Goal: Task Accomplishment & Management: Use online tool/utility

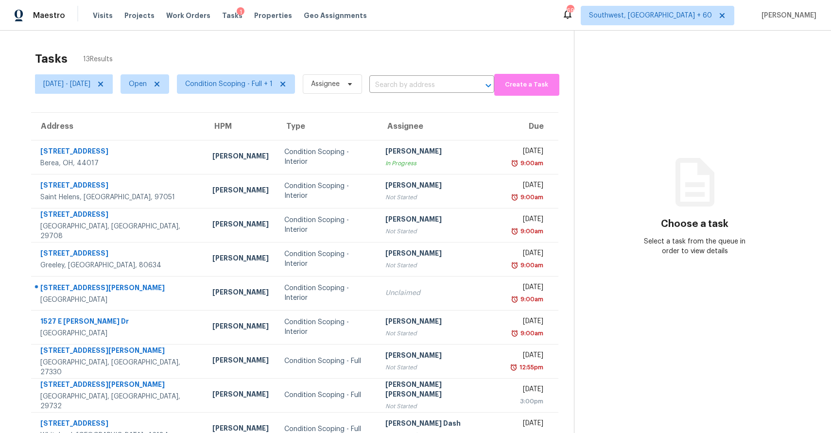
click at [469, 47] on div "Tasks 13 Results" at bounding box center [304, 58] width 539 height 25
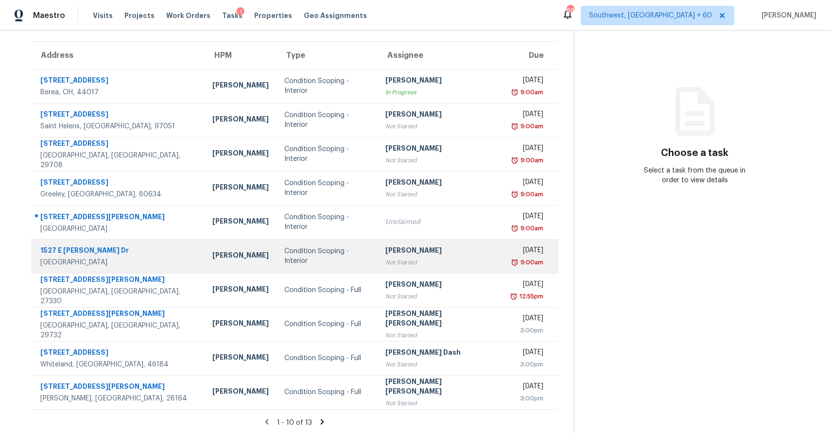
scroll to position [73, 0]
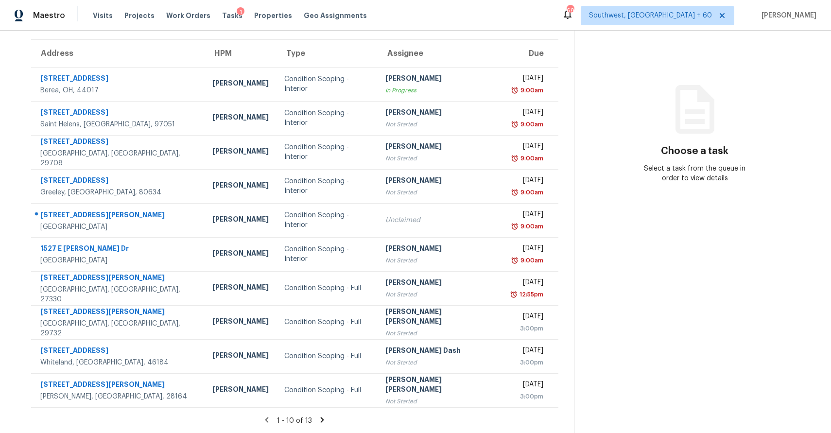
click at [323, 420] on icon at bounding box center [322, 420] width 9 height 9
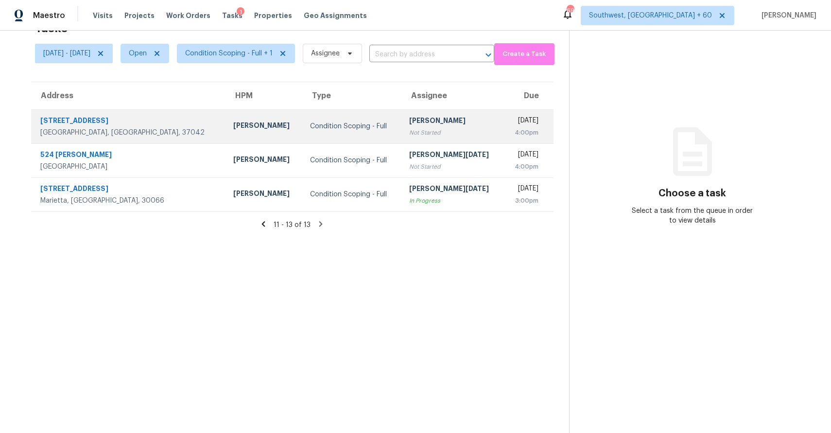
click at [437, 122] on div "[PERSON_NAME]" at bounding box center [452, 122] width 87 height 12
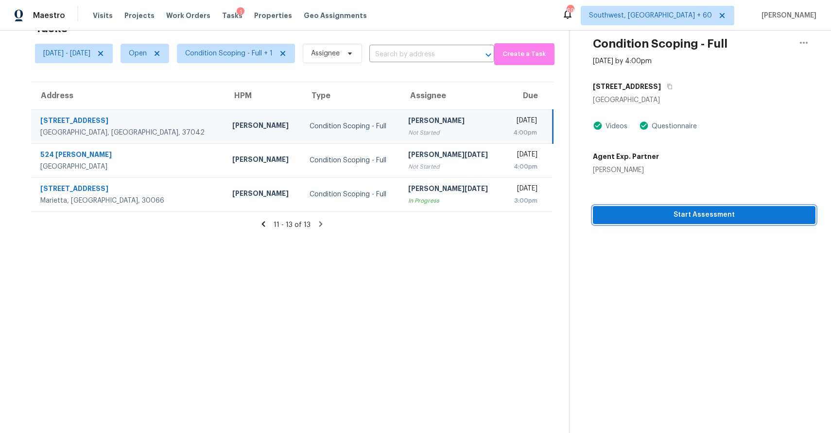
click at [687, 219] on span "Start Assessment" at bounding box center [704, 215] width 207 height 12
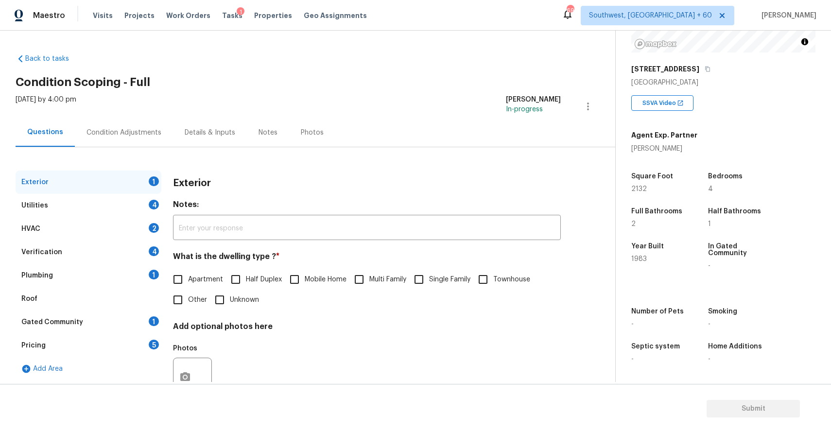
scroll to position [35, 0]
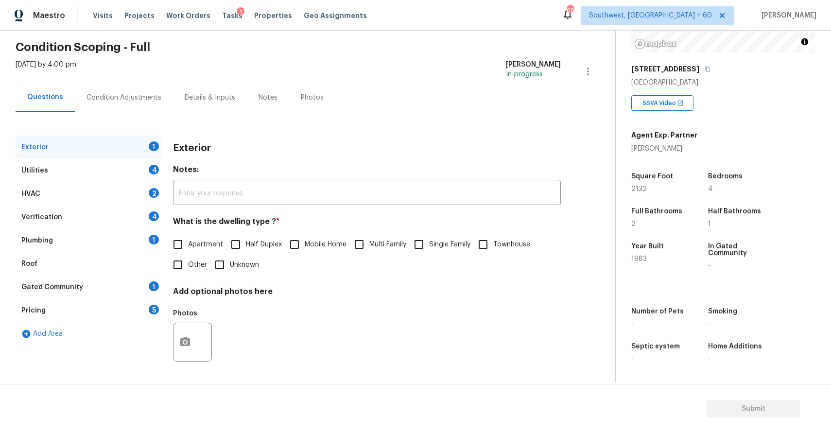
click at [145, 172] on div "Utilities 4" at bounding box center [89, 170] width 146 height 23
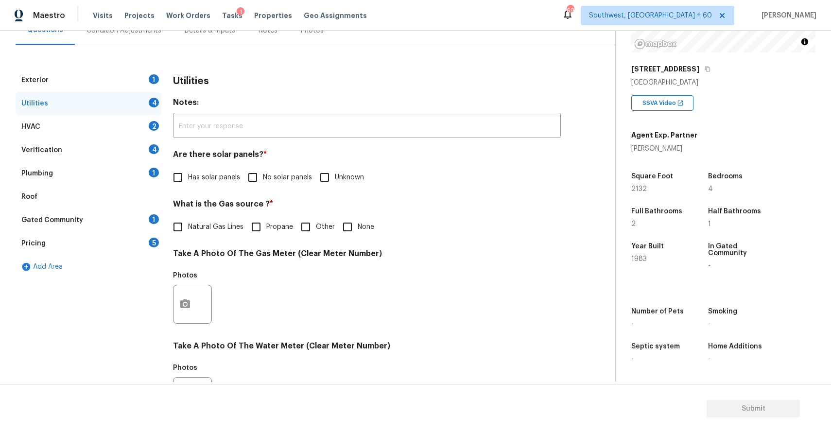
scroll to position [0, 0]
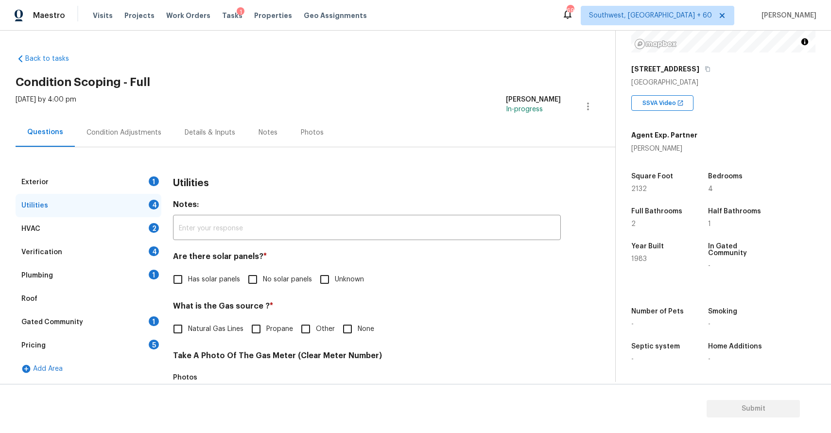
click at [114, 186] on div "Exterior 1" at bounding box center [89, 182] width 146 height 23
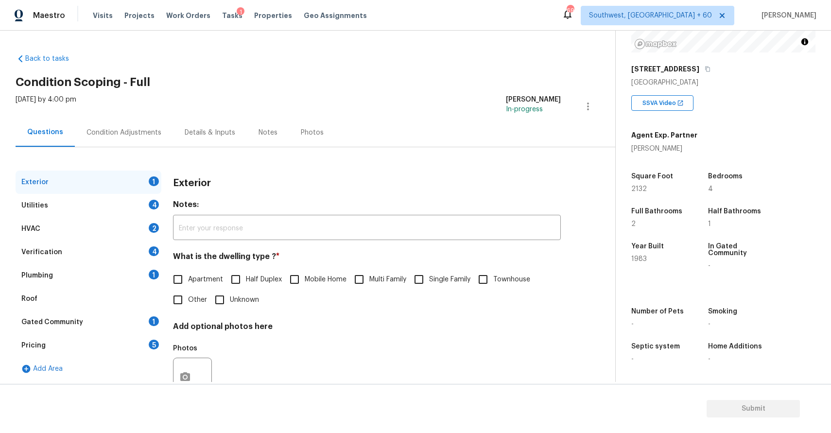
scroll to position [35, 0]
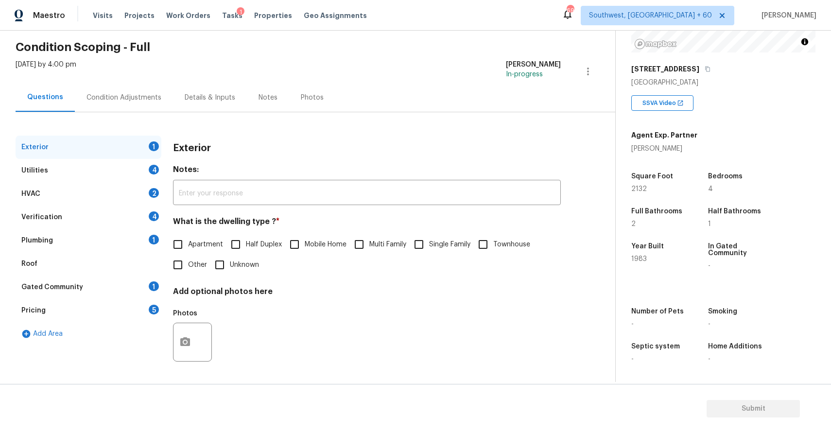
click at [142, 99] on div "Condition Adjustments" at bounding box center [124, 98] width 75 height 10
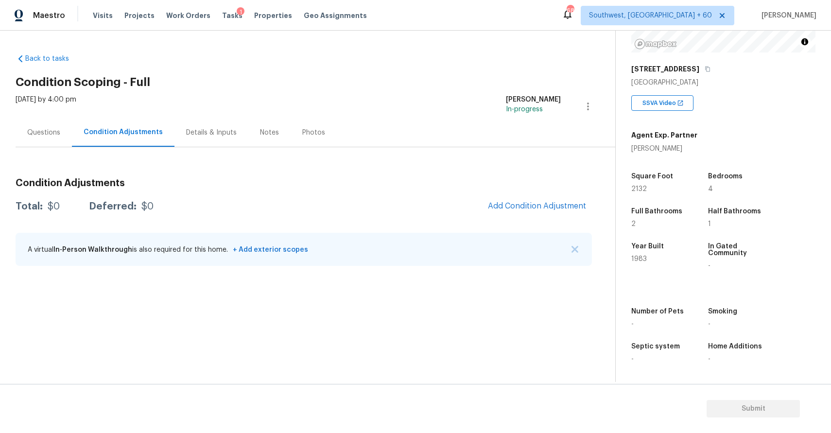
click at [37, 123] on div "Questions" at bounding box center [44, 132] width 56 height 29
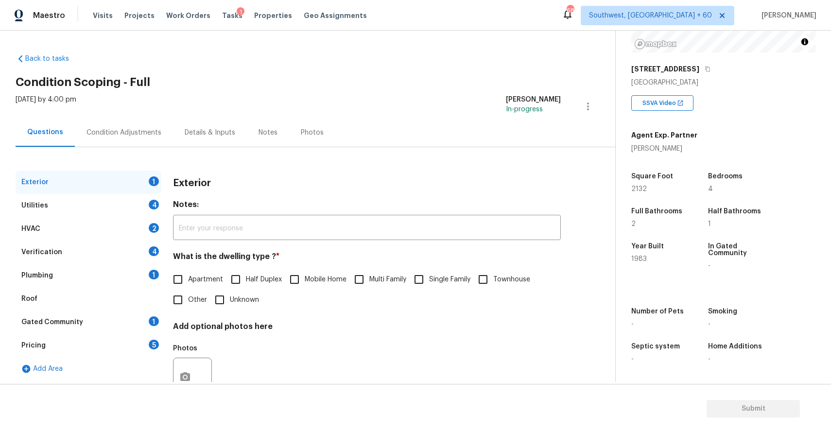
click at [37, 123] on div "Questions" at bounding box center [45, 132] width 59 height 29
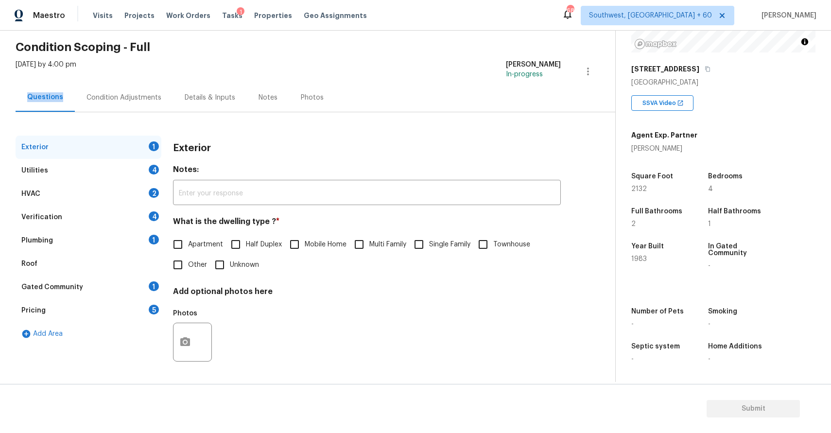
click at [131, 288] on div "Gated Community 1" at bounding box center [89, 287] width 146 height 23
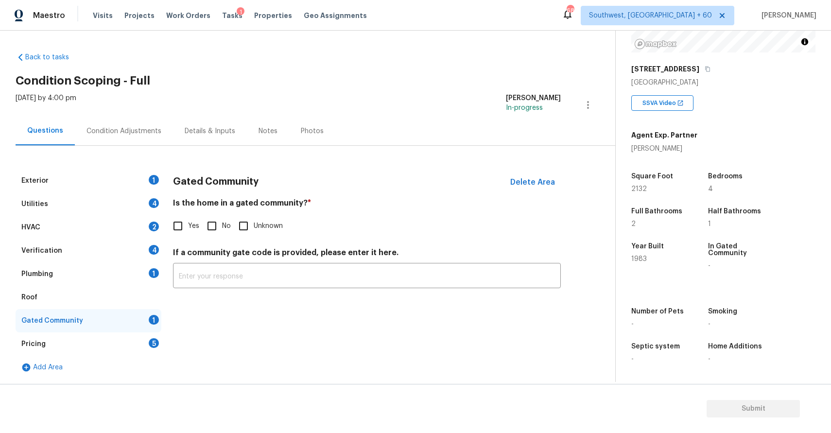
click at [99, 247] on div "Verification 4" at bounding box center [89, 250] width 146 height 23
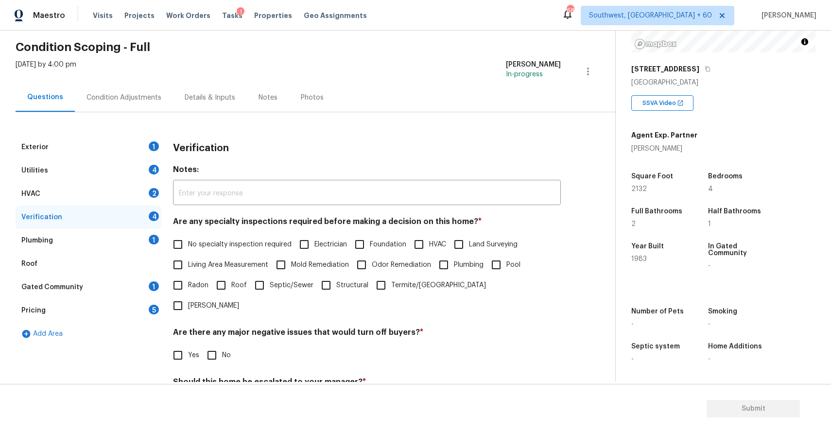
scroll to position [122, 0]
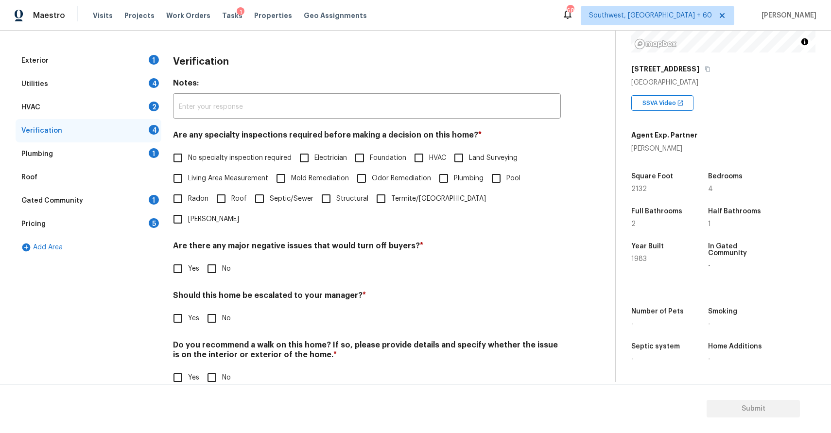
click at [173, 308] on input "Yes" at bounding box center [178, 318] width 20 height 20
checkbox input "true"
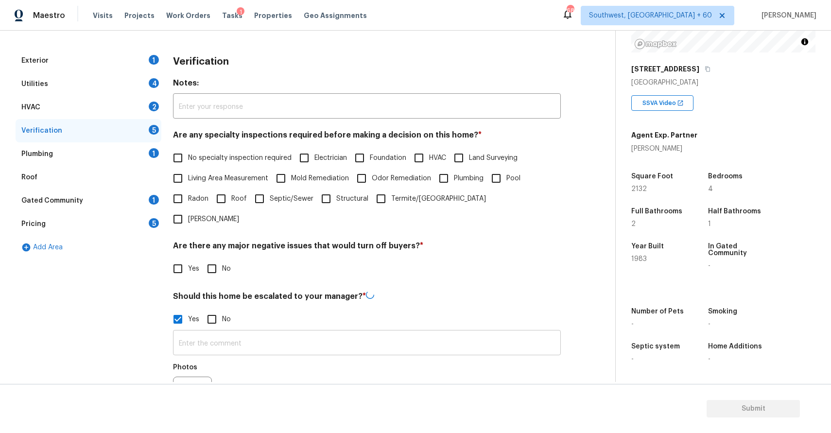
click at [212, 333] on input "text" at bounding box center [367, 344] width 388 height 23
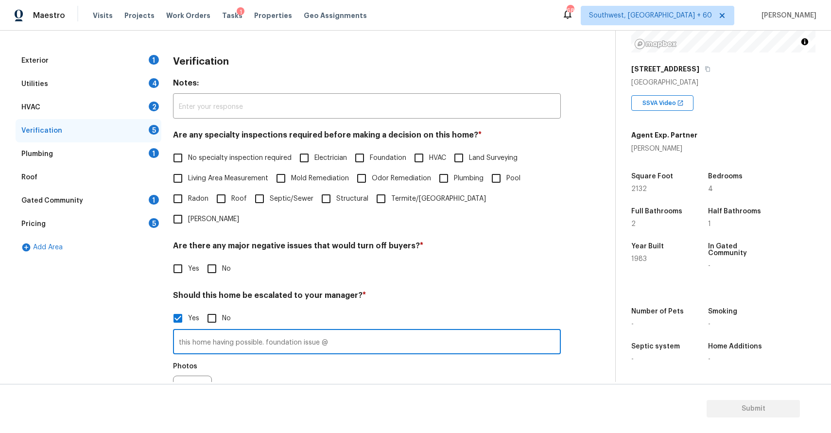
click at [265, 332] on input "this home having possible. foundation issue @" at bounding box center [367, 343] width 388 height 23
click at [331, 332] on input "this home having possible foundation issue @" at bounding box center [367, 343] width 388 height 23
click at [343, 332] on input "this home having possible foundation issue @" at bounding box center [367, 343] width 388 height 23
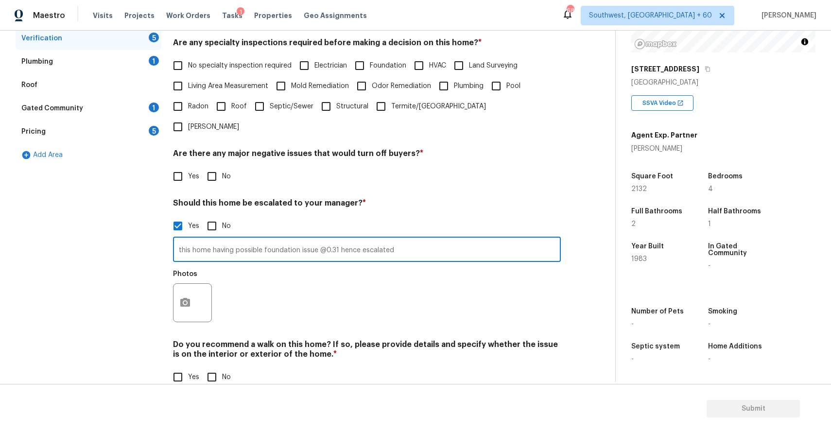
type input "this home having possible foundation issue @0.31 hence escalated"
click at [168, 285] on div "Exterior 1 Utilities 4 HVAC 2 Verification 5 Plumbing 1 Roof Gated Community 1 …" at bounding box center [304, 178] width 577 height 442
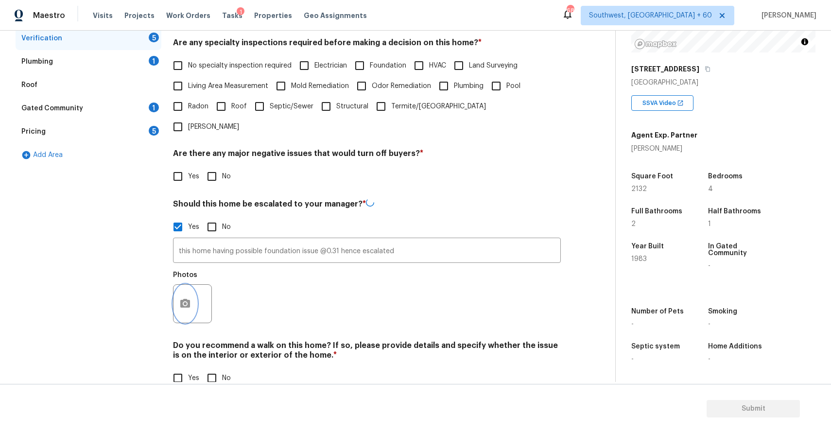
click at [186, 299] on icon "button" at bounding box center [185, 303] width 10 height 9
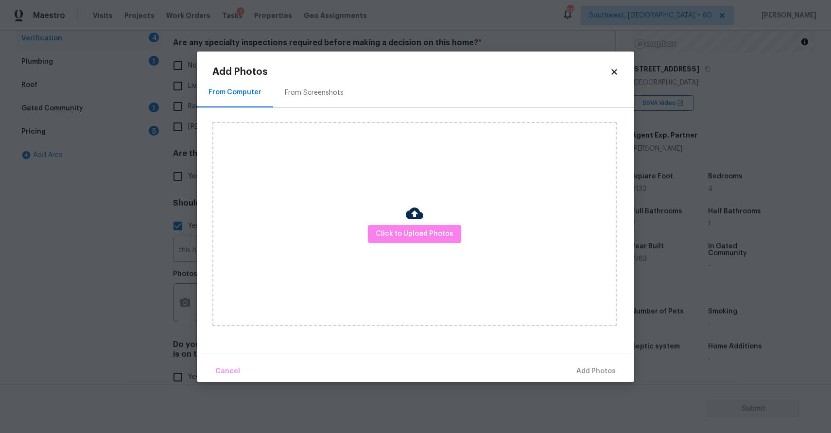
click at [432, 225] on div "Click to Upload Photos" at bounding box center [414, 224] width 404 height 204
click at [431, 237] on span "Click to Upload Photos" at bounding box center [415, 234] width 78 height 12
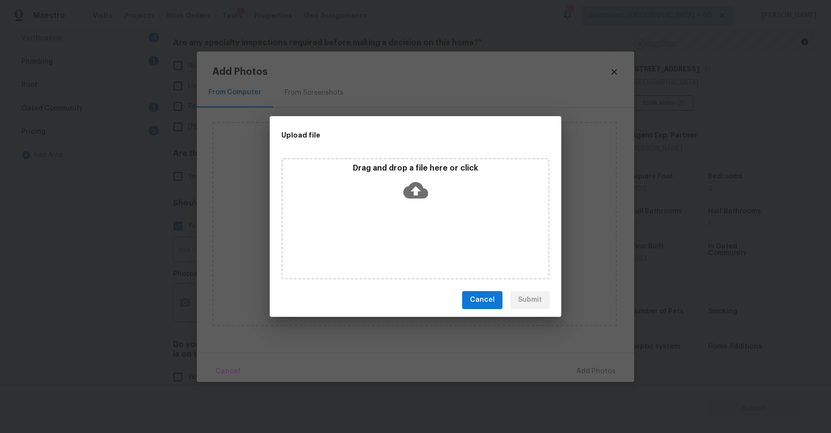
click at [431, 237] on div "Drag and drop a file here or click" at bounding box center [415, 219] width 268 height 122
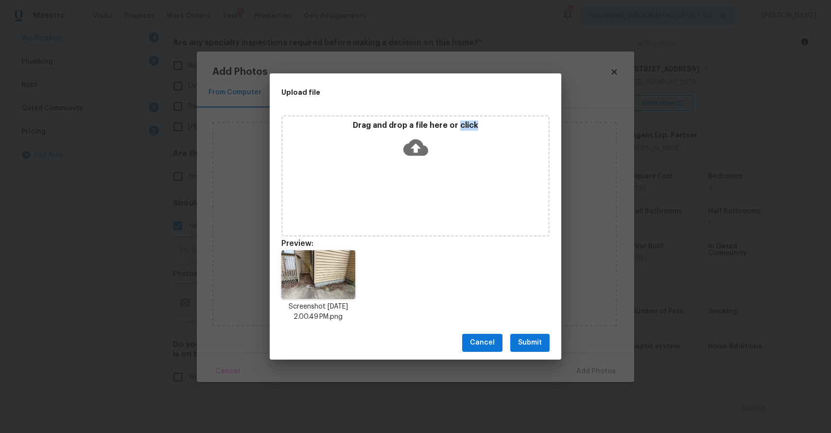
click at [539, 338] on span "Submit" at bounding box center [530, 343] width 24 height 12
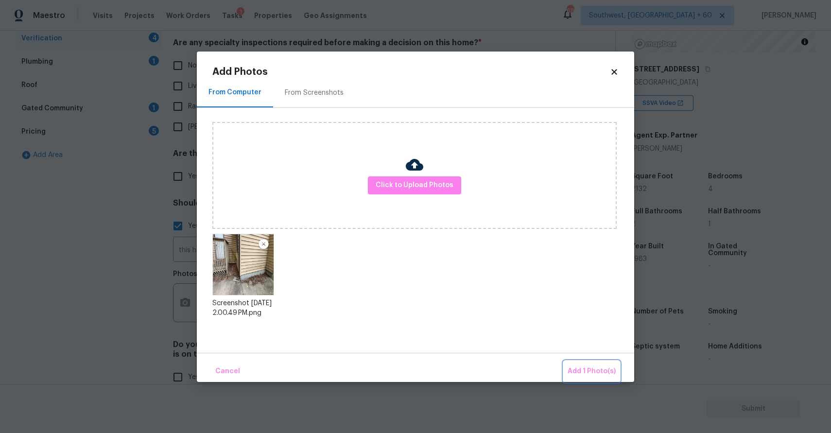
click at [593, 366] on span "Add 1 Photo(s)" at bounding box center [592, 372] width 48 height 12
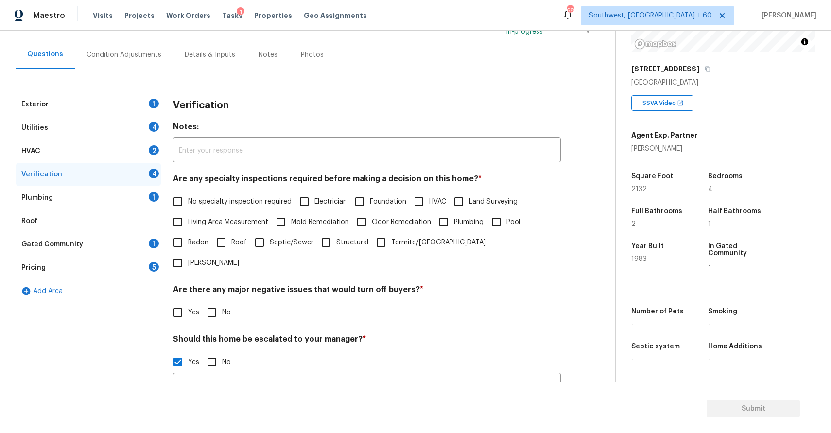
click at [149, 105] on div "1" at bounding box center [154, 104] width 10 height 10
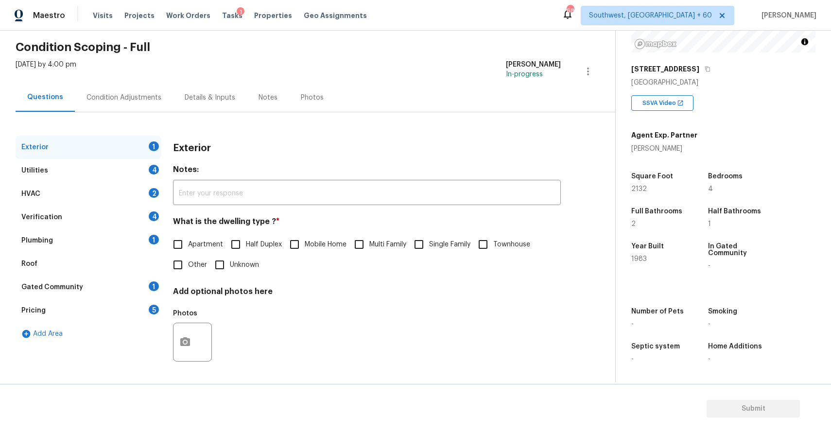
scroll to position [35, 0]
click at [109, 218] on div "Verification 4" at bounding box center [89, 217] width 146 height 23
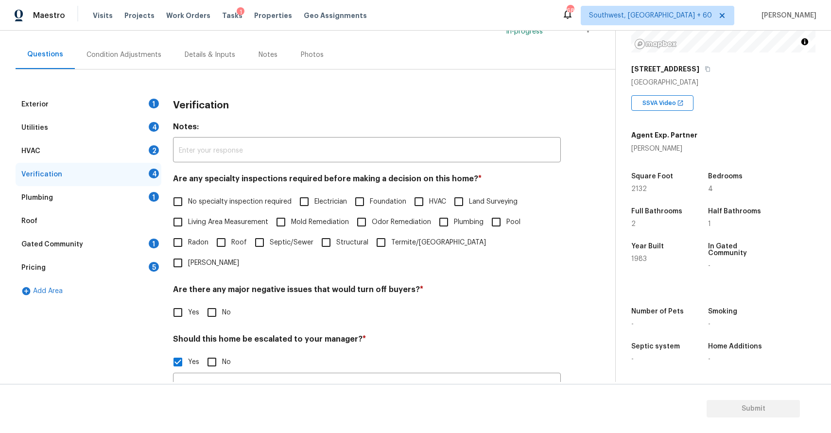
scroll to position [214, 0]
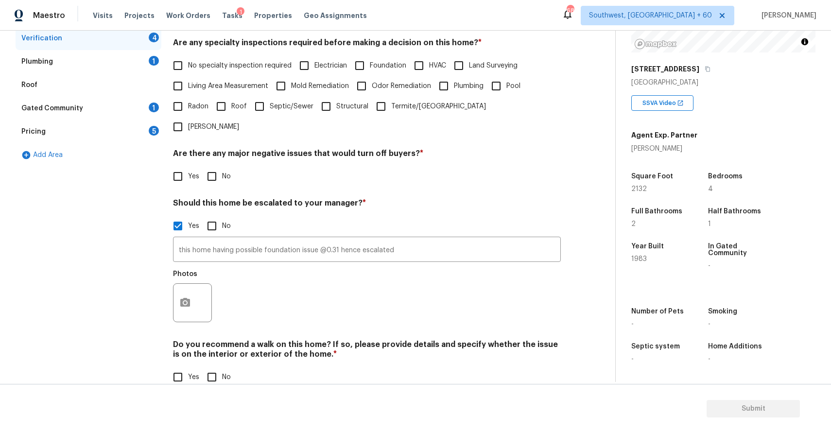
click at [171, 289] on div "Exterior 1 Utilities 4 HVAC 2 Verification 4 Plumbing 1 Roof Gated Community 1 …" at bounding box center [304, 178] width 577 height 442
click at [200, 283] on div at bounding box center [192, 302] width 39 height 39
click at [178, 284] on button "button" at bounding box center [185, 303] width 23 height 38
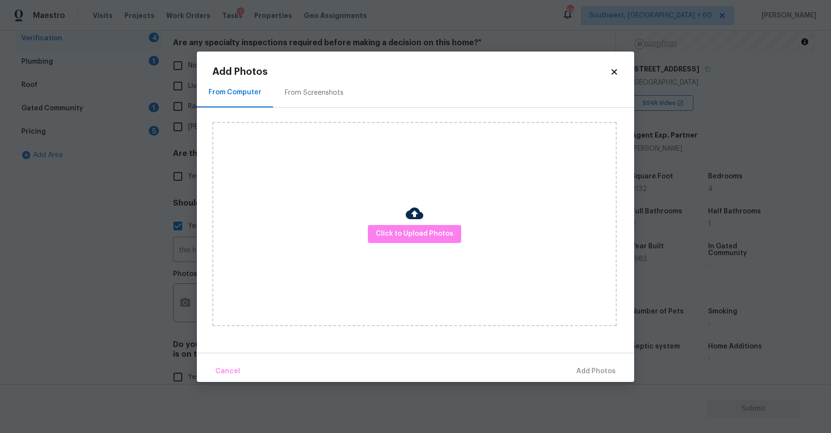
click at [399, 218] on div "Click to Upload Photos" at bounding box center [414, 224] width 404 height 204
click at [404, 230] on span "Click to Upload Photos" at bounding box center [415, 234] width 78 height 12
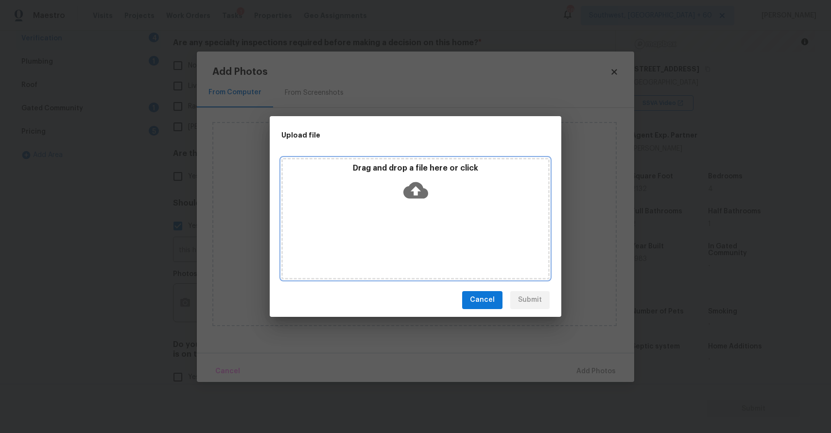
click at [404, 230] on div "Drag and drop a file here or click" at bounding box center [415, 219] width 268 height 122
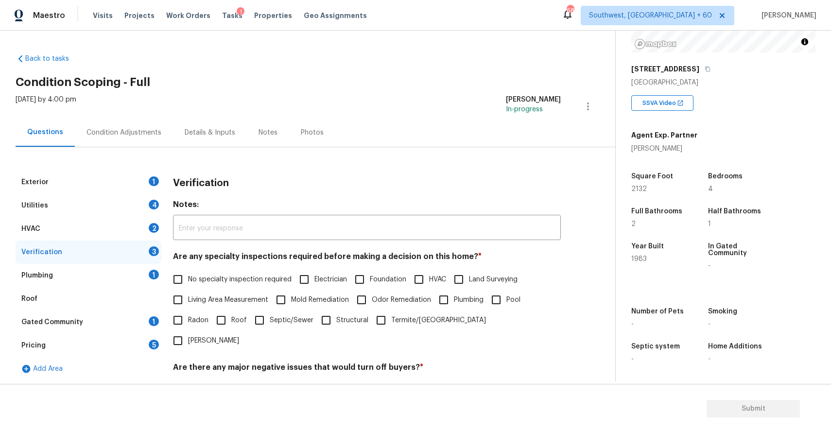
click at [147, 131] on div "Condition Adjustments" at bounding box center [124, 133] width 75 height 10
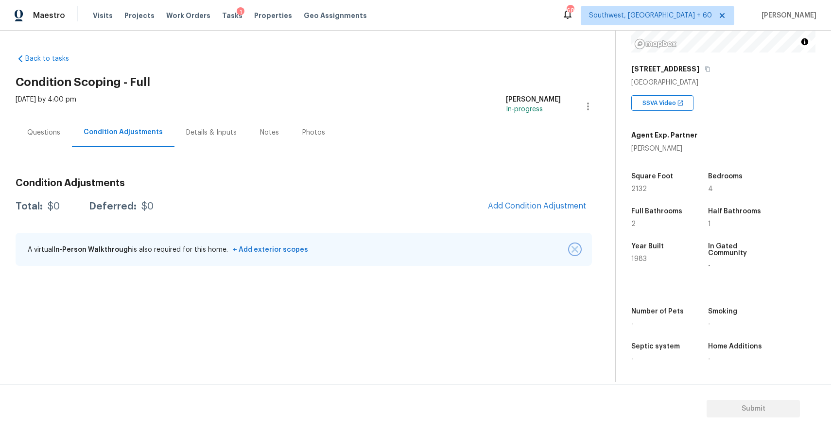
click at [574, 252] on img "button" at bounding box center [575, 249] width 7 height 7
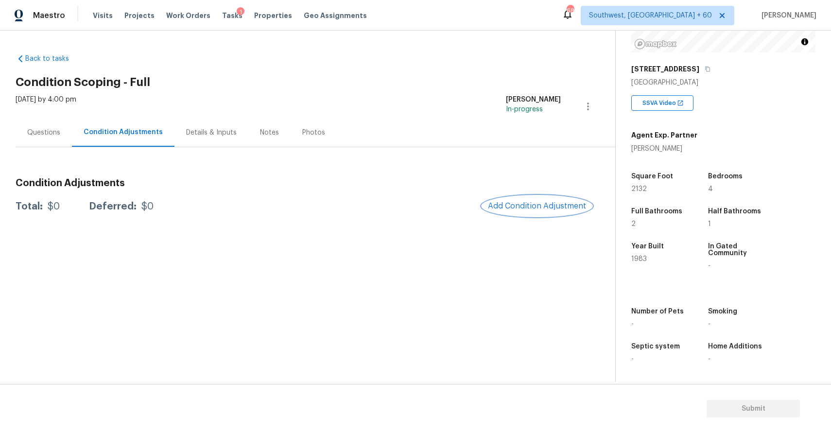
click at [576, 208] on span "Add Condition Adjustment" at bounding box center [537, 206] width 98 height 9
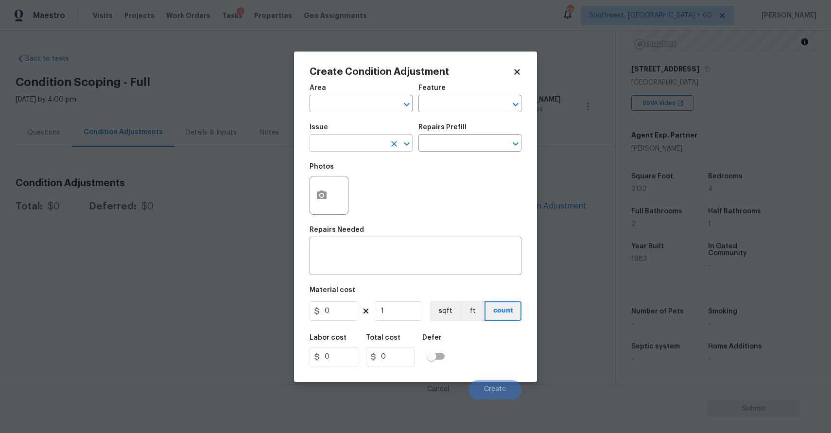
click at [362, 145] on input "text" at bounding box center [348, 144] width 76 height 15
click at [369, 193] on li "ACQ: Foundation" at bounding box center [361, 189] width 103 height 16
type input "ACQ: Foundation"
click at [459, 140] on input "text" at bounding box center [457, 144] width 76 height 15
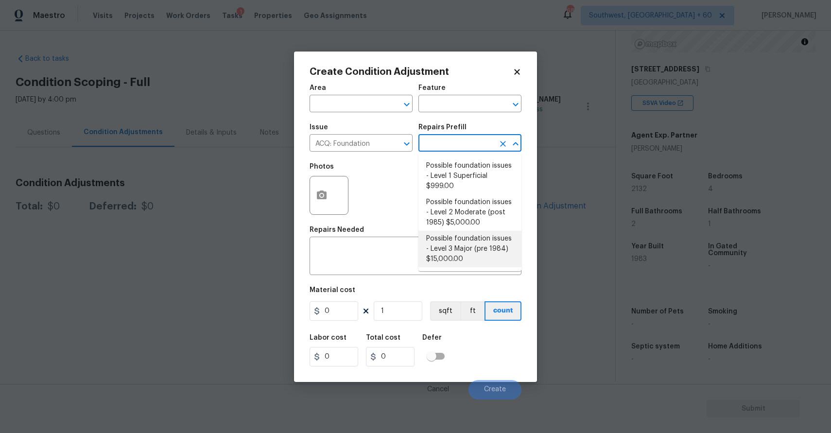
click at [481, 252] on li "Possible foundation issues - Level 3 Major (pre 1984) $15,000.00" at bounding box center [470, 249] width 103 height 36
type input "Acquisition"
type textarea "Possible foundation issues - Level 3 Major: Disclaimer: This is NOT a technical…"
type input "15000"
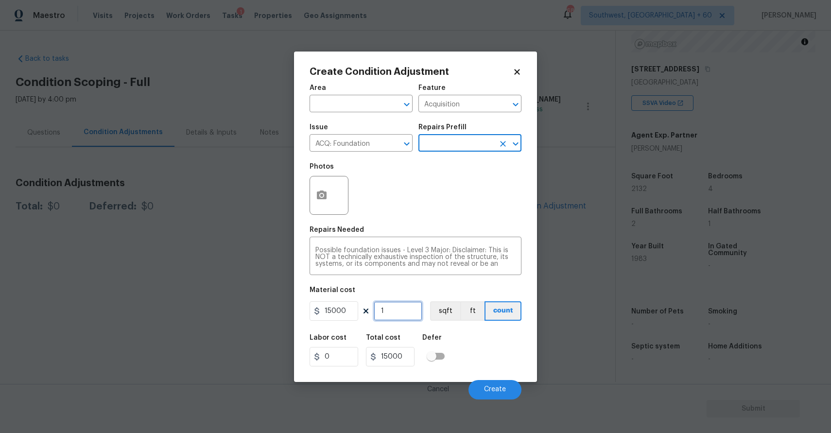
click at [405, 307] on input "1" at bounding box center [398, 310] width 49 height 19
click at [322, 193] on icon "button" at bounding box center [322, 195] width 10 height 9
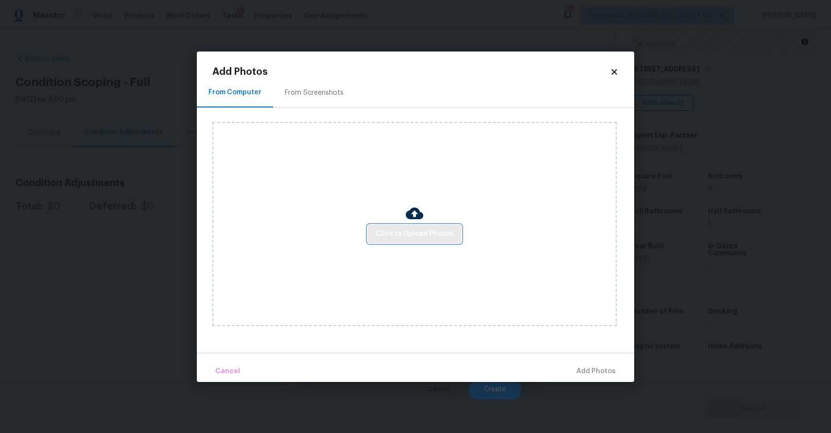
click at [435, 240] on button "Click to Upload Photos" at bounding box center [414, 234] width 93 height 18
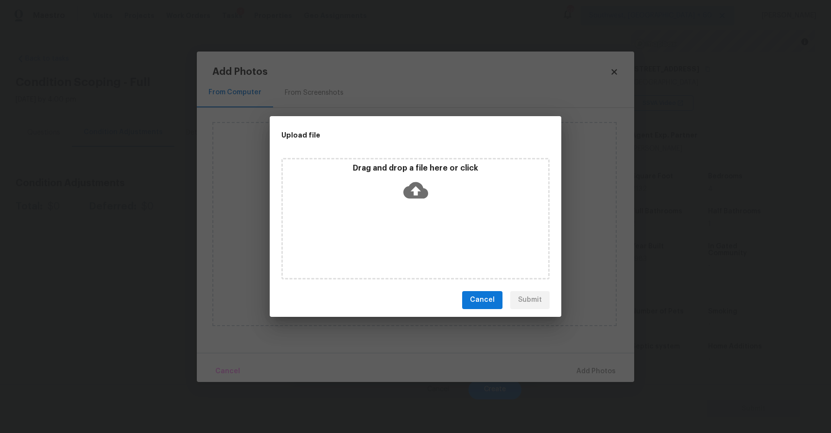
click at [435, 240] on div "Drag and drop a file here or click" at bounding box center [415, 219] width 268 height 122
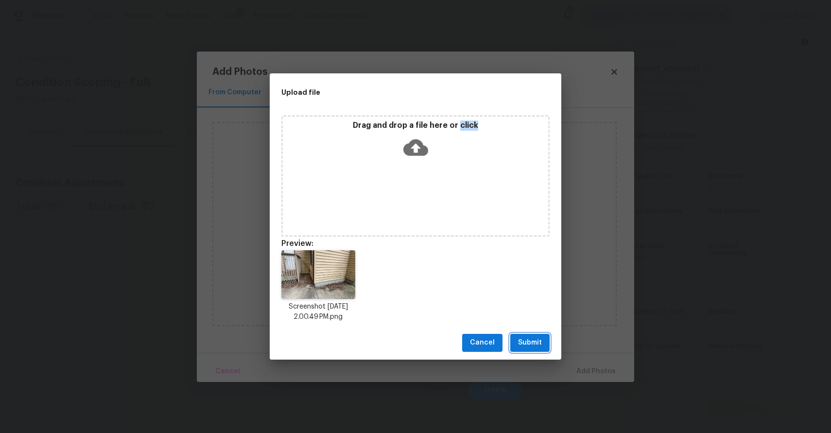
click at [530, 347] on span "Submit" at bounding box center [530, 343] width 24 height 12
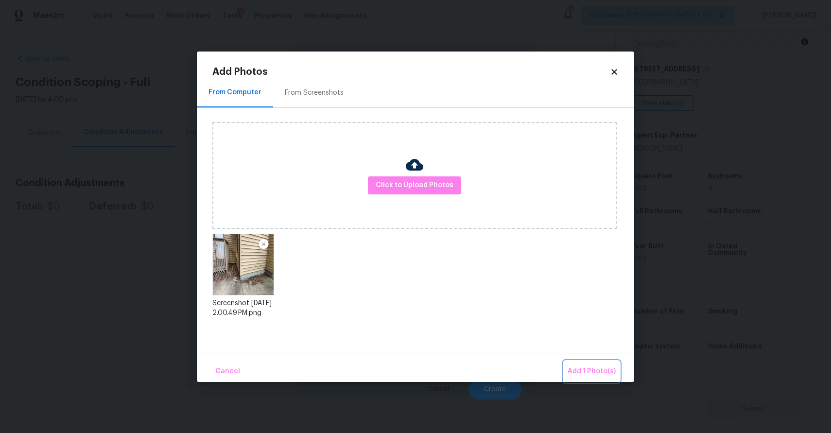
click at [598, 368] on span "Add 1 Photo(s)" at bounding box center [592, 372] width 48 height 12
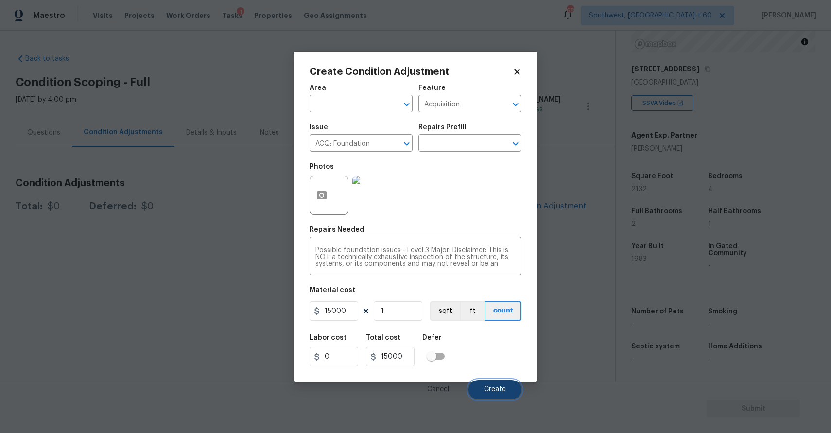
click at [504, 388] on span "Create" at bounding box center [495, 389] width 22 height 7
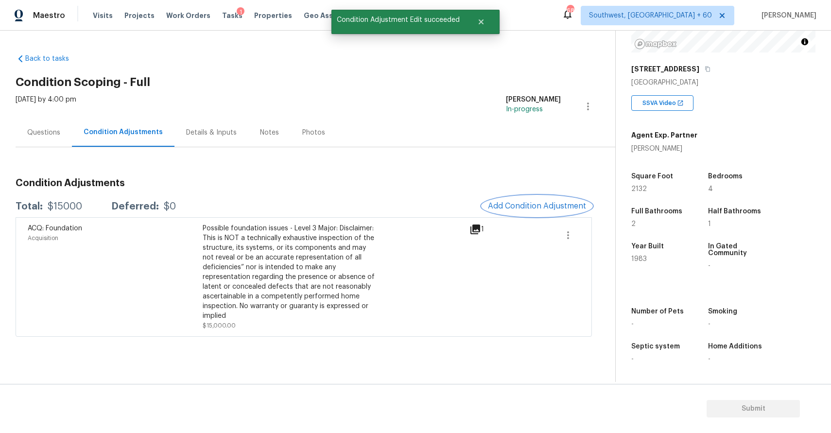
click at [567, 209] on span "Add Condition Adjustment" at bounding box center [537, 206] width 98 height 9
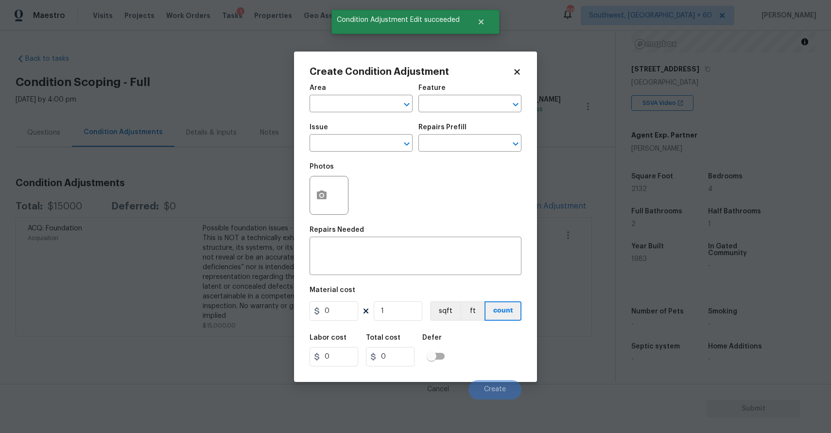
click at [358, 135] on div "Issue" at bounding box center [361, 130] width 103 height 13
click at [368, 141] on input "text" at bounding box center [348, 144] width 76 height 15
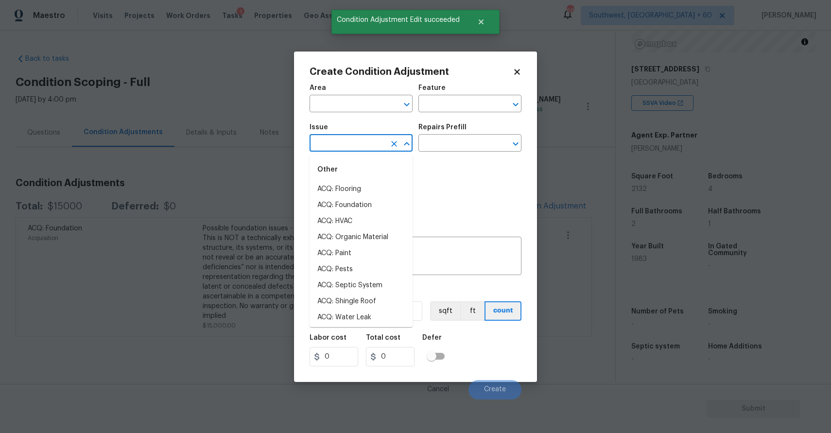
click at [368, 141] on input "text" at bounding box center [348, 144] width 76 height 15
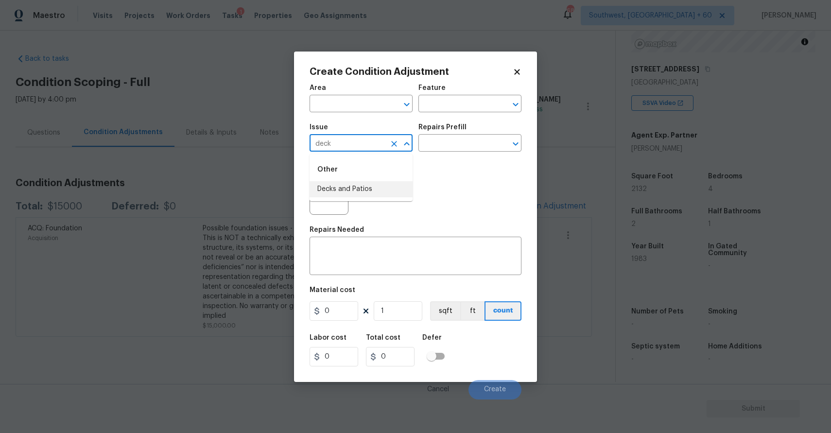
click at [371, 195] on li "Decks and Patios" at bounding box center [361, 189] width 103 height 16
type input "Decks and Patios"
click at [455, 143] on input "text" at bounding box center [457, 144] width 76 height 15
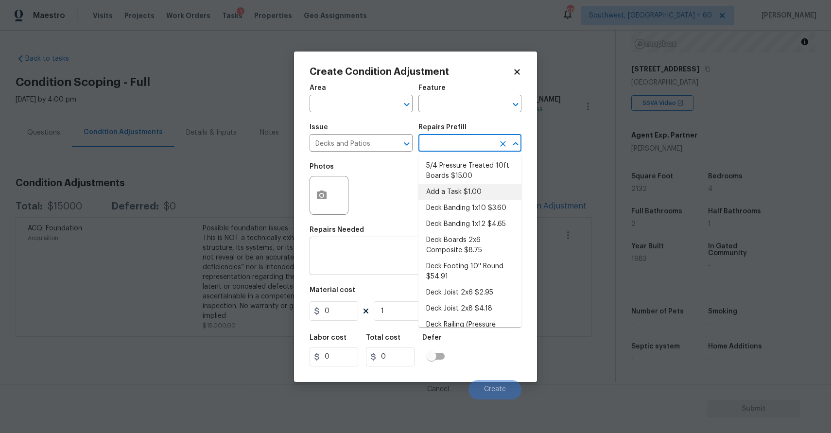
click at [352, 252] on textarea at bounding box center [416, 257] width 200 height 20
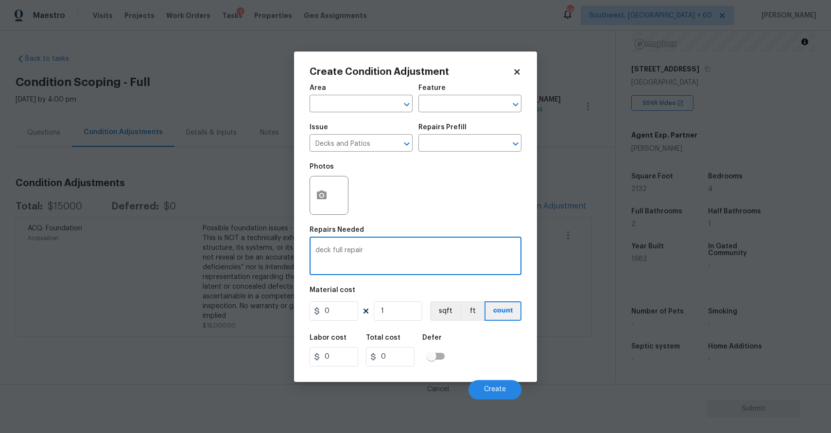
type textarea "deck full repair"
click at [352, 301] on input "0" at bounding box center [334, 310] width 49 height 19
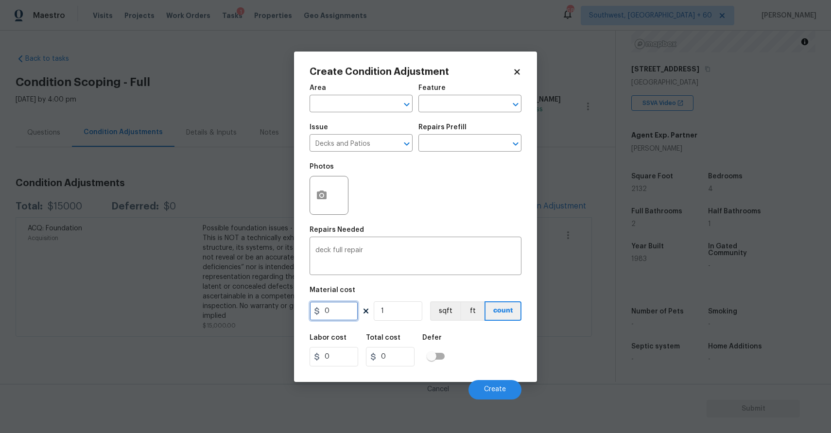
click at [352, 301] on input "0" at bounding box center [334, 310] width 49 height 19
type input "5500"
click at [332, 194] on button "button" at bounding box center [321, 195] width 23 height 38
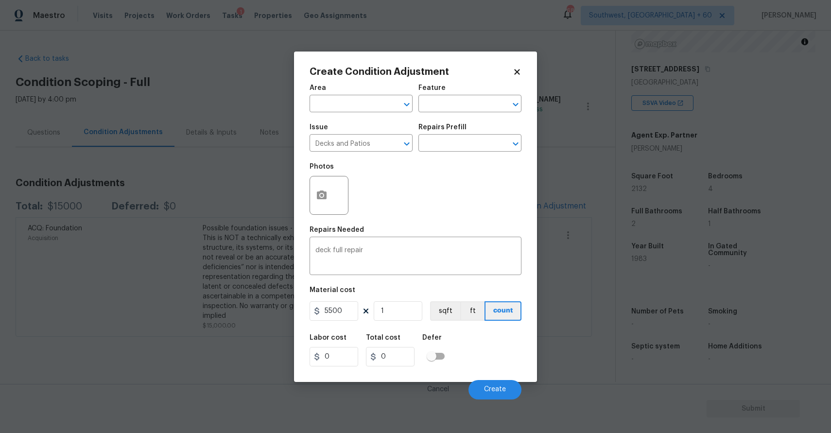
type input "5500"
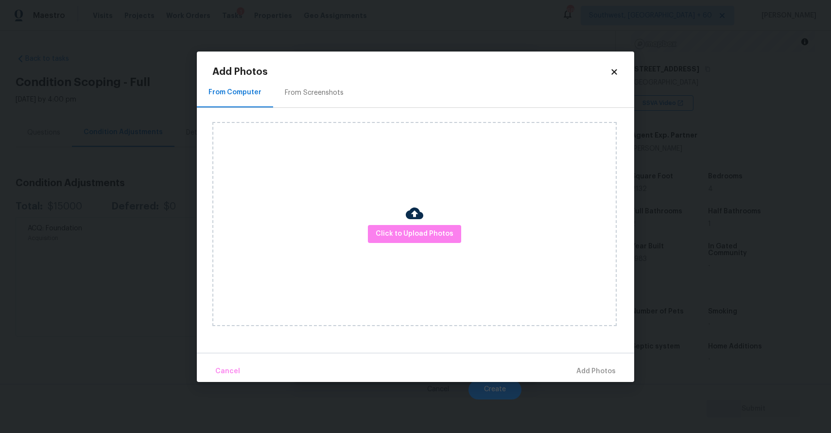
click at [387, 216] on div "Click to Upload Photos" at bounding box center [414, 224] width 404 height 204
click at [395, 228] on span "Click to Upload Photos" at bounding box center [415, 234] width 78 height 12
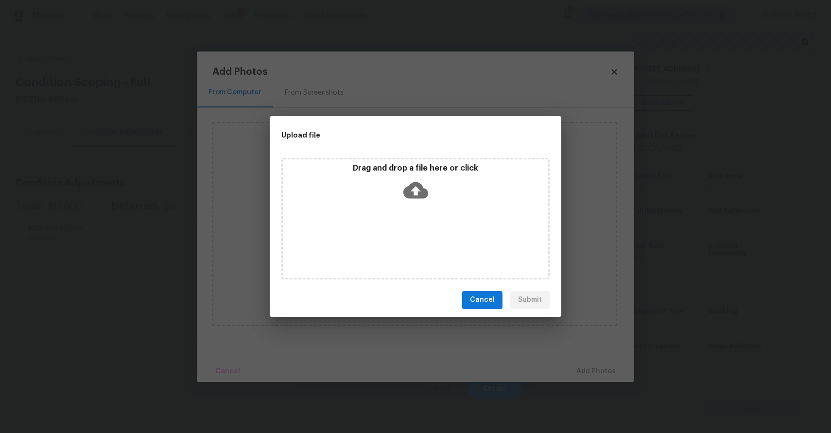
click at [395, 228] on div "Drag and drop a file here or click" at bounding box center [415, 219] width 268 height 122
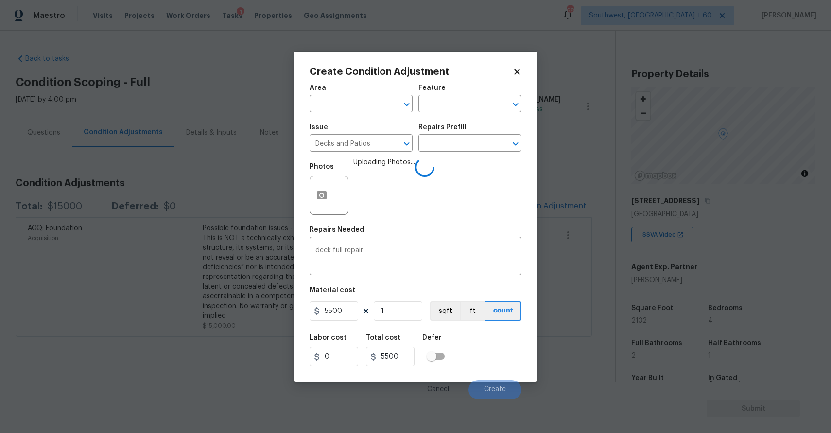
scroll to position [132, 0]
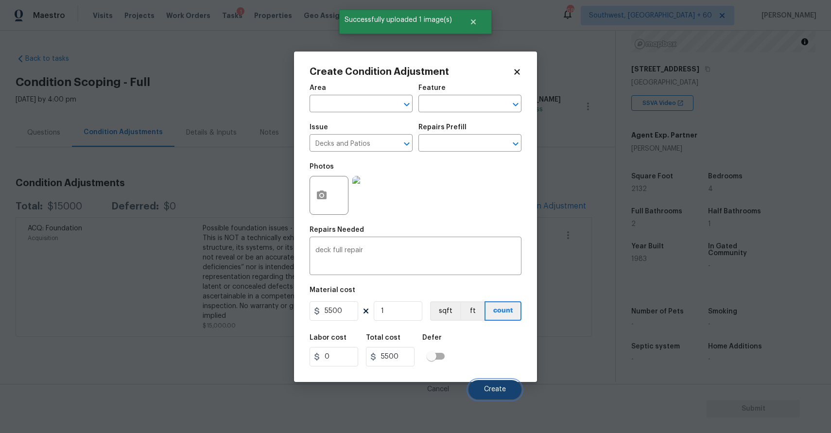
click at [494, 391] on span "Create" at bounding box center [495, 389] width 22 height 7
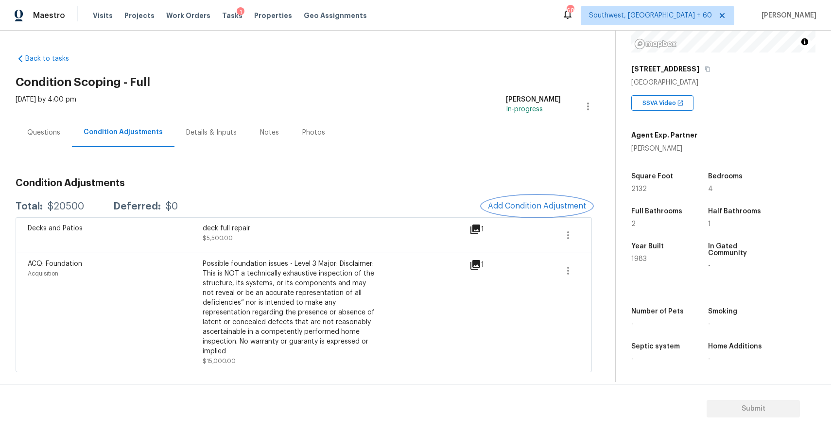
click at [550, 205] on span "Add Condition Adjustment" at bounding box center [537, 206] width 98 height 9
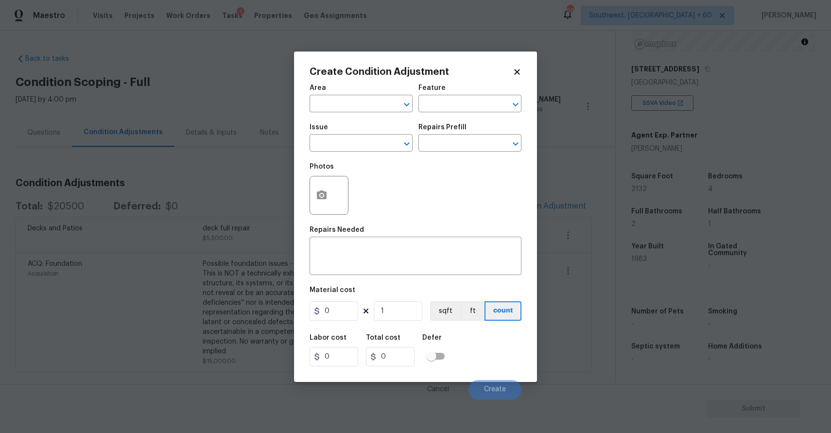
click at [287, 204] on body "Maestro Visits Projects Work Orders Tasks 1 Properties Geo Assignments 683 Sout…" at bounding box center [415, 216] width 831 height 433
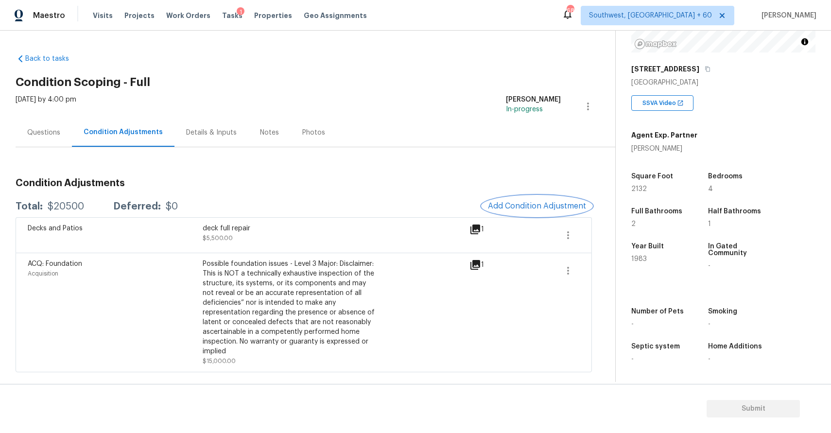
click at [547, 204] on span "Add Condition Adjustment" at bounding box center [537, 206] width 98 height 9
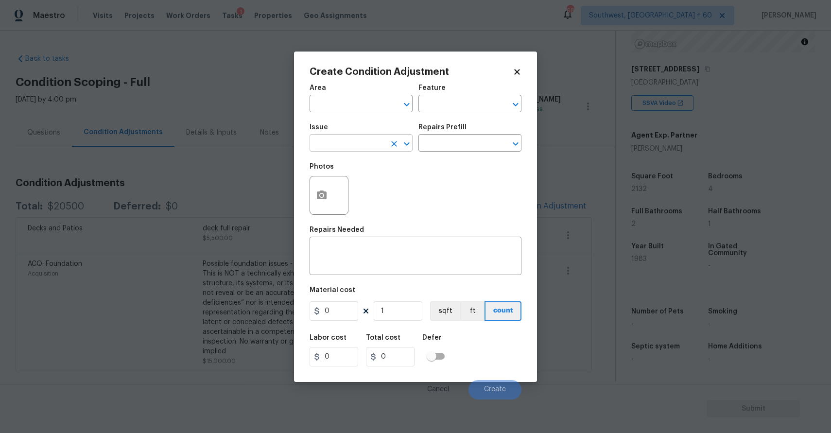
click at [340, 144] on input "text" at bounding box center [348, 144] width 76 height 15
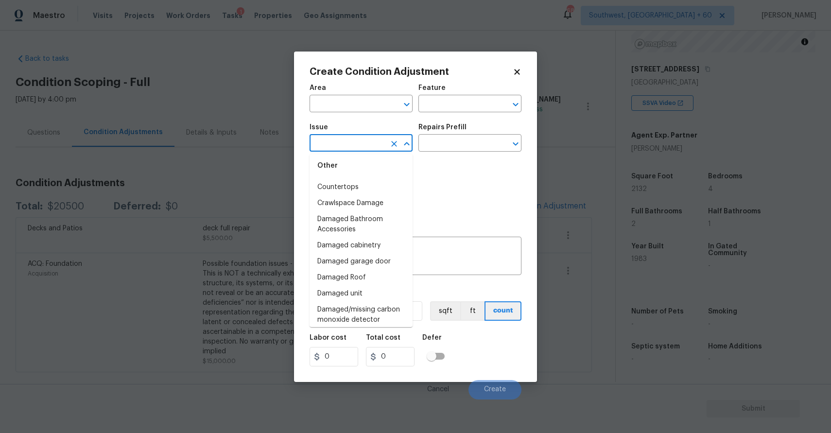
scroll to position [843, 0]
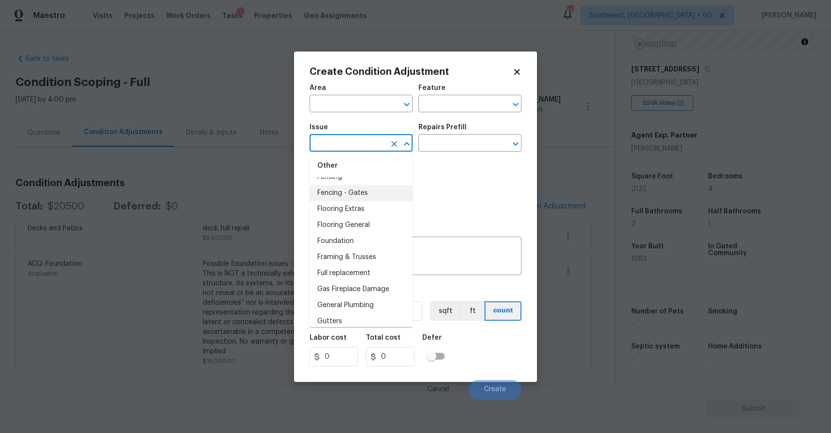
click at [209, 182] on body "Maestro Visits Projects Work Orders Tasks 1 Properties Geo Assignments 683 Sout…" at bounding box center [415, 216] width 831 height 433
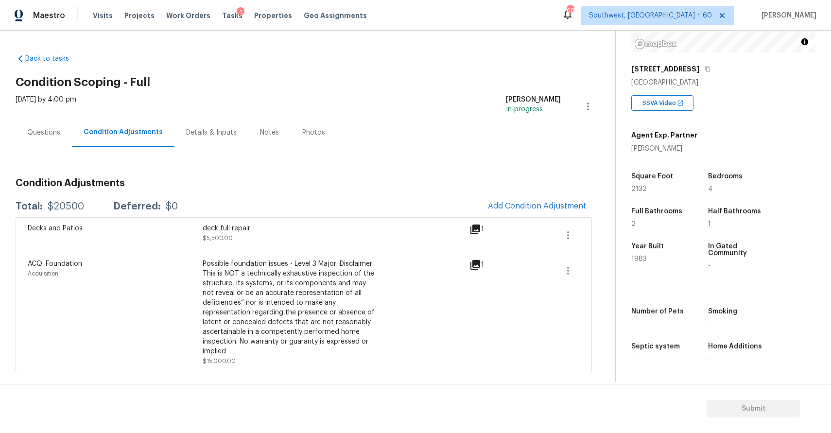
click at [541, 190] on div "Condition Adjustments Total: $20500 Deferred: $0 Add Condition Adjustment Decks…" at bounding box center [304, 272] width 577 height 202
click at [543, 210] on span "Add Condition Adjustment" at bounding box center [537, 206] width 98 height 9
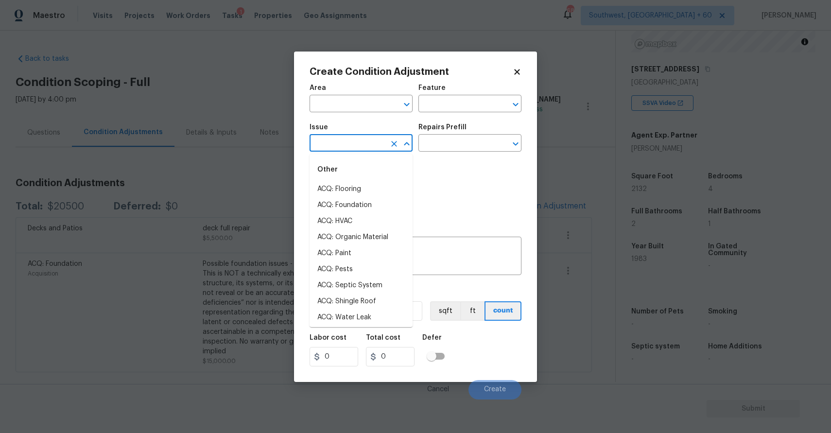
click at [337, 145] on input "text" at bounding box center [348, 144] width 76 height 15
click at [351, 190] on li "ACQ: Shingle Roof" at bounding box center [361, 189] width 103 height 16
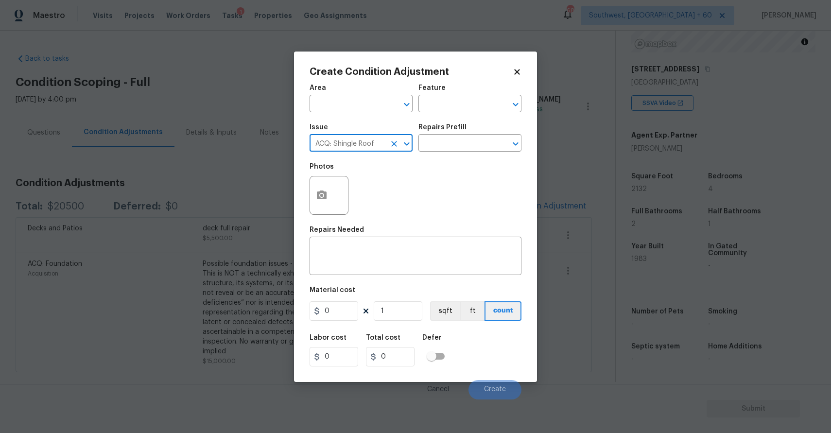
type input "ACQ: Shingle Roof"
click at [429, 164] on div "Photos" at bounding box center [416, 189] width 212 height 63
click at [446, 139] on input "text" at bounding box center [457, 144] width 76 height 15
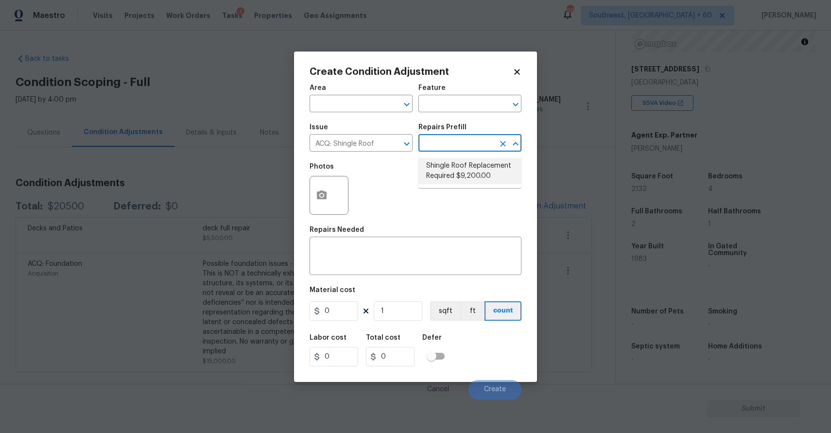
click at [470, 173] on li "Shingle Roof Replacement Required $9,200.00" at bounding box center [470, 171] width 103 height 26
type input "Acquisition"
type textarea "Acquisition Scope: Shingle Roof Replacement required."
type input "9200"
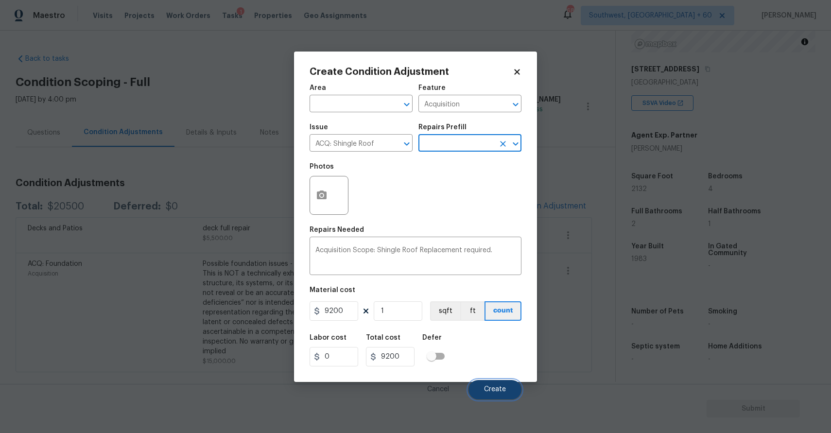
click at [484, 387] on button "Create" at bounding box center [495, 389] width 53 height 19
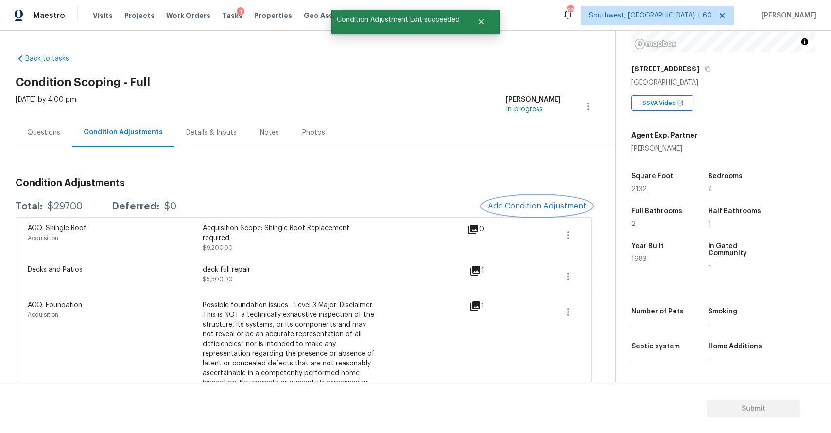
scroll to position [35, 0]
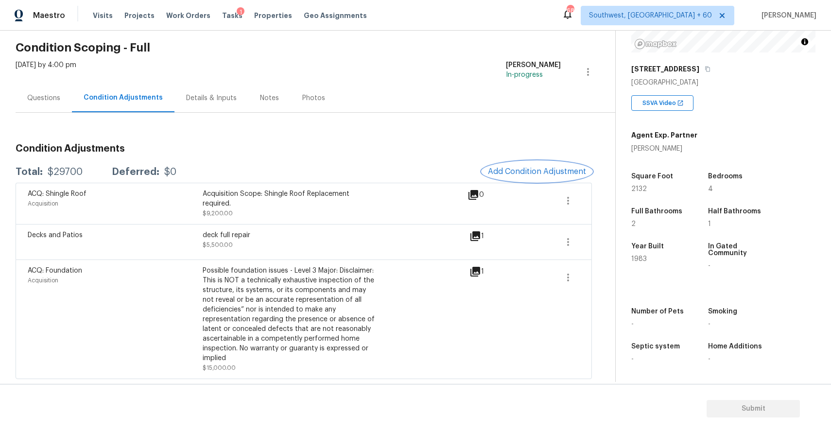
click at [545, 172] on span "Add Condition Adjustment" at bounding box center [537, 171] width 98 height 9
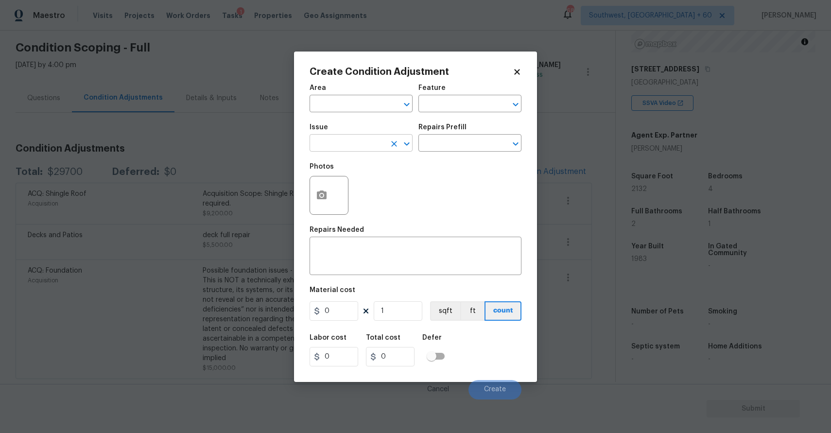
click at [395, 140] on icon "Clear" at bounding box center [394, 144] width 10 height 10
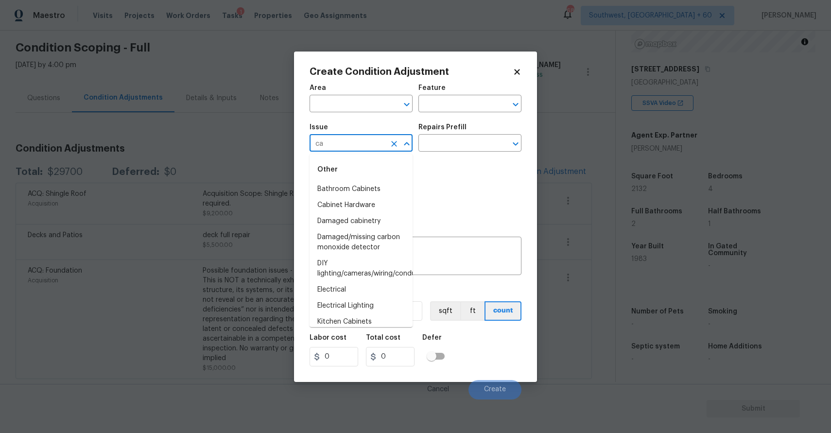
type input "c"
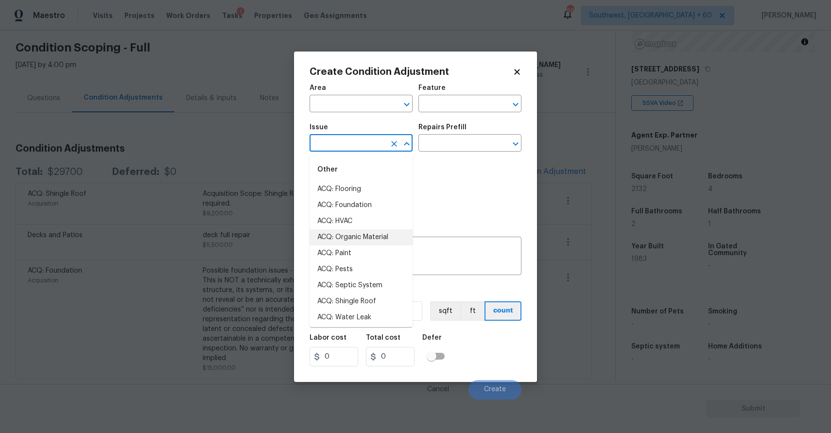
click at [479, 191] on div "Photos" at bounding box center [416, 189] width 212 height 63
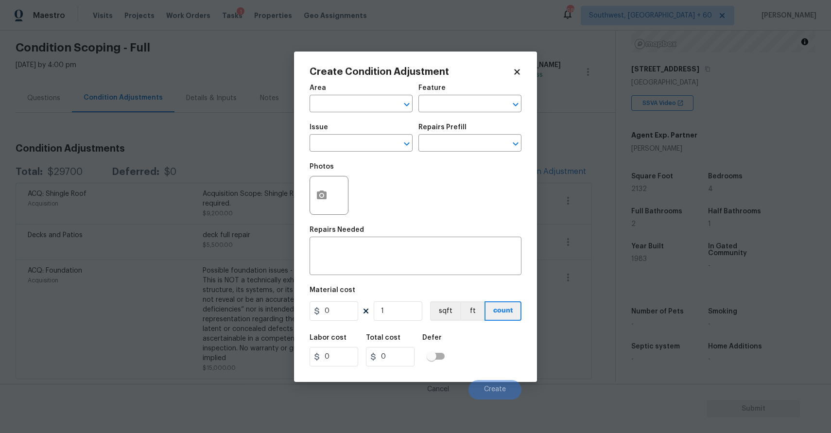
click at [564, 134] on body "Maestro Visits Projects Work Orders Tasks 1 Properties Geo Assignments 680 Sout…" at bounding box center [415, 216] width 831 height 433
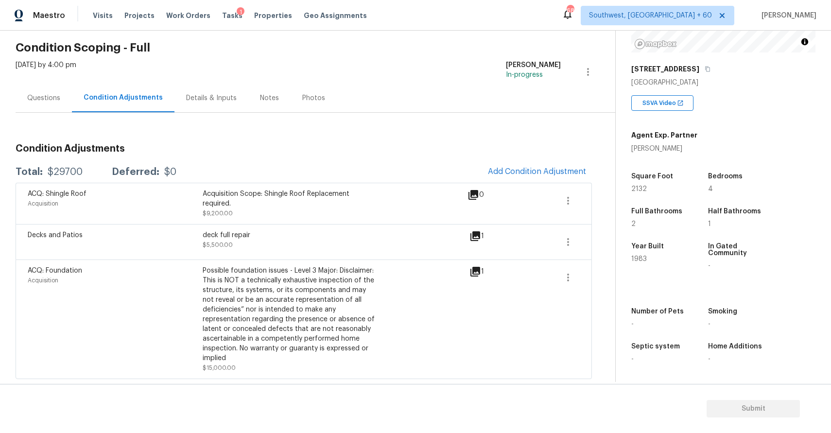
click at [564, 134] on div "Condition Adjustments Total: $29700 Deferred: $0 Add Condition Adjustment ACQ: …" at bounding box center [304, 246] width 577 height 266
click at [552, 163] on button "Add Condition Adjustment" at bounding box center [537, 171] width 110 height 20
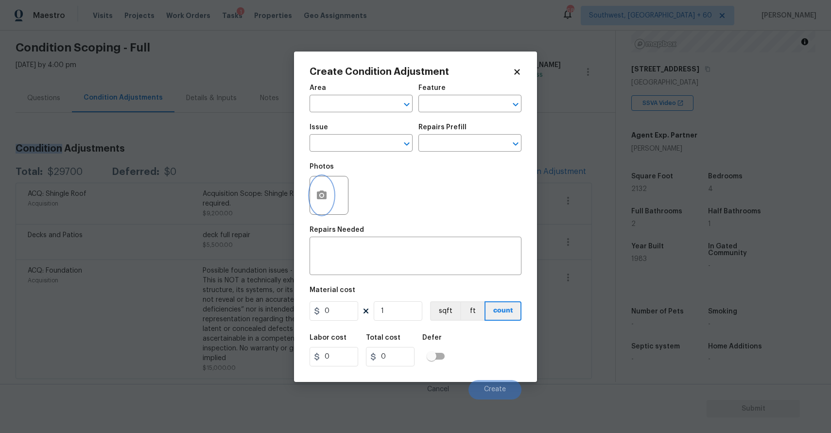
click at [326, 192] on icon "button" at bounding box center [322, 195] width 10 height 9
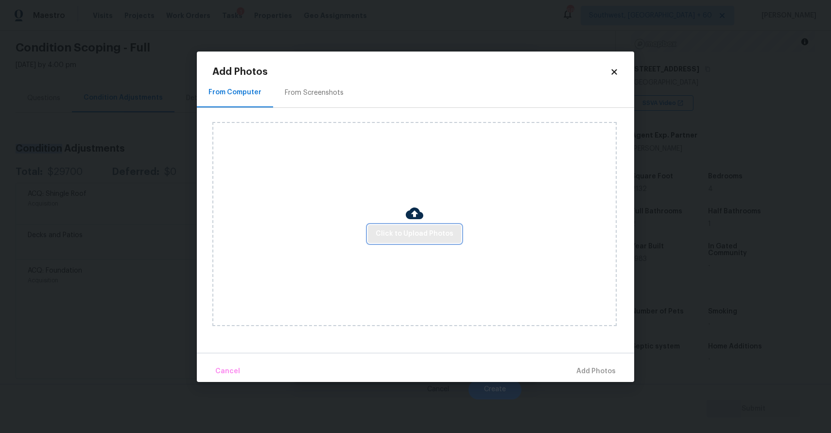
click at [403, 240] on button "Click to Upload Photos" at bounding box center [414, 234] width 93 height 18
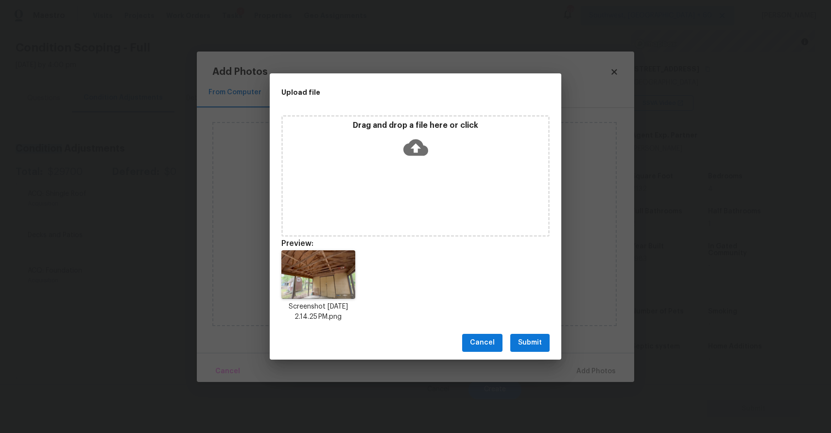
click at [528, 336] on button "Submit" at bounding box center [529, 343] width 39 height 18
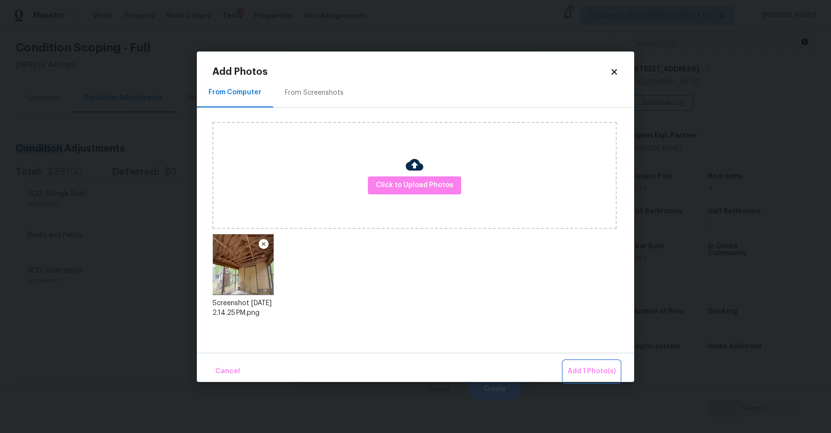
click at [588, 370] on span "Add 1 Photo(s)" at bounding box center [592, 372] width 48 height 12
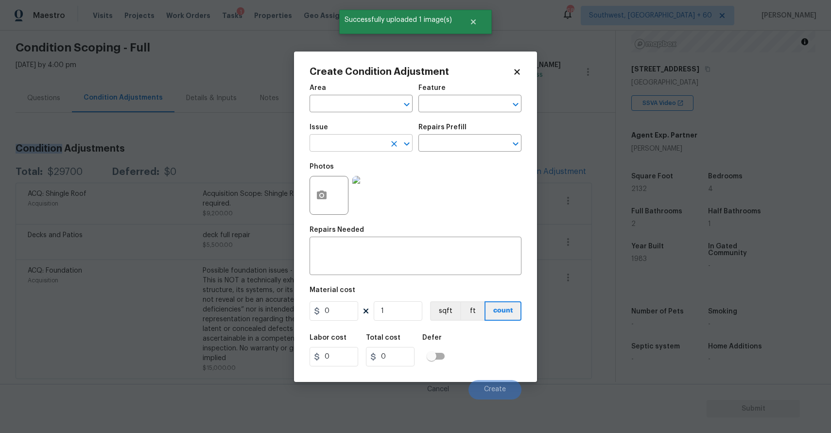
click at [358, 138] on input "text" at bounding box center [348, 144] width 76 height 15
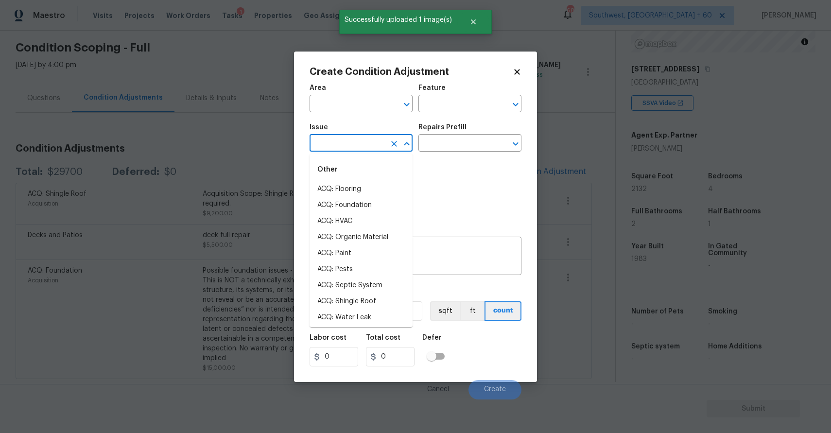
click at [449, 173] on div "Photos" at bounding box center [416, 189] width 212 height 63
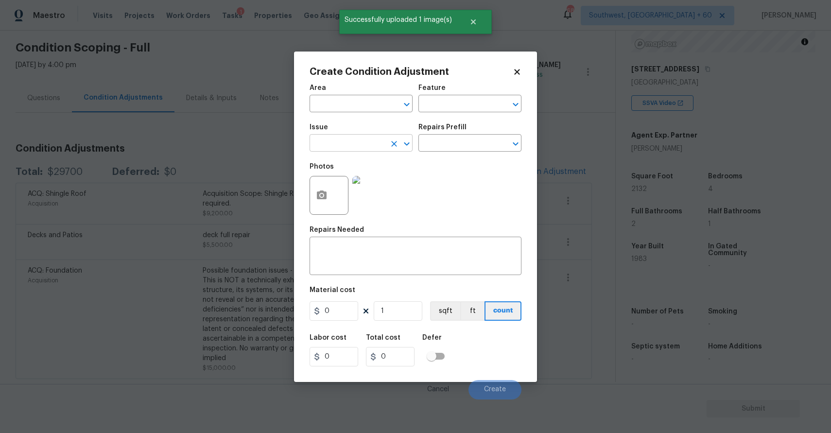
click at [346, 146] on input "text" at bounding box center [348, 144] width 76 height 15
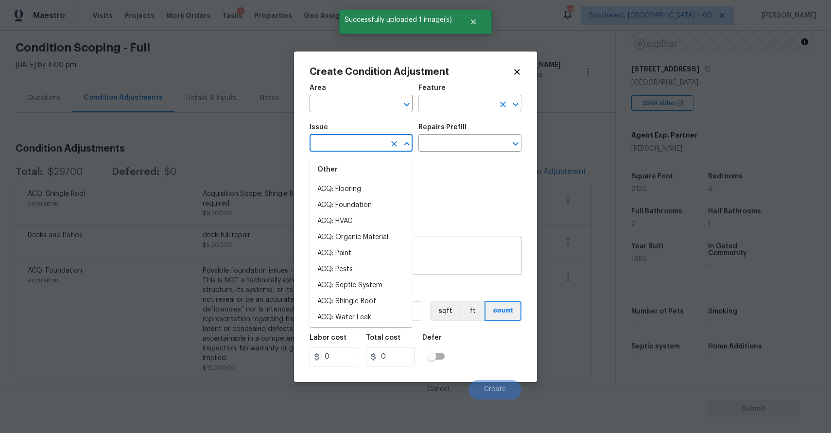
click at [464, 107] on input "text" at bounding box center [457, 104] width 76 height 15
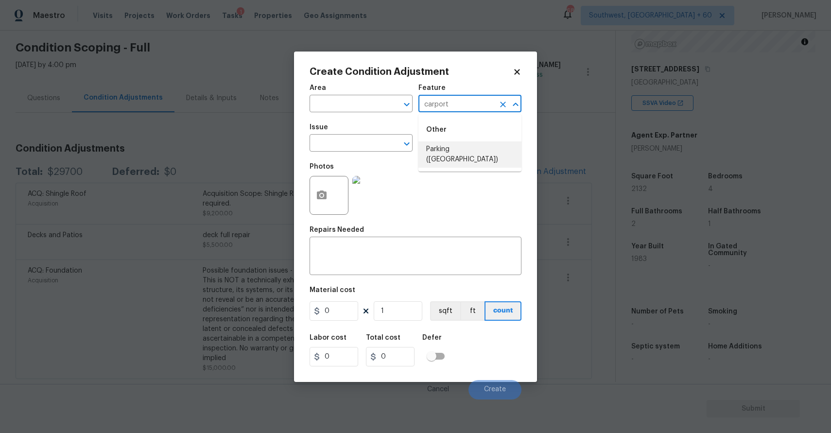
click at [473, 148] on li "Parking ([GEOGRAPHIC_DATA])" at bounding box center [470, 154] width 103 height 26
type input "Parking ([GEOGRAPHIC_DATA])"
click at [341, 260] on textarea at bounding box center [416, 257] width 200 height 20
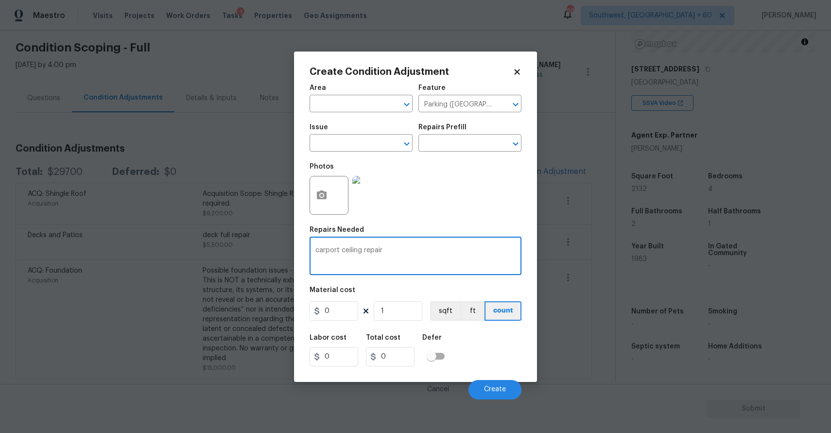
type textarea "carport ceiling repair"
click at [347, 318] on input "0" at bounding box center [334, 310] width 49 height 19
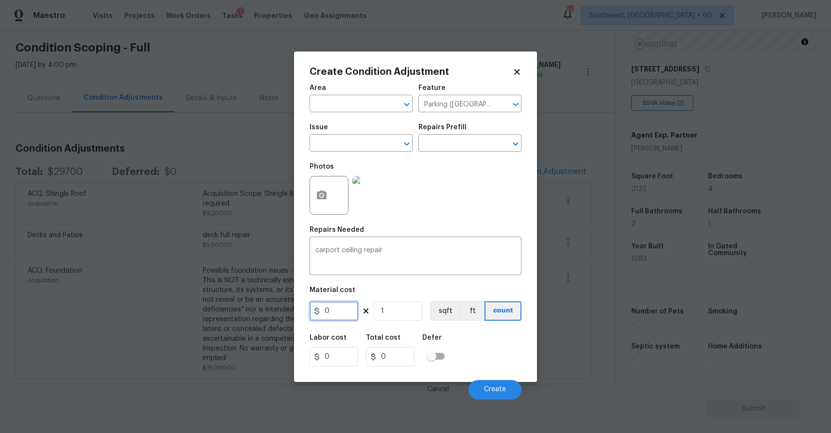
click at [347, 318] on input "0" at bounding box center [334, 310] width 49 height 19
type input "1000"
click at [500, 391] on span "Create" at bounding box center [495, 389] width 22 height 7
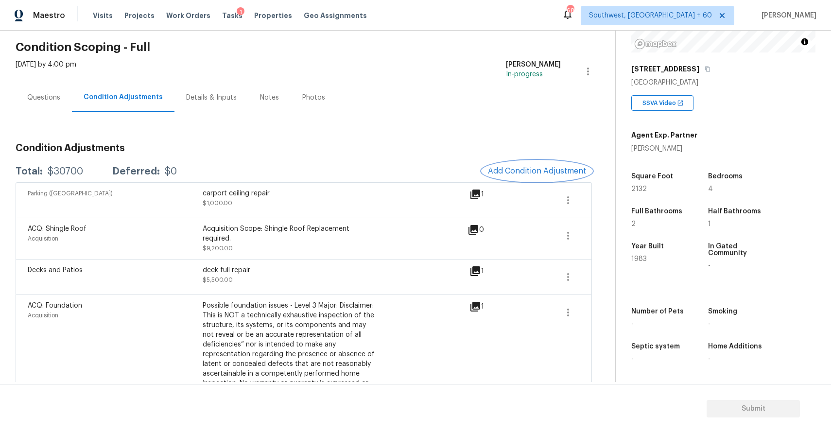
scroll to position [70, 0]
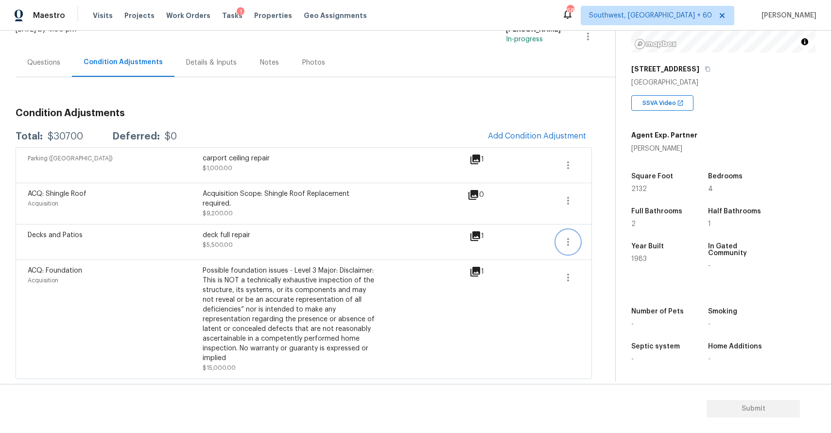
click at [567, 243] on icon "button" at bounding box center [568, 242] width 12 height 12
click at [597, 241] on div "Back to tasks Condition Scoping - Full Mon, Sep 22 2025 by 4:00 pm Ranjith Kuma…" at bounding box center [316, 179] width 600 height 406
click at [574, 239] on icon "button" at bounding box center [568, 242] width 12 height 12
click at [599, 239] on div "Edit" at bounding box center [624, 240] width 76 height 10
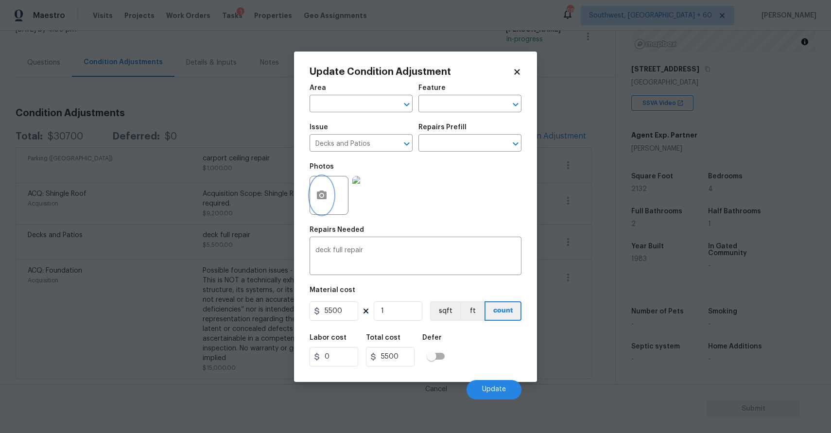
click at [320, 189] on button "button" at bounding box center [321, 195] width 23 height 38
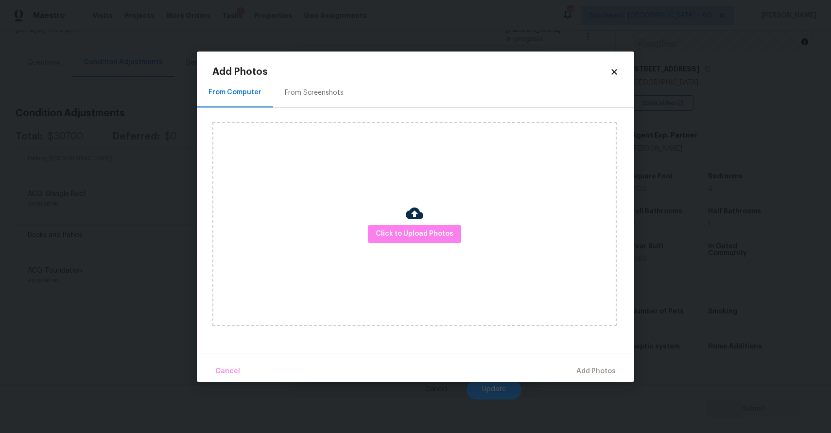
click at [439, 245] on div "Click to Upload Photos" at bounding box center [414, 224] width 404 height 204
click at [440, 238] on span "Click to Upload Photos" at bounding box center [415, 234] width 78 height 12
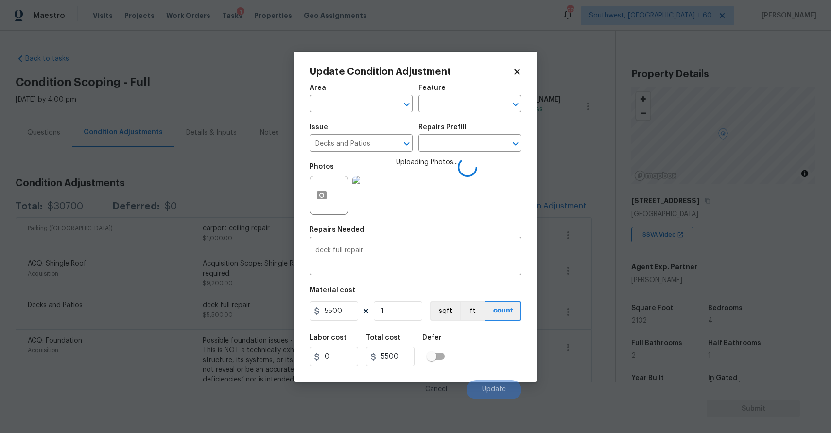
scroll to position [132, 0]
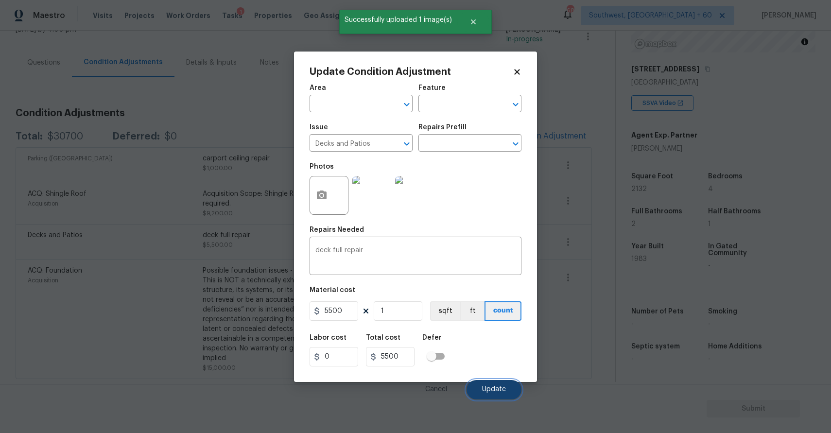
click at [497, 389] on span "Update" at bounding box center [494, 389] width 24 height 7
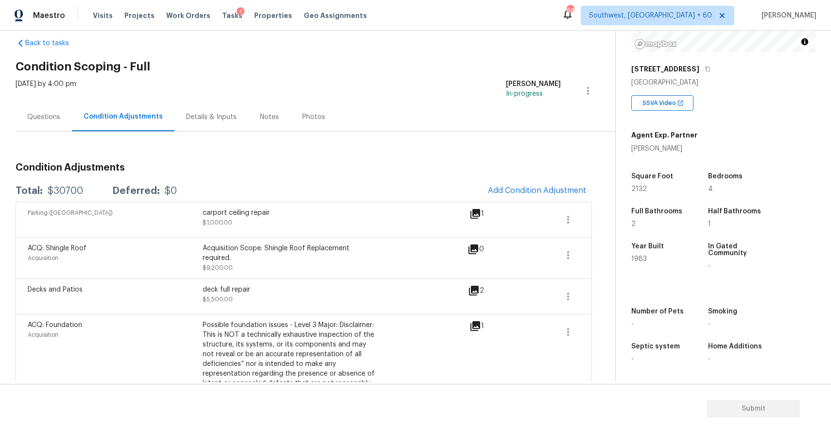
scroll to position [70, 0]
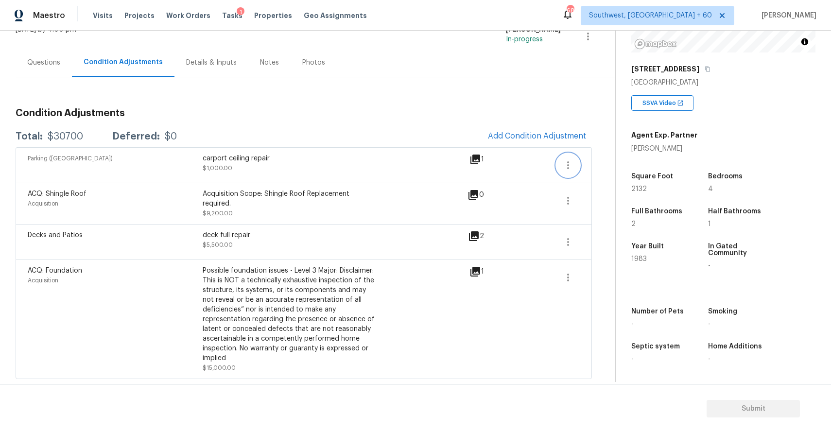
click at [572, 161] on icon "button" at bounding box center [568, 165] width 12 height 12
click at [618, 160] on div "Edit" at bounding box center [624, 163] width 76 height 10
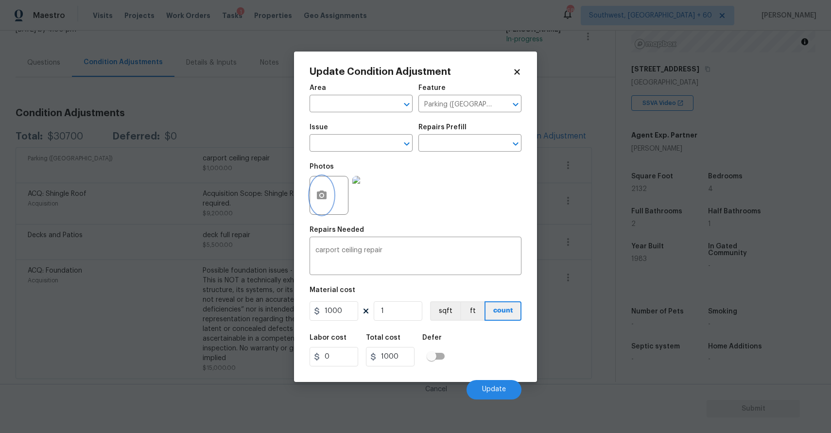
click at [326, 198] on icon "button" at bounding box center [322, 195] width 10 height 9
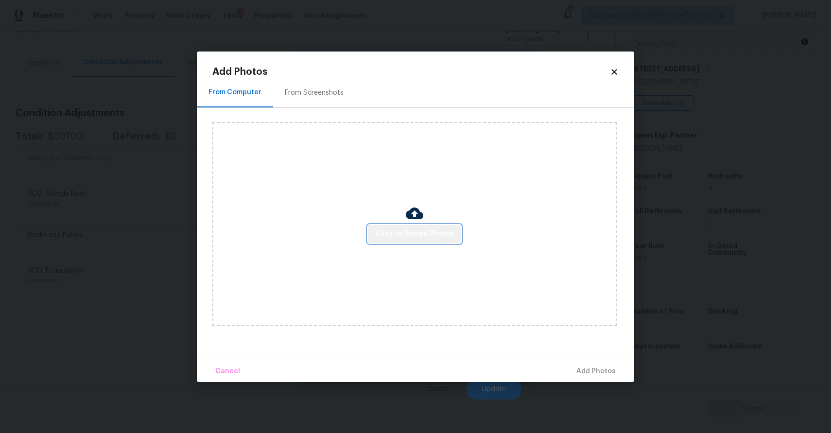
click at [425, 232] on span "Click to Upload Photos" at bounding box center [415, 234] width 78 height 12
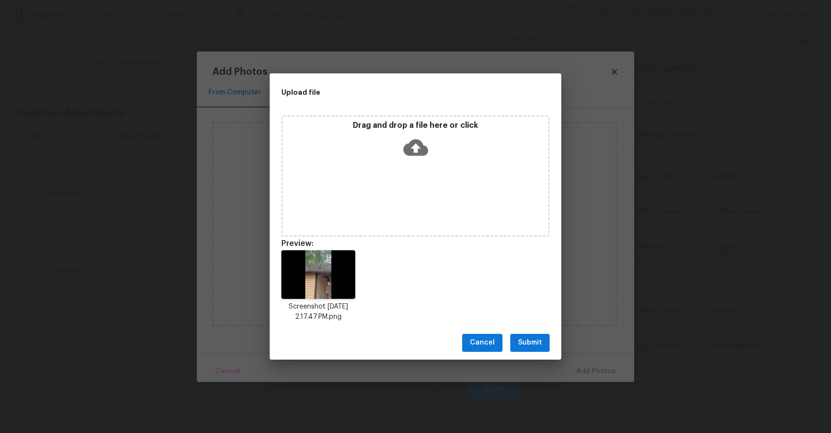
click at [541, 343] on span "Submit" at bounding box center [530, 343] width 24 height 12
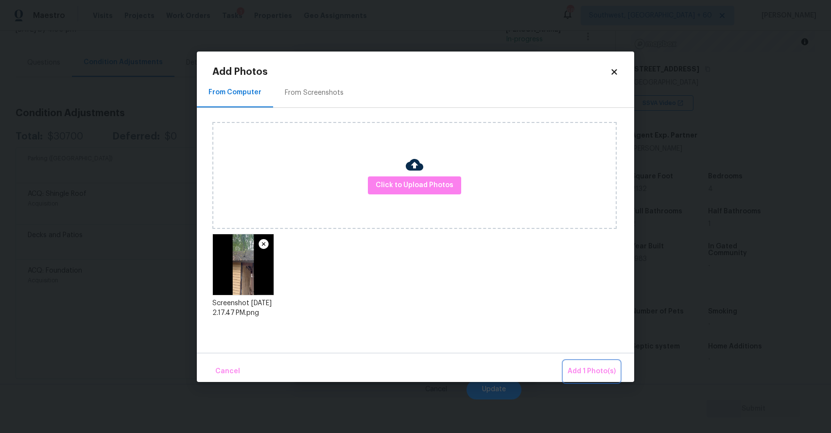
click at [601, 366] on span "Add 1 Photo(s)" at bounding box center [592, 372] width 48 height 12
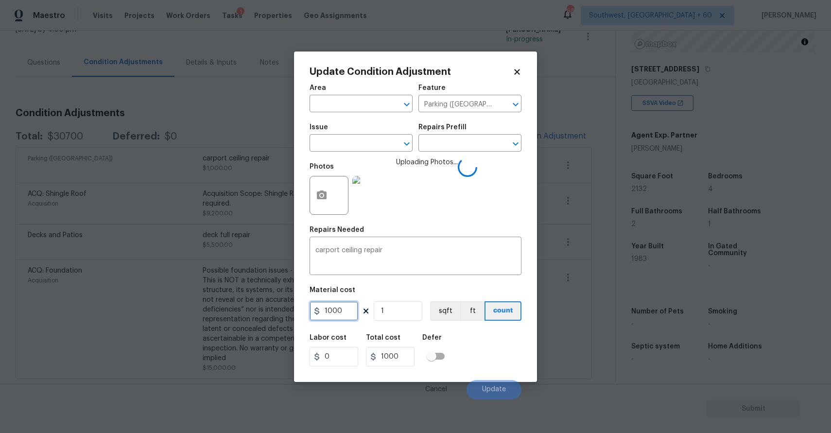
click at [342, 304] on input "1000" at bounding box center [334, 310] width 49 height 19
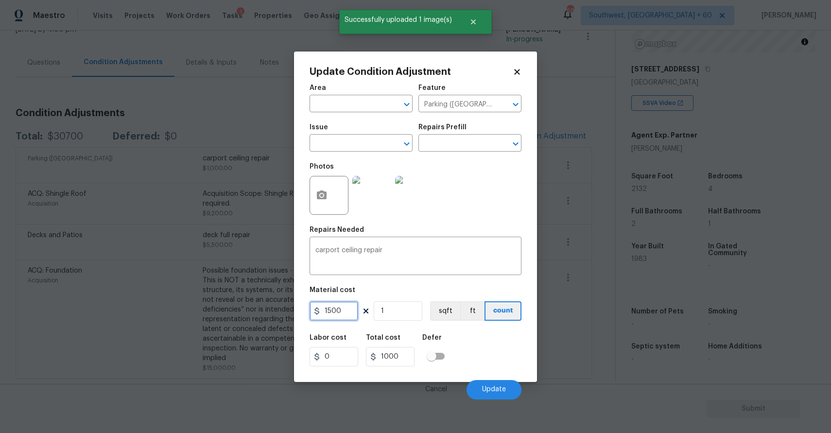
type input "1500"
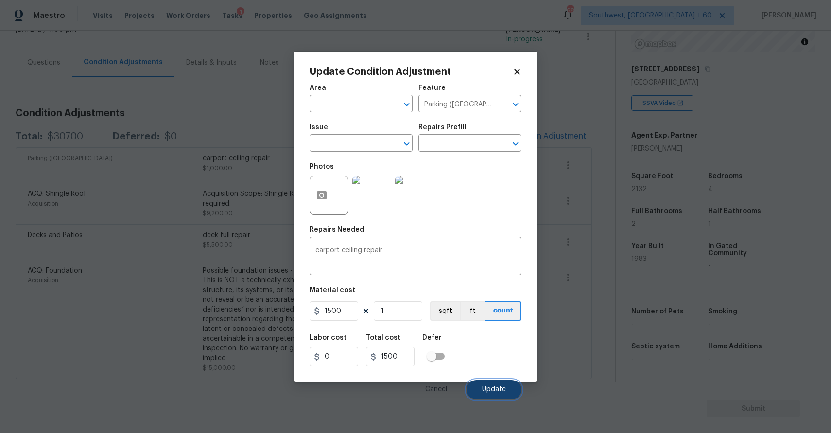
click at [487, 386] on span "Update" at bounding box center [494, 389] width 24 height 7
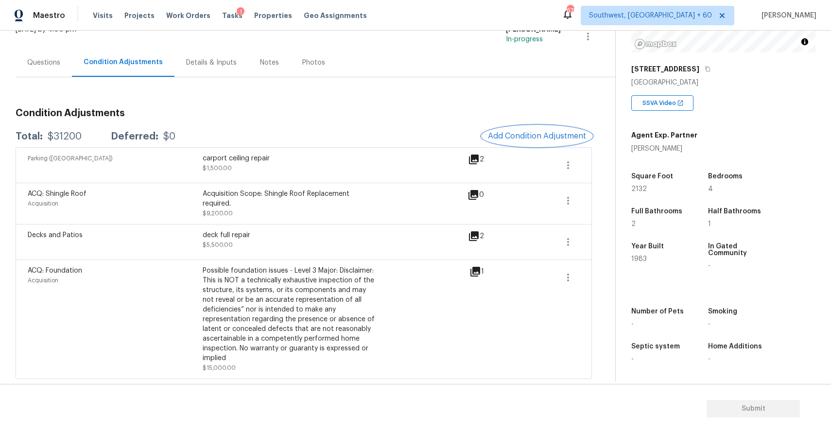
click at [545, 138] on span "Add Condition Adjustment" at bounding box center [537, 136] width 98 height 9
click at [545, 138] on body "Maestro Visits Projects Work Orders Tasks 1 Properties Geo Assignments 678 Sout…" at bounding box center [415, 216] width 831 height 433
click at [521, 124] on div "Condition Adjustments Total: $31200 Deferred: $0 Add Condition Adjustment Parki…" at bounding box center [304, 240] width 577 height 279
click at [509, 130] on button "Add Condition Adjustment" at bounding box center [537, 136] width 110 height 20
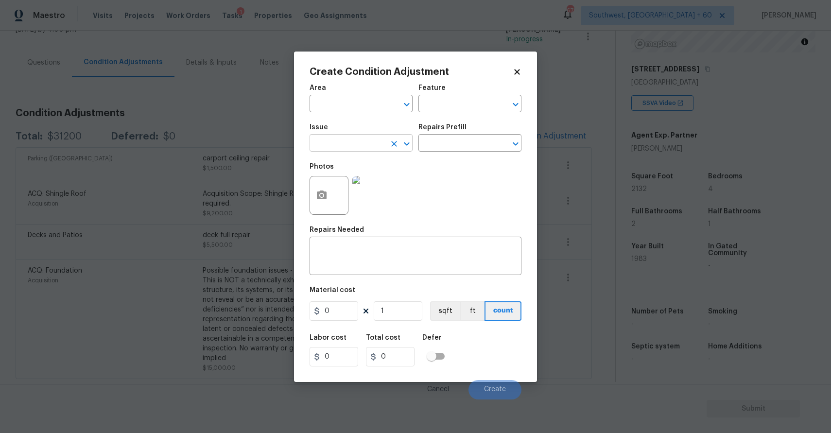
click at [361, 137] on input "text" at bounding box center [348, 144] width 76 height 15
click at [344, 188] on li "ACQ: Water Leak" at bounding box center [361, 189] width 103 height 16
type input "ACQ: Water Leak"
click at [483, 143] on input "text" at bounding box center [457, 144] width 76 height 15
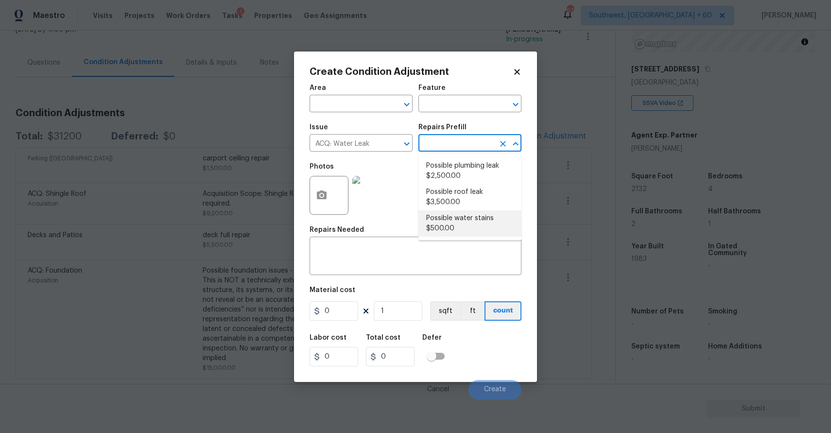
click at [480, 223] on li "Possible water stains $500.00" at bounding box center [470, 224] width 103 height 26
type input "Acquisition"
type textarea "Acquisition Scope: Possible water stains"
type input "500"
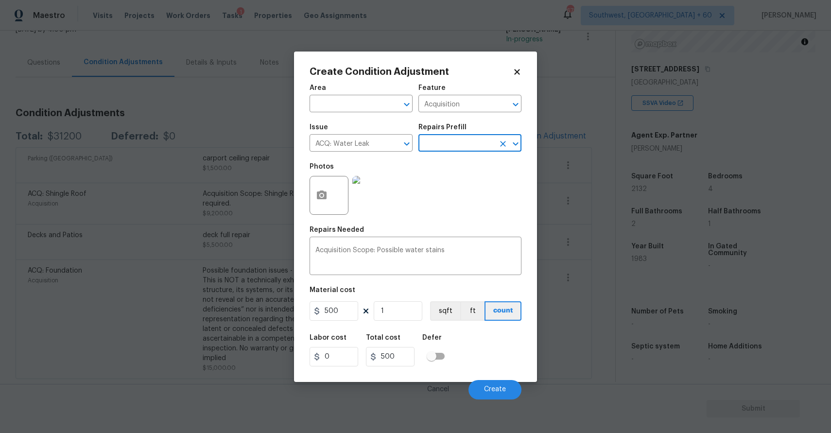
click at [471, 139] on input "text" at bounding box center [457, 144] width 76 height 15
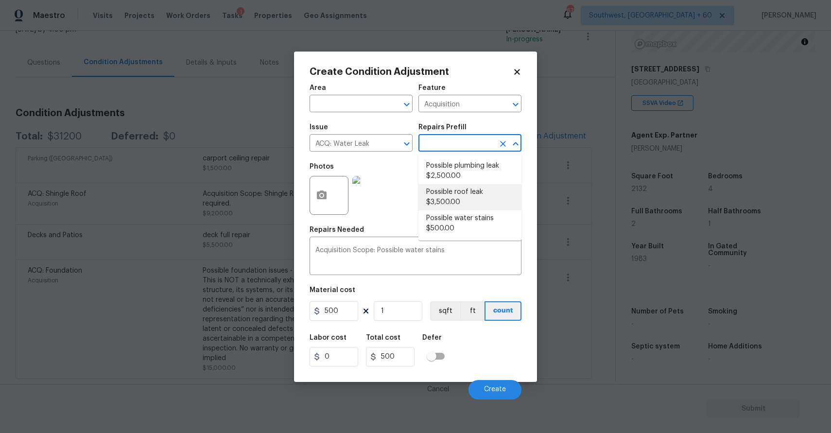
click at [487, 199] on li "Possible roof leak $3,500.00" at bounding box center [470, 197] width 103 height 26
type textarea "Acquisition Scope: Possible roof leak"
type input "3500"
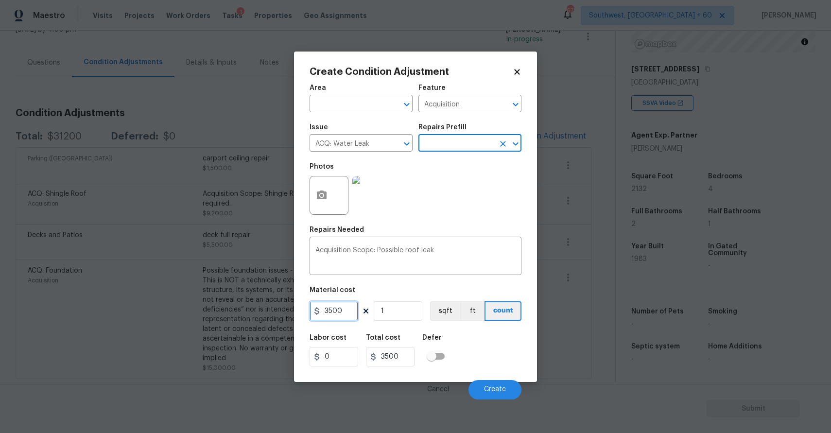
click at [329, 309] on input "3500" at bounding box center [334, 310] width 49 height 19
type input "2500"
click at [320, 200] on icon "button" at bounding box center [322, 196] width 12 height 12
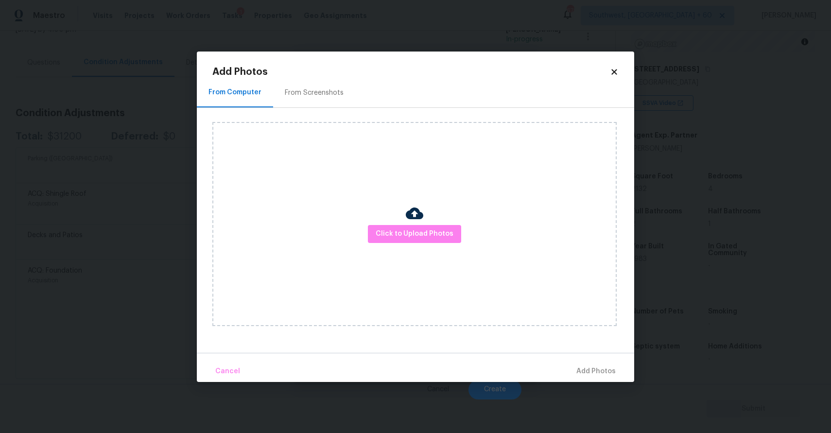
click at [433, 266] on div "Click to Upload Photos" at bounding box center [414, 224] width 404 height 204
click at [435, 240] on button "Click to Upload Photos" at bounding box center [414, 234] width 93 height 18
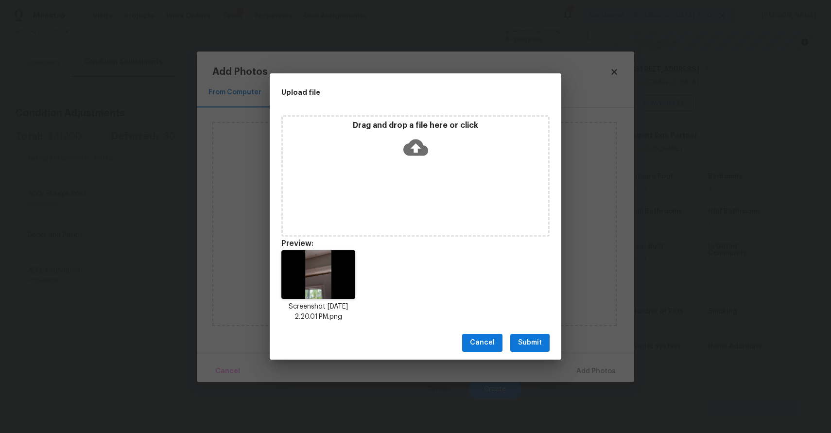
click at [536, 333] on div "Cancel Submit" at bounding box center [416, 343] width 292 height 34
click at [542, 340] on span "Submit" at bounding box center [530, 343] width 24 height 12
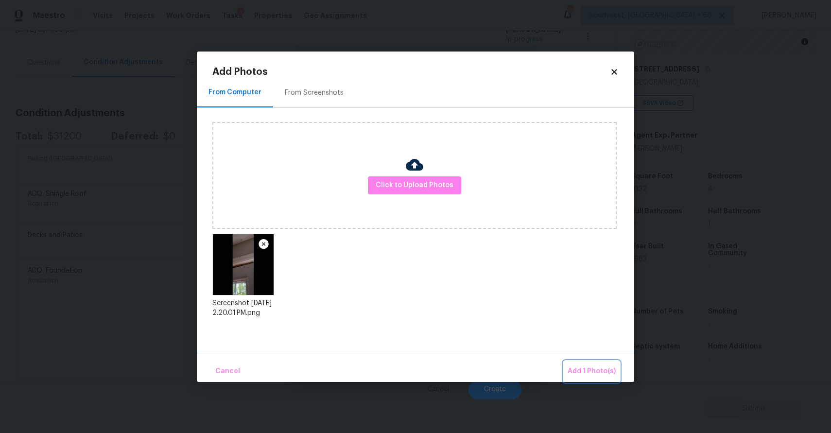
click at [595, 371] on span "Add 1 Photo(s)" at bounding box center [592, 372] width 48 height 12
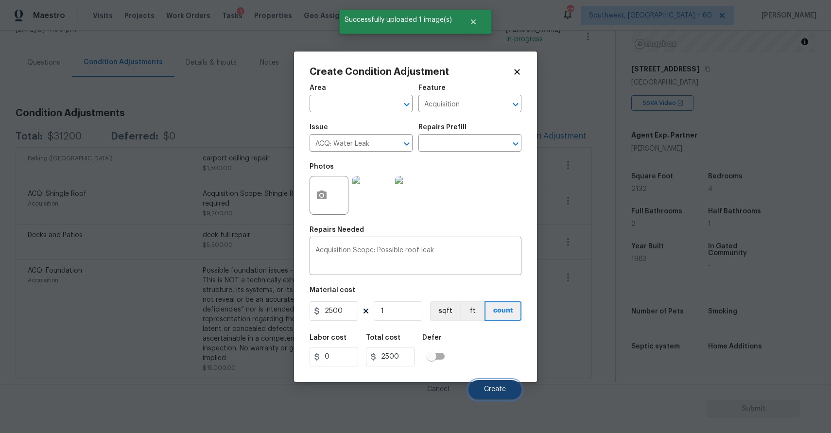
click at [490, 393] on span "Create" at bounding box center [495, 389] width 22 height 7
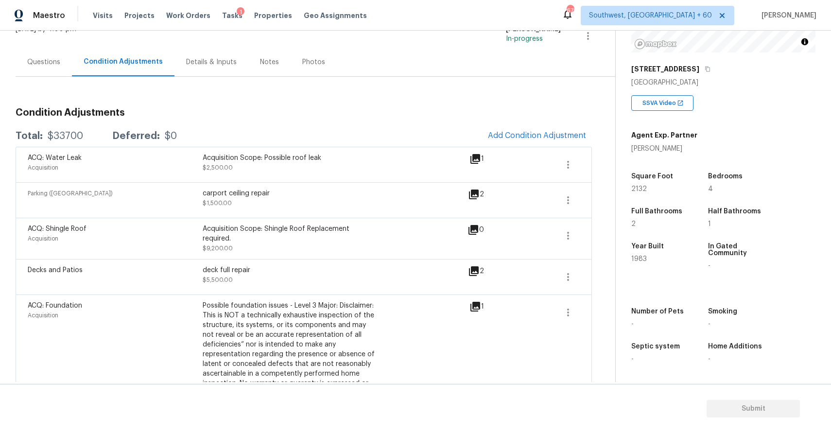
click at [45, 79] on div "Condition Adjustments Total: $33700 Deferred: $0 Add Condition Adjustment ACQ: …" at bounding box center [304, 245] width 577 height 337
click at [61, 74] on div "Questions" at bounding box center [44, 62] width 56 height 29
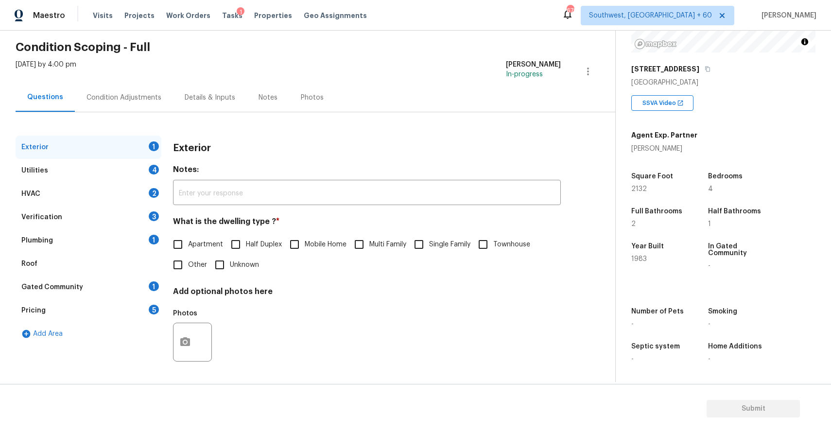
click at [127, 226] on div "Verification 3" at bounding box center [89, 217] width 146 height 23
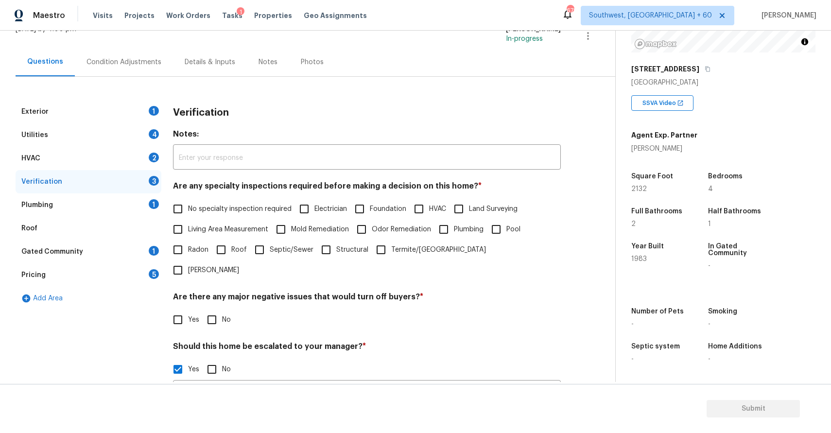
scroll to position [210, 0]
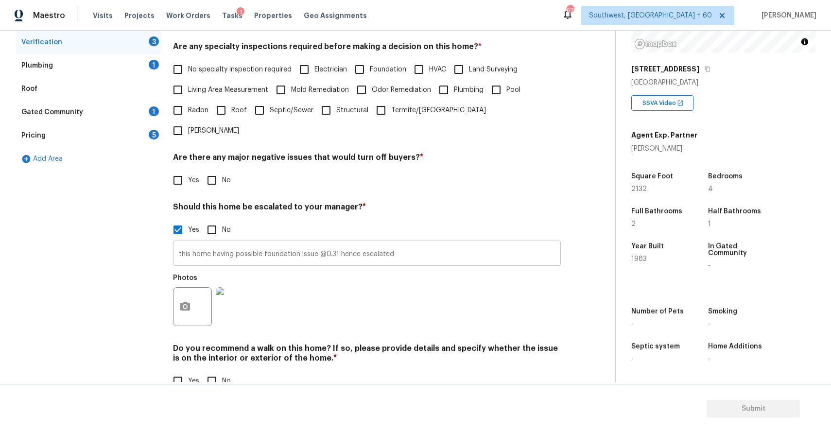
click at [413, 243] on input "this home having possible foundation issue @0.31 hence escalated" at bounding box center [367, 254] width 388 height 23
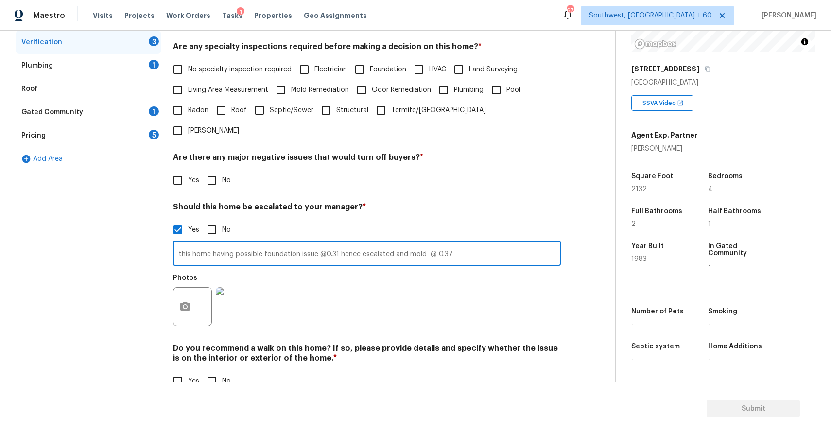
type input "this home having possible foundation issue @0.31 hence escalated and mold @ 0.37"
click at [185, 301] on icon "button" at bounding box center [185, 307] width 12 height 12
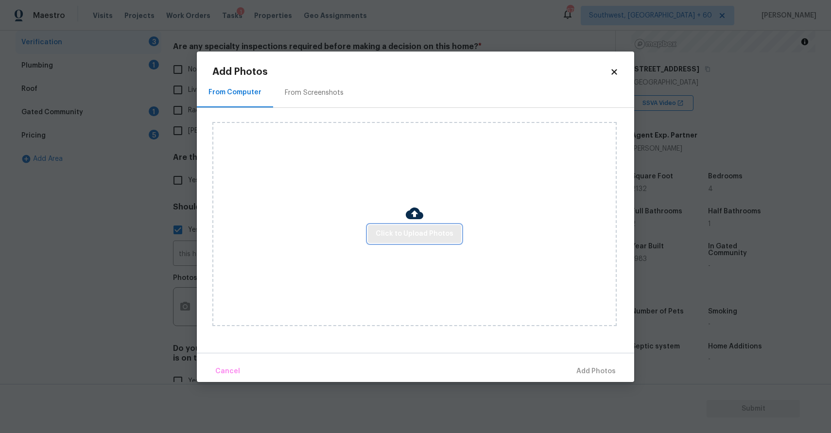
click at [433, 239] on span "Click to Upload Photos" at bounding box center [415, 234] width 78 height 12
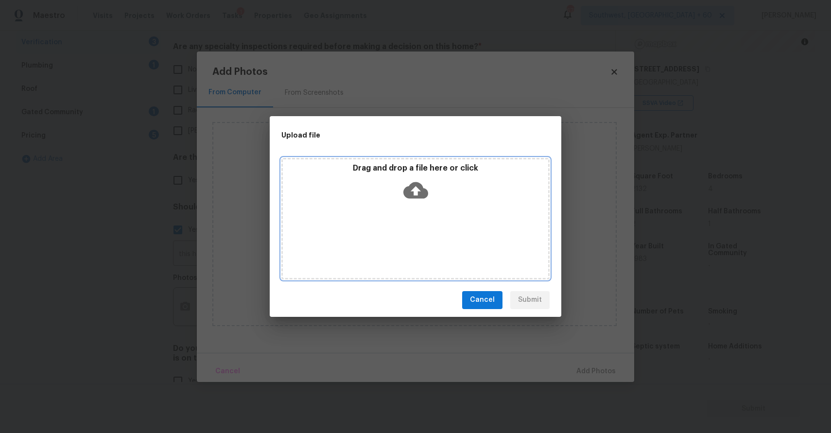
click at [433, 239] on div "Drag and drop a file here or click" at bounding box center [415, 219] width 268 height 122
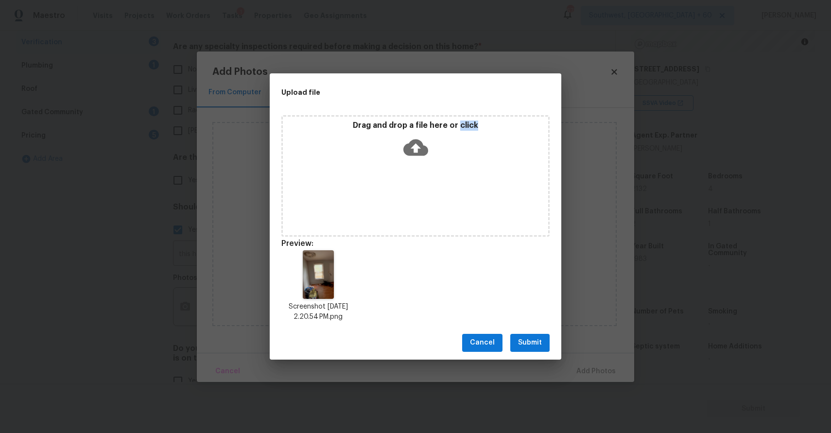
click at [537, 344] on span "Submit" at bounding box center [530, 343] width 24 height 12
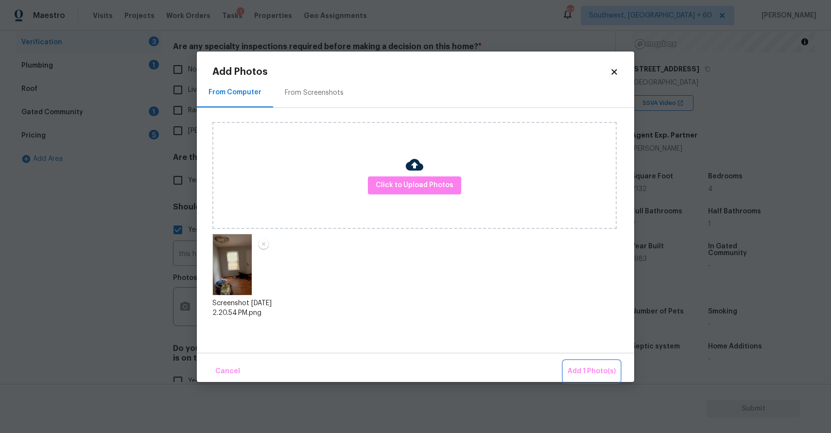
click at [596, 366] on span "Add 1 Photo(s)" at bounding box center [592, 372] width 48 height 12
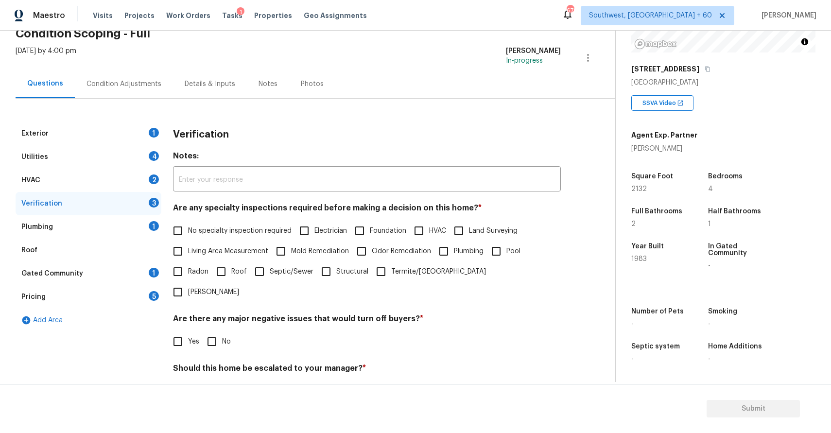
scroll to position [0, 0]
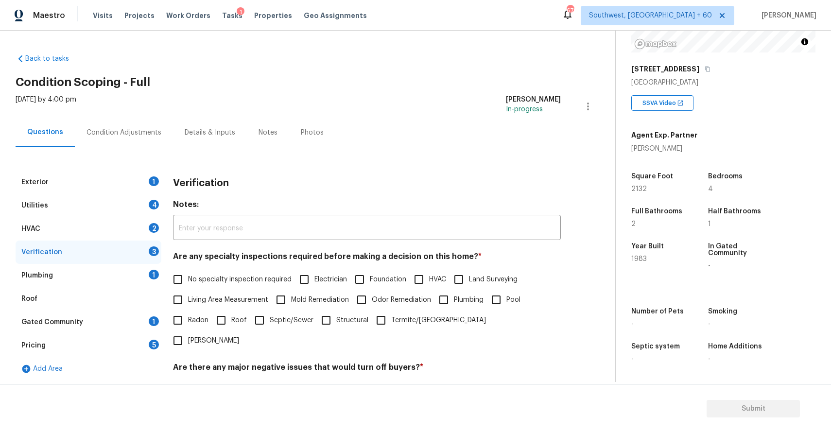
click at [149, 133] on div "Condition Adjustments" at bounding box center [124, 133] width 75 height 10
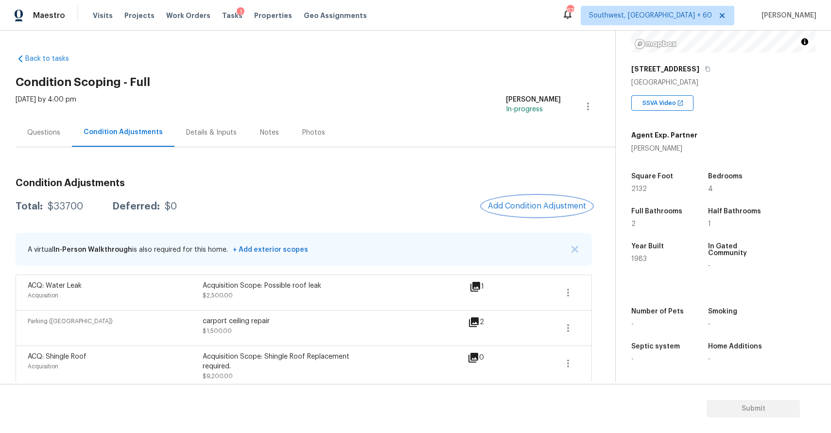
click at [551, 202] on span "Add Condition Adjustment" at bounding box center [537, 206] width 98 height 9
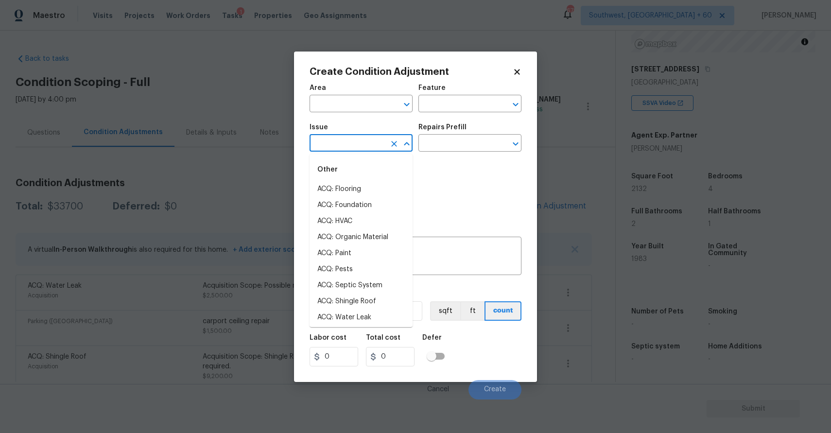
click at [342, 140] on input "text" at bounding box center [348, 144] width 76 height 15
click at [372, 141] on input "text" at bounding box center [348, 144] width 76 height 15
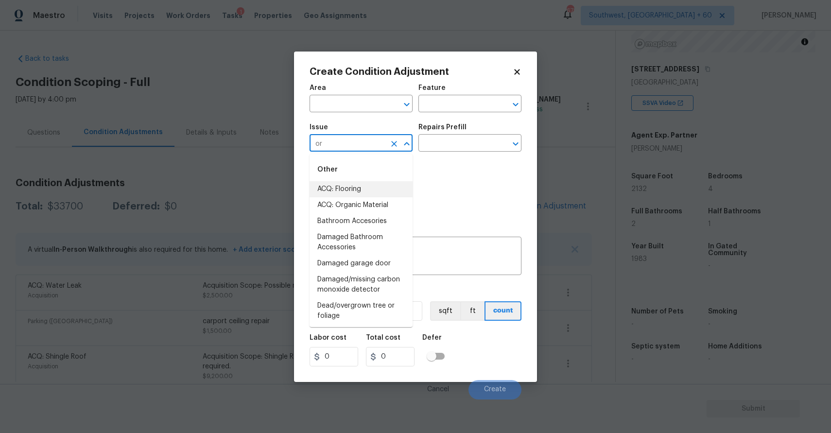
click at [380, 203] on li "ACQ: Organic Material" at bounding box center [361, 205] width 103 height 16
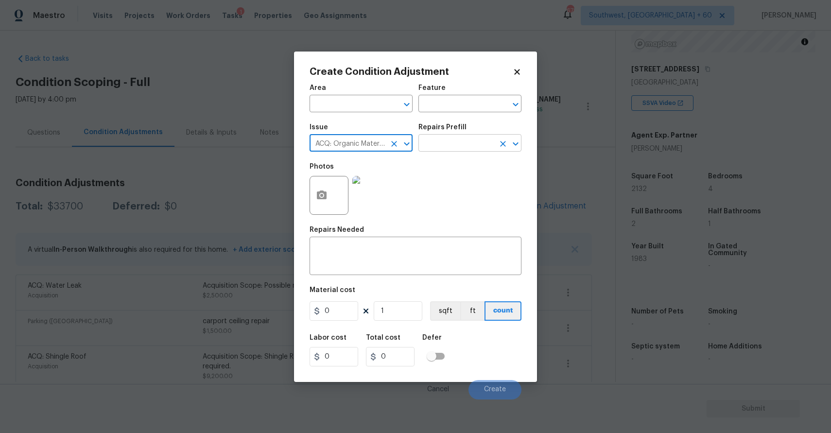
type input "ACQ: Organic Material"
click at [465, 140] on input "text" at bounding box center [457, 144] width 76 height 15
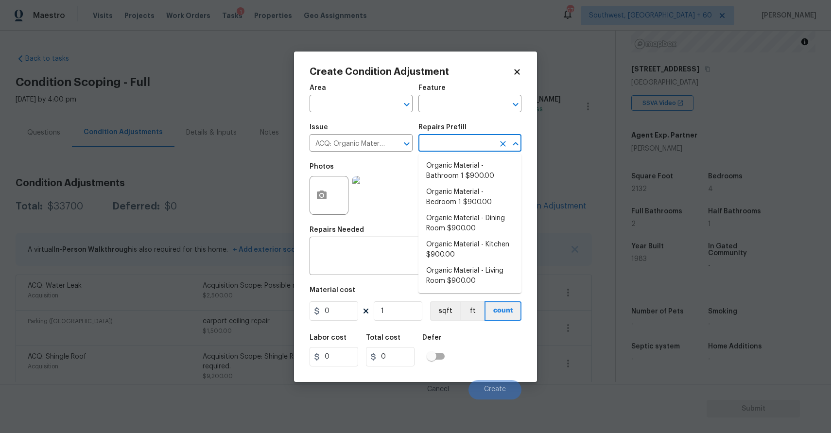
click at [465, 140] on input "text" at bounding box center [457, 144] width 76 height 15
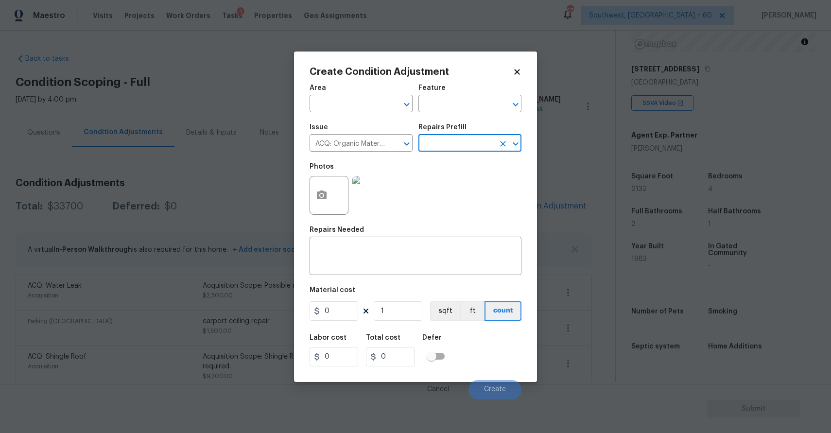
click at [472, 153] on div "Issue ACQ: Organic Material ​ Repairs Prefill ​" at bounding box center [416, 137] width 212 height 39
click at [475, 144] on input "text" at bounding box center [457, 144] width 76 height 15
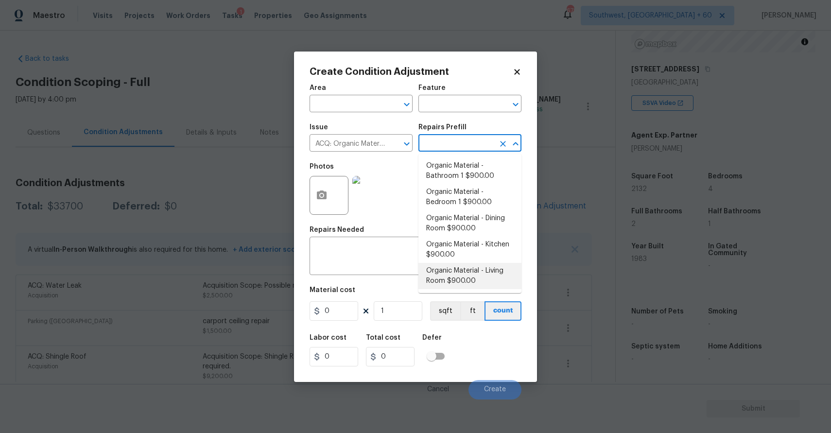
click at [500, 272] on li "Organic Material - Living Room $900.00" at bounding box center [470, 276] width 103 height 26
type input "Acquisition"
type textarea "Acquisition Scope: Conditions Conducive to Organic Material - Living Room Discl…"
type input "900"
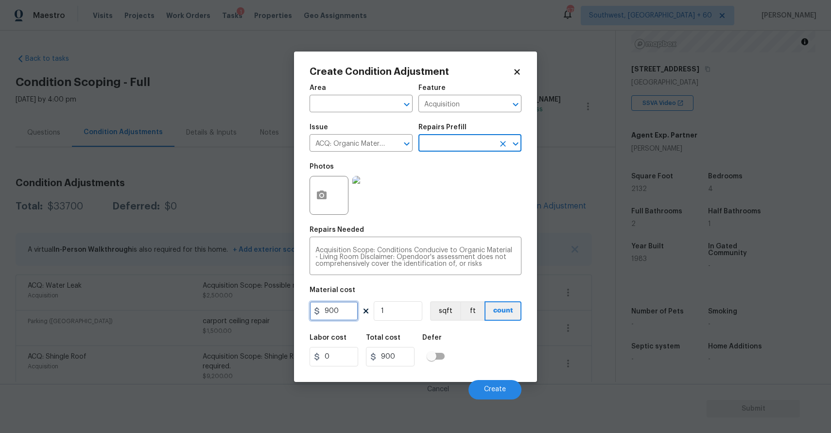
click at [341, 306] on input "900" at bounding box center [334, 310] width 49 height 19
type input "2500"
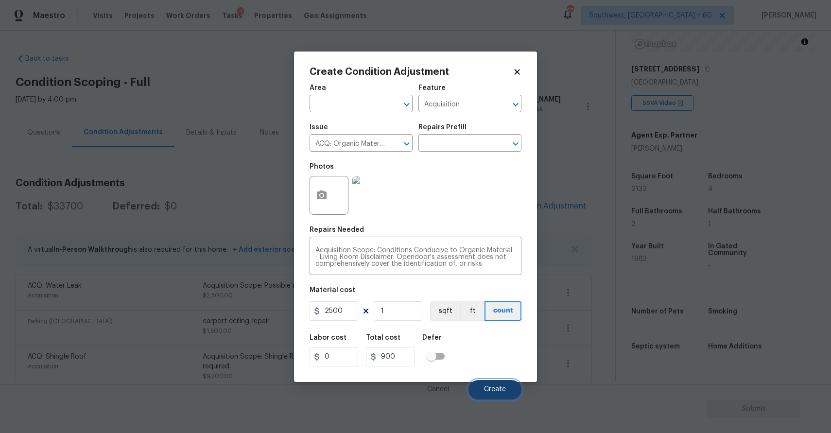
type input "2500"
click at [496, 395] on button "Create" at bounding box center [495, 389] width 53 height 19
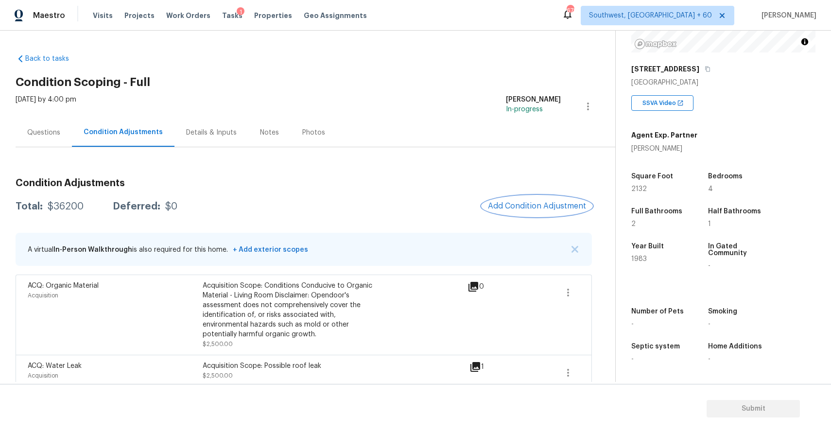
scroll to position [23, 0]
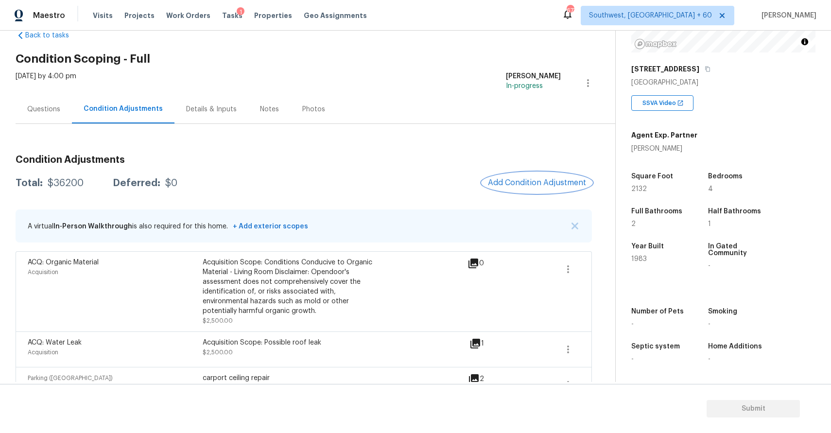
click at [549, 177] on button "Add Condition Adjustment" at bounding box center [537, 183] width 110 height 20
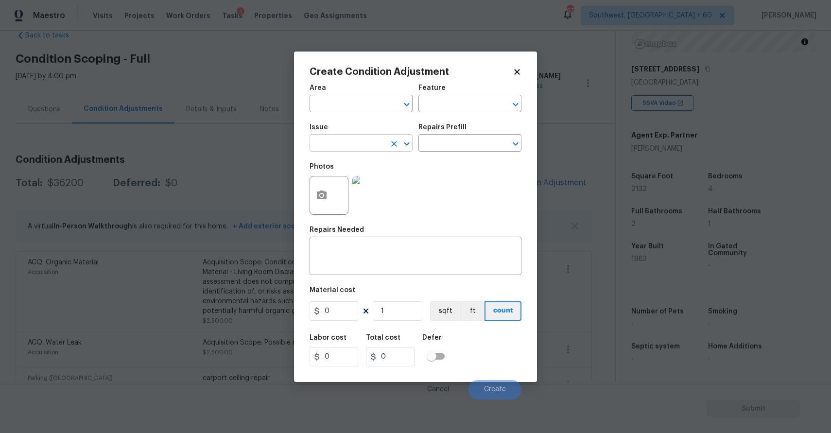
click at [362, 142] on input "text" at bounding box center [348, 144] width 76 height 15
click at [358, 196] on li "Drywall" at bounding box center [361, 189] width 103 height 16
type input "Drywall"
click at [455, 143] on input "text" at bounding box center [457, 144] width 76 height 15
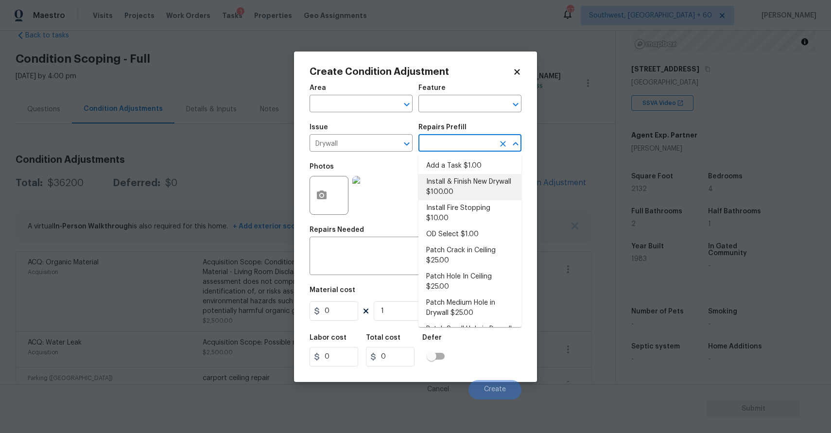
click at [478, 181] on li "Install & Finish New Drywall $100.00" at bounding box center [470, 187] width 103 height 26
type input "Walls and Ceiling"
type textarea "Remove the existing damaged drywall and replace with new. Ensure that the new d…"
type input "100"
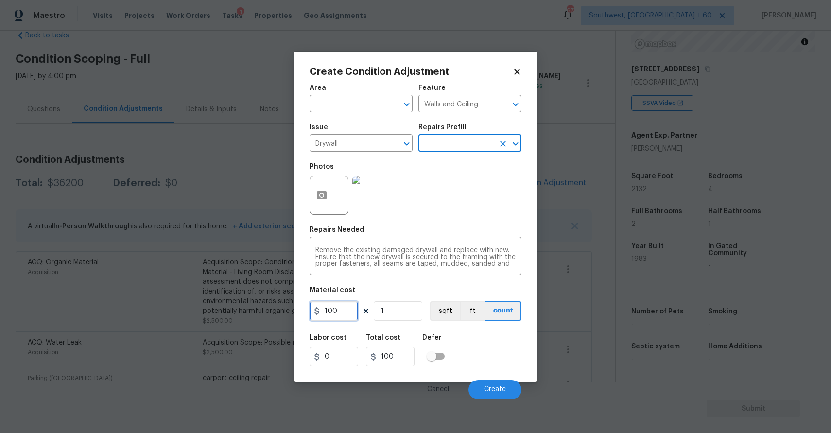
click at [341, 307] on input "100" at bounding box center [334, 310] width 49 height 19
type input "500"
click at [328, 197] on button "button" at bounding box center [321, 195] width 23 height 38
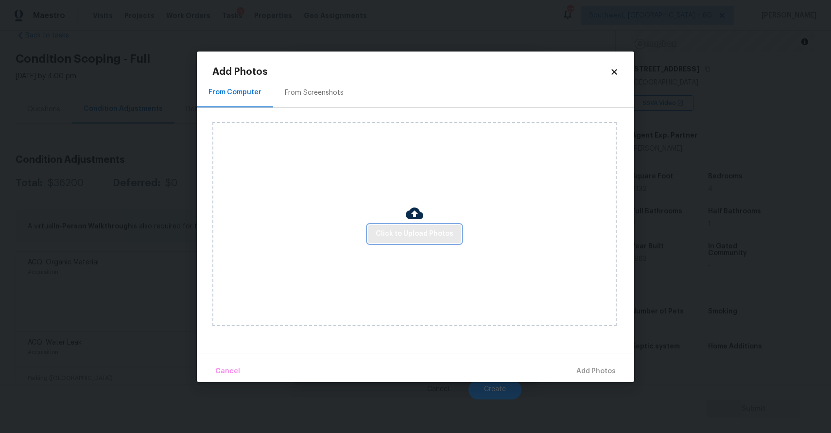
click at [390, 240] on button "Click to Upload Photos" at bounding box center [414, 234] width 93 height 18
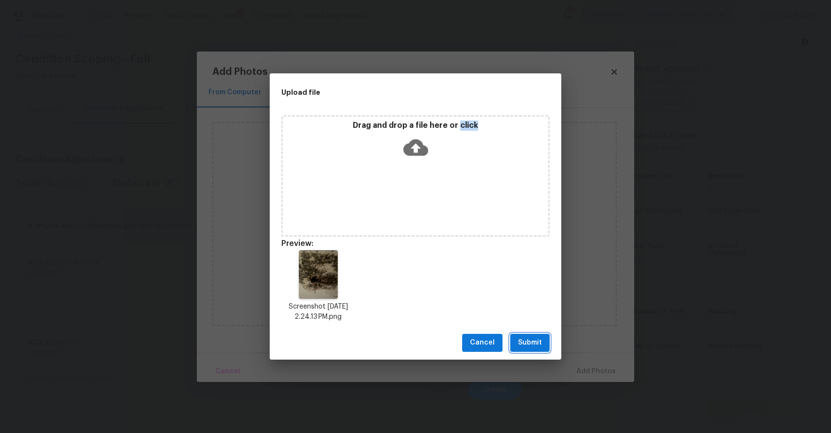
click at [537, 340] on span "Submit" at bounding box center [530, 343] width 24 height 12
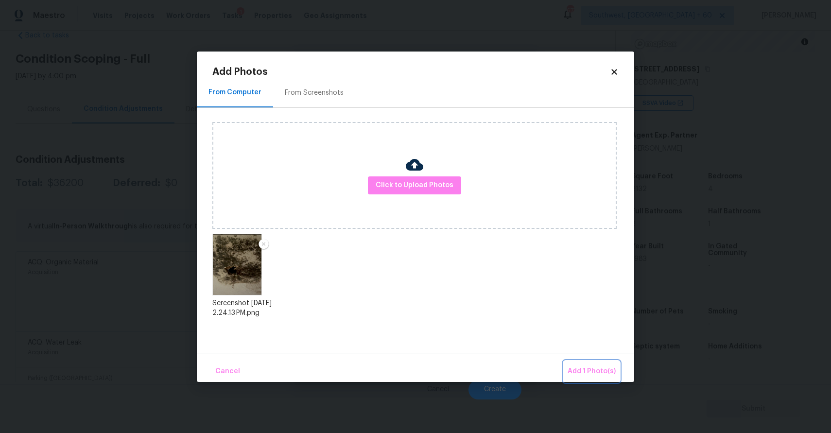
click at [604, 368] on span "Add 1 Photo(s)" at bounding box center [592, 372] width 48 height 12
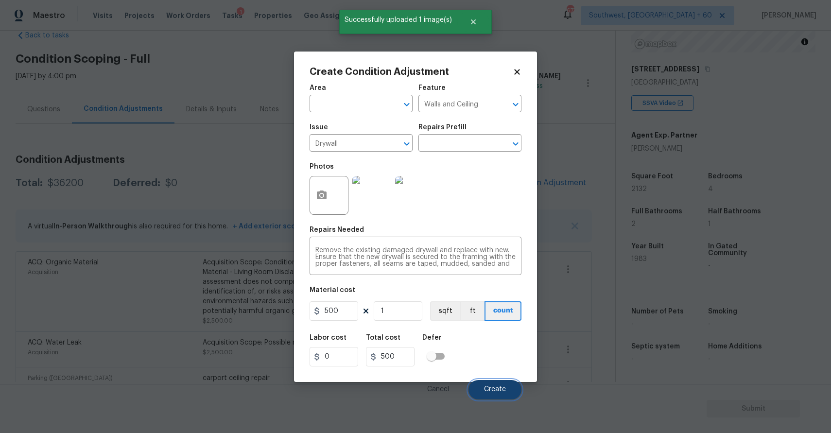
click at [505, 385] on button "Create" at bounding box center [495, 389] width 53 height 19
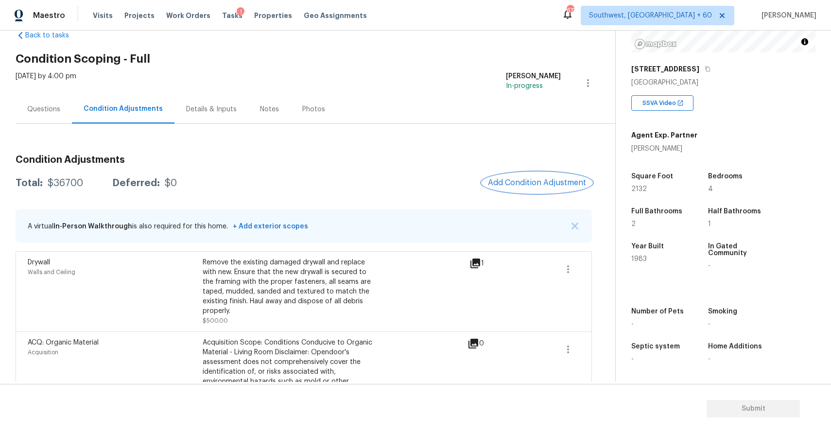
click at [531, 193] on button "Add Condition Adjustment" at bounding box center [537, 183] width 110 height 20
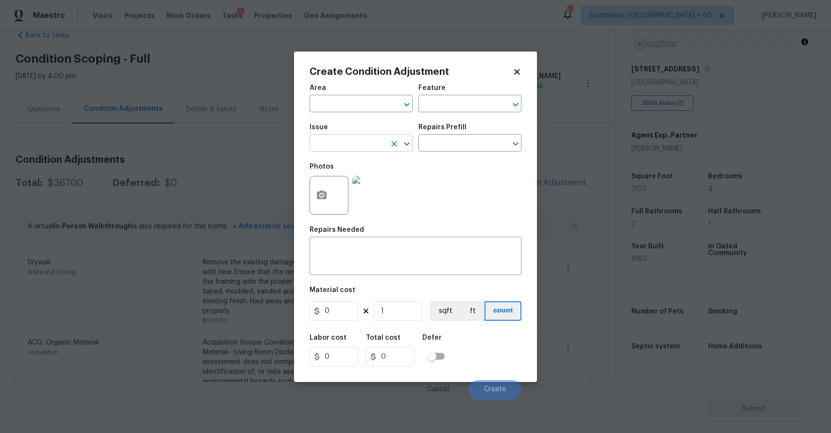
click at [333, 146] on input "text" at bounding box center [348, 144] width 76 height 15
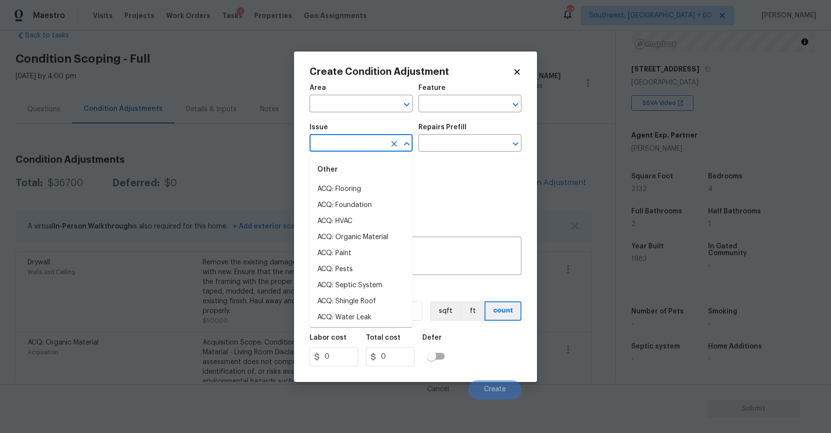
type input "f"
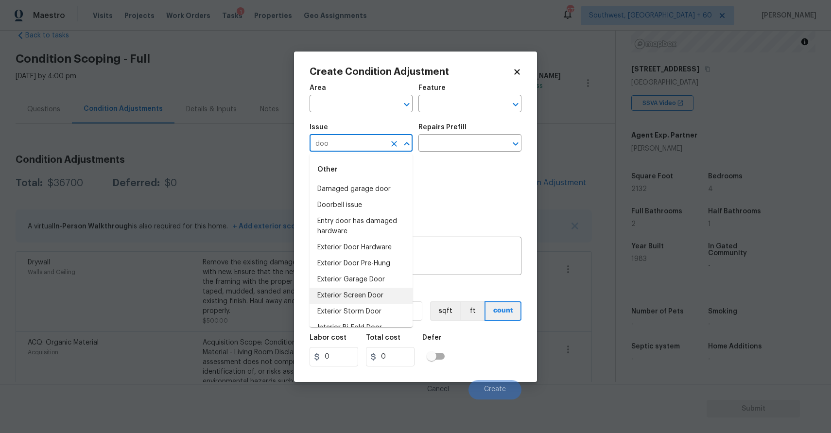
scroll to position [76, 0]
click at [364, 285] on li "Interior Door" at bounding box center [361, 284] width 103 height 16
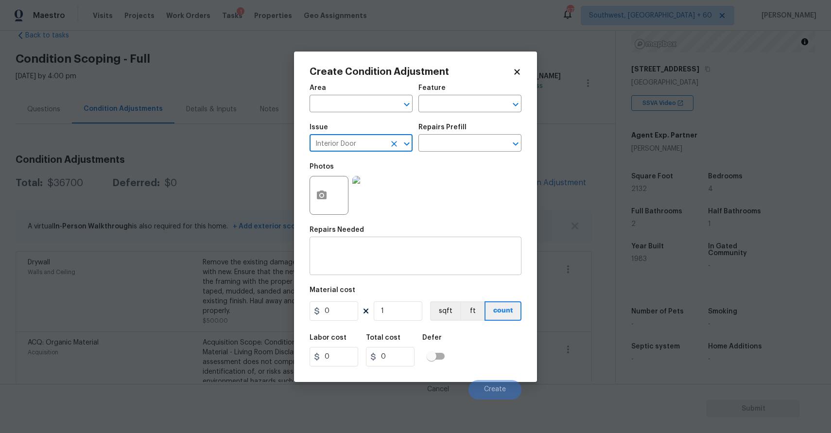
type input "Interior Door"
click at [397, 263] on textarea at bounding box center [416, 257] width 200 height 20
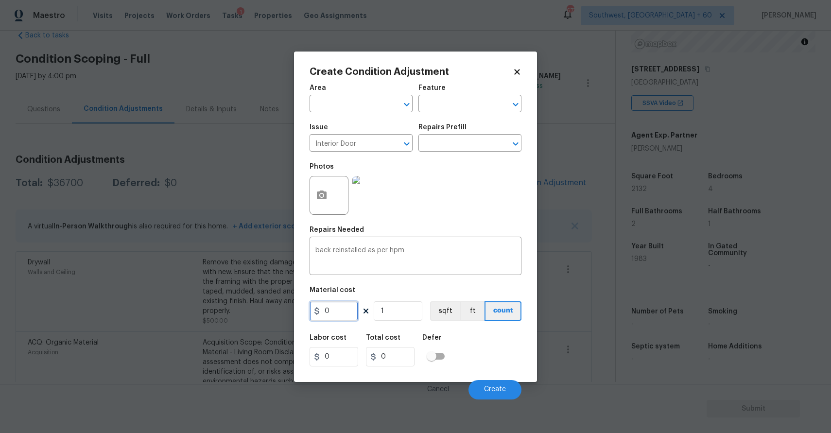
click at [348, 317] on input "0" at bounding box center [334, 310] width 49 height 19
click at [404, 246] on div "back reinstalled as per hpm x ​" at bounding box center [416, 257] width 212 height 36
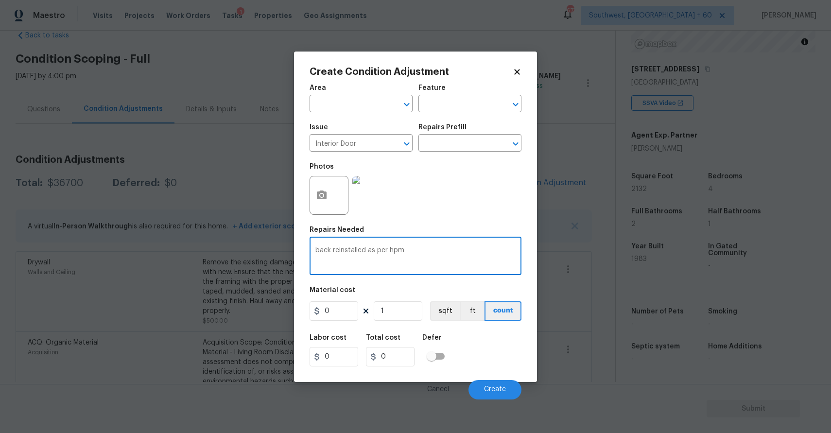
click at [395, 251] on textarea "back reinstalled as per hpm" at bounding box center [416, 257] width 200 height 20
click at [398, 249] on textarea "back reinstalled as per hpm" at bounding box center [416, 257] width 200 height 20
type textarea "back reinstalled as per agent"
click at [339, 311] on input "0" at bounding box center [334, 310] width 49 height 19
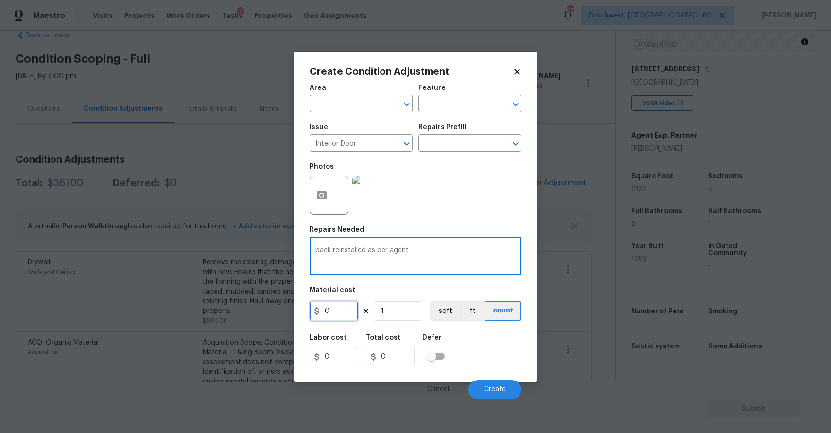
click at [339, 311] on input "0" at bounding box center [334, 310] width 49 height 19
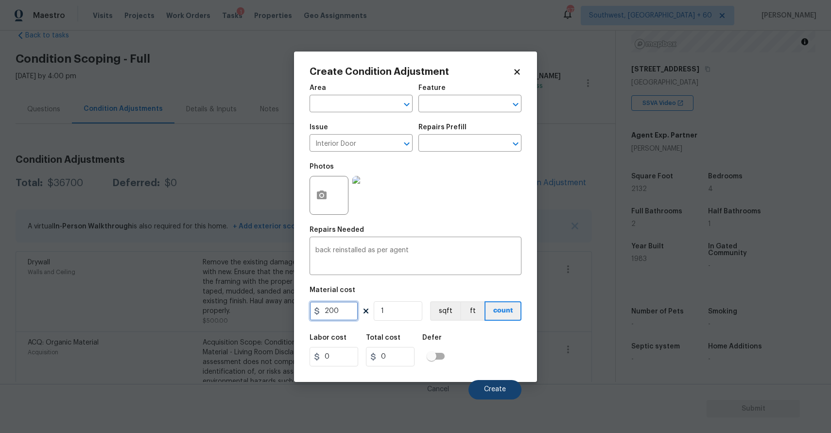
type input "200"
click at [497, 386] on button "Create" at bounding box center [495, 389] width 53 height 19
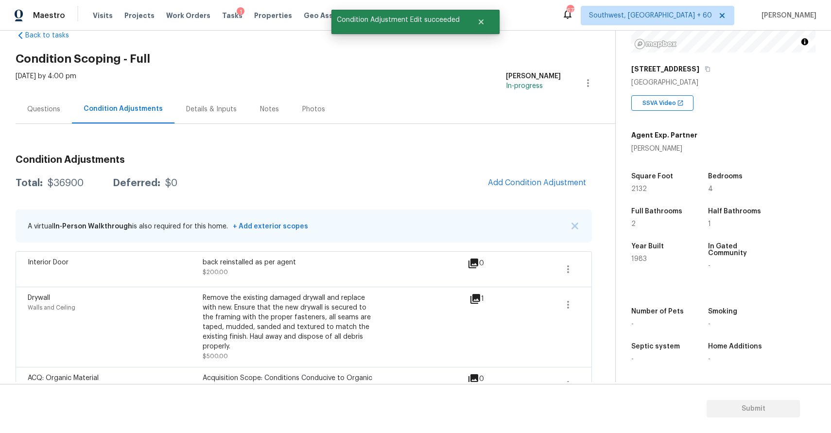
click at [47, 101] on div "Questions" at bounding box center [44, 109] width 56 height 29
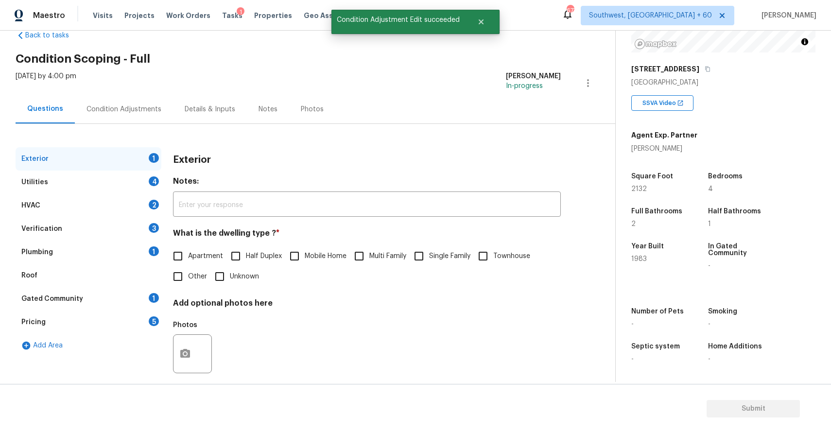
scroll to position [23, 0]
click at [145, 235] on div "Verification 3" at bounding box center [89, 228] width 146 height 23
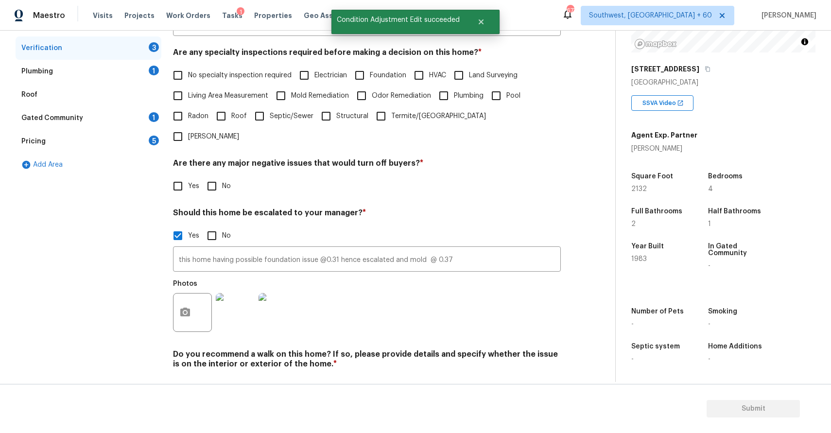
scroll to position [205, 0]
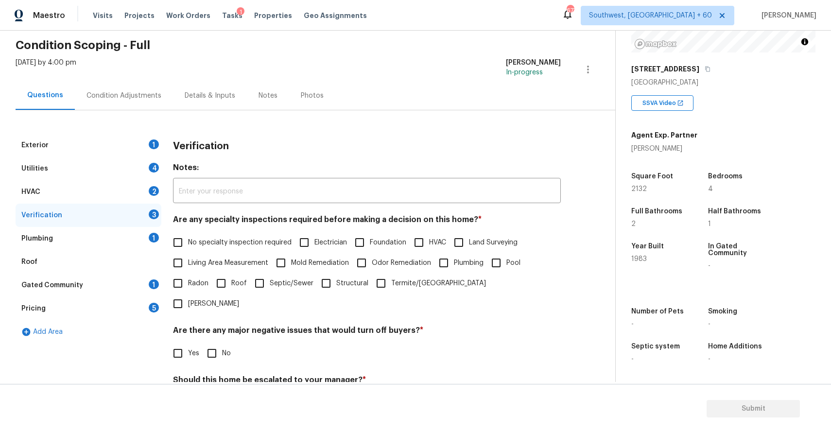
click at [83, 155] on div "Exterior 1" at bounding box center [89, 145] width 146 height 23
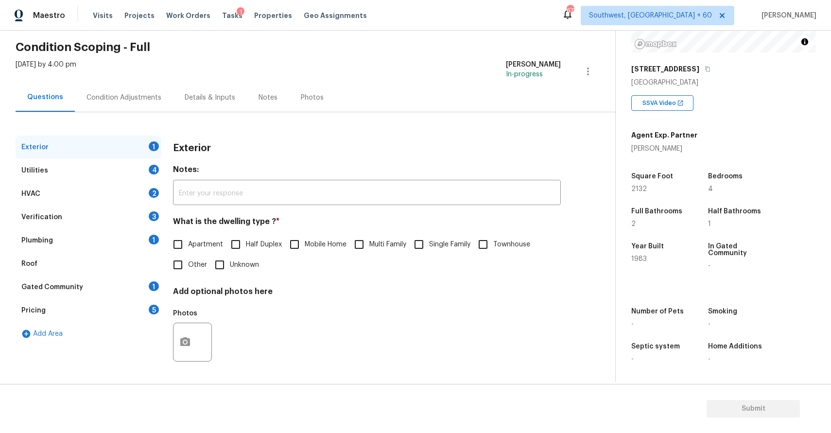
click at [143, 91] on div "Condition Adjustments" at bounding box center [124, 97] width 98 height 29
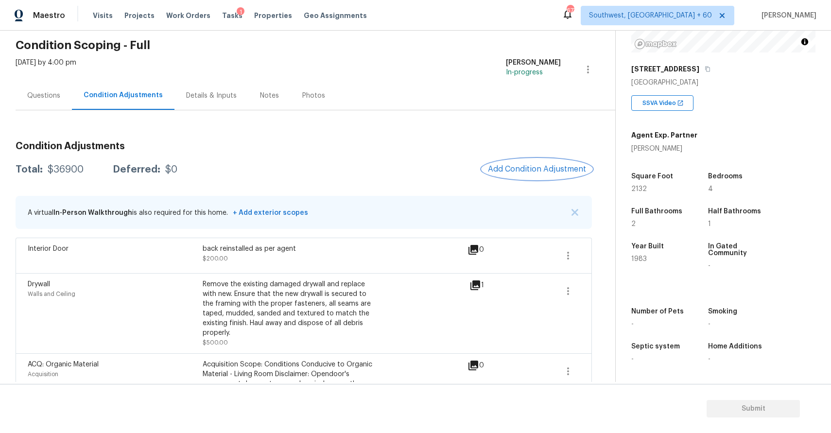
click at [542, 167] on span "Add Condition Adjustment" at bounding box center [537, 169] width 98 height 9
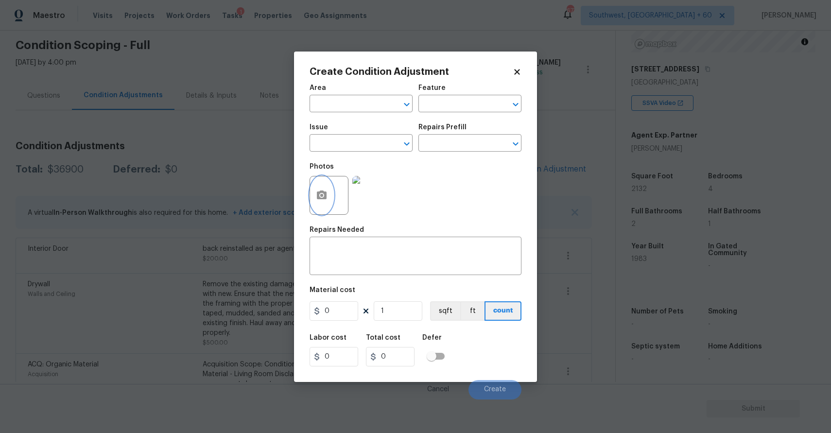
click at [327, 193] on icon "button" at bounding box center [322, 196] width 12 height 12
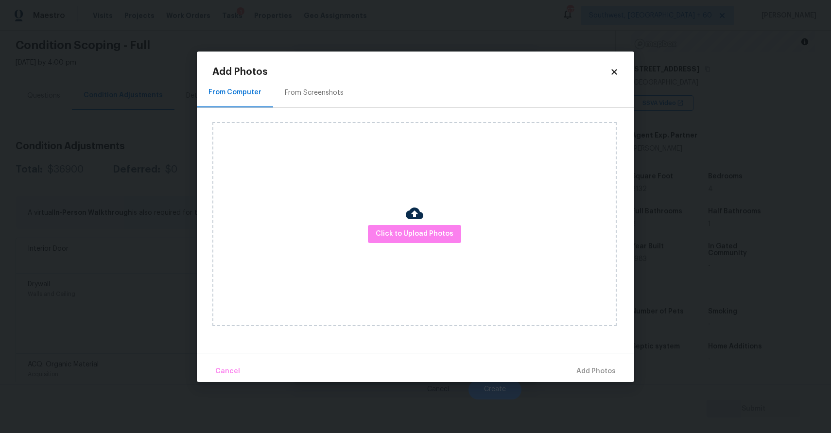
click at [423, 248] on div "Click to Upload Photos" at bounding box center [414, 224] width 404 height 204
click at [427, 239] on span "Click to Upload Photos" at bounding box center [415, 234] width 78 height 12
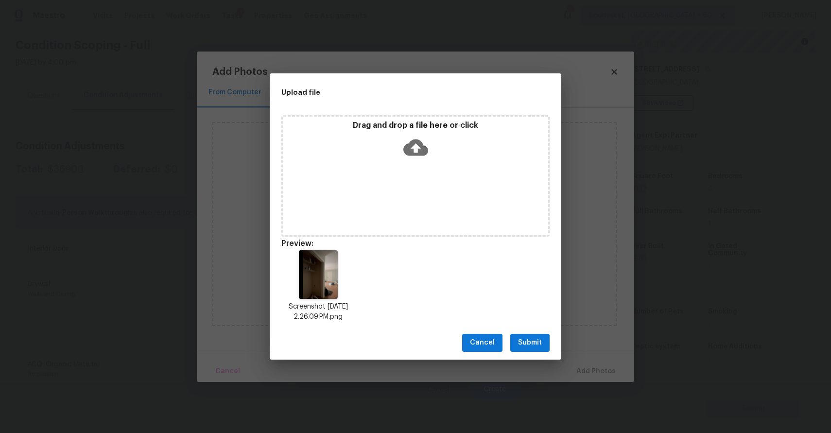
click at [544, 346] on button "Submit" at bounding box center [529, 343] width 39 height 18
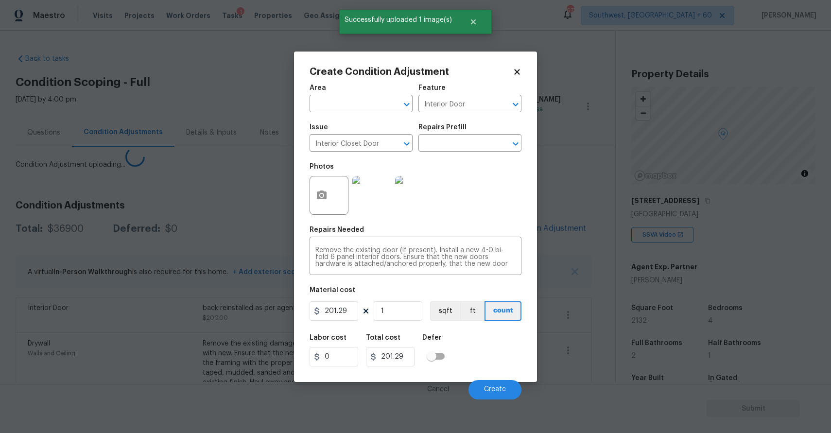
scroll to position [132, 0]
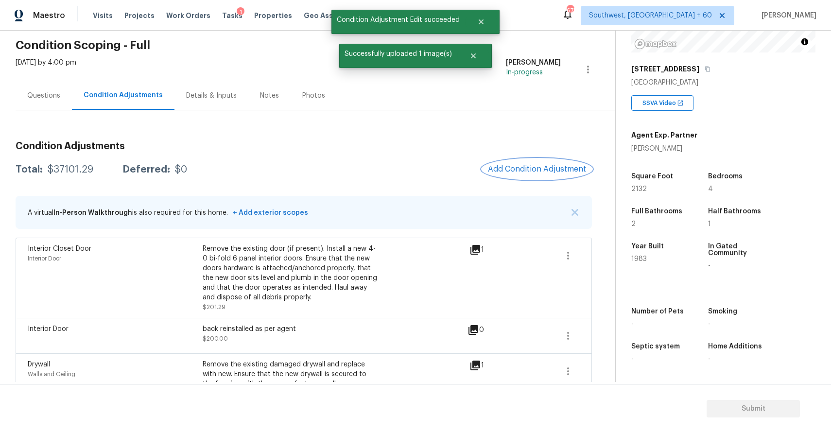
click at [546, 176] on button "Add Condition Adjustment" at bounding box center [537, 169] width 110 height 20
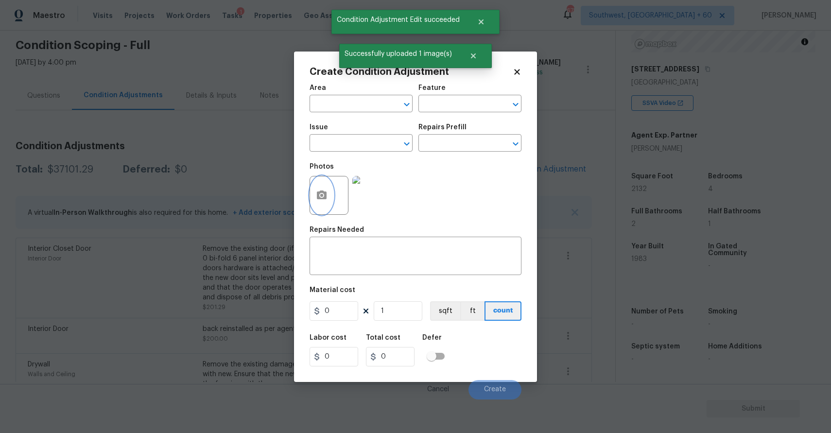
click at [319, 196] on icon "button" at bounding box center [322, 195] width 10 height 9
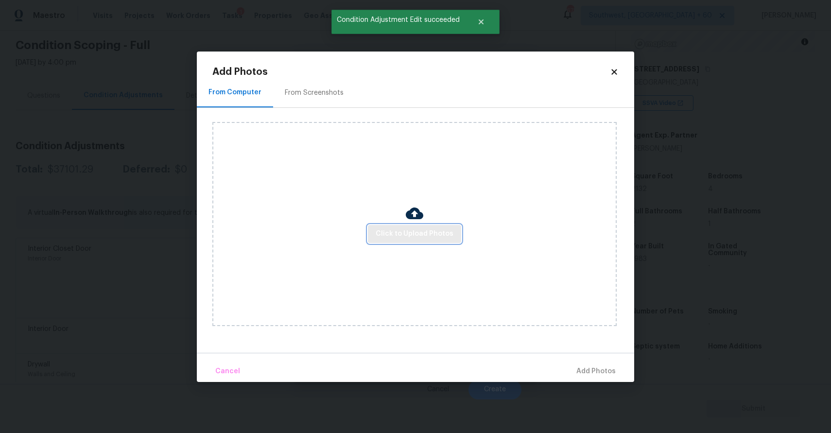
click at [392, 242] on button "Click to Upload Photos" at bounding box center [414, 234] width 93 height 18
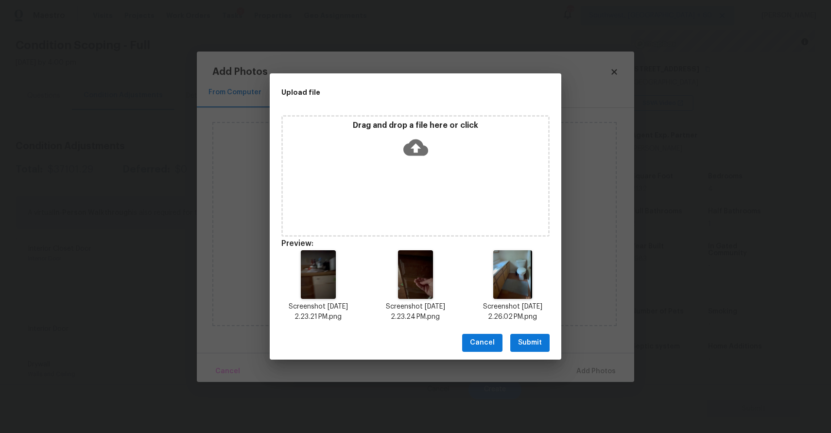
click at [548, 338] on button "Submit" at bounding box center [529, 343] width 39 height 18
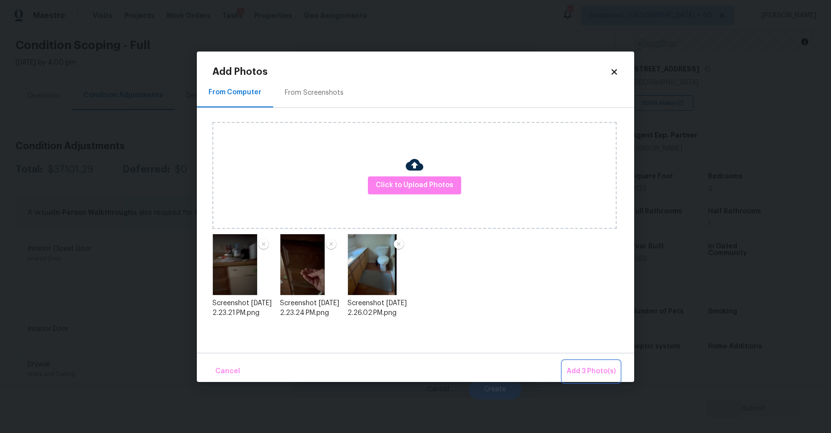
click at [587, 364] on button "Add 3 Photo(s)" at bounding box center [591, 371] width 57 height 21
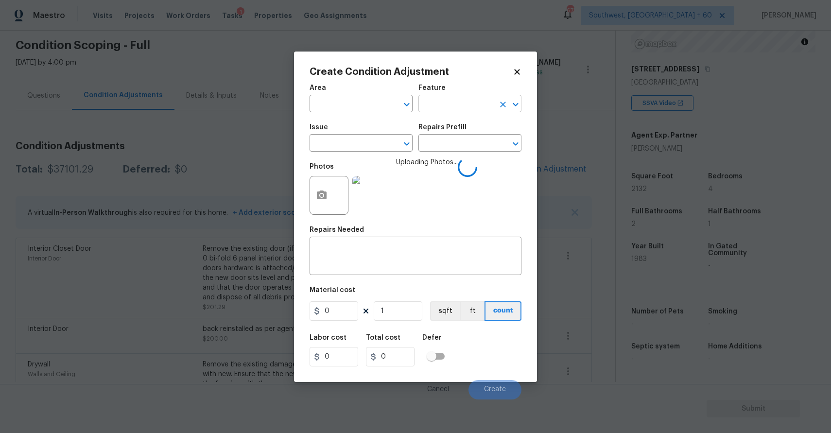
click at [455, 98] on input "text" at bounding box center [457, 104] width 76 height 15
click at [459, 144] on li "Cabinets" at bounding box center [470, 149] width 103 height 16
type input "Cabinets"
click at [386, 240] on div "x ​" at bounding box center [416, 257] width 212 height 36
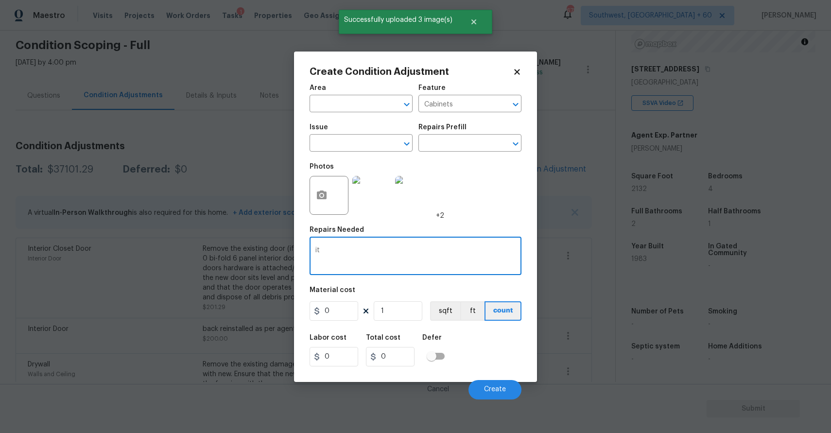
type textarea "i"
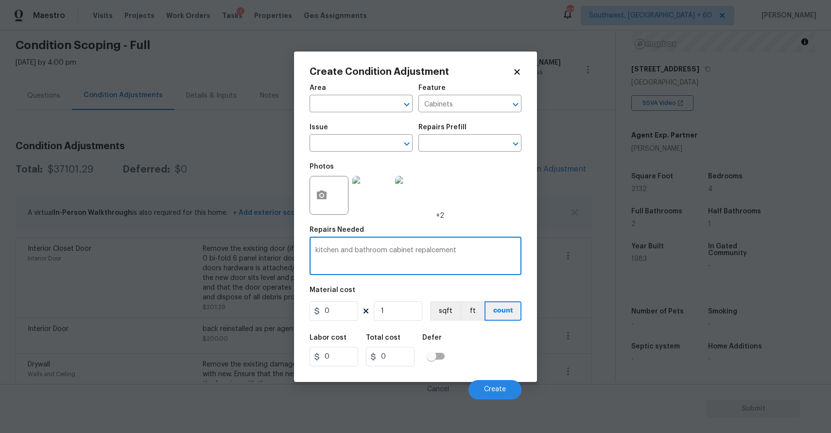
type textarea "kitchen and bathroom cabinet repalcement"
click at [331, 308] on input "0" at bounding box center [334, 310] width 49 height 19
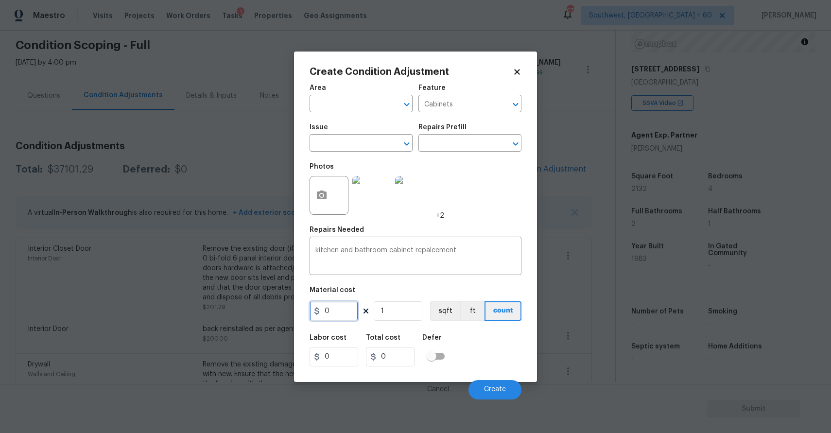
click at [331, 308] on input "0" at bounding box center [334, 310] width 49 height 19
type input "2000"
click at [496, 398] on button "Create" at bounding box center [495, 389] width 53 height 19
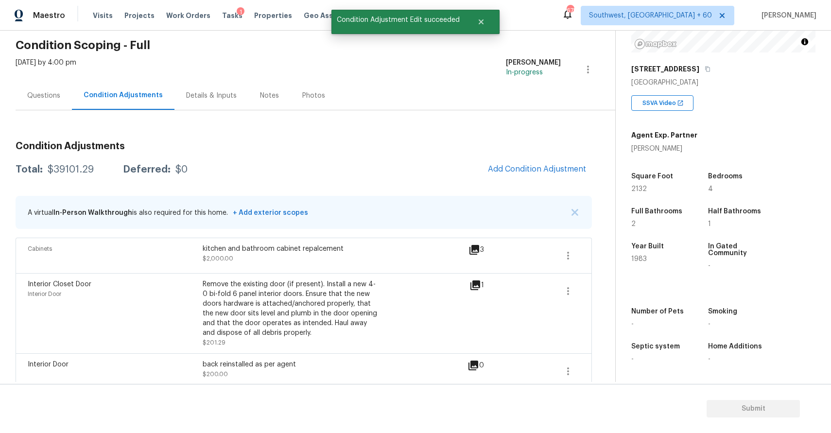
click at [504, 177] on span "Add Condition Adjustment" at bounding box center [537, 169] width 110 height 21
click at [527, 168] on span "Add Condition Adjustment" at bounding box center [537, 169] width 98 height 9
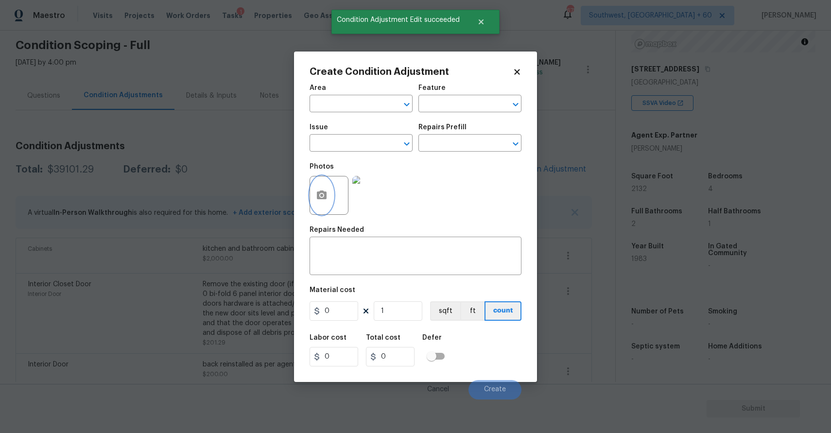
click at [323, 190] on icon "button" at bounding box center [322, 196] width 12 height 12
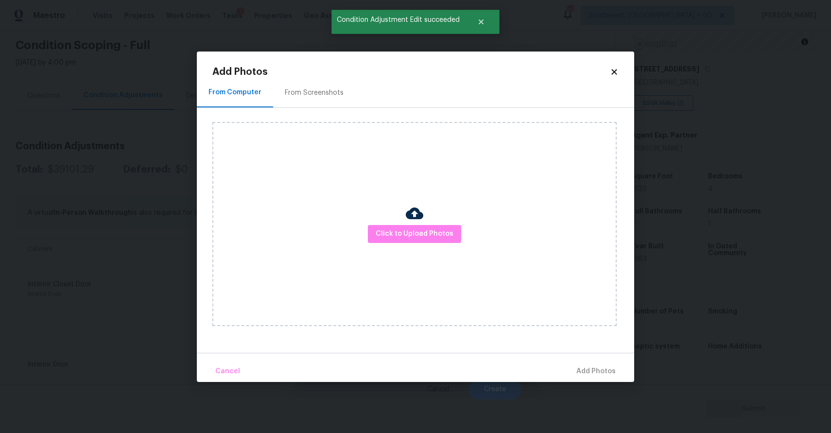
click at [410, 221] on img at bounding box center [415, 214] width 18 height 18
click at [415, 234] on span "Click to Upload Photos" at bounding box center [415, 234] width 78 height 12
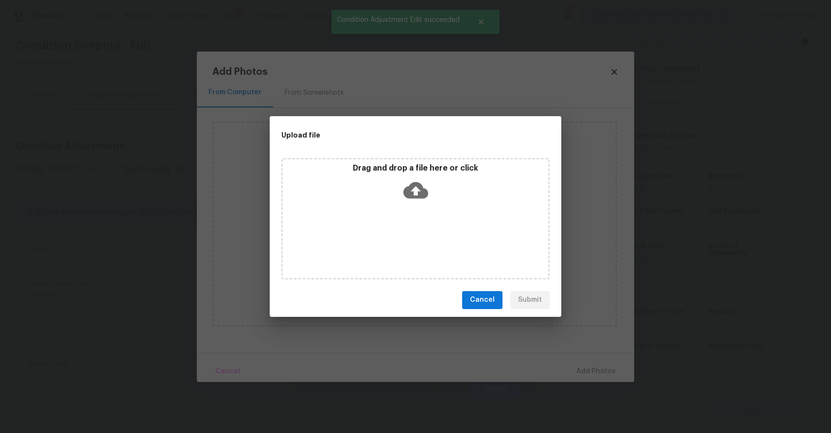
click at [415, 234] on div "Drag and drop a file here or click" at bounding box center [415, 219] width 268 height 122
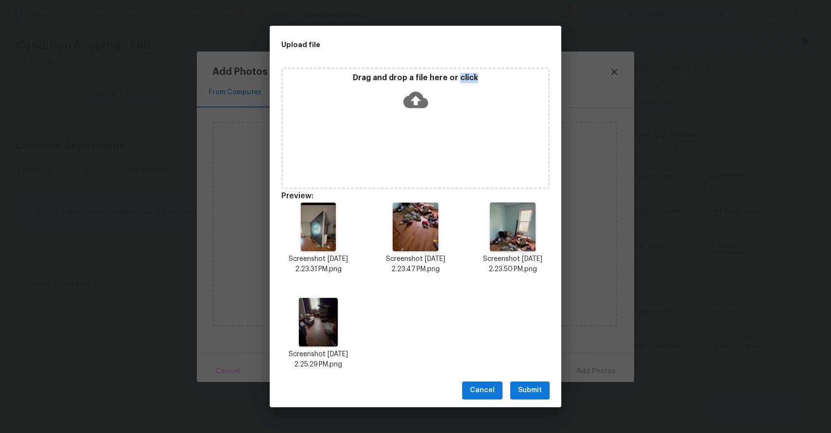
click at [526, 388] on span "Submit" at bounding box center [530, 391] width 24 height 12
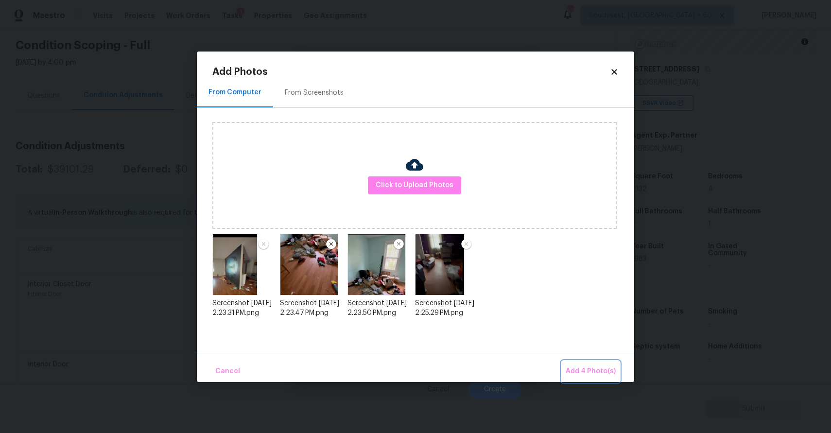
click at [591, 363] on button "Add 4 Photo(s)" at bounding box center [591, 371] width 58 height 21
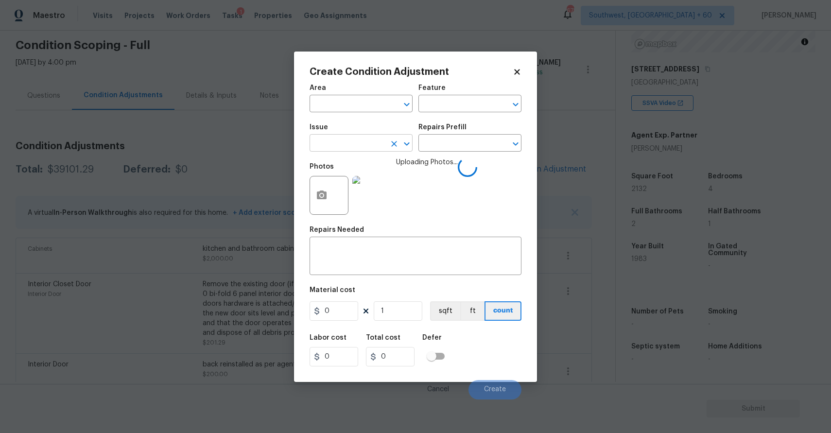
click at [356, 141] on input "text" at bounding box center [348, 144] width 76 height 15
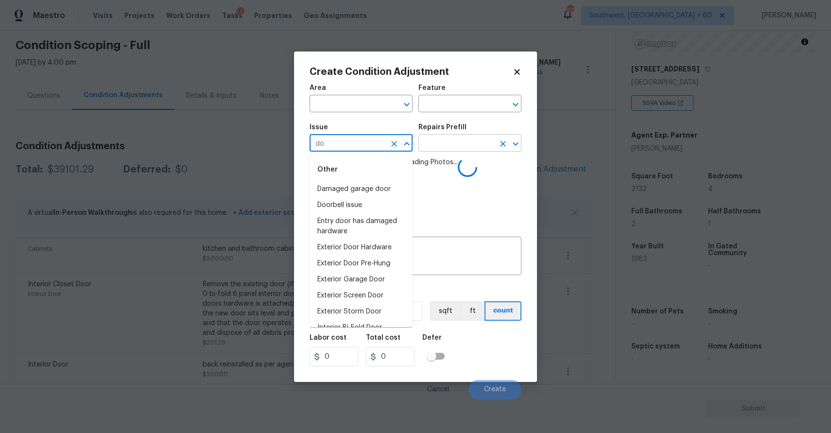
type input "d"
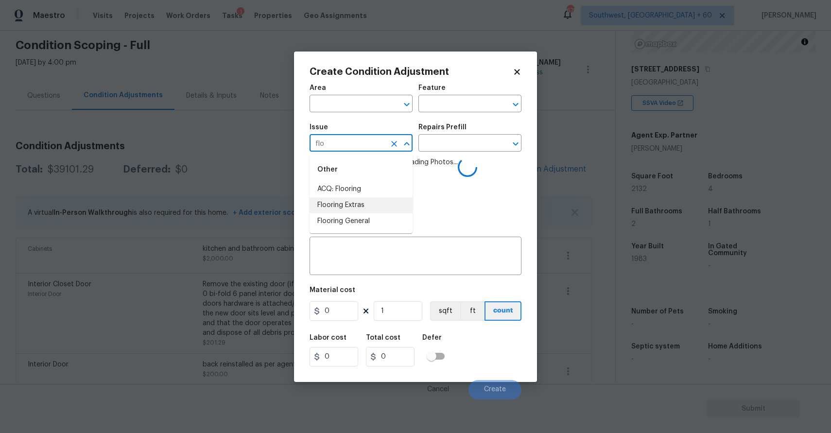
click at [369, 197] on li "Flooring Extras" at bounding box center [361, 205] width 103 height 16
type input "Flooring Extras"
click at [393, 151] on button "Clear" at bounding box center [394, 144] width 14 height 14
click at [397, 190] on li "ACQ: Flooring" at bounding box center [361, 189] width 103 height 16
type input "ACQ: Flooring"
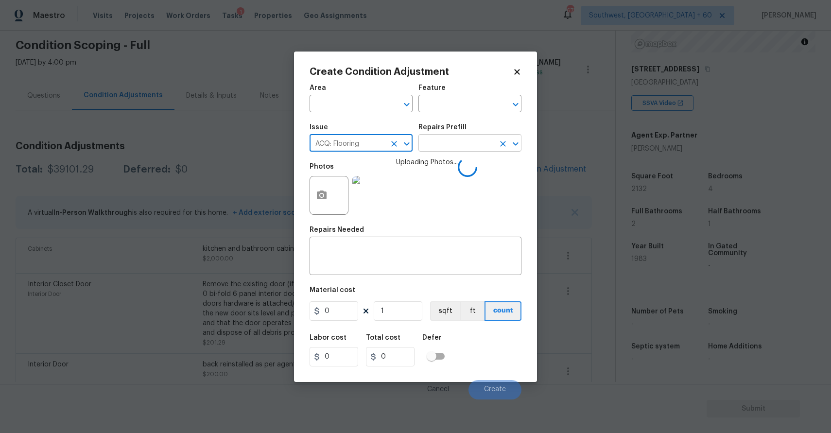
click at [453, 146] on input "text" at bounding box center [457, 144] width 76 height 15
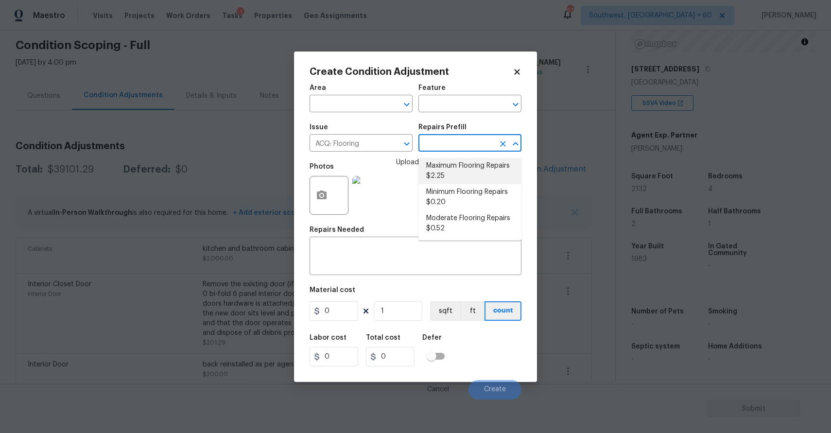
click at [474, 173] on li "Maximum Flooring Repairs $2.25" at bounding box center [470, 171] width 103 height 26
type input "Acquisition"
type textarea "Acquisition Scope: Maximum flooring repairs"
type input "2.25"
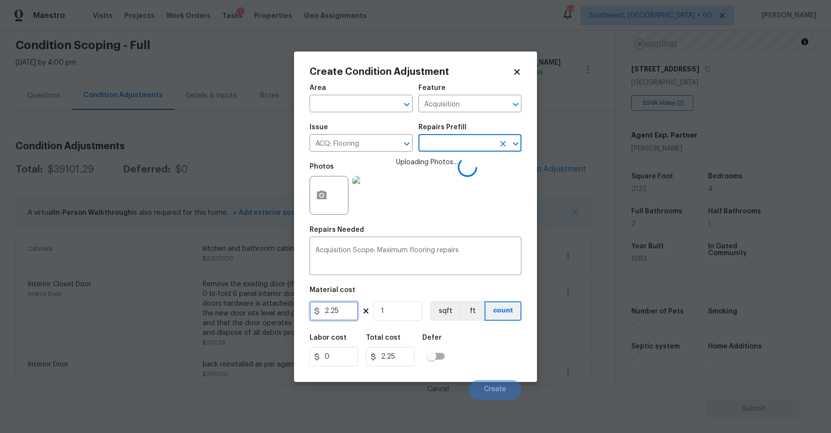
click at [335, 314] on input "2.25" at bounding box center [334, 310] width 49 height 19
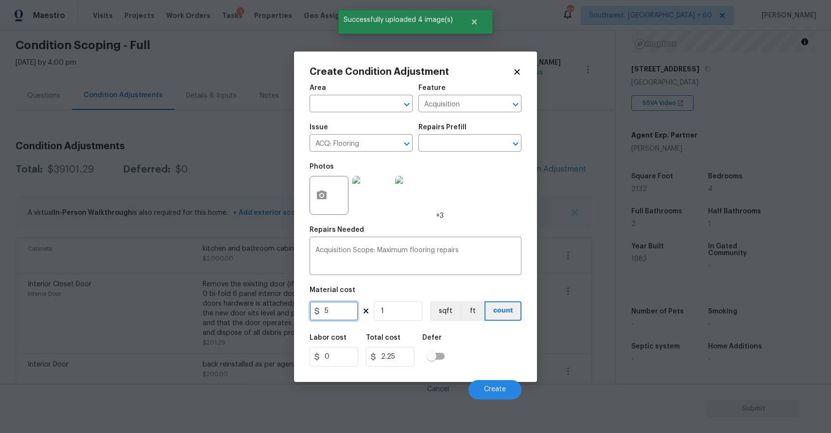
type input "5"
click at [408, 311] on input "1" at bounding box center [398, 310] width 49 height 19
type input "5"
type input "0"
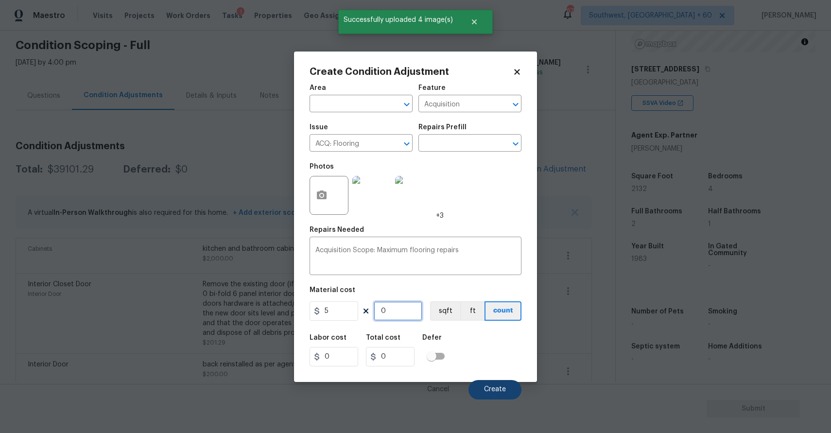
type input "2"
type input "10"
type input "21"
type input "105"
type input "213"
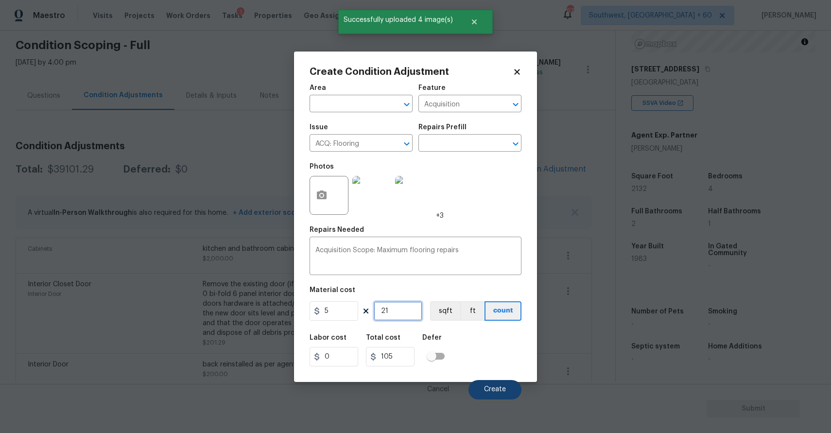
type input "1065"
type input "2132"
type input "10660"
type input "2132"
click at [494, 384] on button "Create" at bounding box center [495, 389] width 53 height 19
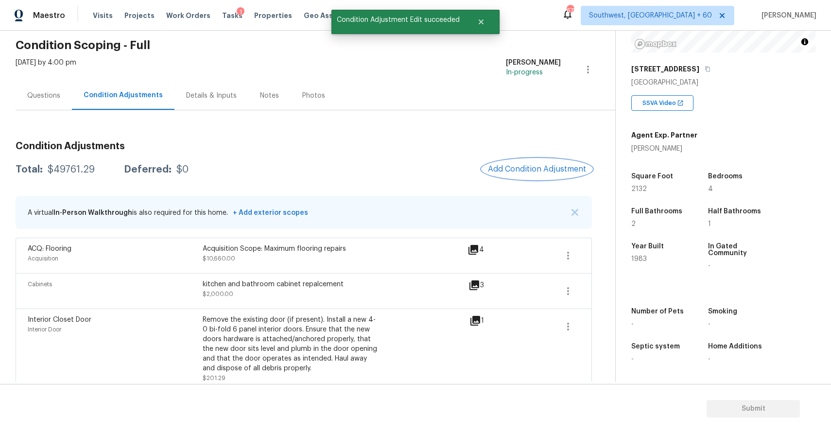
click at [538, 162] on button "Add Condition Adjustment" at bounding box center [537, 169] width 110 height 20
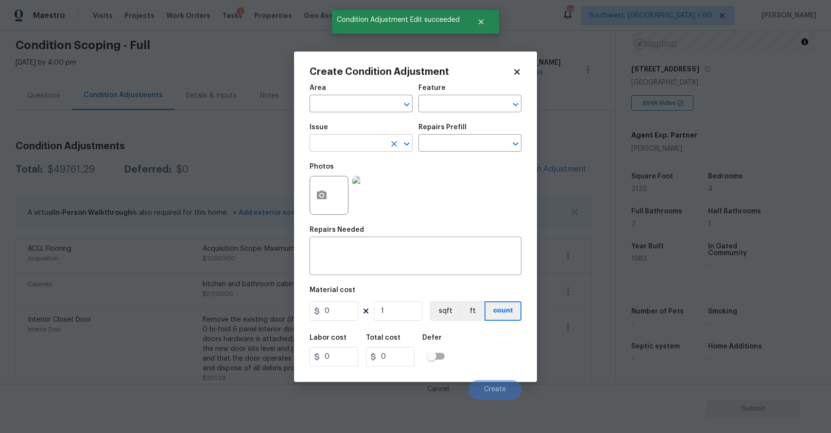
click at [345, 141] on input "text" at bounding box center [348, 144] width 76 height 15
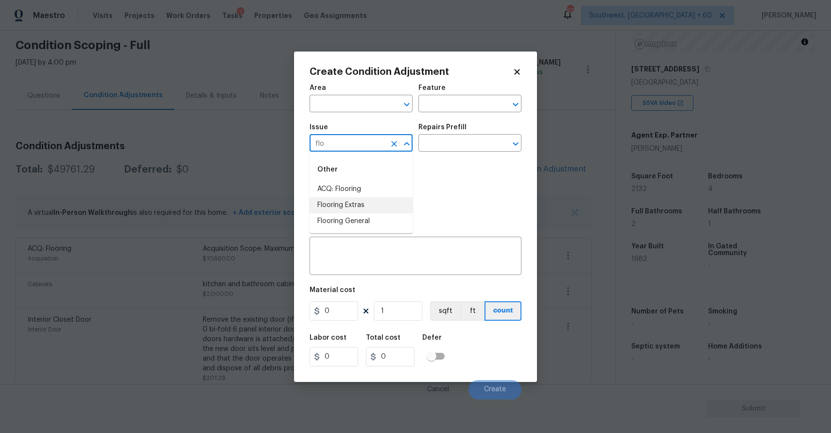
click at [371, 204] on li "Flooring Extras" at bounding box center [361, 205] width 103 height 16
type input "Flooring Extras"
click at [429, 144] on input "text" at bounding box center [457, 144] width 76 height 15
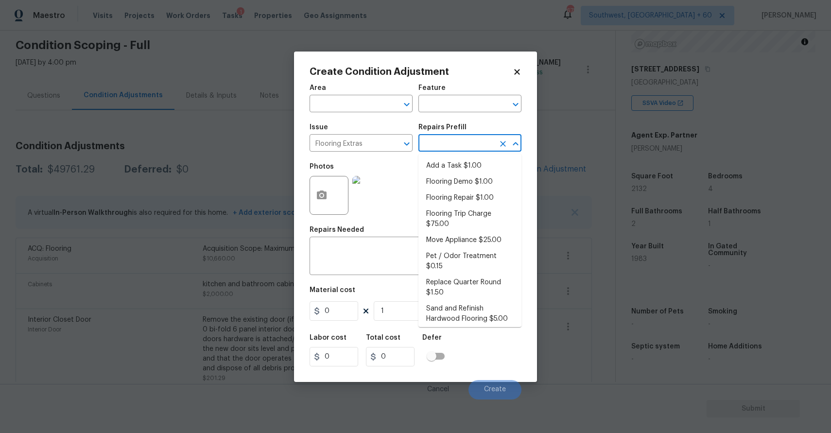
click at [233, 219] on body "Maestro Visits Projects Work Orders Tasks 1 Properties Geo Assignments 675 Sout…" at bounding box center [415, 216] width 831 height 433
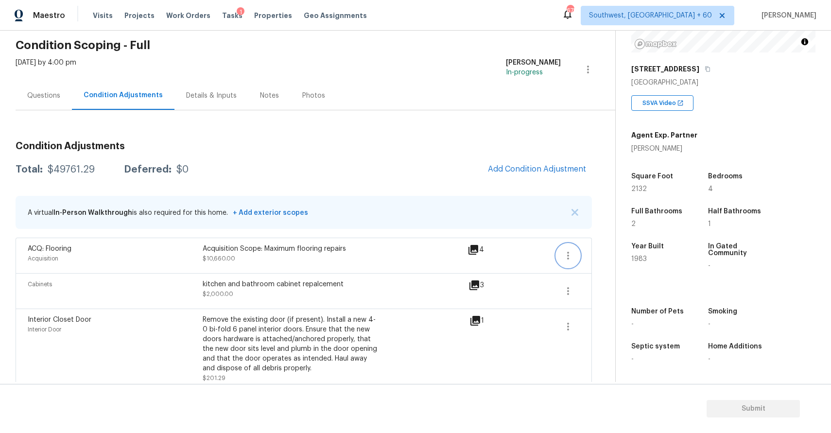
click at [568, 258] on icon "button" at bounding box center [568, 256] width 2 height 8
click at [614, 255] on div "Edit" at bounding box center [624, 254] width 76 height 10
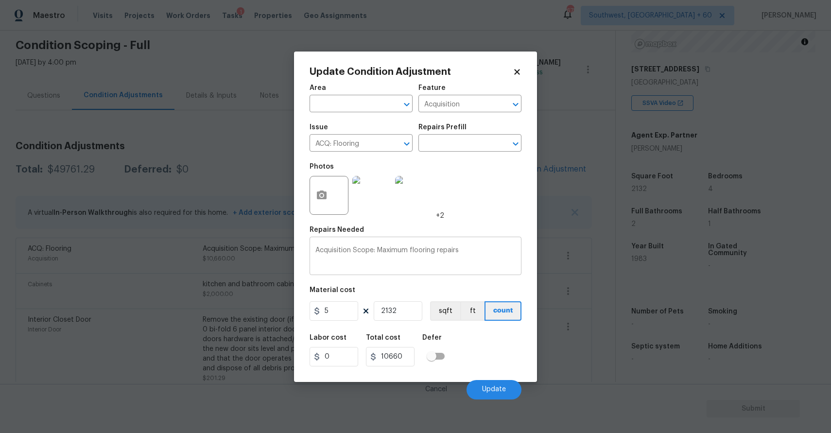
click at [342, 260] on textarea "Acquisition Scope: Maximum flooring repairs" at bounding box center [416, 257] width 200 height 20
type textarea "l"
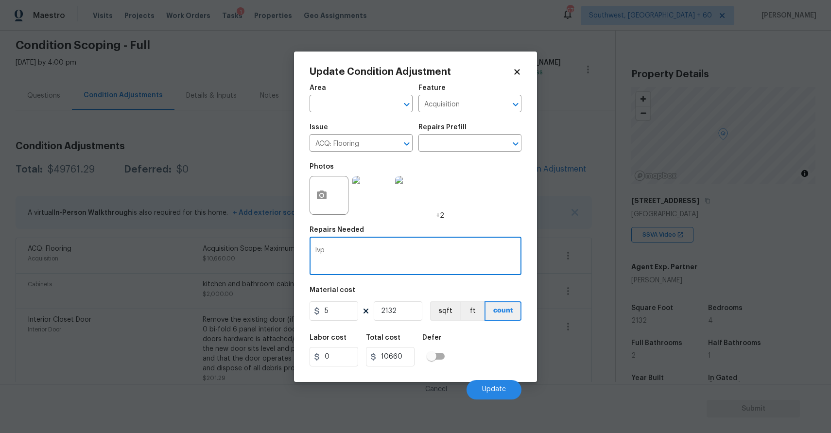
scroll to position [132, 0]
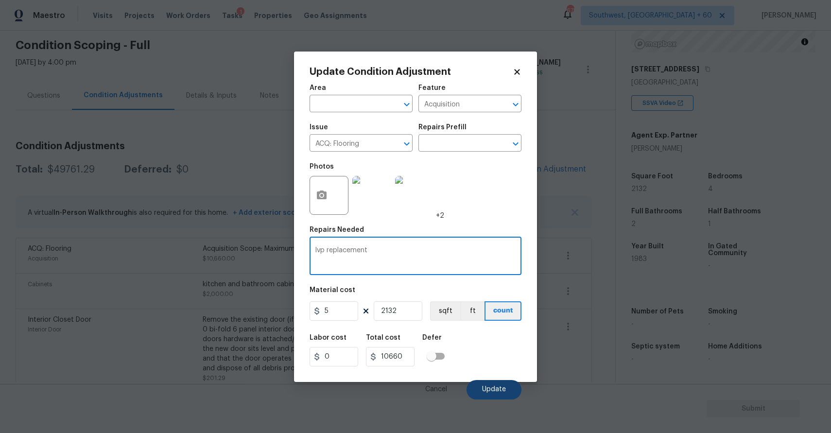
type textarea "lvp replacement"
click at [488, 396] on button "Update" at bounding box center [494, 389] width 55 height 19
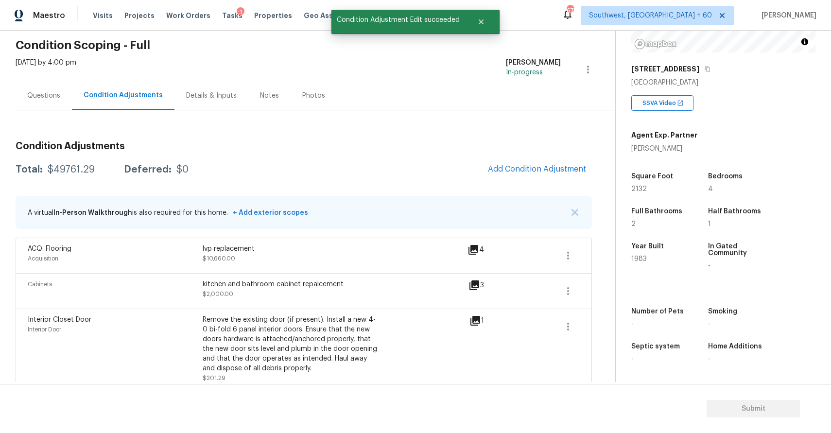
click at [555, 159] on span "Add Condition Adjustment" at bounding box center [537, 169] width 110 height 21
click at [521, 168] on span "Add Condition Adjustment" at bounding box center [537, 169] width 98 height 9
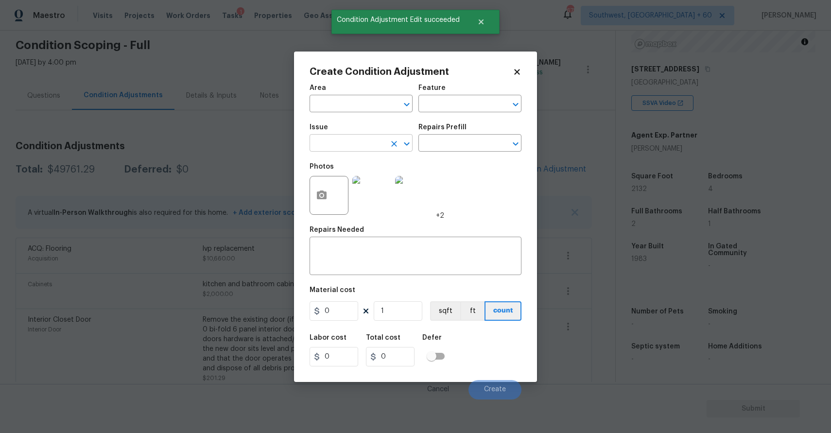
click at [373, 139] on input "text" at bounding box center [348, 144] width 76 height 15
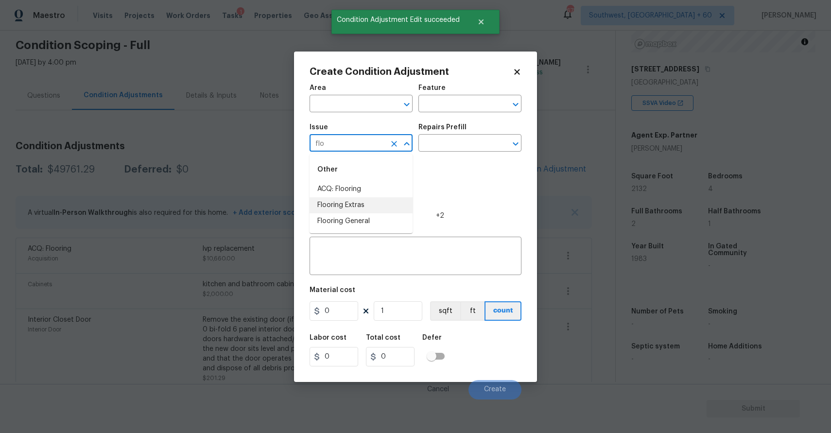
click at [385, 206] on li "Flooring Extras" at bounding box center [361, 205] width 103 height 16
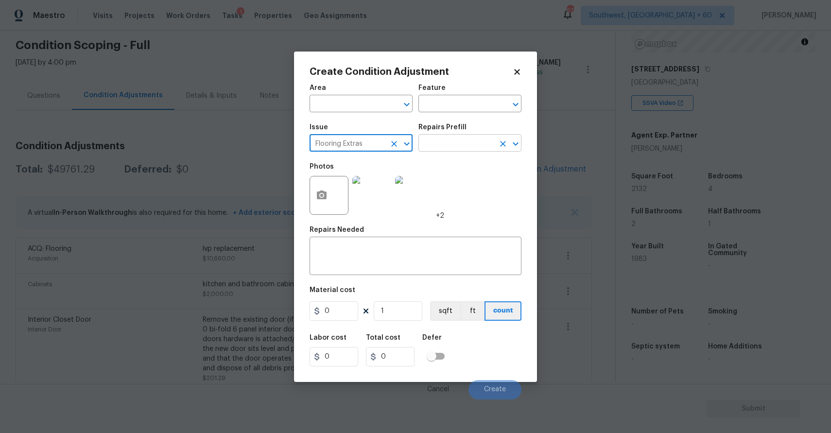
type input "Flooring Extras"
click at [447, 149] on input "text" at bounding box center [457, 144] width 76 height 15
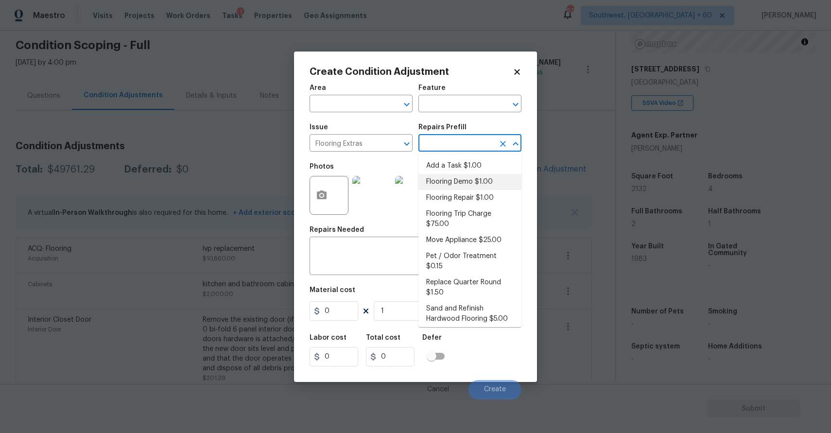
click at [486, 183] on li "Flooring Demo $1.00" at bounding box center [470, 182] width 103 height 16
type input "Overall Flooring"
type textarea "Demo existing flooring."
type input "1"
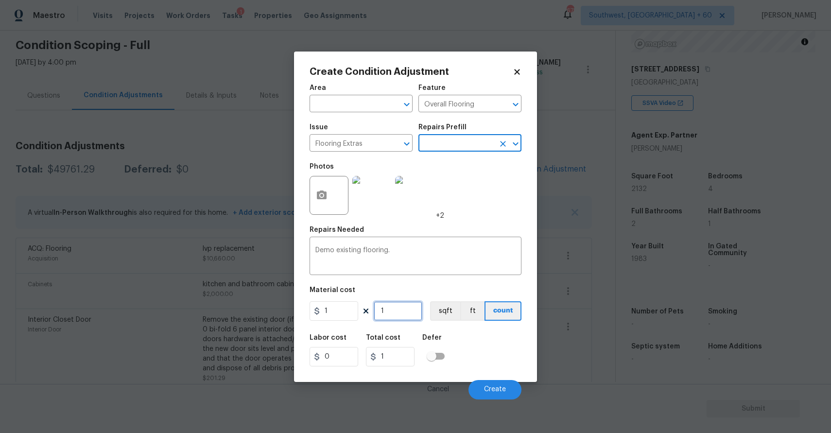
click at [407, 317] on input "1" at bounding box center [398, 310] width 49 height 19
type input "2"
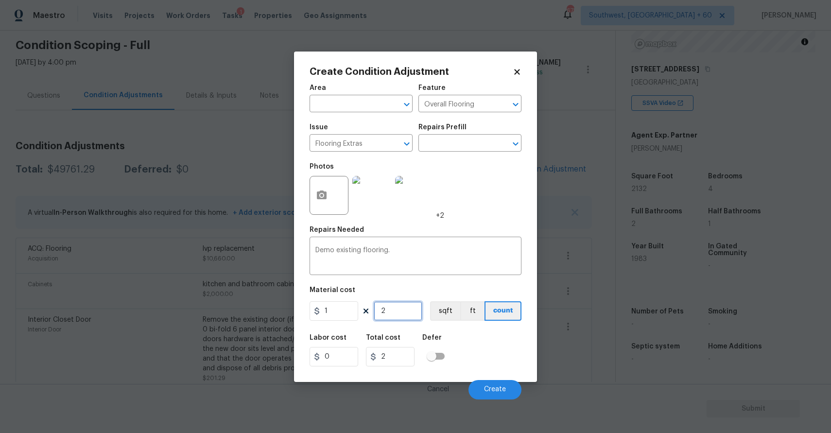
type input "21"
type input "213"
type input "2132"
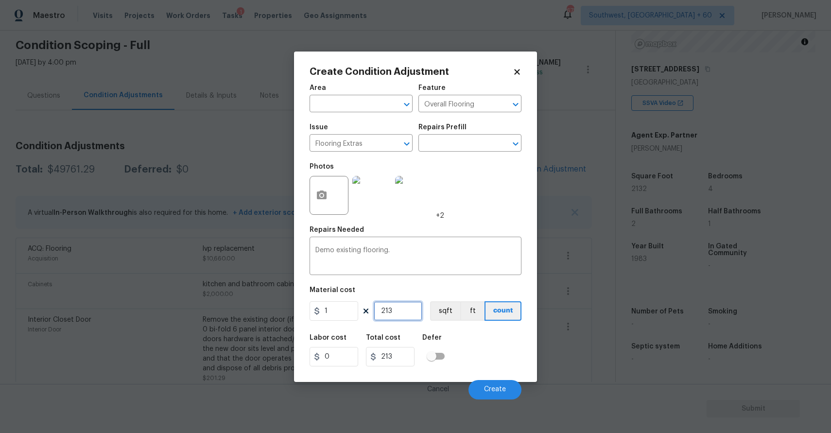
type input "2132"
click at [496, 388] on span "Create" at bounding box center [495, 389] width 22 height 7
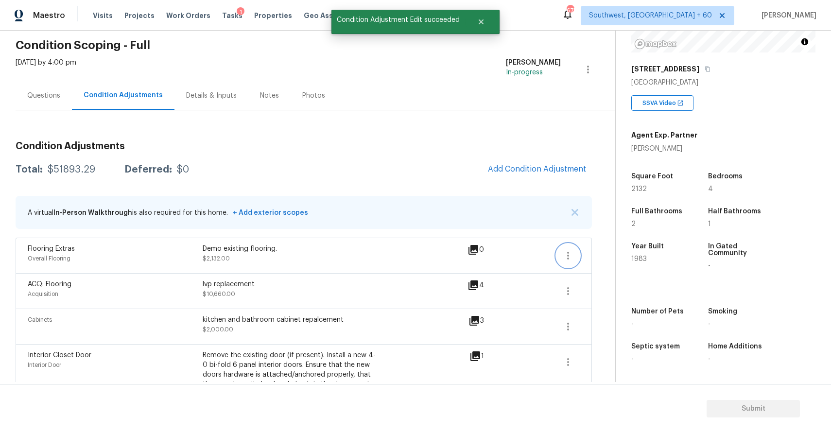
click at [563, 254] on icon "button" at bounding box center [568, 256] width 12 height 12
click at [607, 254] on div "Edit" at bounding box center [624, 254] width 76 height 10
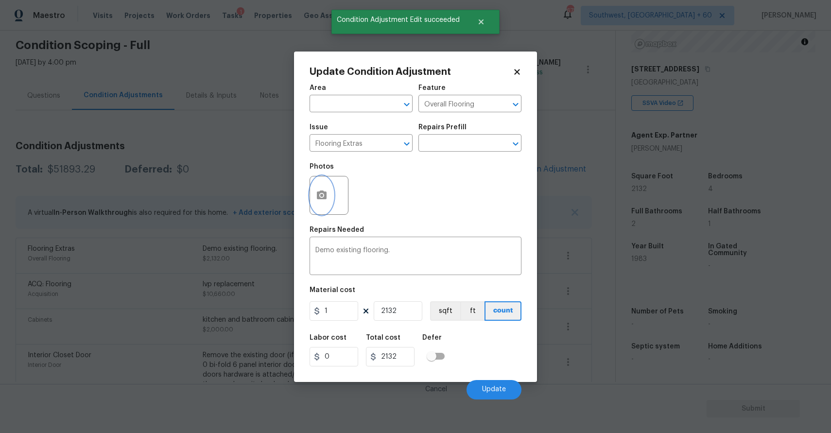
click at [319, 193] on icon "button" at bounding box center [322, 195] width 10 height 9
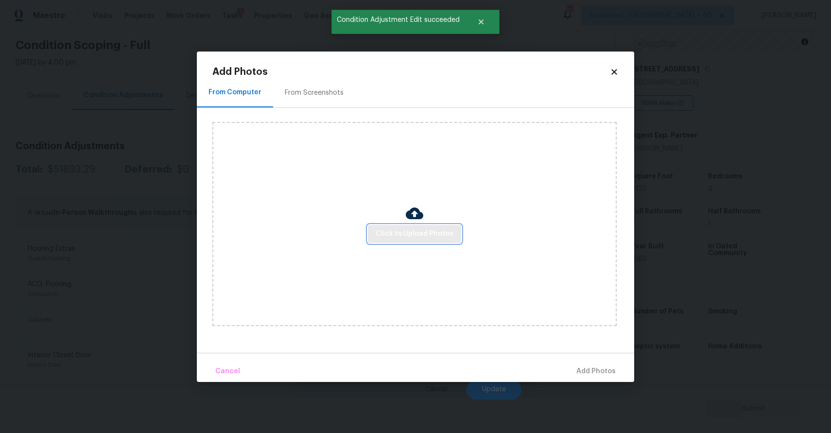
click at [388, 227] on button "Click to Upload Photos" at bounding box center [414, 234] width 93 height 18
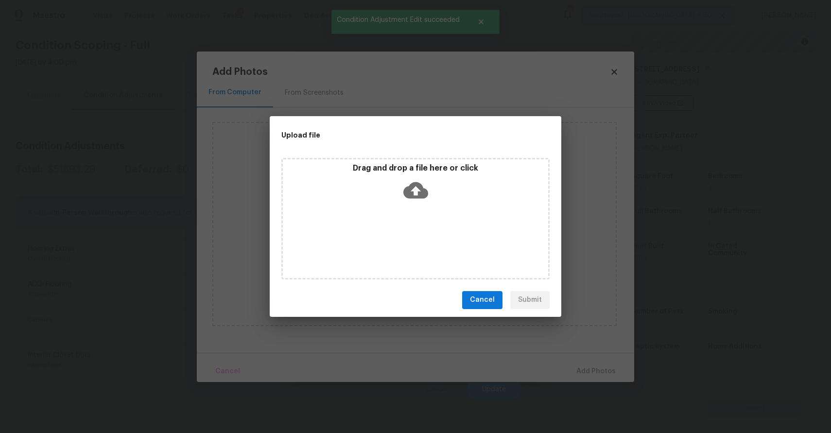
click at [388, 227] on div "Drag and drop a file here or click" at bounding box center [415, 219] width 268 height 122
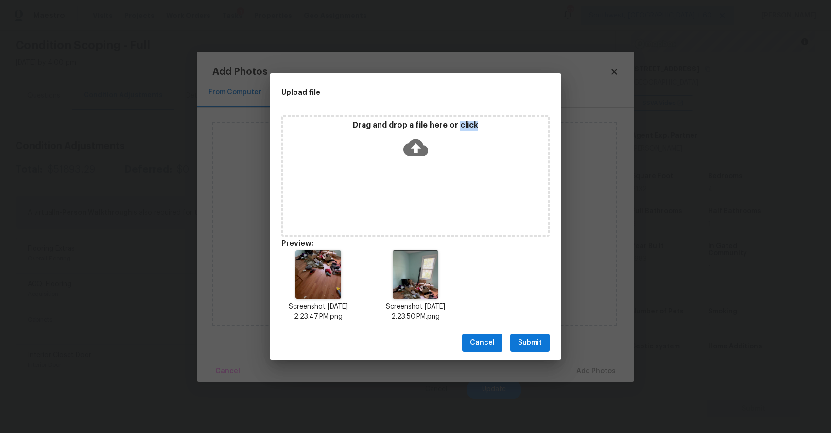
click at [526, 345] on span "Submit" at bounding box center [530, 343] width 24 height 12
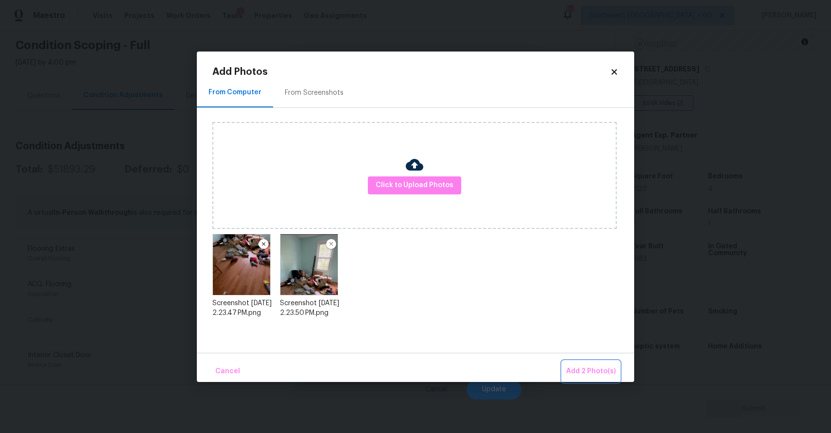
click at [591, 367] on span "Add 2 Photo(s)" at bounding box center [591, 372] width 50 height 12
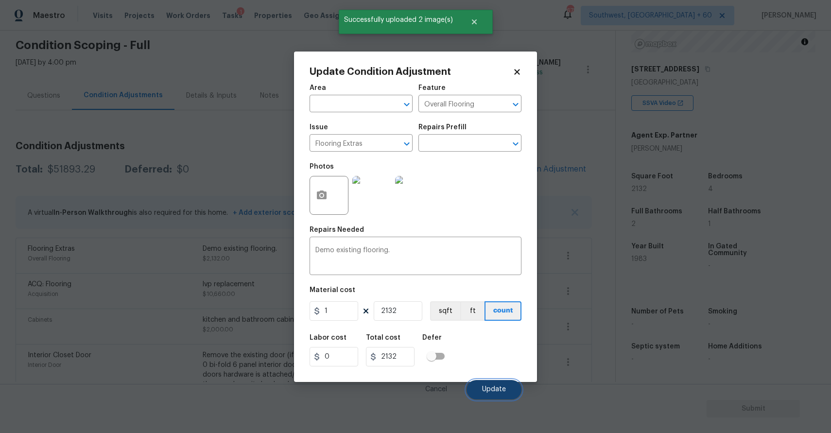
click at [499, 389] on span "Update" at bounding box center [494, 389] width 24 height 7
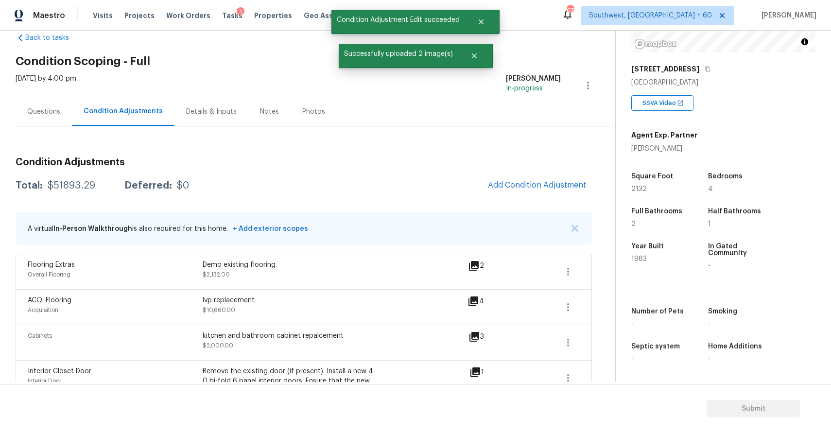
scroll to position [0, 0]
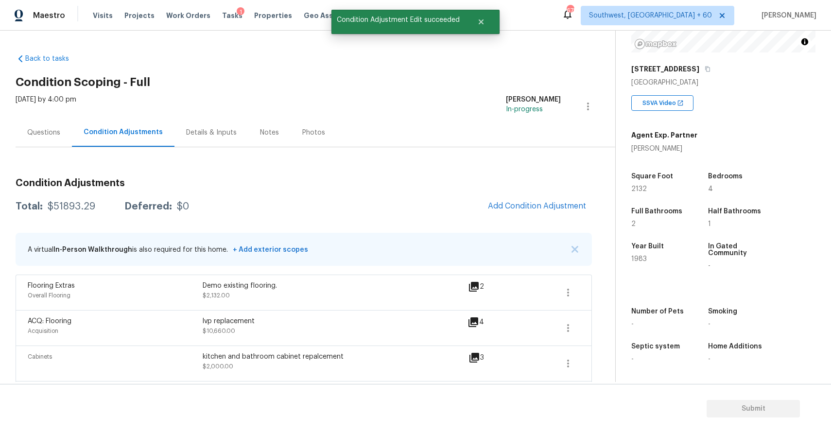
click at [555, 205] on span "Add Condition Adjustment" at bounding box center [537, 206] width 98 height 9
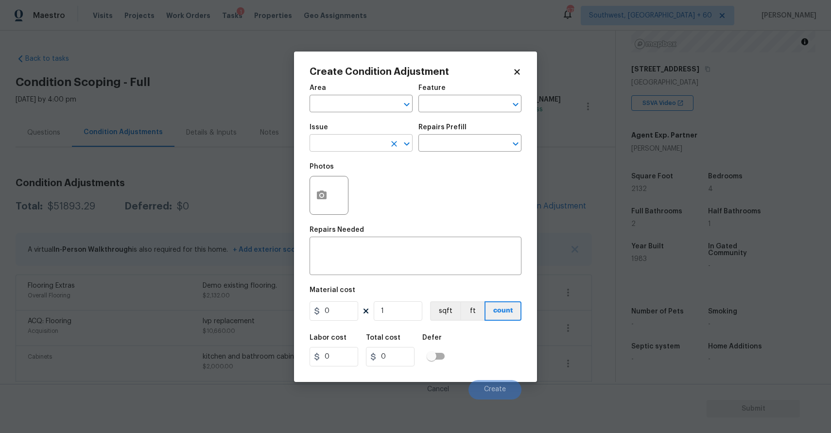
click at [357, 148] on input "text" at bounding box center [348, 144] width 76 height 15
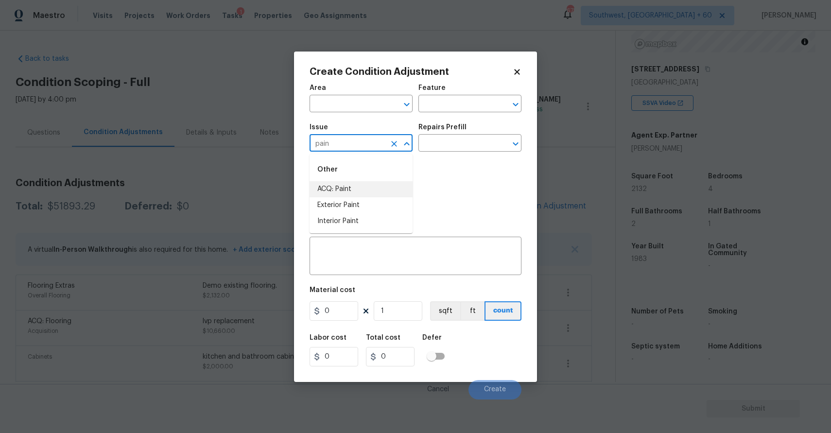
click at [369, 190] on li "ACQ: Paint" at bounding box center [361, 189] width 103 height 16
type input "ACQ: Paint"
click at [461, 143] on input "text" at bounding box center [457, 144] width 76 height 15
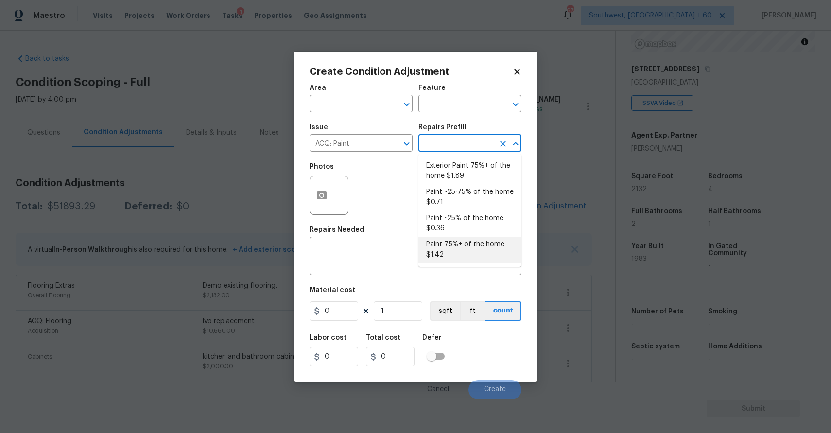
click at [457, 250] on li "Paint 75%+ of the home $1.42" at bounding box center [470, 250] width 103 height 26
type input "Acquisition"
type textarea "Acquisition Scope: 75%+ of the home will likely require interior paint"
type input "1.42"
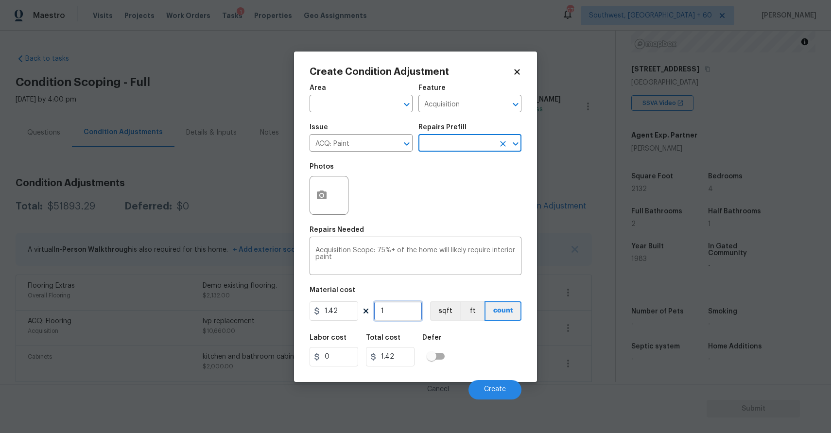
click at [395, 310] on input "1" at bounding box center [398, 310] width 49 height 19
type input "0"
type input "2"
type input "2.84"
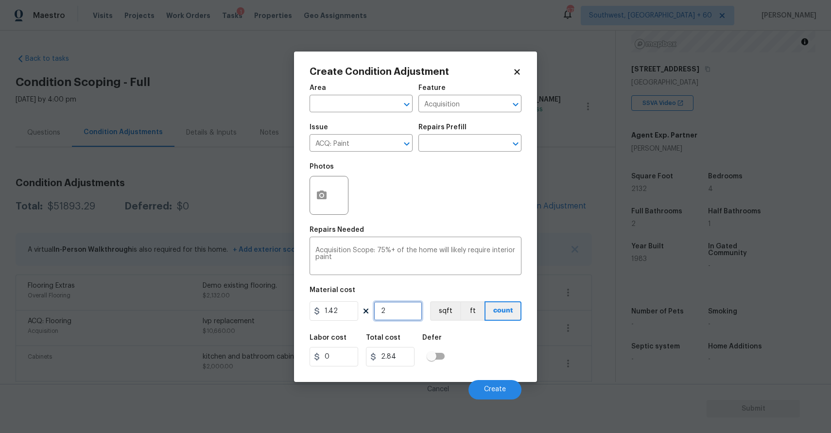
type input "21"
type input "29.82"
type input "213"
type input "302.46"
type input "2132"
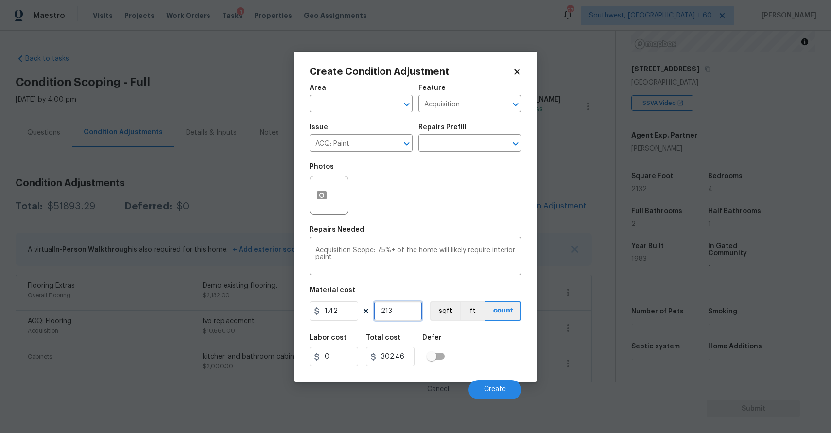
type input "3027.44"
type input "2132"
click at [319, 191] on icon "button" at bounding box center [322, 196] width 12 height 12
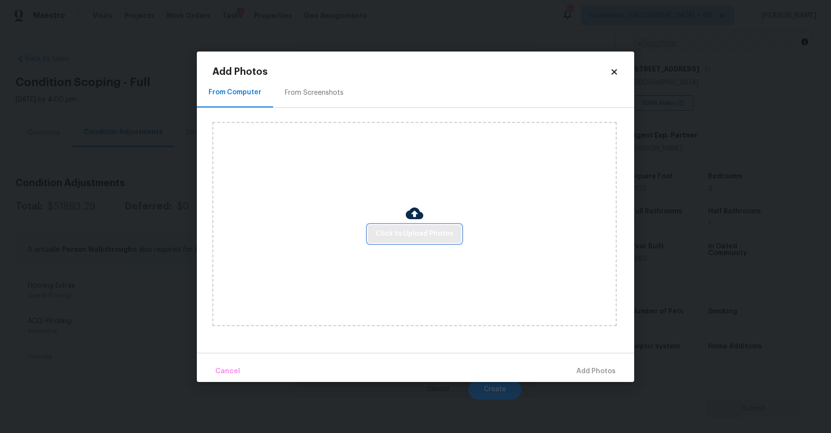
click at [384, 231] on span "Click to Upload Photos" at bounding box center [415, 234] width 78 height 12
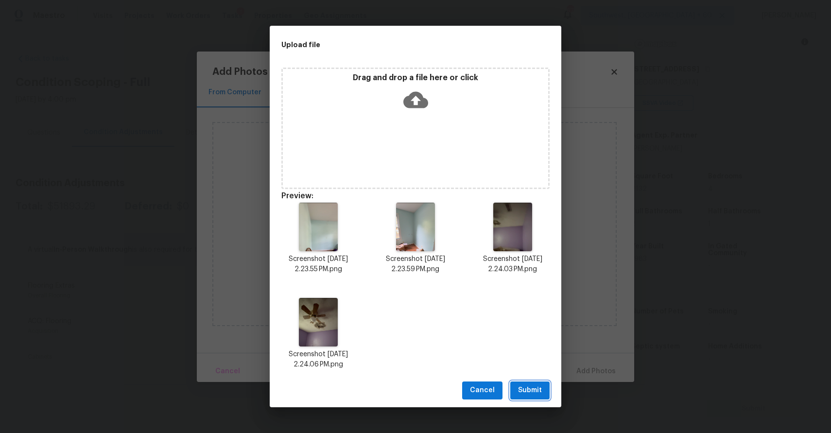
click at [534, 387] on span "Submit" at bounding box center [530, 391] width 24 height 12
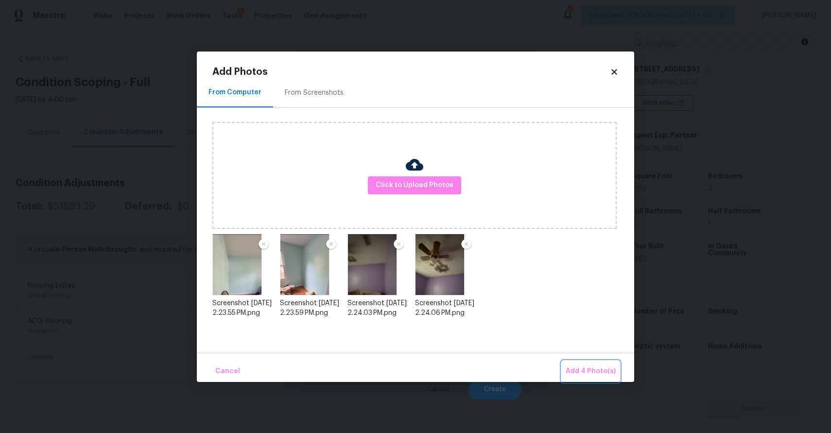
click at [605, 369] on span "Add 4 Photo(s)" at bounding box center [591, 372] width 50 height 12
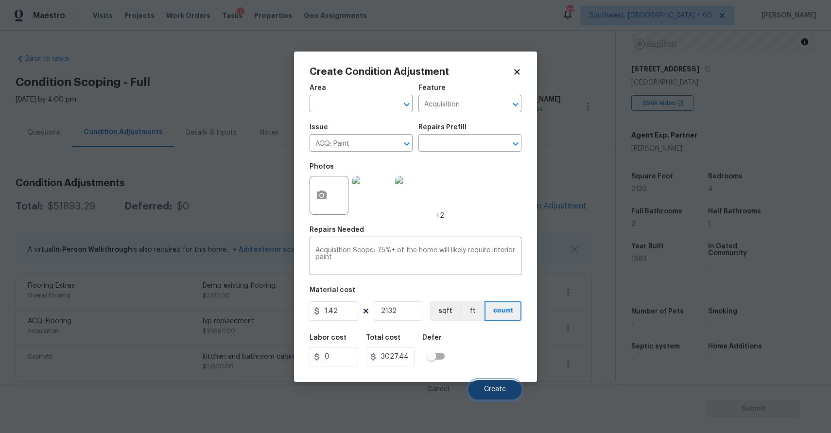
click at [504, 387] on span "Create" at bounding box center [495, 389] width 22 height 7
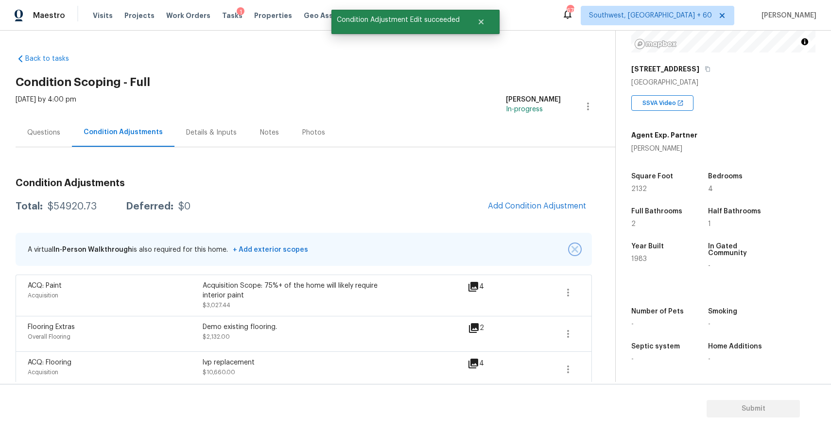
click at [579, 248] on button "button" at bounding box center [575, 250] width 10 height 10
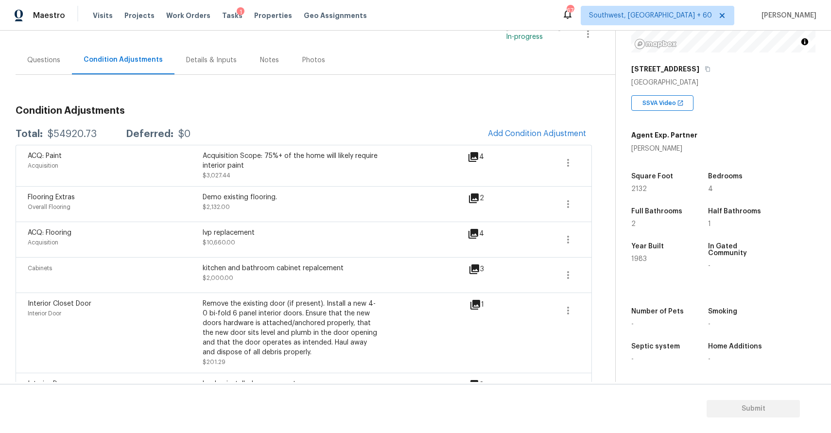
scroll to position [70, 0]
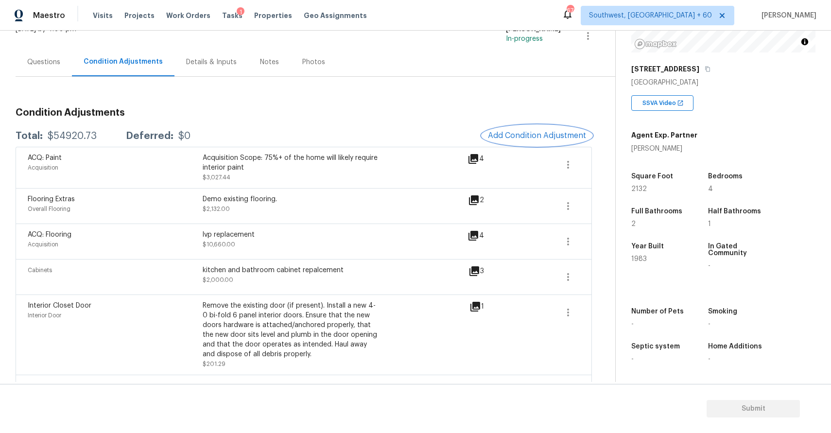
click at [557, 138] on span "Add Condition Adjustment" at bounding box center [537, 135] width 98 height 9
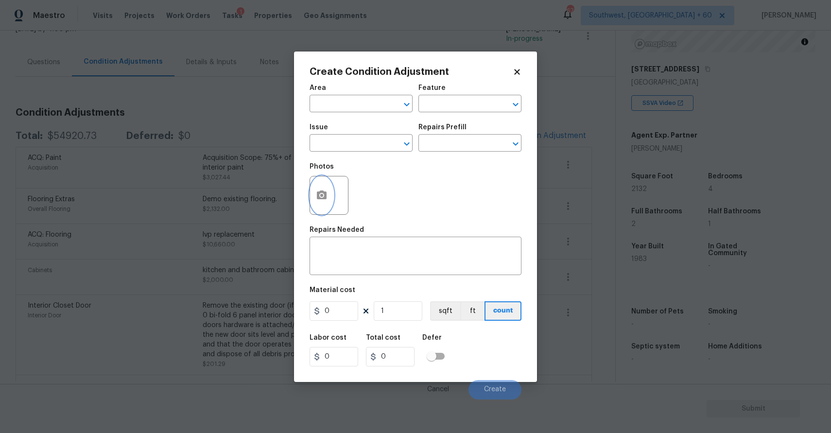
click at [322, 200] on icon "button" at bounding box center [322, 196] width 12 height 12
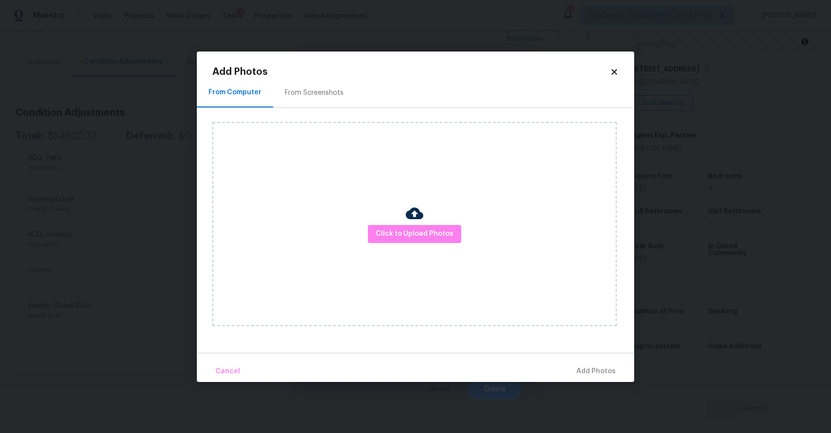
click at [442, 245] on div "Click to Upload Photos" at bounding box center [414, 224] width 404 height 204
click at [442, 238] on span "Click to Upload Photos" at bounding box center [415, 234] width 78 height 12
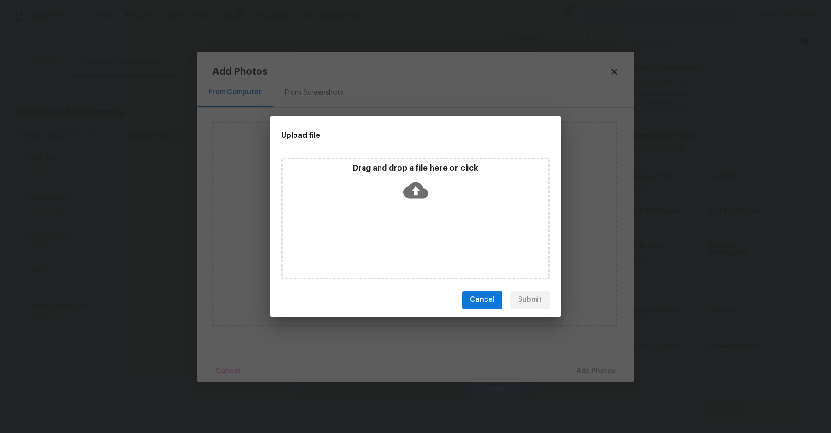
click at [442, 238] on div "Drag and drop a file here or click" at bounding box center [415, 219] width 268 height 122
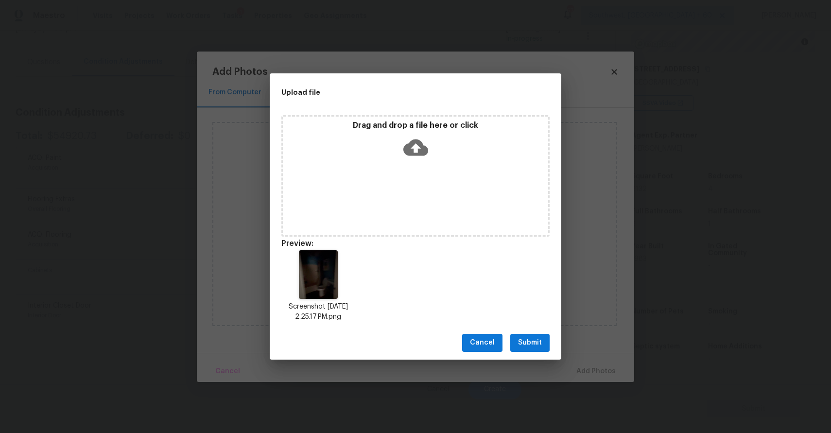
click at [537, 338] on span "Submit" at bounding box center [530, 343] width 24 height 12
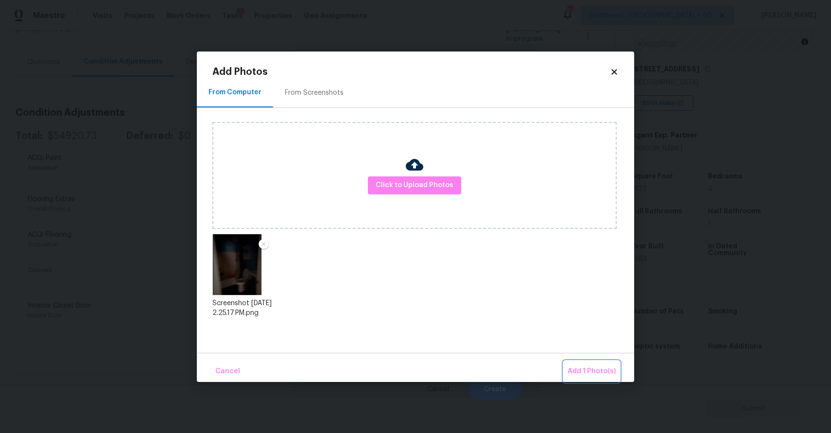
click at [594, 374] on span "Add 1 Photo(s)" at bounding box center [592, 372] width 48 height 12
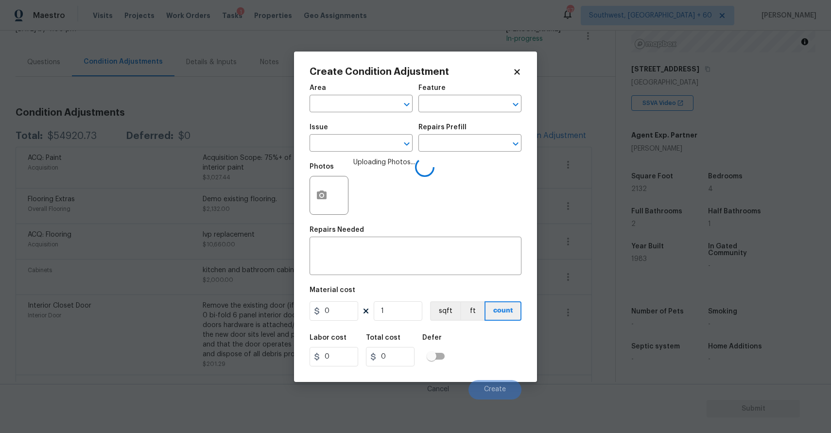
click at [341, 153] on span "Issue ​" at bounding box center [361, 137] width 103 height 39
click at [354, 145] on input "text" at bounding box center [348, 144] width 76 height 15
type input "b"
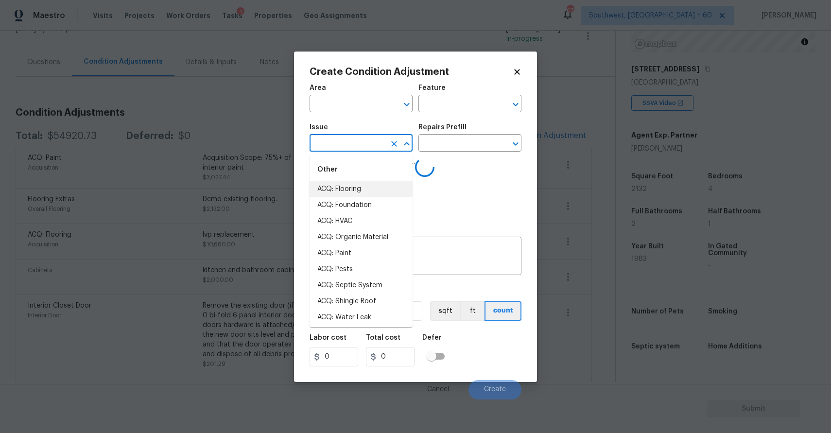
type input "a"
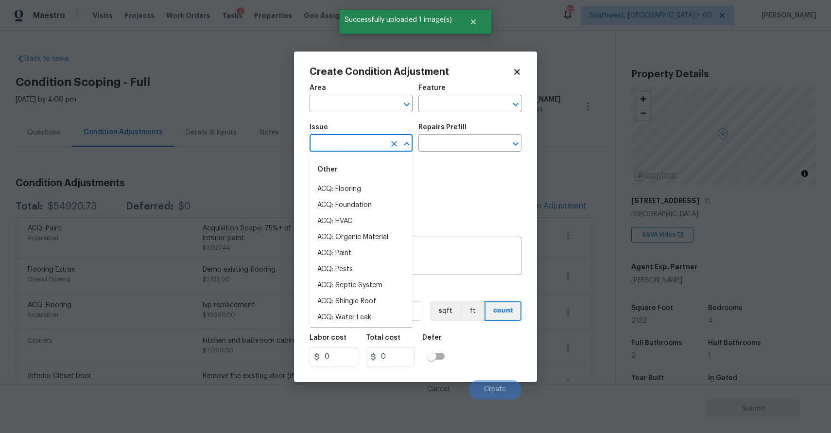
type input "h"
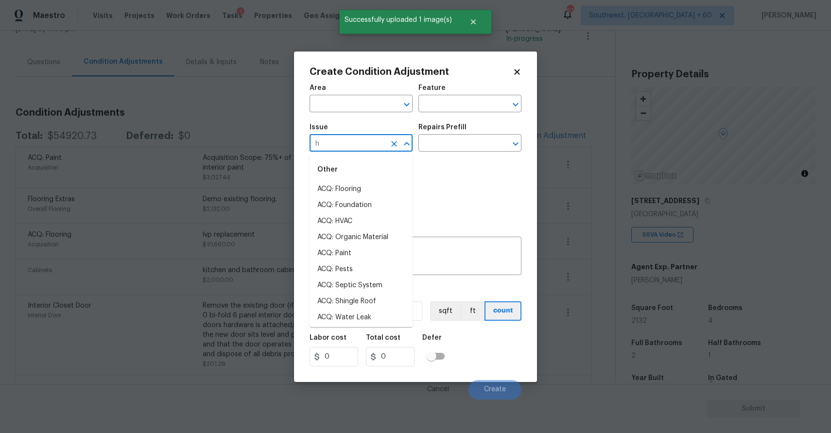
scroll to position [132, 0]
click at [372, 135] on div "Issue" at bounding box center [361, 130] width 103 height 13
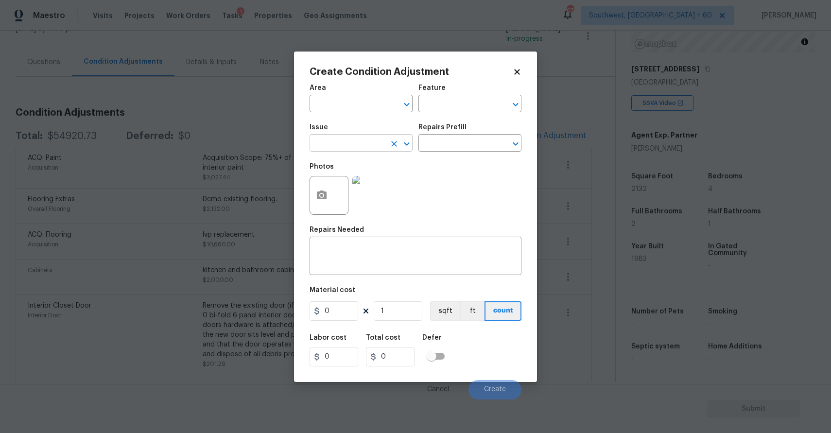
click at [320, 148] on input "text" at bounding box center [348, 144] width 76 height 15
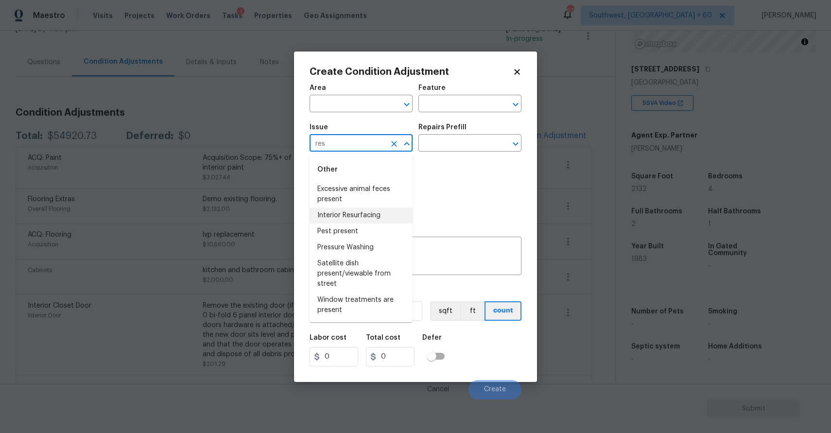
click at [373, 215] on li "Interior Resurfacing" at bounding box center [361, 216] width 103 height 16
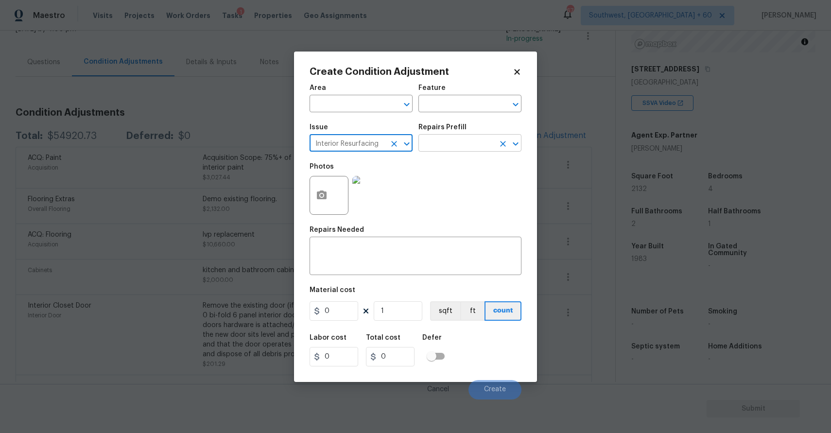
type input "Interior Resurfacing"
click at [456, 137] on input "text" at bounding box center [457, 144] width 76 height 15
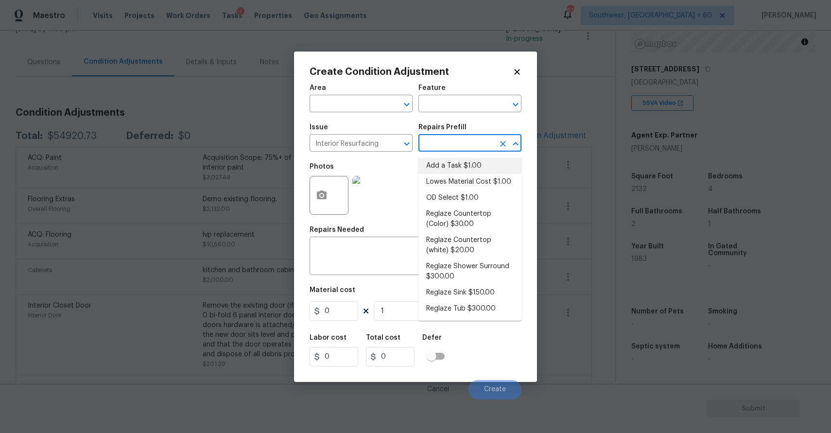
click at [454, 142] on input "text" at bounding box center [457, 144] width 76 height 15
click at [480, 305] on li "Reglaze Tub $300.00" at bounding box center [470, 309] width 103 height 16
type input "300"
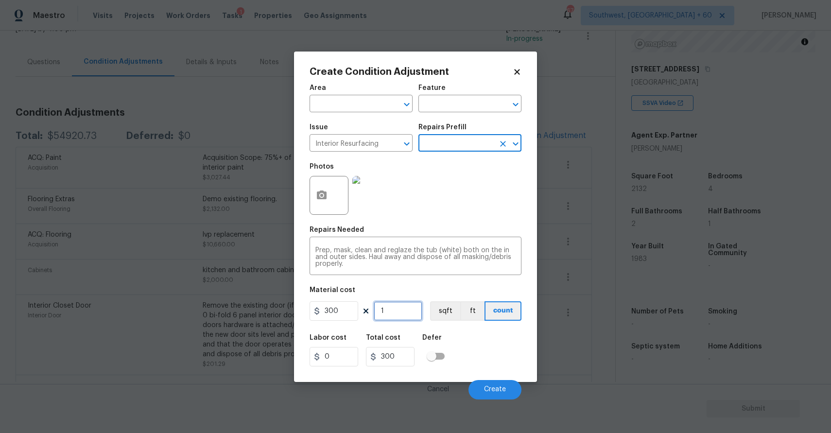
click at [383, 313] on input "1" at bounding box center [398, 310] width 49 height 19
type input "2"
type input "600"
type input "2"
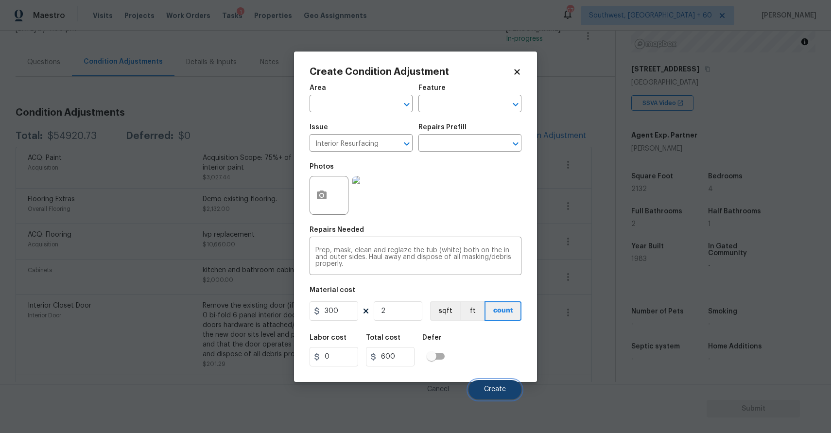
click at [494, 389] on span "Create" at bounding box center [495, 389] width 22 height 7
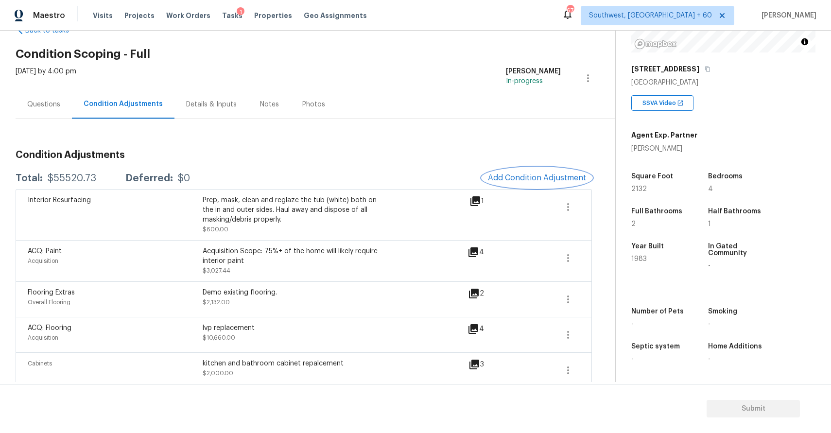
scroll to position [41, 0]
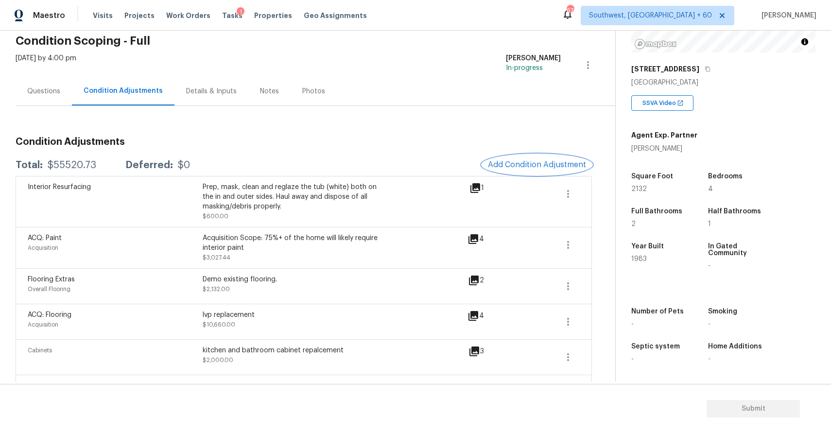
click at [556, 161] on span "Add Condition Adjustment" at bounding box center [537, 164] width 98 height 9
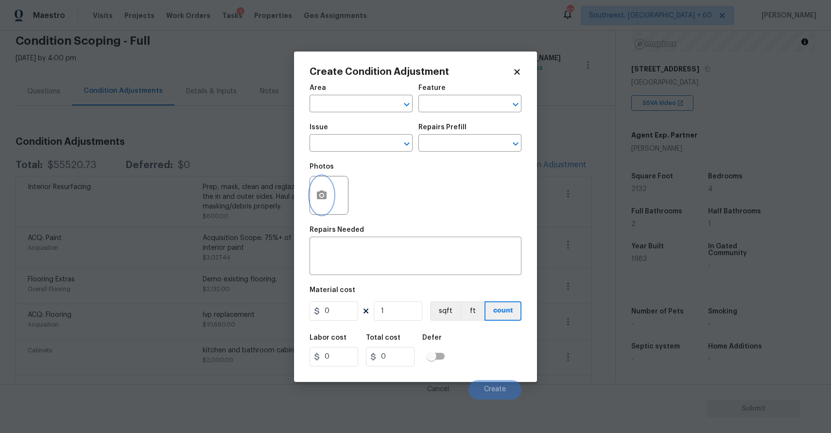
click at [323, 196] on circle "button" at bounding box center [321, 194] width 3 height 3
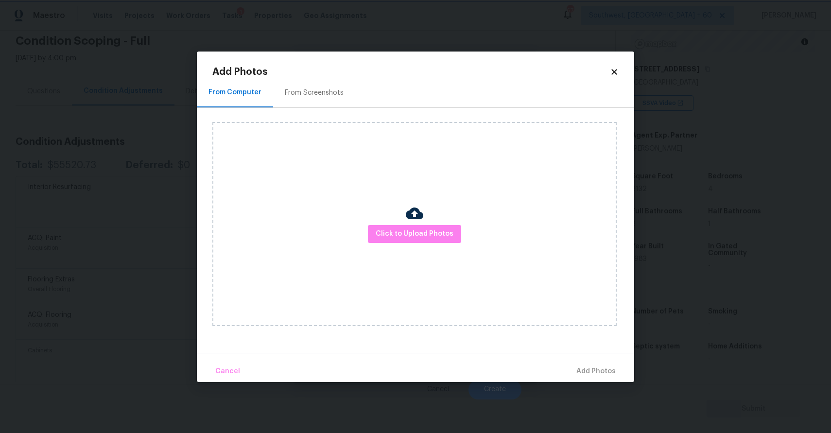
click at [132, 224] on body "Maestro Visits Projects Work Orders Tasks 1 Properties Geo Assignments 674 Sout…" at bounding box center [415, 216] width 831 height 433
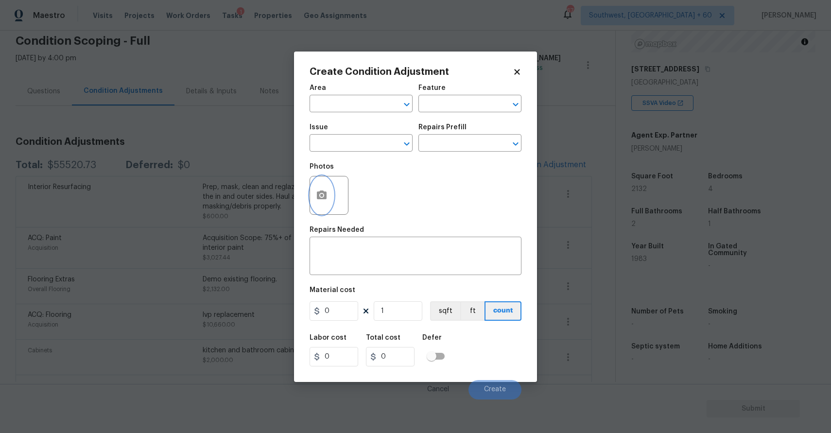
click at [331, 191] on button "button" at bounding box center [321, 195] width 23 height 38
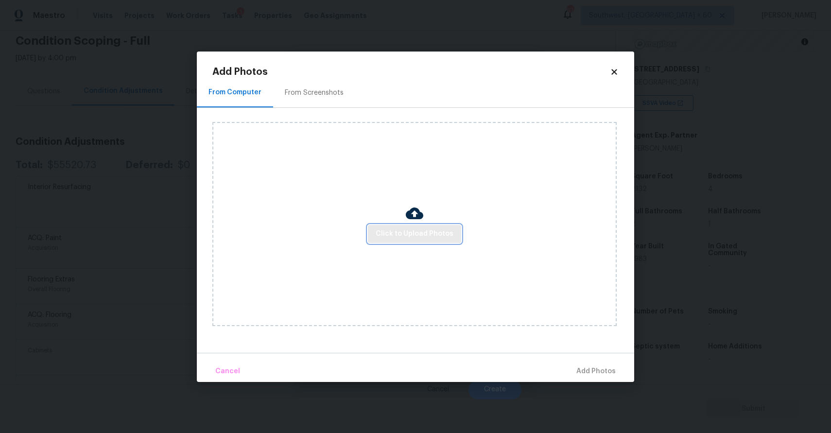
click at [423, 229] on span "Click to Upload Photos" at bounding box center [415, 234] width 78 height 12
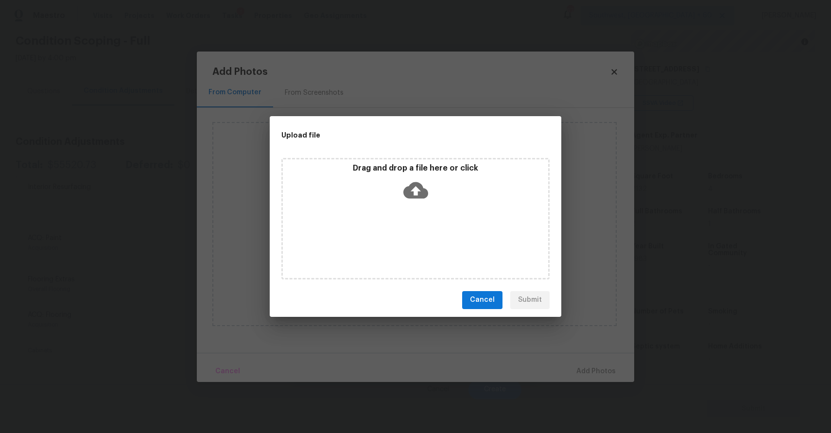
click at [424, 221] on div "Drag and drop a file here or click" at bounding box center [415, 219] width 268 height 122
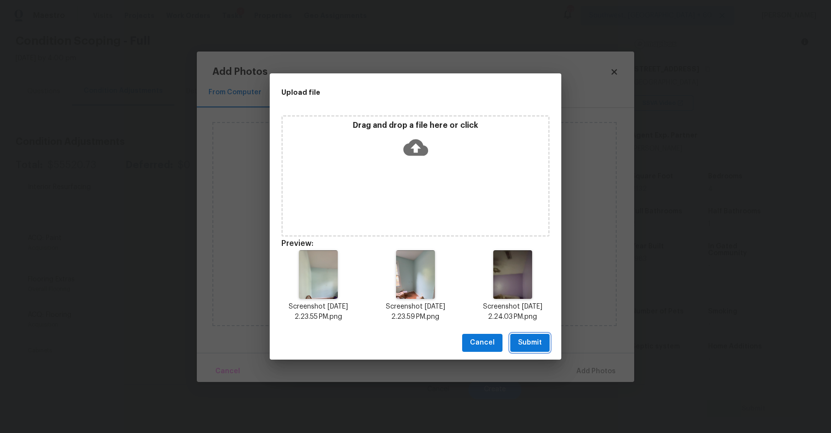
click at [521, 337] on span "Submit" at bounding box center [530, 343] width 24 height 12
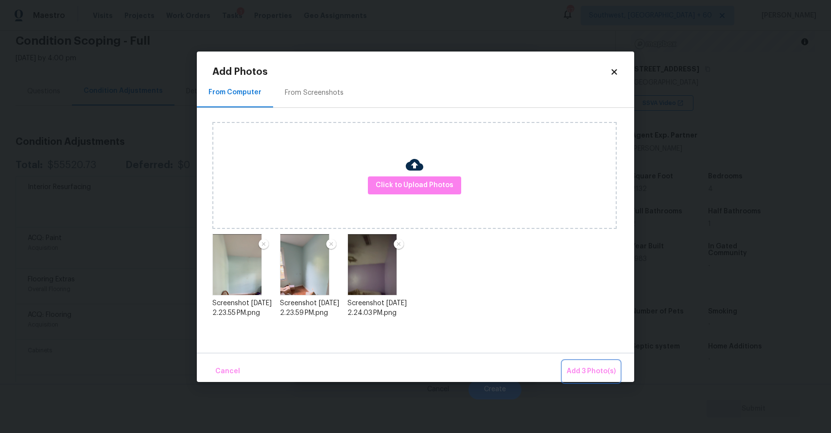
click at [590, 363] on button "Add 3 Photo(s)" at bounding box center [591, 371] width 57 height 21
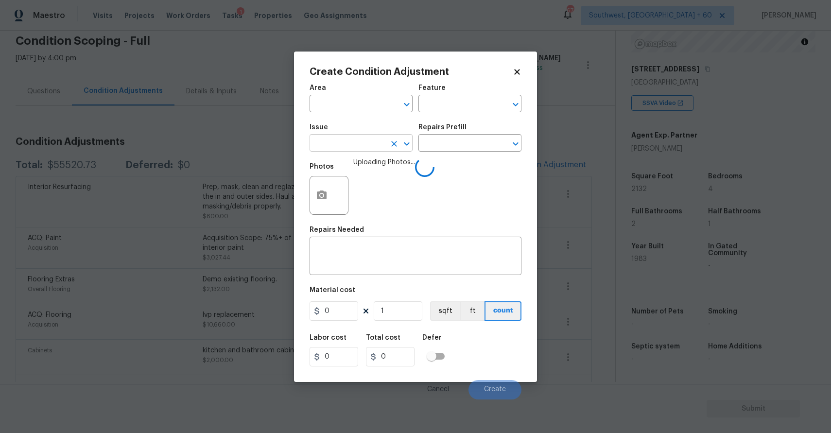
click at [338, 147] on input "text" at bounding box center [348, 144] width 76 height 15
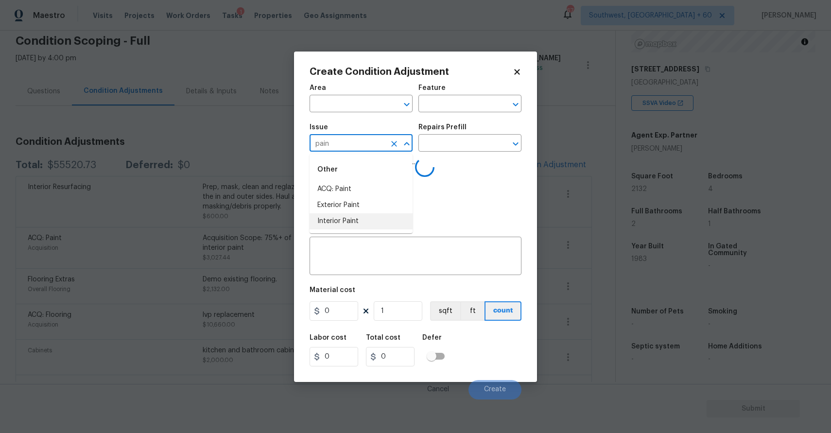
click at [385, 216] on li "Interior Paint" at bounding box center [361, 221] width 103 height 16
type input "Interior Paint"
click at [440, 142] on input "text" at bounding box center [457, 144] width 76 height 15
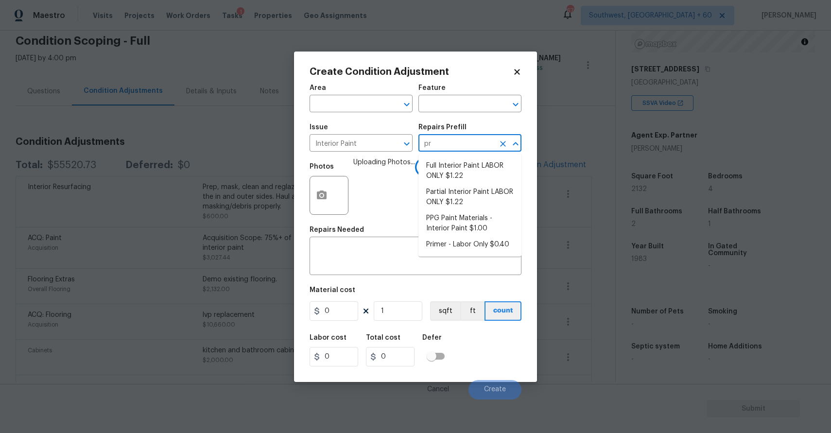
type input "pri"
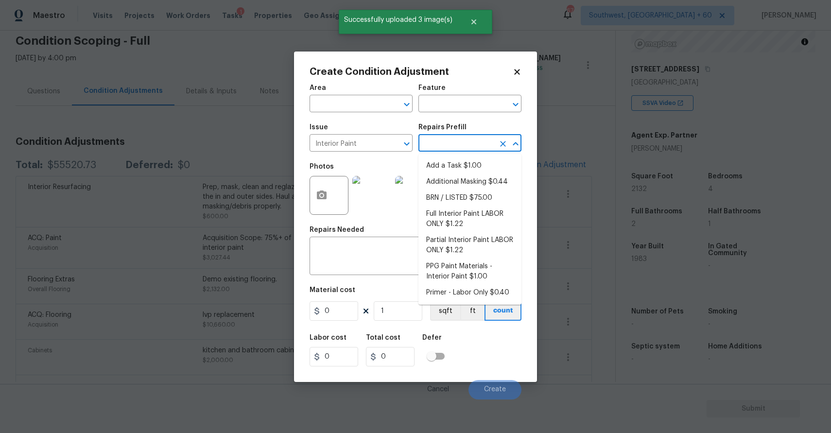
click at [482, 164] on li "Add a Task $1.00" at bounding box center [470, 166] width 103 height 16
type input "Overall Paint"
type textarea "HPM to detail"
type input "1"
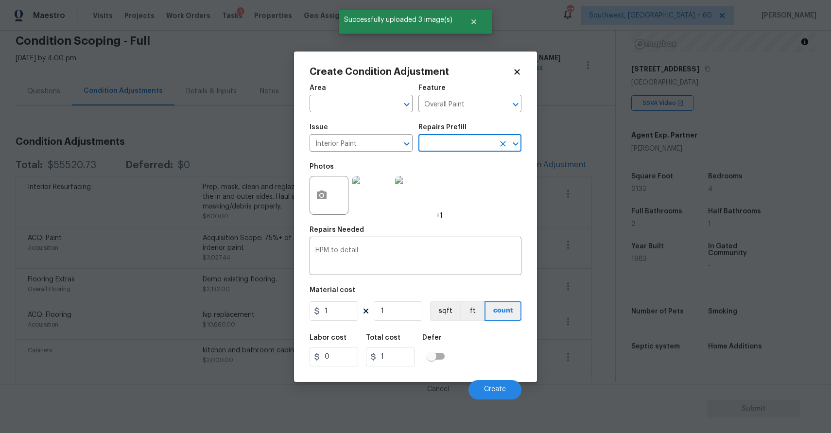
click at [456, 141] on input "text" at bounding box center [457, 144] width 76 height 15
type input "pri"
click at [483, 167] on li "Primer - Labor Only $0.40" at bounding box center [470, 166] width 103 height 16
type textarea "Interior primer - PRIMER PROVIDED BY OPENDOOR - All nails, screws, drywall anch…"
type input "0.4"
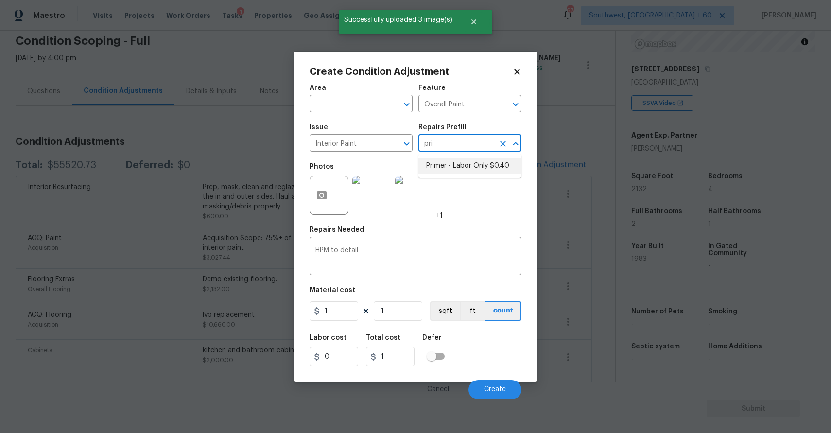
type input "0.4"
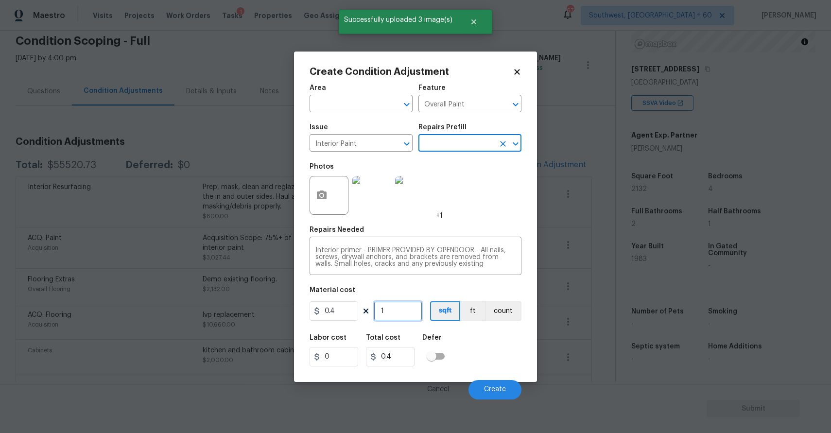
click at [400, 309] on input "1" at bounding box center [398, 310] width 49 height 19
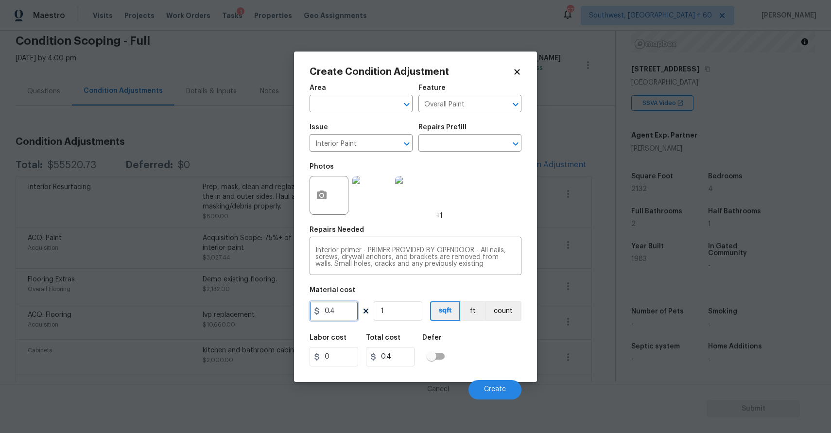
click at [337, 316] on input "0.4" at bounding box center [334, 310] width 49 height 19
type input "0.5"
click at [396, 315] on input "1" at bounding box center [398, 310] width 49 height 19
type input "0.5"
click at [411, 314] on input "1" at bounding box center [398, 310] width 49 height 19
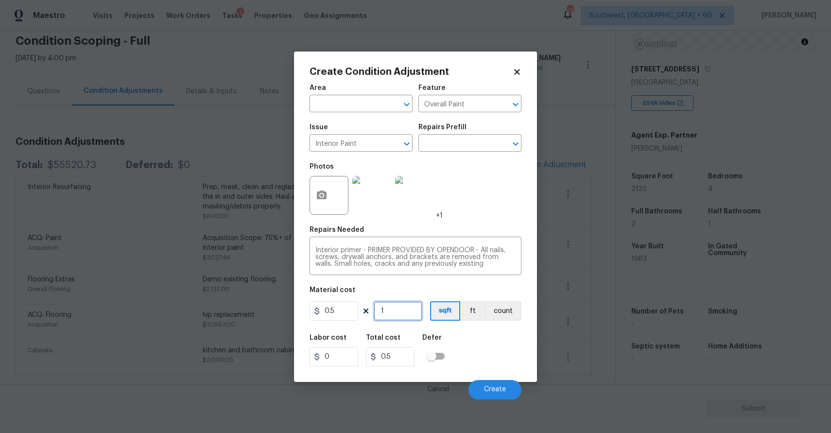
click at [406, 314] on input "1" at bounding box center [398, 310] width 49 height 19
click at [408, 319] on input "1" at bounding box center [398, 310] width 49 height 19
type input "2"
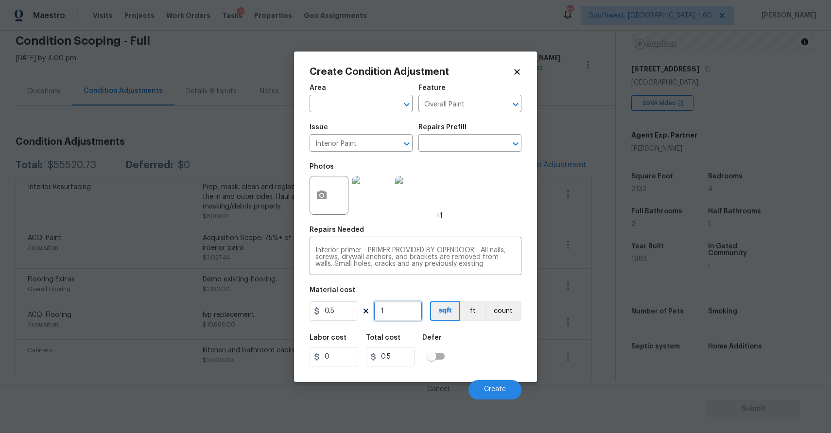
type input "1"
type input "21"
type input "10.5"
type input "213"
type input "106.5"
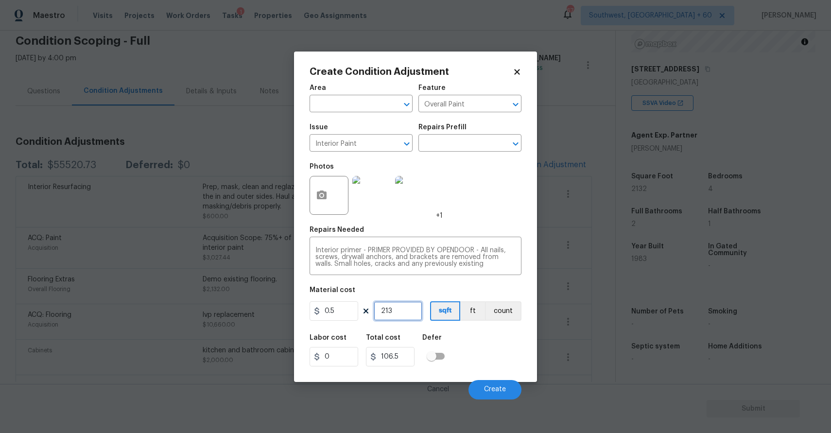
type input "2132"
type input "1066"
type input "2132"
click at [503, 399] on button "Create" at bounding box center [495, 389] width 53 height 19
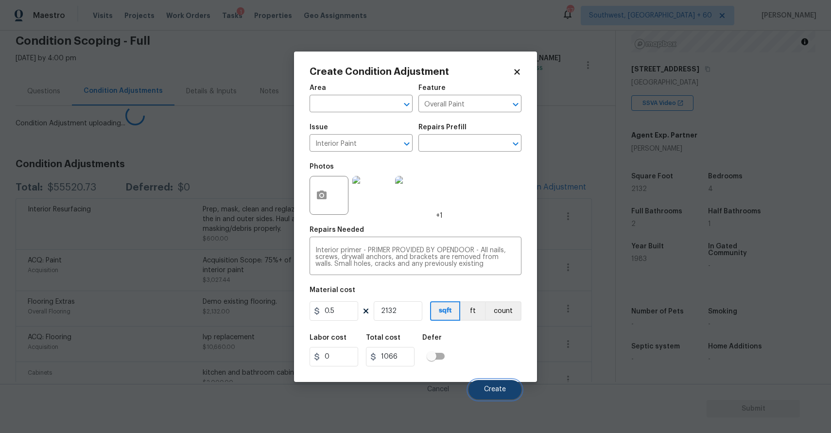
click at [503, 399] on button "Create" at bounding box center [495, 389] width 53 height 19
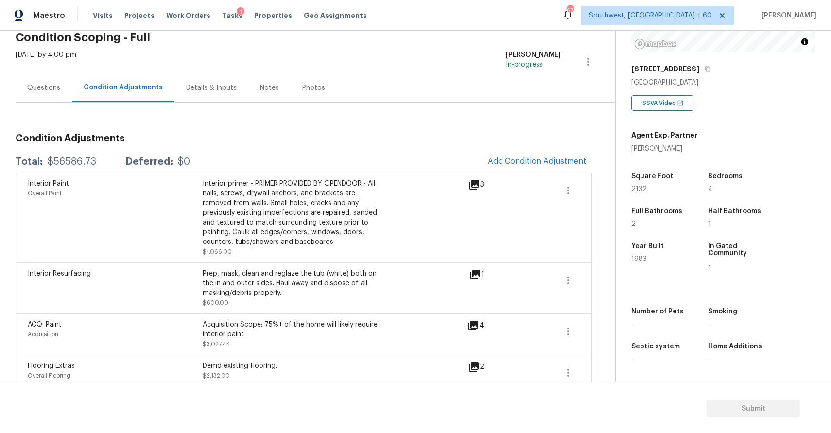
scroll to position [37, 0]
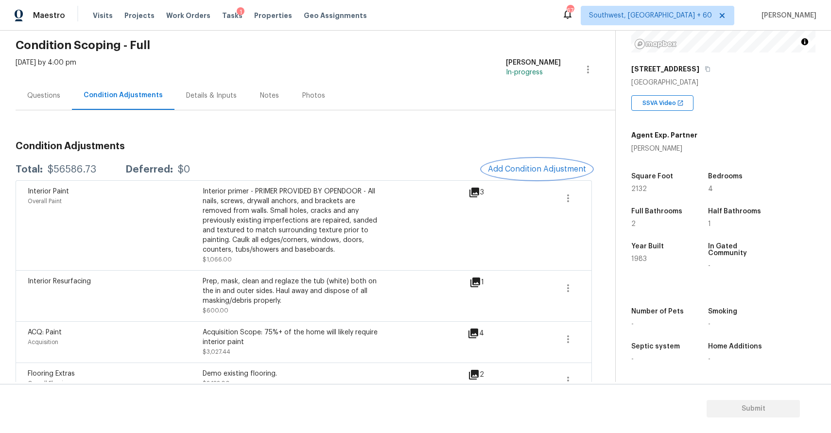
click at [540, 167] on span "Add Condition Adjustment" at bounding box center [537, 169] width 98 height 9
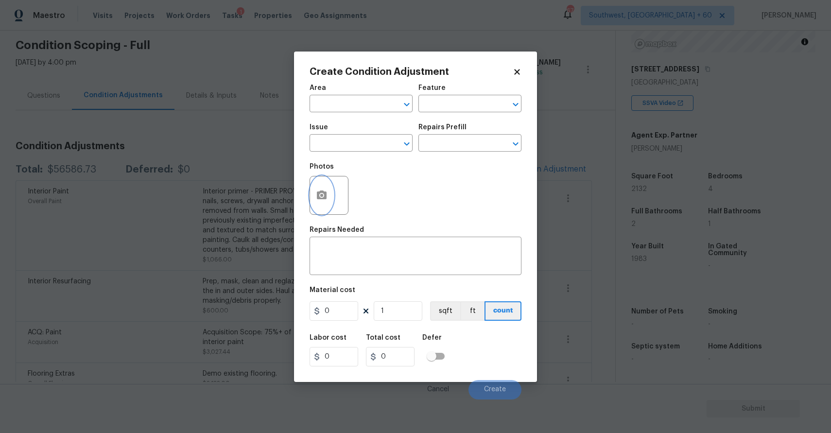
click at [330, 193] on button "button" at bounding box center [321, 195] width 23 height 38
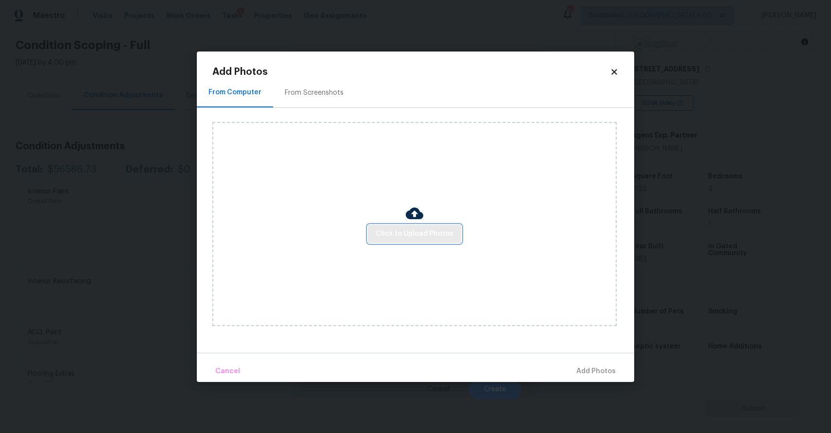
click at [406, 225] on button "Click to Upload Photos" at bounding box center [414, 234] width 93 height 18
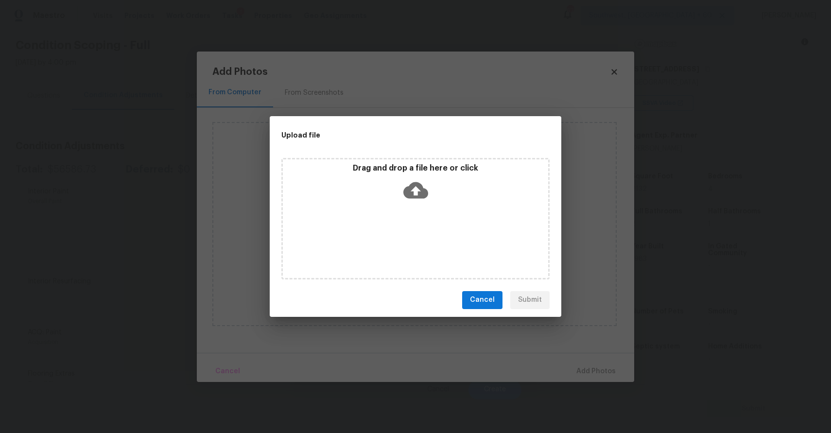
click at [406, 225] on div "Drag and drop a file here or click" at bounding box center [415, 219] width 268 height 122
click at [678, 361] on div "Upload file Drag and drop a file here or click Cancel Submit" at bounding box center [415, 216] width 831 height 433
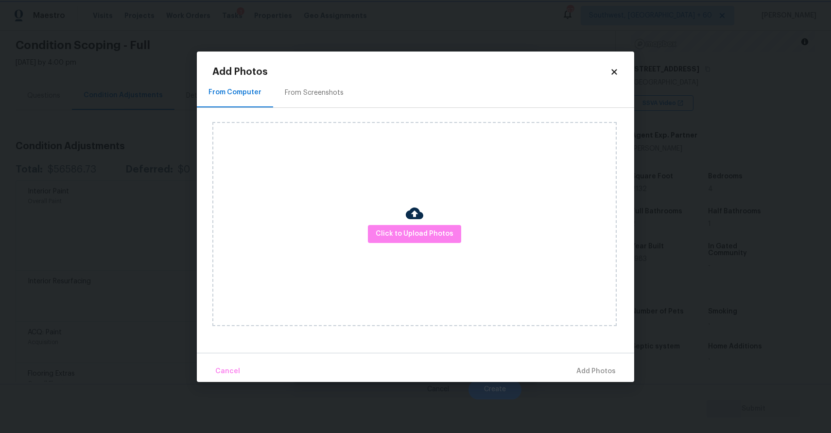
click at [678, 361] on body "Maestro Visits Projects Work Orders Tasks 1 Properties Geo Assignments 674 Sout…" at bounding box center [415, 216] width 831 height 433
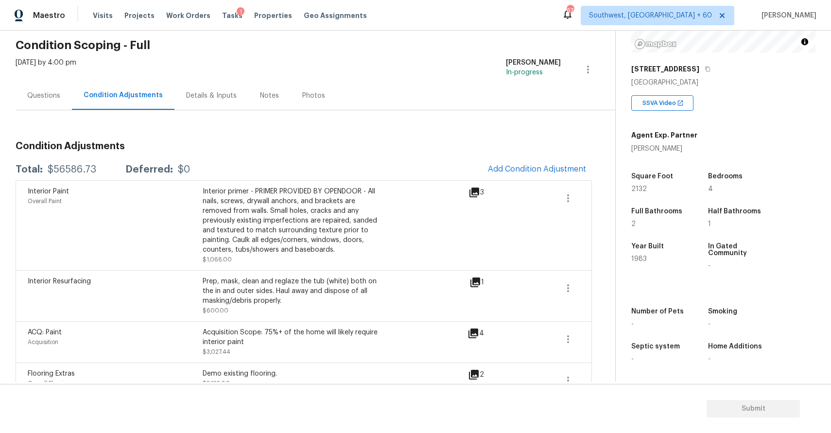
click at [678, 361] on body "Maestro Visits Projects Work Orders Tasks 1 Properties Geo Assignments 674 Sout…" at bounding box center [415, 216] width 831 height 433
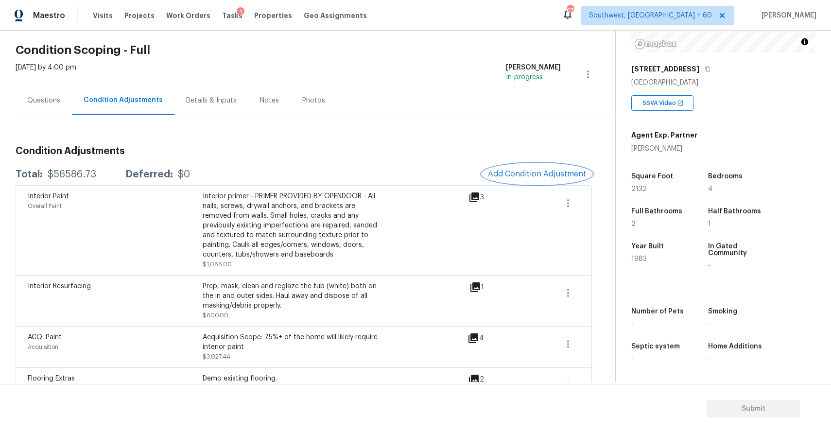
scroll to position [0, 0]
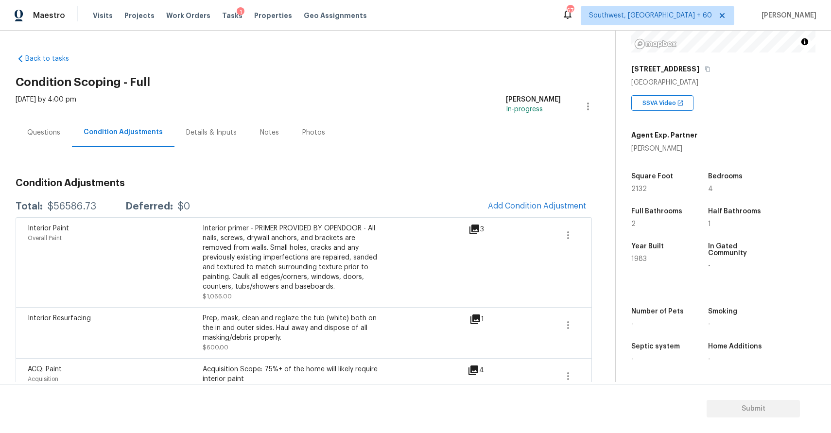
click at [55, 139] on div "Questions" at bounding box center [44, 132] width 56 height 29
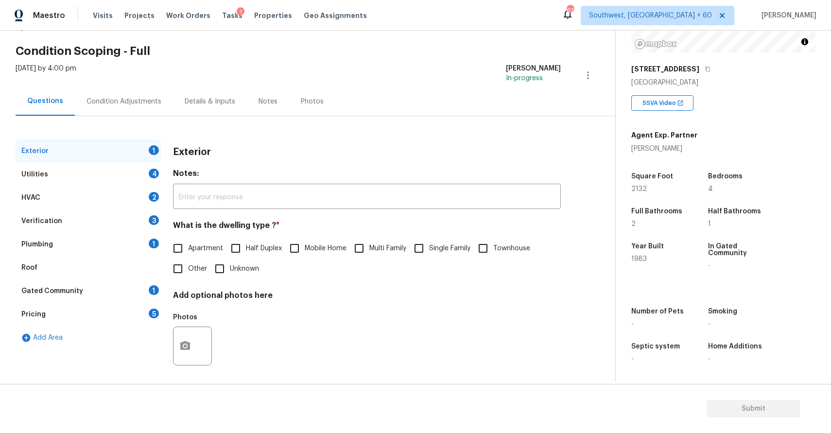
scroll to position [35, 0]
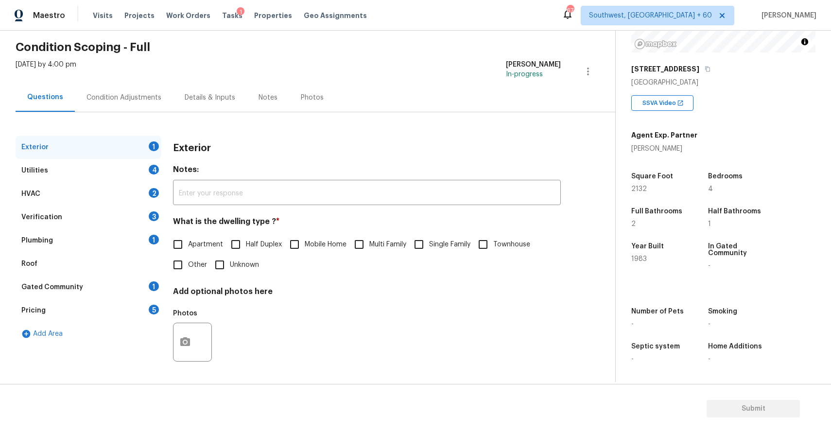
click at [432, 248] on span "Single Family" at bounding box center [449, 245] width 41 height 10
click at [429, 248] on input "Single Family" at bounding box center [419, 244] width 20 height 20
checkbox input "true"
click at [142, 169] on div "Utilities 4" at bounding box center [89, 170] width 146 height 23
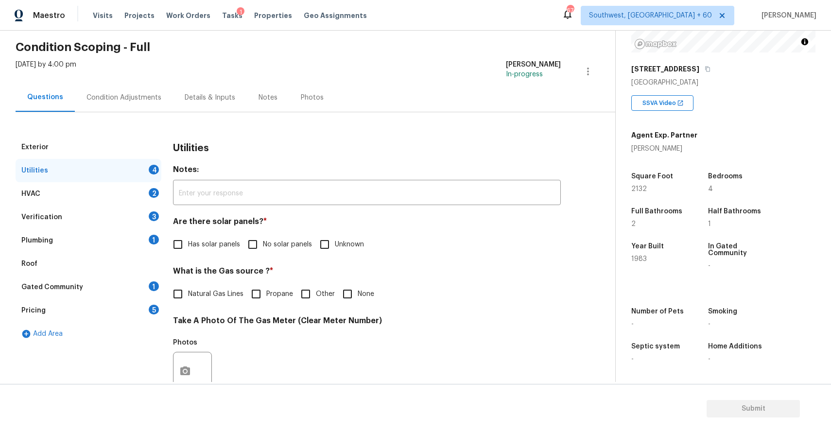
click at [273, 246] on span "No solar panels" at bounding box center [287, 245] width 49 height 10
click at [263, 246] on input "No solar panels" at bounding box center [253, 244] width 20 height 20
checkbox input "true"
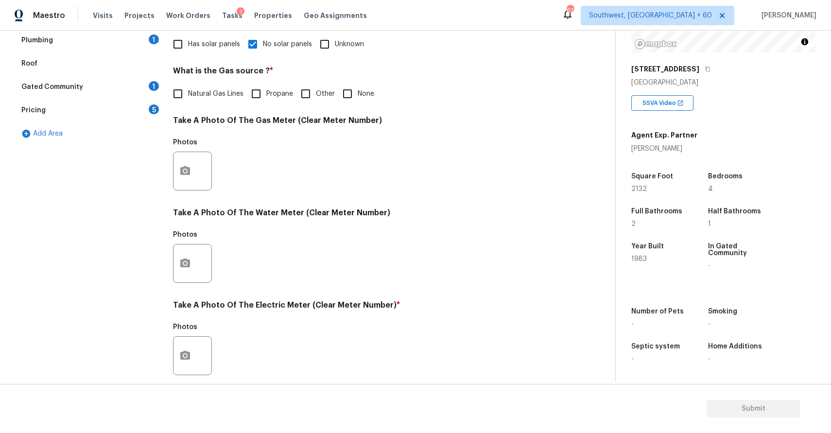
scroll to position [128, 0]
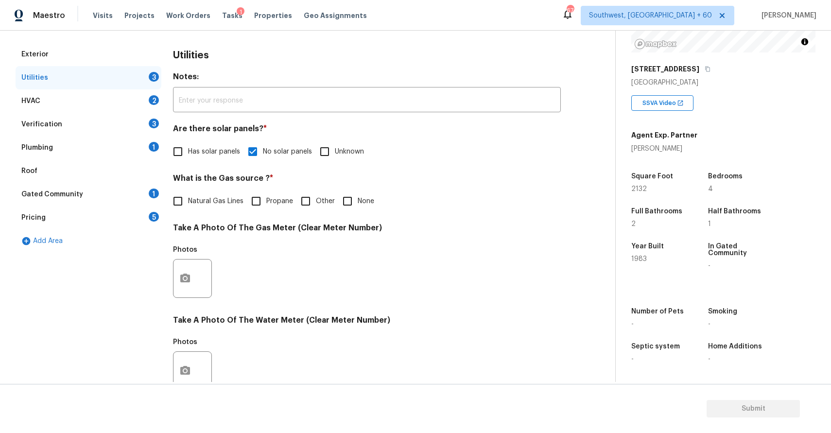
click at [235, 194] on label "Natural Gas Lines" at bounding box center [206, 201] width 76 height 20
click at [188, 194] on input "Natural Gas Lines" at bounding box center [178, 201] width 20 height 20
checkbox input "true"
click at [194, 270] on button "button" at bounding box center [185, 279] width 23 height 38
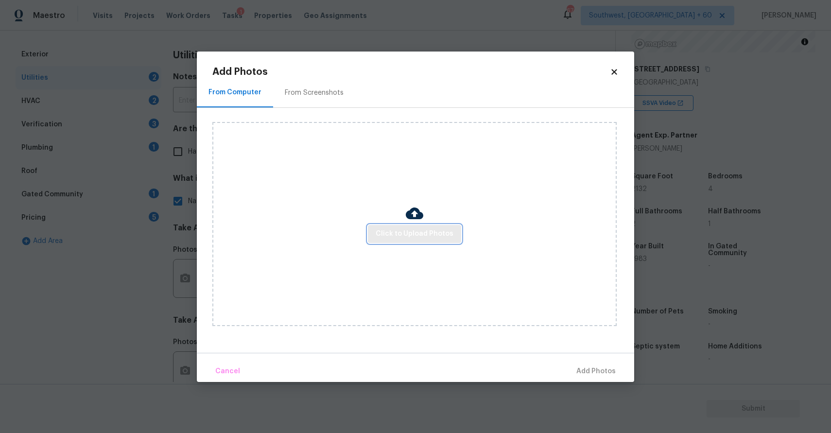
click at [411, 232] on span "Click to Upload Photos" at bounding box center [415, 234] width 78 height 12
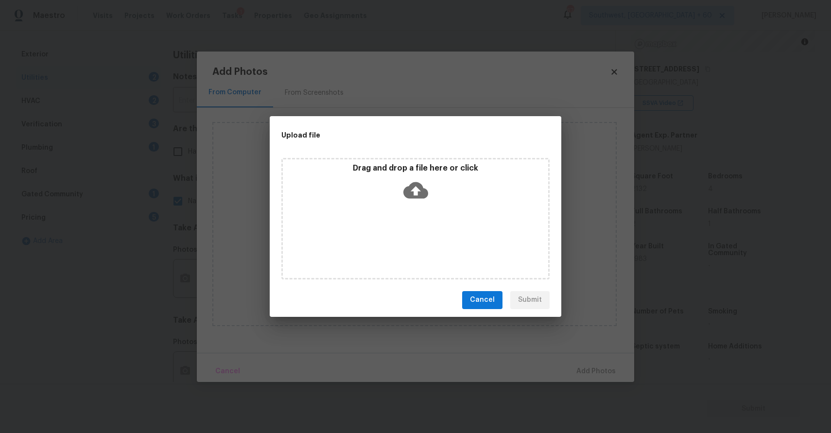
click at [411, 232] on div "Drag and drop a file here or click" at bounding box center [415, 219] width 268 height 122
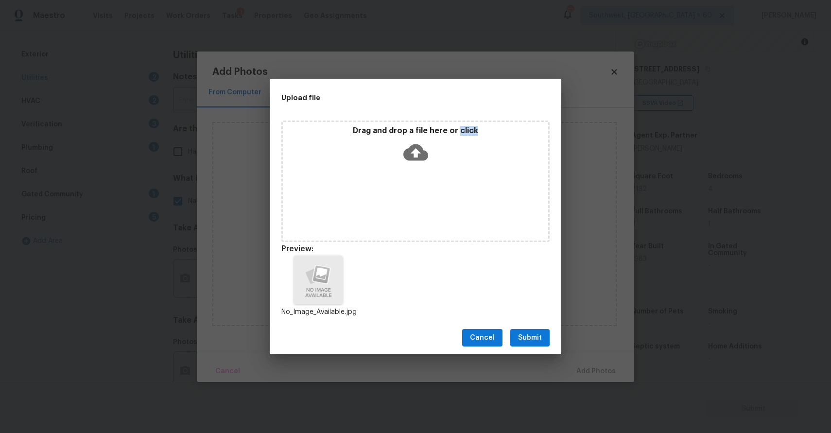
click at [542, 340] on button "Submit" at bounding box center [529, 338] width 39 height 18
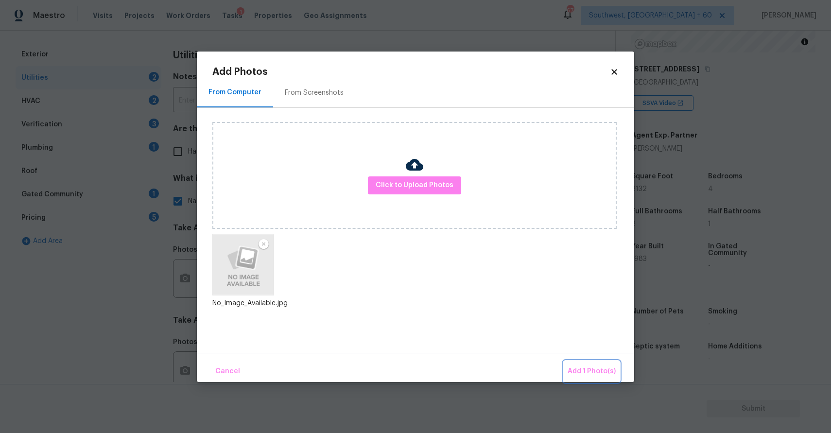
click at [598, 366] on span "Add 1 Photo(s)" at bounding box center [592, 372] width 48 height 12
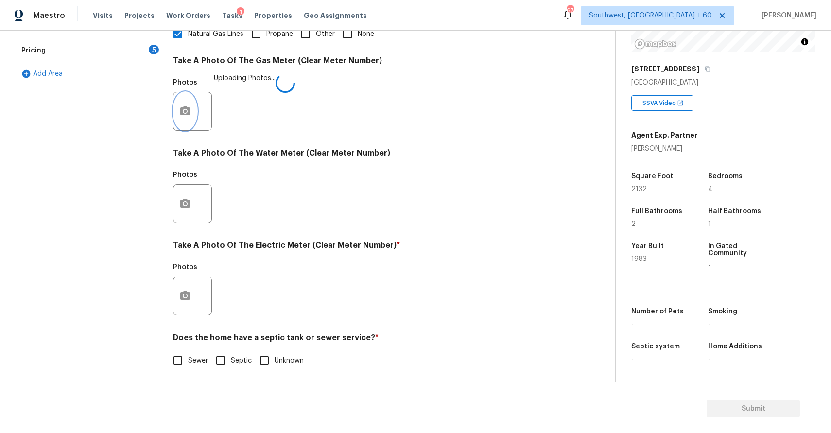
scroll to position [298, 0]
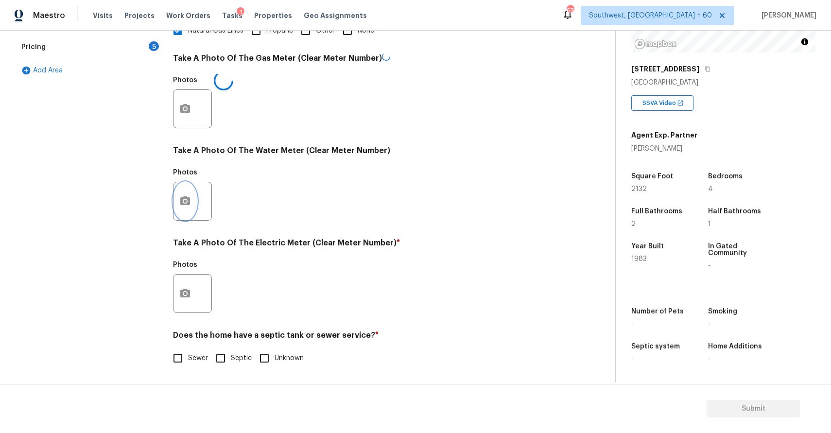
click at [186, 194] on button "button" at bounding box center [185, 201] width 23 height 38
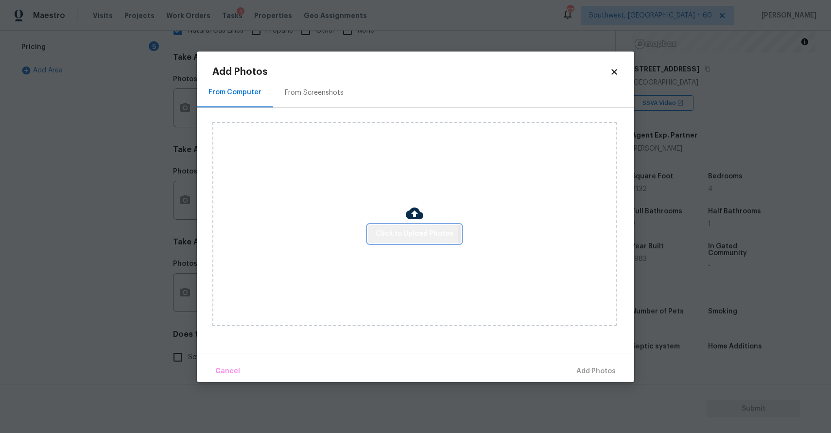
click at [387, 236] on span "Click to Upload Photos" at bounding box center [415, 234] width 78 height 12
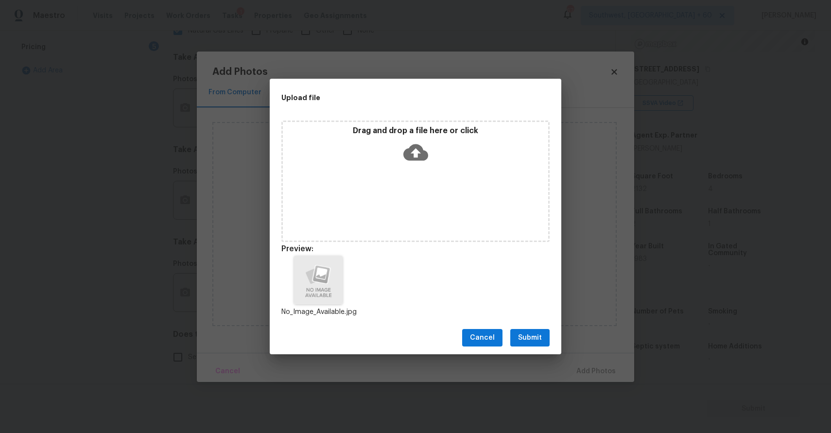
click at [533, 339] on span "Submit" at bounding box center [530, 338] width 24 height 12
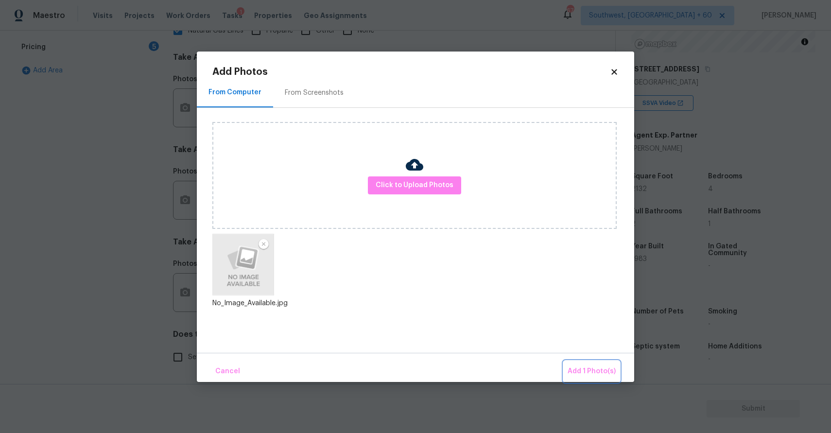
click at [588, 364] on button "Add 1 Photo(s)" at bounding box center [592, 371] width 56 height 21
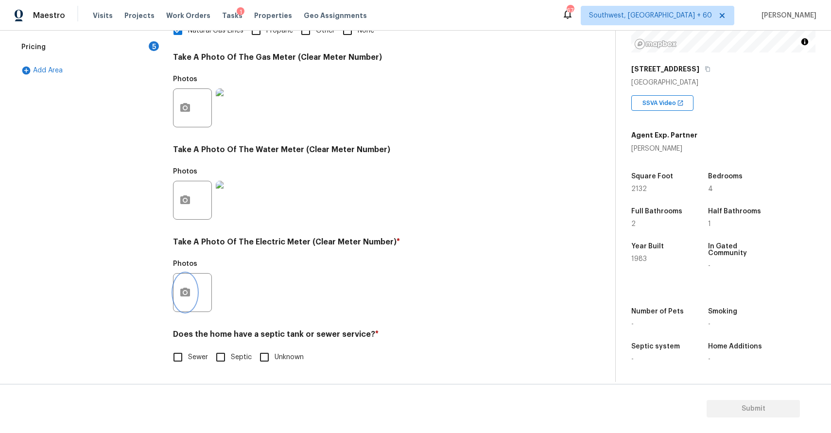
click at [183, 291] on icon "button" at bounding box center [185, 293] width 12 height 12
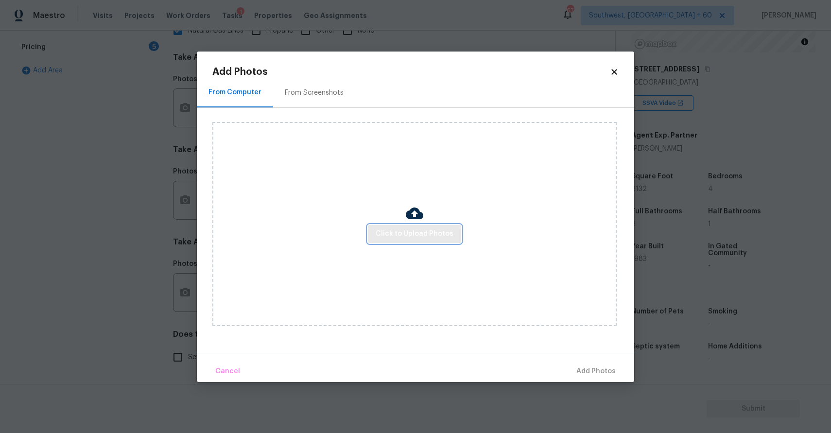
click at [393, 228] on span "Click to Upload Photos" at bounding box center [415, 234] width 78 height 12
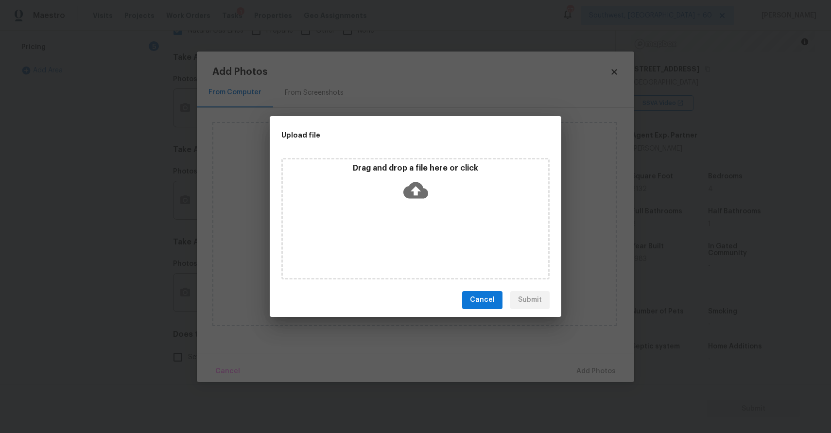
click at [393, 228] on div "Drag and drop a file here or click" at bounding box center [415, 219] width 268 height 122
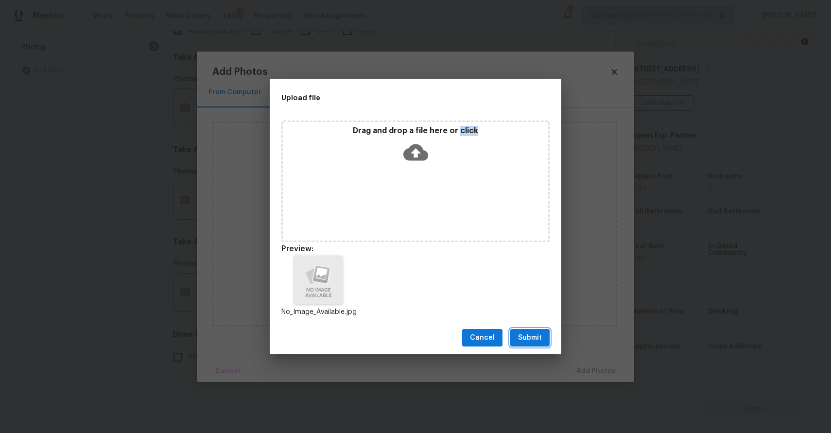
click at [532, 335] on span "Submit" at bounding box center [530, 338] width 24 height 12
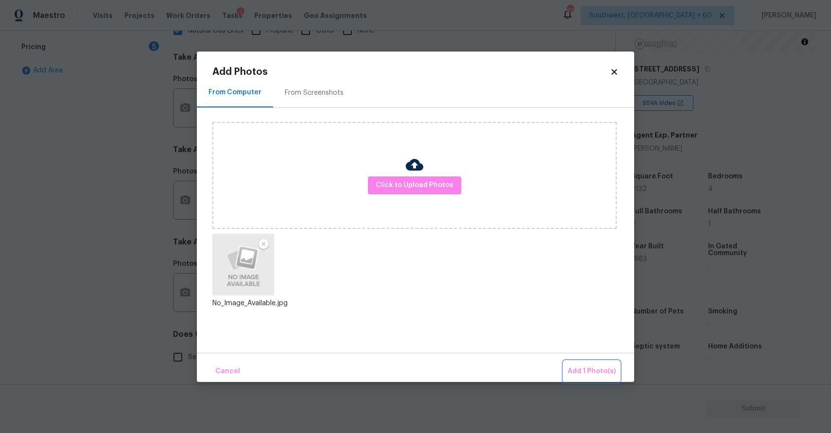
click at [598, 366] on span "Add 1 Photo(s)" at bounding box center [592, 372] width 48 height 12
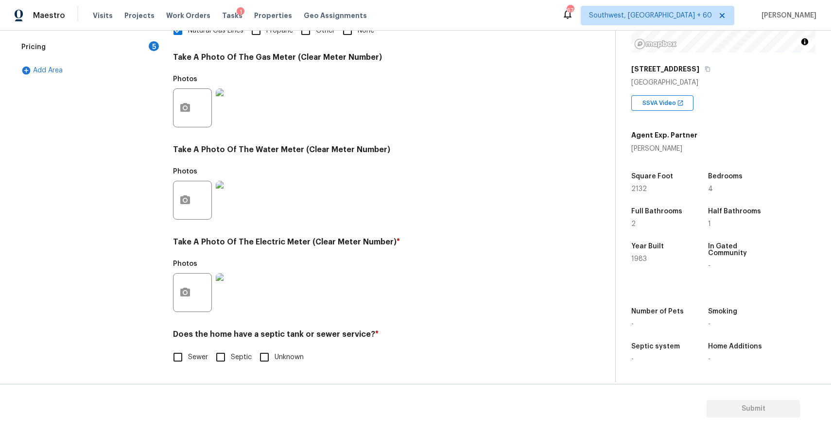
click at [225, 361] on input "Septic" at bounding box center [221, 357] width 20 height 20
checkbox input "true"
click at [179, 350] on input "Sewer" at bounding box center [178, 357] width 20 height 20
checkbox input "true"
checkbox input "false"
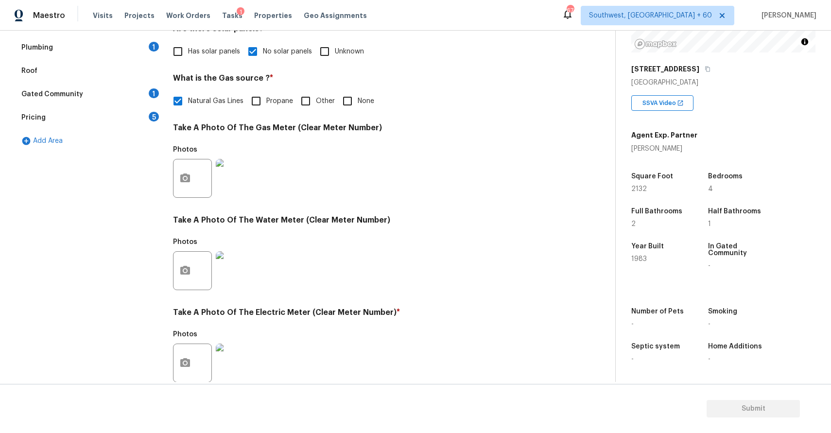
scroll to position [125, 0]
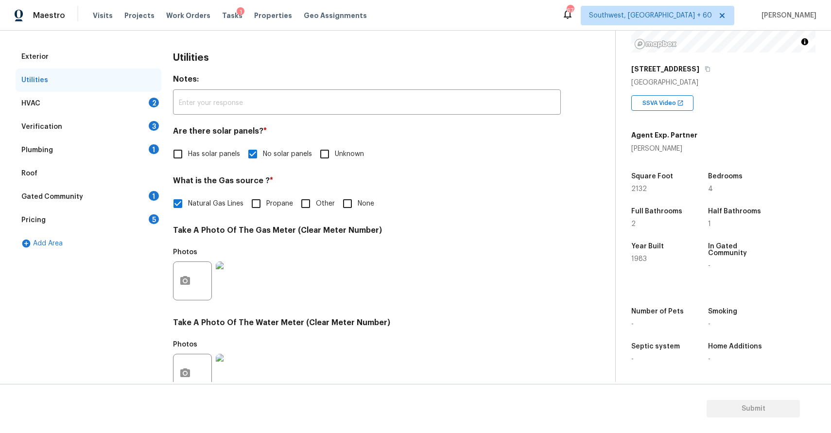
click at [129, 115] on div "Verification 3" at bounding box center [89, 126] width 146 height 23
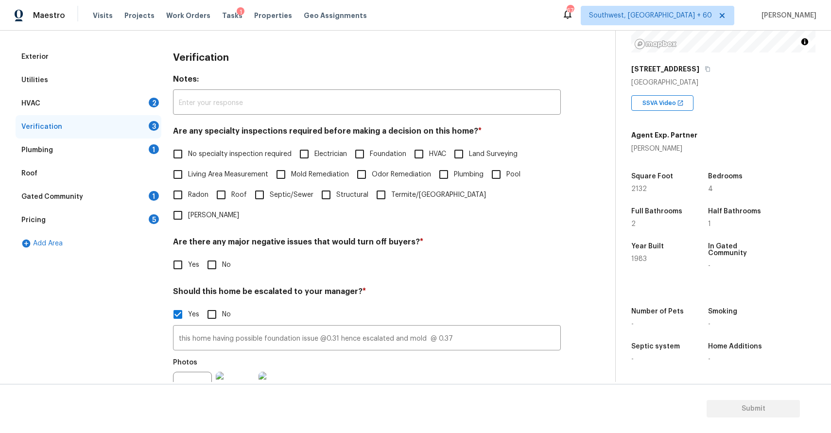
click at [135, 97] on div "HVAC 2" at bounding box center [89, 103] width 146 height 23
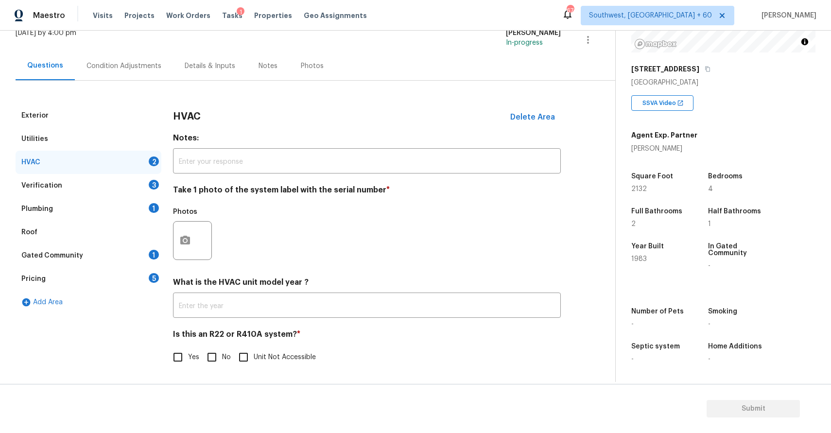
scroll to position [67, 0]
click at [177, 238] on button "button" at bounding box center [185, 241] width 23 height 38
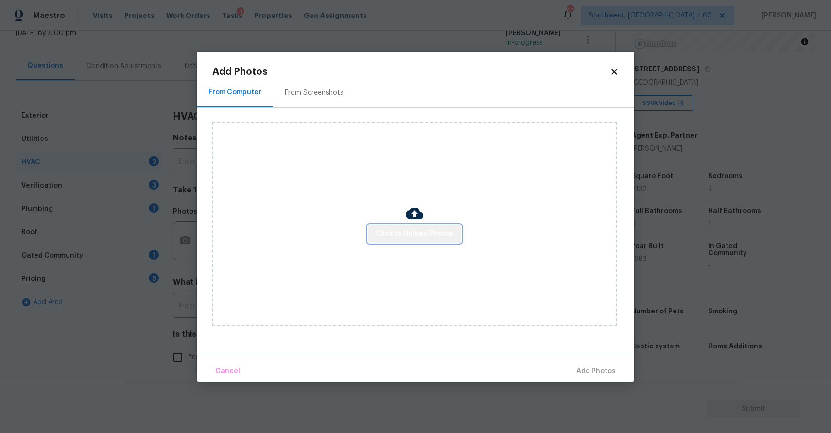
click at [425, 240] on button "Click to Upload Photos" at bounding box center [414, 234] width 93 height 18
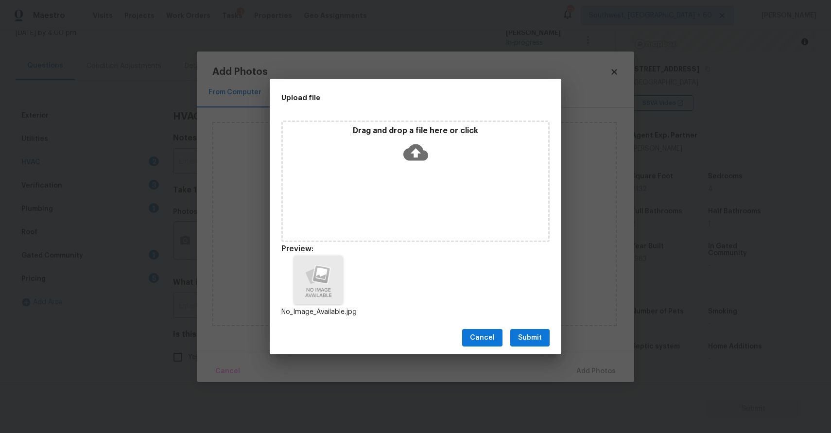
click at [528, 329] on button "Submit" at bounding box center [529, 338] width 39 height 18
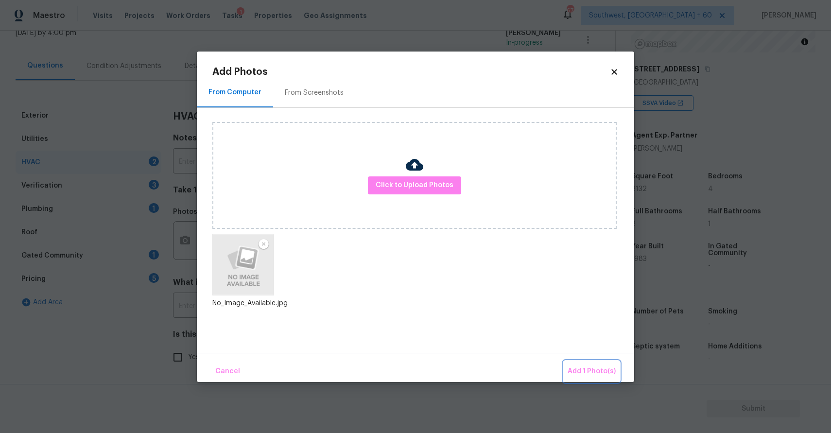
click at [580, 368] on span "Add 1 Photo(s)" at bounding box center [592, 372] width 48 height 12
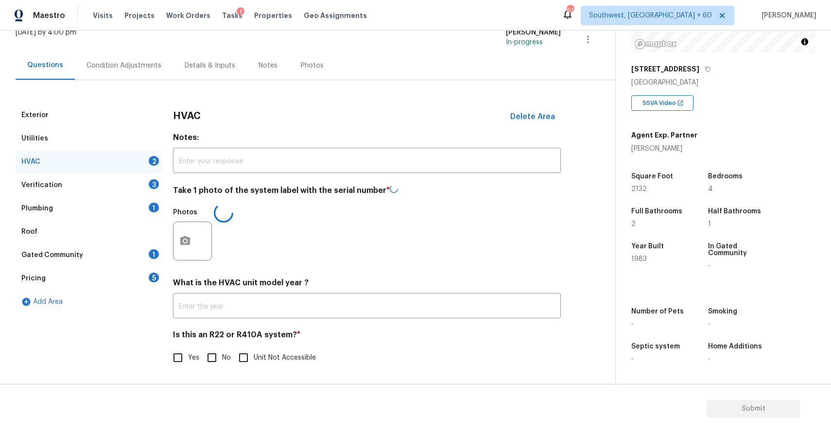
click at [200, 363] on div "Yes No Unit Not Accessible" at bounding box center [367, 358] width 388 height 20
click at [215, 359] on input "No" at bounding box center [212, 357] width 20 height 20
checkbox input "true"
click at [142, 187] on div "Verification 3" at bounding box center [89, 185] width 146 height 23
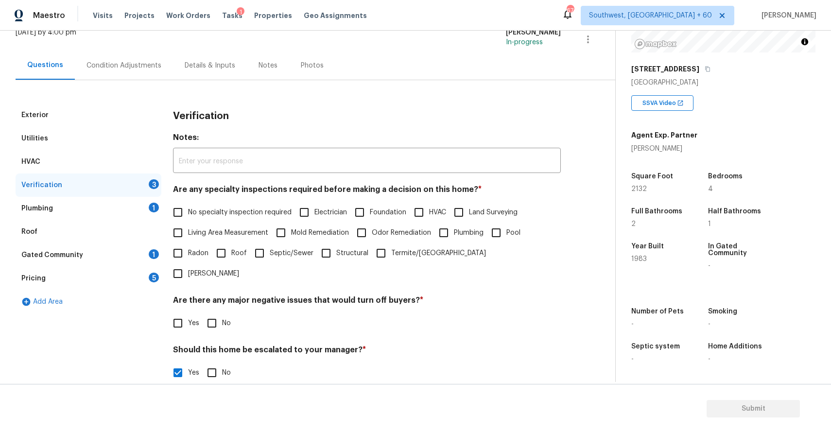
click at [260, 207] on label "No specialty inspection required" at bounding box center [230, 212] width 124 height 20
click at [188, 207] on input "No specialty inspection required" at bounding box center [178, 212] width 20 height 20
checkbox input "true"
click at [212, 313] on input "No" at bounding box center [212, 323] width 20 height 20
checkbox input "true"
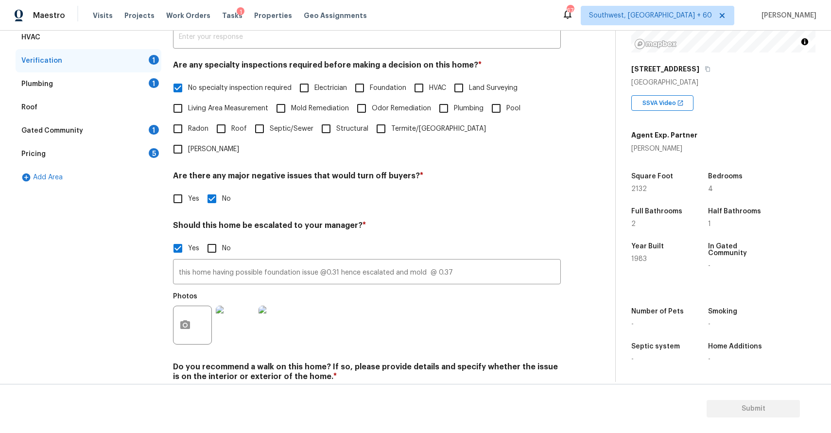
scroll to position [214, 0]
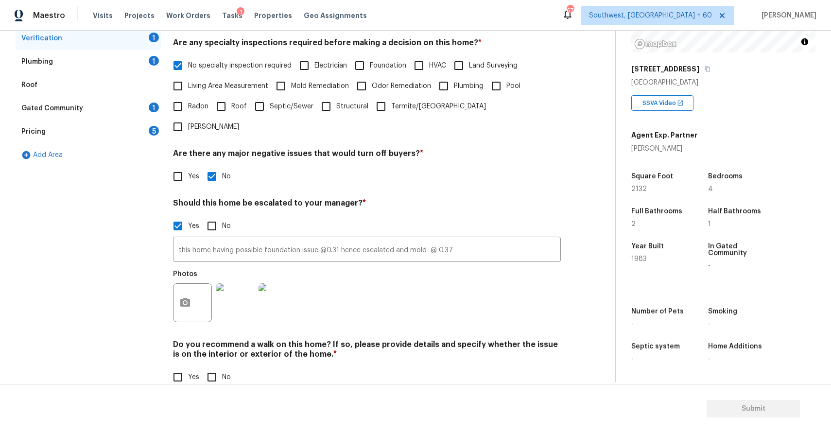
click at [208, 367] on input "No" at bounding box center [212, 377] width 20 height 20
checkbox input "true"
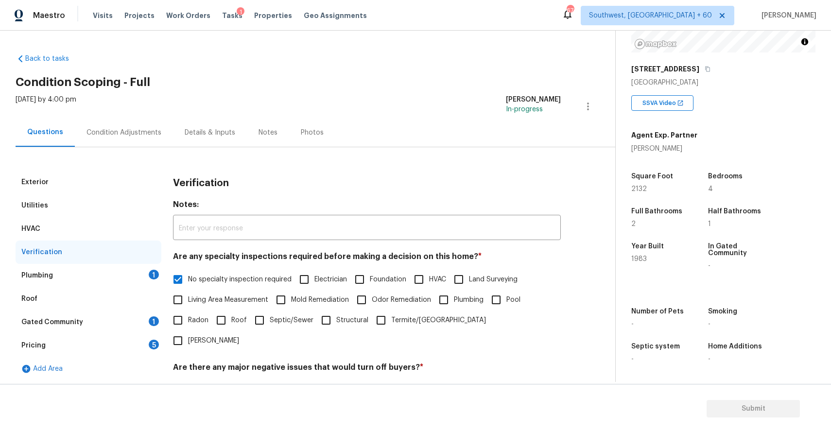
click at [150, 273] on div "1" at bounding box center [154, 275] width 10 height 10
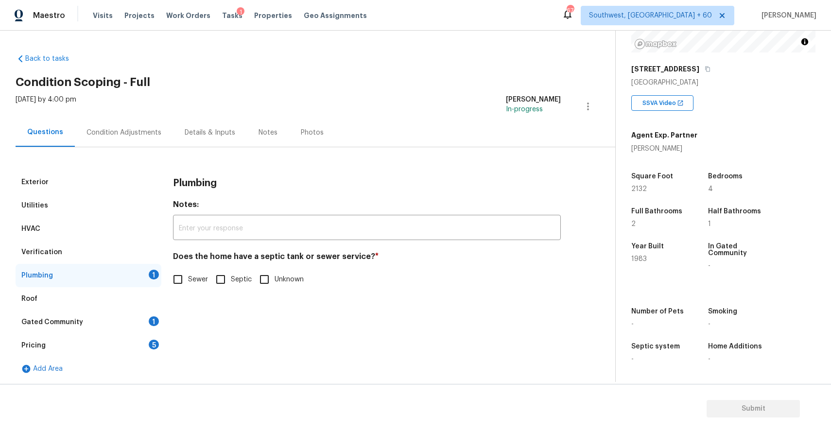
click at [194, 289] on label "Sewer" at bounding box center [188, 279] width 40 height 20
click at [188, 289] on input "Sewer" at bounding box center [178, 279] width 20 height 20
checkbox input "true"
click at [124, 325] on div "Gated Community 1" at bounding box center [89, 322] width 146 height 23
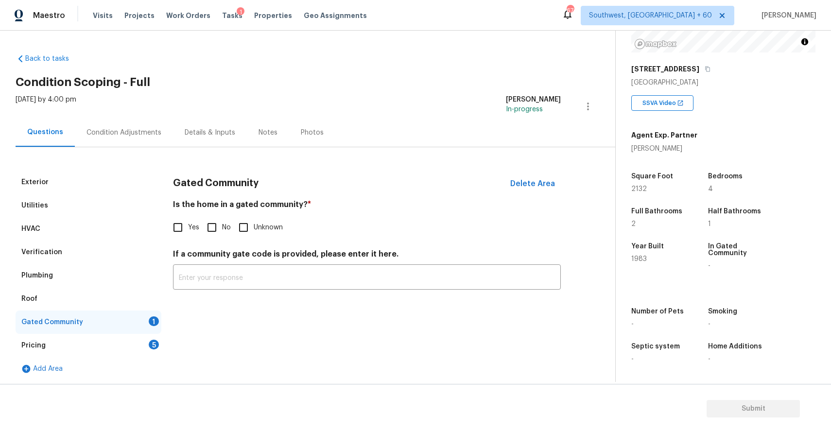
click at [225, 226] on span "No" at bounding box center [226, 228] width 9 height 10
click at [222, 226] on input "No" at bounding box center [212, 227] width 20 height 20
checkbox input "true"
click at [106, 343] on div "Pricing 5" at bounding box center [89, 345] width 146 height 23
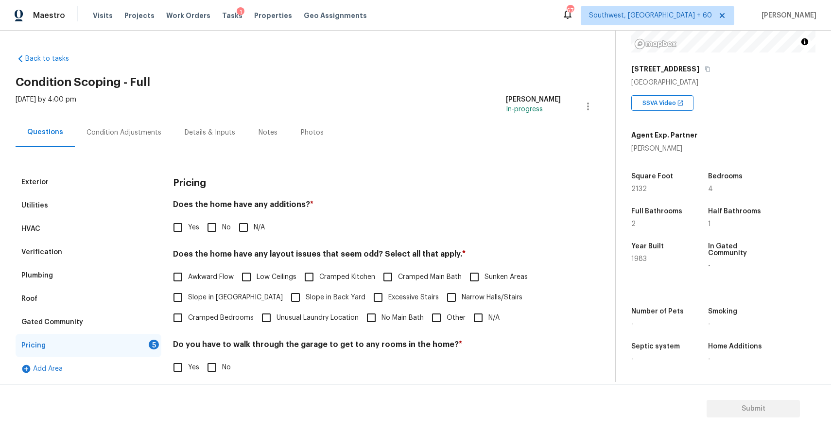
click at [246, 224] on input "N/A" at bounding box center [243, 227] width 20 height 20
checkbox input "true"
click at [476, 323] on input "N/A" at bounding box center [478, 318] width 20 height 20
checkbox input "true"
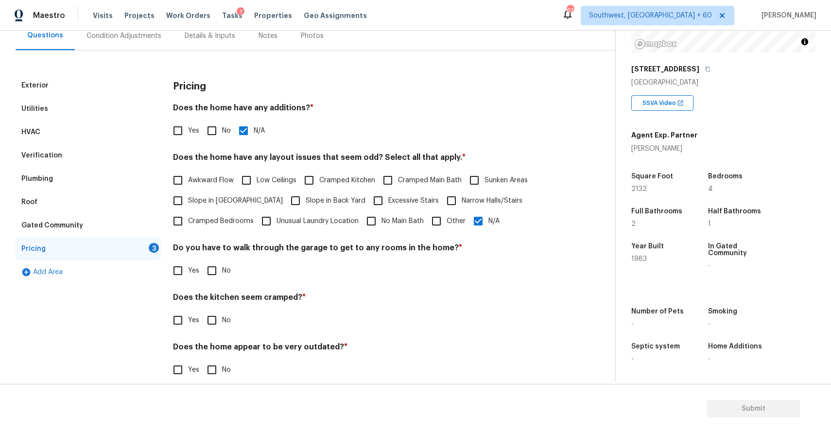
scroll to position [109, 0]
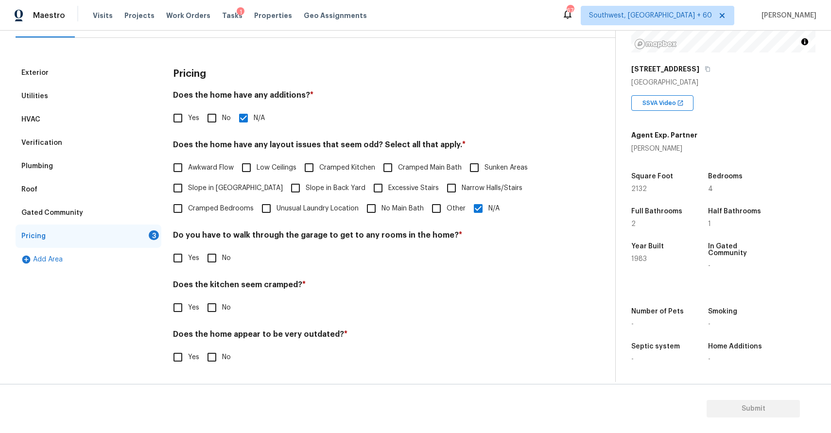
click at [216, 245] on div "Do you have to walk through the garage to get to any rooms in the home? * Yes No" at bounding box center [367, 249] width 388 height 38
click at [228, 255] on span "No" at bounding box center [226, 258] width 9 height 10
click at [222, 255] on input "No" at bounding box center [212, 258] width 20 height 20
checkbox input "true"
click at [218, 313] on input "No" at bounding box center [212, 308] width 20 height 20
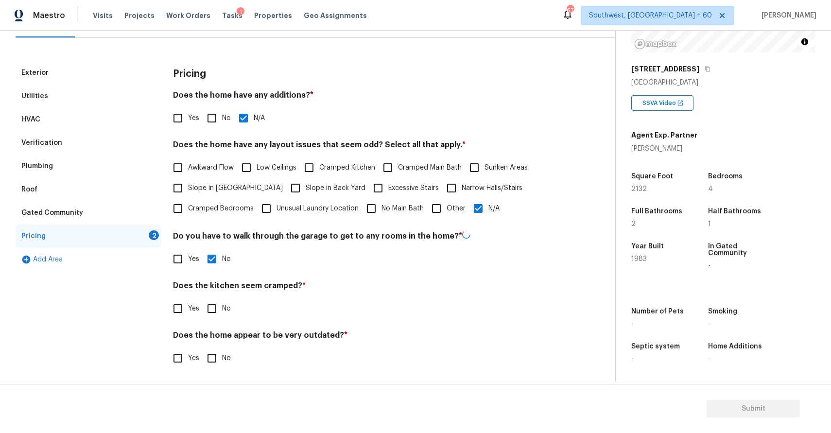
checkbox input "true"
click at [212, 353] on input "No" at bounding box center [212, 358] width 20 height 20
checkbox input "true"
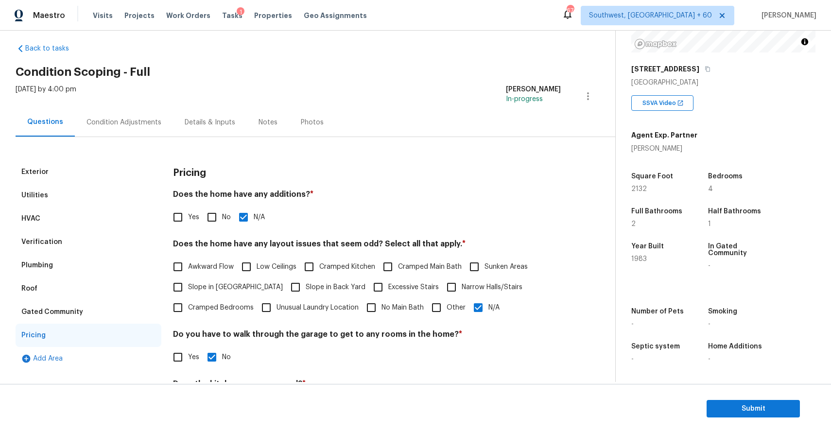
scroll to position [0, 0]
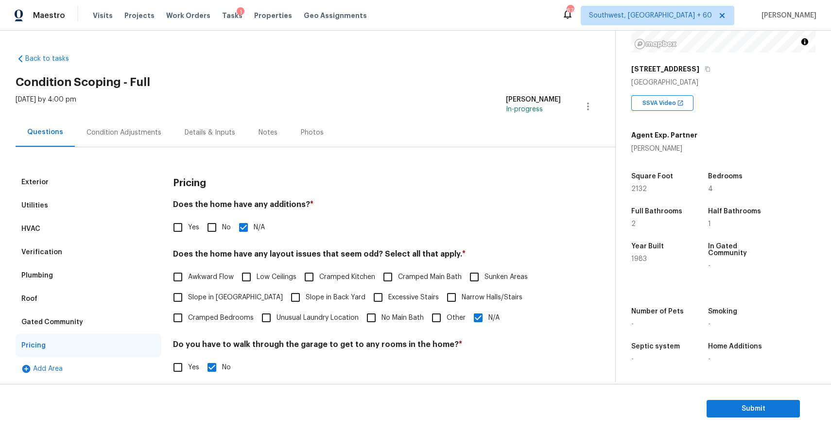
click at [132, 140] on div "Condition Adjustments" at bounding box center [124, 132] width 98 height 29
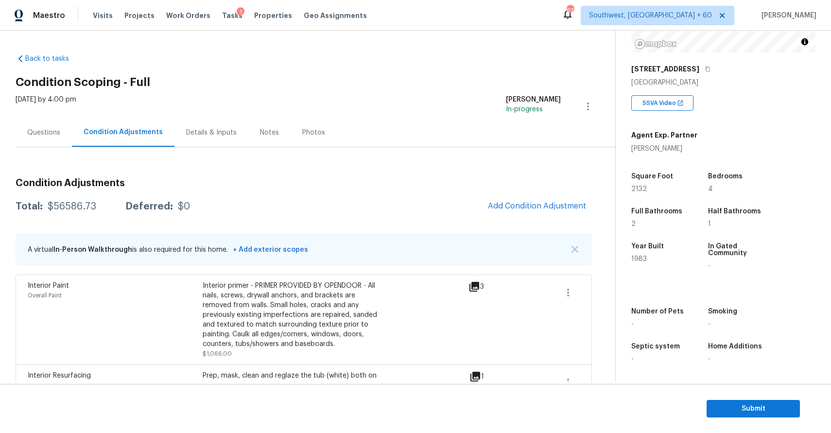
click at [57, 216] on div "Total: $56586.73 Deferred: $0 Add Condition Adjustment" at bounding box center [304, 206] width 577 height 21
click at [75, 211] on div "Total: $56586.73 Deferred: $0 Add Condition Adjustment" at bounding box center [304, 206] width 577 height 21
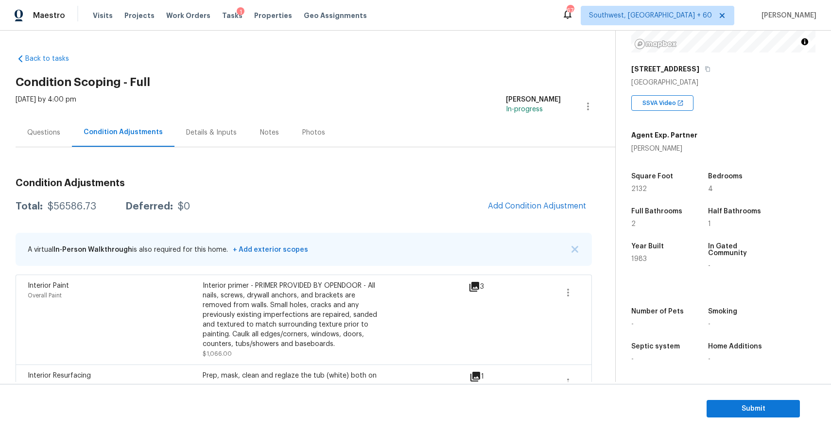
click at [75, 211] on div "Total: $56586.73 Deferred: $0 Add Condition Adjustment" at bounding box center [304, 206] width 577 height 21
drag, startPoint x: 75, startPoint y: 211, endPoint x: 67, endPoint y: 129, distance: 82.6
click at [75, 210] on div "Total: $56586.73 Deferred: $0 Add Condition Adjustment" at bounding box center [304, 206] width 577 height 21
click at [58, 131] on div "Questions" at bounding box center [43, 133] width 33 height 10
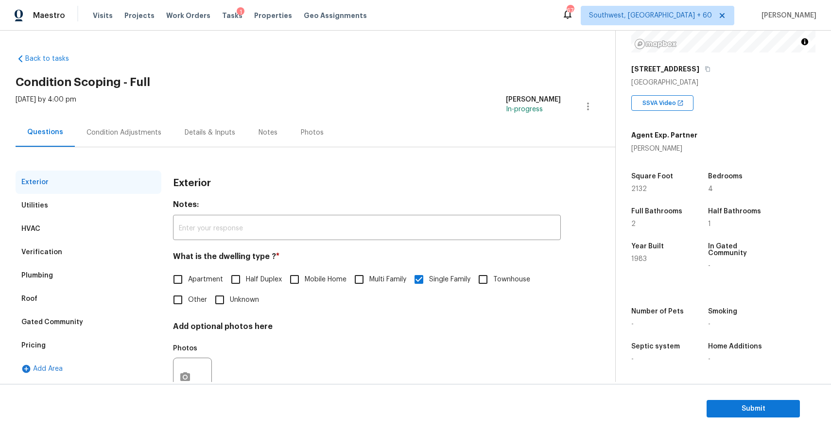
click at [115, 142] on div "Condition Adjustments" at bounding box center [124, 132] width 98 height 29
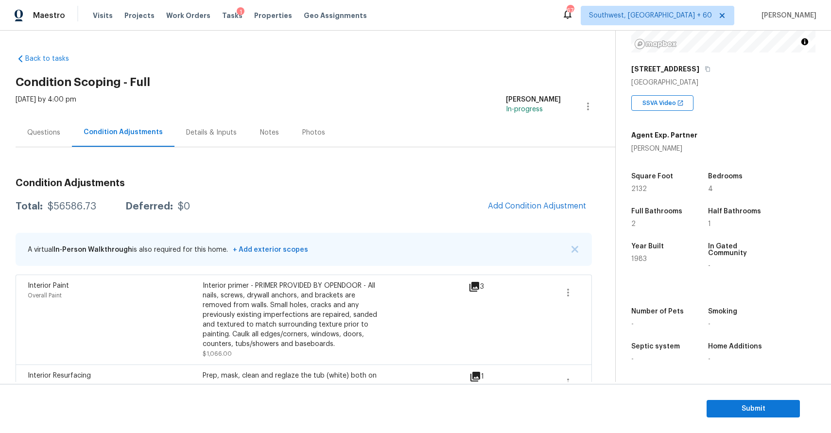
click at [67, 200] on div "Total: $56586.73 Deferred: $0 Add Condition Adjustment" at bounding box center [304, 206] width 577 height 21
copy div "$56586.73"
click at [570, 204] on span "Add Condition Adjustment" at bounding box center [537, 206] width 98 height 9
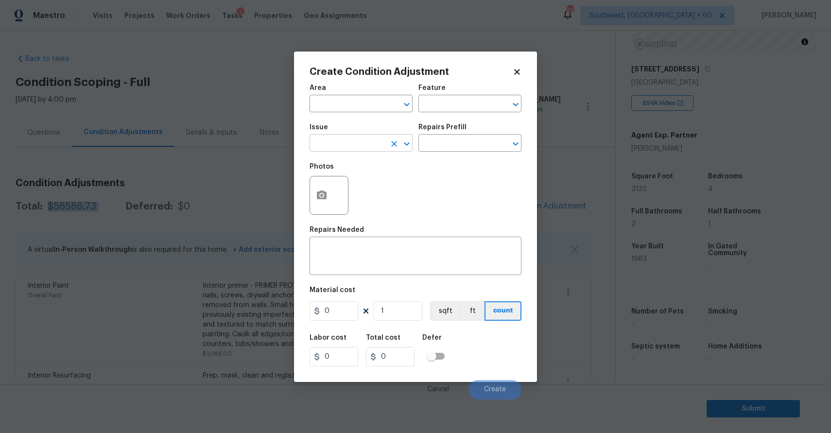
click at [358, 142] on input "text" at bounding box center [348, 144] width 76 height 15
click at [391, 186] on li "Landscape Package" at bounding box center [361, 189] width 103 height 16
type input "Landscape Package"
click at [438, 143] on input "text" at bounding box center [457, 144] width 76 height 15
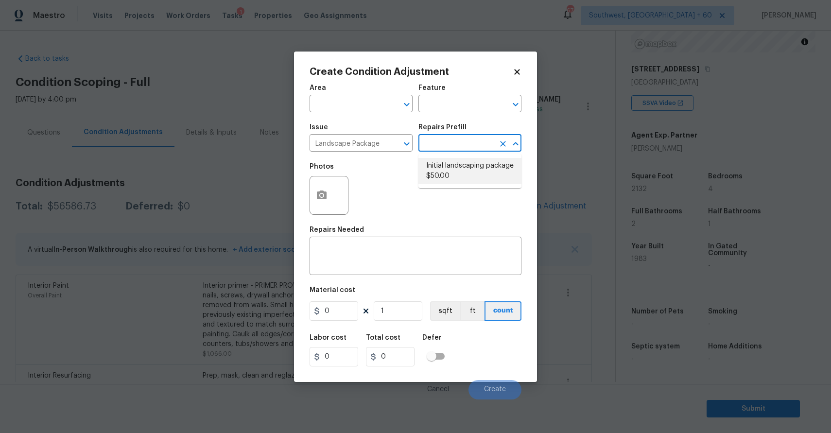
click at [452, 180] on li "Initial landscaping package $50.00" at bounding box center [470, 171] width 103 height 26
type input "Home Readiness Packages"
type textarea "Mowing of grass up to 6" in height. Mow, edge along driveways & sidewalks, trim…"
type input "50"
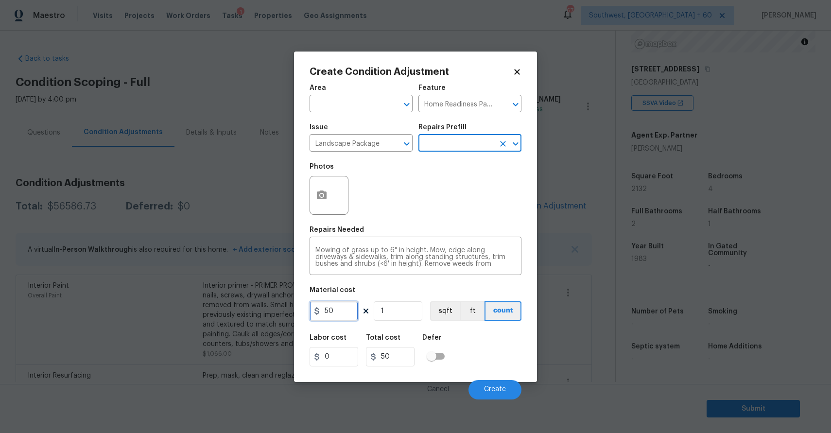
click at [349, 312] on input "50" at bounding box center [334, 310] width 49 height 19
type input "750"
click at [320, 194] on circle "button" at bounding box center [321, 194] width 3 height 3
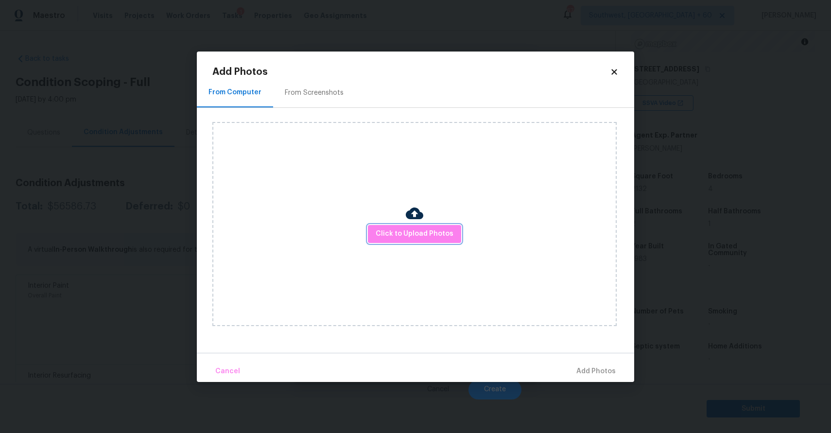
click at [390, 230] on span "Click to Upload Photos" at bounding box center [415, 234] width 78 height 12
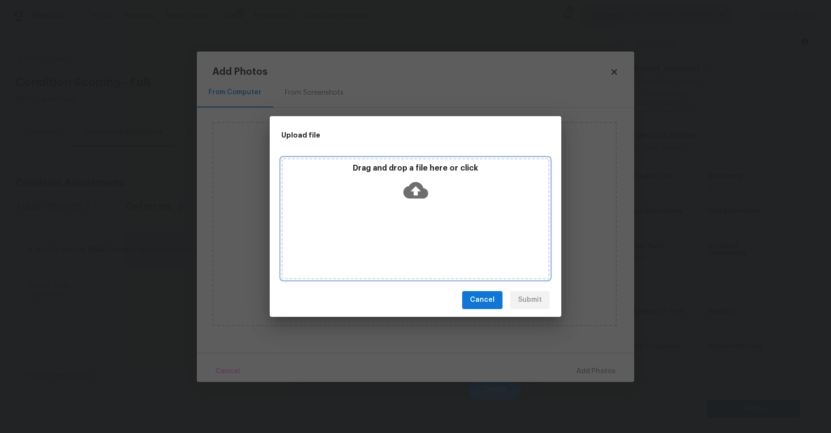
click at [390, 230] on div "Drag and drop a file here or click" at bounding box center [415, 219] width 268 height 122
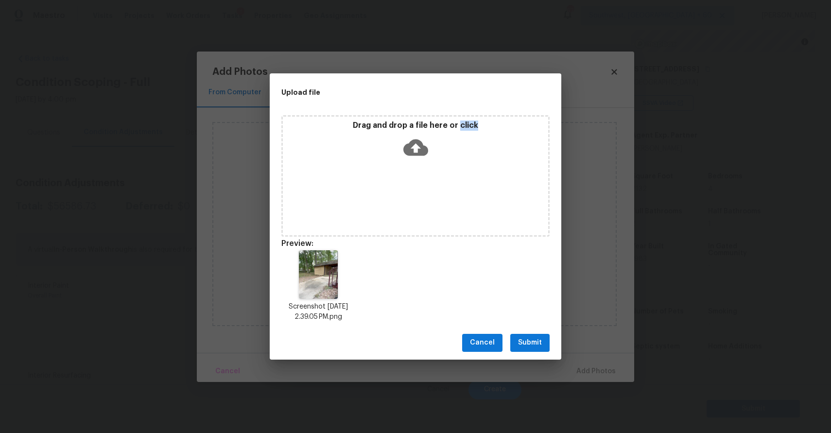
click at [384, 208] on div "Drag and drop a file here or click" at bounding box center [415, 176] width 268 height 122
click at [547, 354] on div "Cancel Submit" at bounding box center [416, 343] width 292 height 34
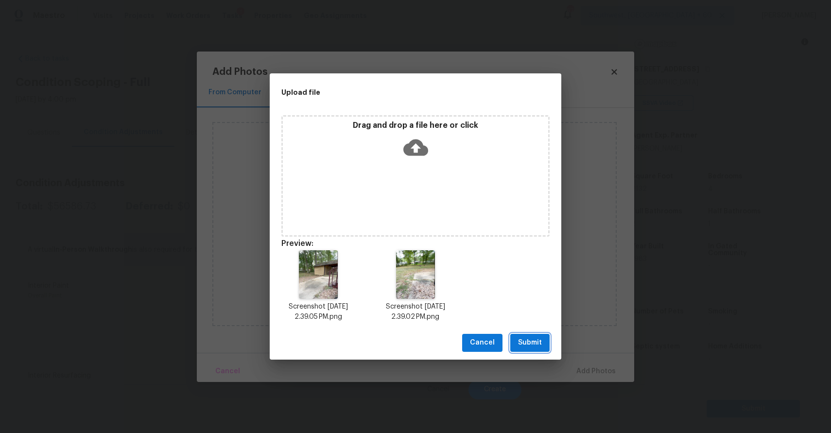
click at [540, 338] on span "Submit" at bounding box center [530, 343] width 24 height 12
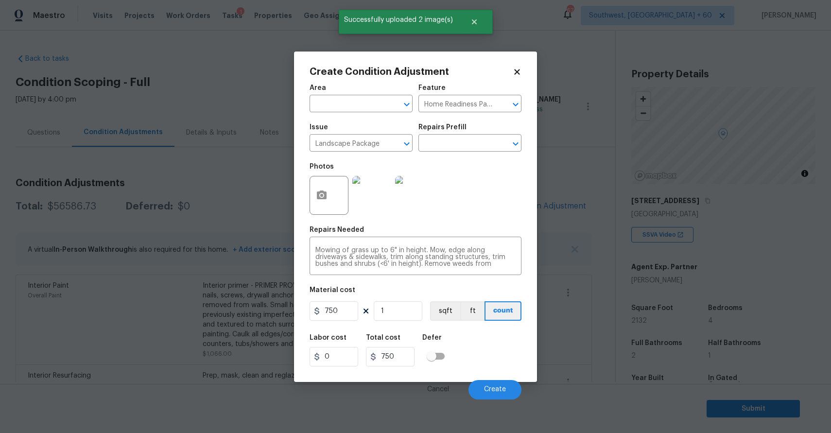
scroll to position [132, 0]
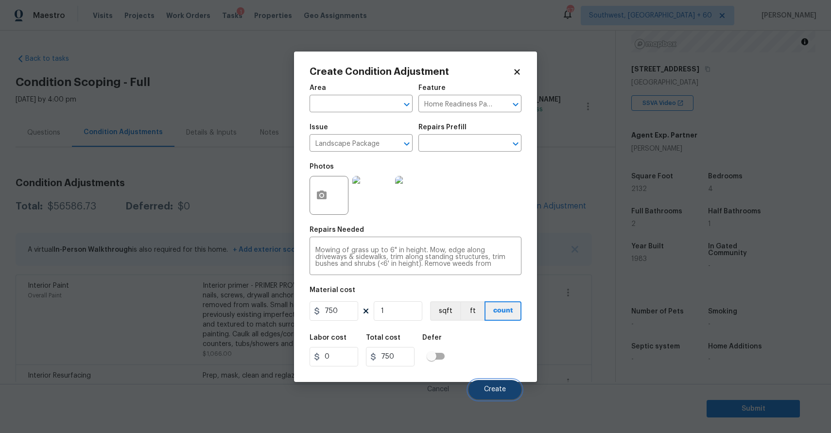
click at [500, 387] on span "Create" at bounding box center [495, 389] width 22 height 7
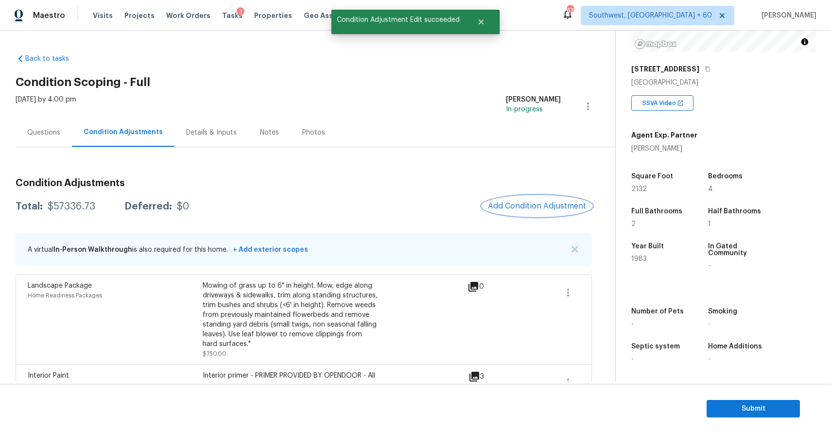
click at [510, 211] on button "Add Condition Adjustment" at bounding box center [537, 206] width 110 height 20
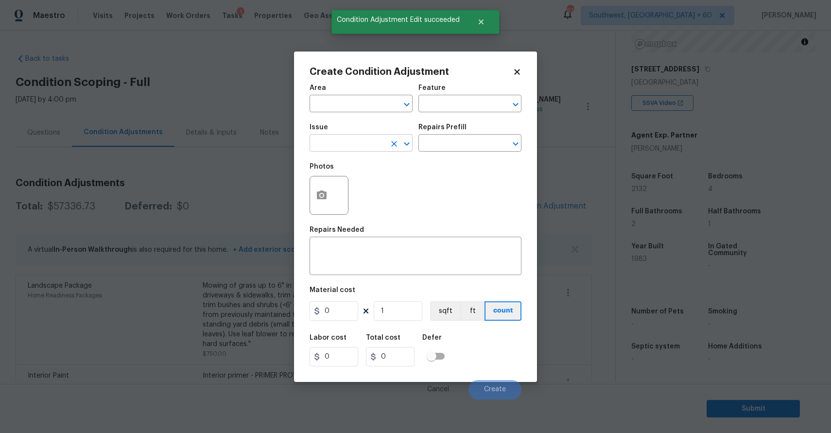
click at [336, 143] on input "text" at bounding box center [348, 144] width 76 height 15
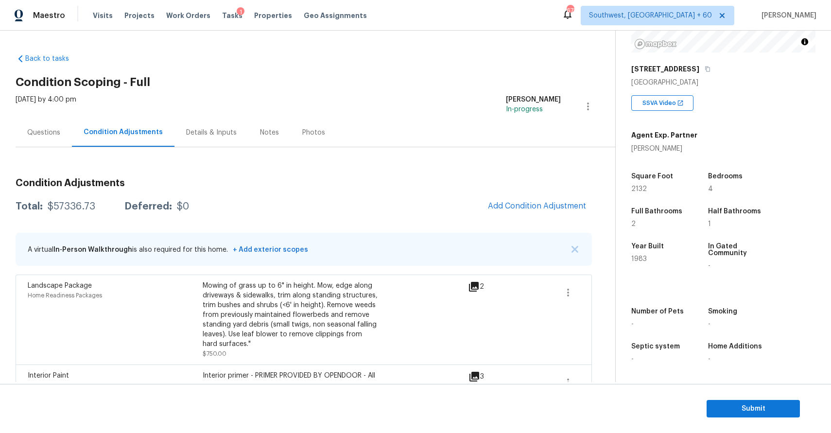
click at [587, 183] on body "Maestro Visits Projects Work Orders Tasks 1 Properties Geo Assignments 673 Sout…" at bounding box center [415, 216] width 831 height 433
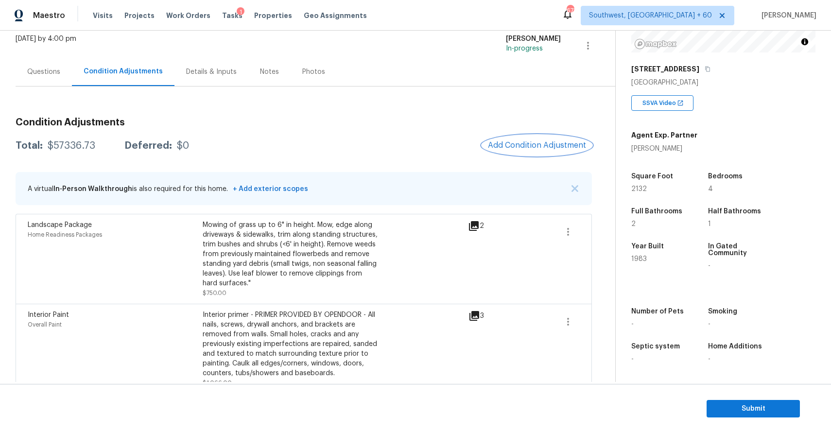
scroll to position [62, 0]
click at [552, 145] on span "Add Condition Adjustment" at bounding box center [537, 144] width 98 height 9
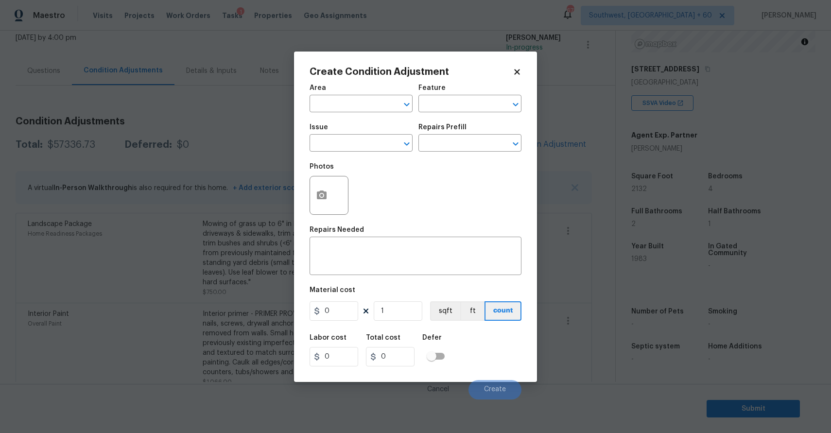
click at [260, 220] on body "Maestro Visits Projects Work Orders Tasks 1 Properties Geo Assignments 673 Sout…" at bounding box center [415, 216] width 831 height 433
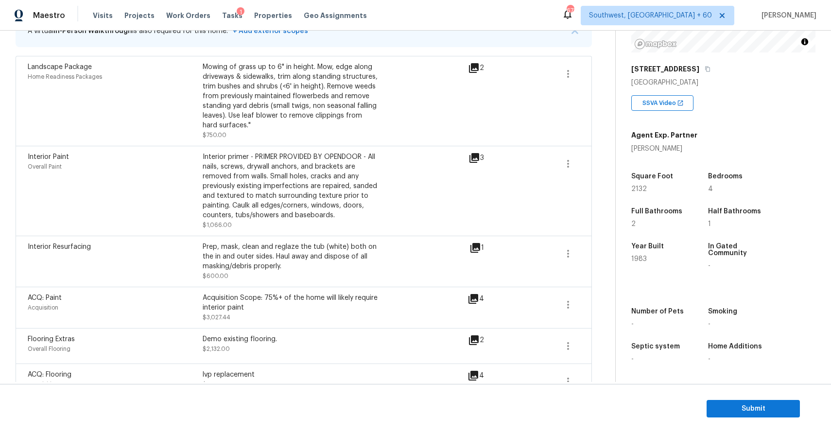
scroll to position [91, 0]
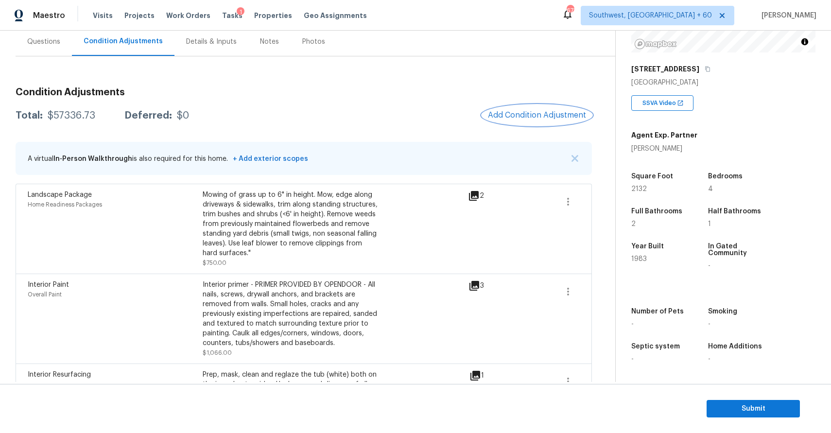
click at [521, 122] on button "Add Condition Adjustment" at bounding box center [537, 115] width 110 height 20
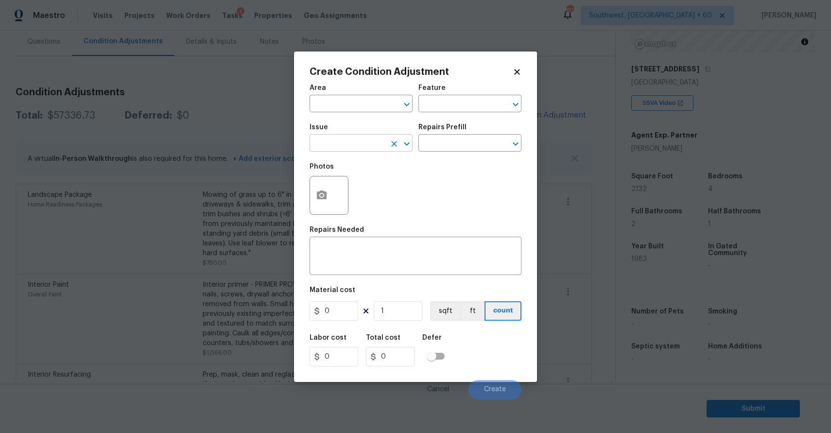
click at [354, 147] on input "text" at bounding box center [348, 144] width 76 height 15
click at [387, 180] on div "Other" at bounding box center [361, 169] width 103 height 23
click at [375, 194] on li "Pressure Washing" at bounding box center [361, 189] width 103 height 16
type input "Pressure Washing"
click at [451, 142] on input "text" at bounding box center [457, 144] width 76 height 15
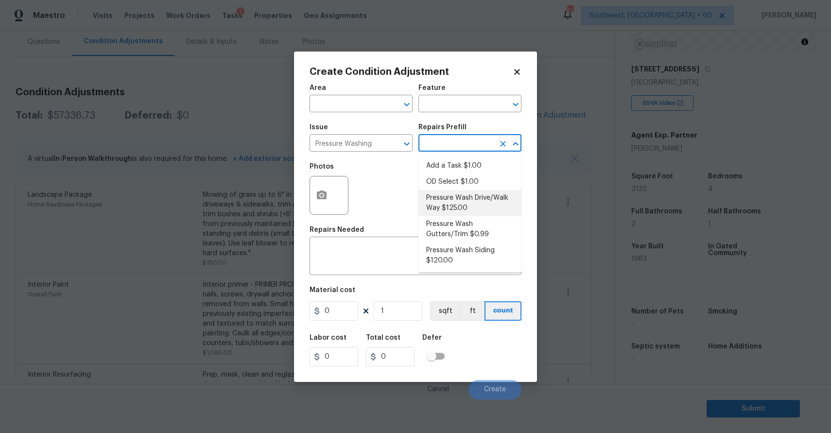
click at [458, 202] on li "Pressure Wash Drive/Walk Way $125.00" at bounding box center [470, 203] width 103 height 26
type input "Siding"
type textarea "Pressure wash the driveways/walkways as directed by the PM. Ensure that all deb…"
type input "125"
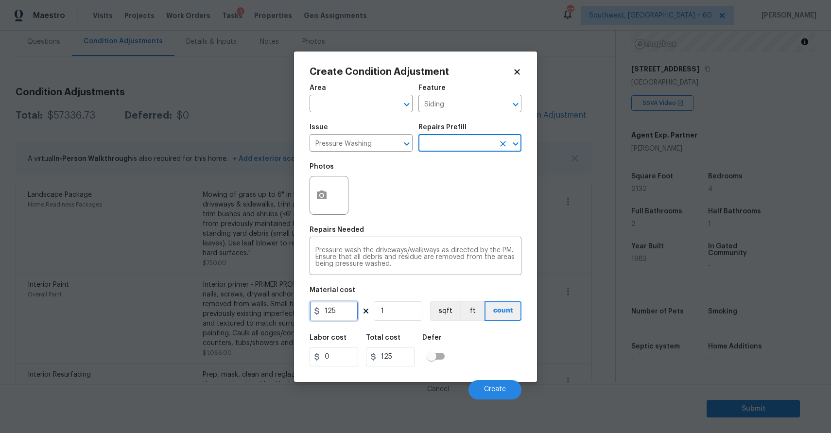
click at [341, 306] on input "125" at bounding box center [334, 310] width 49 height 19
type input "300"
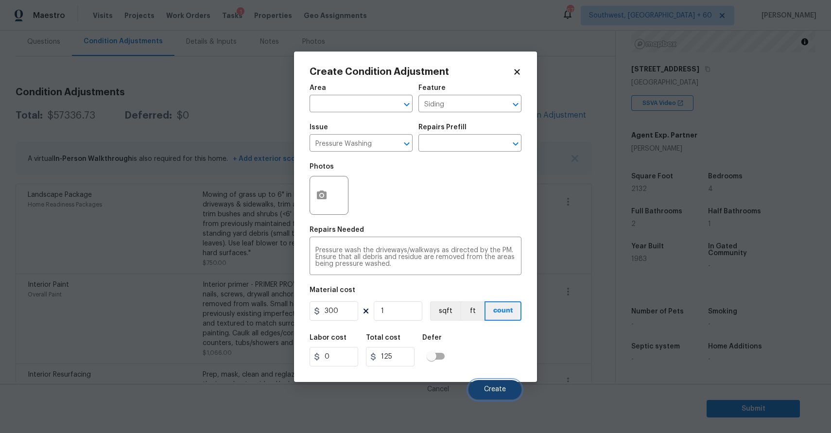
type input "300"
click at [483, 389] on button "Create" at bounding box center [495, 389] width 53 height 19
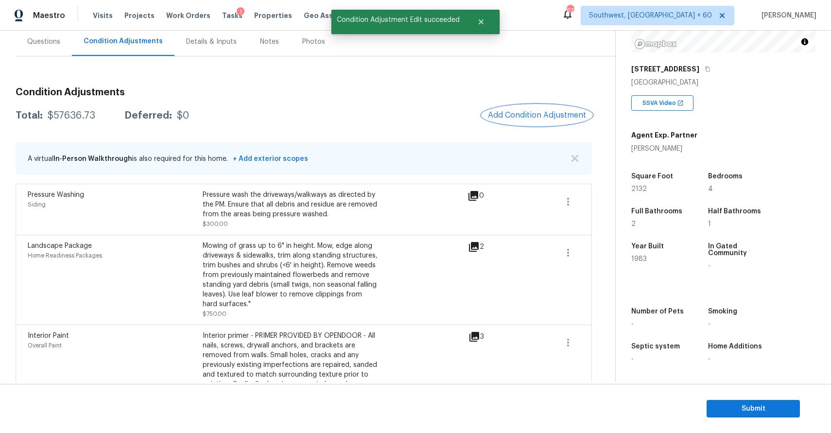
scroll to position [0, 0]
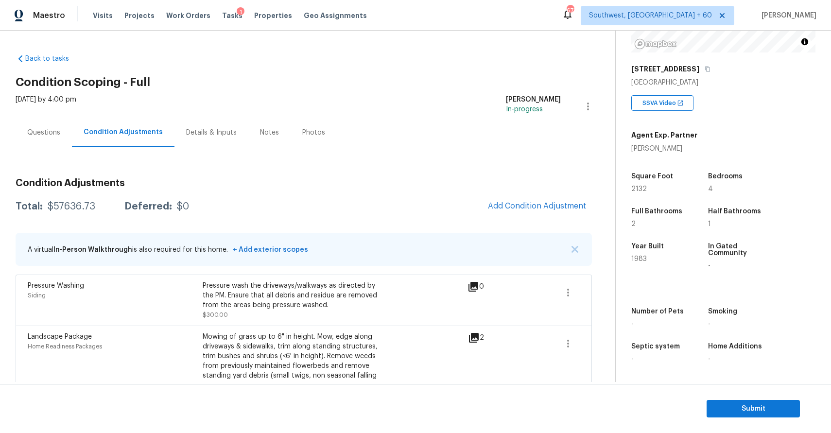
click at [35, 132] on div "Questions" at bounding box center [43, 133] width 33 height 10
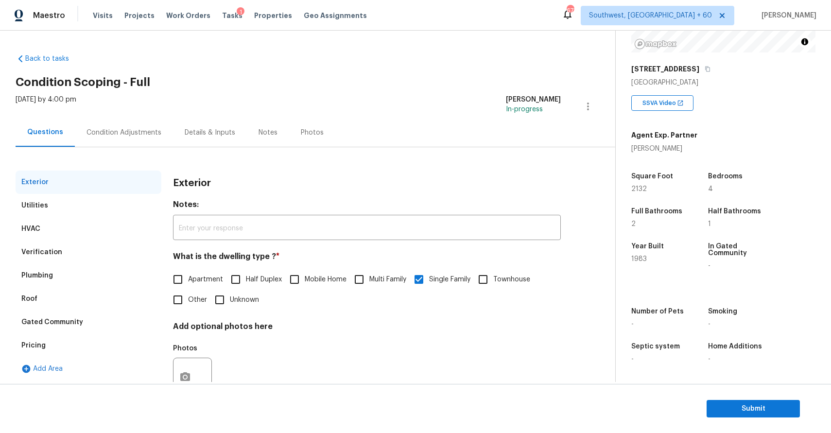
click at [105, 128] on div "Condition Adjustments" at bounding box center [124, 133] width 75 height 10
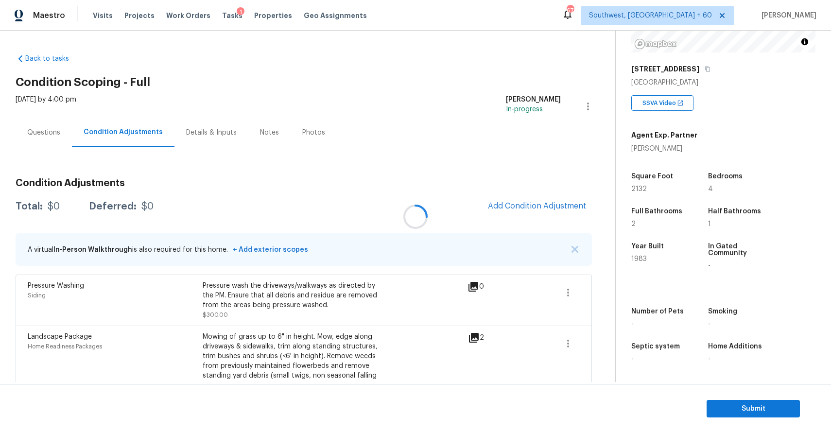
click at [105, 128] on div at bounding box center [415, 216] width 831 height 433
click at [48, 205] on div "$57636.73" at bounding box center [72, 207] width 48 height 10
copy div "$57636.73"
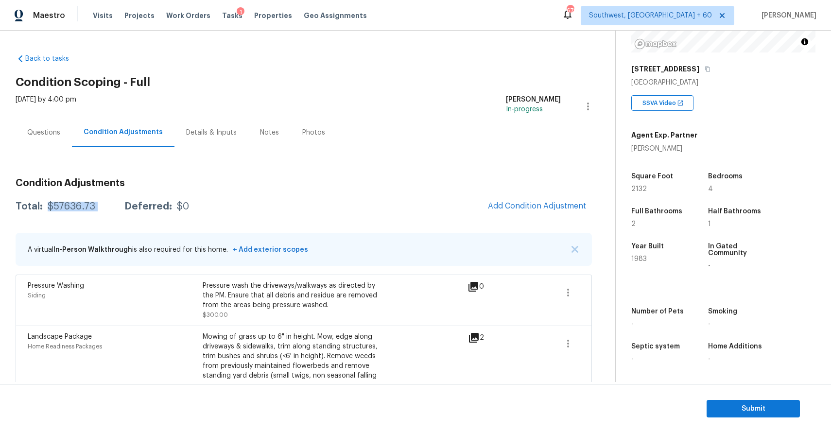
click at [55, 132] on div "Questions" at bounding box center [43, 133] width 33 height 10
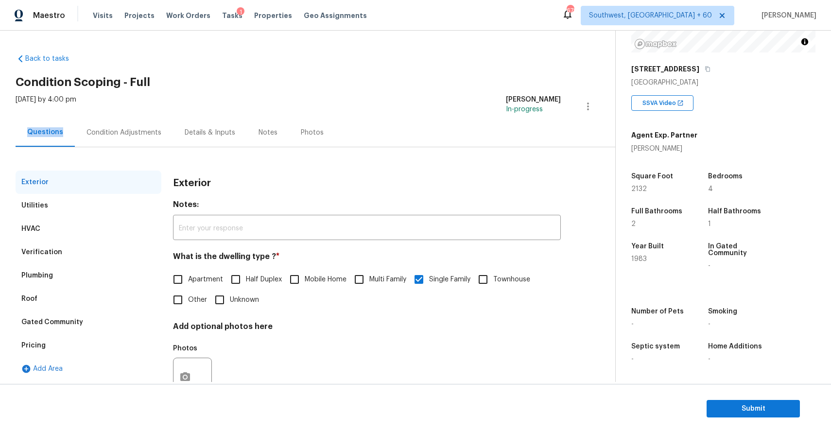
click at [131, 138] on div "Condition Adjustments" at bounding box center [124, 132] width 98 height 29
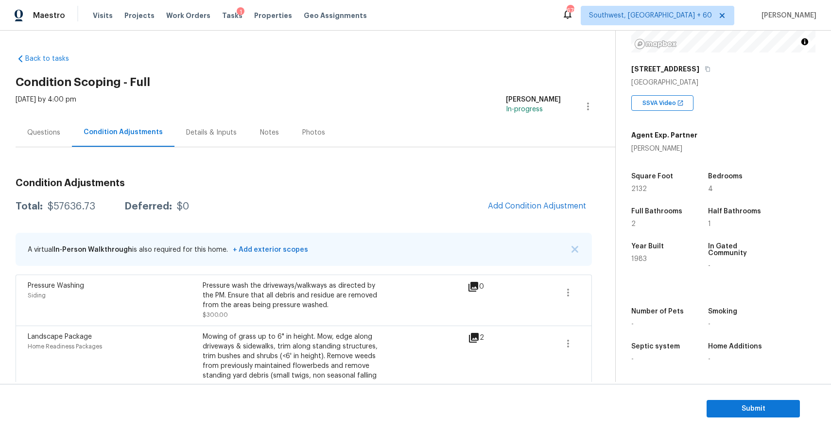
click at [58, 209] on div "$57636.73" at bounding box center [72, 207] width 48 height 10
copy div "$57636.73"
click at [36, 122] on div "Questions" at bounding box center [44, 132] width 56 height 29
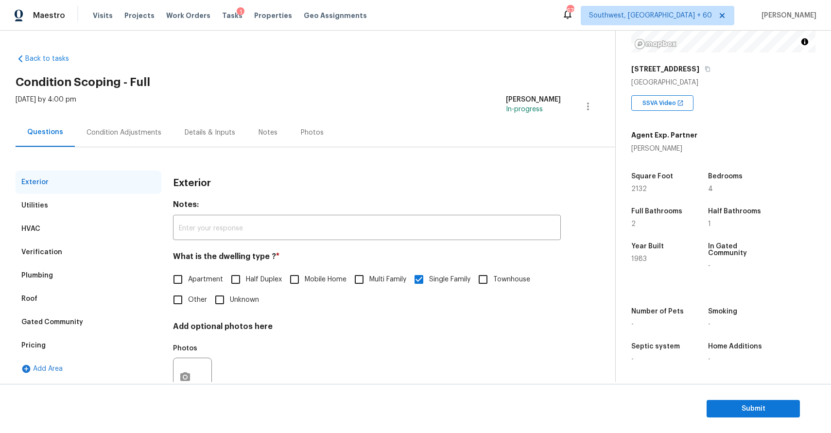
scroll to position [35, 0]
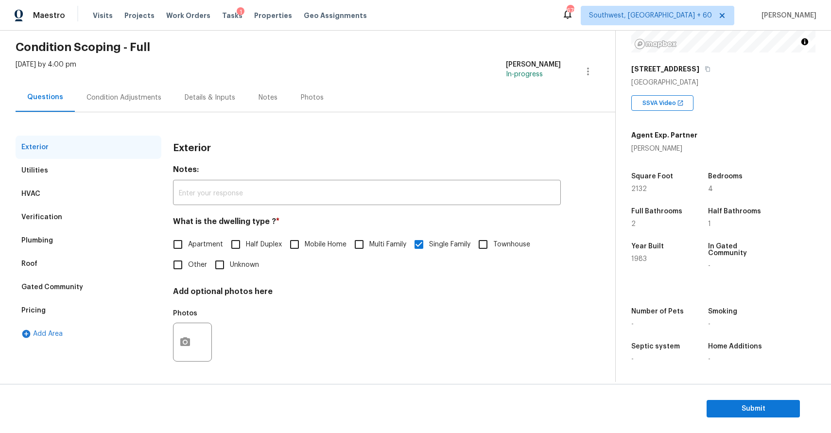
click at [112, 208] on div "Verification" at bounding box center [89, 217] width 146 height 23
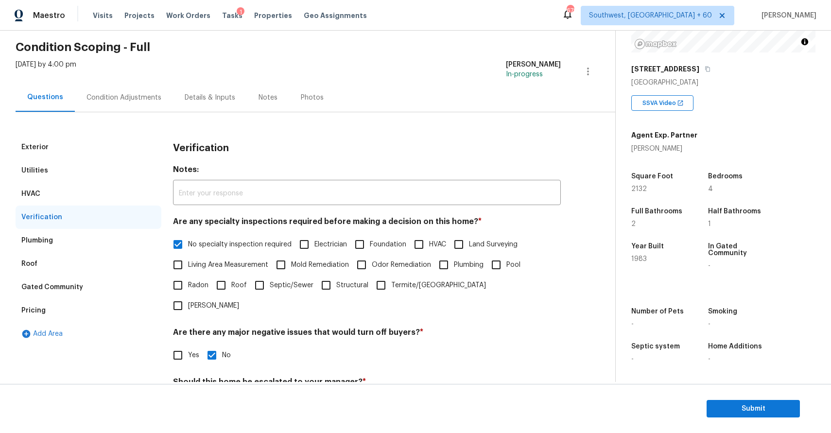
scroll to position [214, 0]
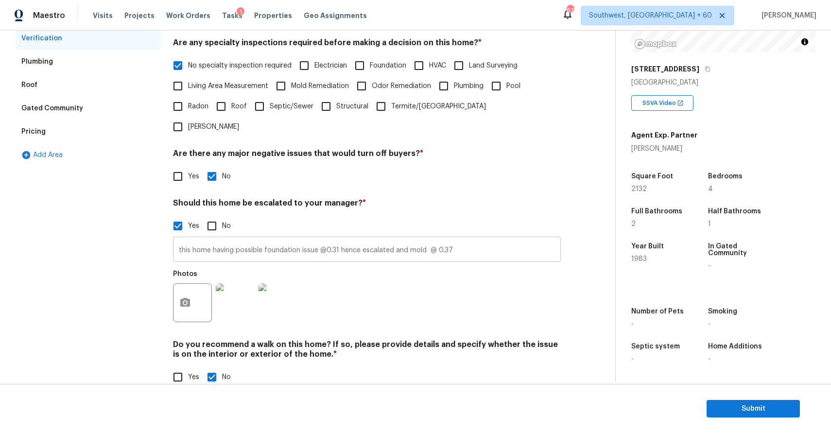
click at [341, 239] on input "this home having possible foundation issue @0.31 hence escalated and mold @ 0.37" at bounding box center [367, 250] width 388 height 23
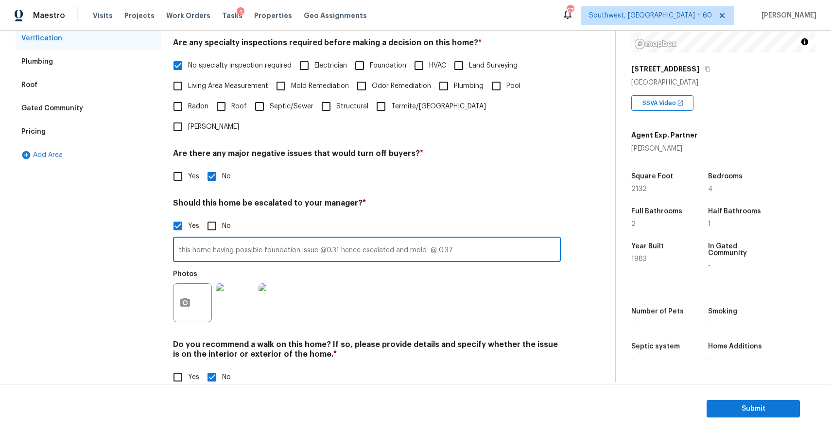
click at [341, 239] on input "this home having possible foundation issue @0.31 hence escalated and mold @ 0.37" at bounding box center [367, 250] width 388 height 23
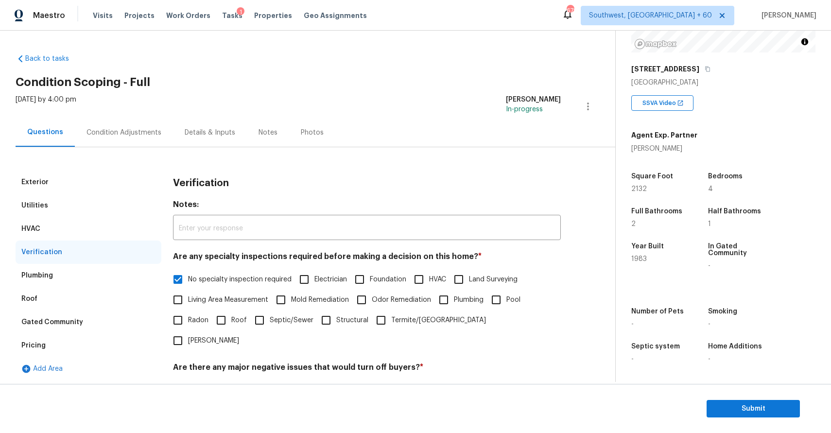
click at [144, 128] on div "Condition Adjustments" at bounding box center [124, 133] width 75 height 10
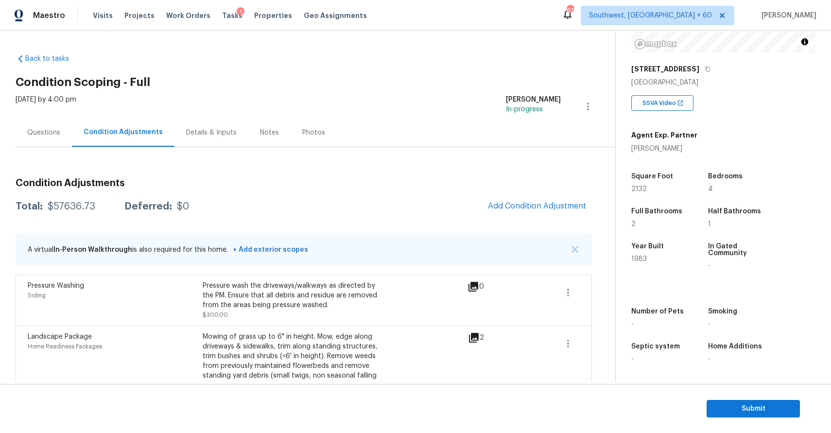
click at [47, 143] on div "Questions" at bounding box center [44, 132] width 56 height 29
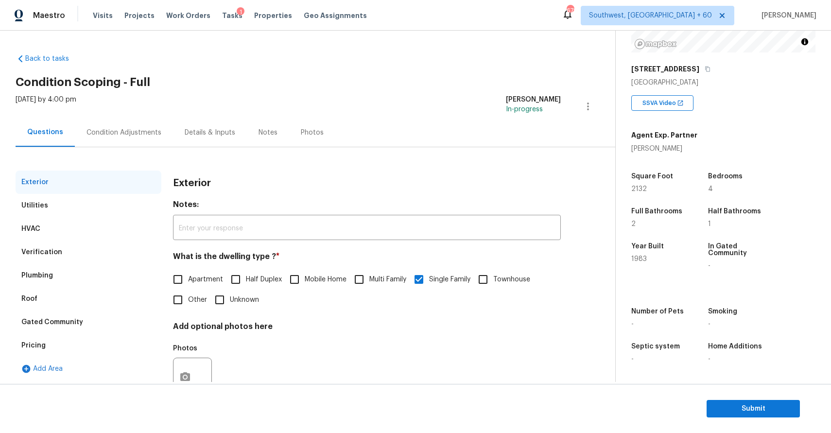
click at [55, 139] on div "Questions" at bounding box center [45, 132] width 59 height 29
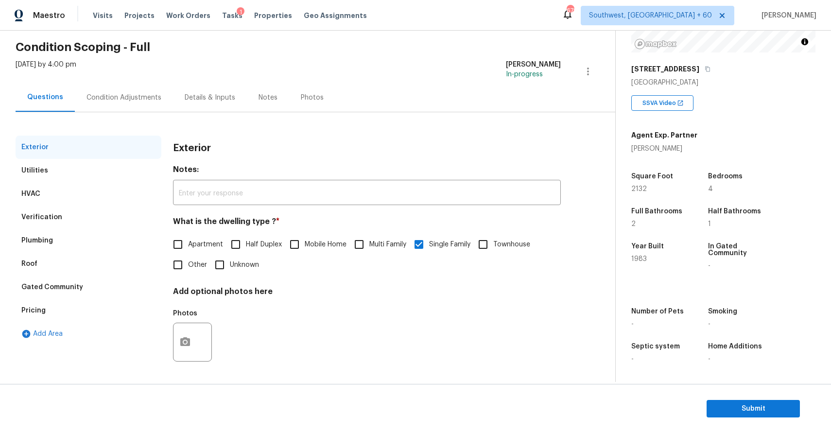
click at [130, 95] on div "Condition Adjustments" at bounding box center [124, 98] width 75 height 10
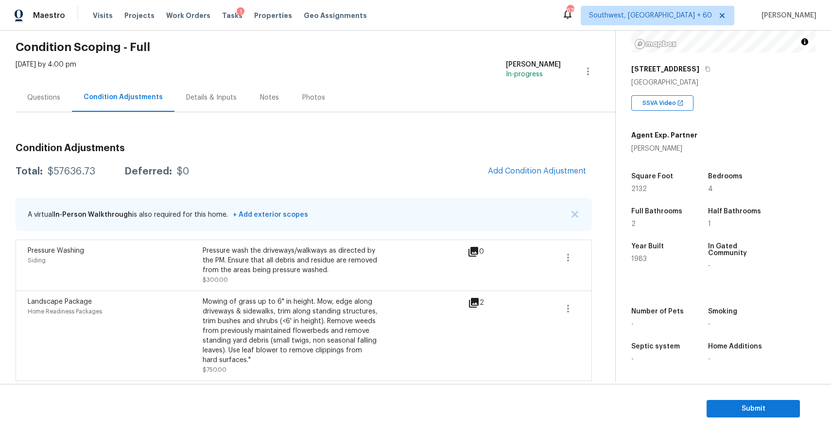
click at [38, 93] on div "Questions" at bounding box center [43, 98] width 33 height 10
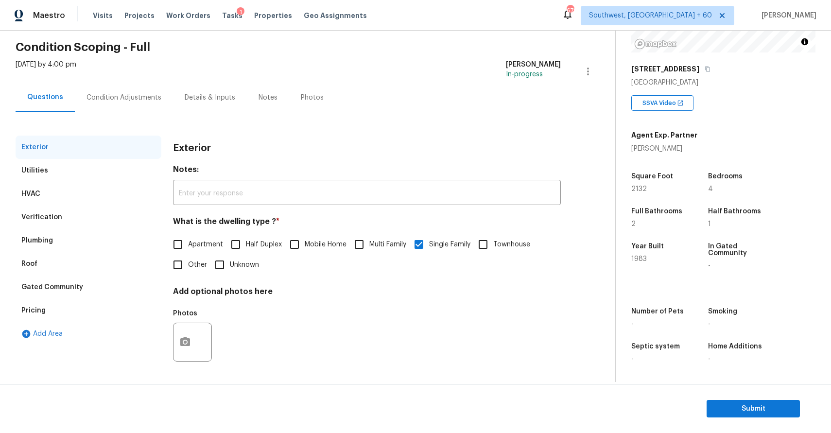
scroll to position [35, 0]
click at [763, 406] on span "Submit" at bounding box center [754, 409] width 78 height 12
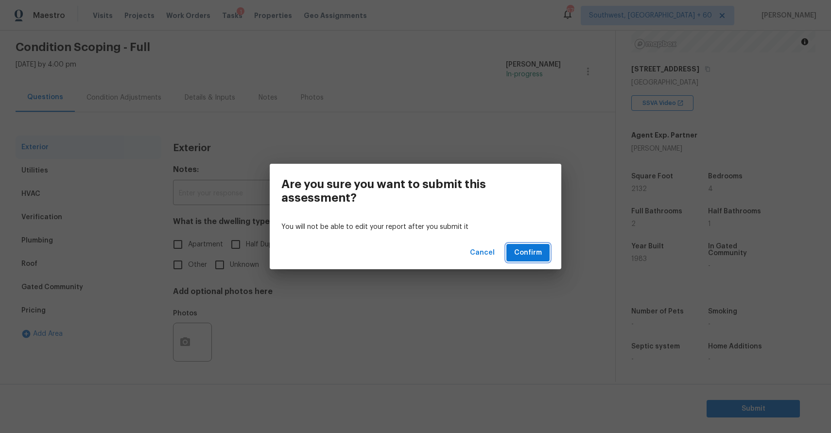
click at [536, 252] on span "Confirm" at bounding box center [528, 253] width 28 height 12
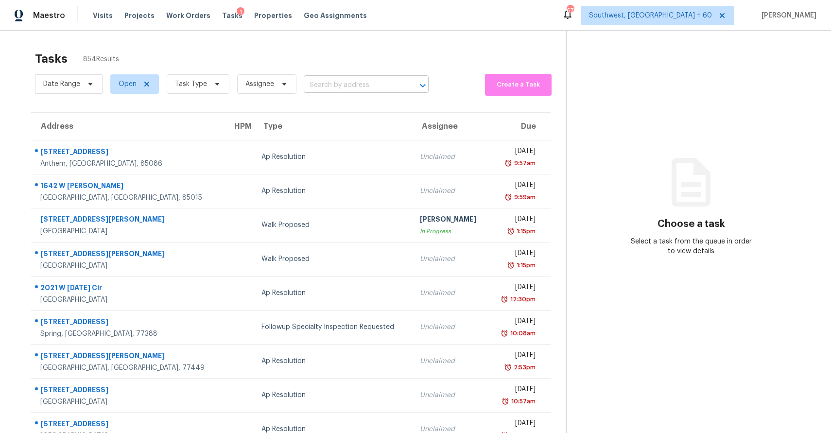
click at [362, 81] on input "text" at bounding box center [353, 85] width 98 height 15
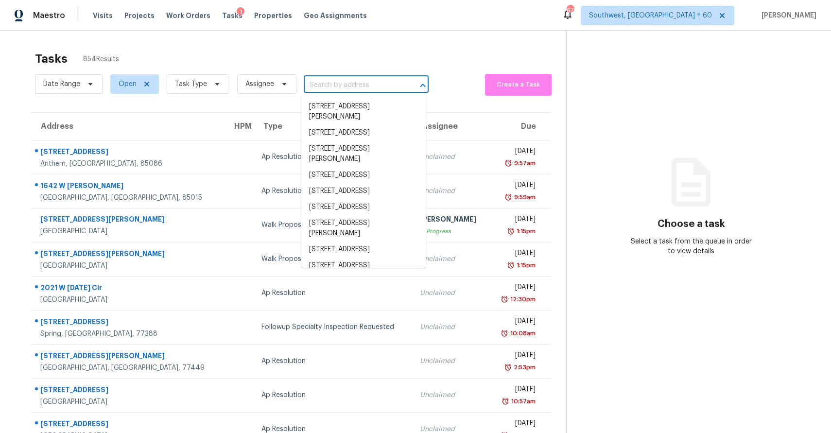
paste input "1556 Shoal Creek Dr, Winder, GA 30680"
type input "1556 Shoal Creek Dr, Winder, GA 30680"
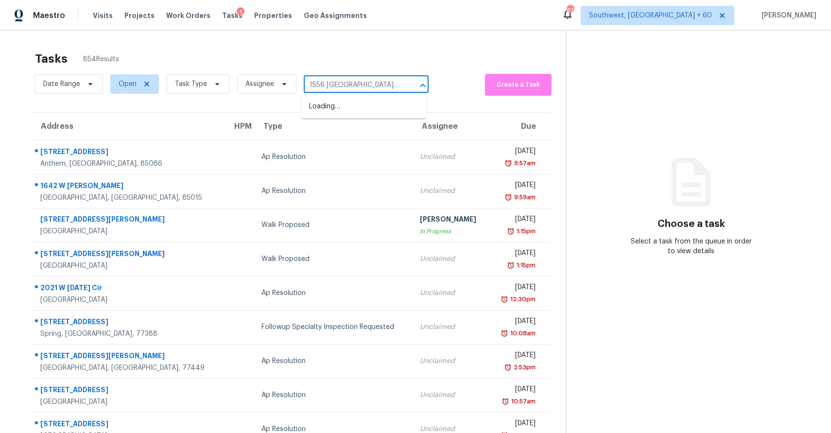
scroll to position [0, 35]
click at [356, 111] on li "1556 Shoal Creek Dr, Winder, GA 30680" at bounding box center [363, 112] width 125 height 26
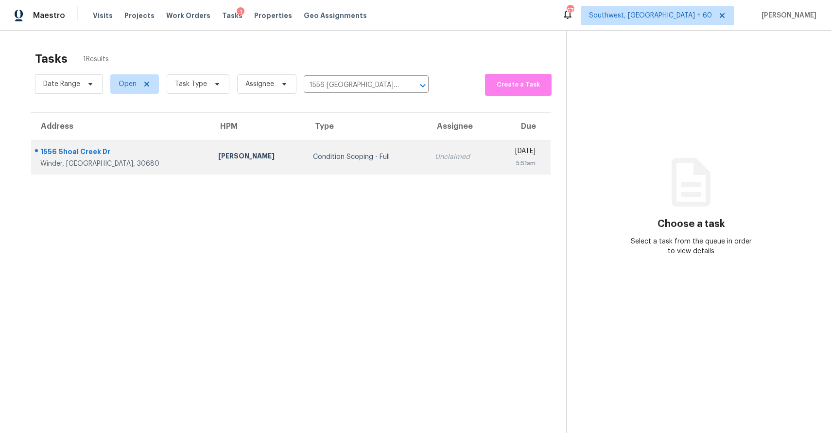
click at [427, 171] on td "Unclaimed" at bounding box center [460, 157] width 67 height 34
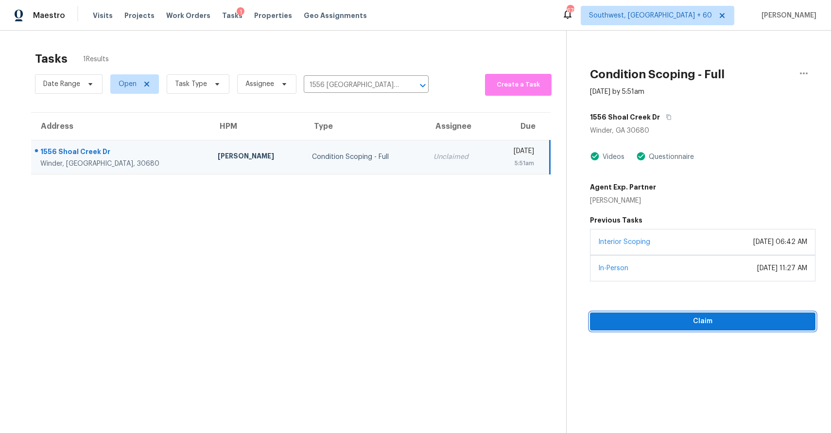
click at [716, 325] on span "Claim" at bounding box center [703, 322] width 210 height 12
click at [690, 320] on span "Start Assessment" at bounding box center [703, 322] width 210 height 12
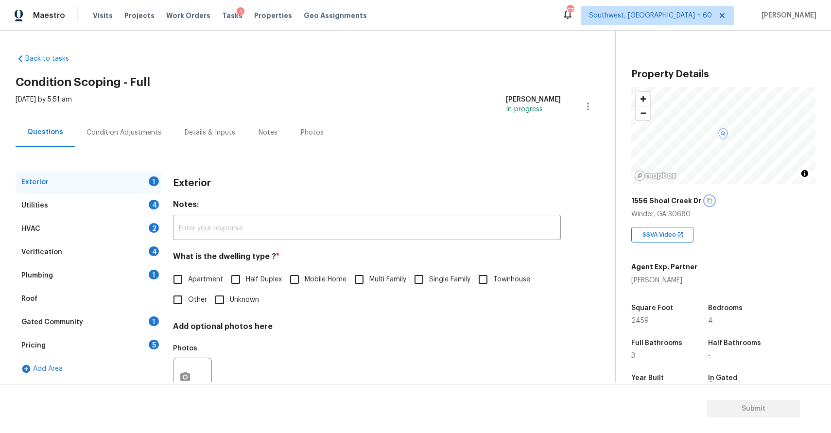
click at [709, 200] on button "button" at bounding box center [709, 200] width 9 height 9
click at [519, 74] on div "Back to tasks Condition Scoping - Full Tue, Sep 23 2025 by 5:51 am Ranjith Kuma…" at bounding box center [316, 231] width 600 height 371
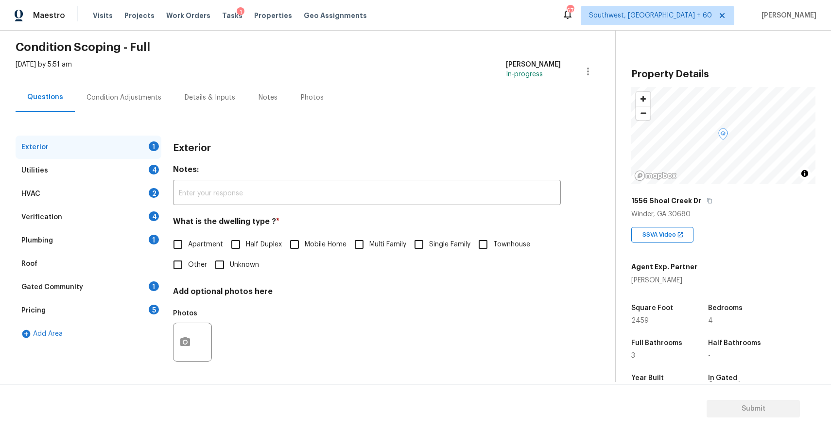
scroll to position [132, 0]
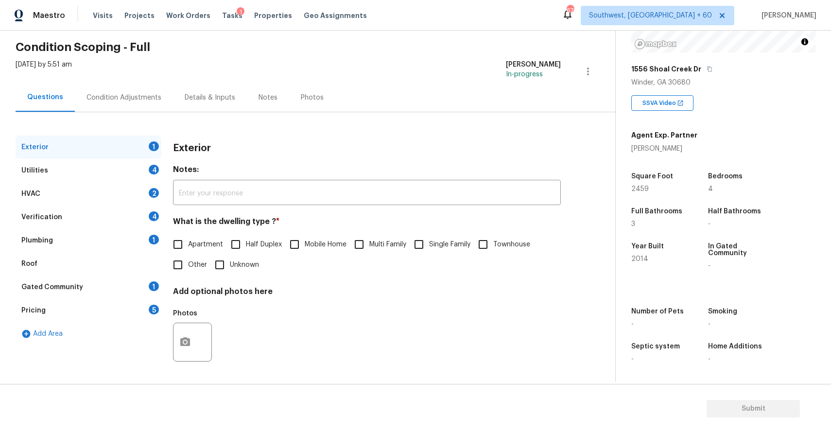
click at [420, 244] on input "Single Family" at bounding box center [419, 244] width 20 height 20
checkbox input "true"
click at [131, 167] on div "Utilities 4" at bounding box center [89, 170] width 146 height 23
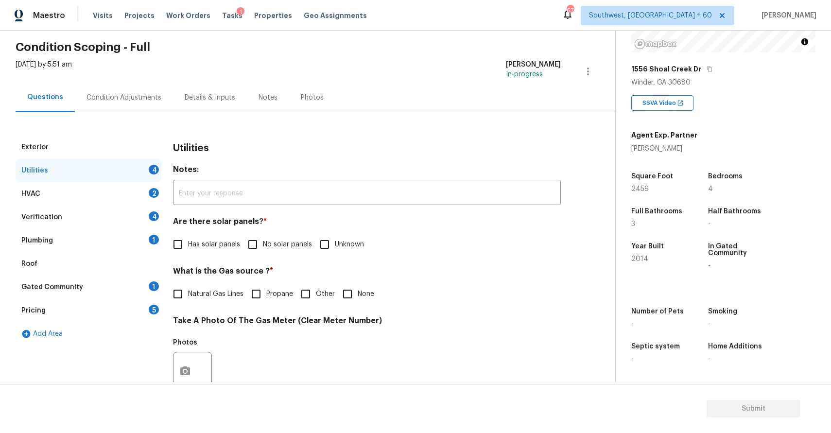
click at [251, 232] on div "Are there solar panels? * Has solar panels No solar panels Unknown" at bounding box center [367, 236] width 388 height 38
click at [268, 247] on span "No solar panels" at bounding box center [287, 245] width 49 height 10
click at [263, 247] on input "No solar panels" at bounding box center [253, 244] width 20 height 20
checkbox input "true"
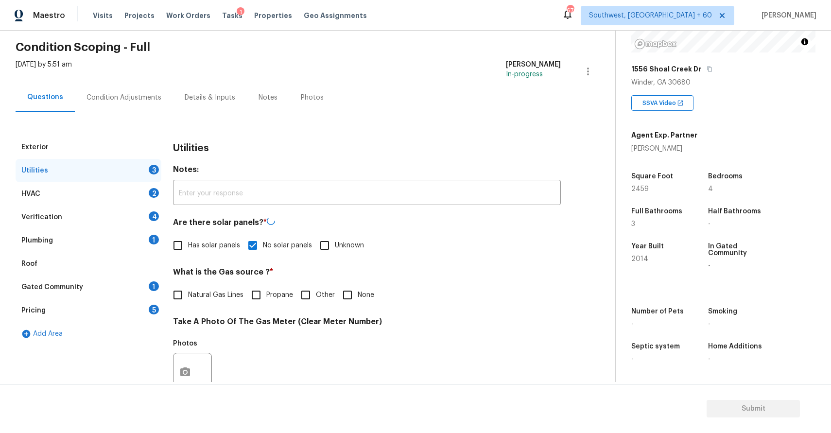
scroll to position [258, 0]
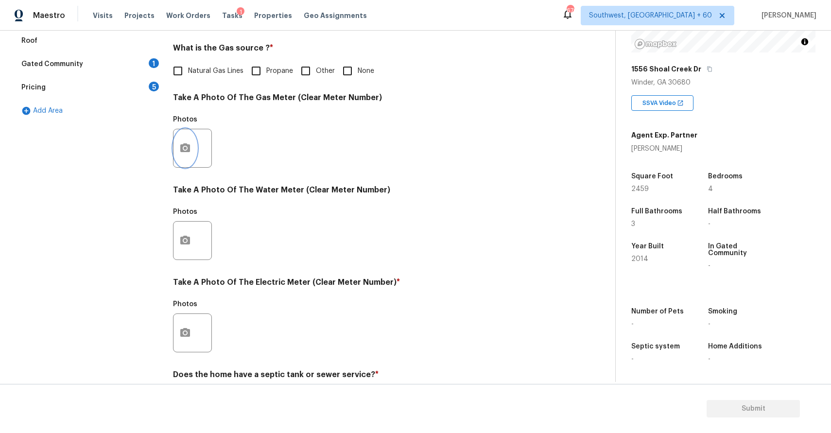
click at [189, 153] on icon "button" at bounding box center [185, 148] width 12 height 12
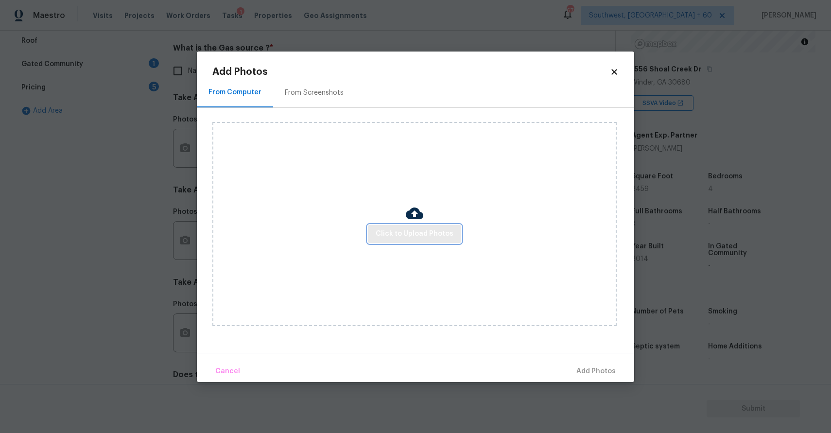
click at [428, 239] on span "Click to Upload Photos" at bounding box center [415, 234] width 78 height 12
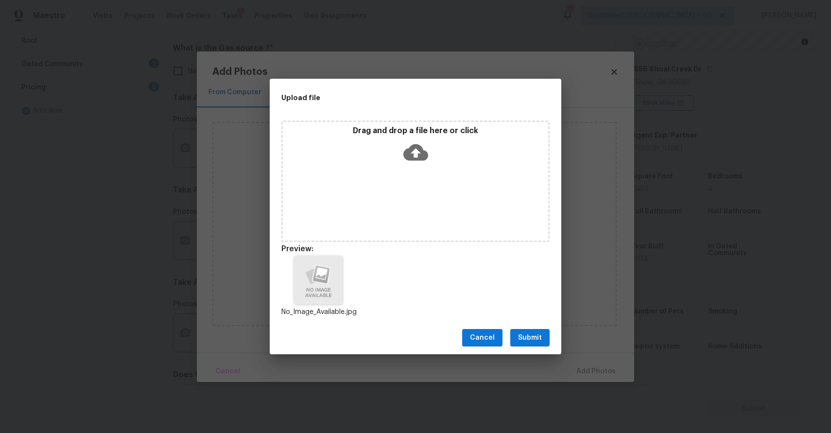
click at [534, 337] on span "Submit" at bounding box center [530, 338] width 24 height 12
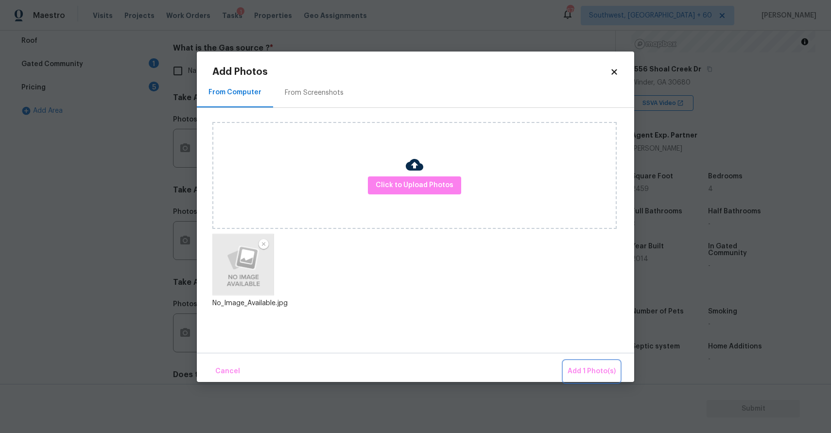
click at [606, 369] on span "Add 1 Photo(s)" at bounding box center [592, 372] width 48 height 12
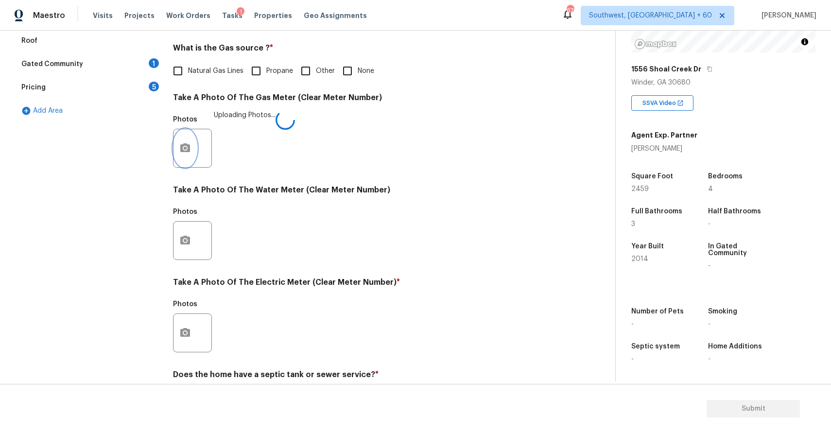
scroll to position [298, 0]
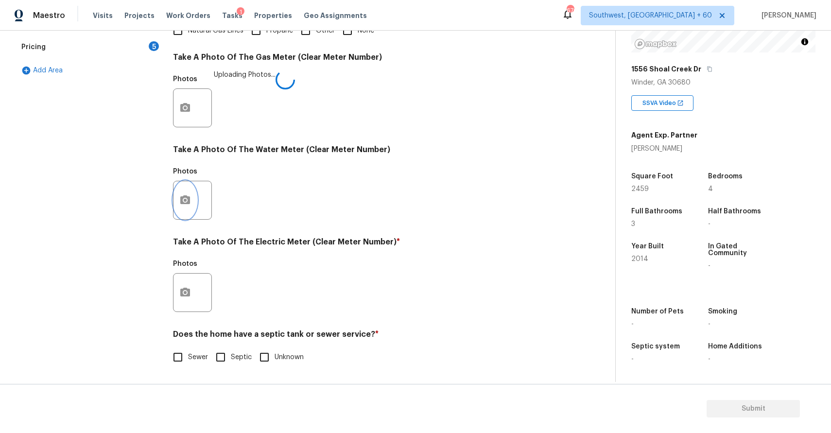
click at [184, 189] on button "button" at bounding box center [185, 200] width 23 height 38
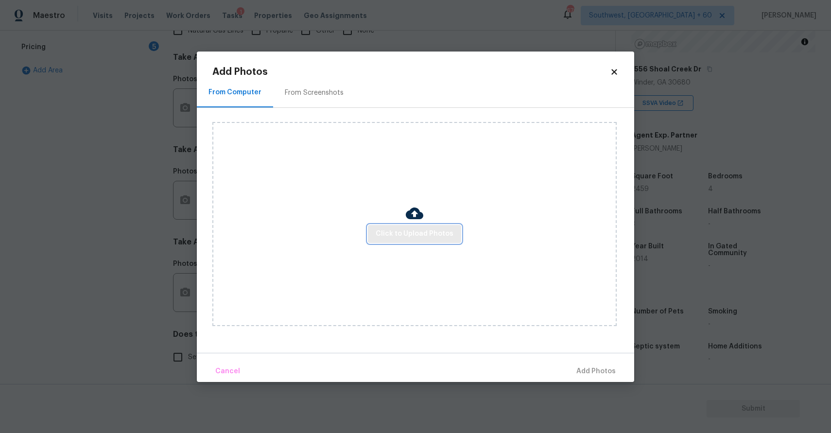
click at [406, 241] on button "Click to Upload Photos" at bounding box center [414, 234] width 93 height 18
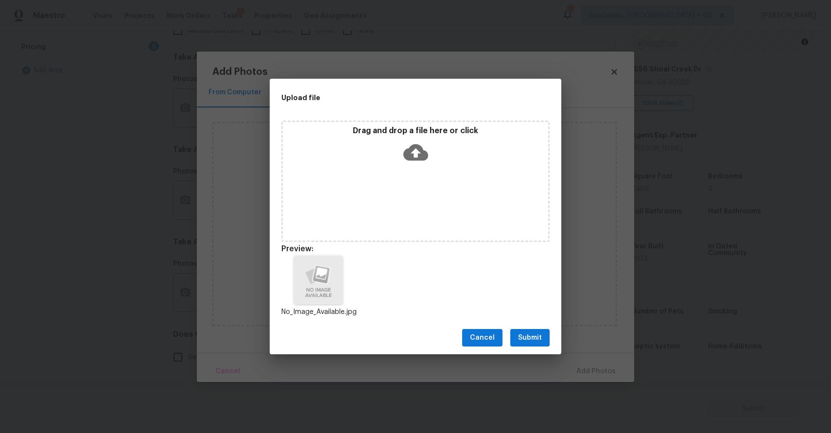
click at [532, 343] on span "Submit" at bounding box center [530, 338] width 24 height 12
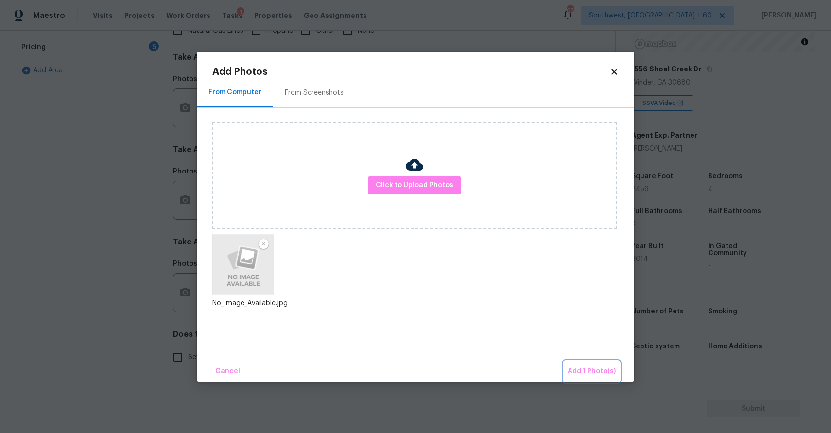
click at [602, 374] on span "Add 1 Photo(s)" at bounding box center [592, 372] width 48 height 12
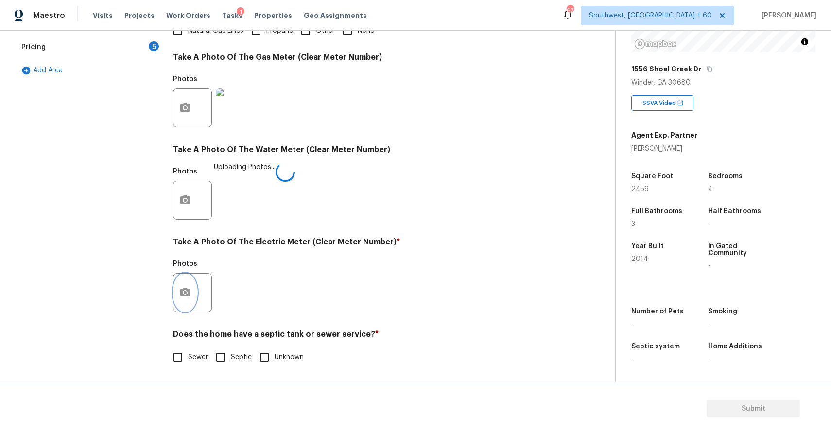
click at [191, 304] on button "button" at bounding box center [185, 293] width 23 height 38
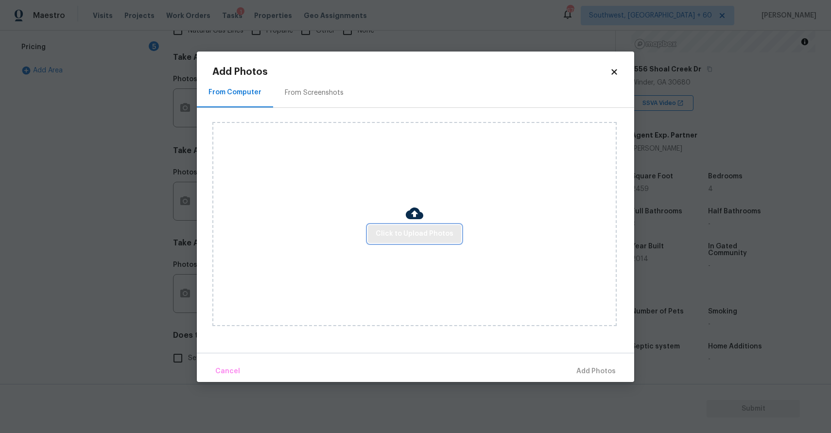
click at [409, 236] on span "Click to Upload Photos" at bounding box center [415, 234] width 78 height 12
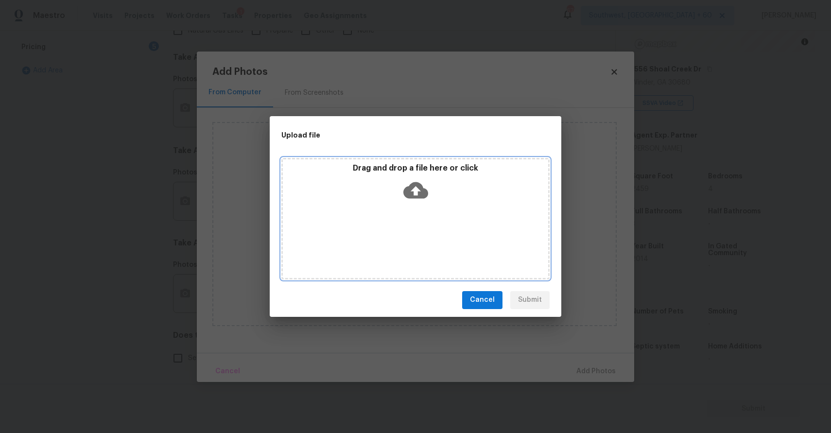
click at [409, 236] on div "Drag and drop a file here or click" at bounding box center [415, 219] width 268 height 122
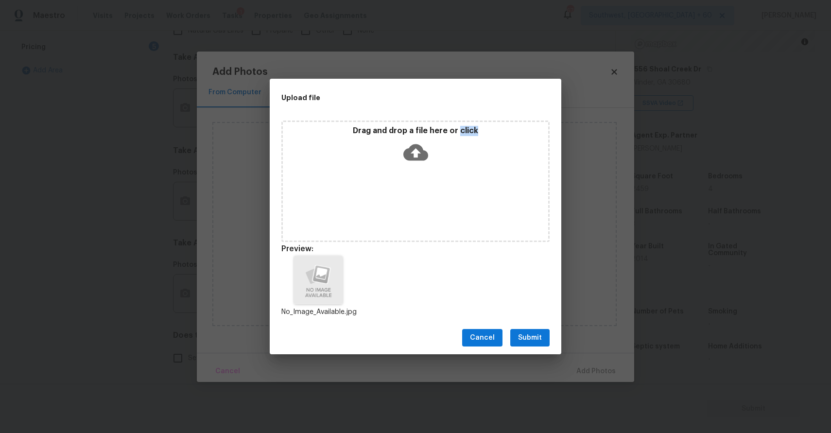
click at [525, 332] on span "Submit" at bounding box center [530, 338] width 24 height 12
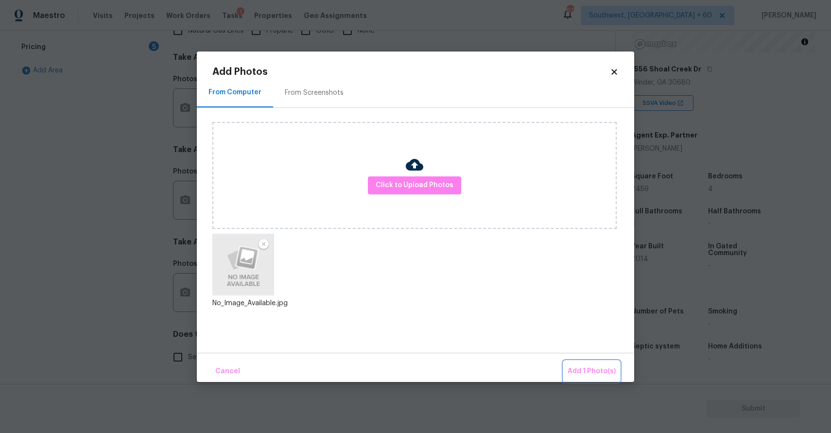
click at [612, 364] on button "Add 1 Photo(s)" at bounding box center [592, 371] width 56 height 21
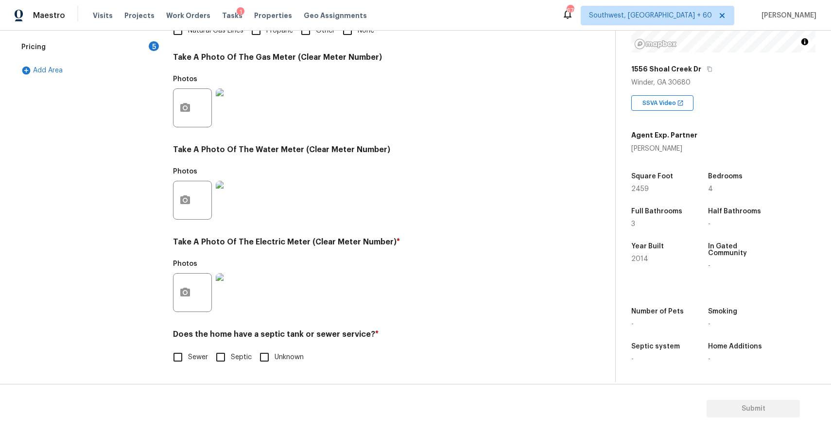
click at [234, 359] on span "Septic" at bounding box center [241, 357] width 21 height 10
click at [231, 359] on input "Septic" at bounding box center [221, 357] width 20 height 20
checkbox input "true"
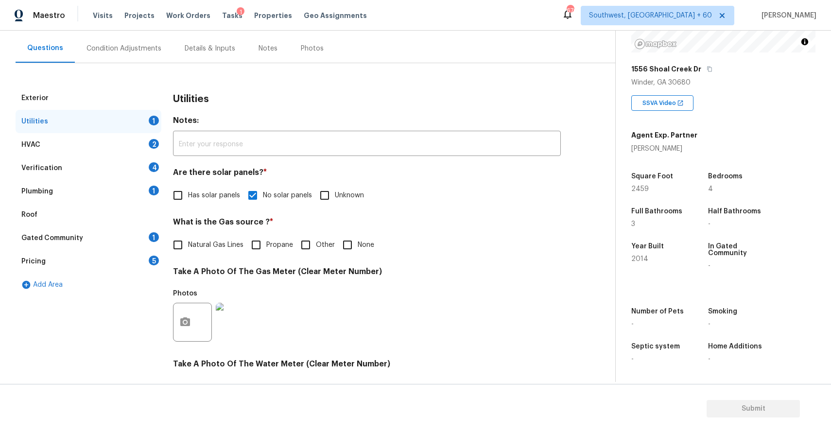
scroll to position [0, 0]
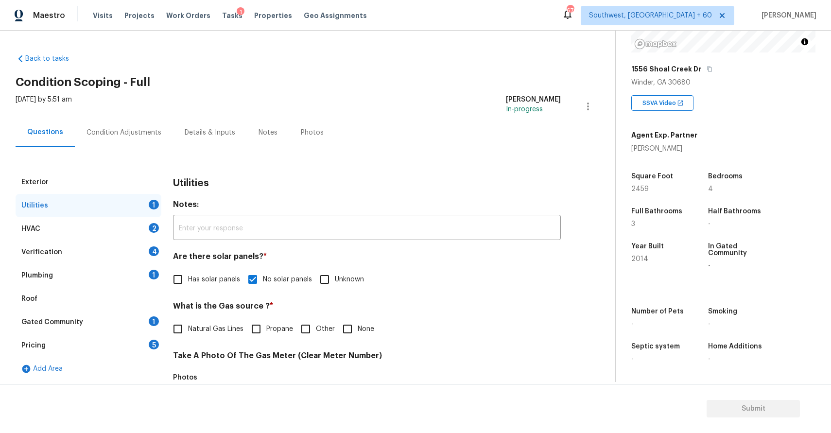
click at [127, 206] on div "Utilities 1" at bounding box center [89, 205] width 146 height 23
click at [120, 226] on div "HVAC 2" at bounding box center [89, 228] width 146 height 23
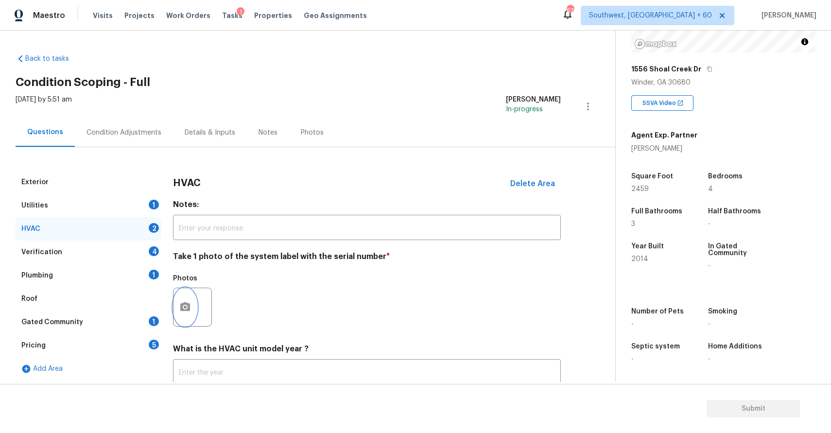
click at [177, 302] on button "button" at bounding box center [185, 307] width 23 height 38
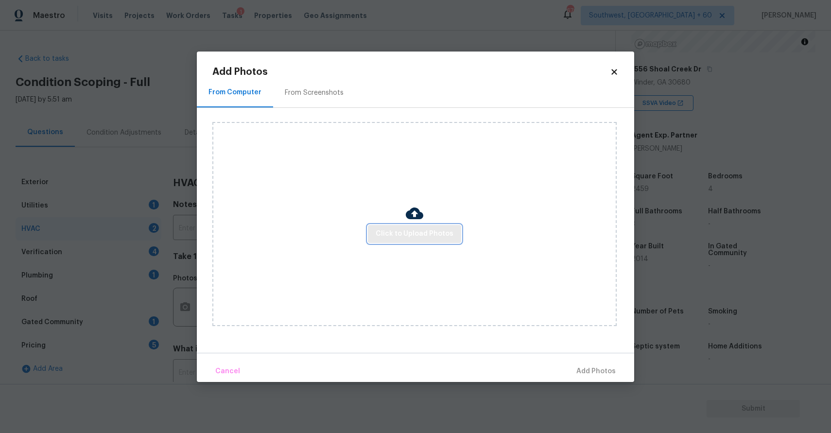
click at [401, 241] on button "Click to Upload Photos" at bounding box center [414, 234] width 93 height 18
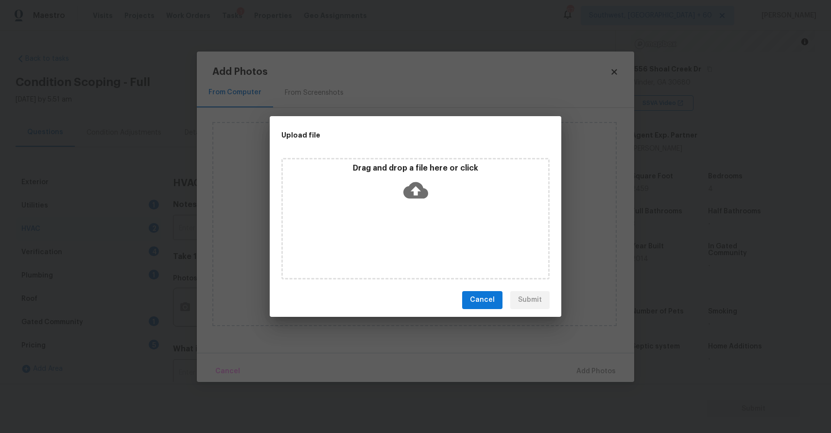
click at [401, 241] on div "Drag and drop a file here or click" at bounding box center [415, 219] width 268 height 122
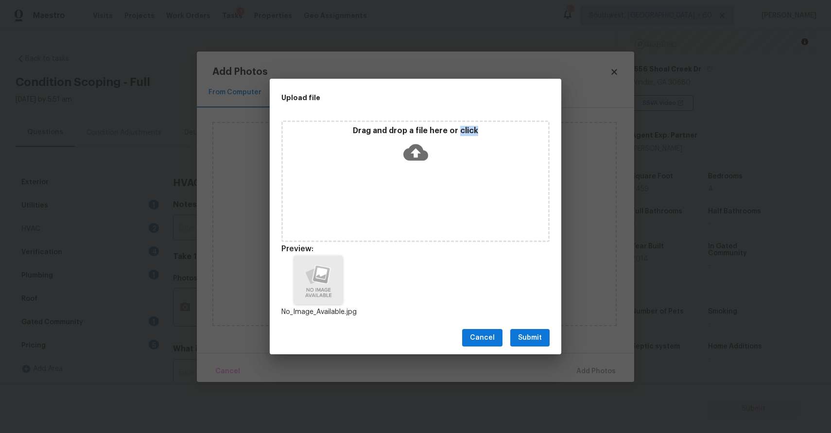
click at [528, 328] on div "Cancel Submit" at bounding box center [416, 338] width 292 height 34
click at [537, 342] on span "Submit" at bounding box center [530, 338] width 24 height 12
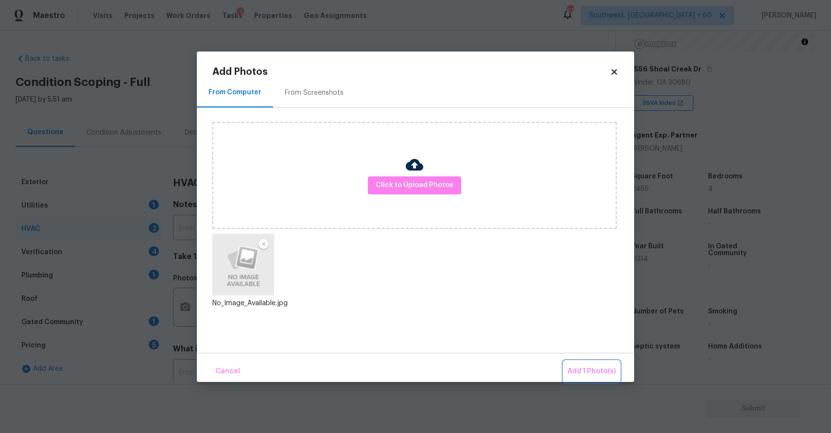
click at [598, 377] on span "Add 1 Photo(s)" at bounding box center [592, 372] width 48 height 12
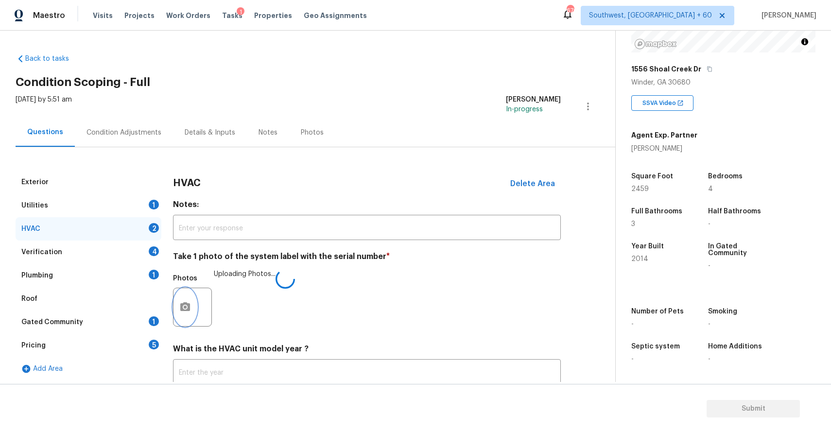
scroll to position [67, 0]
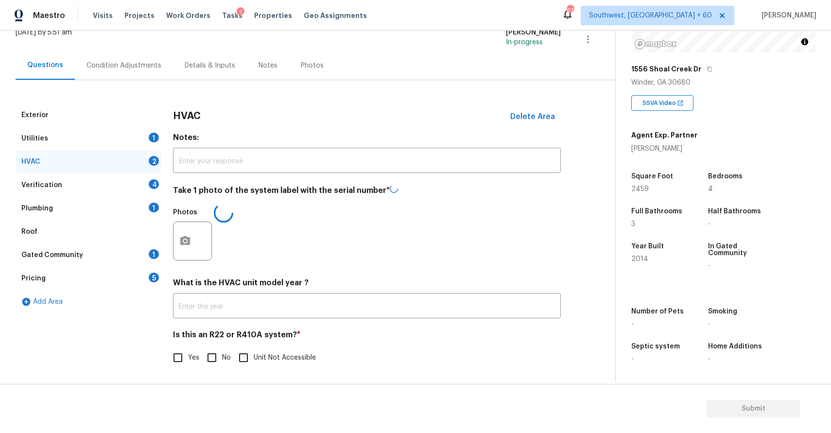
click at [224, 358] on span "No" at bounding box center [226, 358] width 9 height 10
click at [222, 358] on input "No" at bounding box center [212, 358] width 20 height 20
checkbox input "true"
click at [144, 181] on div "Verification 4" at bounding box center [89, 185] width 146 height 23
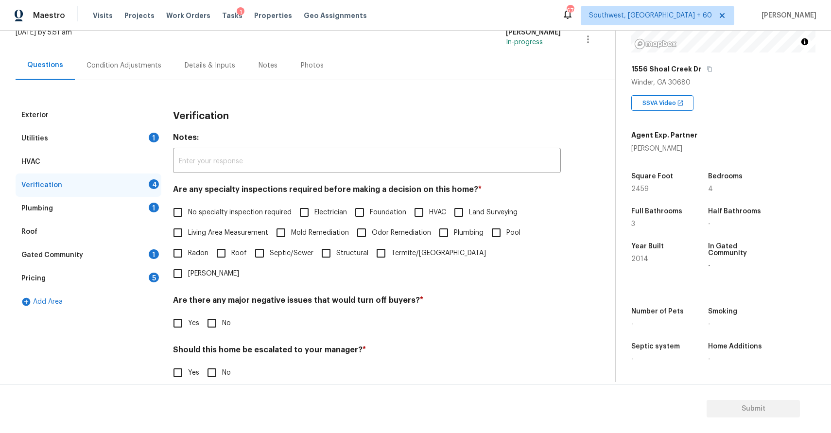
click at [267, 214] on span "No specialty inspection required" at bounding box center [240, 213] width 104 height 10
click at [188, 214] on input "No specialty inspection required" at bounding box center [178, 212] width 20 height 20
checkbox input "true"
click at [210, 313] on input "No" at bounding box center [212, 323] width 20 height 20
checkbox input "true"
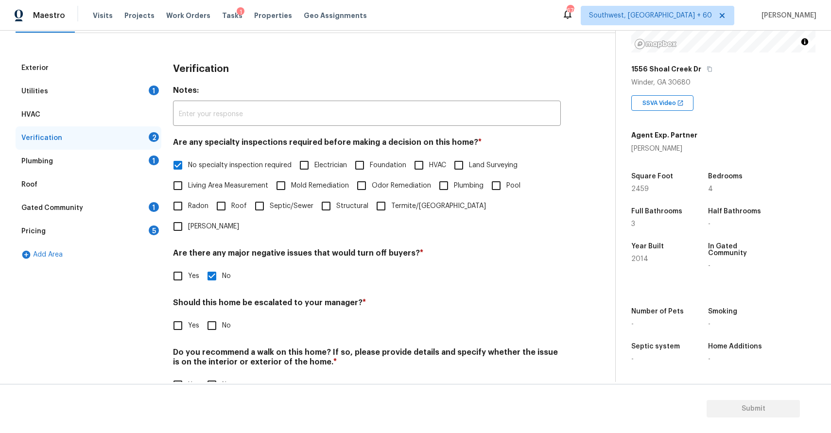
scroll to position [122, 0]
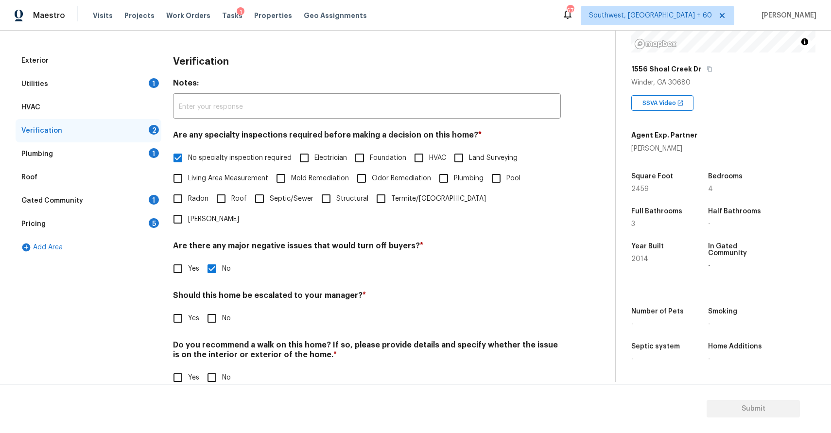
click at [211, 312] on div "Verification Notes: ​ Are any specialty inspections required before making a de…" at bounding box center [367, 224] width 388 height 351
click at [219, 308] on input "No" at bounding box center [212, 318] width 20 height 20
checkbox input "true"
click at [220, 369] on input "No" at bounding box center [212, 379] width 20 height 20
checkbox input "true"
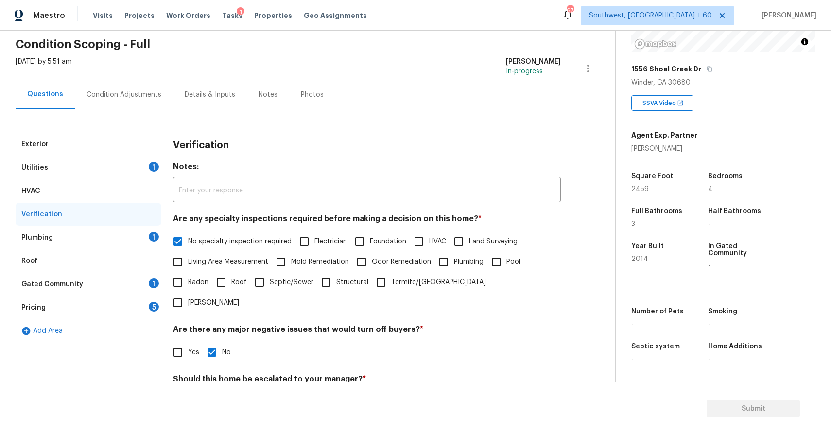
scroll to position [0, 0]
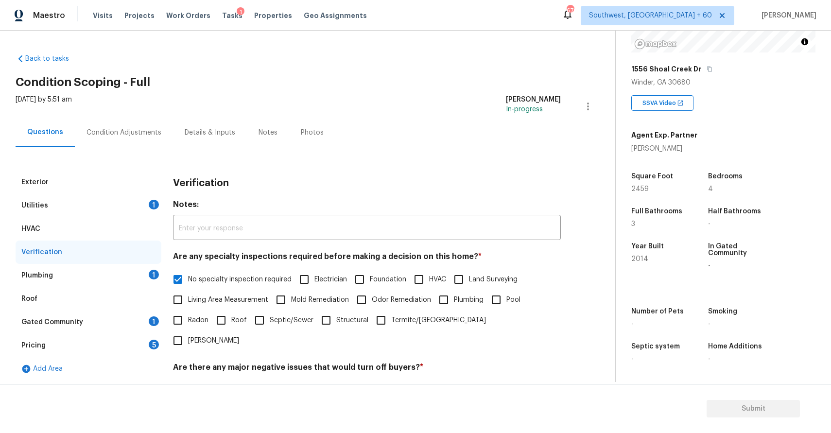
click at [131, 271] on div "Plumbing 1" at bounding box center [89, 275] width 146 height 23
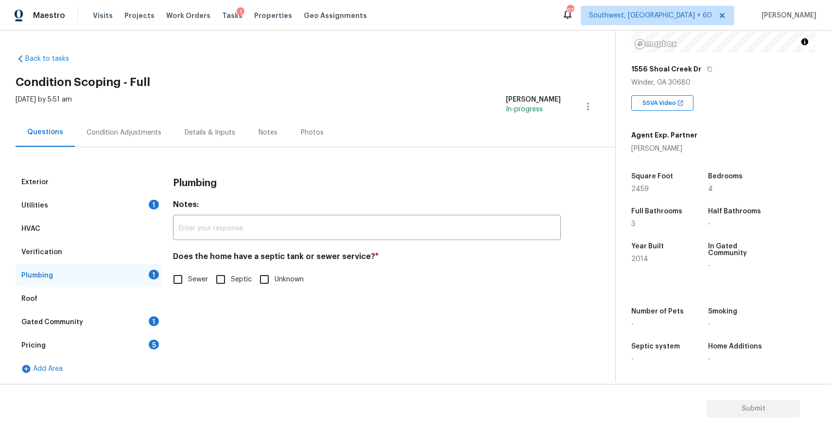
click at [195, 277] on span "Sewer" at bounding box center [198, 280] width 20 height 10
click at [188, 277] on input "Sewer" at bounding box center [178, 279] width 20 height 20
checkbox input "true"
click at [139, 319] on div "Gated Community 1" at bounding box center [89, 322] width 146 height 23
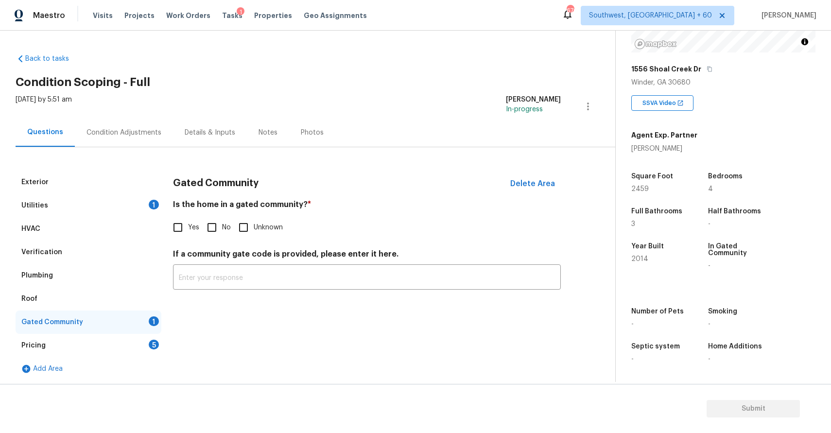
click at [207, 227] on input "No" at bounding box center [212, 227] width 20 height 20
checkbox input "true"
click at [146, 332] on div "Gated Community" at bounding box center [89, 322] width 146 height 23
click at [156, 345] on div "5" at bounding box center [154, 345] width 10 height 10
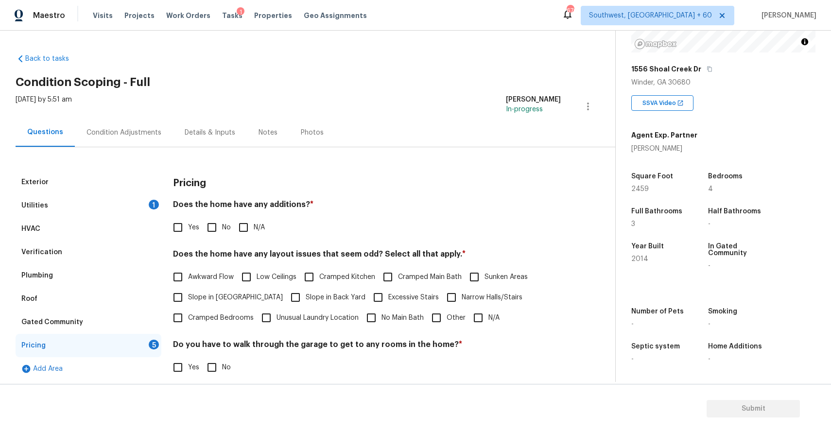
click at [243, 219] on input "N/A" at bounding box center [243, 227] width 20 height 20
checkbox input "true"
click at [480, 315] on input "N/A" at bounding box center [478, 318] width 20 height 20
checkbox input "true"
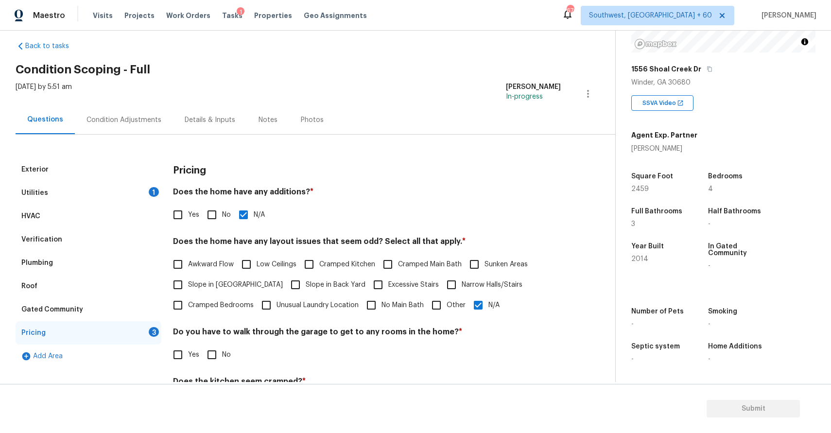
click at [211, 364] on input "No" at bounding box center [212, 355] width 20 height 20
checkbox input "true"
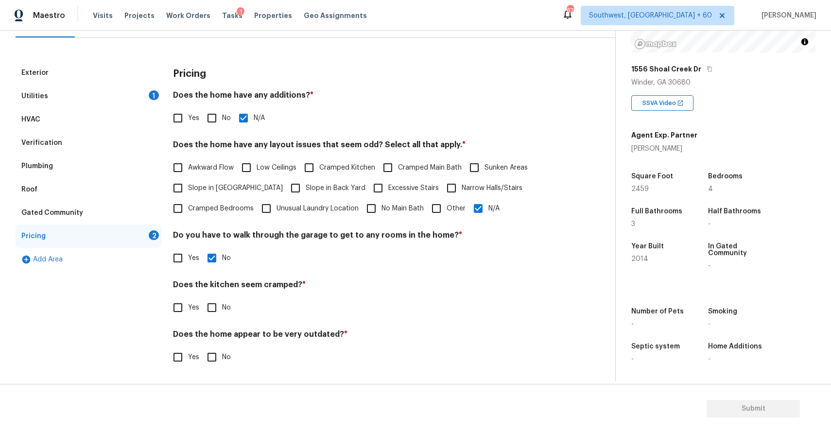
click at [209, 307] on input "No" at bounding box center [212, 308] width 20 height 20
checkbox input "true"
click at [220, 362] on input "No" at bounding box center [212, 357] width 20 height 20
checkbox input "true"
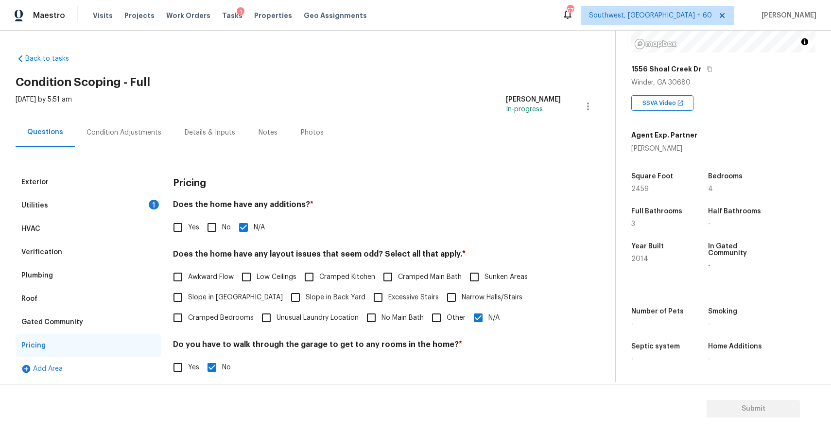
click at [121, 207] on div "Utilities 1" at bounding box center [89, 205] width 146 height 23
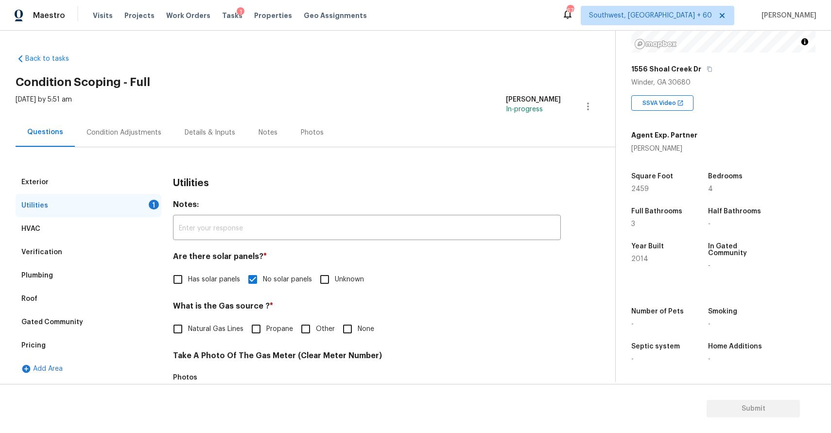
click at [143, 131] on div "Condition Adjustments" at bounding box center [124, 133] width 75 height 10
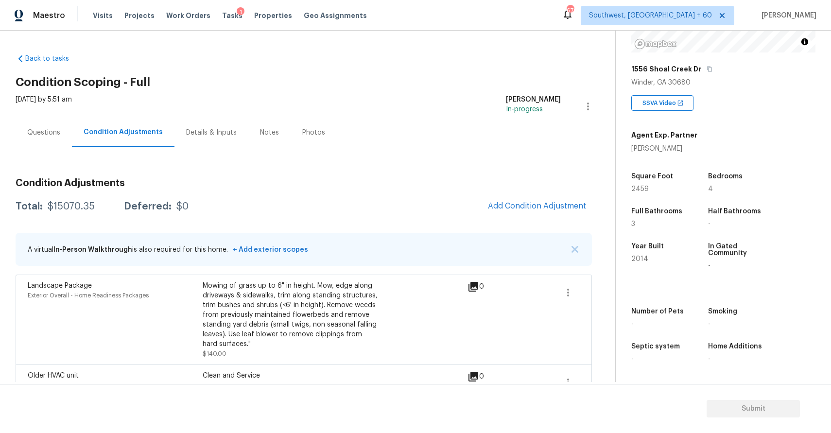
scroll to position [193, 0]
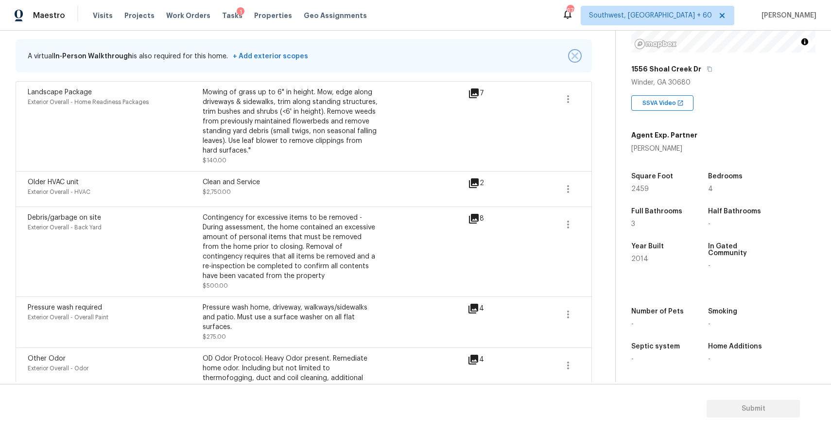
click at [578, 55] on img "button" at bounding box center [575, 56] width 7 height 7
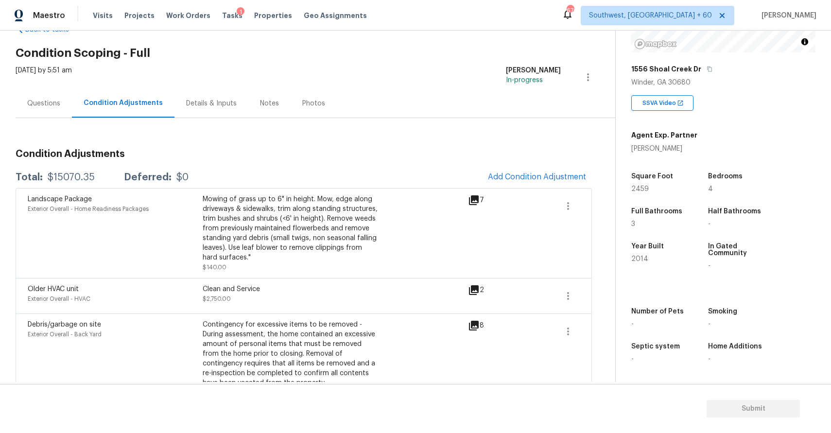
scroll to position [19, 0]
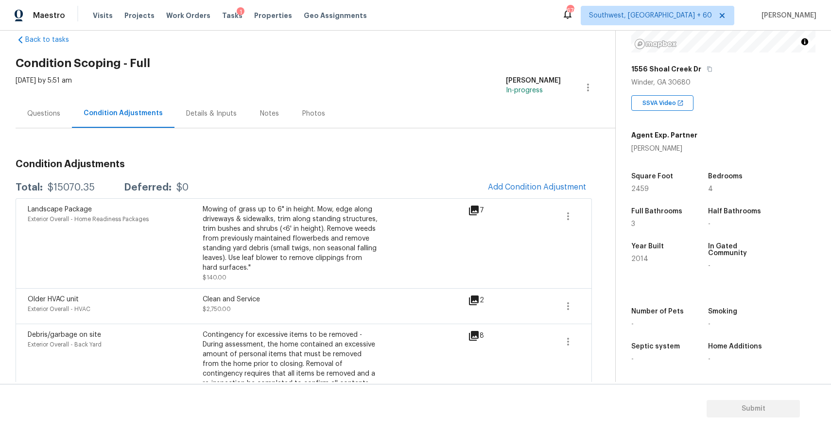
click at [51, 94] on div "Tue, Sep 23 2025 by 5:51 am" at bounding box center [44, 87] width 56 height 23
click at [56, 108] on div "Questions" at bounding box center [44, 113] width 56 height 29
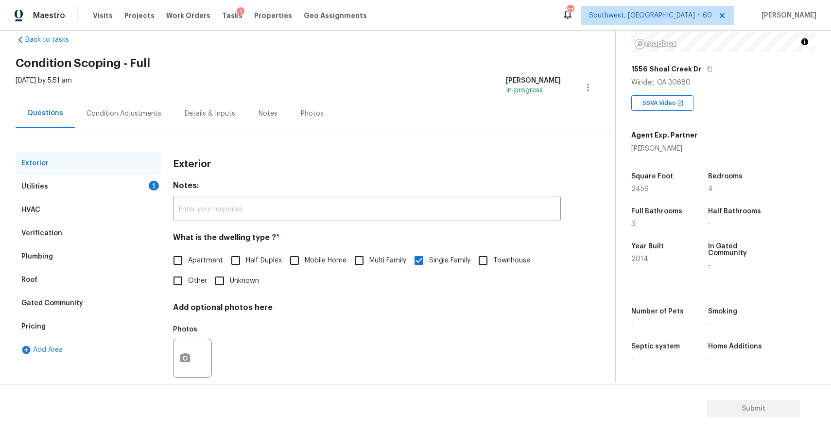
click at [72, 278] on div "Roof" at bounding box center [89, 279] width 146 height 23
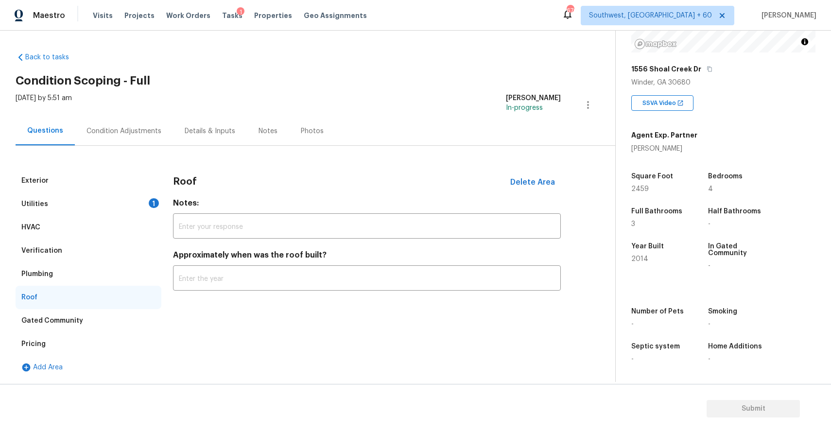
click at [82, 254] on div "Verification" at bounding box center [89, 250] width 146 height 23
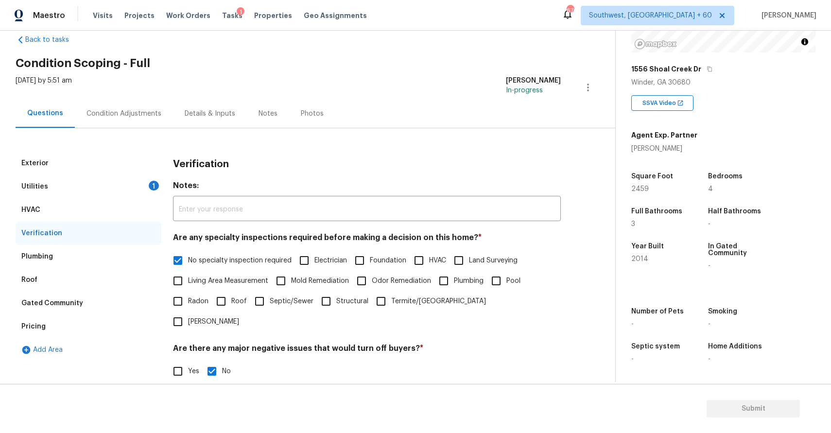
scroll to position [57, 0]
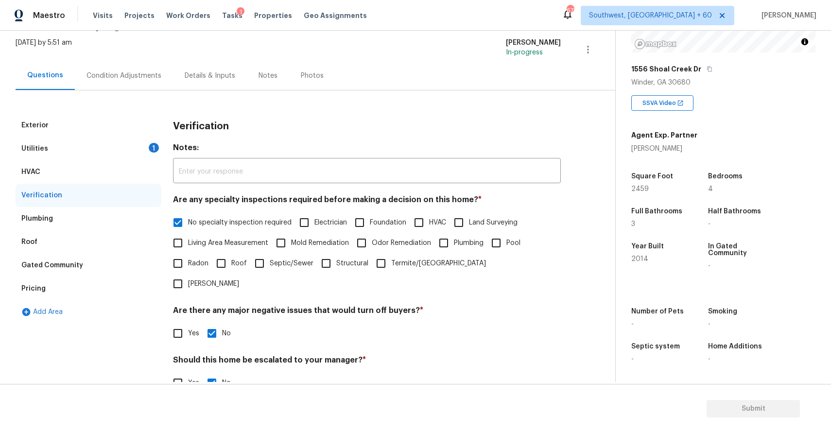
click at [82, 280] on div "Pricing" at bounding box center [89, 288] width 146 height 23
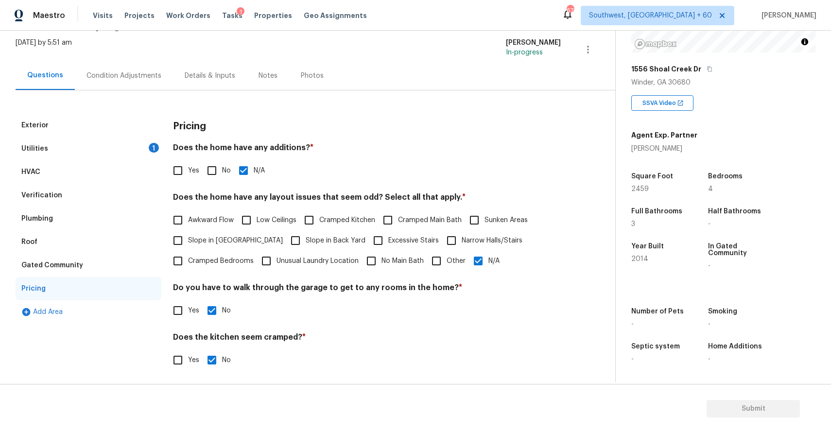
click at [285, 234] on input "Slope in Back Yard" at bounding box center [295, 240] width 20 height 20
checkbox input "true"
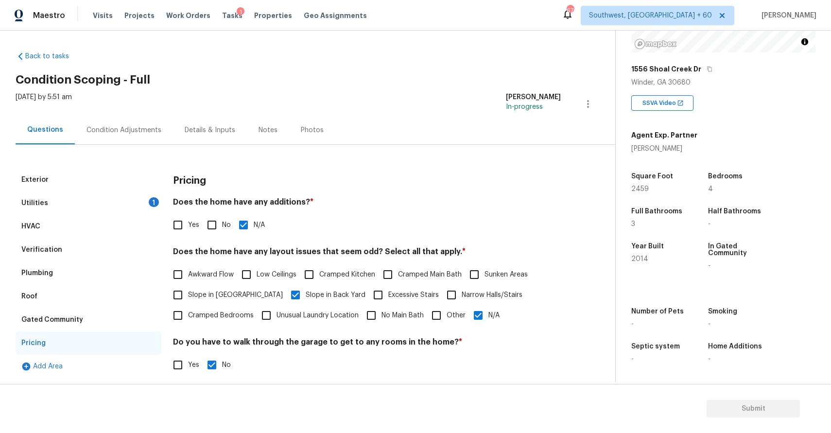
scroll to position [0, 0]
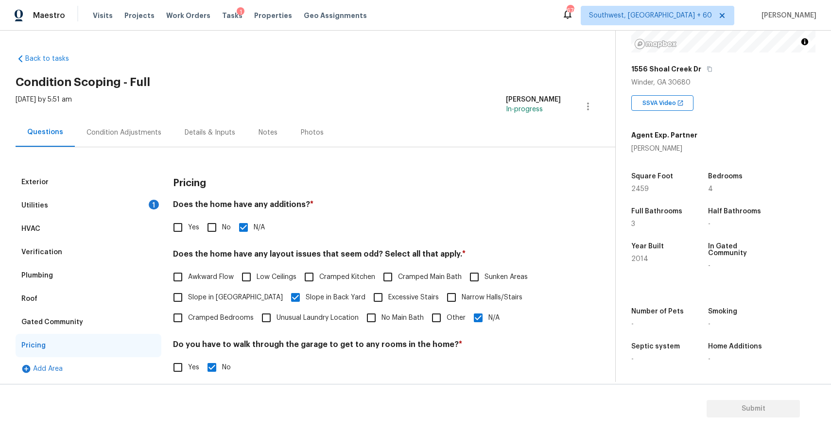
click at [123, 140] on div "Condition Adjustments" at bounding box center [124, 132] width 98 height 29
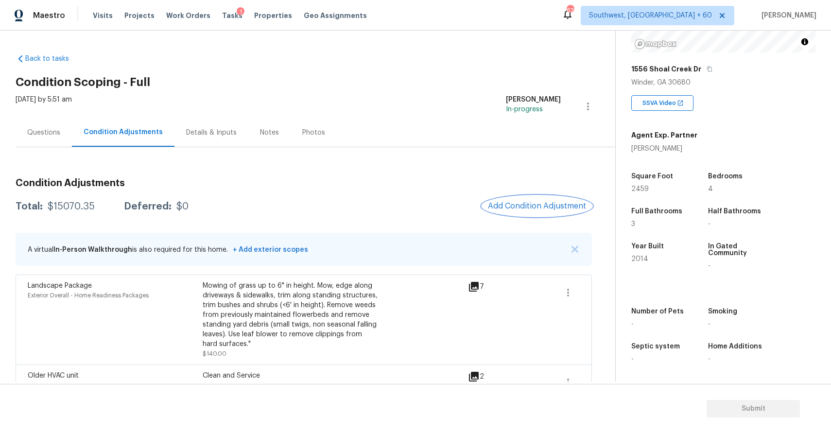
click at [564, 208] on span "Add Condition Adjustment" at bounding box center [537, 206] width 98 height 9
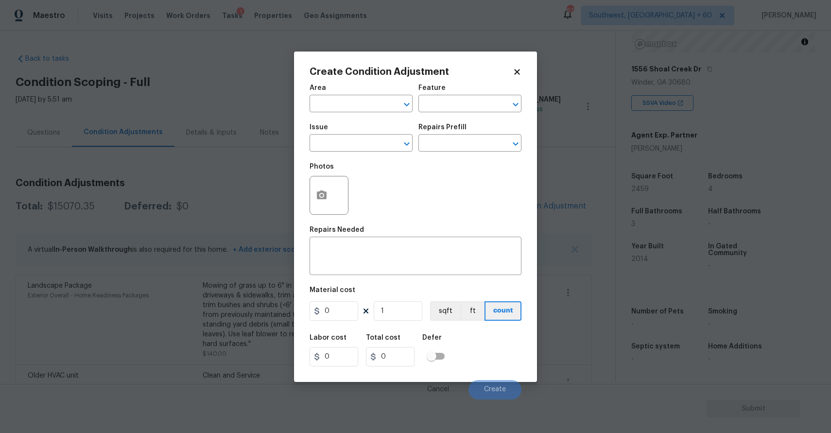
click at [173, 240] on body "Maestro Visits Projects Work Orders Tasks 1 Properties Geo Assignments 670 Sout…" at bounding box center [415, 216] width 831 height 433
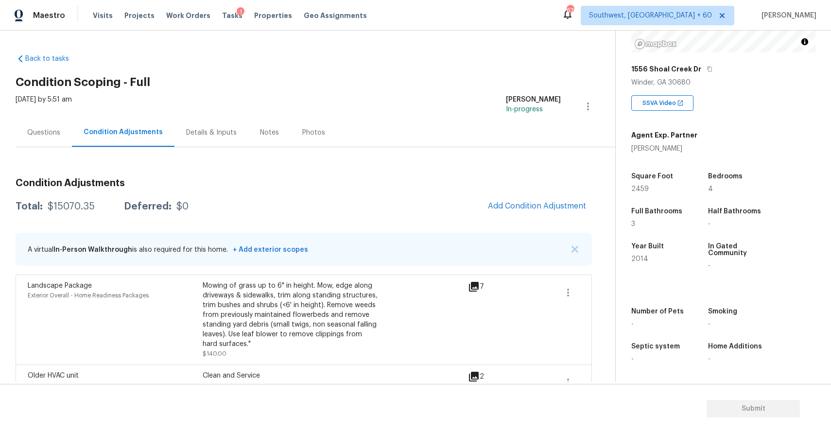
click at [555, 297] on div "Landscape Package Exterior Overall - Home Readiness Packages Mowing of grass up…" at bounding box center [304, 320] width 552 height 78
click at [574, 290] on icon "button" at bounding box center [568, 293] width 12 height 12
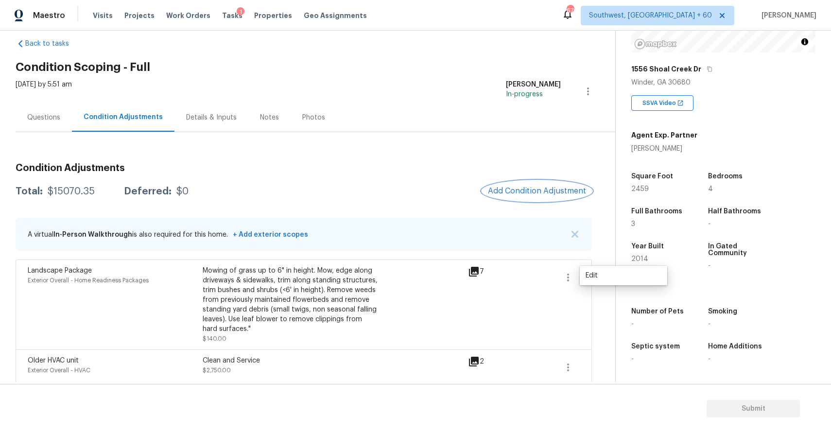
click at [572, 190] on span "Add Condition Adjustment" at bounding box center [537, 191] width 98 height 9
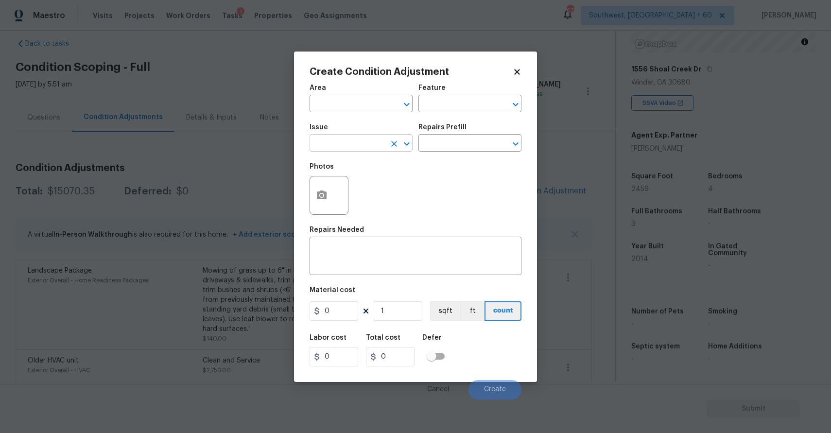
click at [369, 141] on input "text" at bounding box center [348, 144] width 76 height 15
click at [361, 184] on li "Landscape Package" at bounding box center [361, 189] width 103 height 16
type input "Landscape Package"
click at [454, 140] on input "text" at bounding box center [457, 144] width 76 height 15
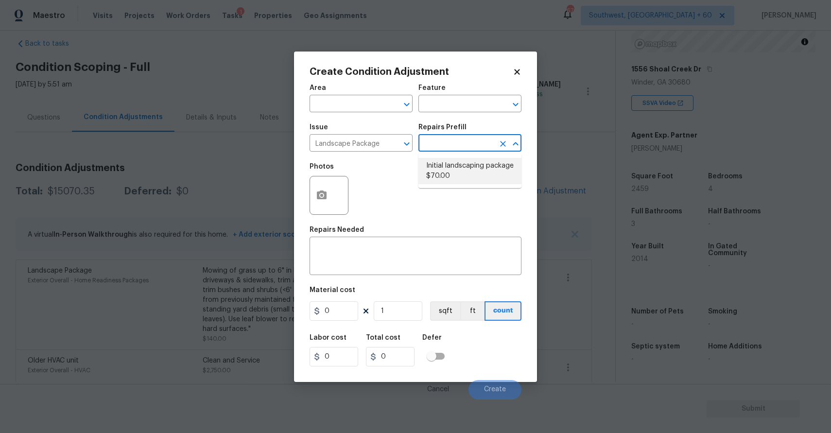
click at [439, 172] on li "Initial landscaping package $70.00" at bounding box center [470, 171] width 103 height 26
type input "Home Readiness Packages"
type textarea "Mowing of grass up to 6" in height. Mow, edge along driveways & sidewalks, trim…"
type input "70"
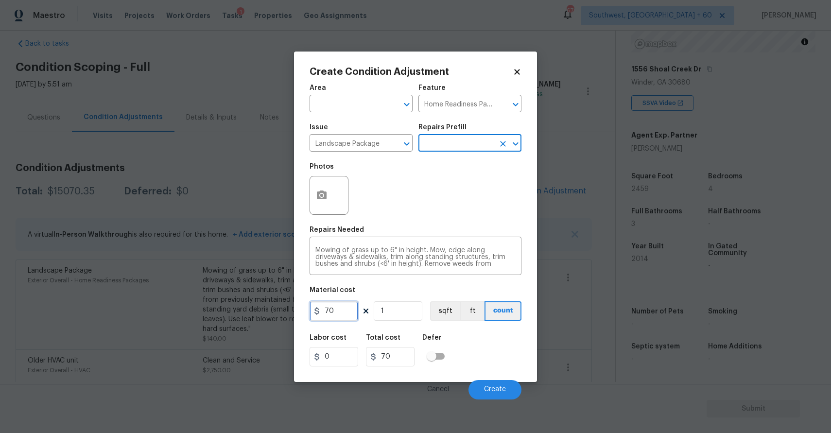
click at [341, 308] on input "70" at bounding box center [334, 310] width 49 height 19
type input "750"
click at [320, 191] on icon "button" at bounding box center [322, 195] width 10 height 9
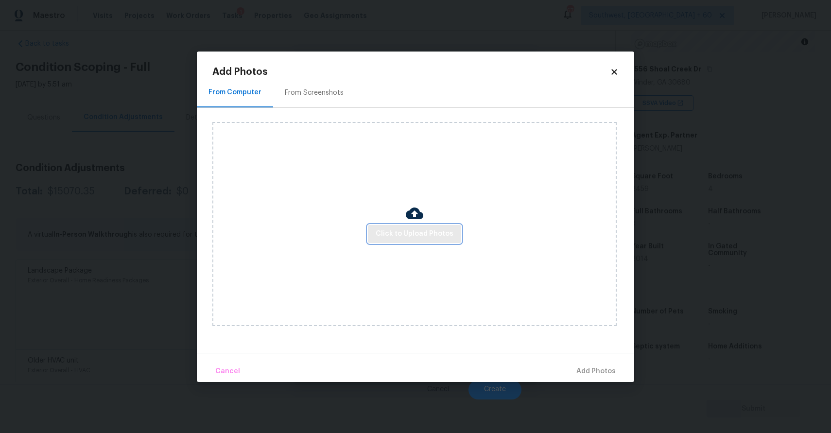
click at [387, 232] on span "Click to Upload Photos" at bounding box center [415, 234] width 78 height 12
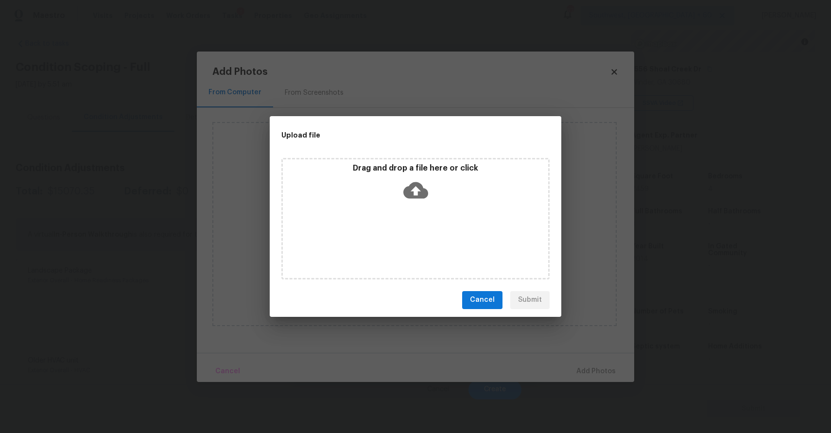
click at [387, 232] on div "Drag and drop a file here or click" at bounding box center [415, 219] width 268 height 122
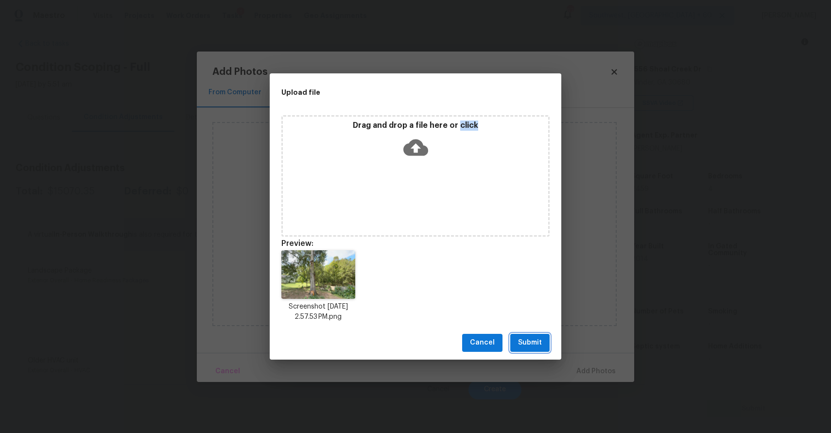
click at [515, 340] on button "Submit" at bounding box center [529, 343] width 39 height 18
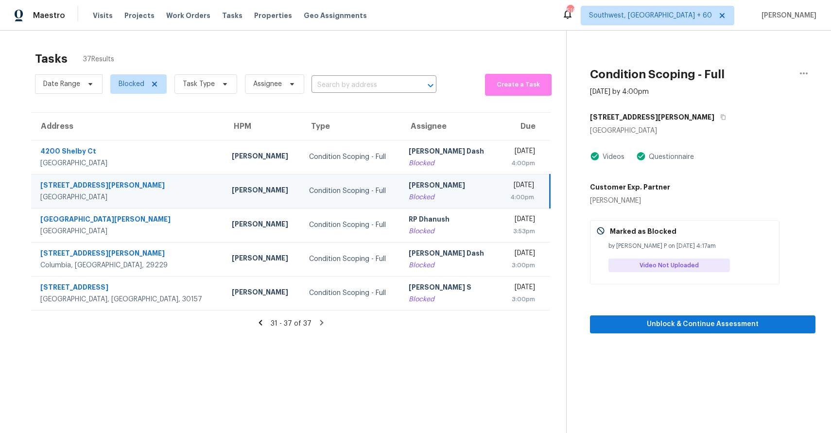
scroll to position [31, 0]
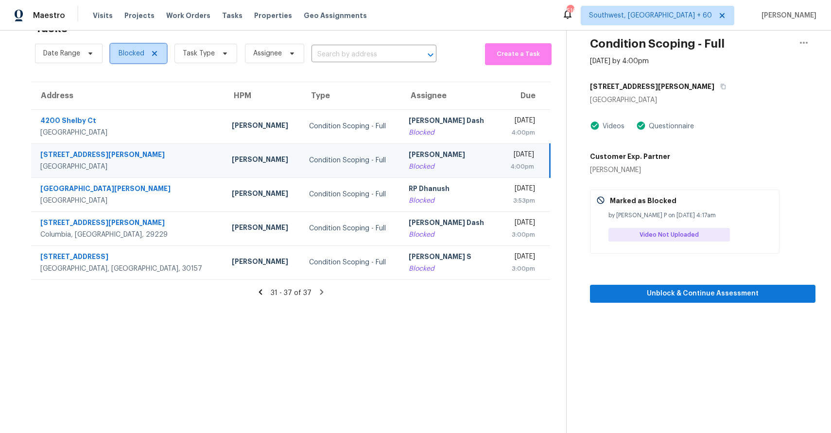
click at [151, 51] on icon at bounding box center [155, 54] width 8 height 8
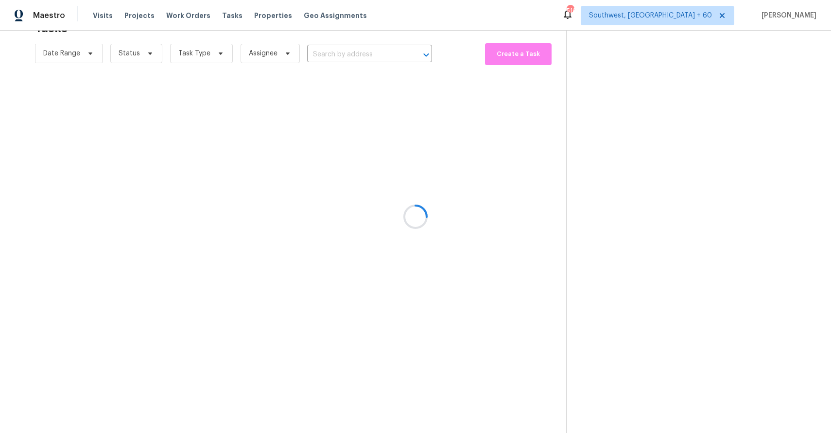
click at [140, 53] on div at bounding box center [415, 216] width 831 height 433
click at [127, 53] on div at bounding box center [415, 216] width 831 height 433
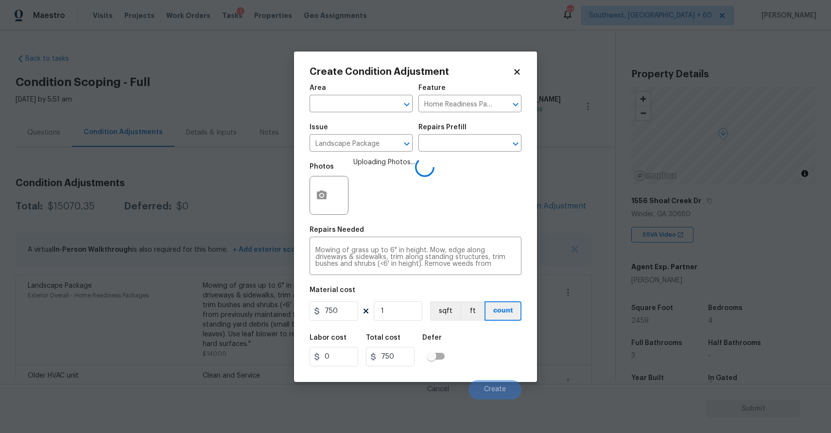
scroll to position [132, 0]
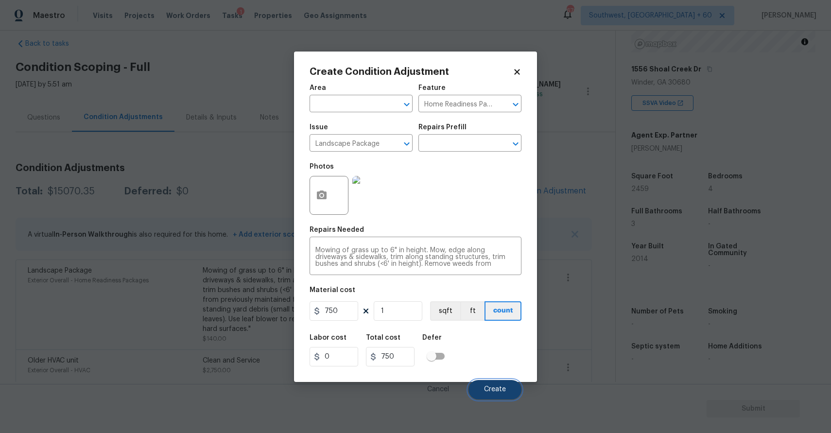
click at [504, 397] on button "Create" at bounding box center [495, 389] width 53 height 19
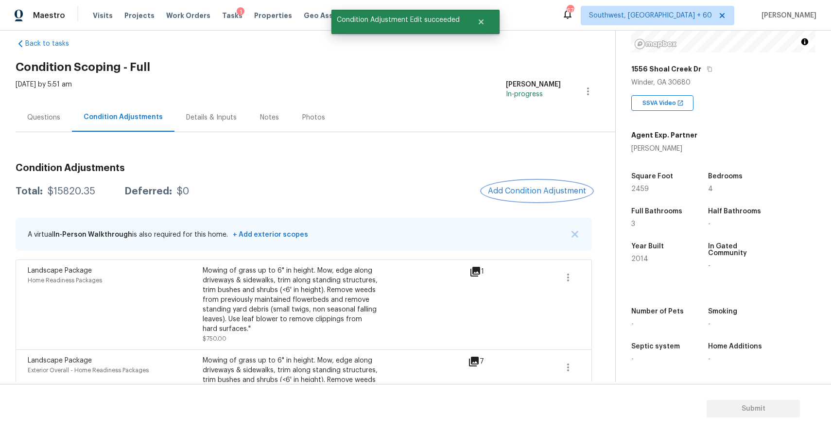
click at [537, 182] on button "Add Condition Adjustment" at bounding box center [537, 191] width 110 height 20
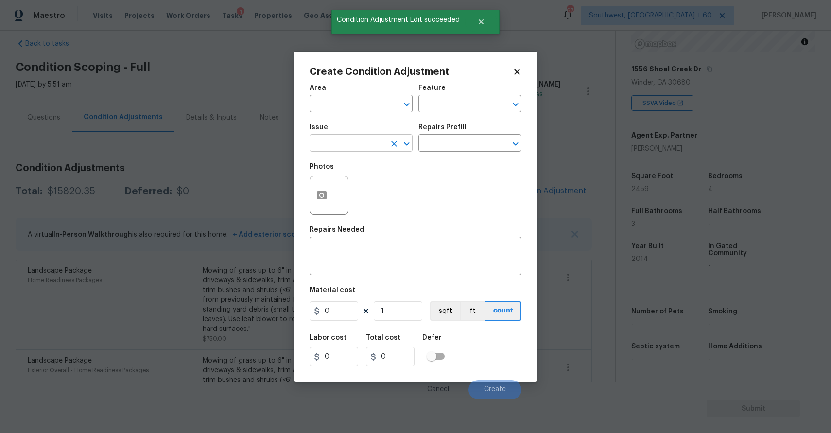
click at [341, 146] on input "text" at bounding box center [348, 144] width 76 height 15
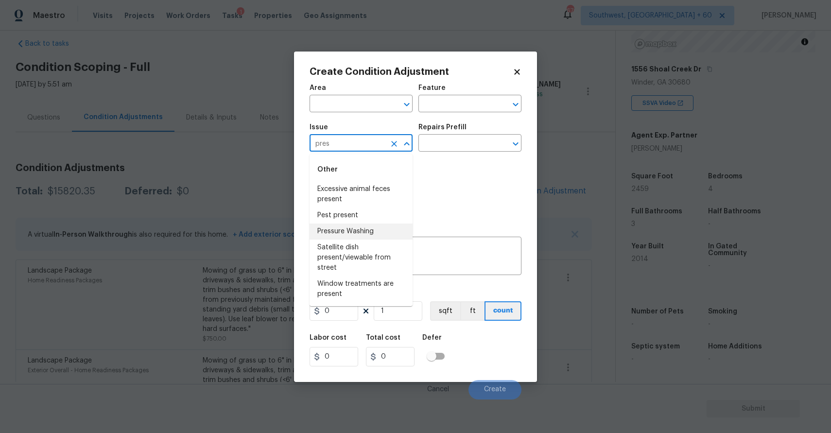
click at [359, 231] on li "Pressure Washing" at bounding box center [361, 232] width 103 height 16
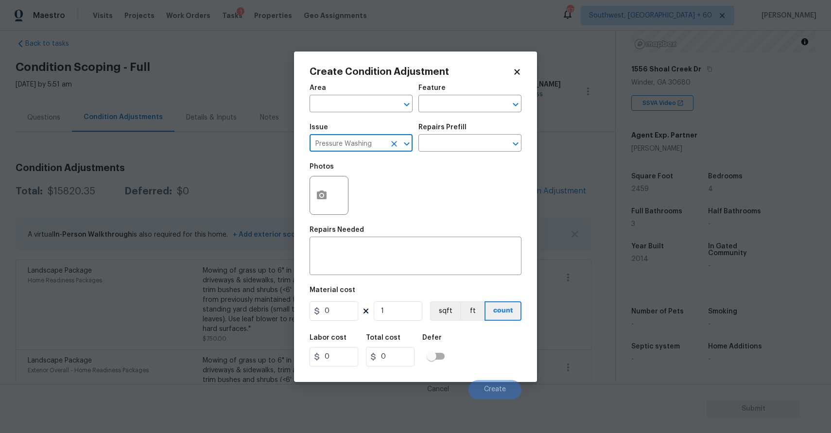
type input "Pressure Washing"
click at [434, 166] on div "Photos" at bounding box center [416, 189] width 212 height 63
click at [451, 144] on input "text" at bounding box center [457, 144] width 76 height 15
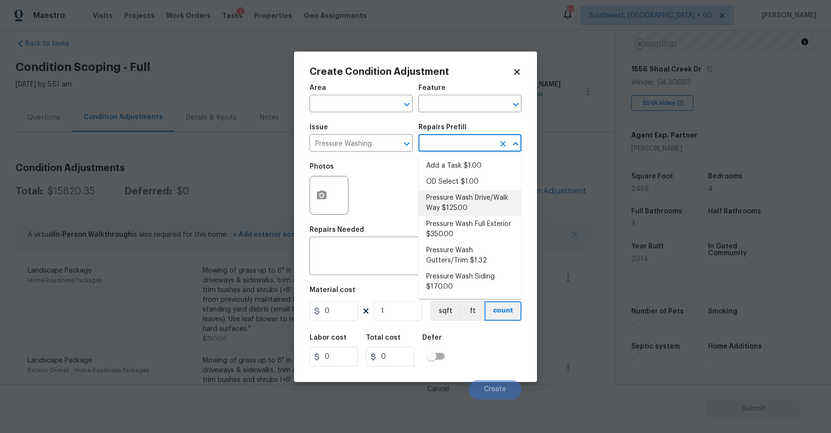
click at [470, 202] on li "Pressure Wash Drive/Walk Way $125.00" at bounding box center [470, 203] width 103 height 26
type input "Siding"
type textarea "Pressure wash the driveways/walkways as directed by the PM. Ensure that all deb…"
type input "125"
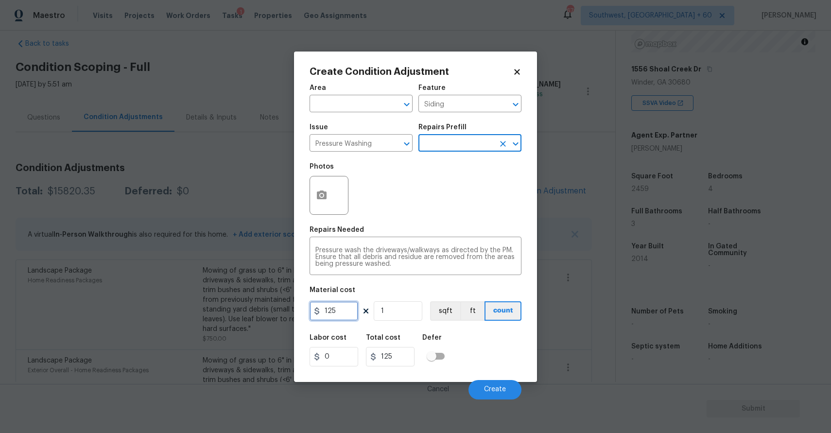
click at [349, 305] on input "125" at bounding box center [334, 310] width 49 height 19
type input "300"
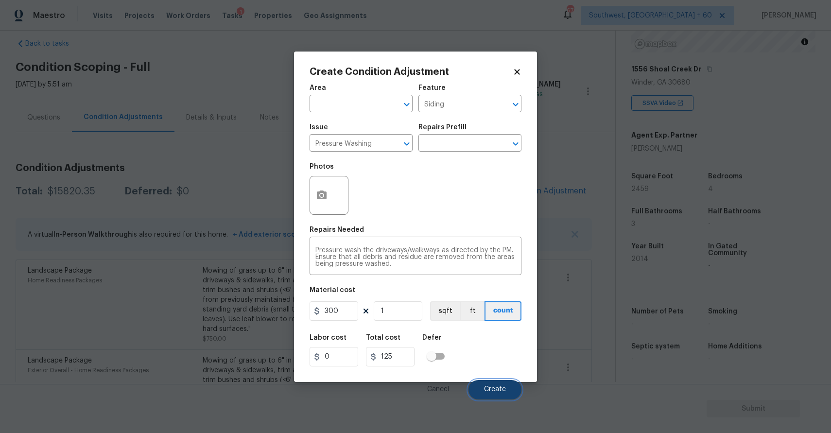
click at [509, 388] on button "Create" at bounding box center [495, 389] width 53 height 19
type input "300"
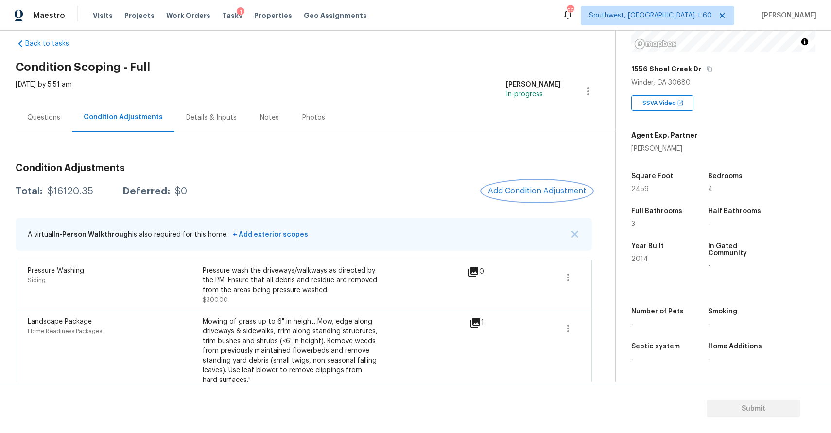
click at [549, 184] on button "Add Condition Adjustment" at bounding box center [537, 191] width 110 height 20
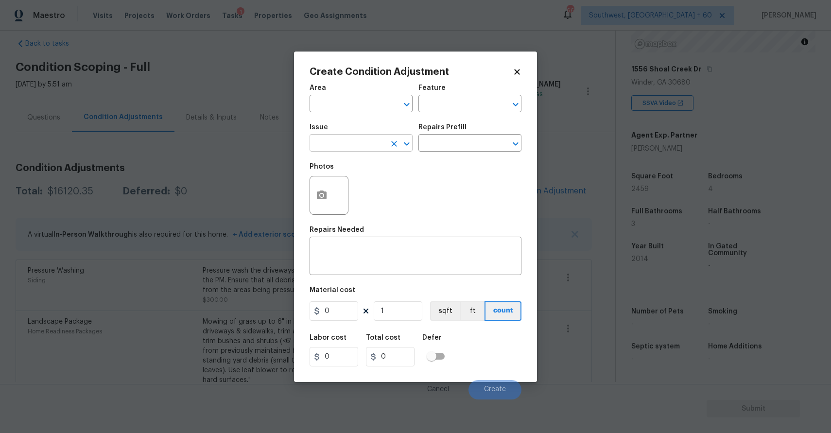
click at [335, 140] on input "text" at bounding box center [348, 144] width 76 height 15
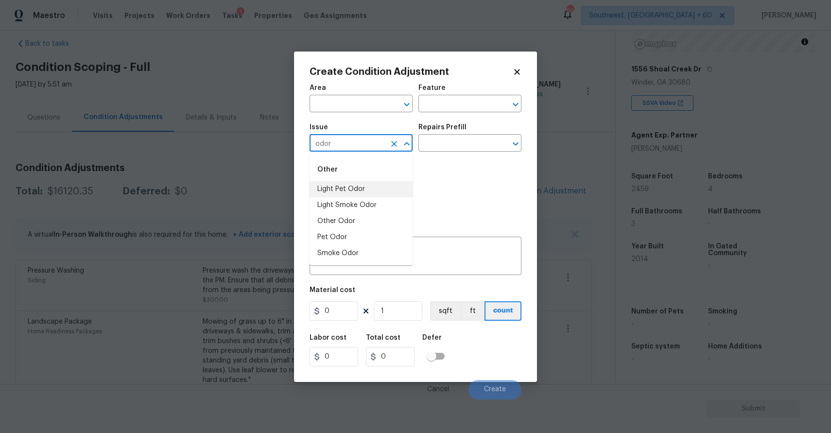
click at [358, 187] on li "Light Pet Odor" at bounding box center [361, 189] width 103 height 16
type input "Light Pet Odor"
click at [449, 136] on div "Repairs Prefill" at bounding box center [470, 130] width 103 height 13
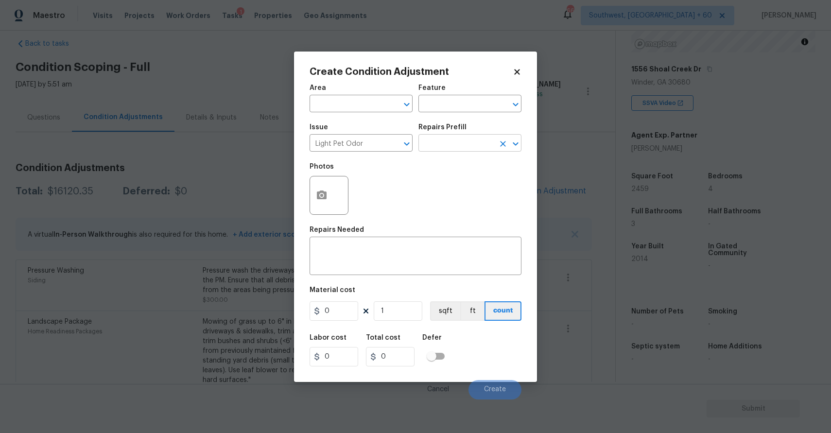
click at [474, 145] on input "text" at bounding box center [457, 144] width 76 height 15
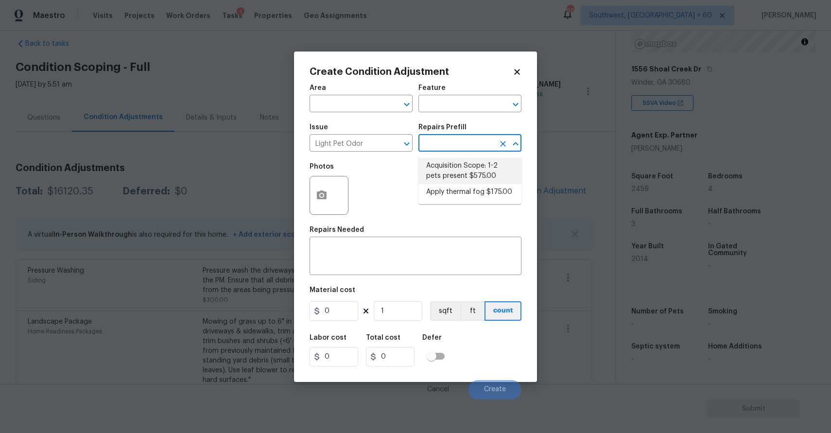
click at [464, 171] on li "Acquisition Scope: 1-2 pets present $575.00" at bounding box center [470, 171] width 103 height 26
type textarea "Acquisition Scope: 1-2 pets present"
type input "575"
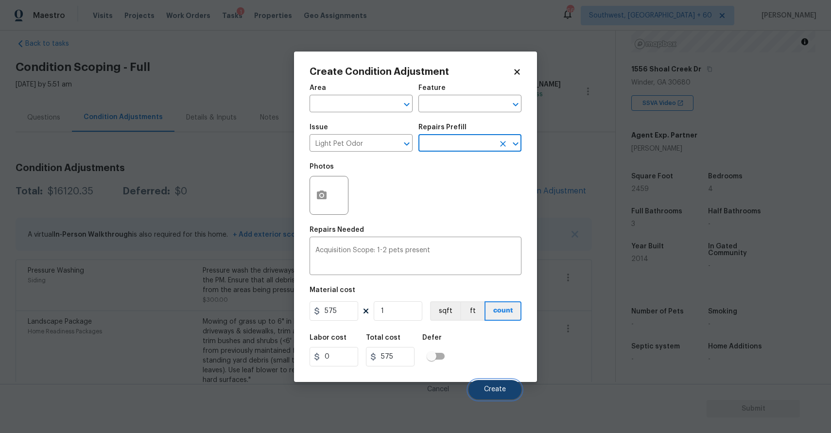
click at [496, 388] on span "Create" at bounding box center [495, 389] width 22 height 7
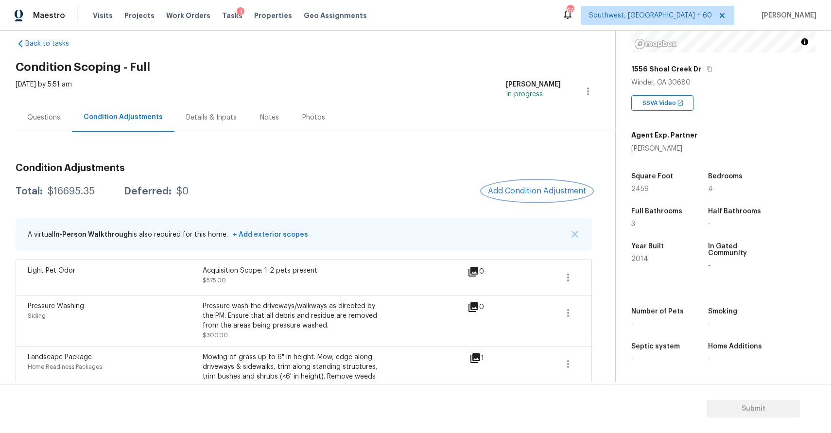
click at [556, 199] on button "Add Condition Adjustment" at bounding box center [537, 191] width 110 height 20
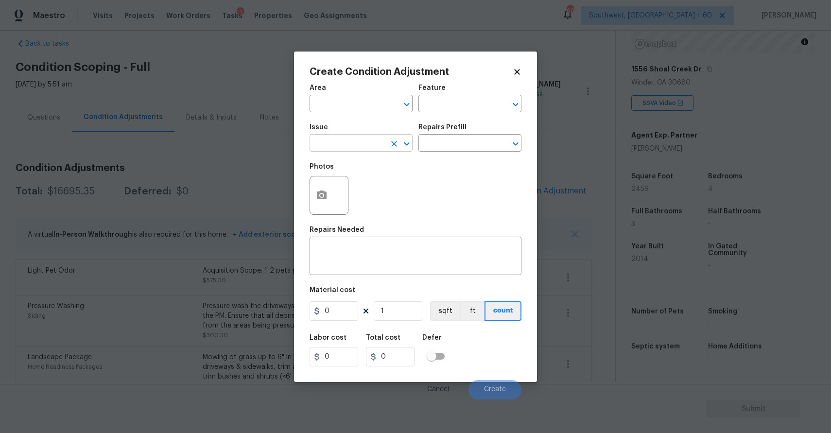
click at [364, 137] on input "text" at bounding box center [348, 144] width 76 height 15
click at [367, 182] on li "Decks and Patios" at bounding box center [361, 189] width 103 height 16
type input "Decks and Patios"
click at [379, 249] on textarea at bounding box center [416, 257] width 200 height 20
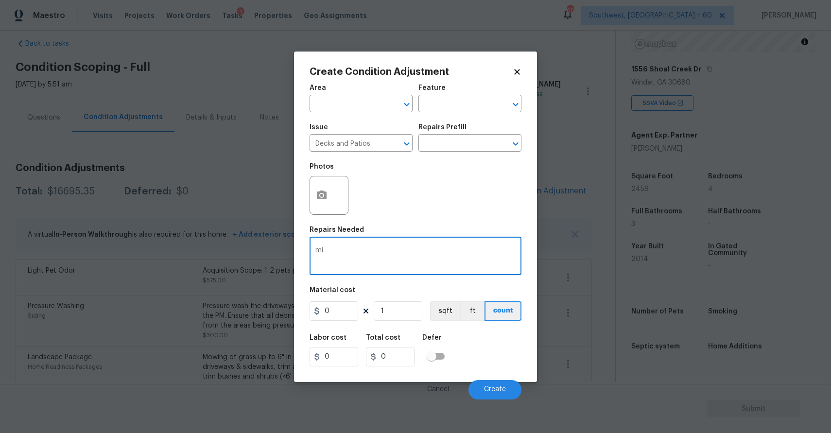
type textarea "m"
type textarea "minor repair"
click at [332, 321] on figure "Material cost 0 1 sqft ft count" at bounding box center [416, 305] width 212 height 36
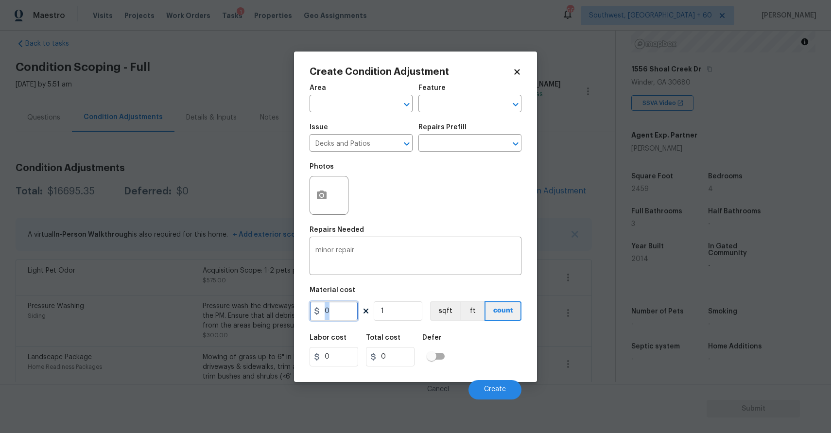
click at [340, 312] on input "0" at bounding box center [334, 310] width 49 height 19
type input "800"
click at [320, 192] on icon "button" at bounding box center [322, 195] width 10 height 9
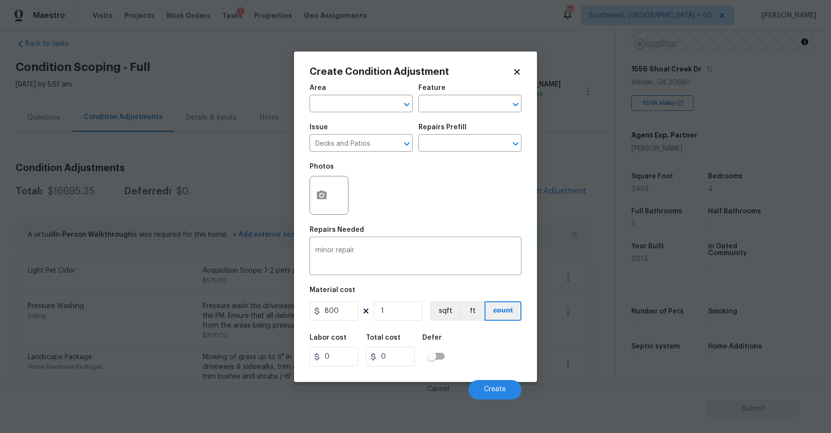
type input "800"
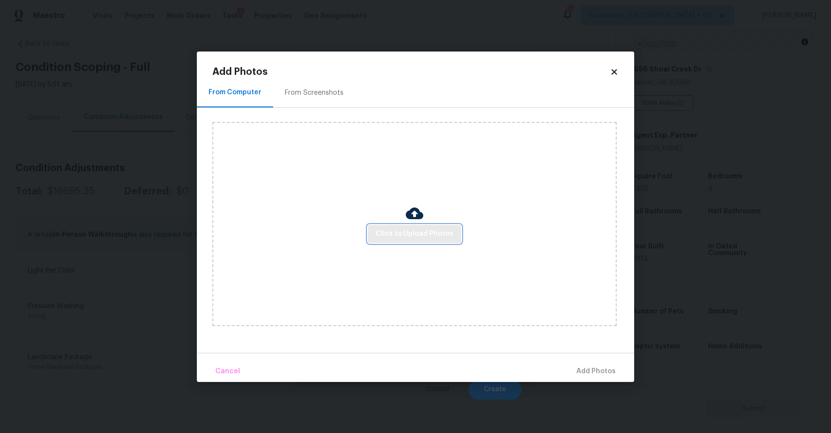
click at [385, 240] on span "Click to Upload Photos" at bounding box center [415, 234] width 78 height 12
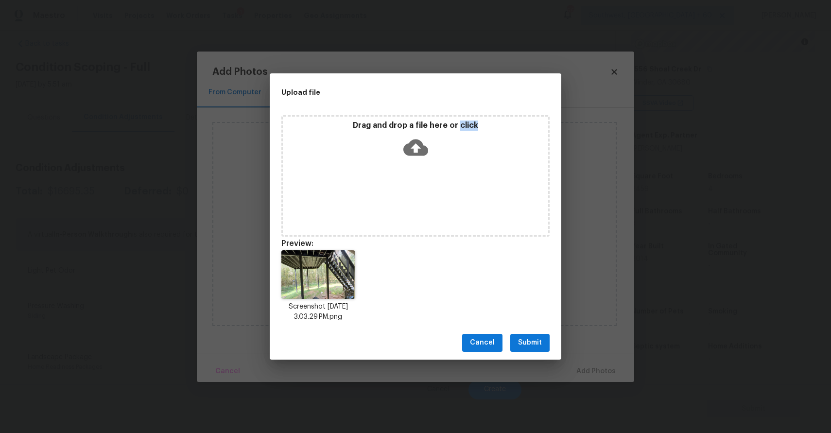
click at [531, 341] on span "Submit" at bounding box center [530, 343] width 24 height 12
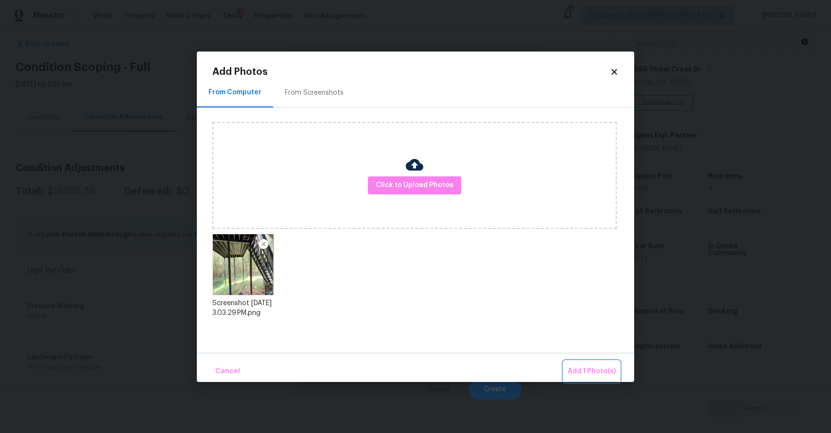
click at [569, 364] on button "Add 1 Photo(s)" at bounding box center [592, 371] width 56 height 21
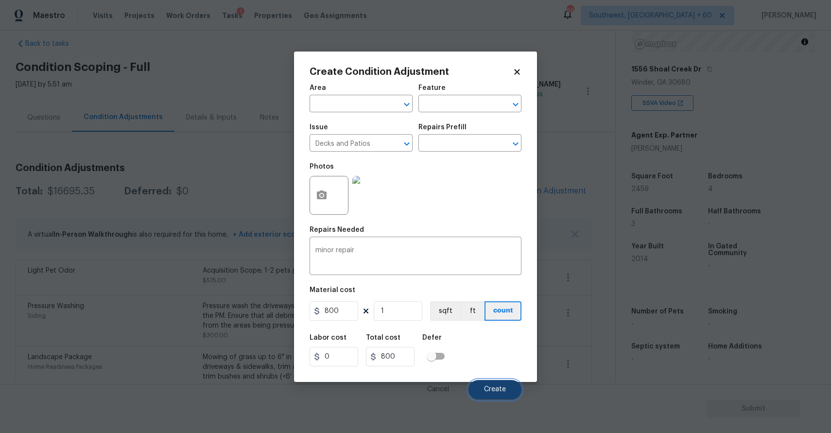
click at [507, 386] on button "Create" at bounding box center [495, 389] width 53 height 19
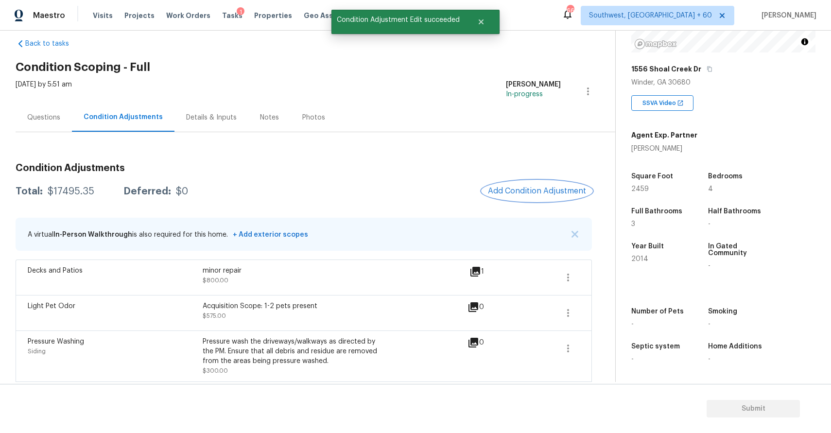
scroll to position [44, 0]
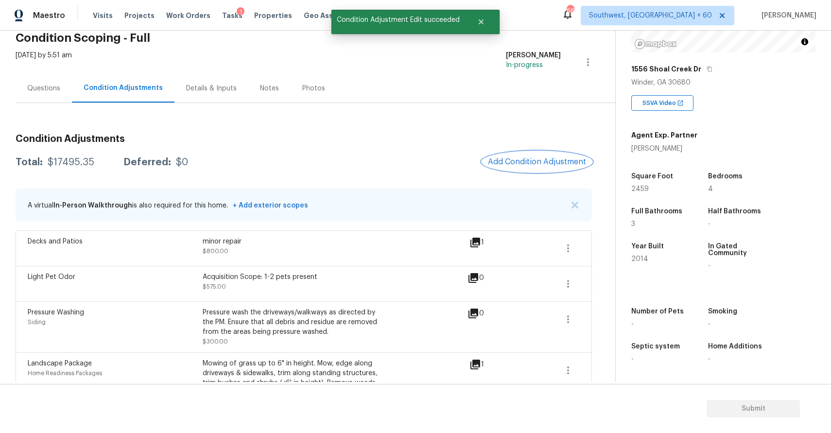
click at [544, 160] on span "Add Condition Adjustment" at bounding box center [537, 162] width 98 height 9
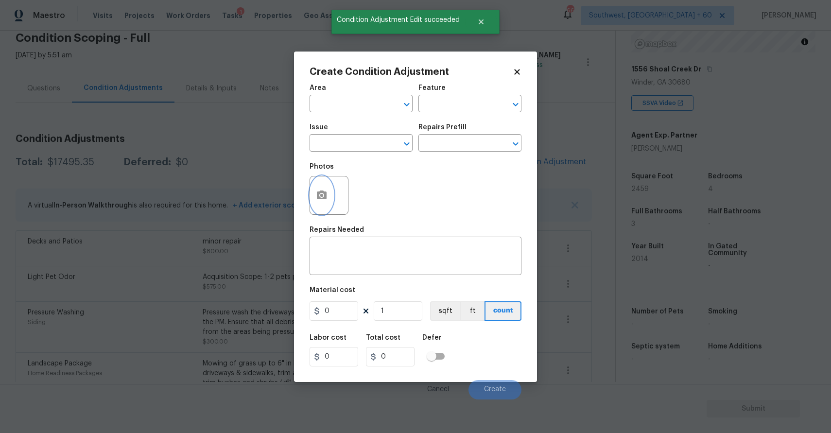
click at [326, 195] on icon "button" at bounding box center [322, 195] width 10 height 9
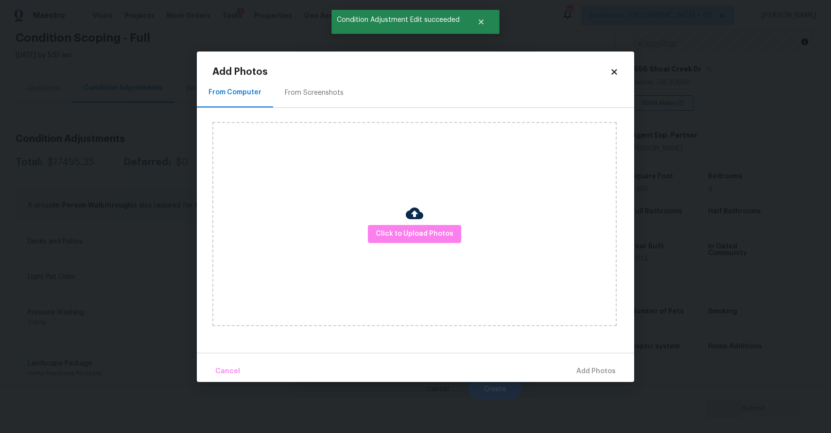
click at [400, 220] on div "Click to Upload Photos" at bounding box center [414, 224] width 404 height 204
click at [407, 230] on span "Click to Upload Photos" at bounding box center [415, 234] width 78 height 12
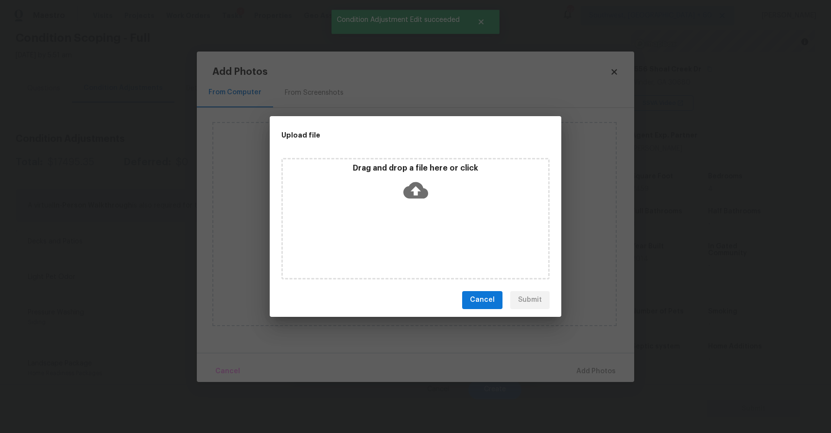
click at [407, 230] on div "Drag and drop a file here or click" at bounding box center [415, 219] width 268 height 122
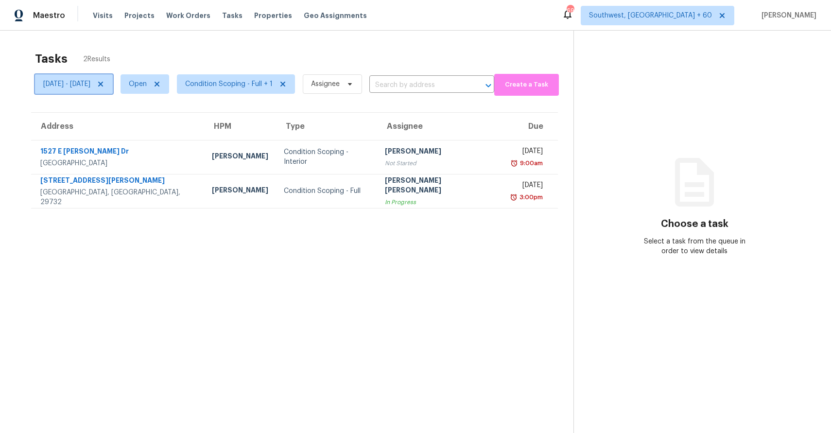
click at [90, 88] on span "[DATE] - [DATE]" at bounding box center [66, 84] width 47 height 10
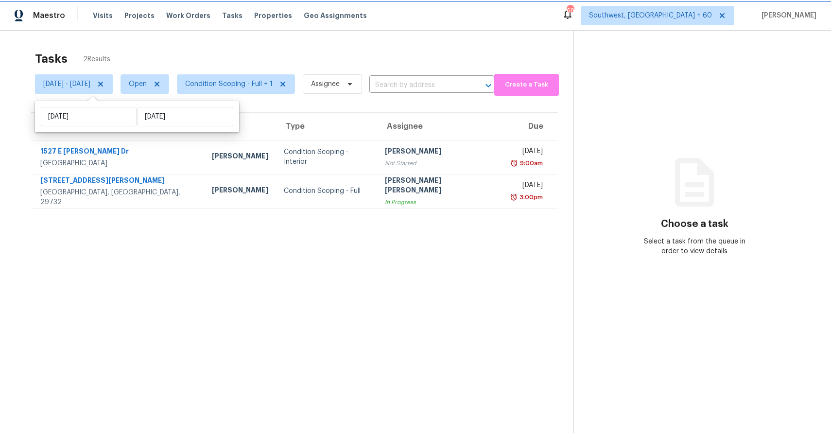
click at [105, 85] on icon at bounding box center [101, 84] width 8 height 8
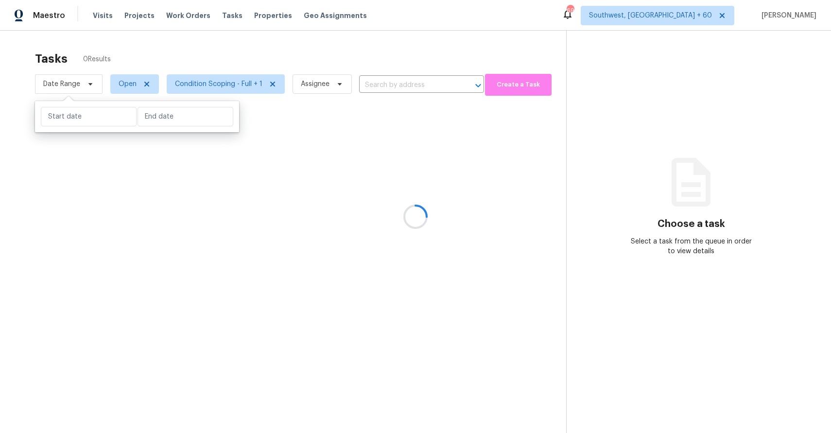
click at [217, 36] on div at bounding box center [415, 216] width 831 height 433
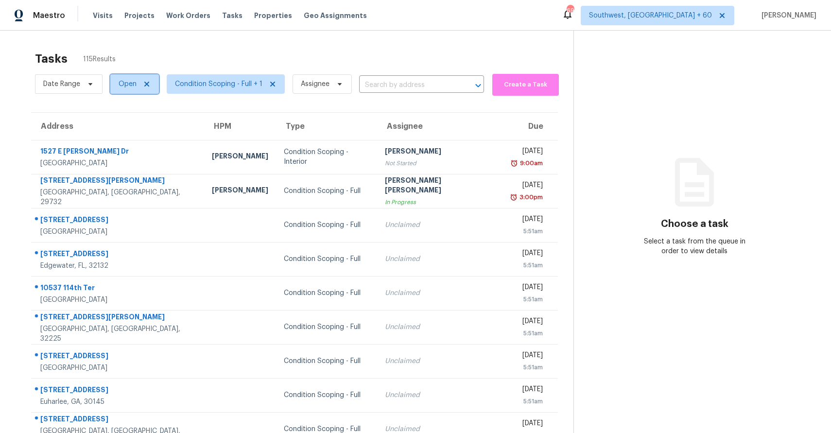
click at [120, 90] on span "Open" at bounding box center [134, 83] width 49 height 19
click at [150, 140] on label "Blocked" at bounding box center [135, 139] width 38 height 10
click at [122, 140] on input "Blocked" at bounding box center [119, 137] width 6 height 6
checkbox input "true"
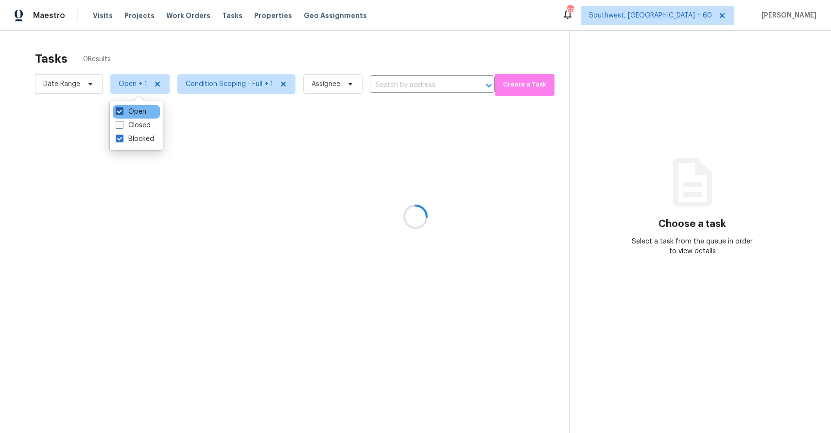
click at [137, 110] on label "Open" at bounding box center [131, 112] width 31 height 10
click at [122, 110] on input "Open" at bounding box center [119, 110] width 6 height 6
checkbox input "false"
click at [200, 37] on div at bounding box center [415, 216] width 831 height 433
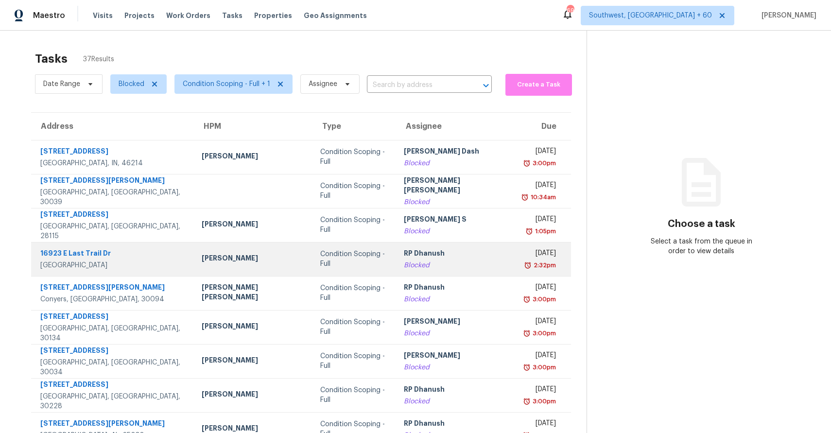
scroll to position [73, 0]
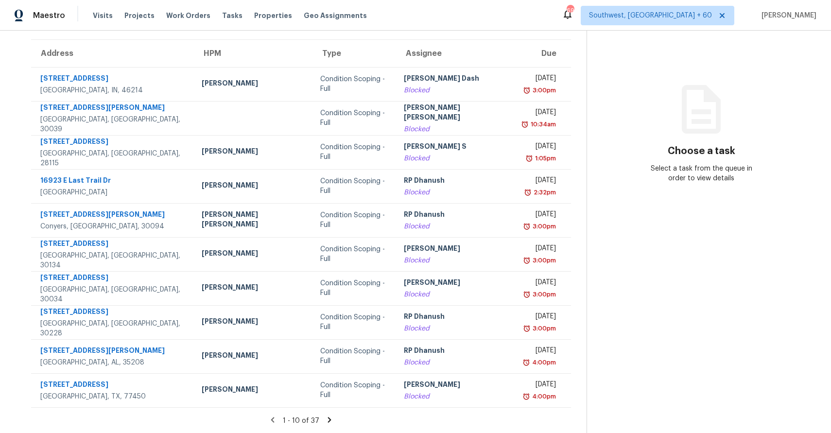
click at [325, 418] on icon at bounding box center [329, 420] width 9 height 9
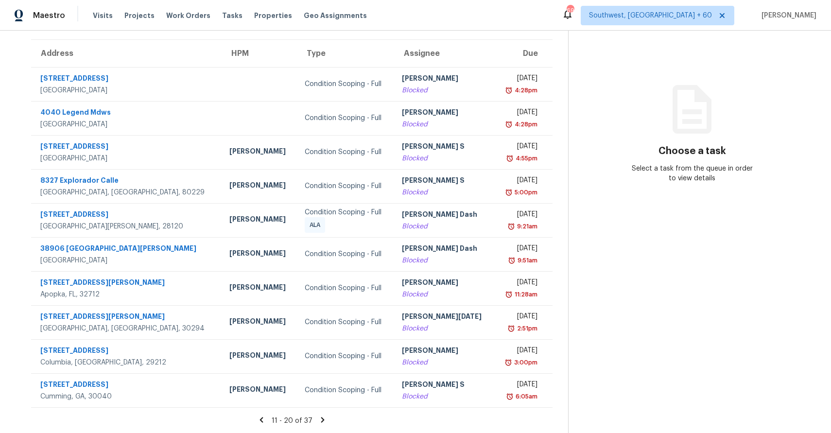
click at [318, 421] on icon at bounding box center [322, 420] width 9 height 9
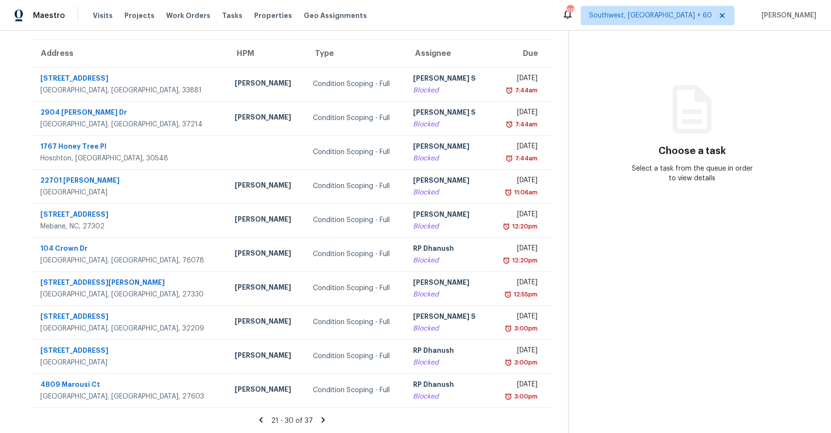
click at [322, 419] on icon at bounding box center [322, 419] width 3 height 5
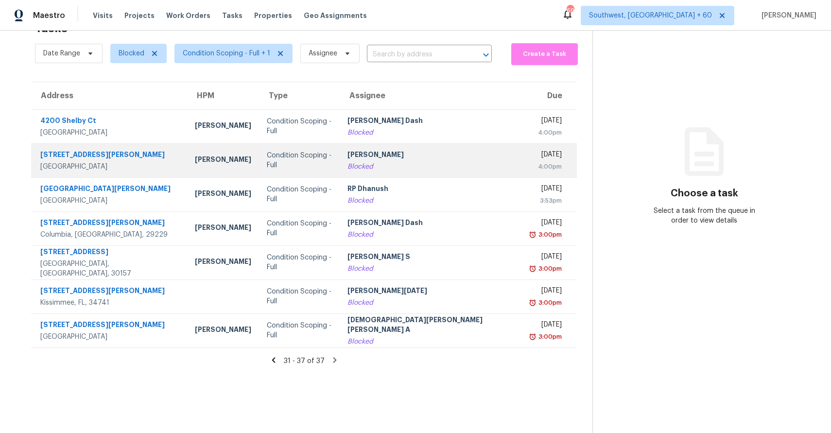
click at [403, 157] on div "[PERSON_NAME]" at bounding box center [432, 156] width 168 height 12
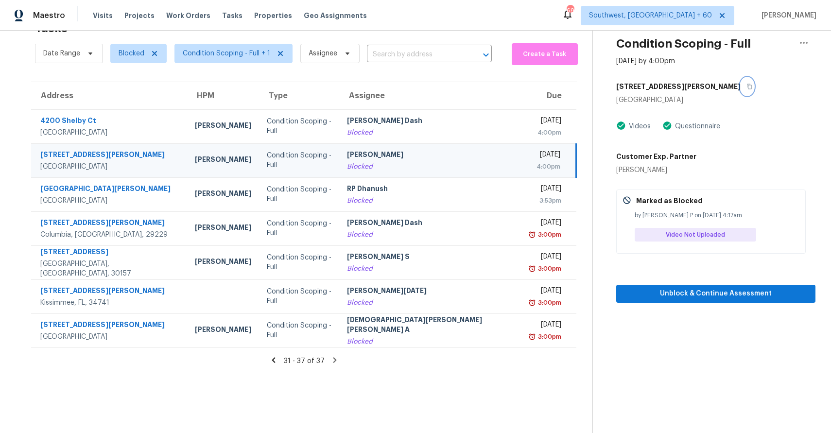
click at [741, 84] on button "button" at bounding box center [747, 87] width 13 height 18
click at [406, 58] on input "text" at bounding box center [416, 54] width 98 height 15
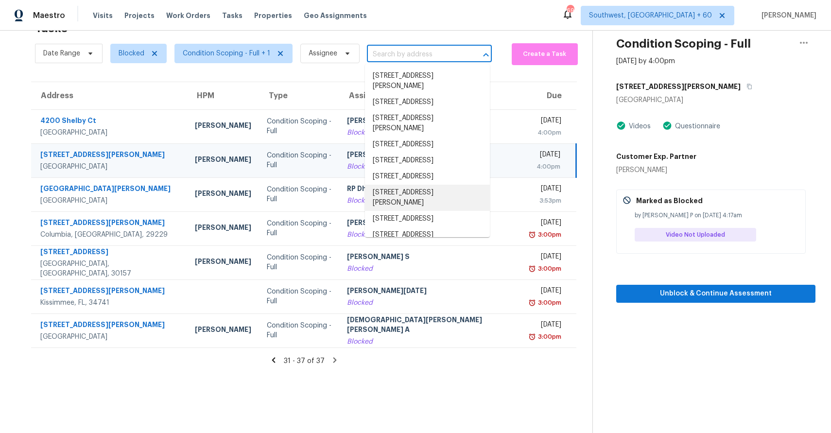
click at [343, 159] on td "Ranjith Kumar P Blocked" at bounding box center [430, 160] width 183 height 34
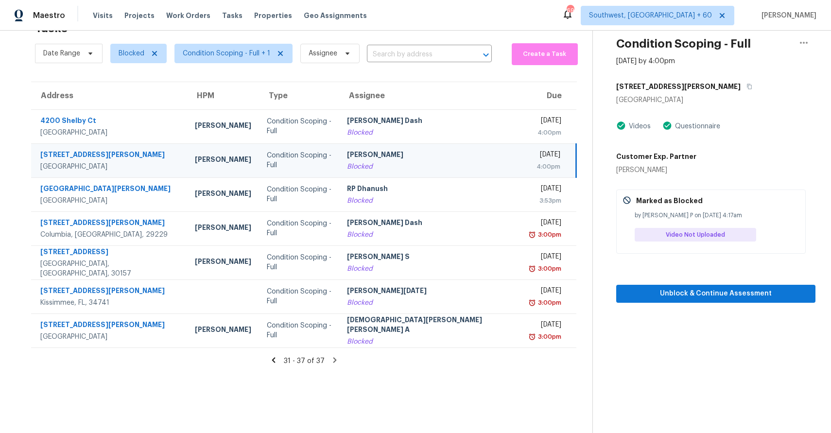
click at [400, 160] on div "[PERSON_NAME]" at bounding box center [431, 156] width 168 height 12
click at [700, 300] on button "Unblock & Continue Assessment" at bounding box center [715, 294] width 199 height 18
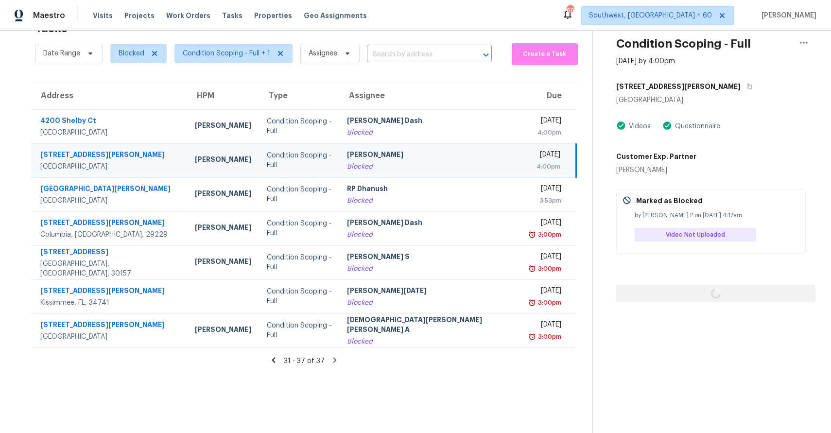
click at [700, 300] on div at bounding box center [715, 278] width 199 height 49
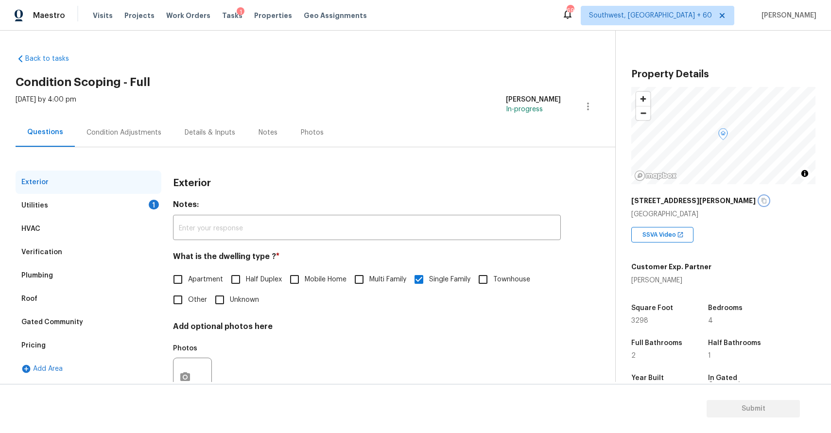
click at [761, 198] on icon "button" at bounding box center [764, 201] width 6 height 6
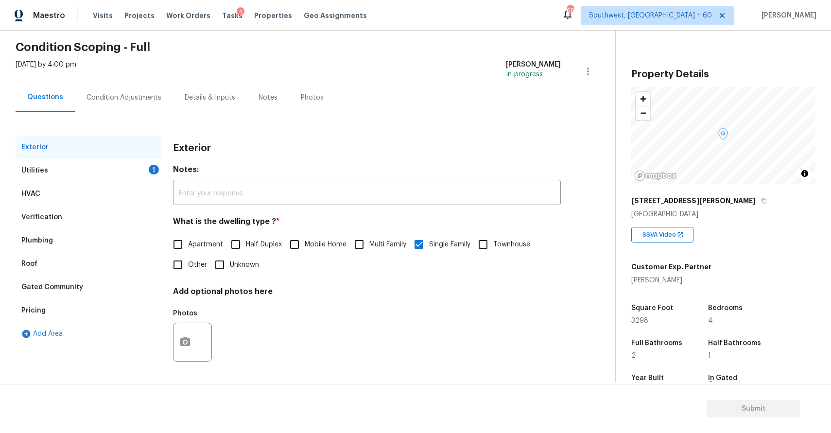
click at [109, 171] on div "Utilities 1" at bounding box center [89, 170] width 146 height 23
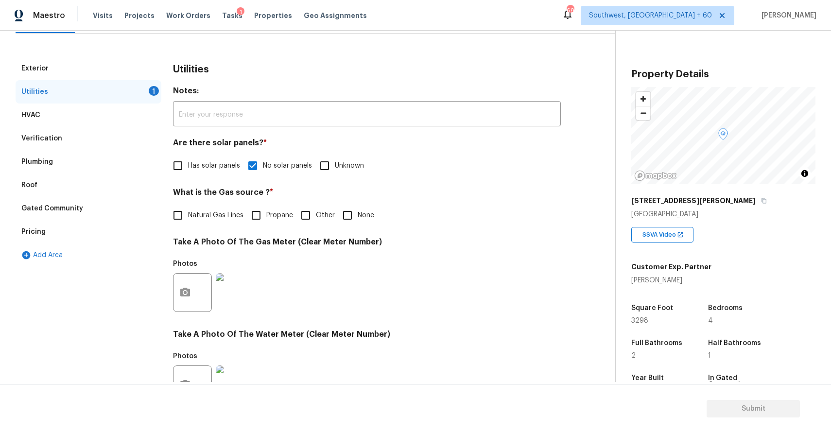
scroll to position [88, 0]
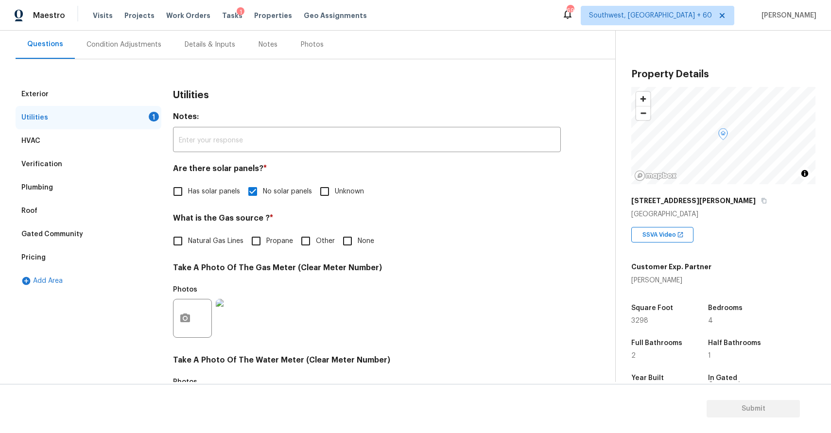
click at [150, 60] on div "Exterior Utilities 1 HVAC Verification Plumbing Roof Gated Community Pricing Ad…" at bounding box center [304, 324] width 577 height 530
click at [151, 49] on div "Condition Adjustments" at bounding box center [124, 45] width 75 height 10
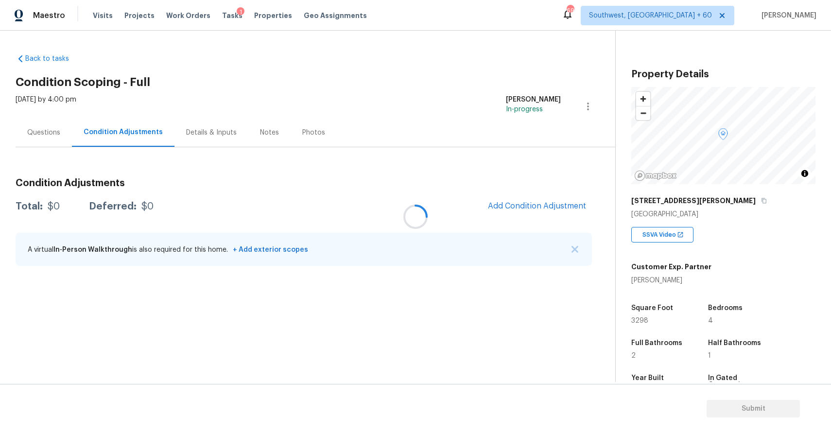
click at [151, 49] on div at bounding box center [415, 216] width 831 height 433
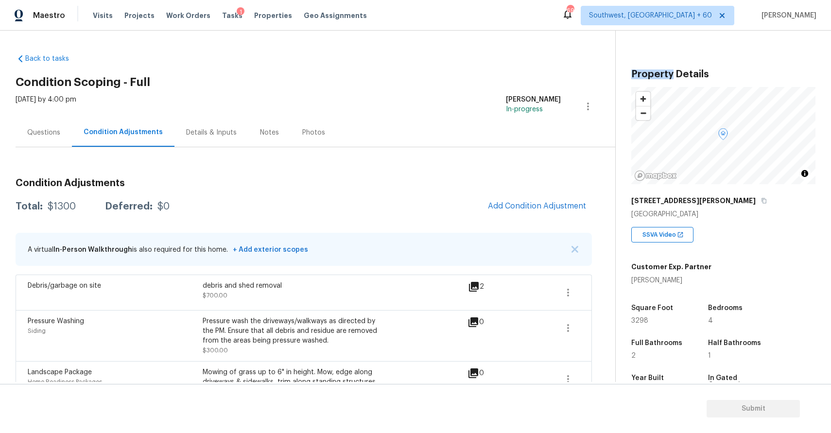
scroll to position [73, 0]
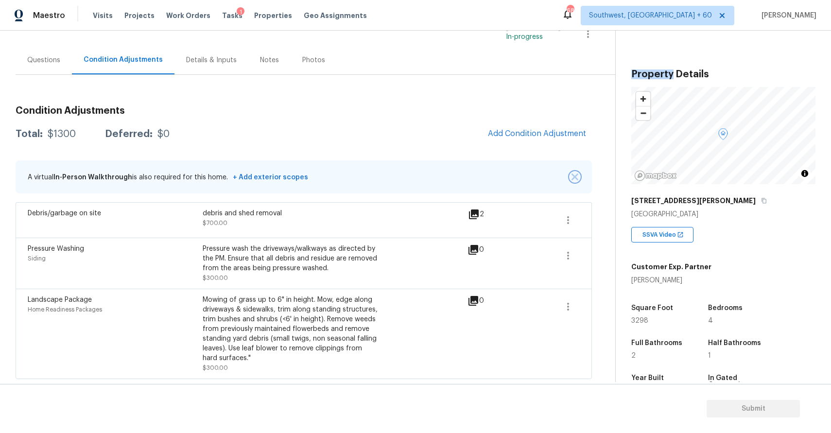
click at [578, 179] on img "button" at bounding box center [575, 177] width 7 height 7
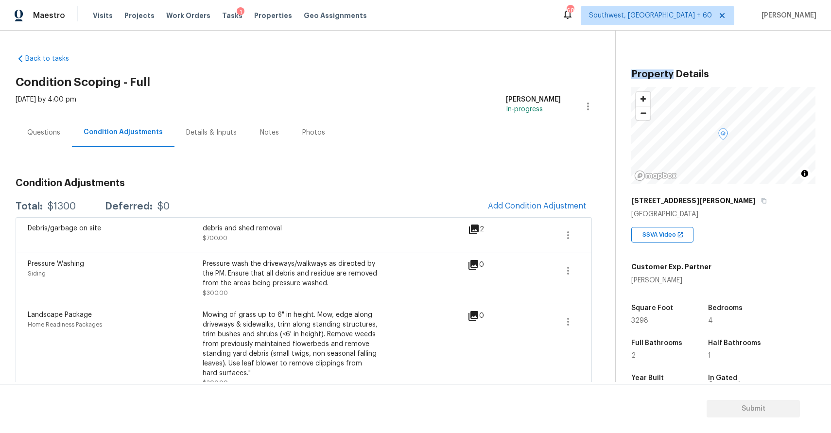
scroll to position [16, 0]
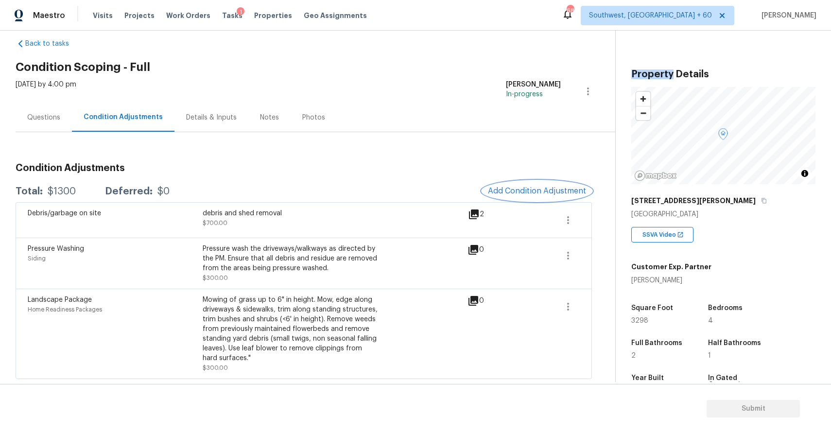
click at [564, 187] on span "Add Condition Adjustment" at bounding box center [537, 191] width 98 height 9
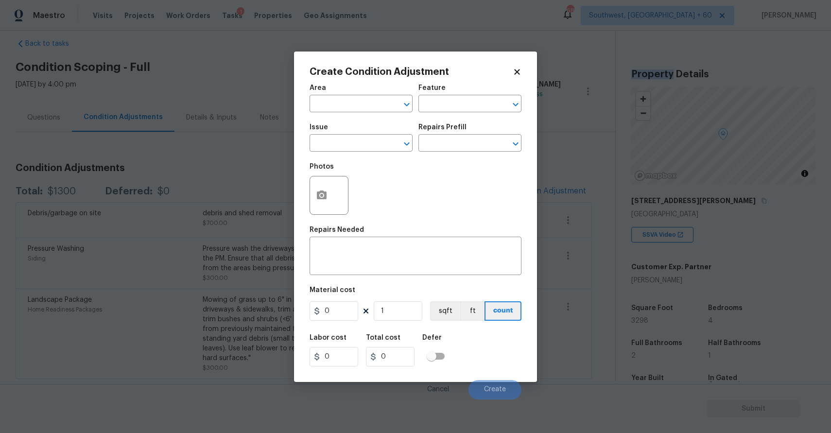
click at [369, 134] on div "Issue" at bounding box center [361, 130] width 103 height 13
click at [371, 137] on input "text" at bounding box center [348, 144] width 76 height 15
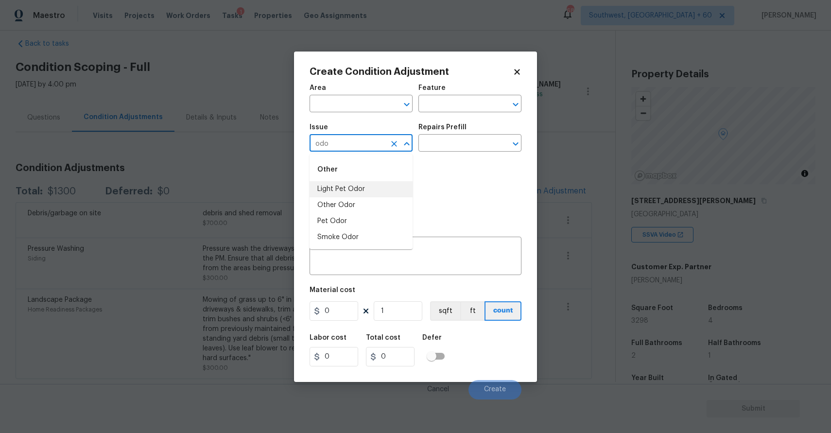
click at [363, 185] on li "Light Pet Odor" at bounding box center [361, 189] width 103 height 16
type input "Light Pet Odor"
click at [432, 153] on div "Issue Light Pet Odor ​ Repairs Prefill ​" at bounding box center [416, 137] width 212 height 39
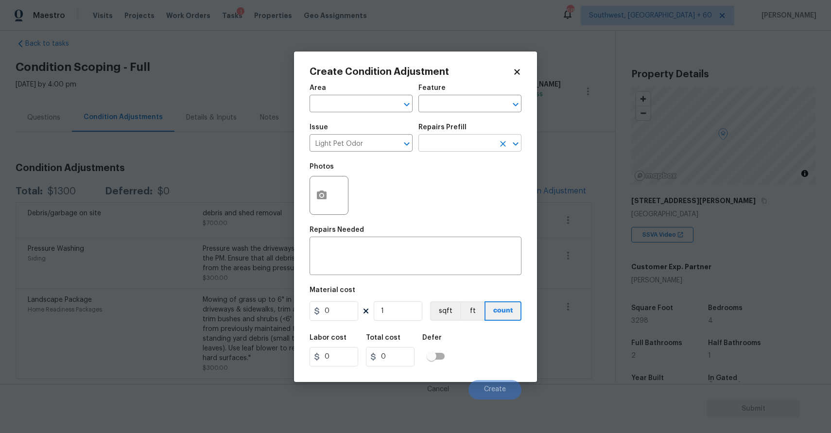
click at [447, 145] on input "text" at bounding box center [457, 144] width 76 height 15
click at [454, 170] on li "Acquisition Scope: 1-2 pets present $575.00" at bounding box center [470, 171] width 103 height 26
type textarea "Acquisition Scope: 1-2 pets present"
type input "575"
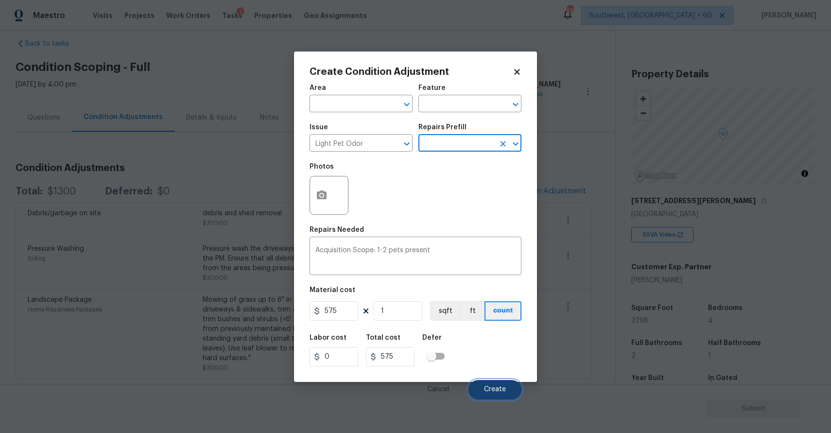
click at [501, 388] on span "Create" at bounding box center [495, 389] width 22 height 7
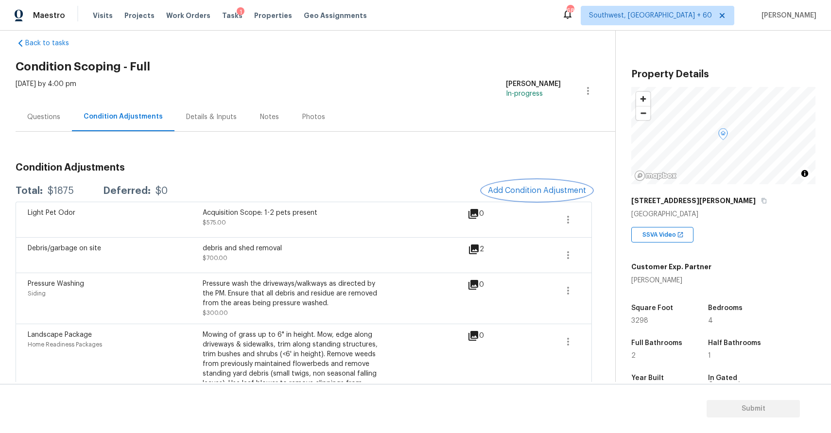
click at [562, 190] on span "Add Condition Adjustment" at bounding box center [537, 190] width 98 height 9
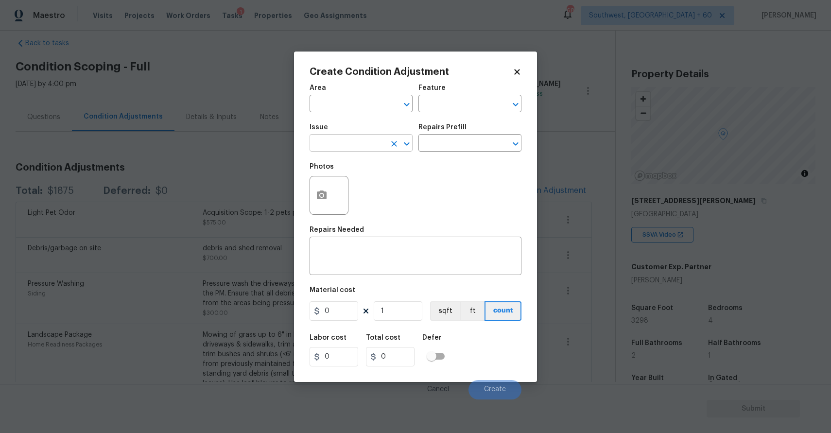
click at [337, 151] on input "text" at bounding box center [348, 144] width 76 height 15
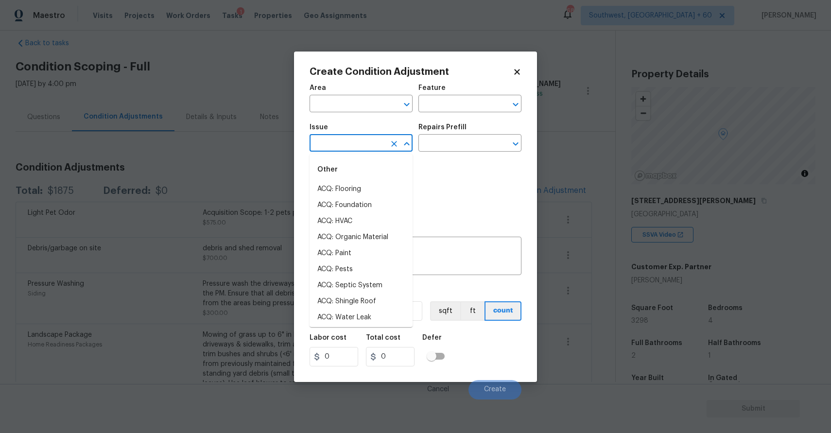
click at [337, 151] on input "text" at bounding box center [348, 144] width 76 height 15
click at [354, 309] on li "Interior Closet Door" at bounding box center [361, 302] width 103 height 16
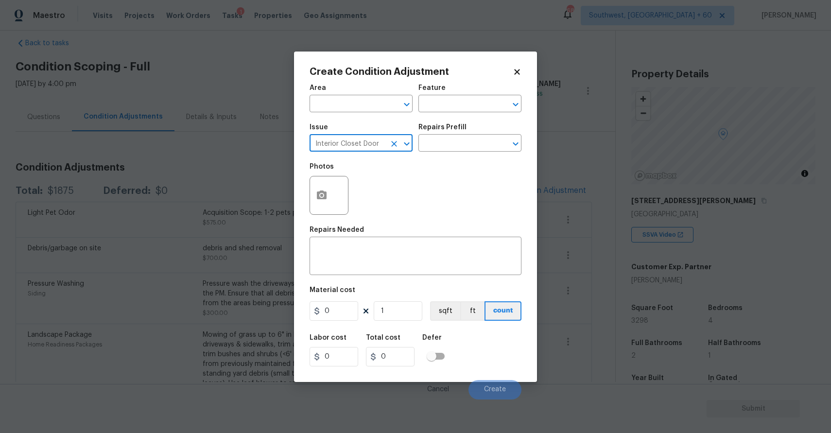
type input "Interior Closet Door"
click at [395, 280] on div "Area ​ Feature ​ Issue Interior Closet Door ​ Repairs Prefill ​ Photos Repairs …" at bounding box center [416, 239] width 212 height 321
click at [404, 260] on textarea at bounding box center [416, 257] width 200 height 20
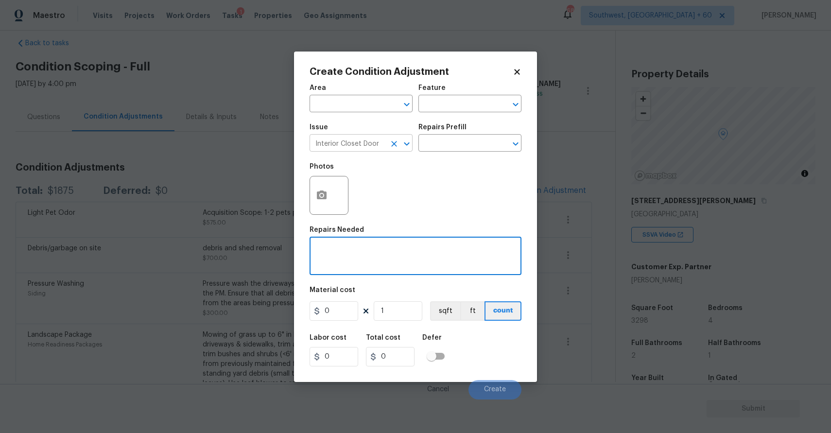
click at [395, 141] on icon "Clear" at bounding box center [394, 144] width 10 height 10
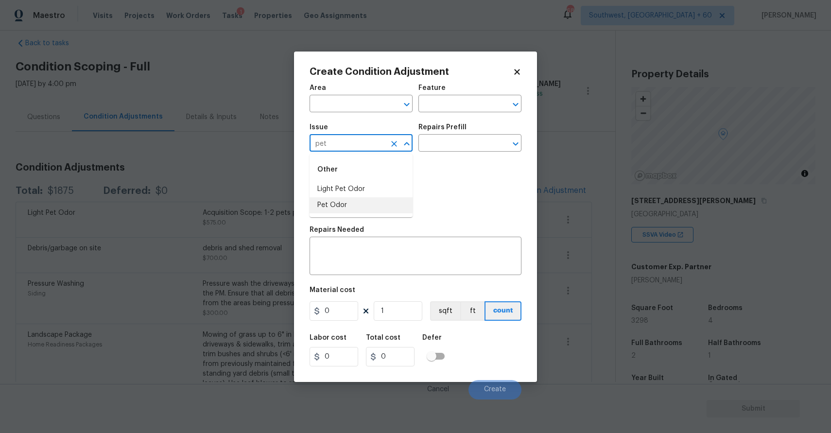
click at [337, 202] on li "Pet Odor" at bounding box center [361, 205] width 103 height 16
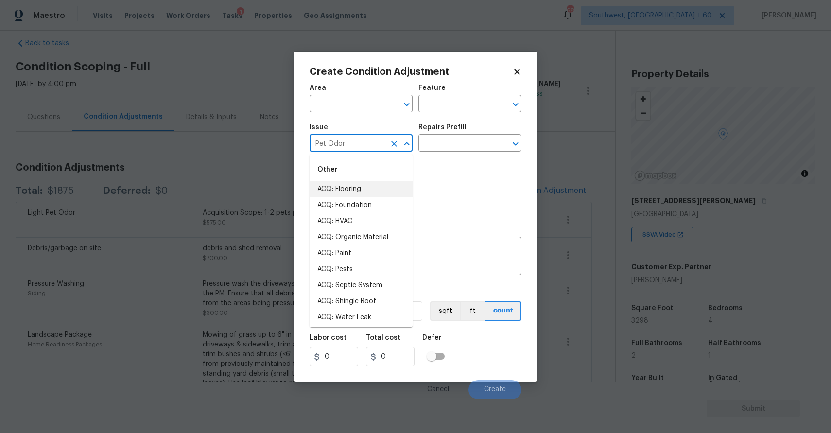
click at [348, 144] on input "Pet Odor" at bounding box center [348, 144] width 76 height 15
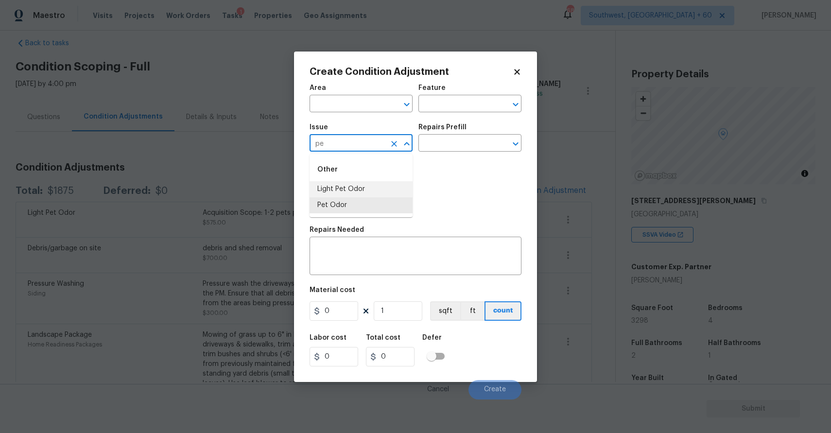
type input "p"
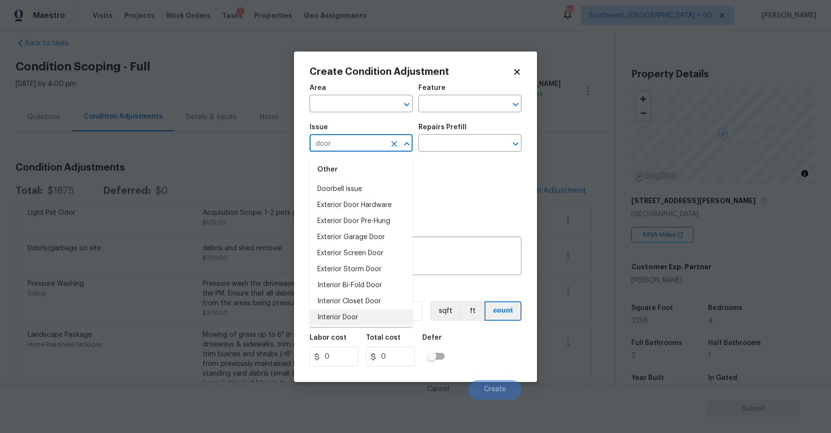
click at [364, 317] on li "Interior Door" at bounding box center [361, 318] width 103 height 16
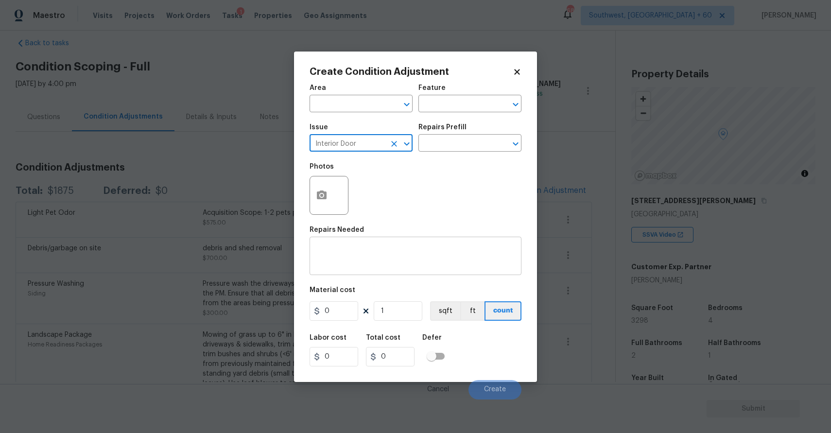
type input "Interior Door"
click at [412, 254] on textarea at bounding box center [416, 257] width 200 height 20
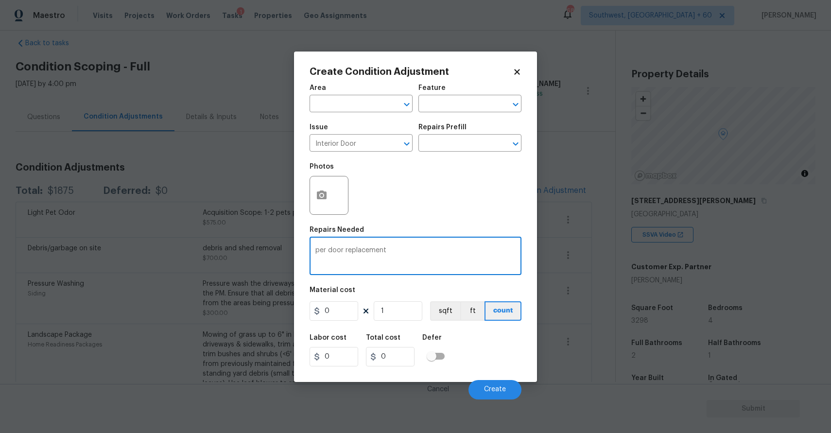
type textarea "per door replacement"
click at [356, 318] on input "0" at bounding box center [334, 310] width 49 height 19
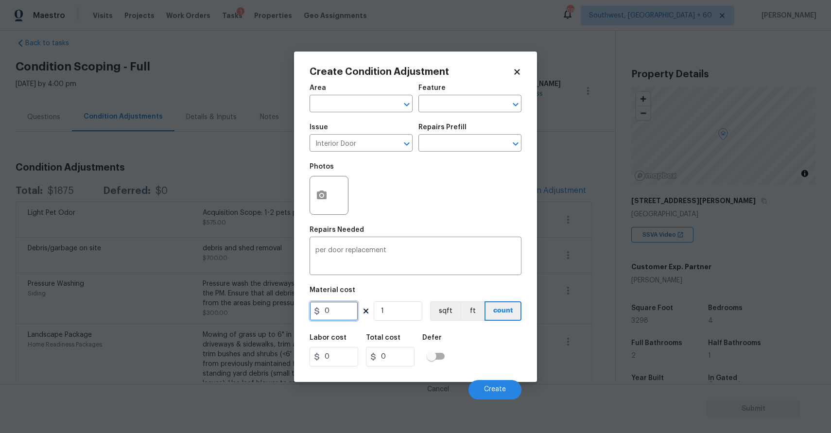
click at [356, 318] on input "0" at bounding box center [334, 310] width 49 height 19
type input "250"
click at [316, 191] on icon "button" at bounding box center [322, 196] width 12 height 12
type input "250"
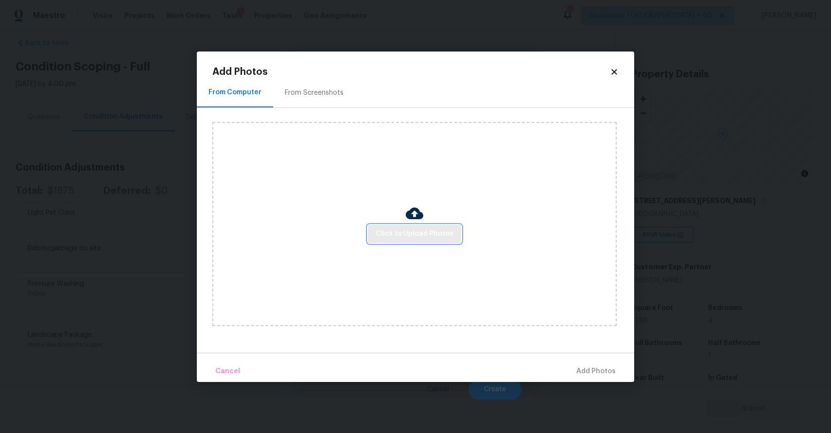
click at [421, 229] on span "Click to Upload Photos" at bounding box center [415, 234] width 78 height 12
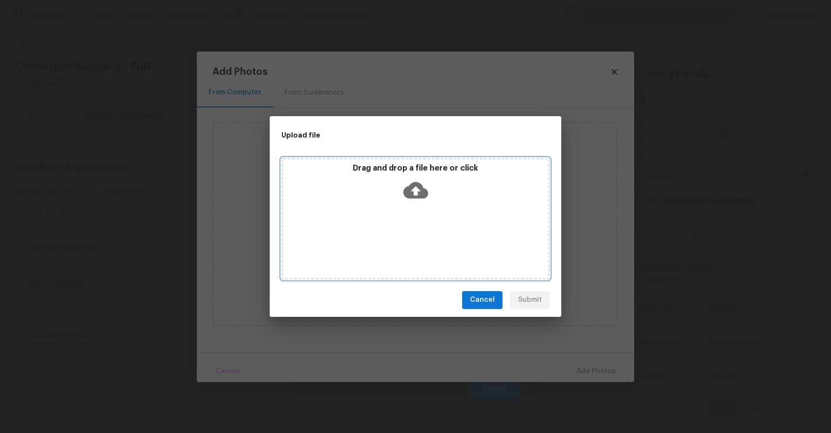
click at [421, 229] on div "Drag and drop a file here or click" at bounding box center [415, 219] width 268 height 122
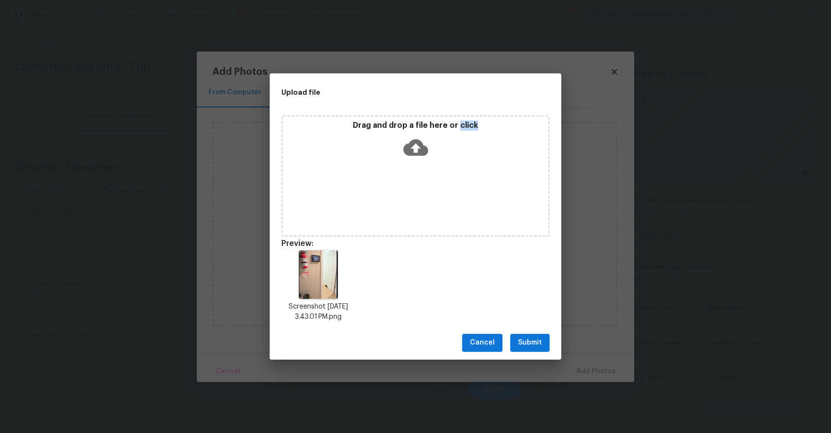
click at [531, 337] on span "Submit" at bounding box center [530, 343] width 24 height 12
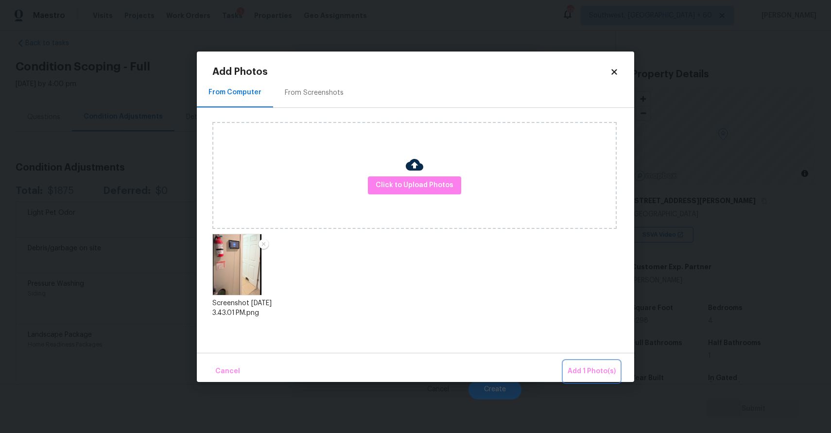
click at [593, 368] on span "Add 1 Photo(s)" at bounding box center [592, 372] width 48 height 12
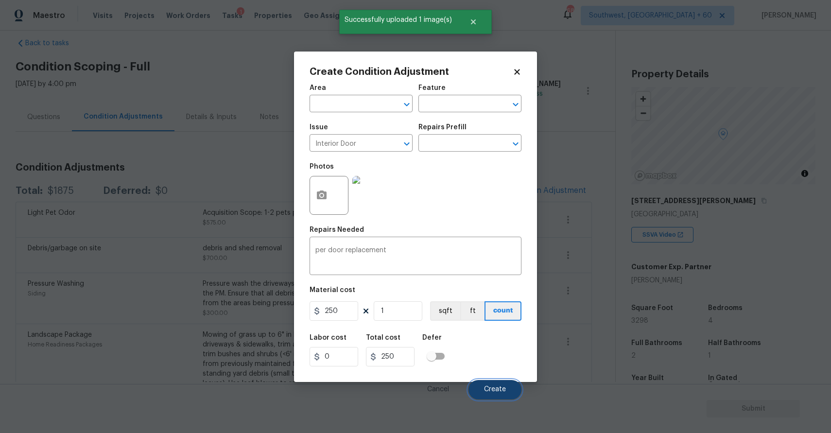
click at [494, 386] on button "Create" at bounding box center [495, 389] width 53 height 19
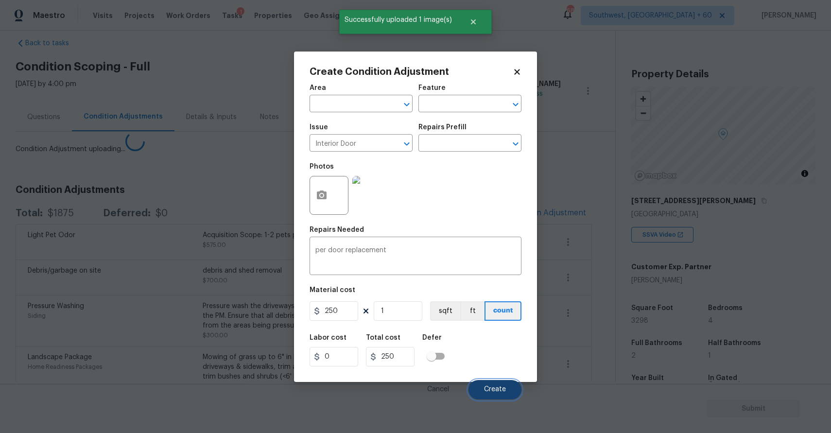
click at [499, 386] on button "Create" at bounding box center [495, 389] width 53 height 19
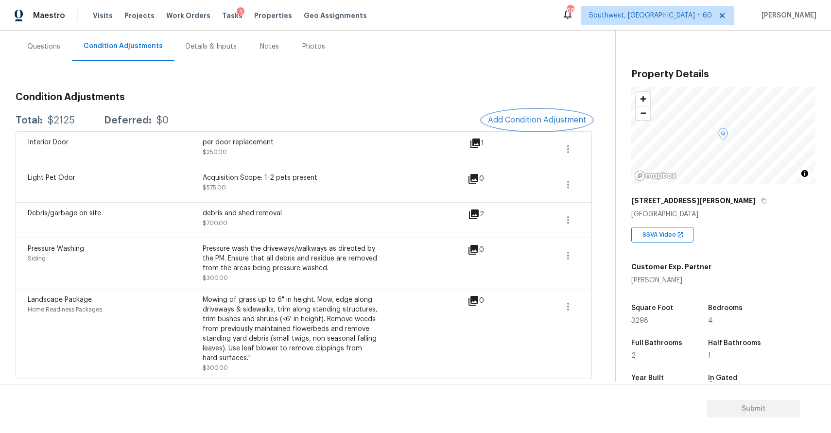
scroll to position [0, 0]
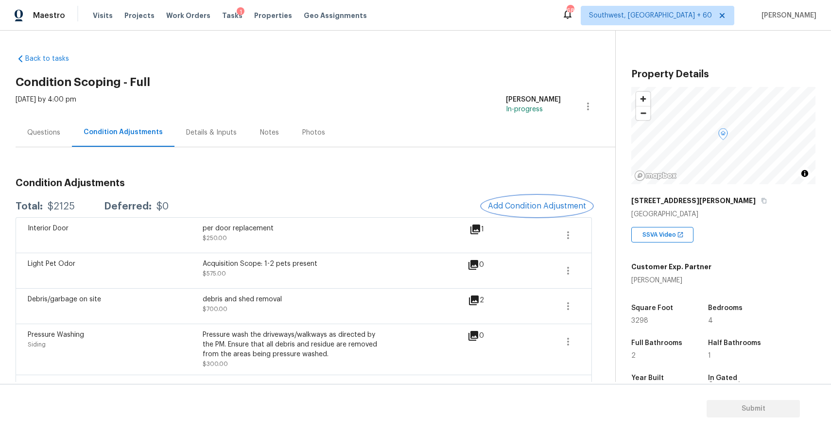
click at [550, 209] on span "Add Condition Adjustment" at bounding box center [537, 206] width 98 height 9
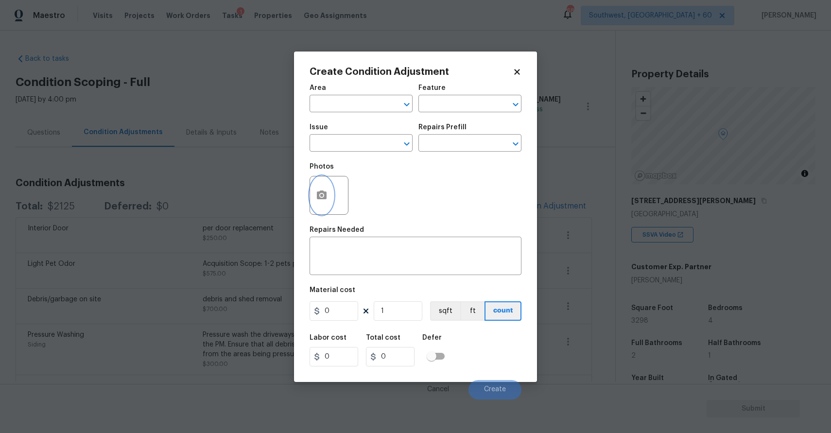
click at [328, 201] on button "button" at bounding box center [321, 195] width 23 height 38
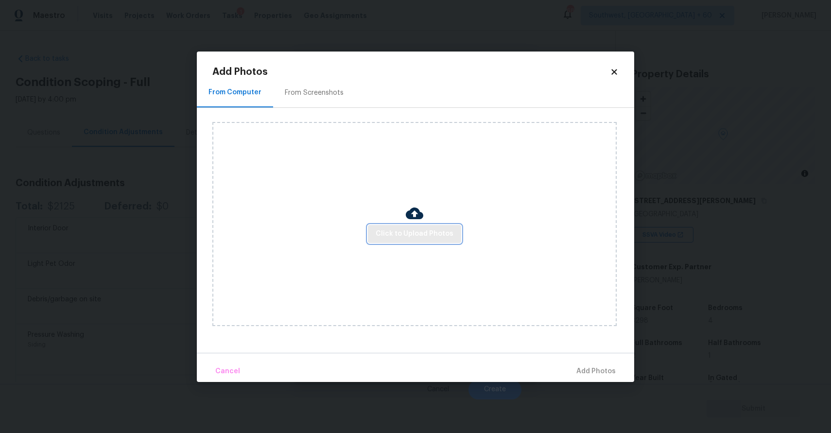
click at [388, 231] on span "Click to Upload Photos" at bounding box center [415, 234] width 78 height 12
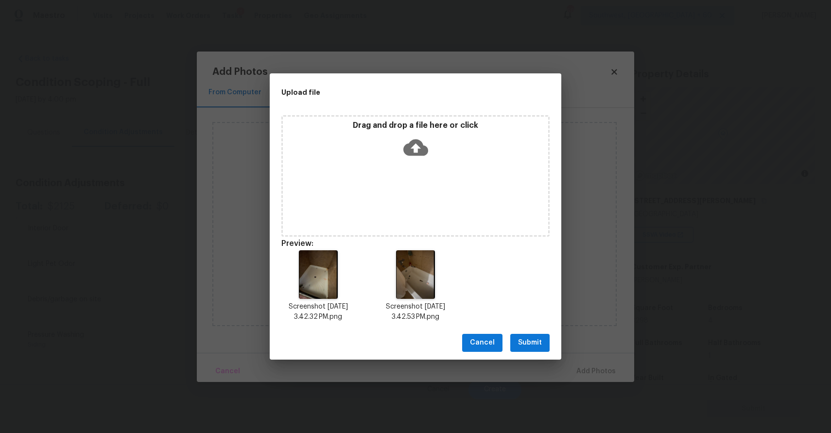
click at [552, 338] on div "Cancel Submit" at bounding box center [416, 343] width 292 height 34
click at [537, 339] on span "Submit" at bounding box center [530, 343] width 24 height 12
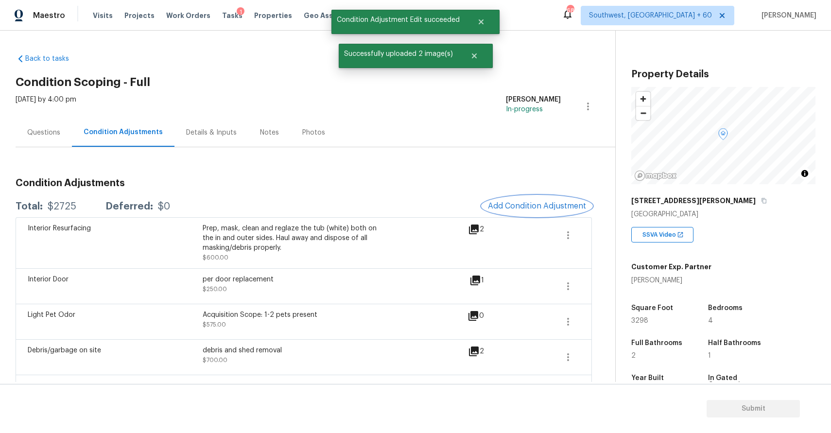
click at [554, 209] on span "Add Condition Adjustment" at bounding box center [537, 206] width 98 height 9
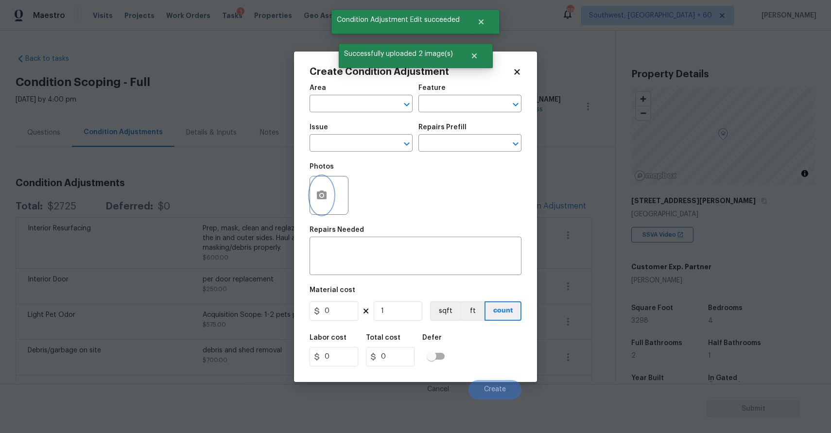
click at [325, 194] on icon "button" at bounding box center [322, 195] width 10 height 9
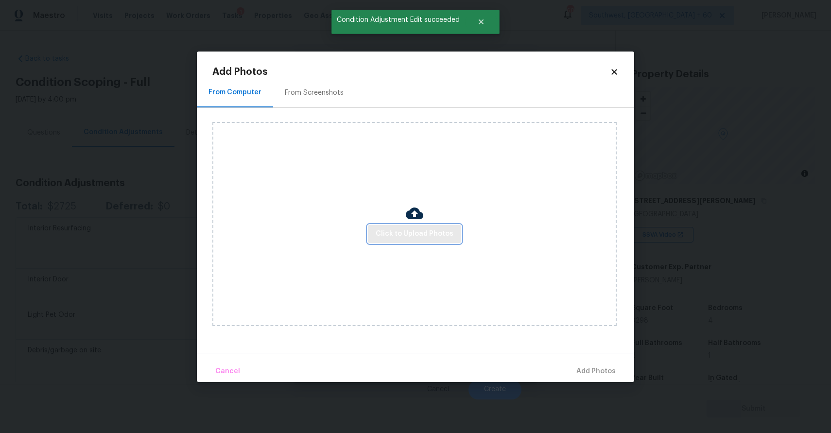
click at [412, 228] on span "Click to Upload Photos" at bounding box center [415, 234] width 78 height 12
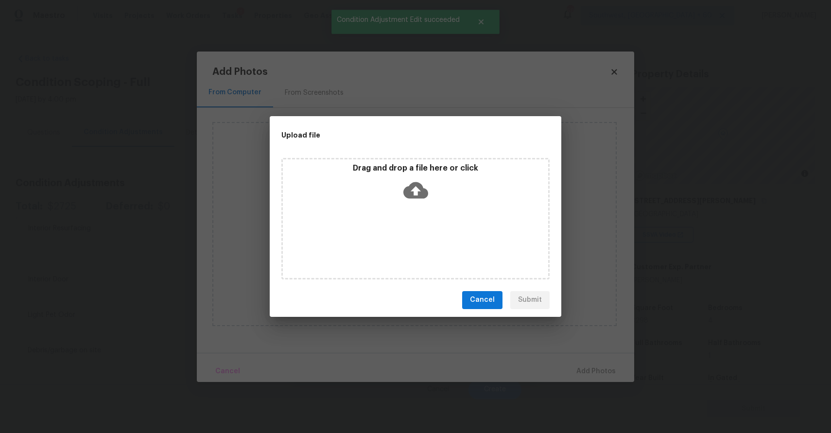
click at [417, 209] on div "Drag and drop a file here or click" at bounding box center [415, 219] width 268 height 122
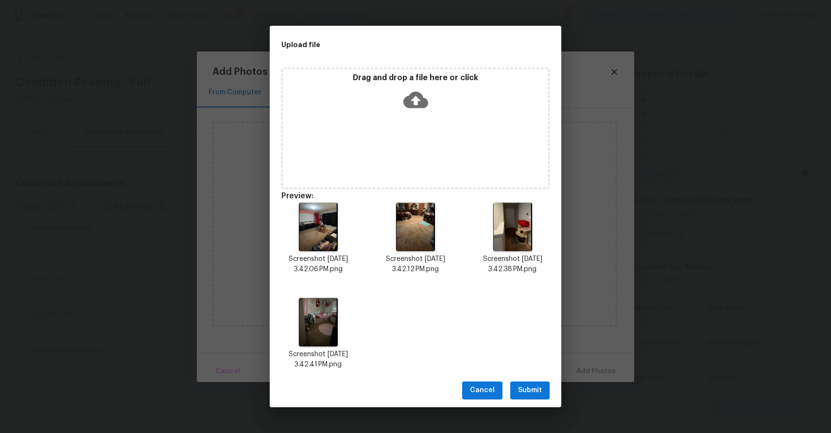
click at [523, 380] on div "Cancel Submit" at bounding box center [416, 391] width 292 height 34
click at [537, 389] on span "Submit" at bounding box center [530, 391] width 24 height 12
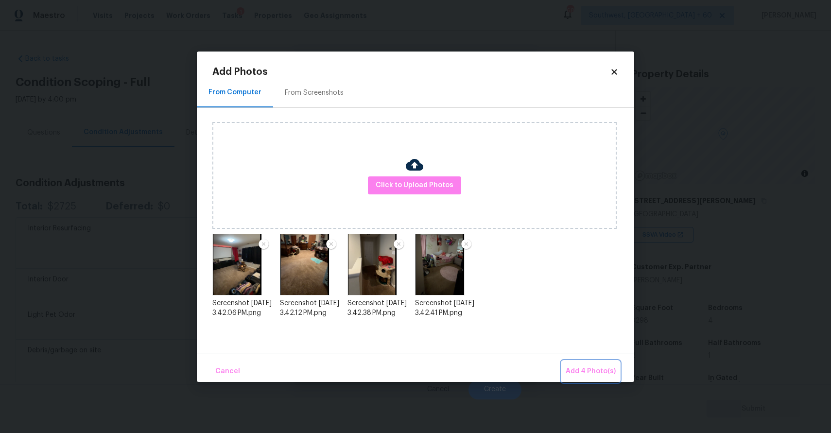
click at [596, 366] on span "Add 4 Photo(s)" at bounding box center [591, 372] width 50 height 12
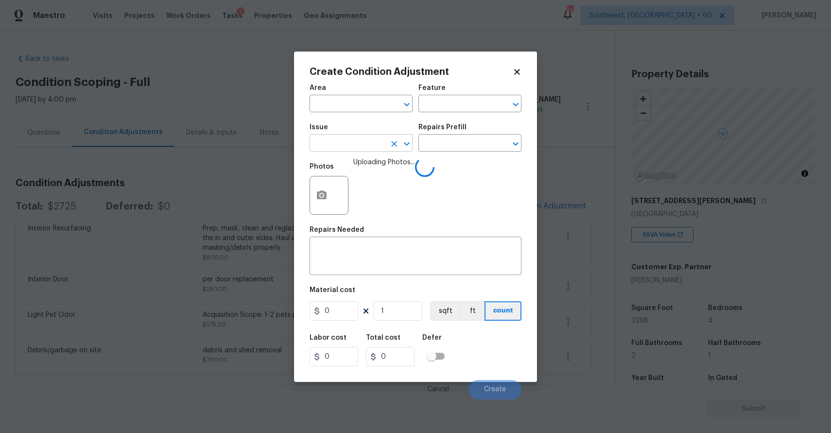
click at [374, 149] on input "text" at bounding box center [348, 144] width 76 height 15
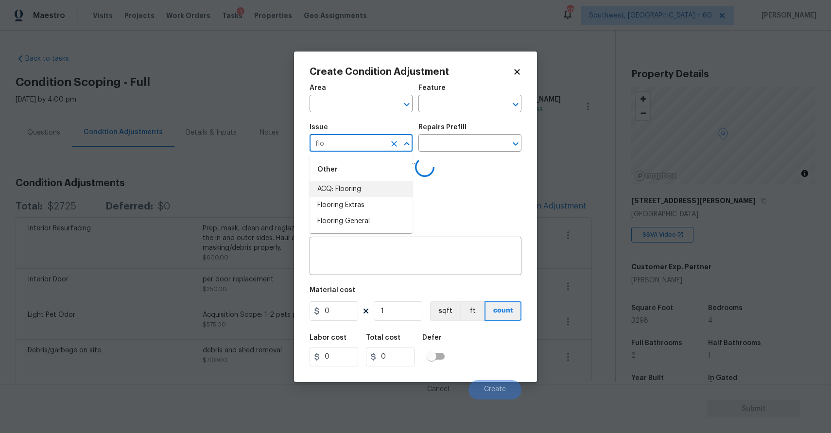
click at [370, 184] on li "ACQ: Flooring" at bounding box center [361, 189] width 103 height 16
type input "ACQ: Flooring"
click at [451, 154] on div "Issue ACQ: Flooring ​ Repairs Prefill ​" at bounding box center [416, 137] width 212 height 39
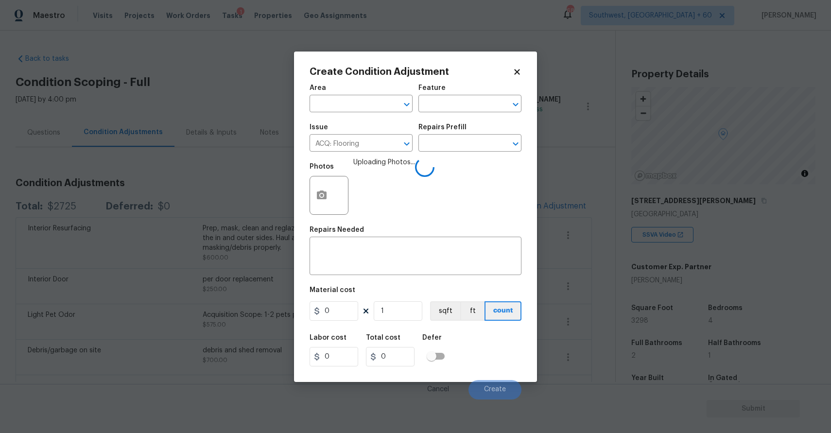
click at [452, 152] on div "Issue ACQ: Flooring ​ Repairs Prefill ​" at bounding box center [416, 137] width 212 height 39
click at [466, 136] on div "Repairs Prefill" at bounding box center [470, 130] width 103 height 13
click at [474, 152] on div "Issue ACQ: Flooring ​ Repairs Prefill ​" at bounding box center [416, 137] width 212 height 39
click at [478, 143] on input "text" at bounding box center [457, 144] width 76 height 15
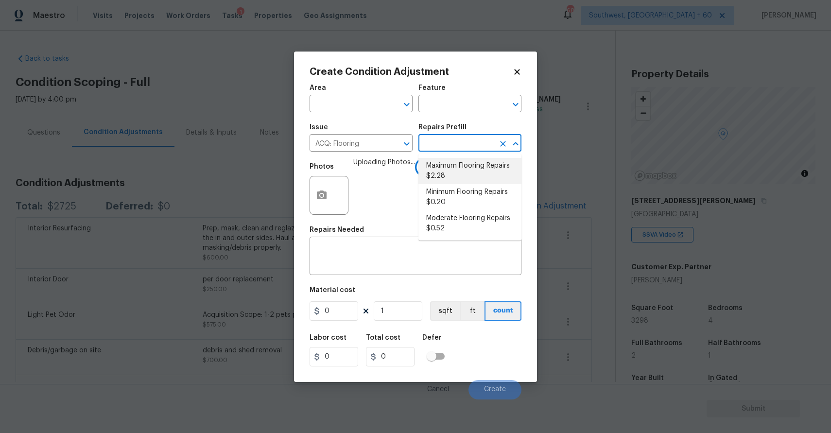
click at [463, 169] on li "Maximum Flooring Repairs $2.28" at bounding box center [470, 171] width 103 height 26
type input "Acquisition"
type textarea "Acquisition Scope: Maximum flooring repairs"
type input "2.28"
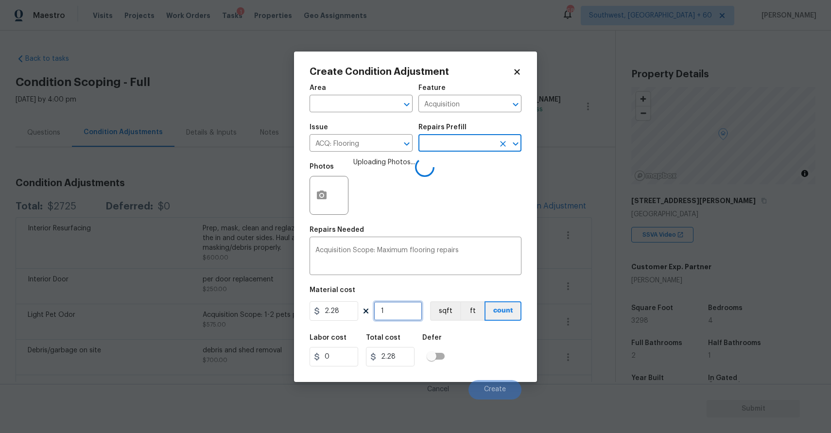
click at [399, 317] on input "1" at bounding box center [398, 310] width 49 height 19
type input "0"
type input "3"
type input "6.84"
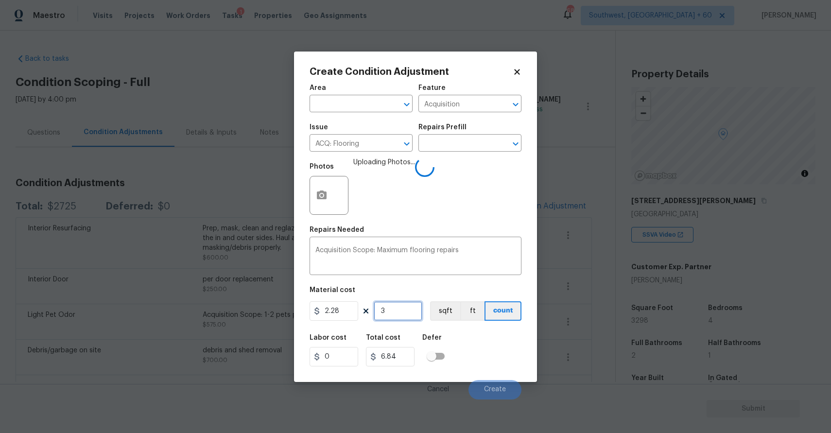
type input "32"
type input "72.96"
type input "329"
type input "750.12"
type input "3298"
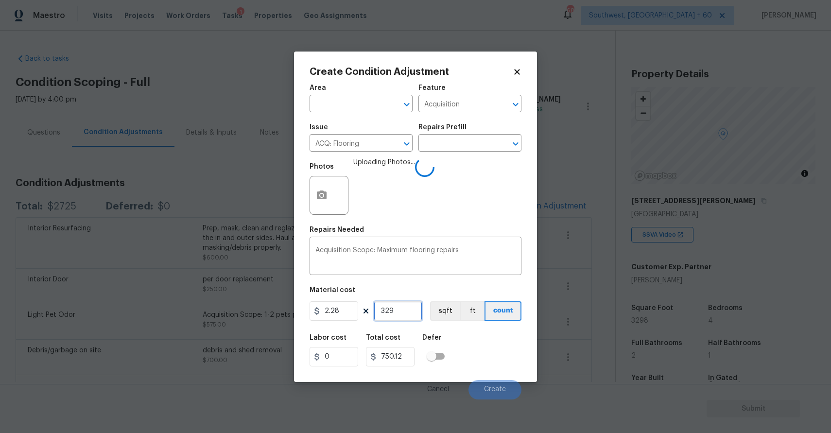
type input "7519.44"
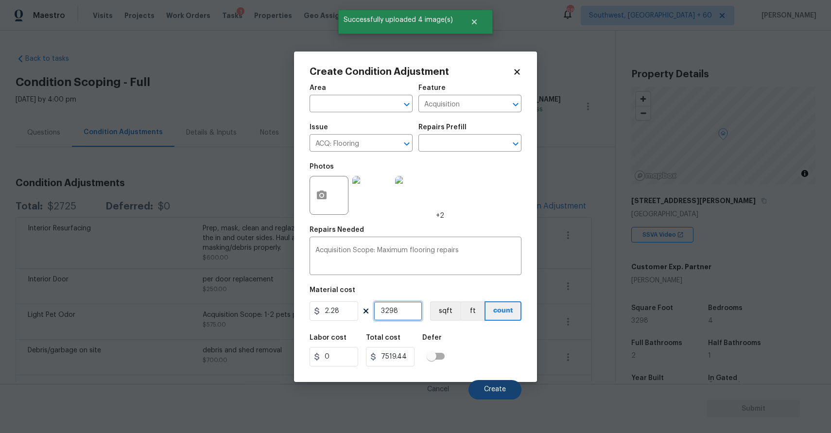
type input "3298"
click at [490, 389] on span "Create" at bounding box center [495, 389] width 22 height 7
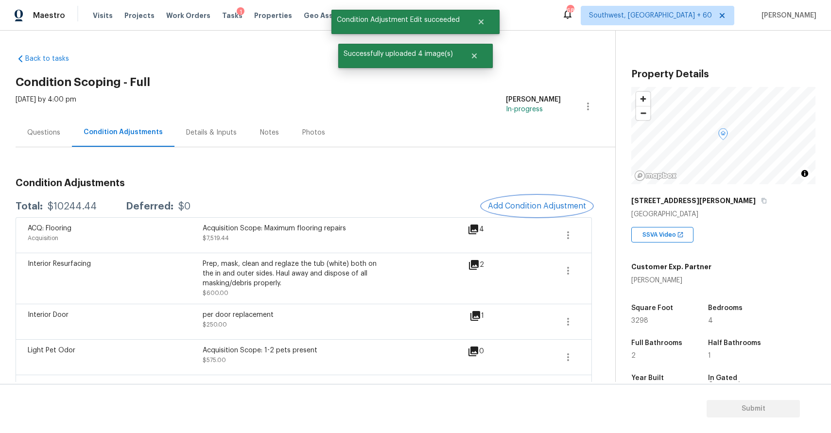
click at [546, 197] on button "Add Condition Adjustment" at bounding box center [537, 206] width 110 height 20
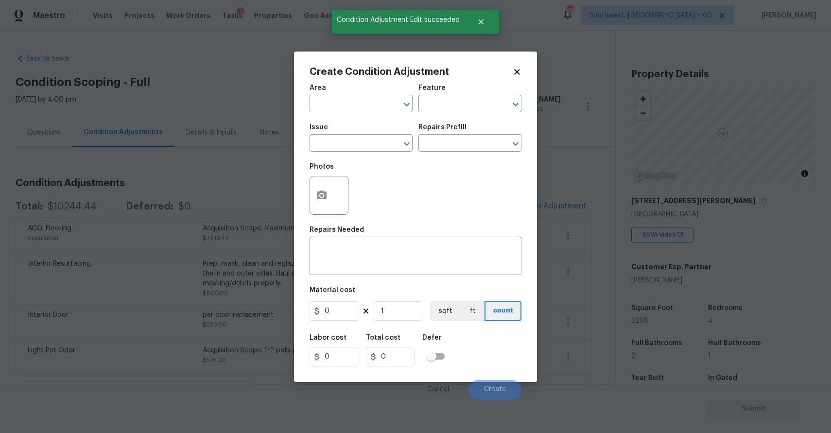
click at [244, 183] on body "Maestro Visits Projects Work Orders Tasks 1 Properties Geo Assignments 682 Sout…" at bounding box center [415, 216] width 831 height 433
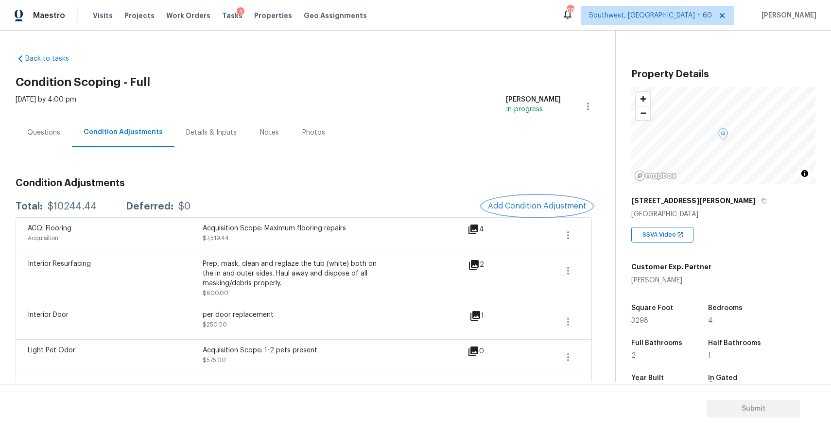
click at [527, 197] on button "Add Condition Adjustment" at bounding box center [537, 206] width 110 height 20
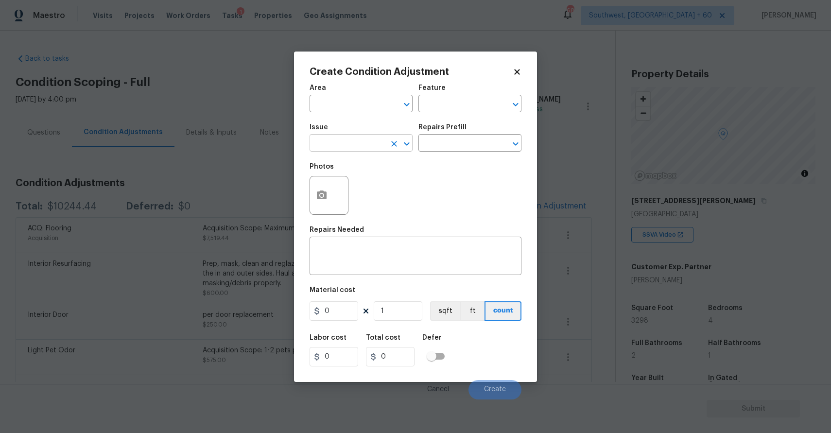
click at [337, 149] on input "text" at bounding box center [348, 144] width 76 height 15
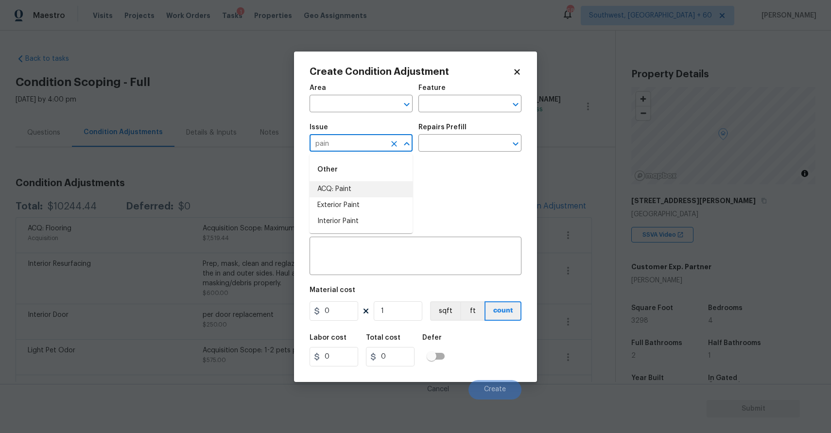
click at [363, 180] on div "Other" at bounding box center [361, 169] width 103 height 23
click at [374, 184] on li "ACQ: Paint" at bounding box center [361, 189] width 103 height 16
type input "ACQ: Paint"
click at [454, 145] on input "text" at bounding box center [457, 144] width 76 height 15
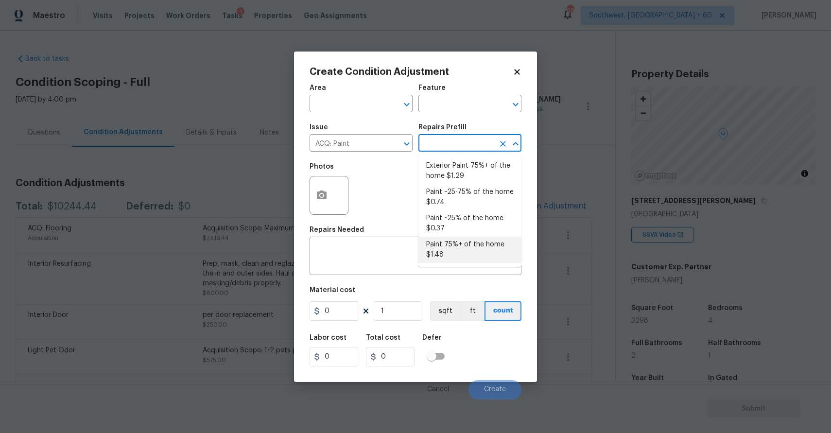
click at [487, 246] on li "Paint 75%+ of the home $1.48" at bounding box center [470, 250] width 103 height 26
type input "Acquisition"
type textarea "Acquisition Scope: 75%+ of the home will likely require interior paint"
type input "1.48"
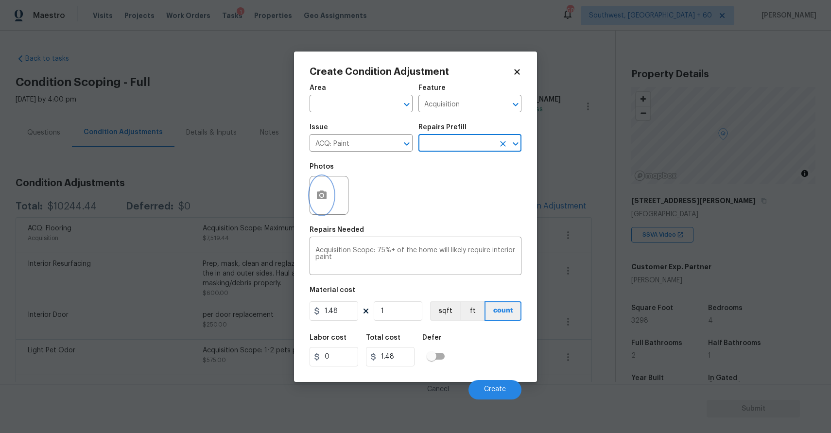
click at [317, 193] on icon "button" at bounding box center [322, 195] width 10 height 9
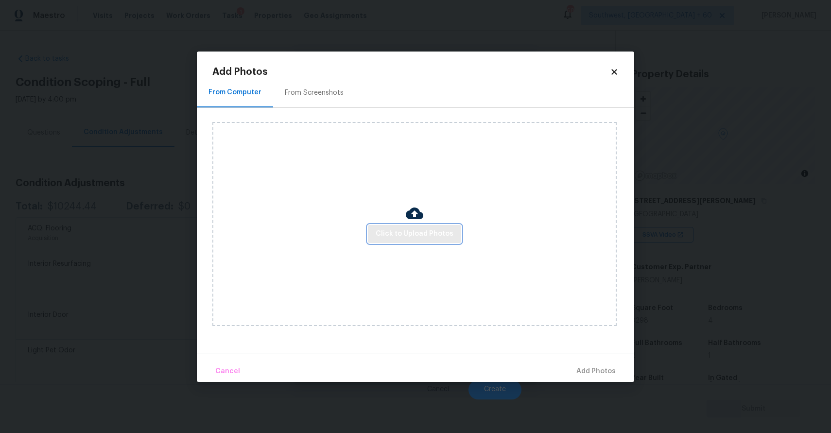
click at [404, 226] on button "Click to Upload Photos" at bounding box center [414, 234] width 93 height 18
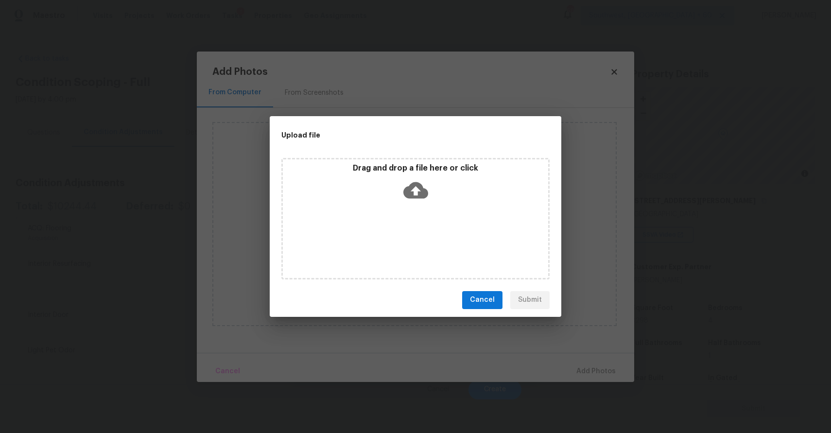
click at [404, 226] on div "Drag and drop a file here or click" at bounding box center [415, 219] width 268 height 122
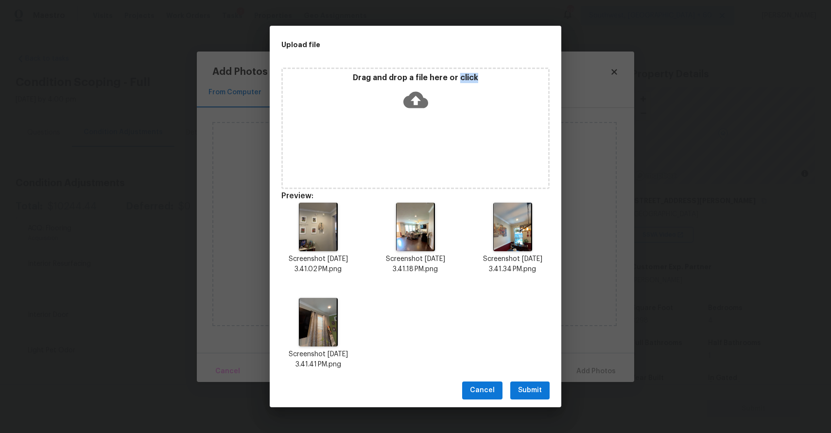
click at [538, 382] on button "Submit" at bounding box center [529, 391] width 39 height 18
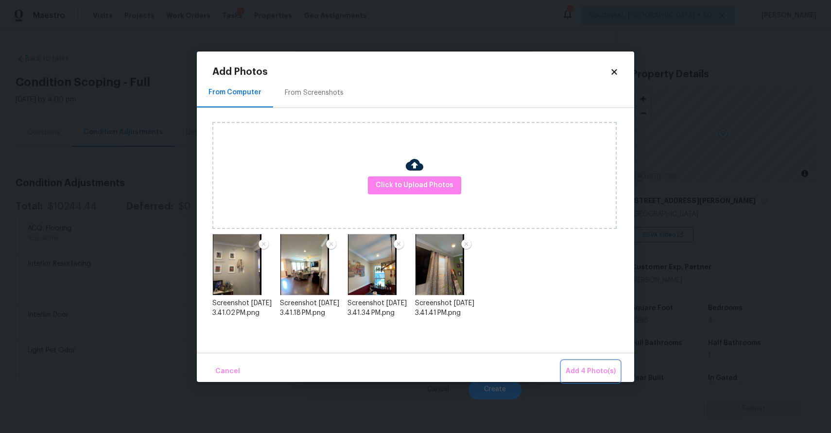
click at [594, 362] on button "Add 4 Photo(s)" at bounding box center [591, 371] width 58 height 21
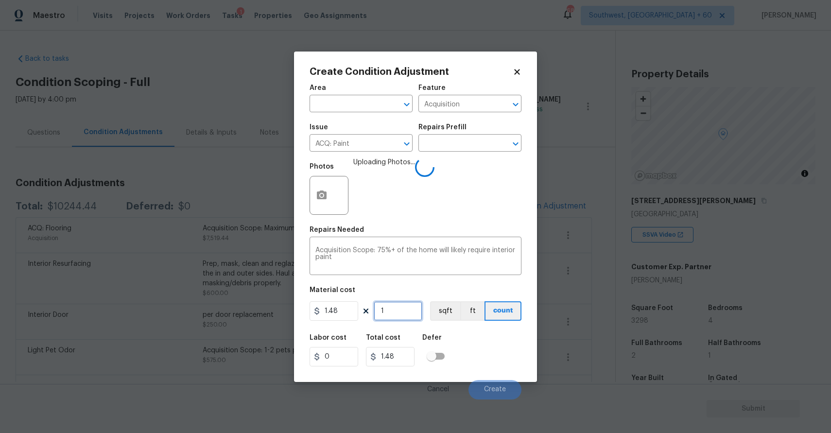
click at [400, 306] on input "1" at bounding box center [398, 310] width 49 height 19
type input "0"
type input "3"
type input "4.44"
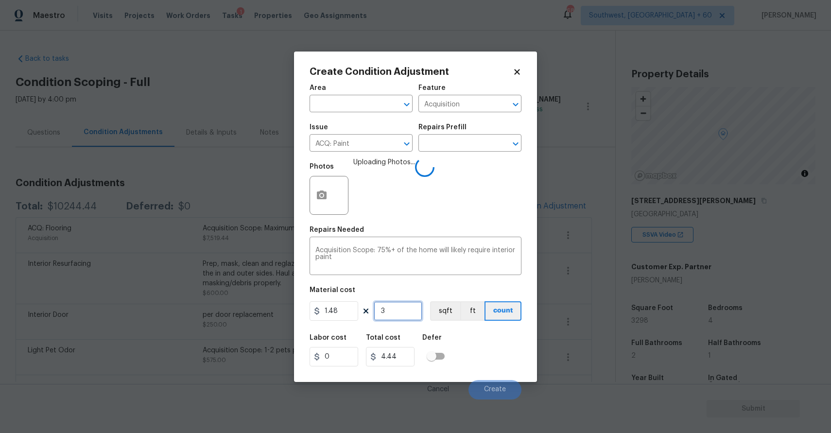
type input "32"
type input "47.36"
type input "329"
type input "486.92"
type input "3298"
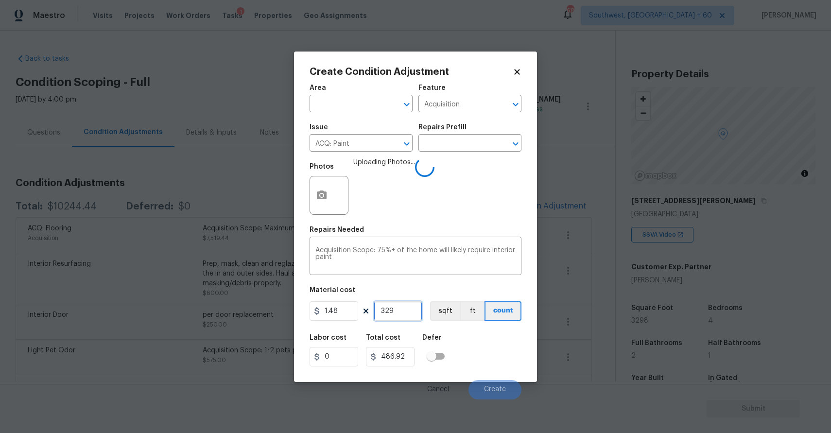
type input "4881.04"
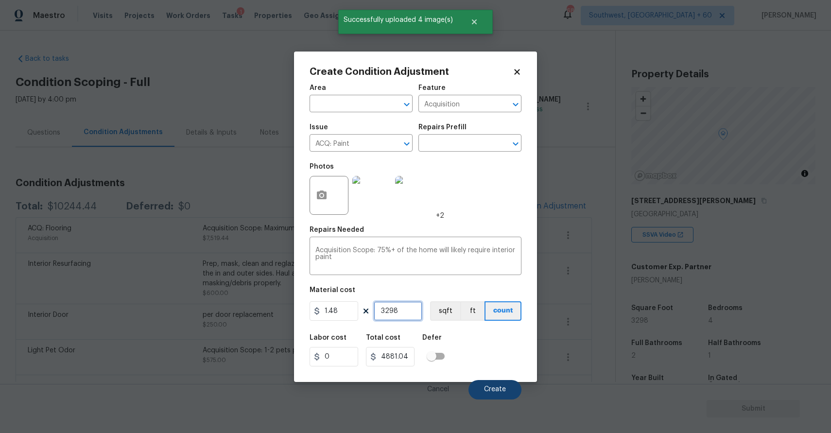
type input "3298"
click at [503, 387] on span "Create" at bounding box center [495, 389] width 22 height 7
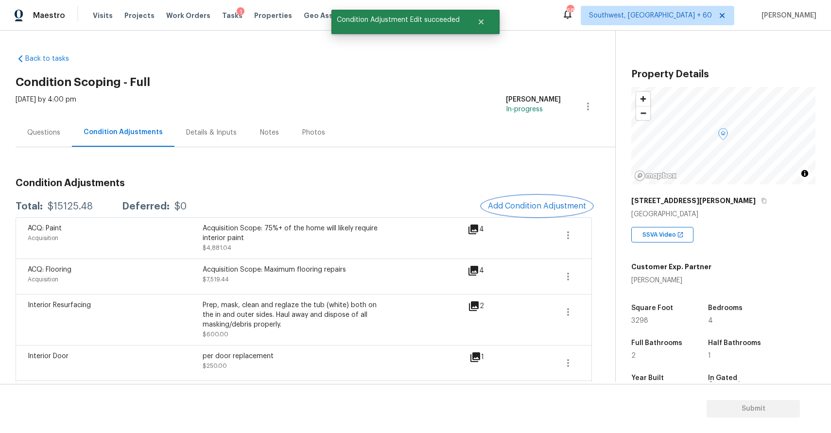
click at [540, 204] on span "Add Condition Adjustment" at bounding box center [537, 206] width 98 height 9
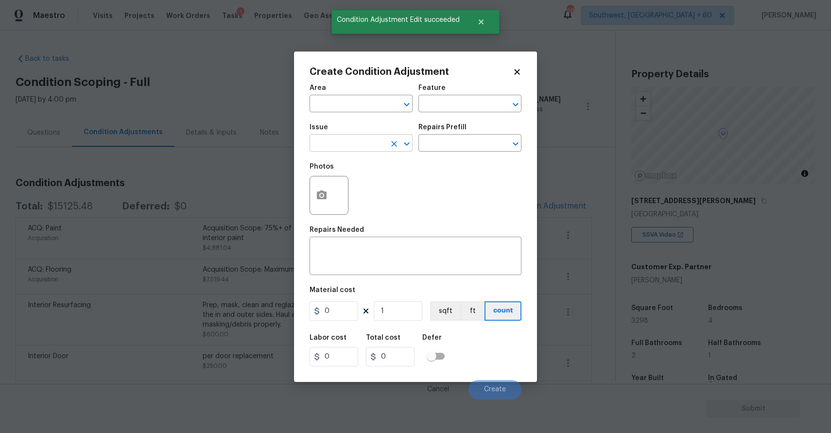
click at [361, 138] on input "text" at bounding box center [348, 144] width 76 height 15
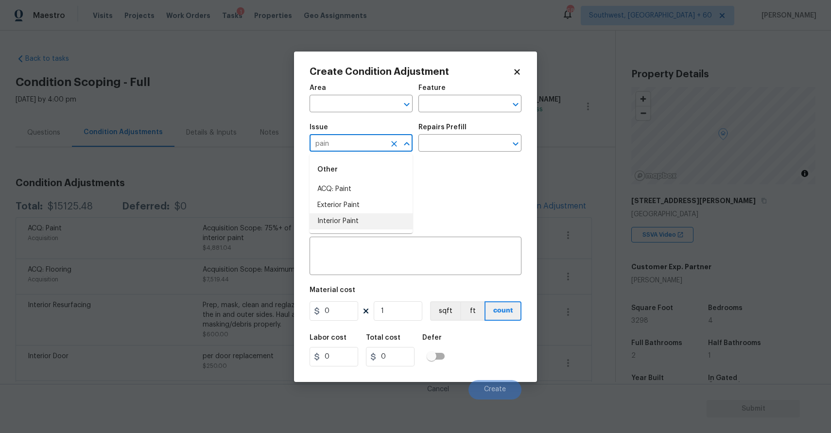
click at [347, 219] on li "Interior Paint" at bounding box center [361, 221] width 103 height 16
type input "Interior Paint"
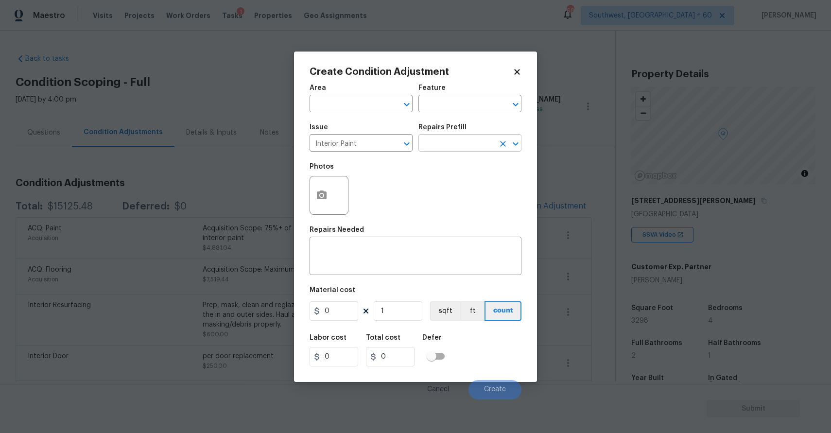
click at [439, 147] on input "text" at bounding box center [457, 144] width 76 height 15
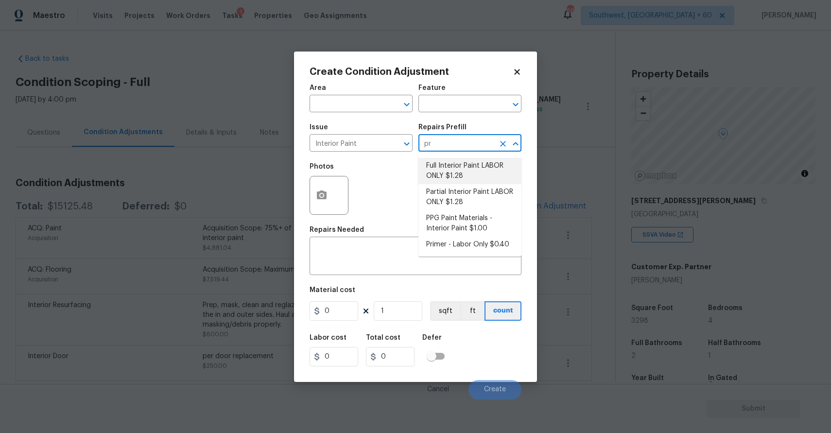
type input "pri"
click at [490, 171] on li "Primer - Labor Only $0.40" at bounding box center [470, 166] width 103 height 16
type input "Overall Paint"
type input "0.4"
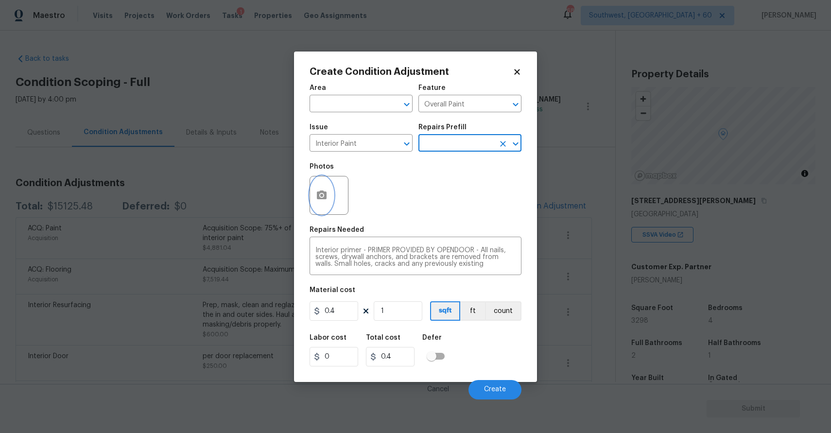
click at [320, 198] on icon "button" at bounding box center [322, 195] width 10 height 9
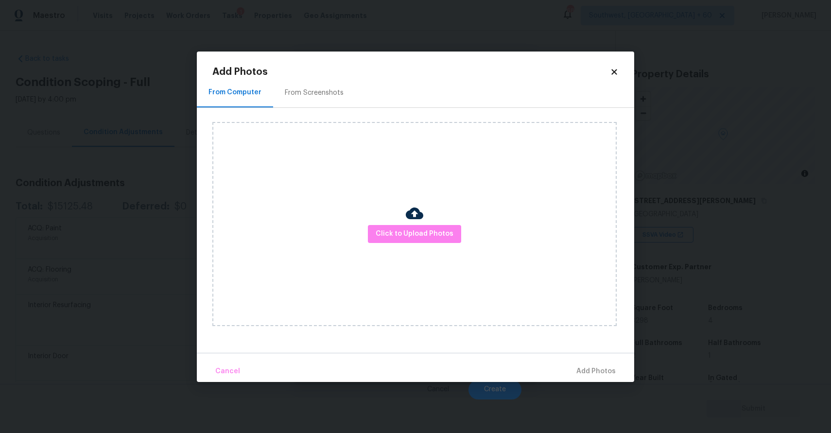
click at [367, 224] on div "Click to Upload Photos" at bounding box center [414, 224] width 404 height 204
click at [391, 234] on span "Click to Upload Photos" at bounding box center [415, 234] width 78 height 12
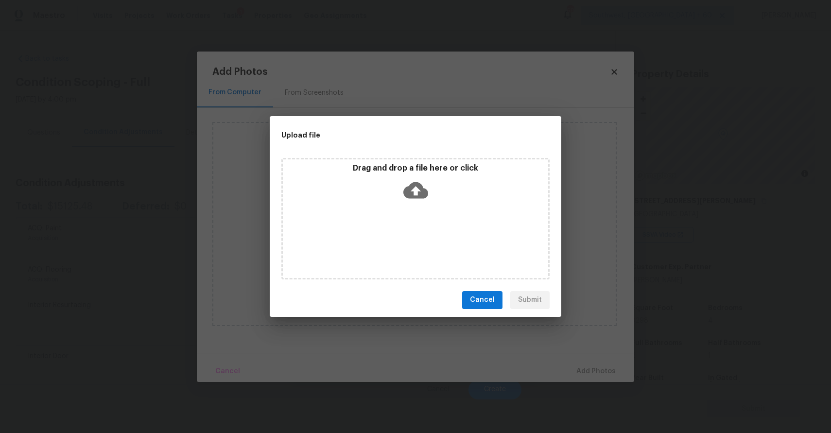
click at [391, 234] on div "Drag and drop a file here or click" at bounding box center [415, 219] width 268 height 122
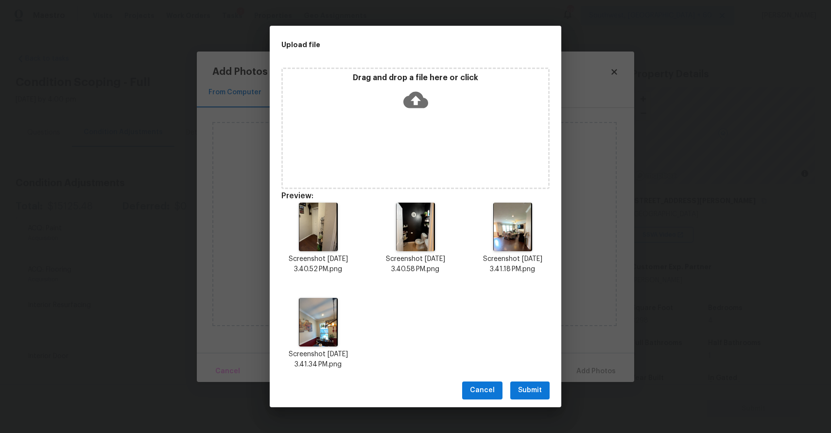
click at [534, 384] on button "Submit" at bounding box center [529, 391] width 39 height 18
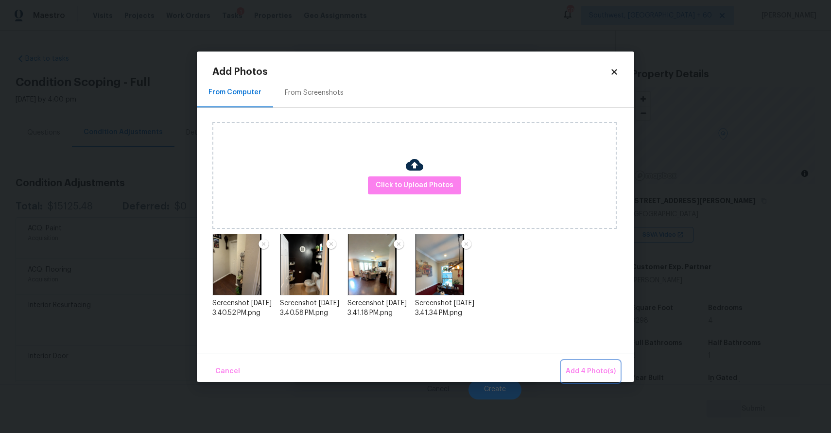
click at [586, 365] on button "Add 4 Photo(s)" at bounding box center [591, 371] width 58 height 21
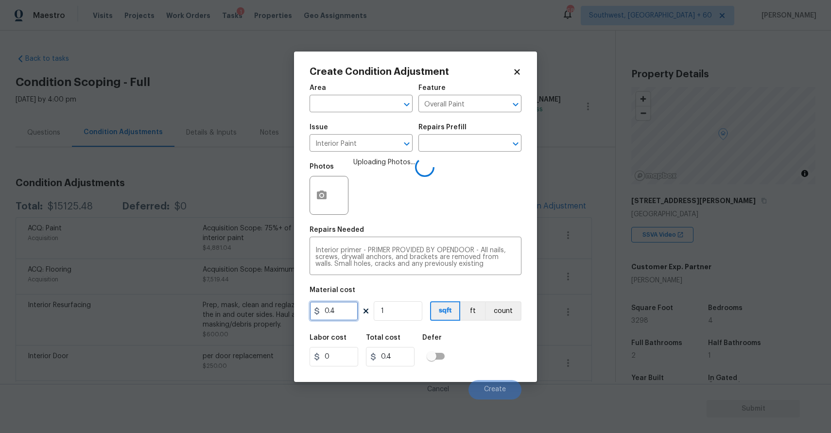
click at [346, 306] on input "0.4" at bounding box center [334, 310] width 49 height 19
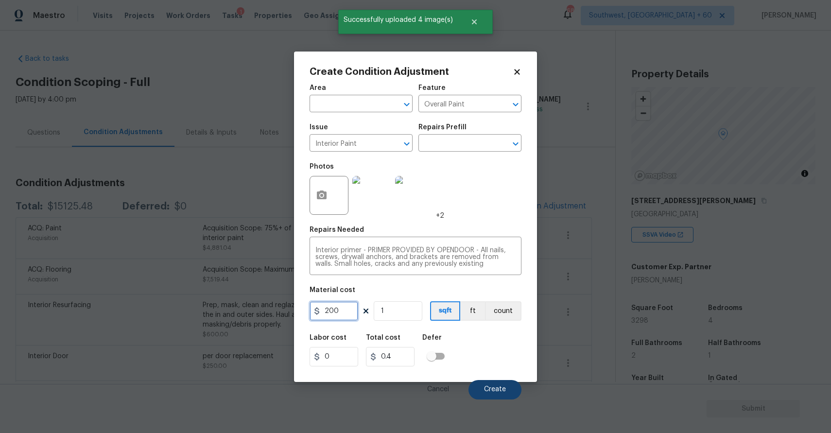
type input "200"
click at [486, 388] on span "Create" at bounding box center [495, 389] width 22 height 7
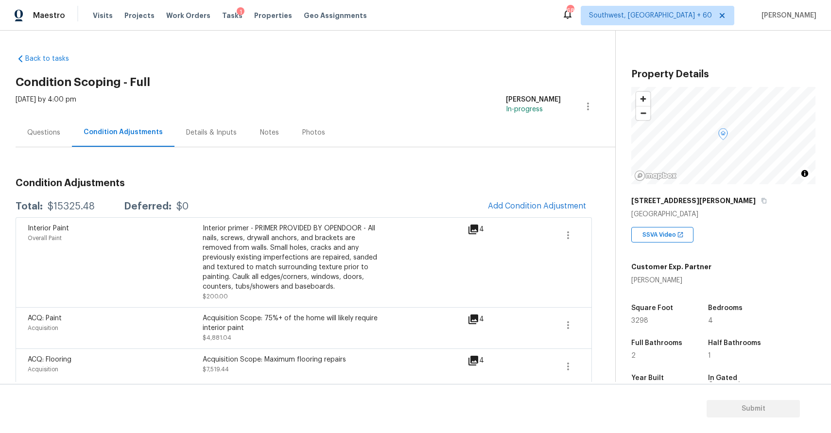
click at [25, 126] on div "Questions" at bounding box center [44, 132] width 56 height 29
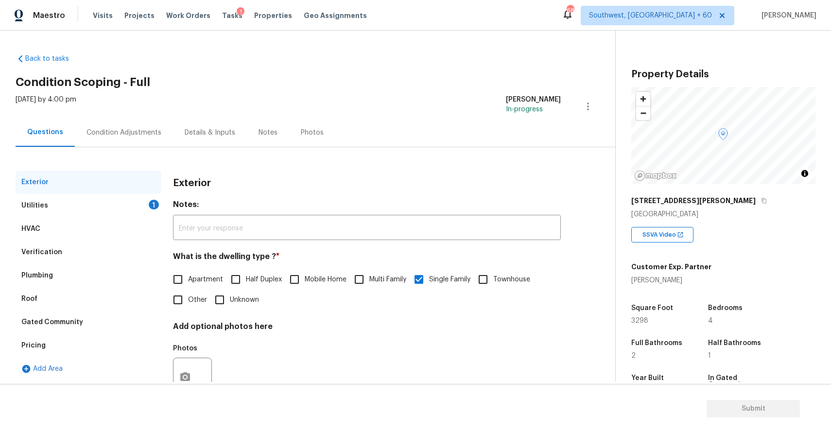
click at [91, 195] on div "Utilities 1" at bounding box center [89, 205] width 146 height 23
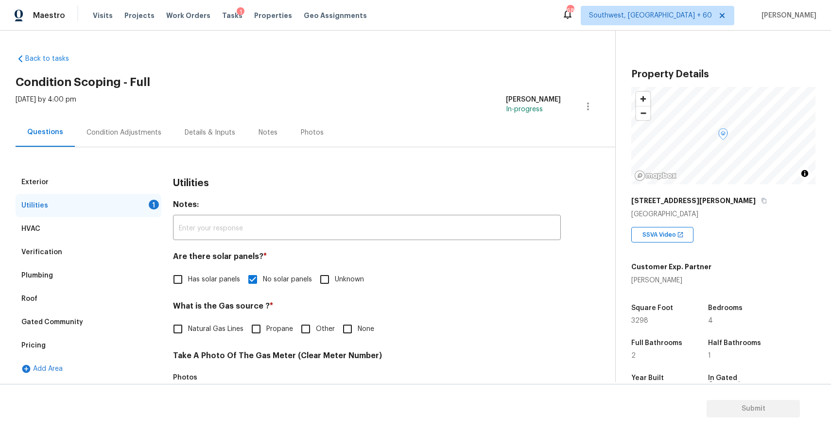
click at [192, 325] on span "Natural Gas Lines" at bounding box center [215, 329] width 55 height 10
click at [188, 325] on input "Natural Gas Lines" at bounding box center [178, 329] width 20 height 20
click at [192, 325] on span "Natural Gas Lines" at bounding box center [215, 329] width 55 height 10
click at [188, 325] on input "Natural Gas Lines" at bounding box center [178, 329] width 20 height 20
click at [182, 325] on input "Natural Gas Lines" at bounding box center [178, 329] width 20 height 20
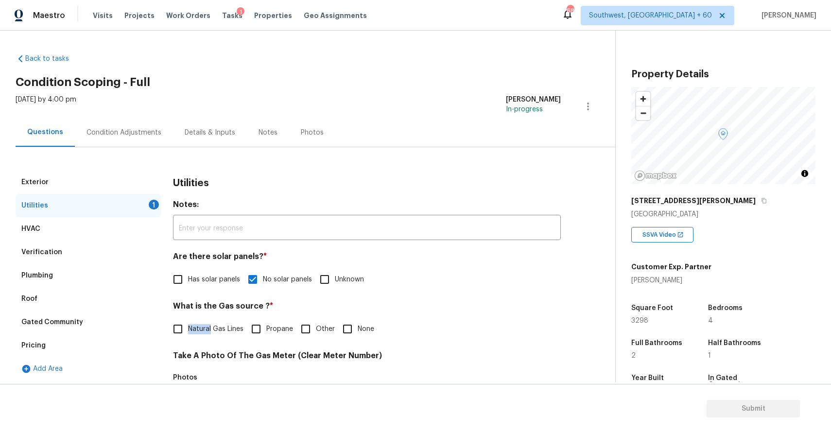
checkbox input "true"
click at [146, 127] on div "Condition Adjustments" at bounding box center [124, 132] width 98 height 29
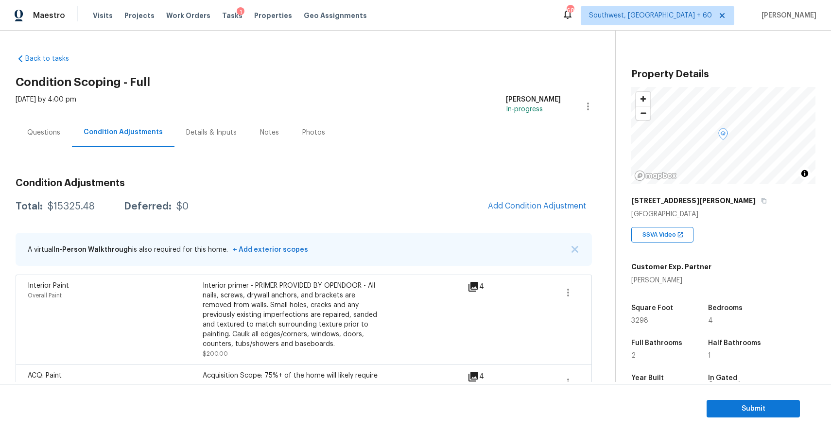
click at [78, 204] on div "$15325.48" at bounding box center [71, 207] width 47 height 10
copy div "$15325.48"
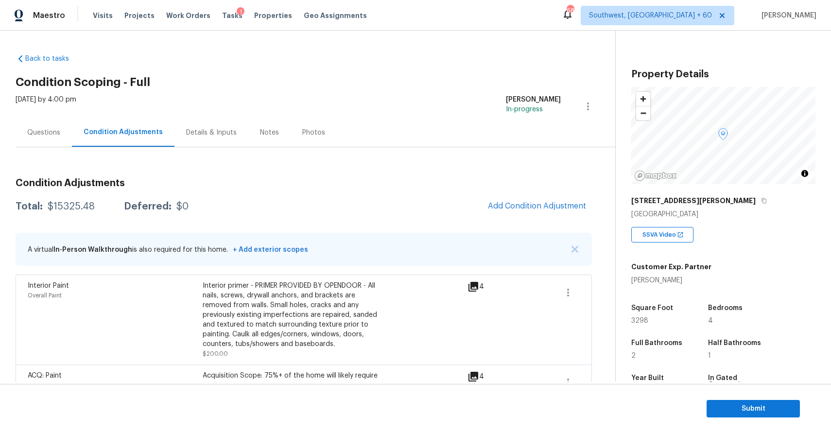
click at [69, 210] on div "$15325.48" at bounding box center [71, 207] width 47 height 10
copy div "$15325.48"
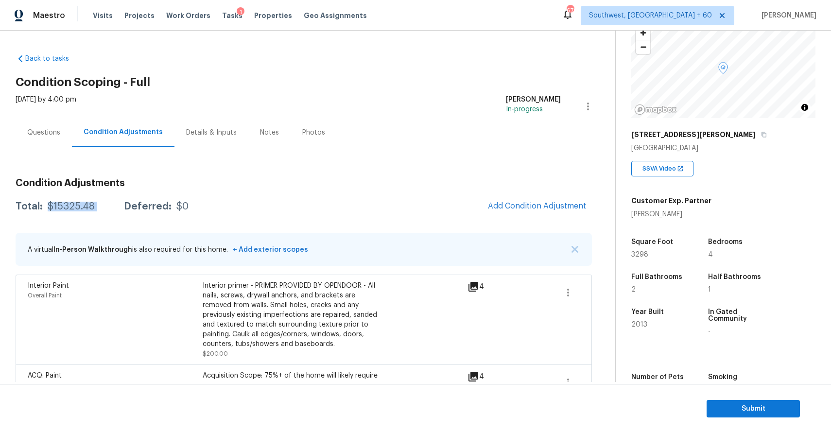
click at [29, 130] on div "Questions" at bounding box center [43, 133] width 33 height 10
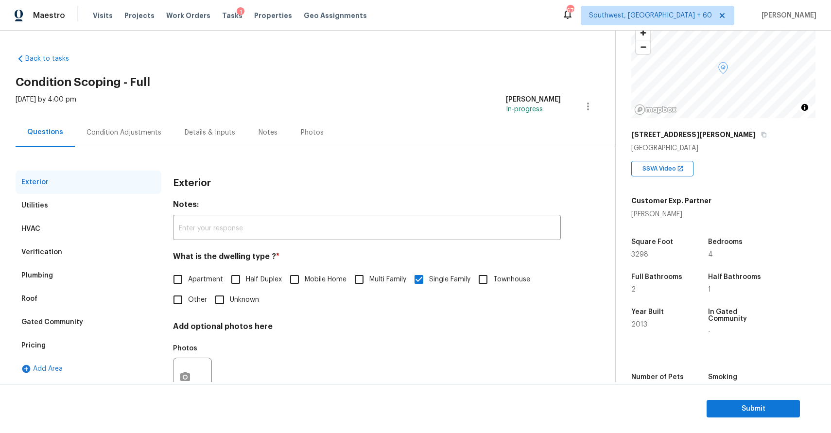
scroll to position [35, 0]
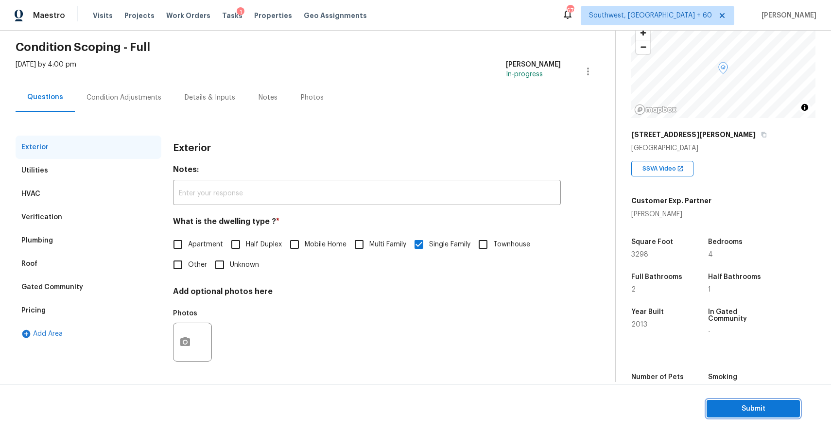
click at [755, 410] on span "Submit" at bounding box center [754, 409] width 78 height 12
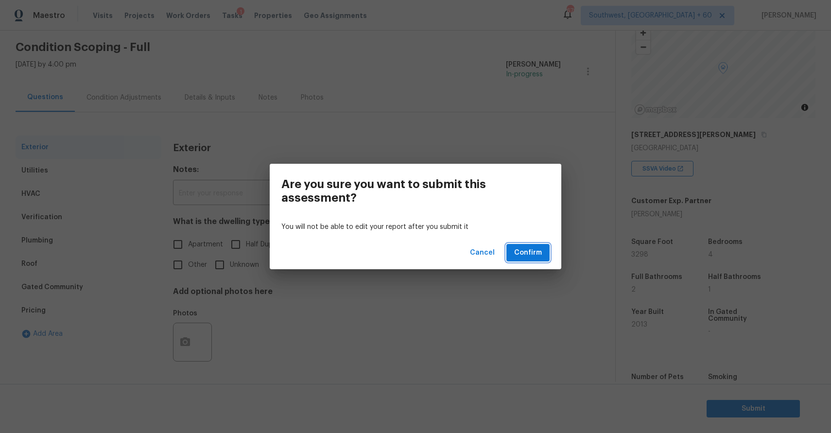
click at [549, 261] on button "Confirm" at bounding box center [528, 253] width 43 height 18
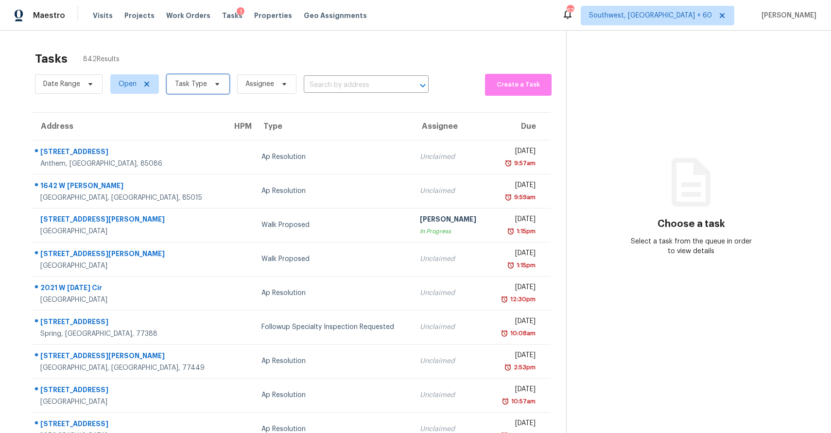
click at [206, 79] on span "Task Type" at bounding box center [198, 83] width 63 height 19
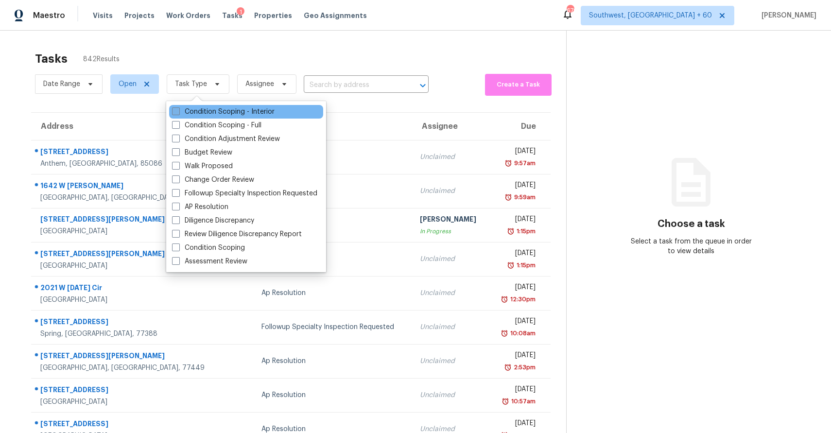
click at [243, 110] on label "Condition Scoping - Interior" at bounding box center [223, 112] width 103 height 10
click at [178, 110] on input "Condition Scoping - Interior" at bounding box center [175, 110] width 6 height 6
checkbox input "true"
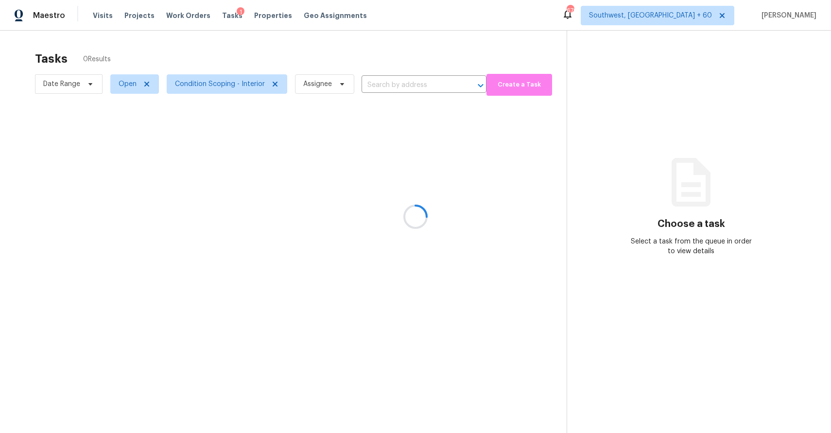
click at [273, 43] on div at bounding box center [415, 216] width 831 height 433
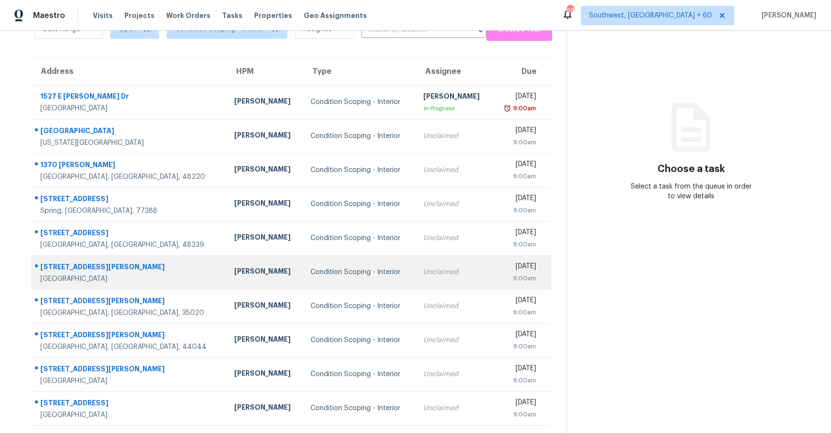
scroll to position [73, 0]
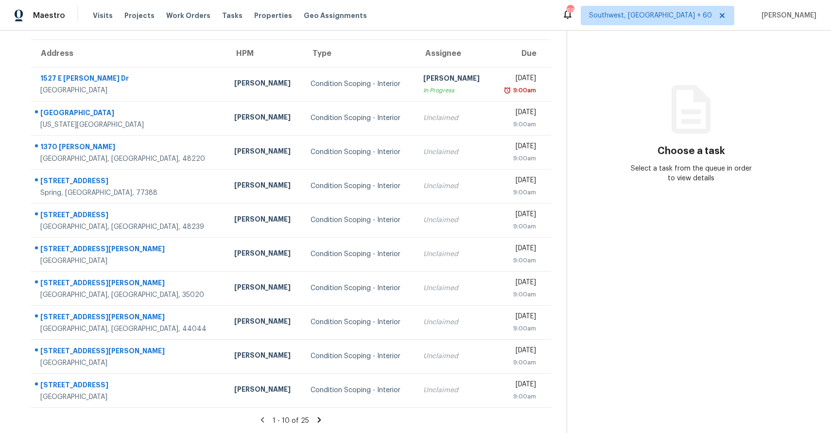
click at [313, 416] on div "1 - 10 of 25" at bounding box center [291, 421] width 551 height 10
click at [318, 418] on icon at bounding box center [319, 419] width 3 height 5
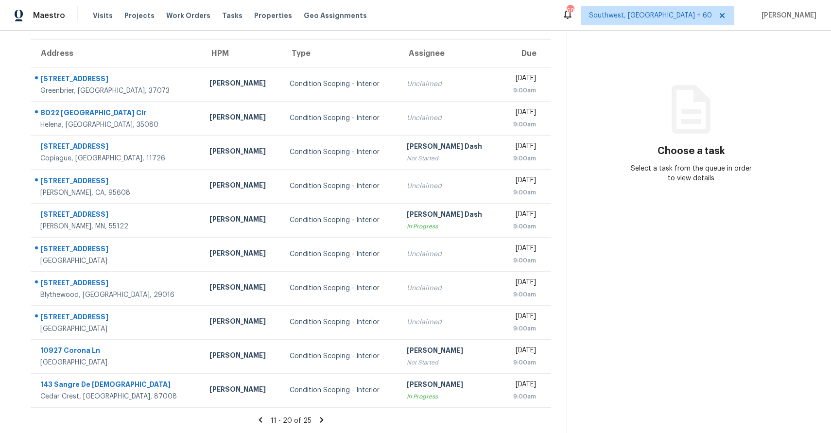
click at [318, 419] on icon at bounding box center [321, 420] width 9 height 9
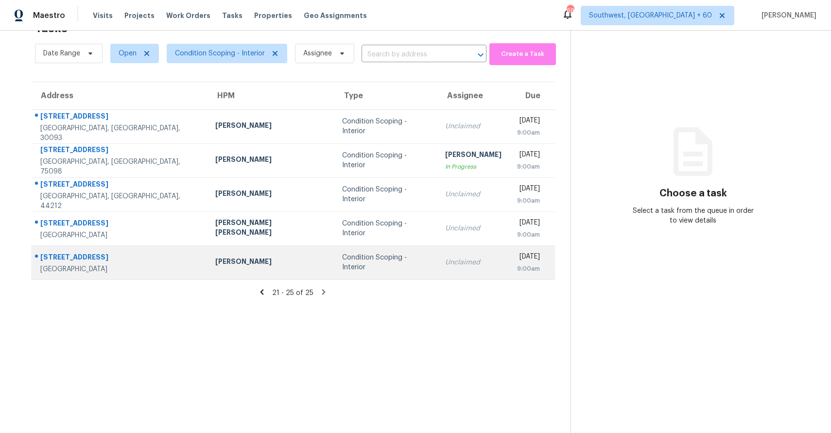
click at [354, 266] on div "Condition Scoping - Interior" at bounding box center [385, 262] width 87 height 19
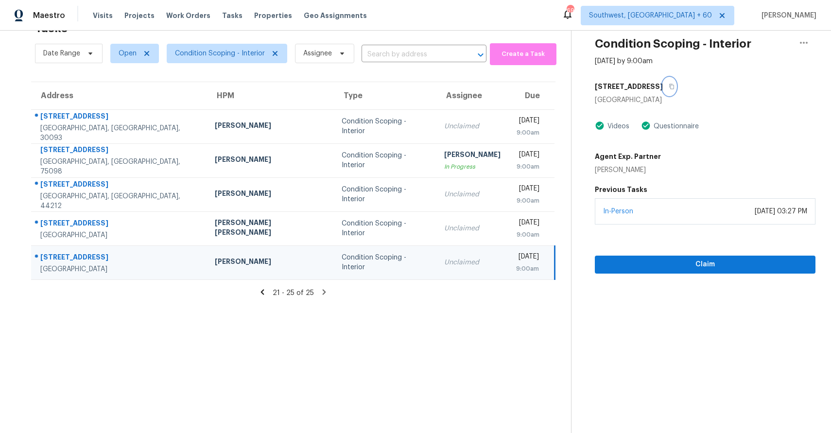
click at [669, 84] on icon "button" at bounding box center [672, 87] width 6 height 6
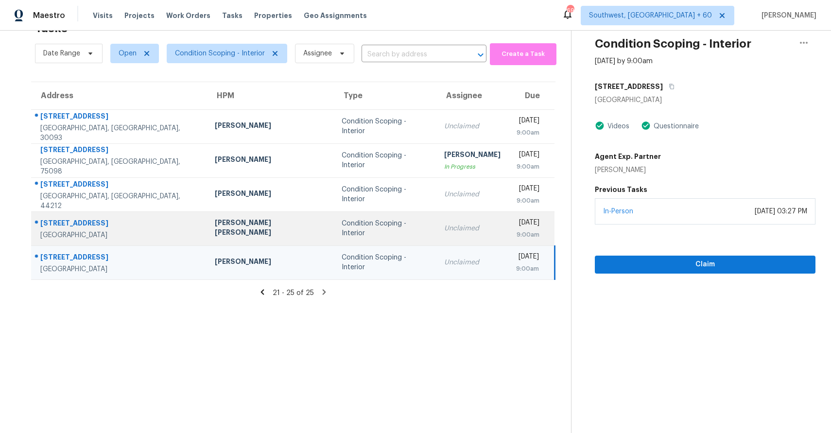
click at [437, 238] on td "Unclaimed" at bounding box center [473, 228] width 72 height 34
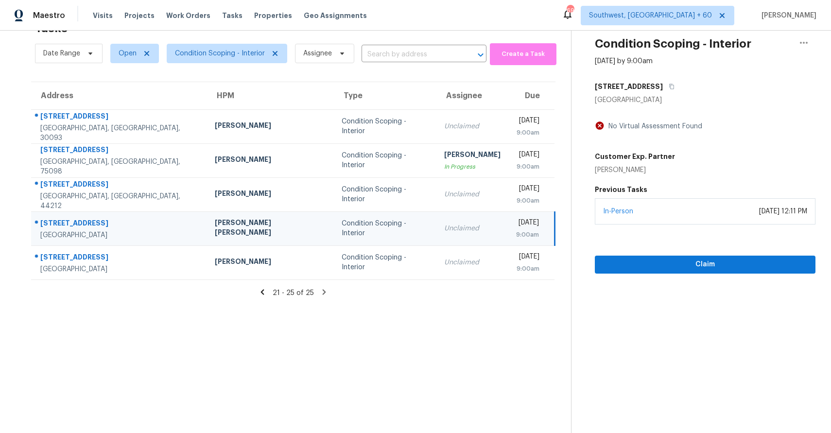
click at [653, 72] on div "Condition Scoping - Interior [DATE] by 9:00am [STREET_ADDRESS] No Virtual Asses…" at bounding box center [694, 137] width 244 height 274
click at [663, 92] on button "button" at bounding box center [669, 87] width 13 height 18
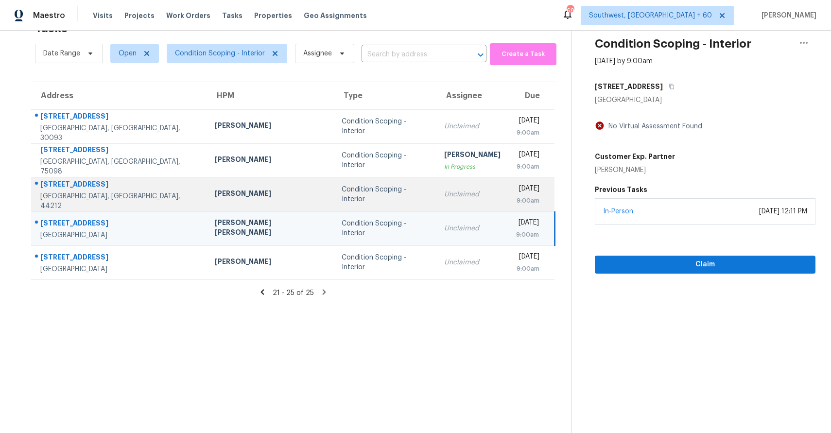
click at [509, 190] on td "[DATE] 9:00am" at bounding box center [532, 194] width 47 height 34
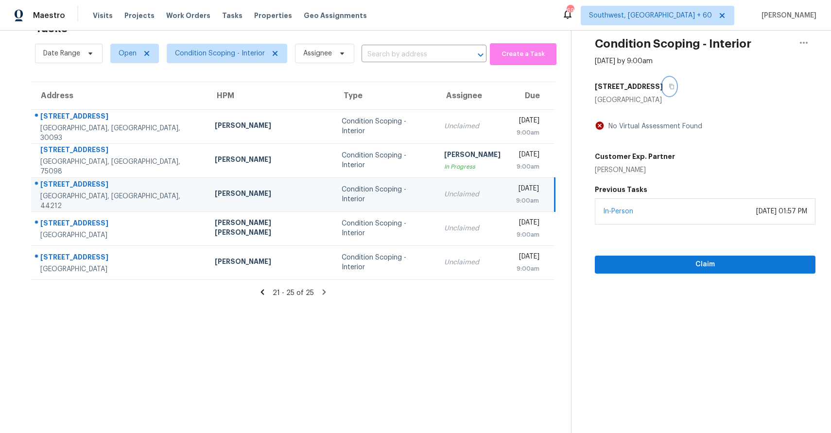
click at [669, 84] on icon "button" at bounding box center [671, 86] width 5 height 5
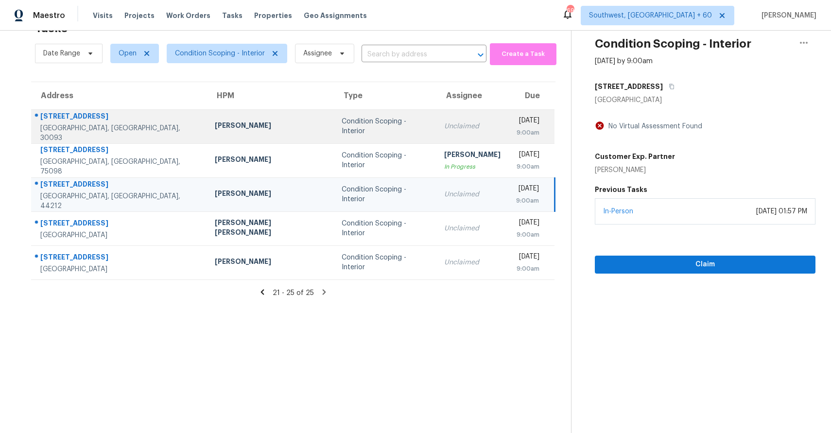
click at [437, 116] on td "Unclaimed" at bounding box center [473, 126] width 72 height 34
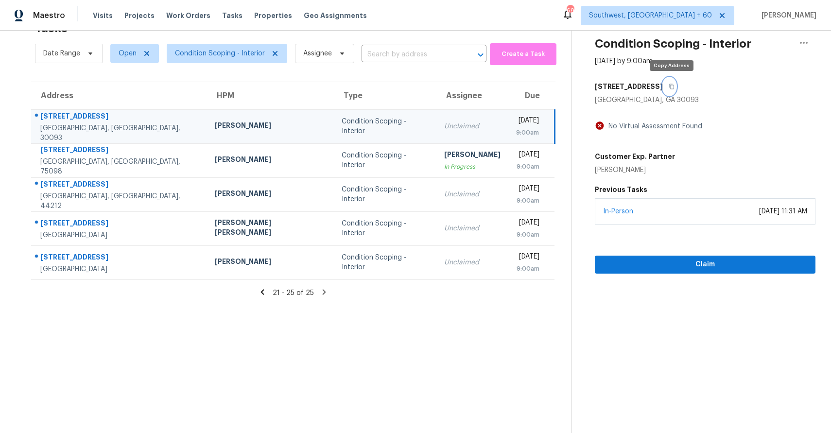
click at [672, 79] on button "button" at bounding box center [669, 87] width 13 height 18
click at [263, 291] on icon at bounding box center [262, 292] width 9 height 9
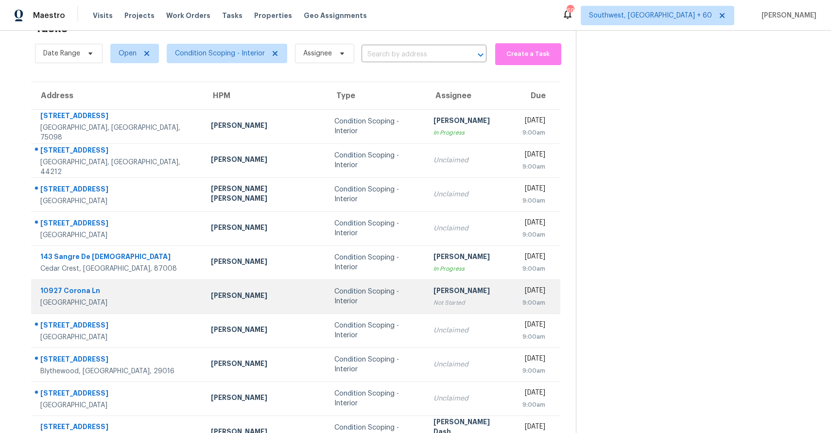
scroll to position [73, 0]
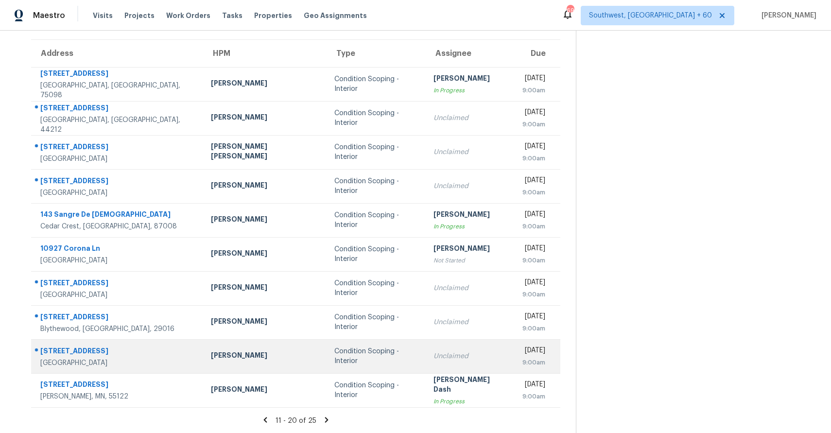
click at [434, 356] on div "Unclaimed" at bounding box center [470, 356] width 73 height 10
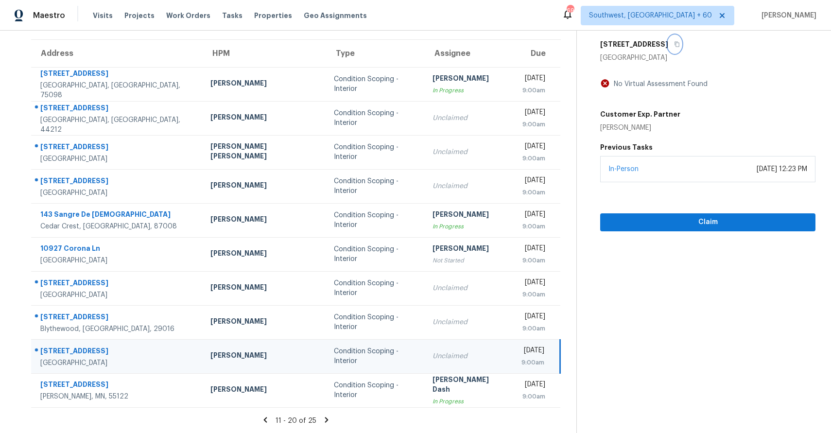
click at [668, 43] on button "button" at bounding box center [674, 44] width 13 height 18
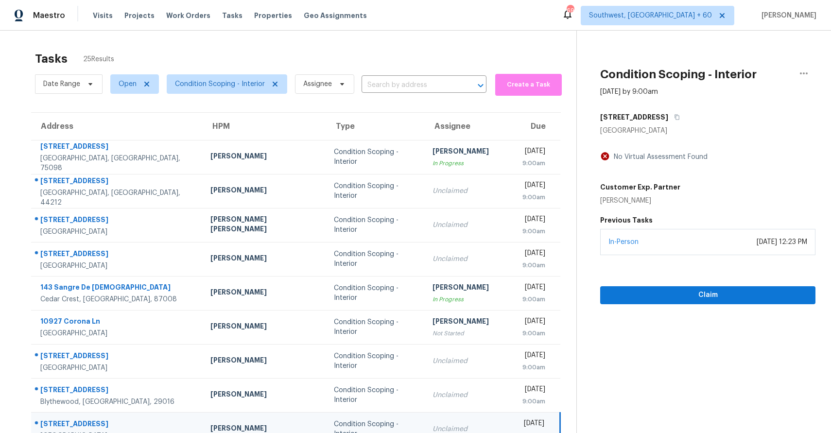
click at [227, 99] on section "Tasks 25 Results Date Range Open Condition Scoping - Interior Assignee ​ Create…" at bounding box center [296, 276] width 561 height 460
click at [231, 87] on span "Condition Scoping - Interior" at bounding box center [220, 84] width 90 height 10
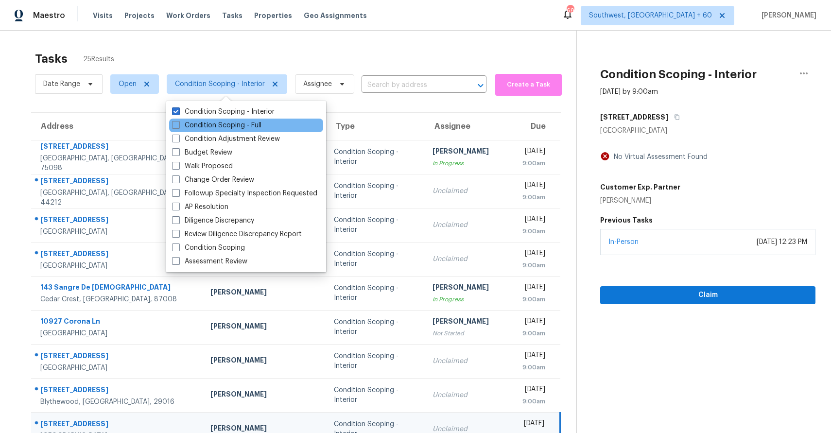
click at [243, 130] on div "Condition Scoping - Full" at bounding box center [246, 126] width 154 height 14
click at [233, 121] on label "Condition Scoping - Full" at bounding box center [216, 126] width 89 height 10
click at [178, 121] on input "Condition Scoping - Full" at bounding box center [175, 124] width 6 height 6
checkbox input "true"
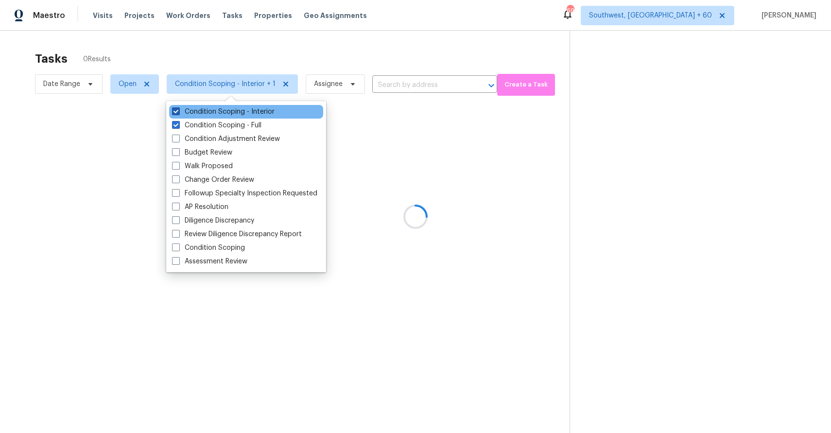
click at [226, 112] on label "Condition Scoping - Interior" at bounding box center [223, 112] width 103 height 10
click at [178, 112] on input "Condition Scoping - Interior" at bounding box center [175, 110] width 6 height 6
checkbox input "false"
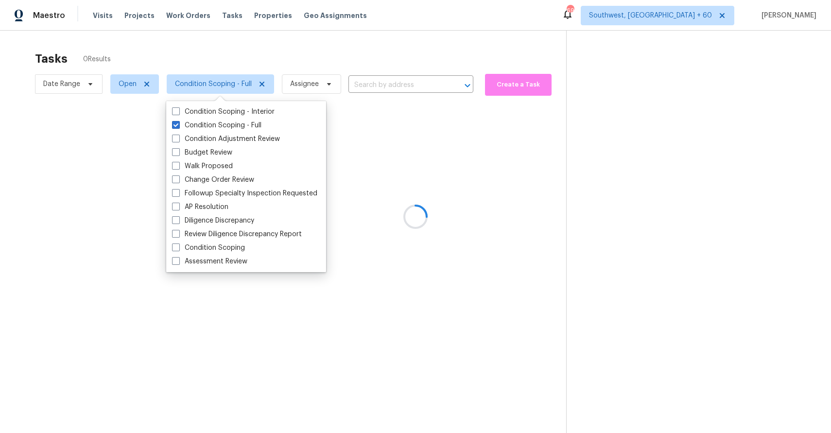
click at [267, 58] on div at bounding box center [415, 216] width 831 height 433
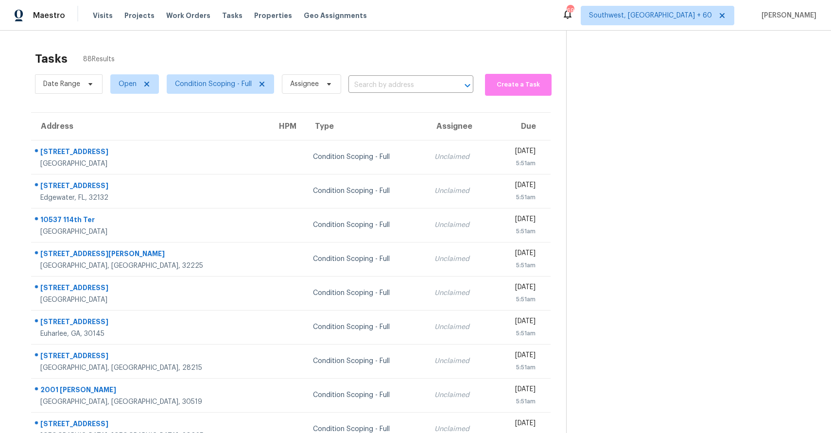
click at [339, 39] on div "Tasks 88 Results Date Range Open Condition Scoping - Full Assignee ​ Create a T…" at bounding box center [415, 269] width 831 height 476
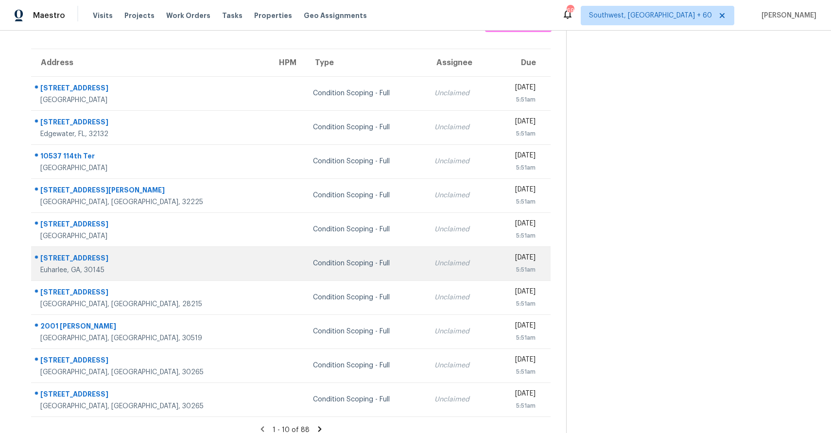
scroll to position [73, 0]
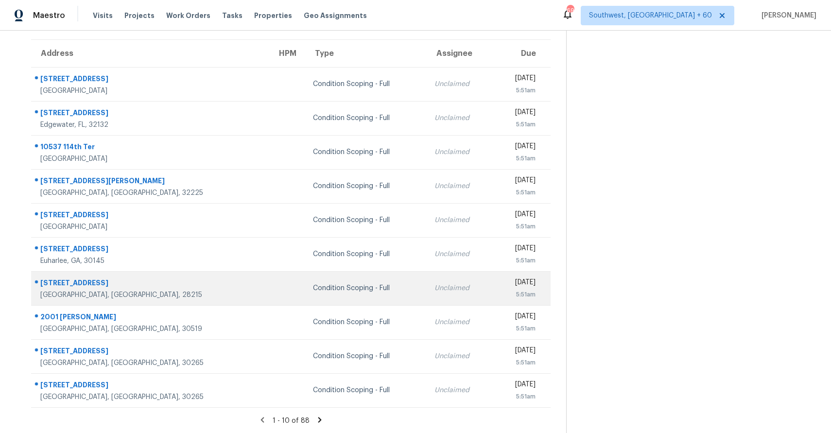
click at [305, 303] on td "Condition Scoping - Full" at bounding box center [366, 288] width 122 height 34
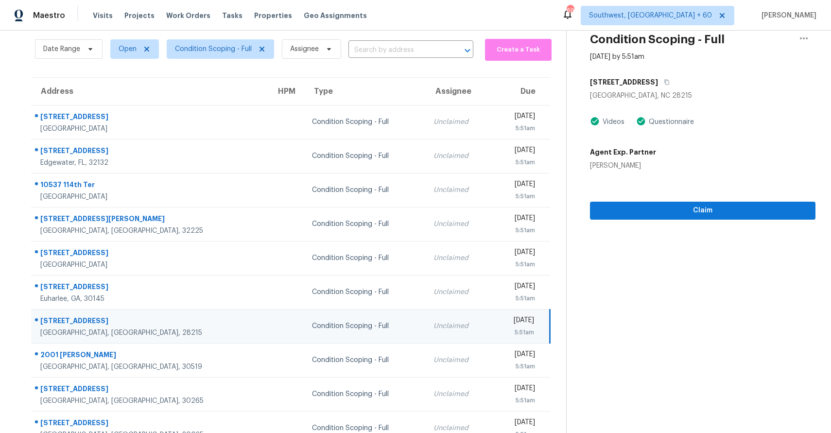
scroll to position [0, 0]
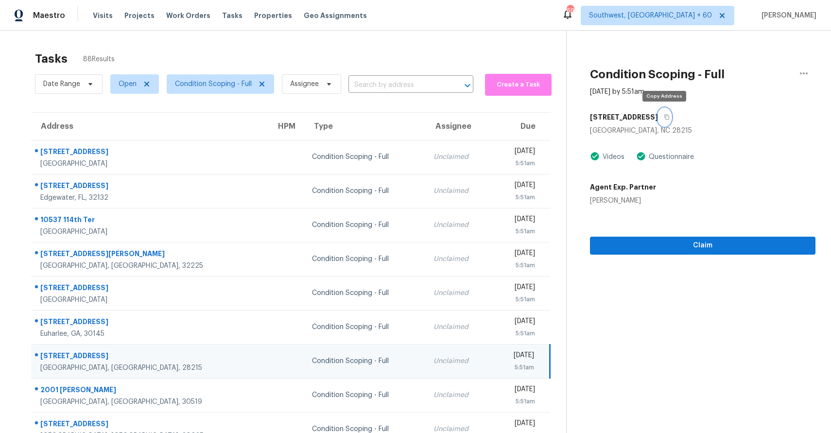
click at [658, 116] on button "button" at bounding box center [664, 117] width 13 height 18
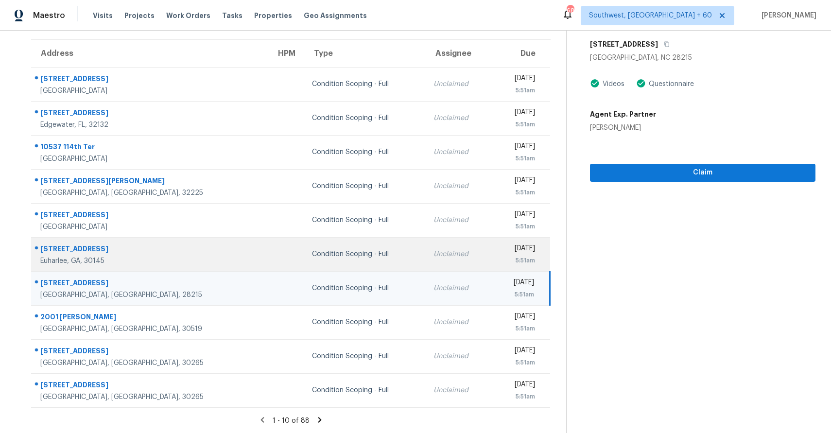
click at [492, 265] on td "[DATE] 5:51am" at bounding box center [521, 254] width 58 height 34
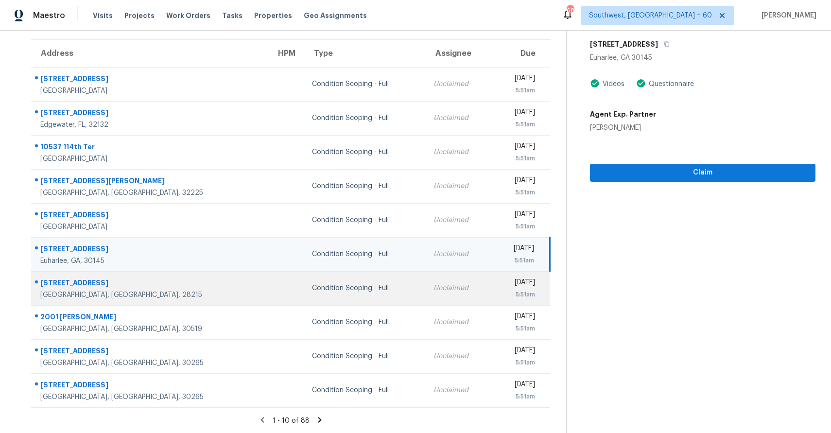
click at [427, 288] on td "Unclaimed" at bounding box center [459, 288] width 67 height 34
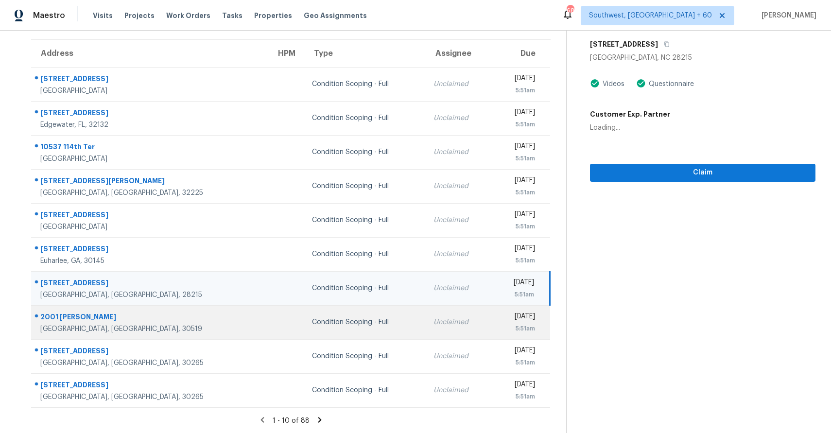
click at [492, 315] on td "[DATE] 5:51am" at bounding box center [521, 322] width 58 height 34
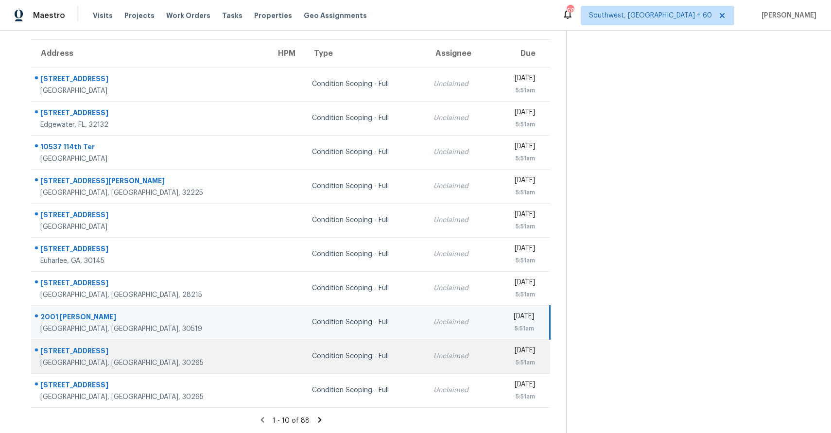
click at [426, 363] on td "Unclaimed" at bounding box center [459, 356] width 67 height 34
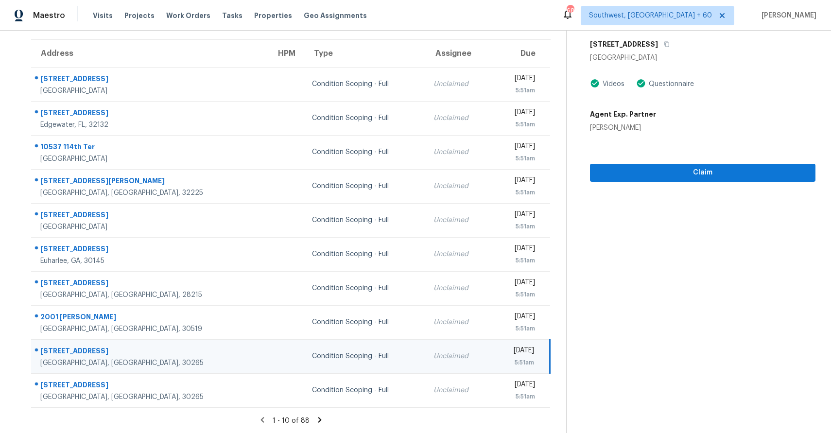
click at [316, 415] on section "Tasks 88 Results Date Range Open Condition Scoping - Full Assignee ​ Create a T…" at bounding box center [291, 203] width 551 height 460
click at [316, 416] on icon at bounding box center [320, 420] width 9 height 9
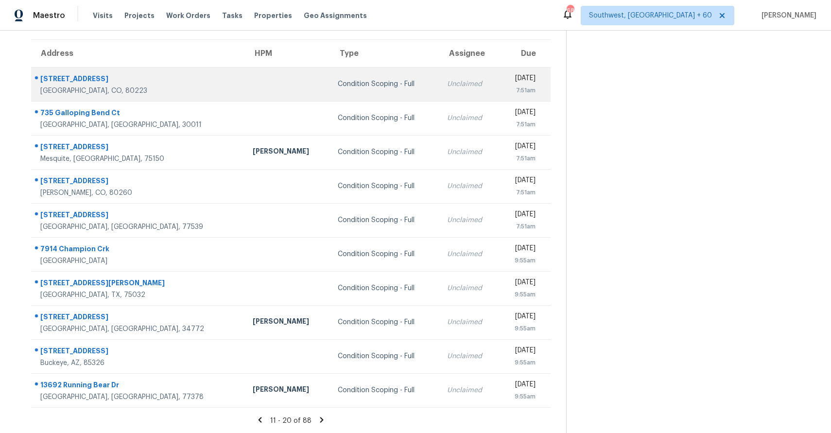
click at [439, 71] on td "Unclaimed" at bounding box center [469, 84] width 60 height 34
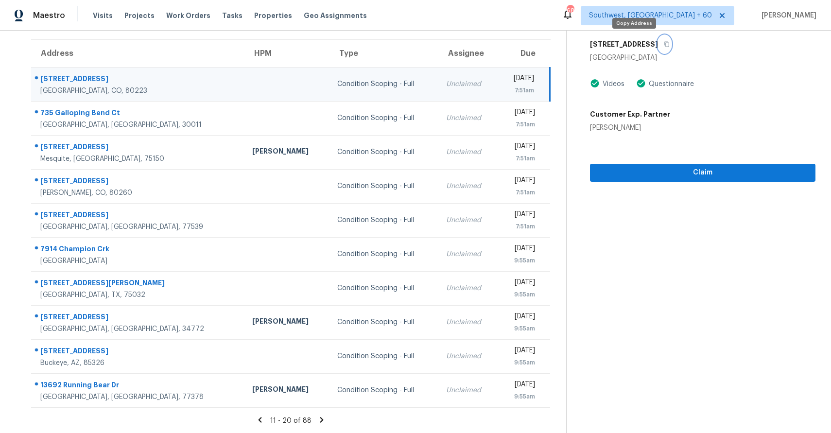
click at [664, 44] on icon "button" at bounding box center [667, 44] width 6 height 6
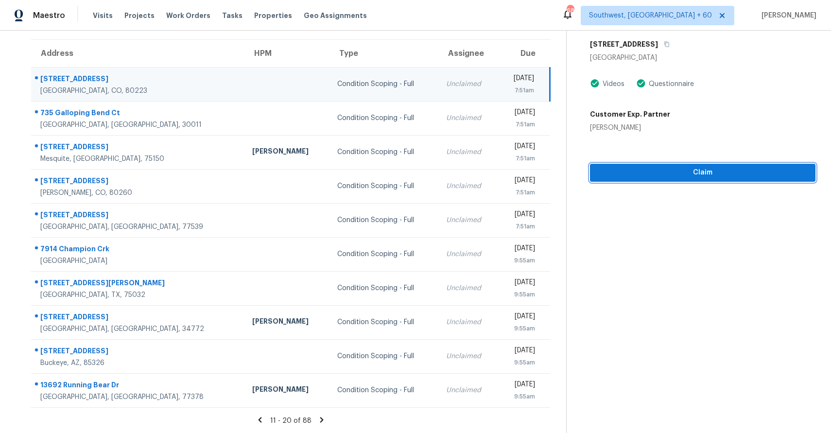
click at [688, 171] on span "Claim" at bounding box center [703, 173] width 210 height 12
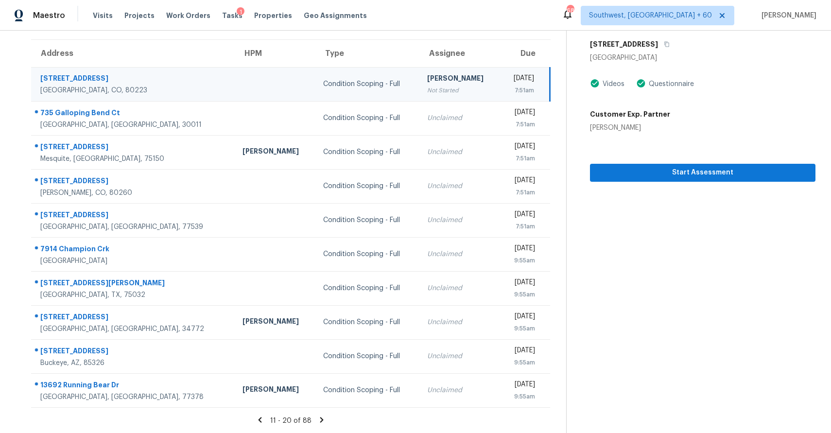
click at [640, 46] on div "[STREET_ADDRESS]" at bounding box center [703, 44] width 226 height 18
click at [664, 46] on icon "button" at bounding box center [667, 44] width 6 height 6
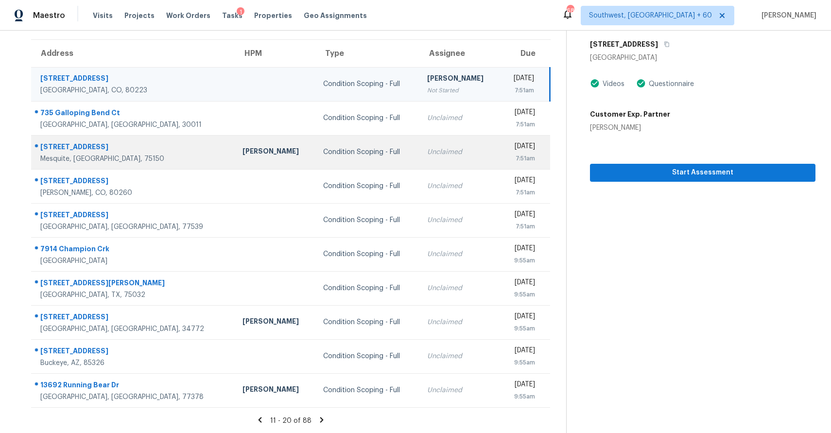
click at [420, 160] on td "Unclaimed" at bounding box center [460, 152] width 81 height 34
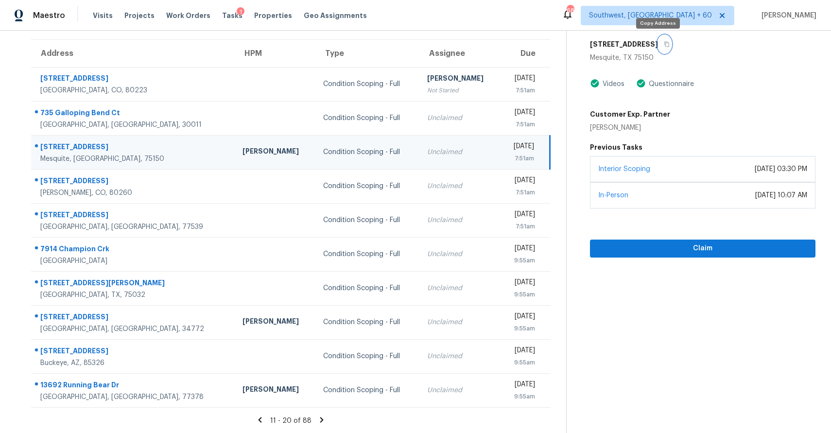
click at [664, 43] on icon "button" at bounding box center [667, 44] width 6 height 6
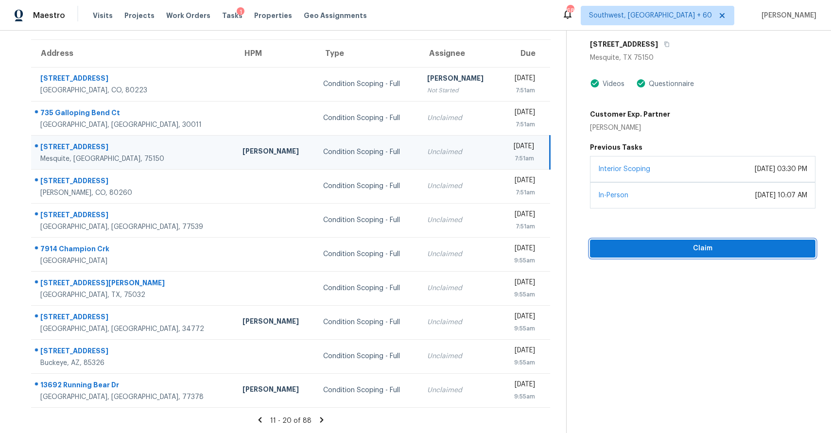
click at [677, 251] on span "Claim" at bounding box center [703, 249] width 210 height 12
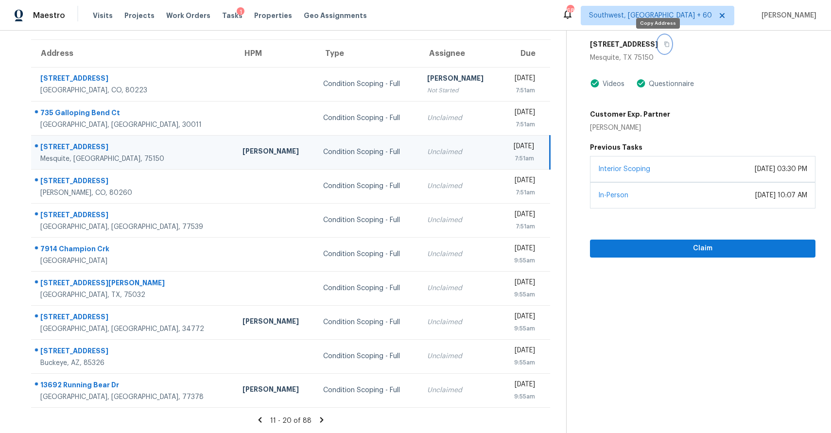
click at [664, 42] on icon "button" at bounding box center [667, 44] width 6 height 6
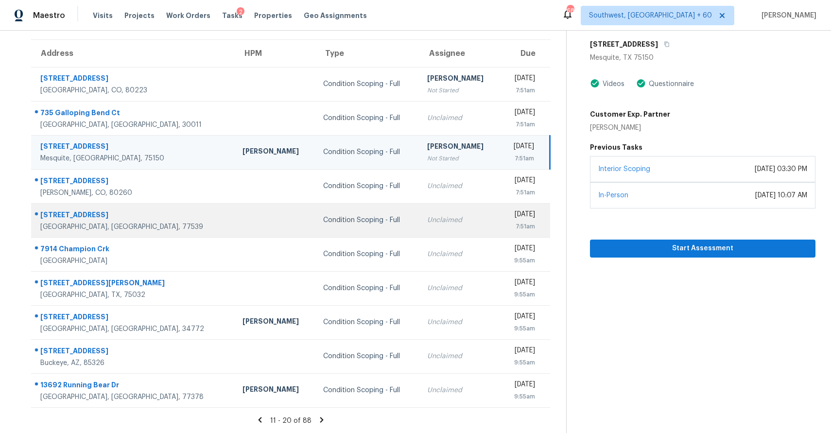
click at [434, 215] on td "Unclaimed" at bounding box center [460, 220] width 81 height 34
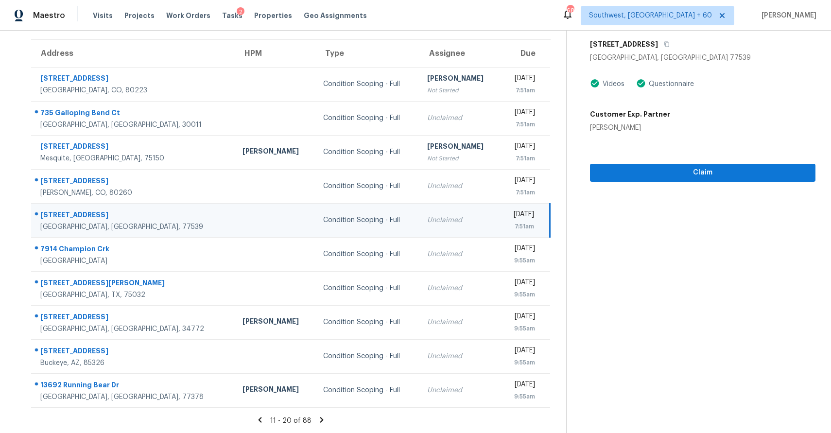
click at [634, 293] on section "Condition Scoping - Full [DATE] by 7:51am [STREET_ADDRESS] Videos Questionnaire…" at bounding box center [690, 196] width 249 height 476
click at [427, 222] on div "Unclaimed" at bounding box center [460, 220] width 66 height 10
click at [420, 228] on td "Unclaimed" at bounding box center [460, 220] width 81 height 34
click at [696, 173] on span "Claim" at bounding box center [703, 173] width 210 height 12
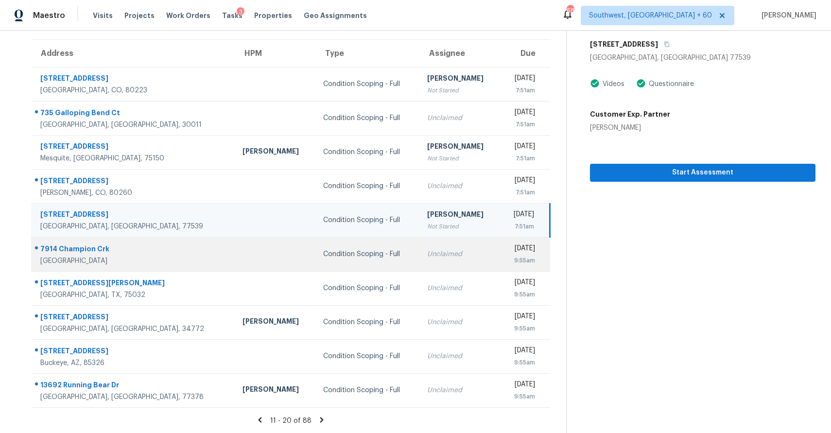
click at [343, 248] on td "Condition Scoping - Full" at bounding box center [368, 254] width 104 height 34
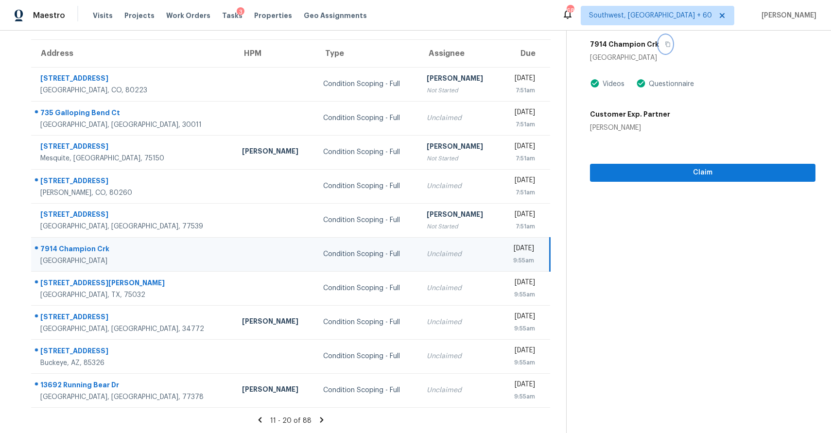
click at [665, 43] on icon "button" at bounding box center [668, 44] width 6 height 6
click at [706, 165] on button "Claim" at bounding box center [703, 173] width 226 height 18
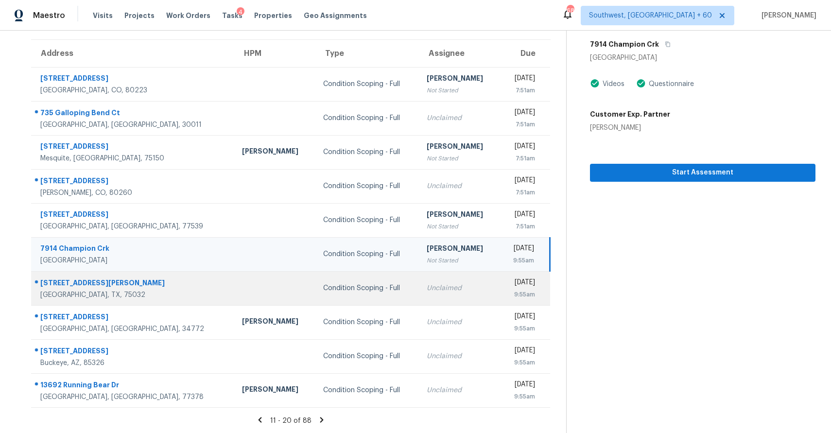
click at [419, 274] on td "Unclaimed" at bounding box center [459, 288] width 81 height 34
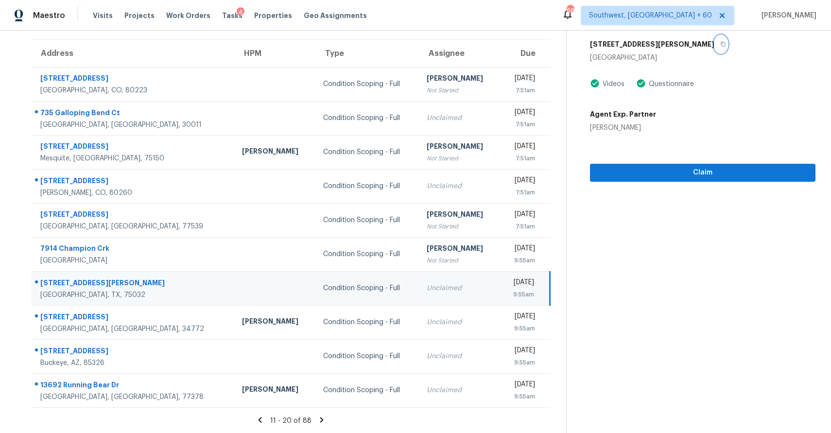
click at [720, 45] on icon "button" at bounding box center [723, 44] width 6 height 6
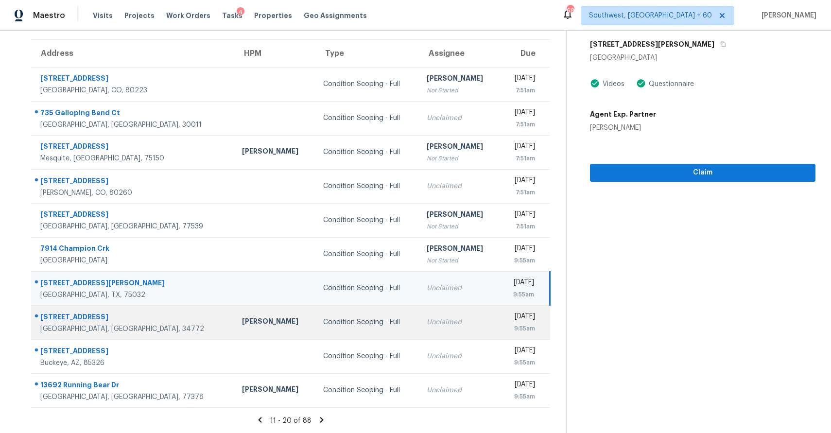
click at [316, 337] on td "Condition Scoping - Full" at bounding box center [368, 322] width 104 height 34
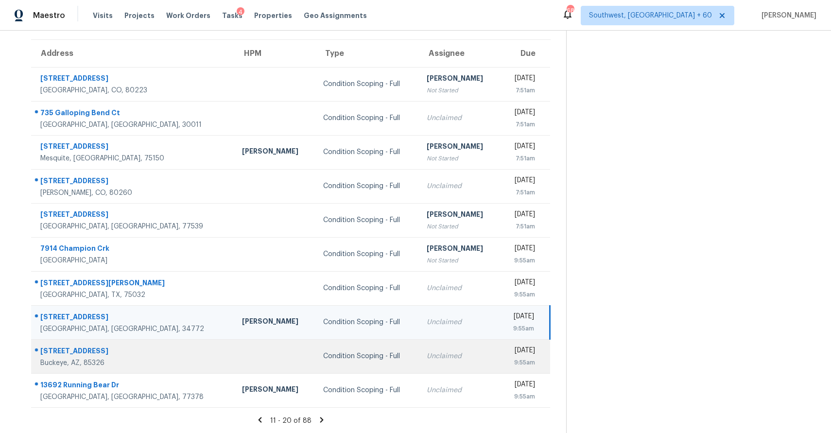
click at [316, 364] on td "Condition Scoping - Full" at bounding box center [368, 356] width 104 height 34
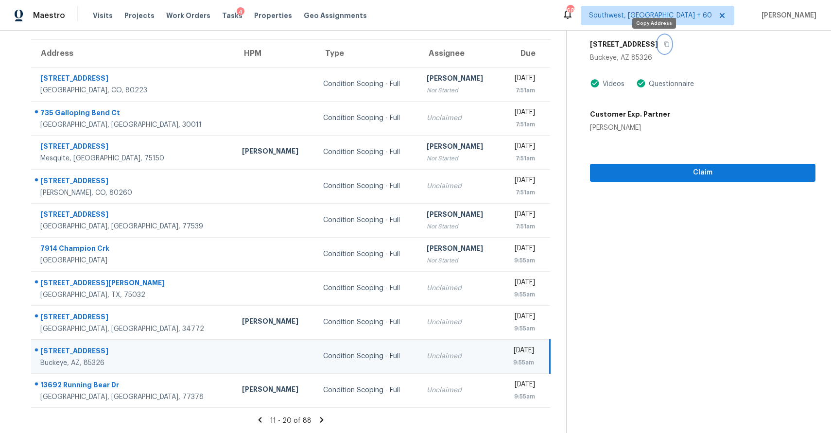
click at [664, 46] on icon "button" at bounding box center [667, 44] width 6 height 6
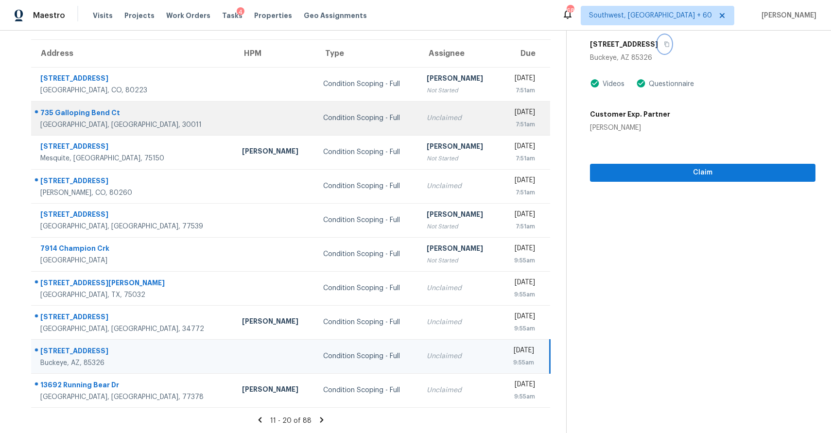
scroll to position [0, 0]
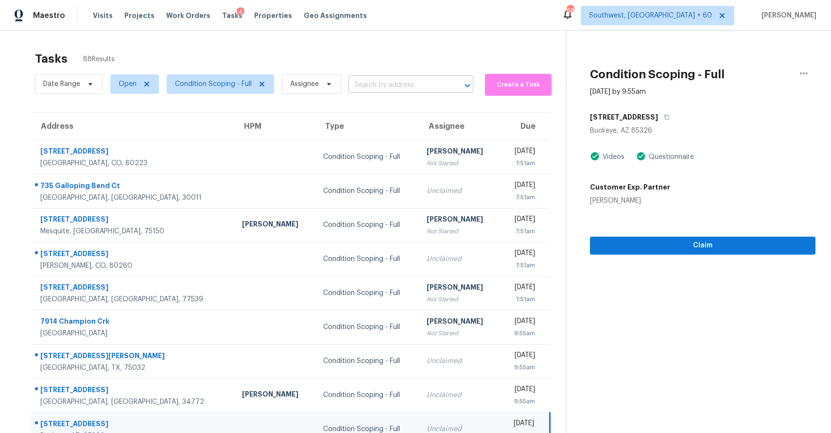
click at [395, 83] on input "text" at bounding box center [398, 85] width 98 height 15
click at [378, 49] on div "Tasks 88 Results" at bounding box center [300, 58] width 531 height 25
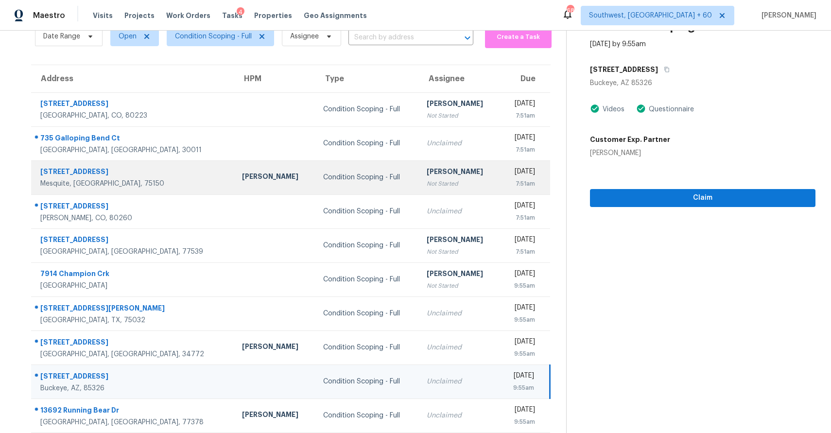
scroll to position [47, 0]
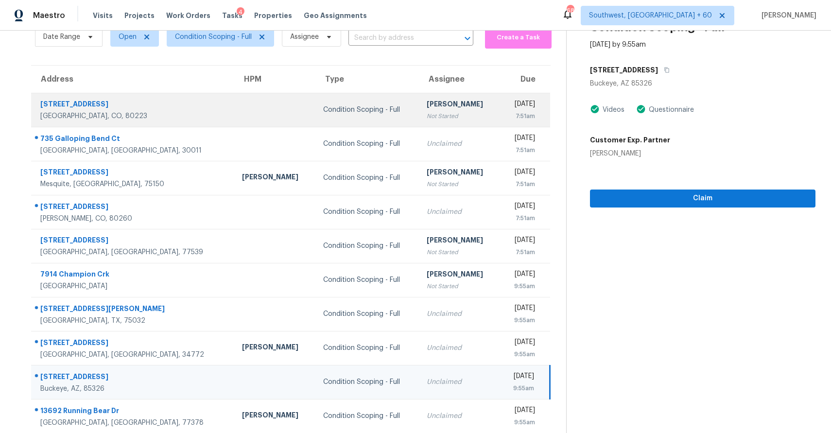
click at [427, 110] on div "[PERSON_NAME]" at bounding box center [459, 105] width 65 height 12
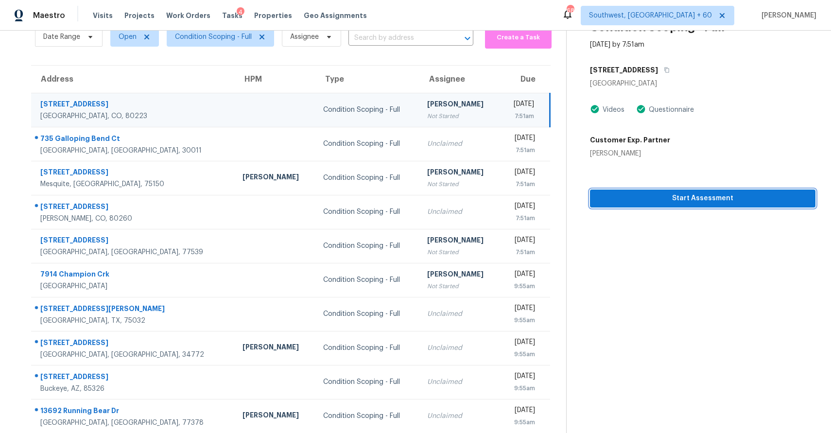
click at [707, 194] on span "Start Assessment" at bounding box center [703, 199] width 210 height 12
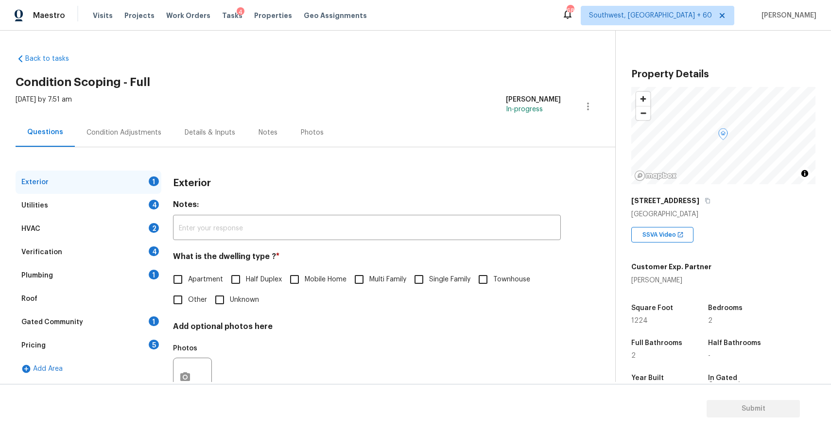
scroll to position [132, 0]
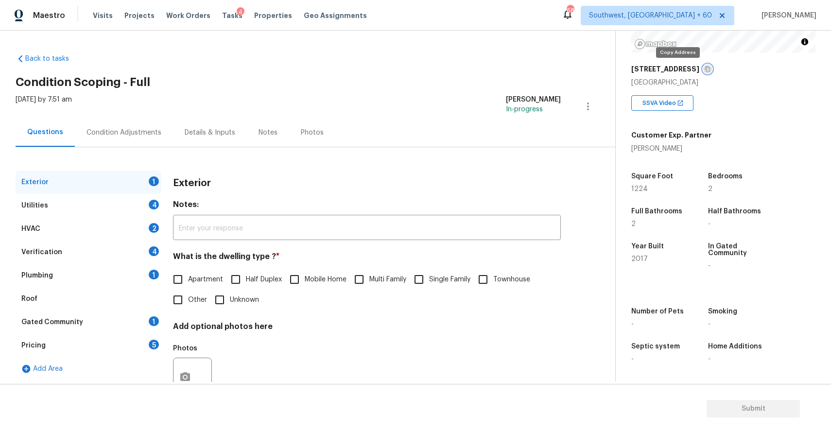
click at [705, 66] on icon "button" at bounding box center [708, 69] width 6 height 6
click at [439, 263] on h4 "What is the dwelling type ? *" at bounding box center [367, 259] width 388 height 14
click at [439, 280] on span "Single Family" at bounding box center [449, 280] width 41 height 10
click at [429, 280] on input "Single Family" at bounding box center [419, 279] width 20 height 20
checkbox input "true"
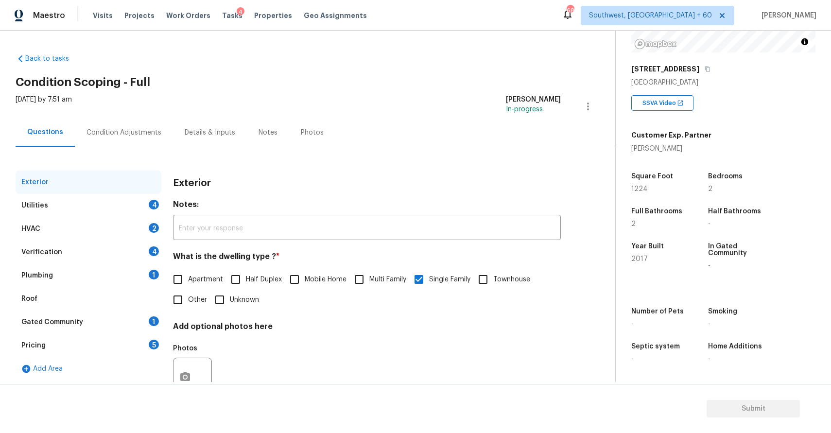
click at [123, 204] on div "Utilities 4" at bounding box center [89, 205] width 146 height 23
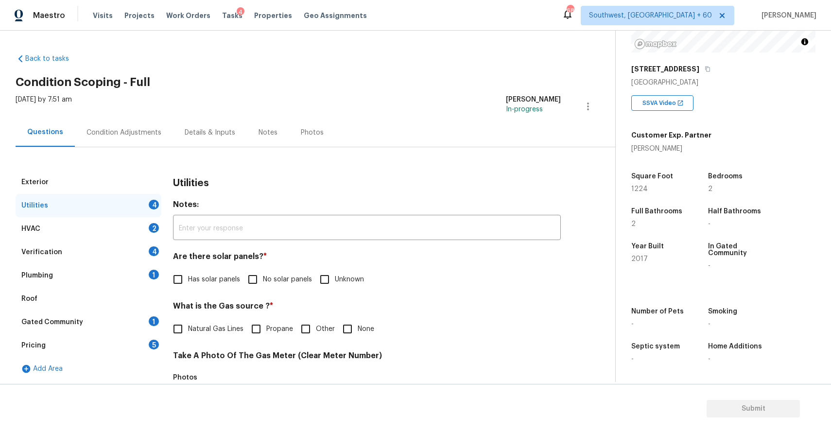
click at [261, 292] on div "Utilities Notes: ​ Are there solar panels? * Has solar panels No solar panels U…" at bounding box center [367, 424] width 388 height 507
click at [275, 281] on span "No solar panels" at bounding box center [287, 280] width 49 height 10
click at [263, 281] on input "No solar panels" at bounding box center [253, 279] width 20 height 20
checkbox input "true"
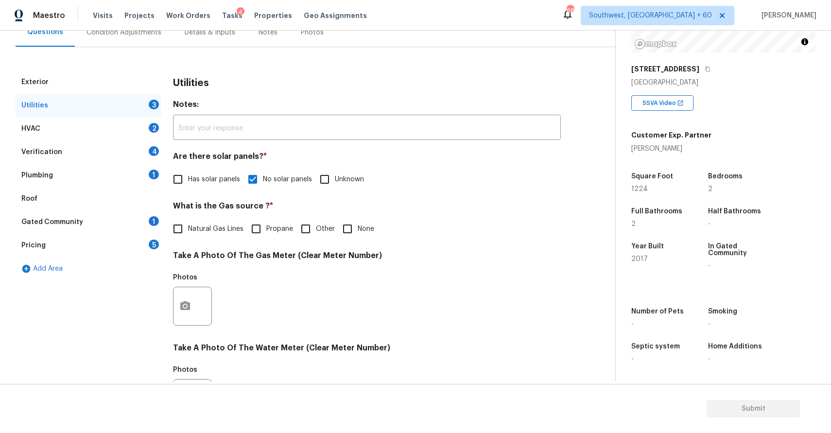
scroll to position [113, 0]
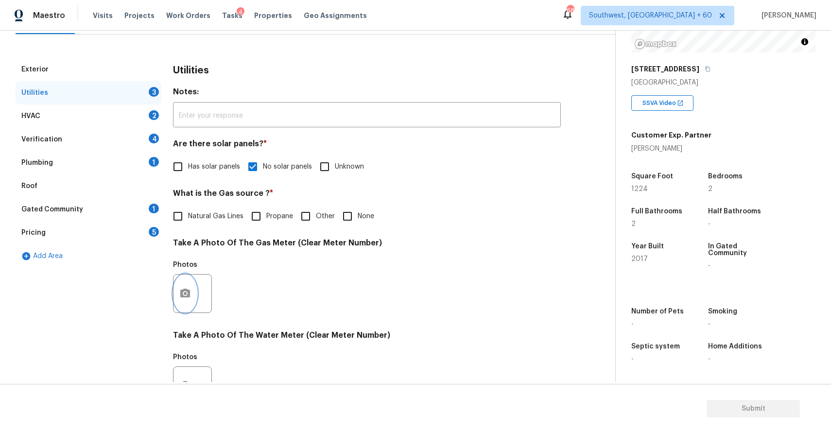
click at [193, 287] on button "button" at bounding box center [185, 294] width 23 height 38
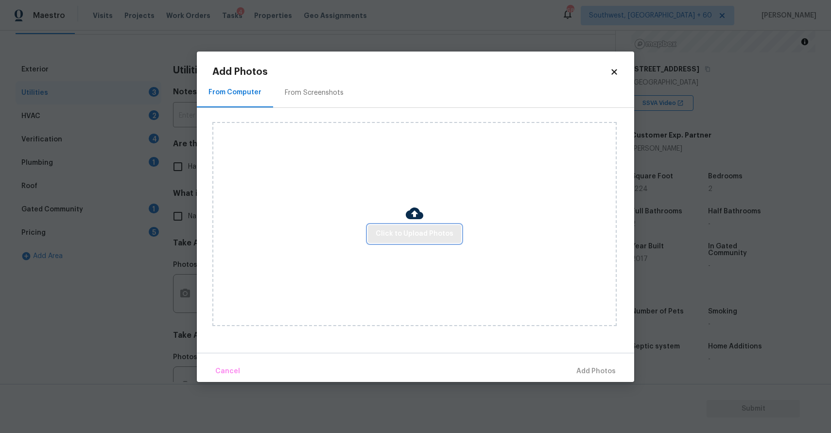
click at [410, 236] on span "Click to Upload Photos" at bounding box center [415, 234] width 78 height 12
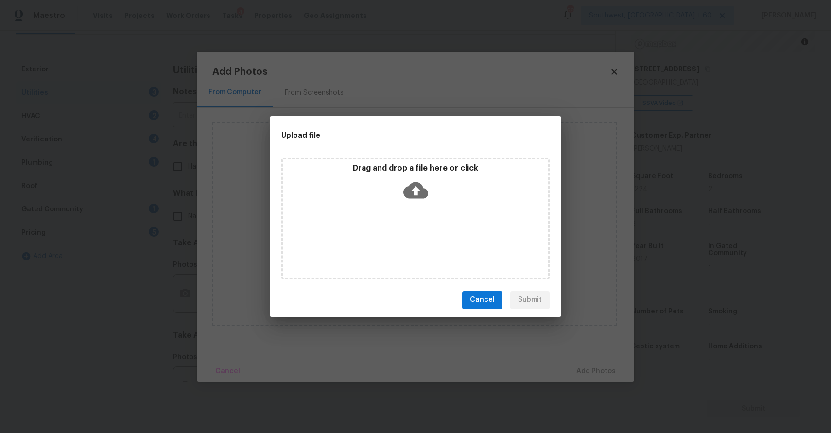
click at [410, 236] on div "Drag and drop a file here or click" at bounding box center [415, 219] width 268 height 122
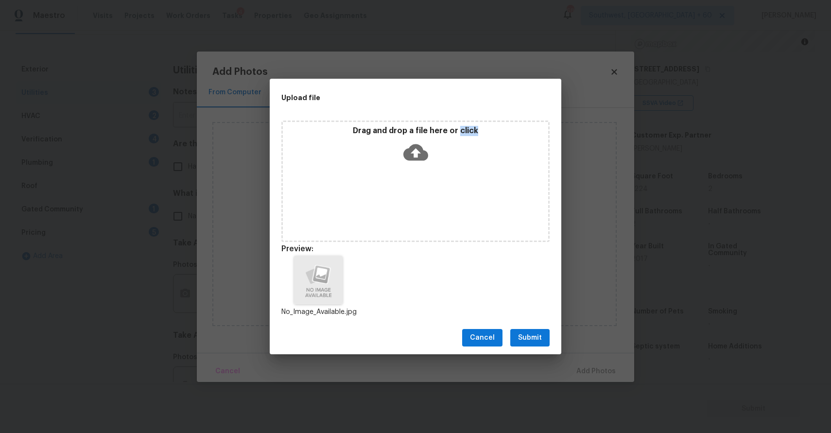
click at [533, 341] on span "Submit" at bounding box center [530, 338] width 24 height 12
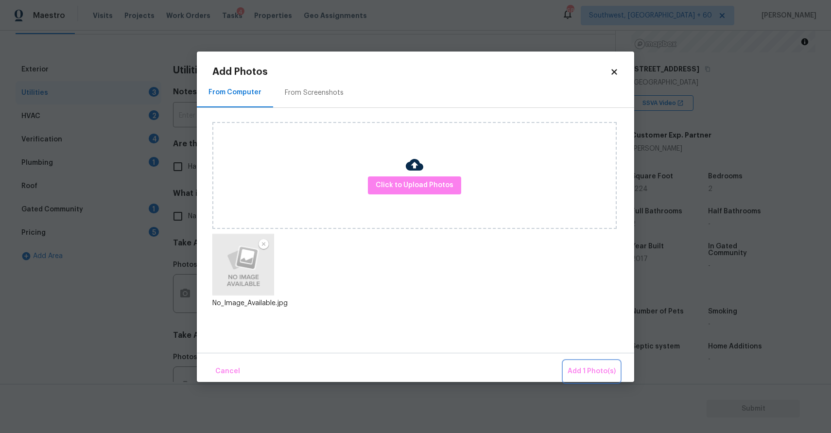
click at [591, 367] on span "Add 1 Photo(s)" at bounding box center [592, 372] width 48 height 12
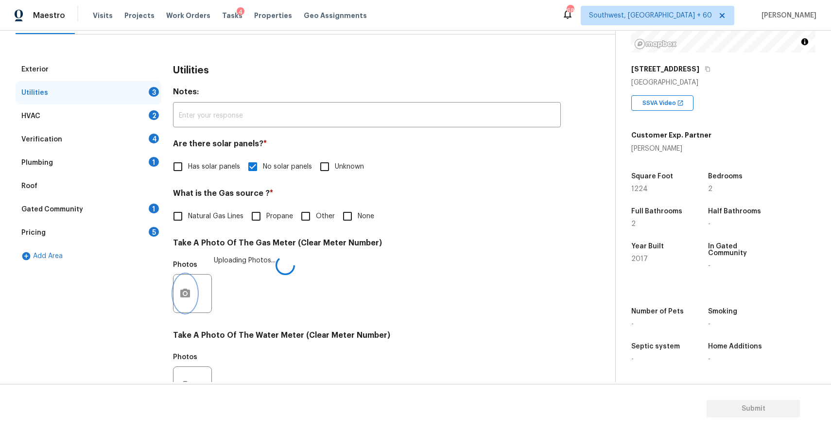
scroll to position [298, 0]
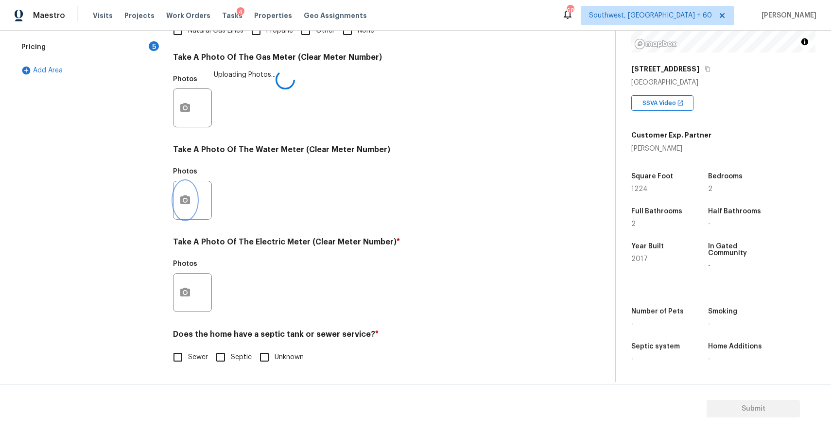
click at [185, 205] on icon "button" at bounding box center [185, 200] width 12 height 12
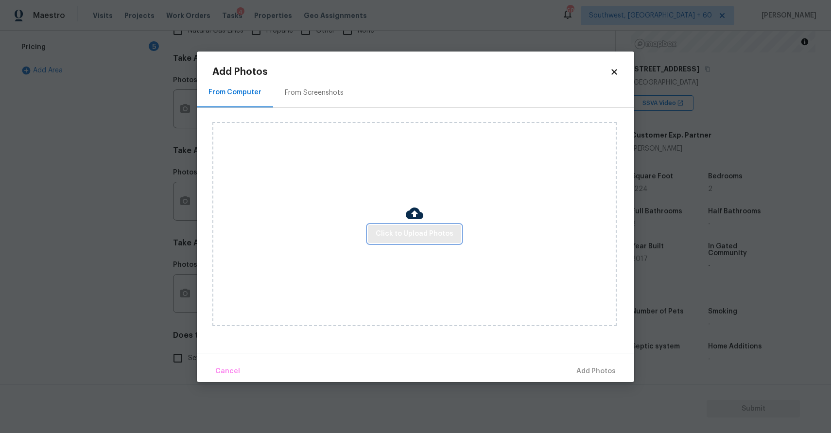
click at [397, 230] on span "Click to Upload Photos" at bounding box center [415, 234] width 78 height 12
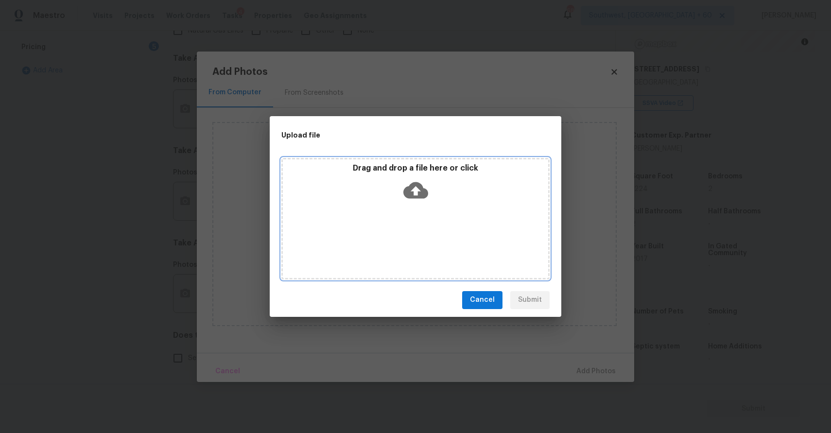
click at [397, 230] on div "Drag and drop a file here or click" at bounding box center [415, 219] width 268 height 122
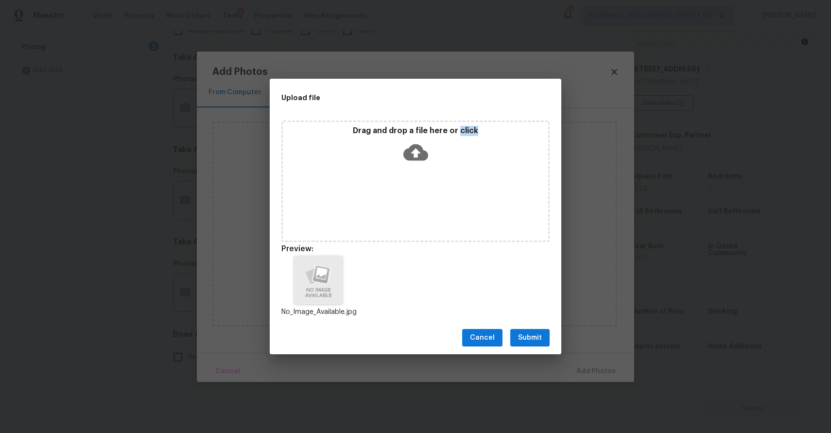
click at [533, 337] on span "Submit" at bounding box center [530, 338] width 24 height 12
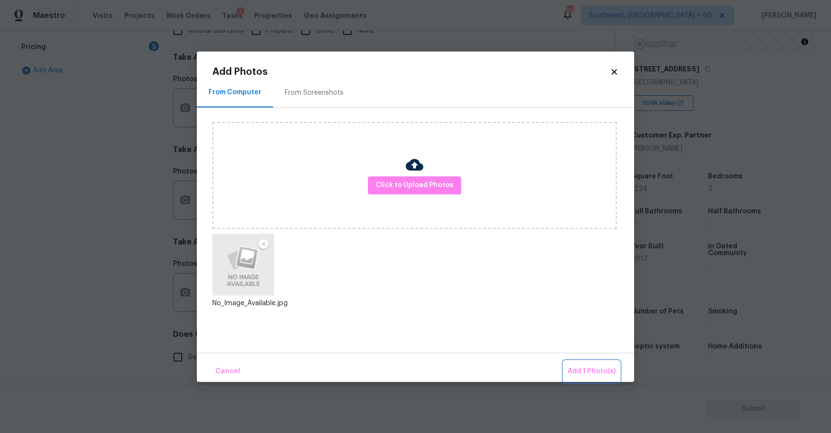
click at [593, 370] on span "Add 1 Photo(s)" at bounding box center [592, 372] width 48 height 12
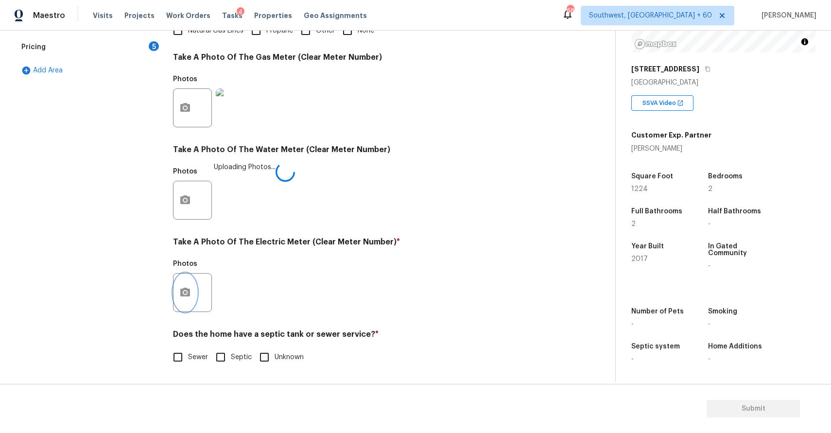
click at [191, 295] on icon "button" at bounding box center [185, 293] width 12 height 12
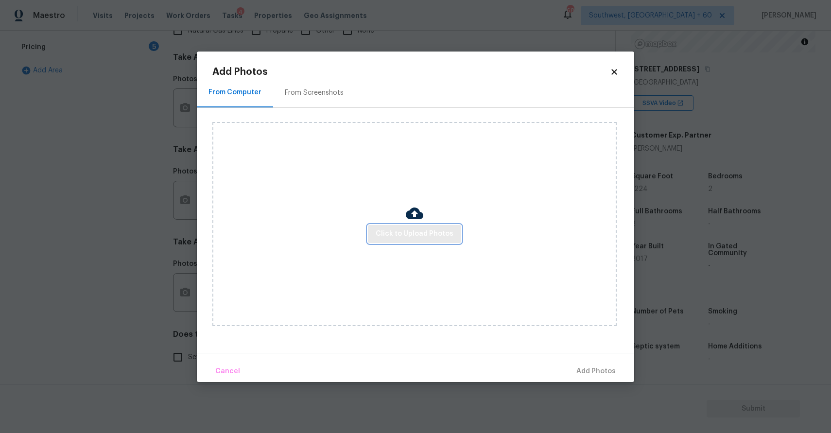
click at [425, 235] on span "Click to Upload Photos" at bounding box center [415, 234] width 78 height 12
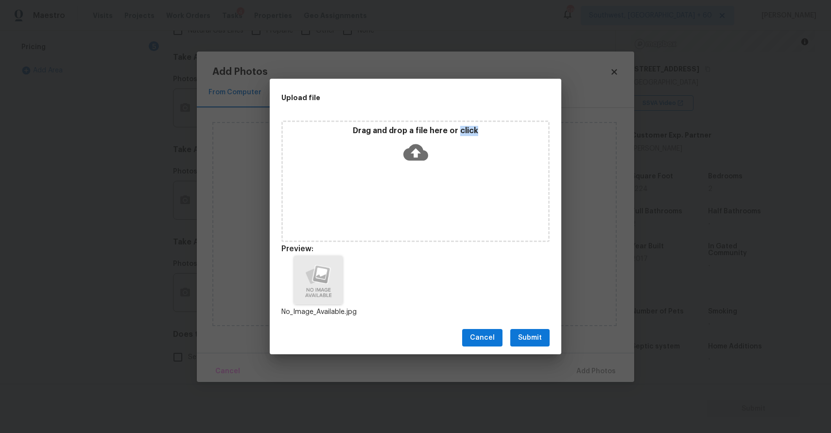
click at [528, 334] on span "Submit" at bounding box center [530, 338] width 24 height 12
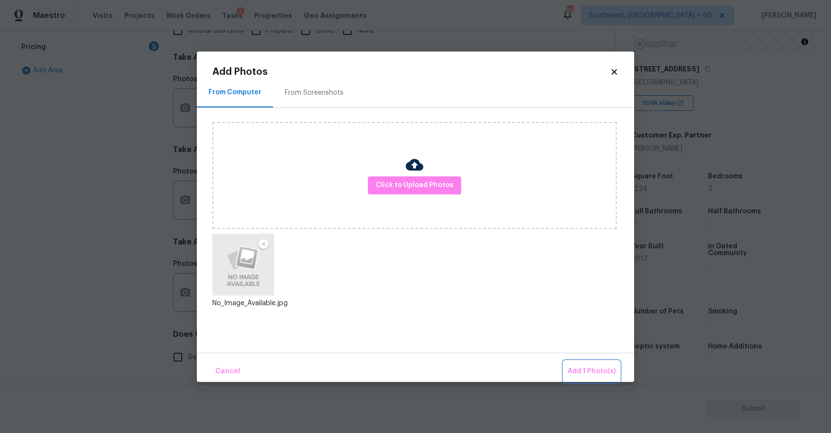
click at [581, 363] on button "Add 1 Photo(s)" at bounding box center [592, 371] width 56 height 21
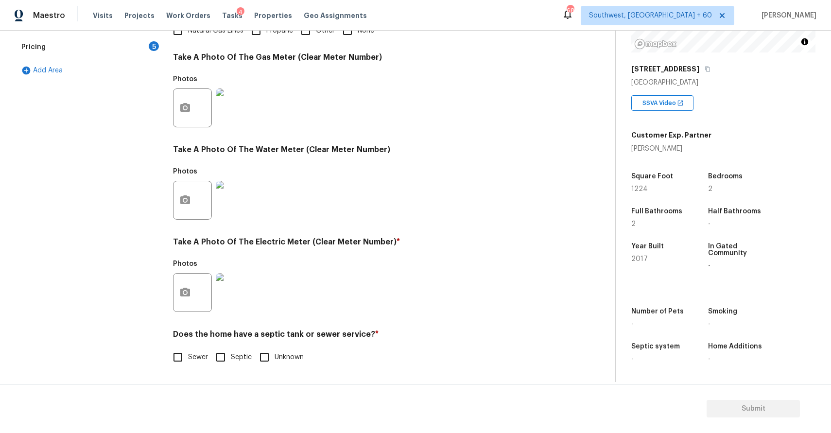
click at [184, 361] on input "Sewer" at bounding box center [178, 357] width 20 height 20
checkbox input "true"
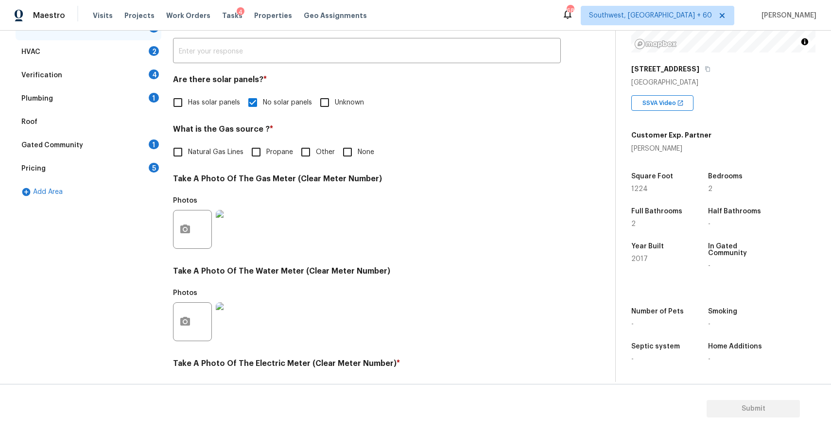
scroll to position [28, 0]
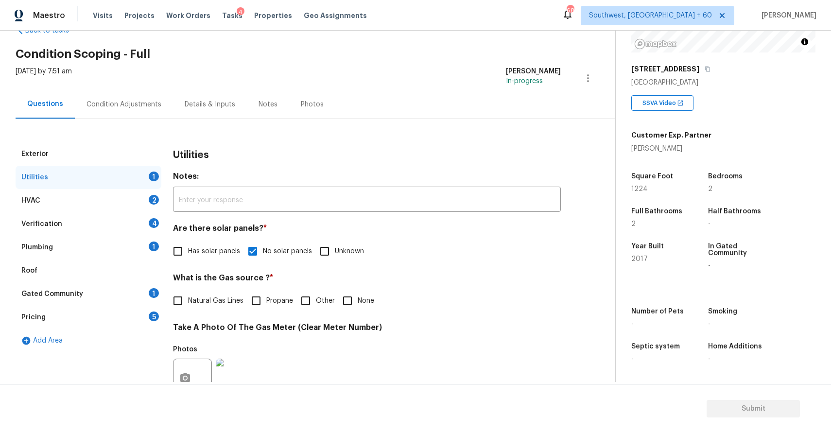
click at [139, 200] on div "HVAC 2" at bounding box center [89, 200] width 146 height 23
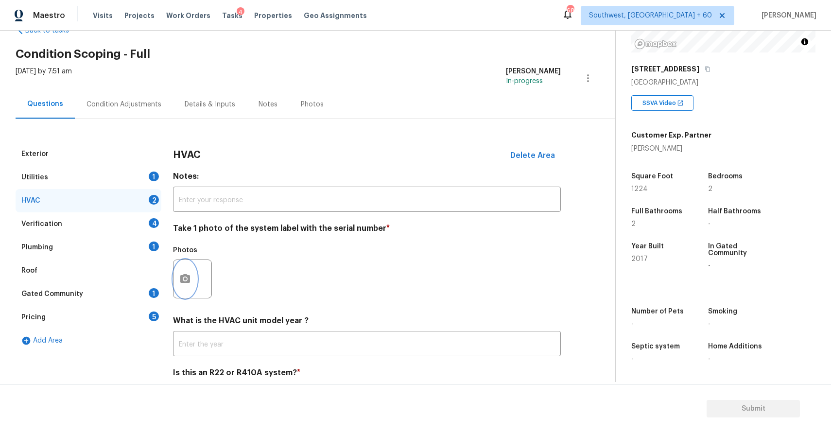
click at [186, 287] on button "button" at bounding box center [185, 279] width 23 height 38
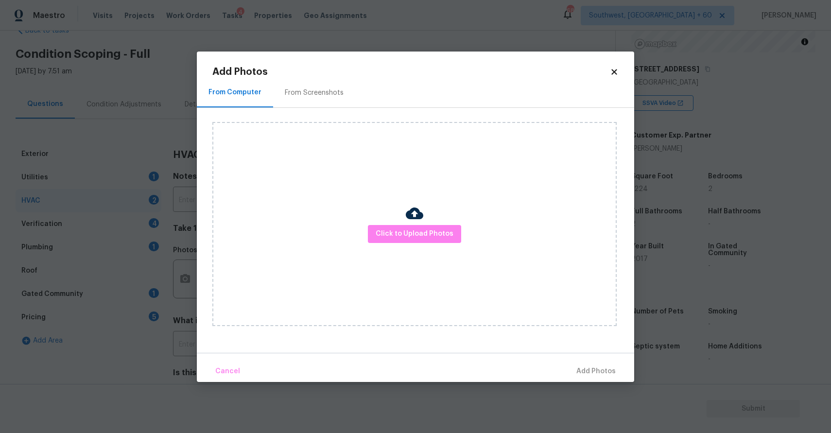
click at [424, 250] on div "Click to Upload Photos" at bounding box center [414, 224] width 404 height 204
click at [429, 233] on span "Click to Upload Photos" at bounding box center [415, 234] width 78 height 12
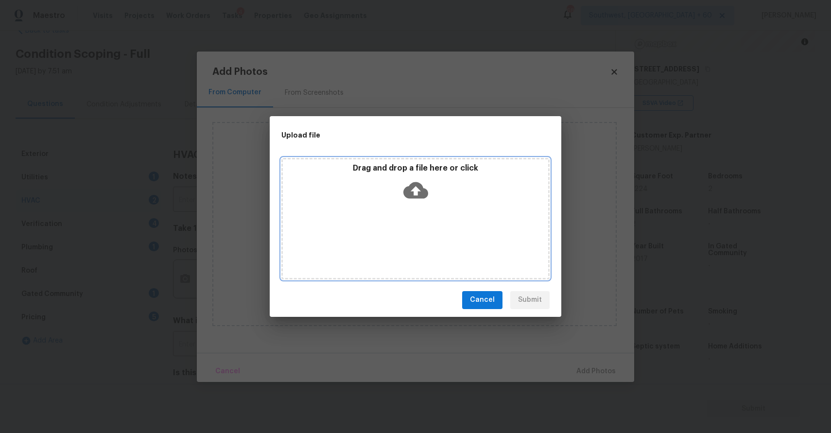
click at [429, 233] on div "Drag and drop a file here or click" at bounding box center [415, 219] width 268 height 122
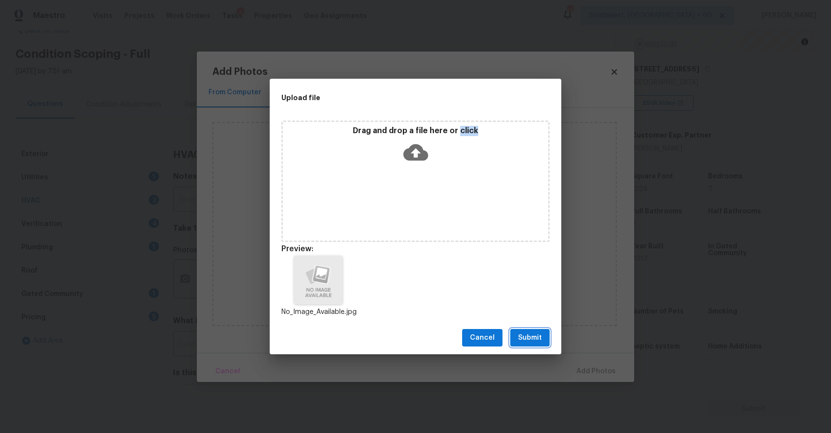
click at [540, 339] on span "Submit" at bounding box center [530, 338] width 24 height 12
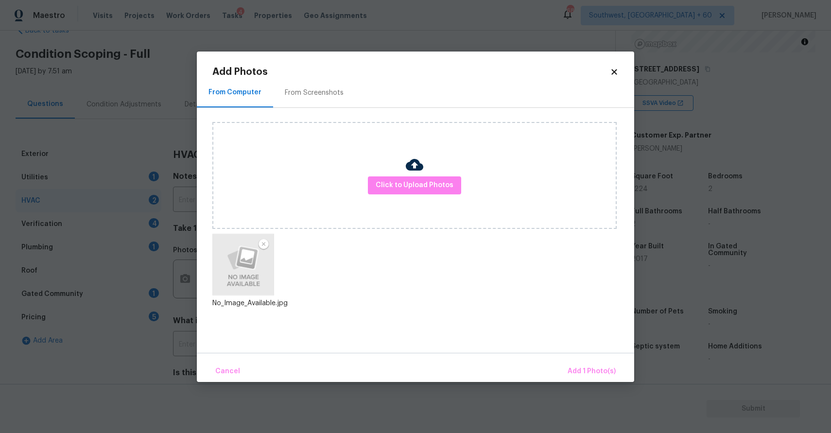
click at [632, 385] on body "Maestro Visits Projects Work Orders Tasks 4 Properties Geo Assignments 683 Sout…" at bounding box center [415, 216] width 831 height 433
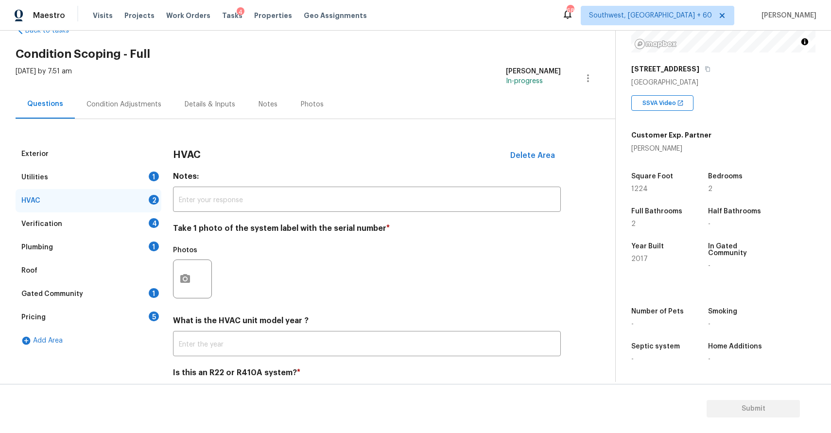
drag, startPoint x: 632, startPoint y: 385, endPoint x: 611, endPoint y: 381, distance: 21.2
click at [627, 383] on div "Back to tasks Condition Scoping - Full Tue, Sep 23 2025 by 7:51 am Ranjith Kuma…" at bounding box center [415, 232] width 831 height 403
click at [391, 175] on h4 "Notes:" at bounding box center [367, 179] width 388 height 14
click at [183, 274] on icon "button" at bounding box center [185, 279] width 12 height 12
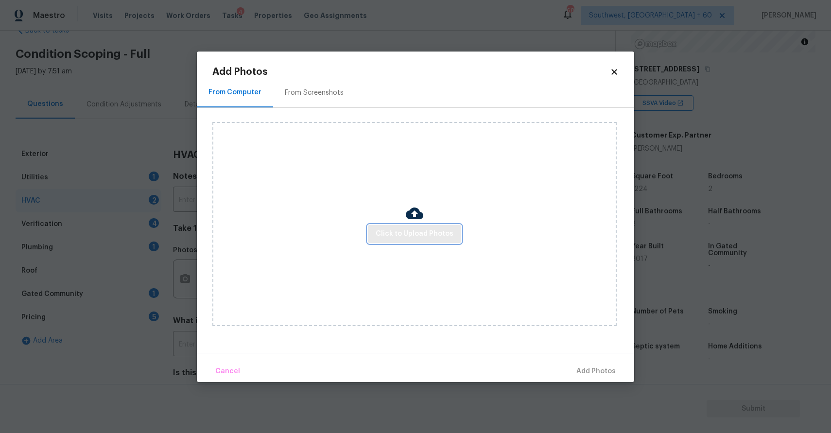
click at [428, 229] on span "Click to Upload Photos" at bounding box center [415, 234] width 78 height 12
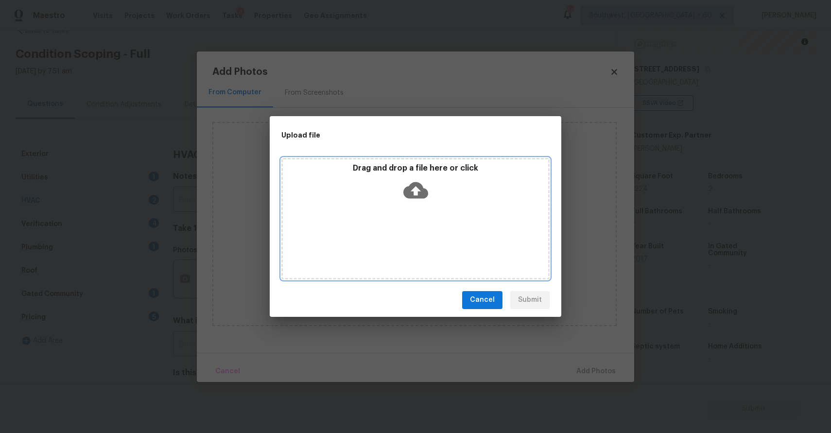
click at [428, 229] on div "Drag and drop a file here or click" at bounding box center [415, 219] width 268 height 122
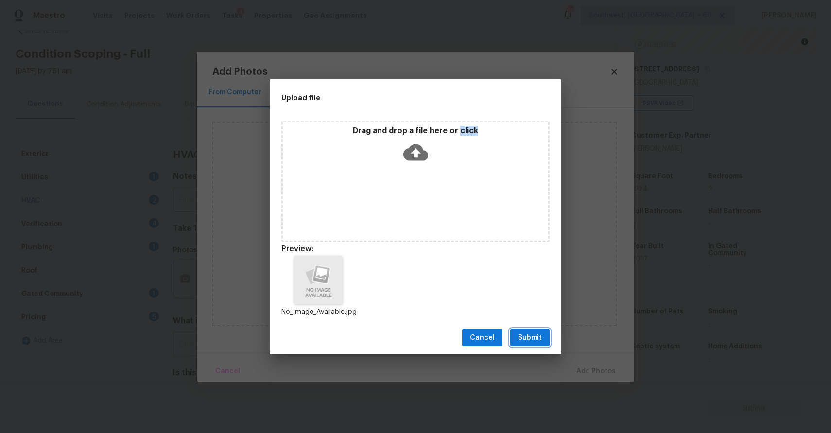
click at [534, 335] on span "Submit" at bounding box center [530, 338] width 24 height 12
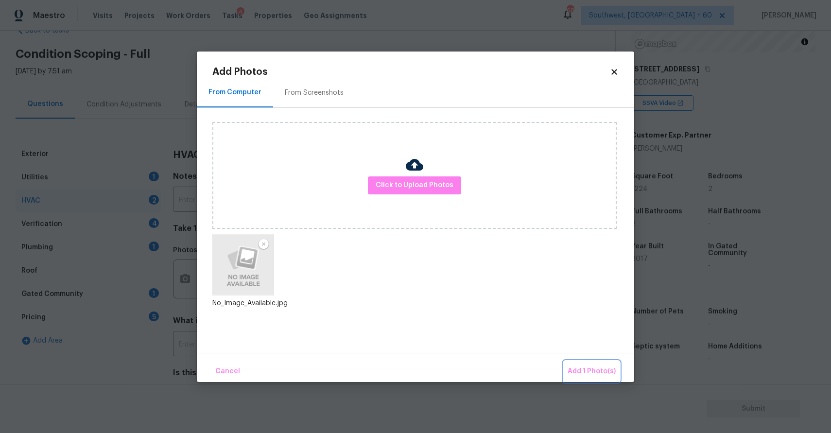
click at [594, 375] on span "Add 1 Photo(s)" at bounding box center [592, 372] width 48 height 12
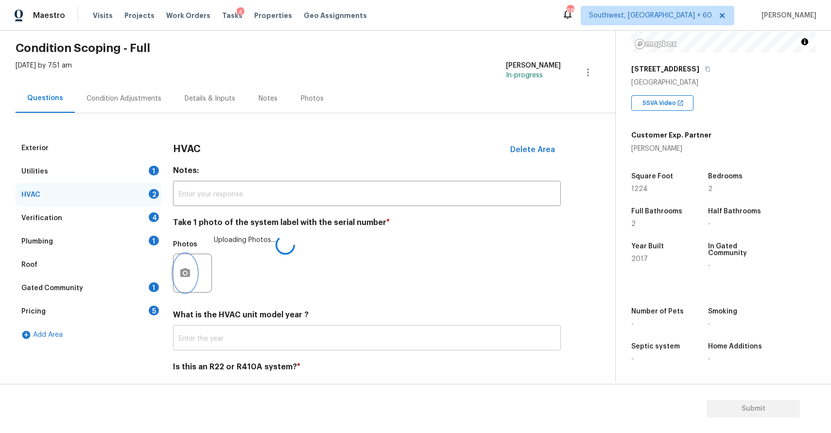
scroll to position [67, 0]
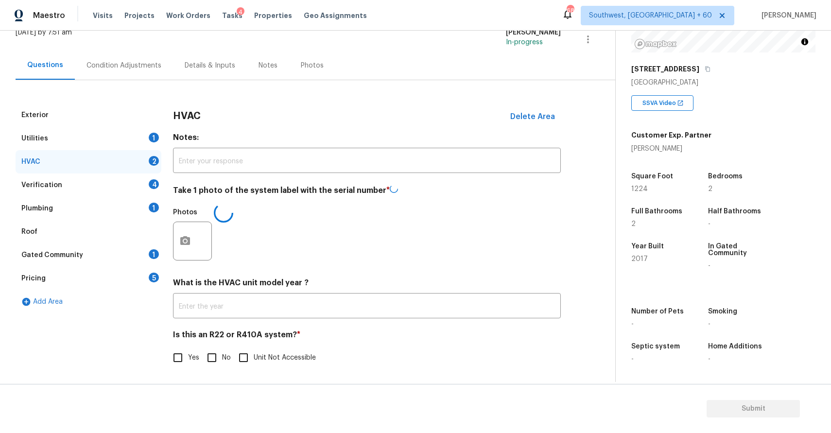
click at [222, 364] on label "No" at bounding box center [216, 358] width 29 height 20
click at [222, 364] on input "No" at bounding box center [212, 358] width 20 height 20
drag, startPoint x: 219, startPoint y: 358, endPoint x: 267, endPoint y: 336, distance: 52.2
click at [223, 356] on label "No" at bounding box center [216, 358] width 29 height 20
click at [222, 356] on input "No" at bounding box center [212, 358] width 20 height 20
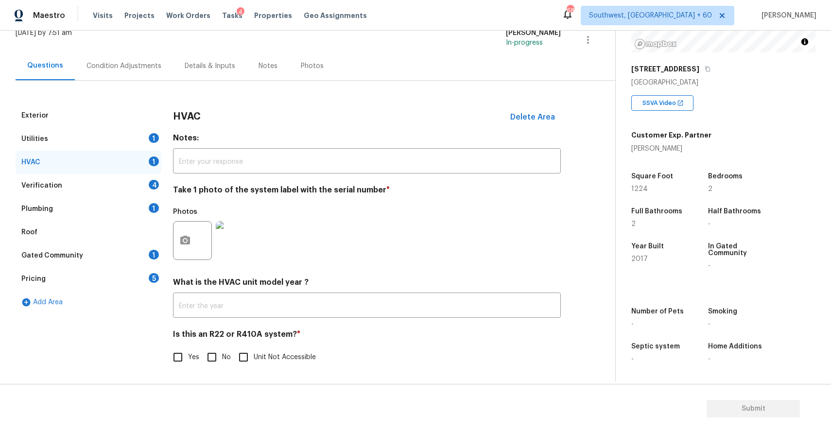
click at [216, 358] on input "No" at bounding box center [212, 357] width 20 height 20
checkbox input "true"
click at [153, 186] on div "4" at bounding box center [154, 185] width 10 height 10
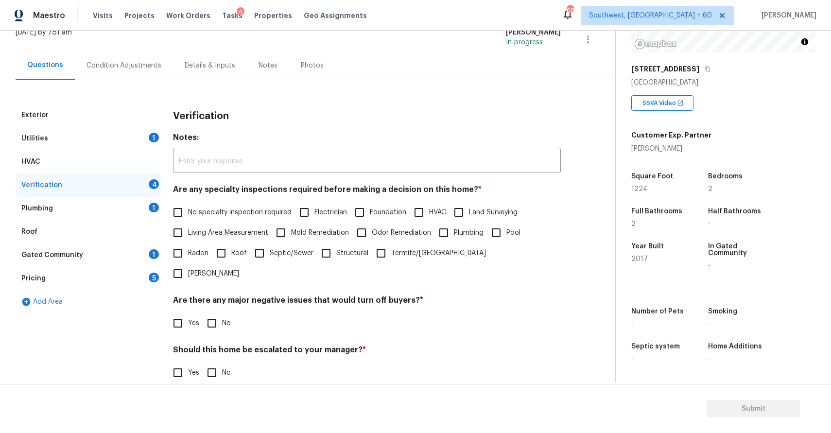
click at [257, 214] on span "No specialty inspection required" at bounding box center [240, 213] width 104 height 10
click at [188, 214] on input "No specialty inspection required" at bounding box center [178, 212] width 20 height 20
checkbox input "true"
click at [217, 313] on input "No" at bounding box center [212, 323] width 20 height 20
checkbox input "true"
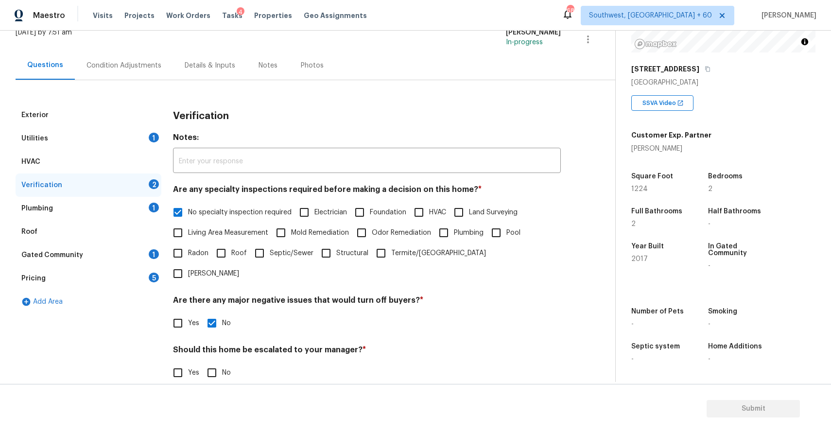
click at [221, 363] on input "No" at bounding box center [212, 373] width 20 height 20
checkbox input "true"
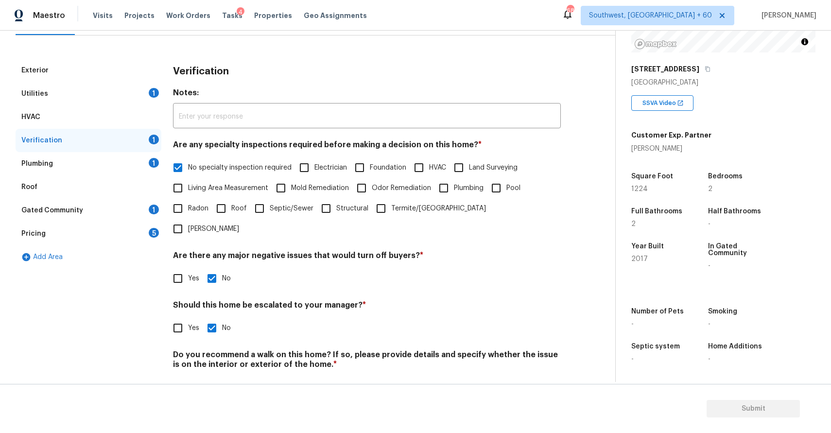
scroll to position [122, 0]
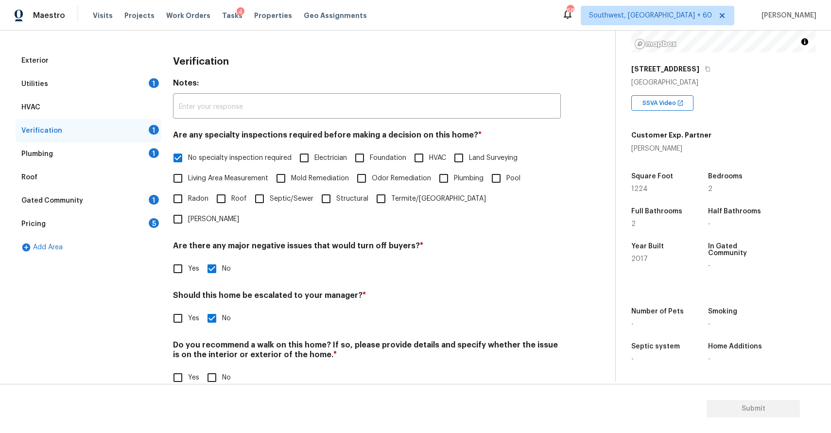
click at [215, 368] on input "No" at bounding box center [212, 378] width 20 height 20
checkbox input "true"
click at [151, 158] on div "Plumbing 1" at bounding box center [89, 153] width 146 height 23
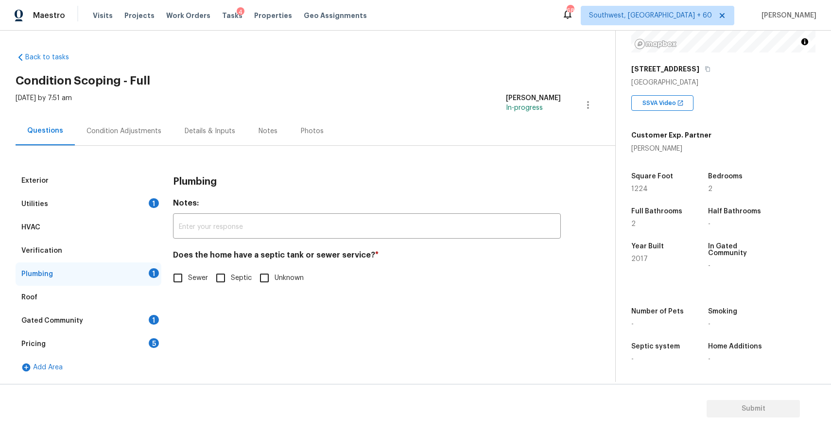
scroll to position [1, 0]
click at [181, 275] on input "Sewer" at bounding box center [178, 278] width 20 height 20
checkbox input "true"
click at [142, 326] on div "Gated Community 1" at bounding box center [89, 320] width 146 height 23
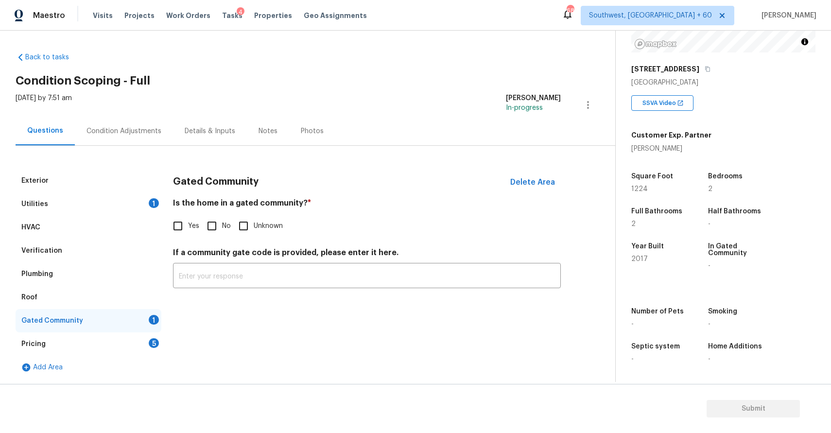
click at [208, 228] on input "No" at bounding box center [212, 226] width 20 height 20
checkbox input "true"
click at [134, 350] on div "Pricing 5" at bounding box center [89, 344] width 146 height 23
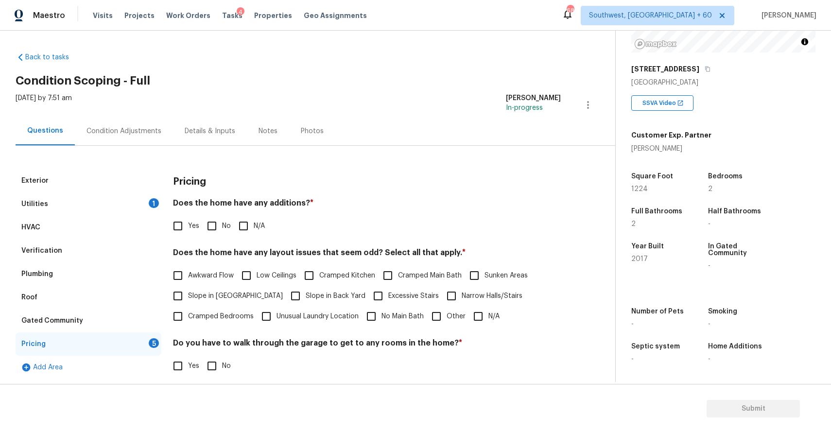
click at [220, 220] on input "No" at bounding box center [212, 226] width 20 height 20
checkbox input "true"
click at [492, 322] on label "N/A" at bounding box center [484, 316] width 32 height 20
click at [489, 322] on input "N/A" at bounding box center [478, 316] width 20 height 20
checkbox input "true"
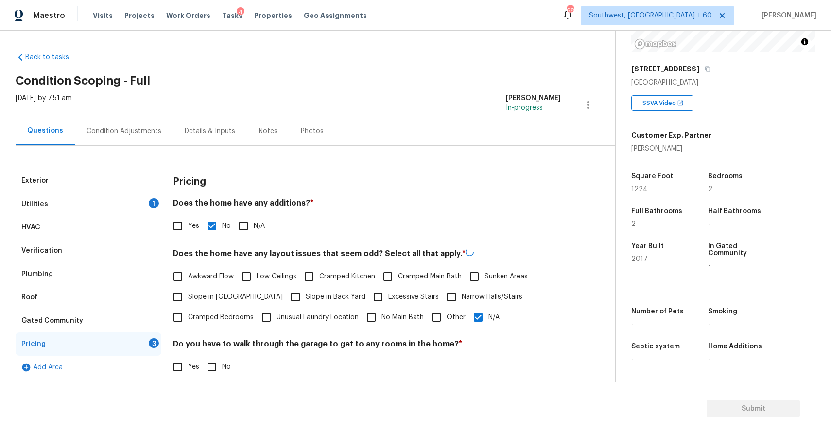
scroll to position [35, 0]
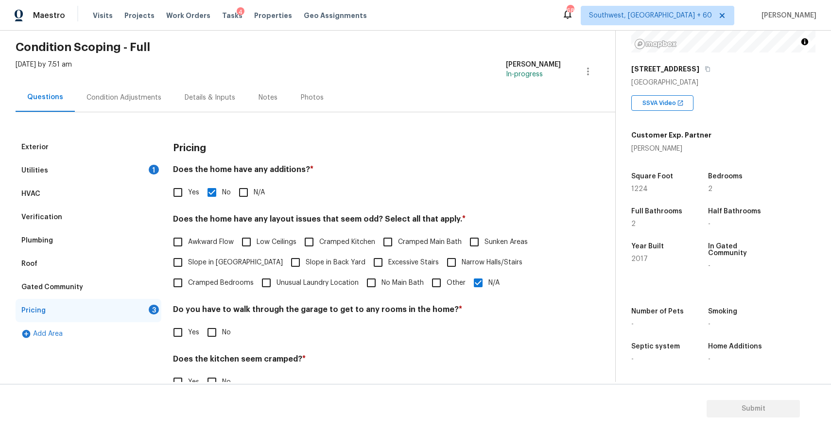
click at [216, 333] on input "No" at bounding box center [212, 332] width 20 height 20
checkbox input "true"
click at [215, 369] on div "Does the kitchen seem cramped? * Yes No" at bounding box center [367, 373] width 388 height 38
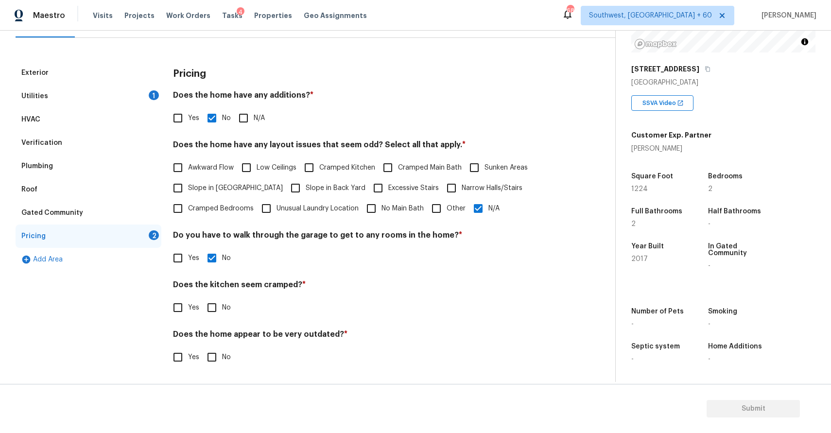
click at [215, 307] on input "No" at bounding box center [212, 308] width 20 height 20
checkbox input "true"
click at [215, 364] on input "No" at bounding box center [212, 358] width 20 height 20
checkbox input "true"
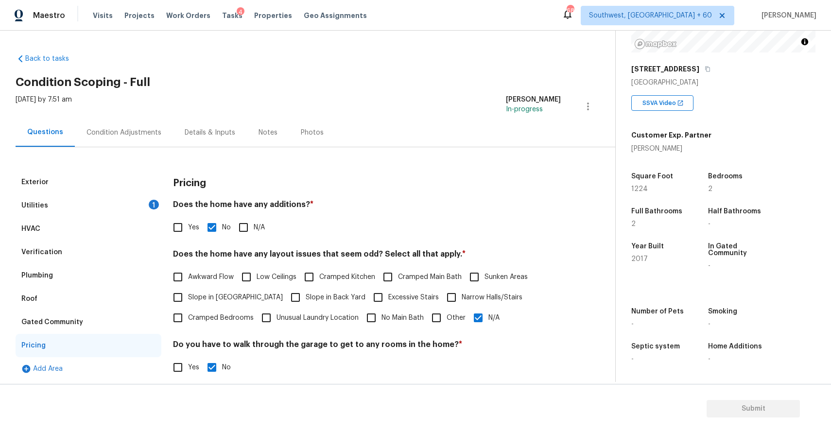
click at [142, 133] on div "Condition Adjustments" at bounding box center [124, 133] width 75 height 10
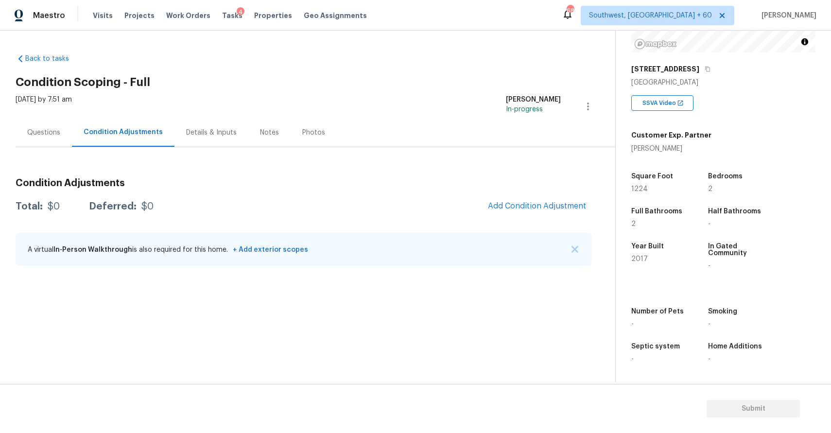
click at [543, 52] on div "Back to tasks Condition Scoping - Full Tue, Sep 23 2025 by 7:51 am Ranjith Kuma…" at bounding box center [316, 161] width 600 height 231
click at [578, 249] on img "button" at bounding box center [575, 249] width 7 height 7
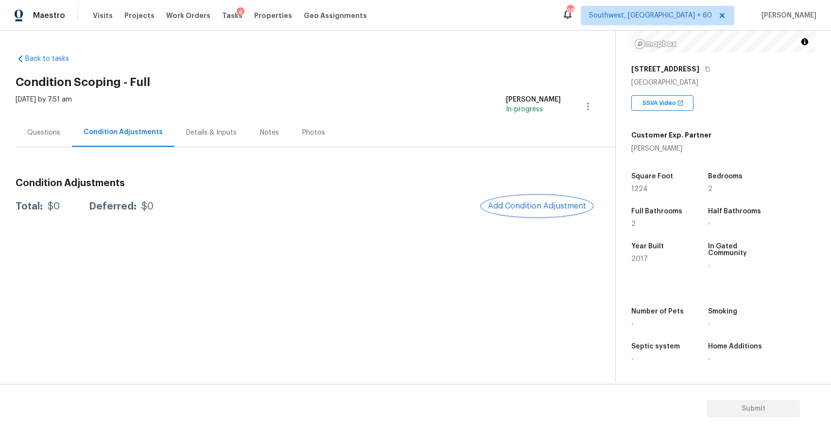
click at [533, 203] on span "Add Condition Adjustment" at bounding box center [537, 206] width 98 height 9
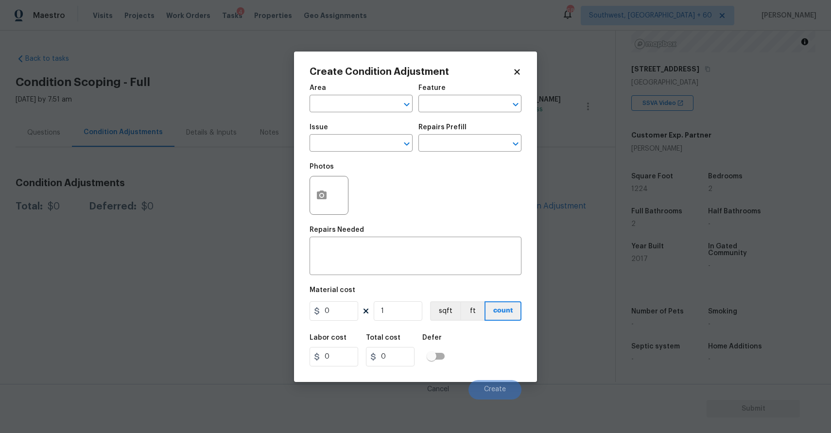
click at [593, 63] on body "Maestro Visits Projects Work Orders Tasks 4 Properties Geo Assignments 681 Sout…" at bounding box center [415, 216] width 831 height 433
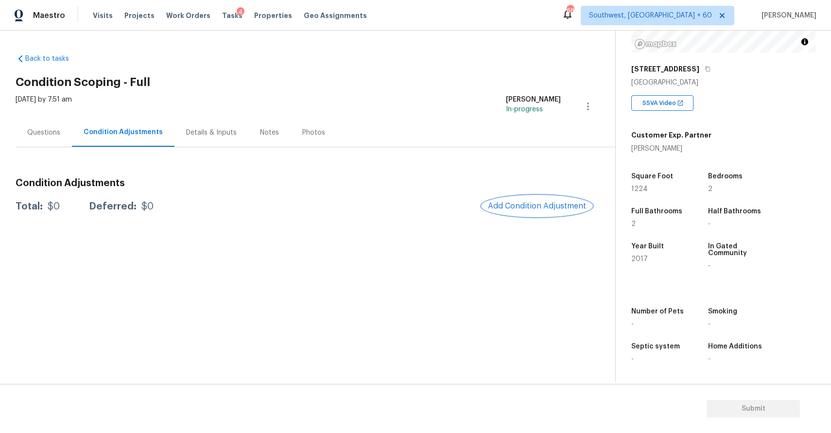
click at [538, 198] on button "Add Condition Adjustment" at bounding box center [537, 206] width 110 height 20
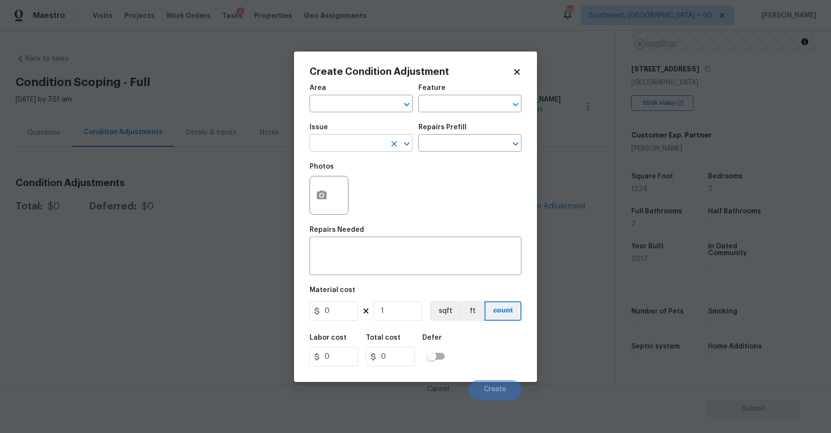
click at [335, 142] on input "text" at bounding box center [348, 144] width 76 height 15
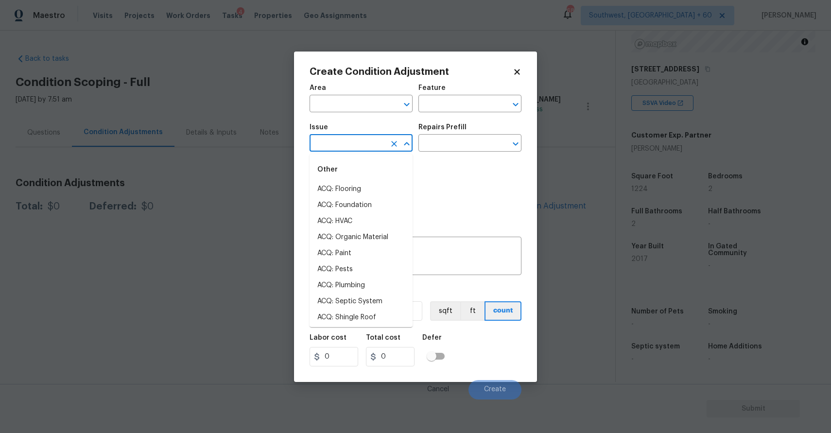
click at [192, 198] on body "Maestro Visits Projects Work Orders Tasks 4 Properties Geo Assignments 681 Sout…" at bounding box center [415, 216] width 831 height 433
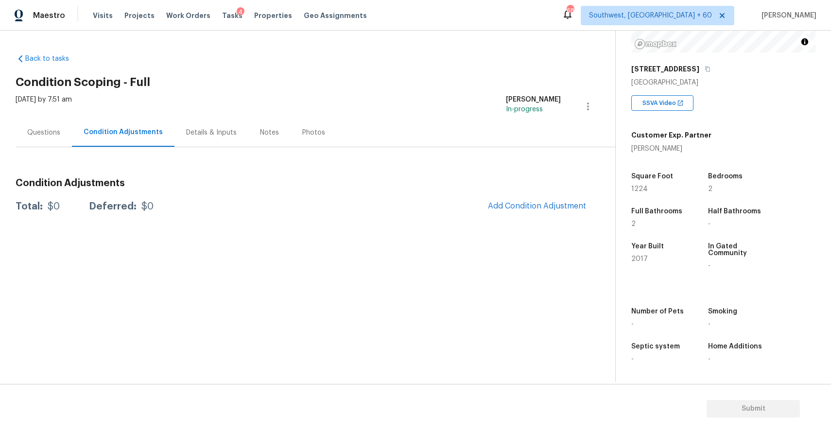
click at [41, 126] on div "Questions" at bounding box center [44, 132] width 56 height 29
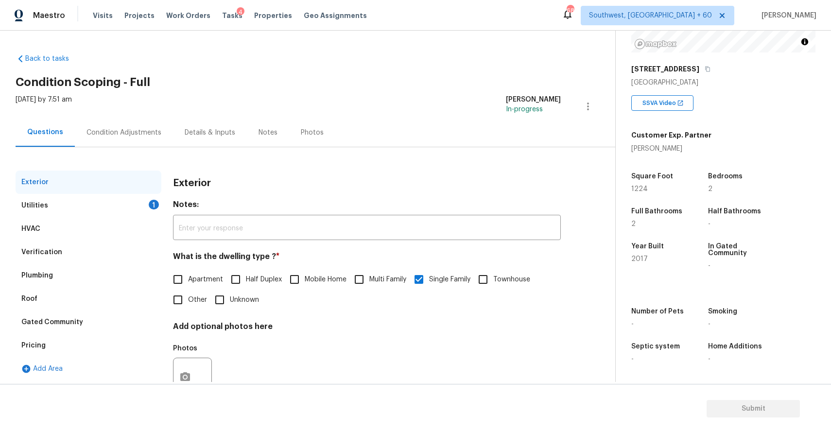
click at [99, 216] on div "Utilities 1" at bounding box center [89, 205] width 146 height 23
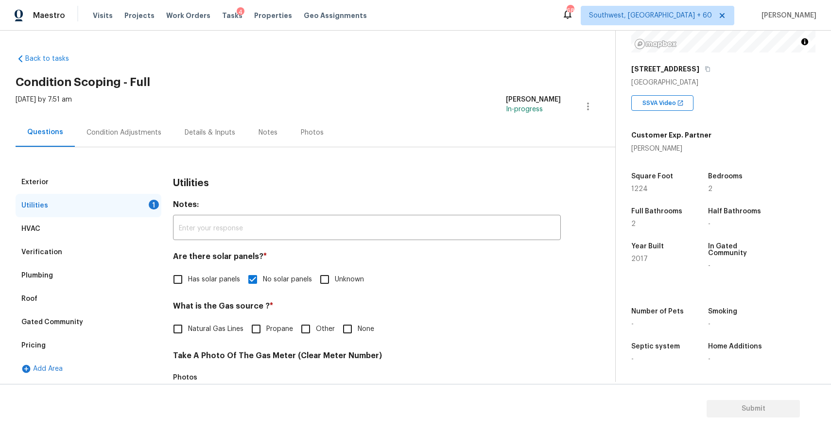
click at [189, 324] on span "Natural Gas Lines" at bounding box center [215, 329] width 55 height 10
click at [188, 324] on input "Natural Gas Lines" at bounding box center [178, 329] width 20 height 20
checkbox input "true"
click at [154, 136] on div "Condition Adjustments" at bounding box center [124, 133] width 75 height 10
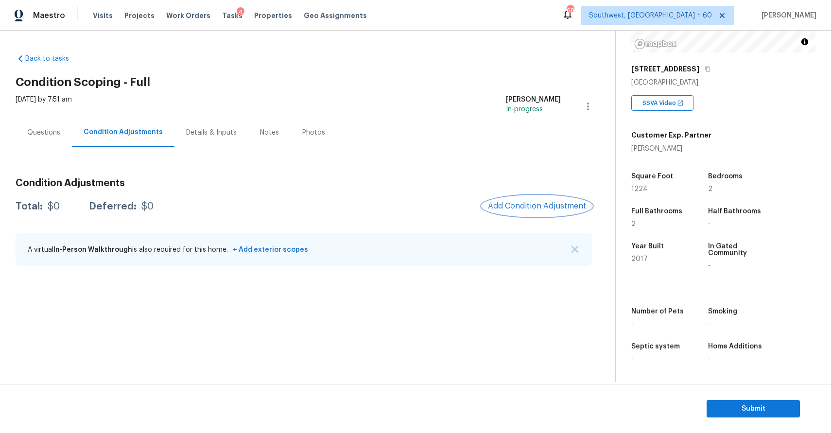
click at [547, 213] on button "Add Condition Adjustment" at bounding box center [537, 206] width 110 height 20
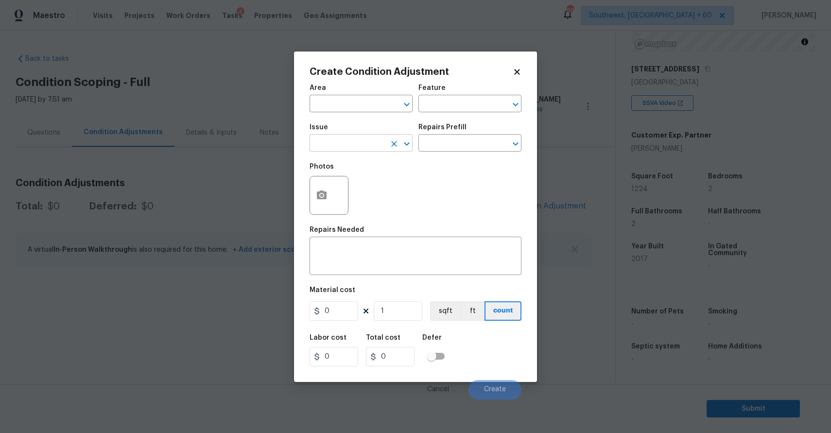
click at [366, 138] on input "text" at bounding box center [348, 144] width 76 height 15
click at [382, 184] on li "ACQ: Paint" at bounding box center [361, 189] width 103 height 16
type input "ACQ: Paint"
click at [442, 139] on input "text" at bounding box center [457, 144] width 76 height 15
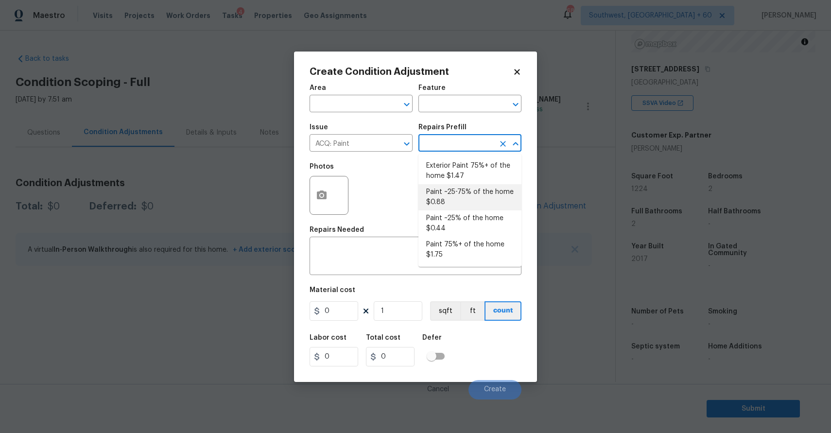
click at [481, 202] on li "Paint ~25-75% of the home $0.88" at bounding box center [470, 197] width 103 height 26
type input "Acquisition"
type textarea "Acquisition Scope: ~25 - 75% of the home needs interior paint"
type input "0.88"
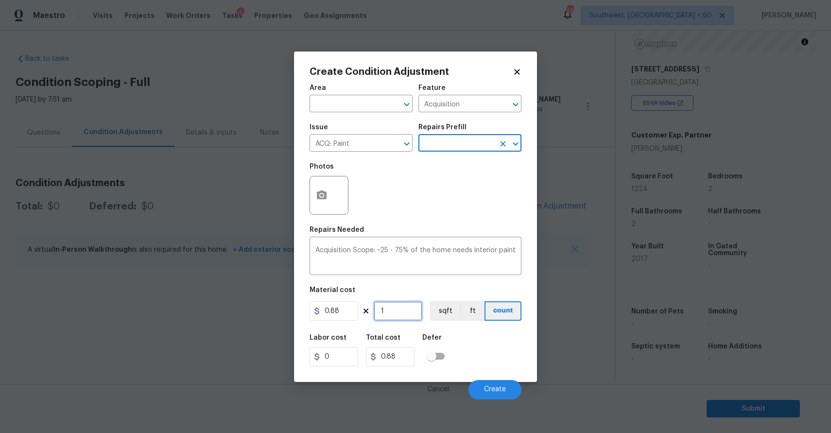
click at [399, 312] on input "1" at bounding box center [398, 310] width 49 height 19
type input "0"
type input "2"
type input "1.76"
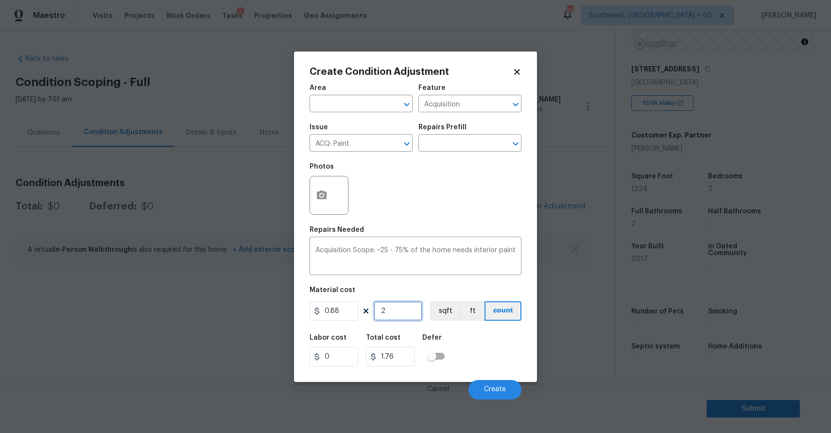
type input "20"
type input "17.6"
type input "201"
type input "176.88"
type input "2017"
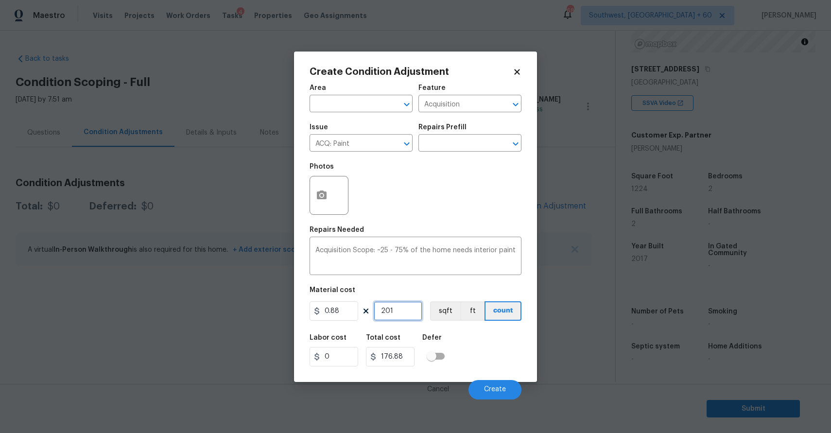
type input "1774.96"
type input "2017"
click at [511, 390] on button "Create" at bounding box center [495, 389] width 53 height 19
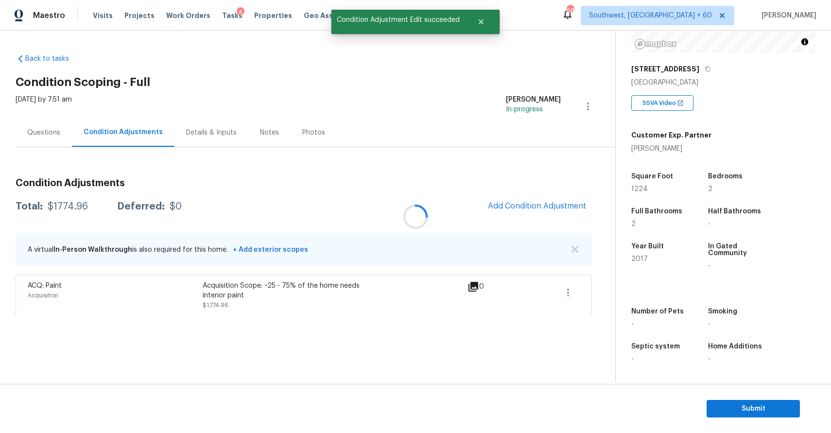
click at [539, 204] on div at bounding box center [415, 216] width 831 height 433
click at [540, 201] on button "Add Condition Adjustment" at bounding box center [537, 206] width 110 height 20
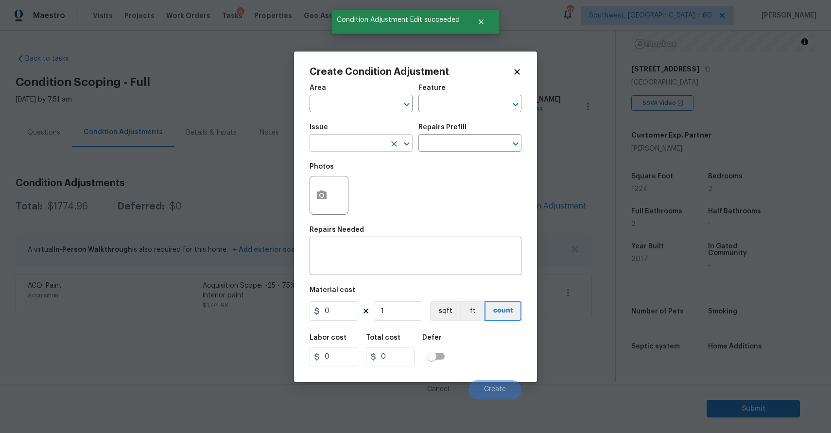
click at [350, 137] on input "text" at bounding box center [348, 144] width 76 height 15
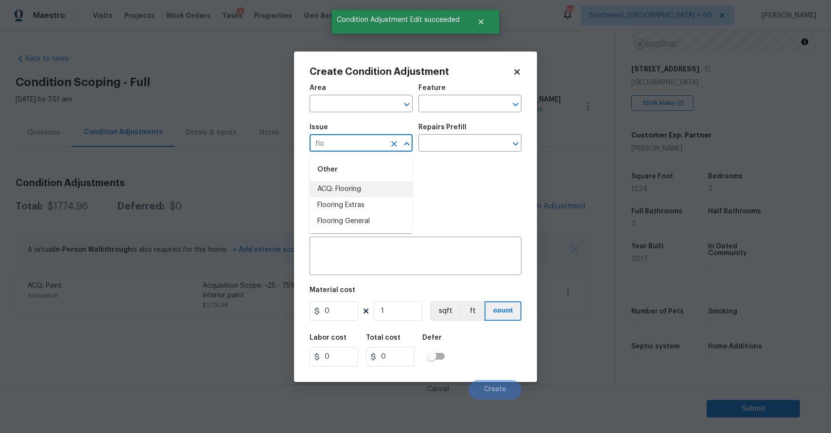
click at [364, 195] on li "ACQ: Flooring" at bounding box center [361, 189] width 103 height 16
type input "ACQ: Flooring"
click at [475, 107] on input "text" at bounding box center [457, 104] width 76 height 15
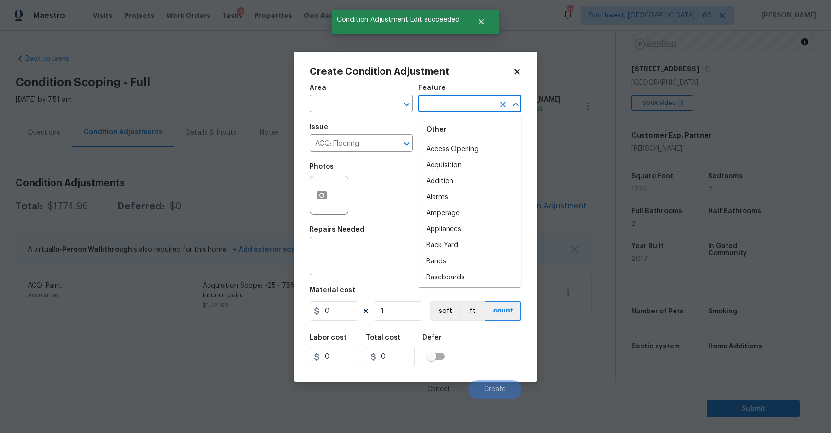
click at [477, 142] on li "Access Opening" at bounding box center [470, 149] width 103 height 16
type input "Access Opening"
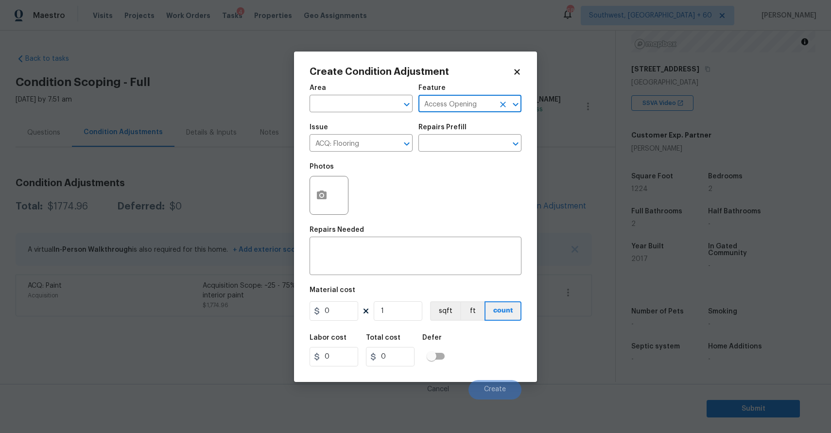
click at [497, 106] on button "Clear" at bounding box center [503, 105] width 14 height 14
click at [456, 148] on input "text" at bounding box center [457, 144] width 76 height 15
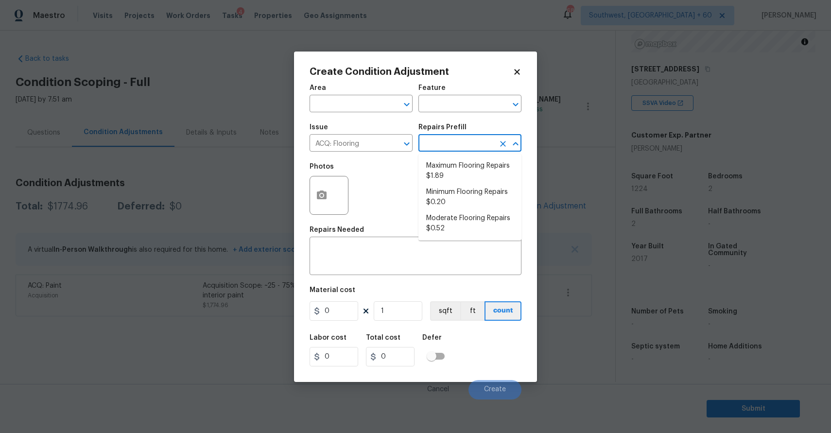
click at [456, 148] on input "text" at bounding box center [457, 144] width 76 height 15
click at [456, 143] on input "text" at bounding box center [457, 144] width 76 height 15
type input "flo"
click at [486, 214] on li "Moderate Flooring Repairs $0.52" at bounding box center [470, 224] width 103 height 26
type input "Acquisition"
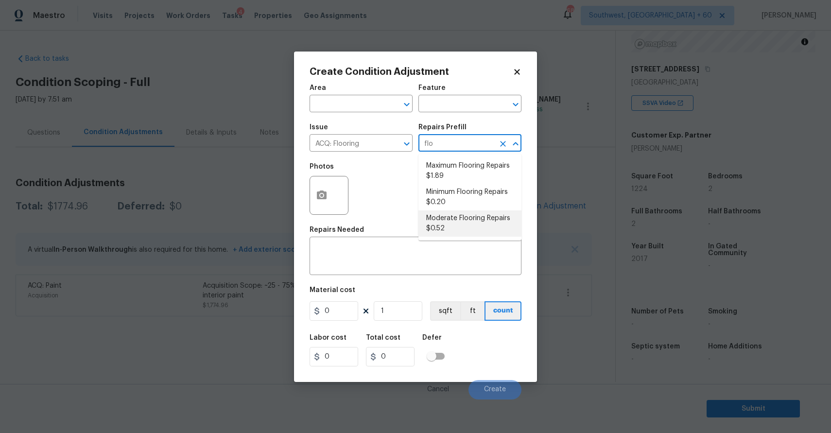
type textarea "Acquisition Scope: Moderate flooring repairs"
type input "0.52"
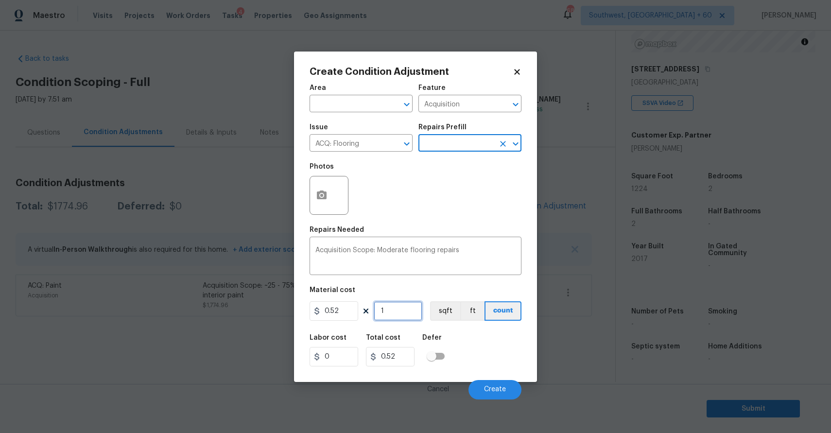
click at [394, 308] on input "1" at bounding box center [398, 310] width 49 height 19
type input "0"
type input "1"
type input "0.52"
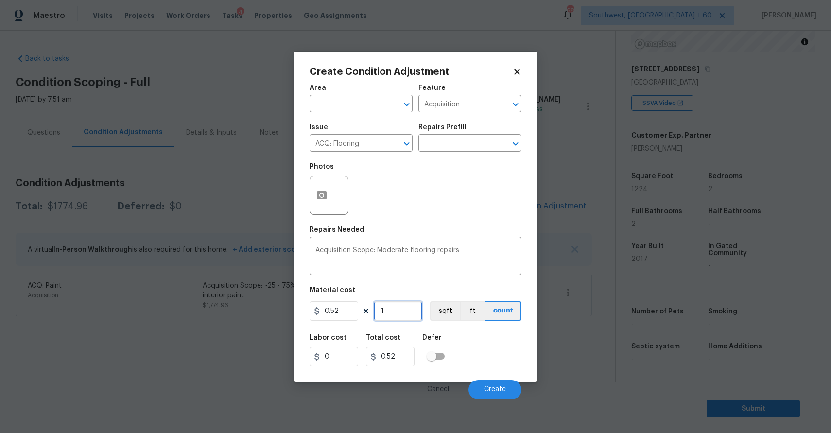
type input "12"
type input "6.24"
type input "122"
type input "63.44"
type input "1224"
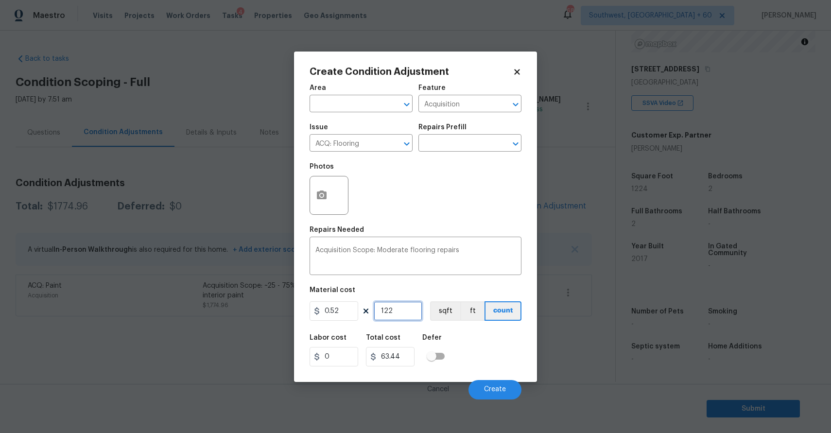
type input "636.48"
type input "1224"
click at [482, 388] on button "Create" at bounding box center [495, 389] width 53 height 19
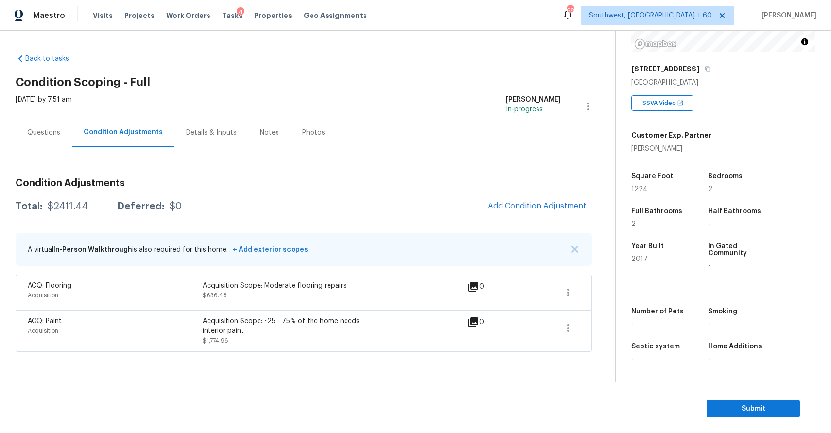
click at [30, 129] on div "Questions" at bounding box center [43, 133] width 33 height 10
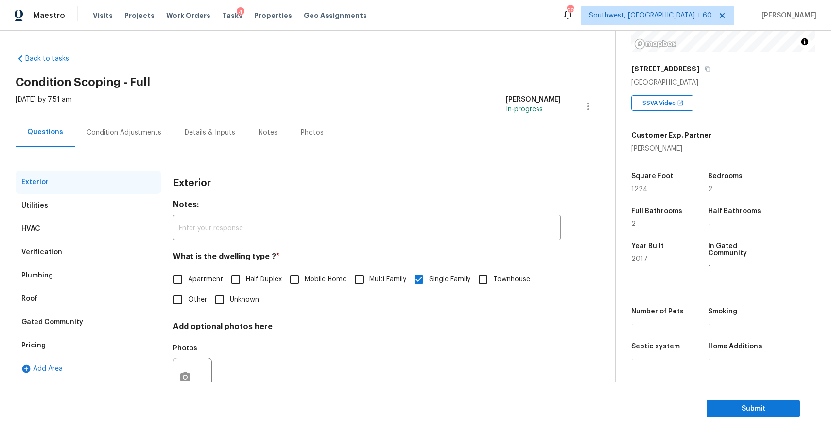
scroll to position [35, 0]
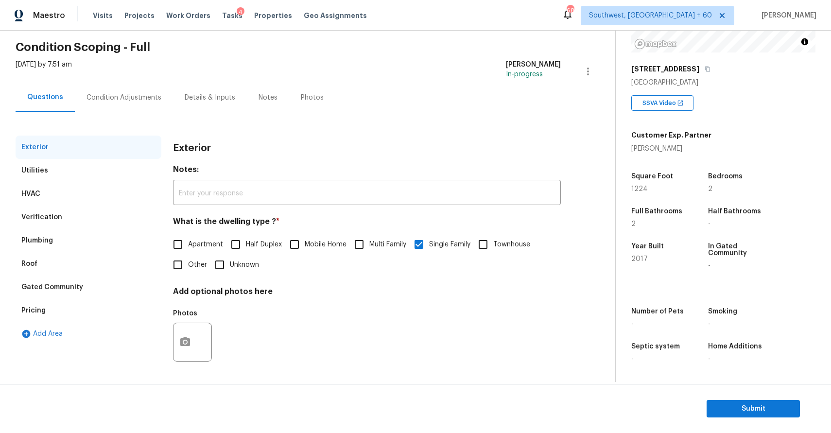
click at [502, 234] on div "What is the dwelling type ? * Apartment Half Duplex Mobile Home Multi Family Si…" at bounding box center [367, 246] width 388 height 58
click at [493, 247] on input "Townhouse" at bounding box center [483, 244] width 20 height 20
checkbox input "true"
checkbox input "false"
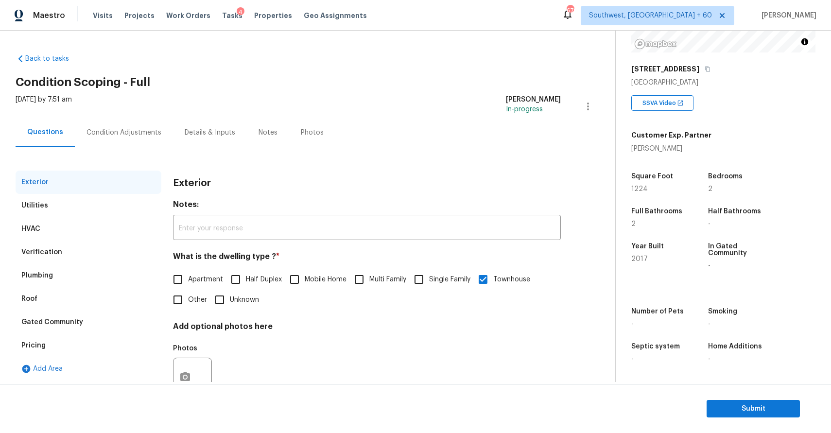
click at [136, 125] on div "Condition Adjustments" at bounding box center [124, 132] width 98 height 29
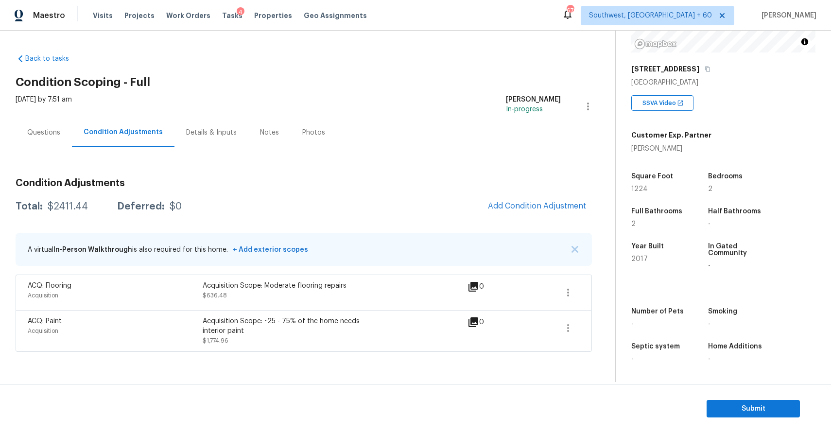
click at [40, 136] on div "Questions" at bounding box center [43, 133] width 33 height 10
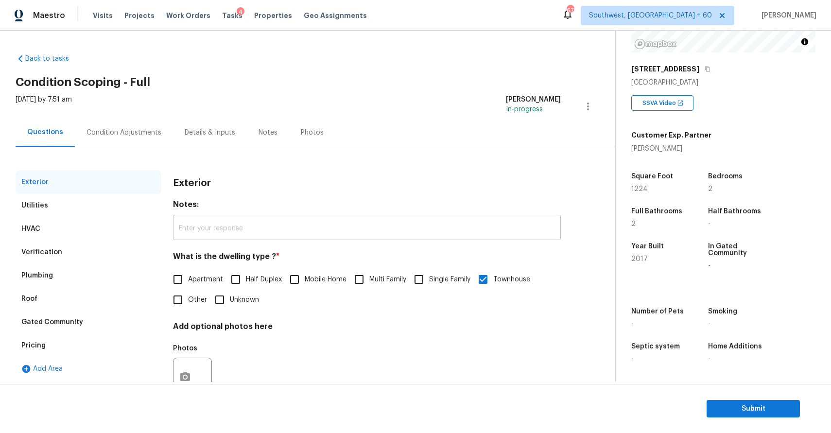
scroll to position [35, 0]
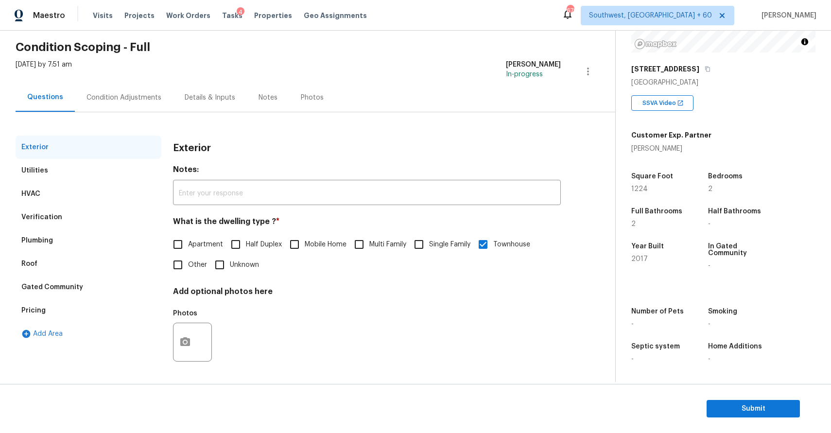
click at [140, 98] on div "Condition Adjustments" at bounding box center [124, 98] width 75 height 10
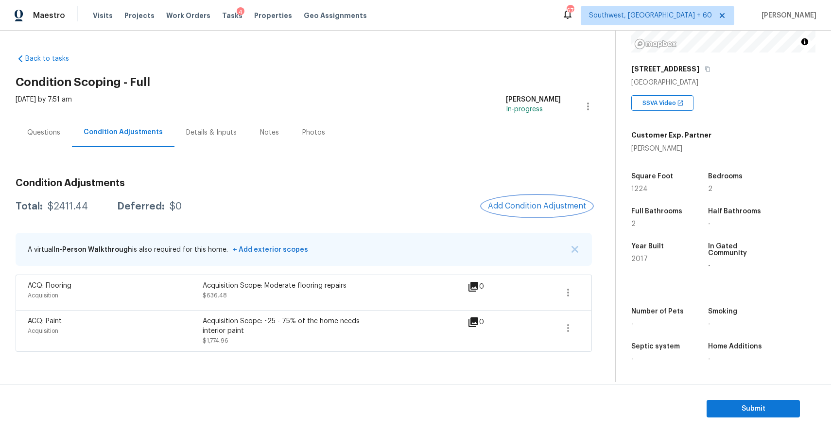
click at [577, 208] on span "Add Condition Adjustment" at bounding box center [537, 206] width 98 height 9
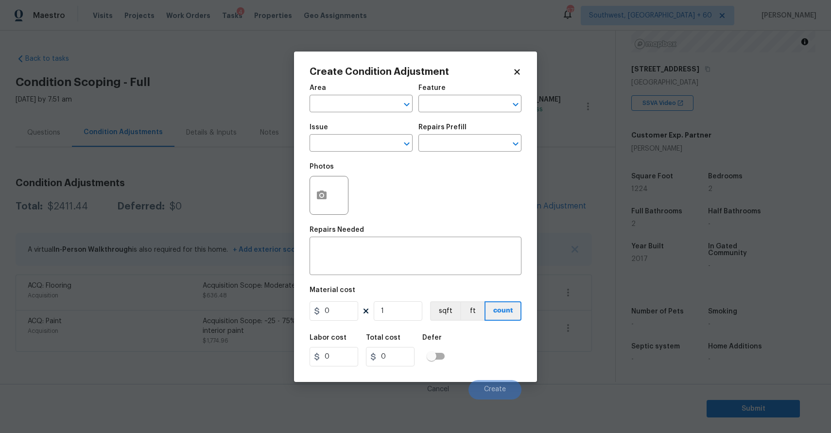
click at [316, 132] on div "Issue" at bounding box center [361, 130] width 103 height 13
click at [336, 142] on input "text" at bounding box center [348, 144] width 76 height 15
type input "hv"
drag, startPoint x: 416, startPoint y: 151, endPoint x: 379, endPoint y: 158, distance: 38.2
click at [406, 151] on div "Issue ​ Repairs Prefill ​" at bounding box center [416, 137] width 212 height 39
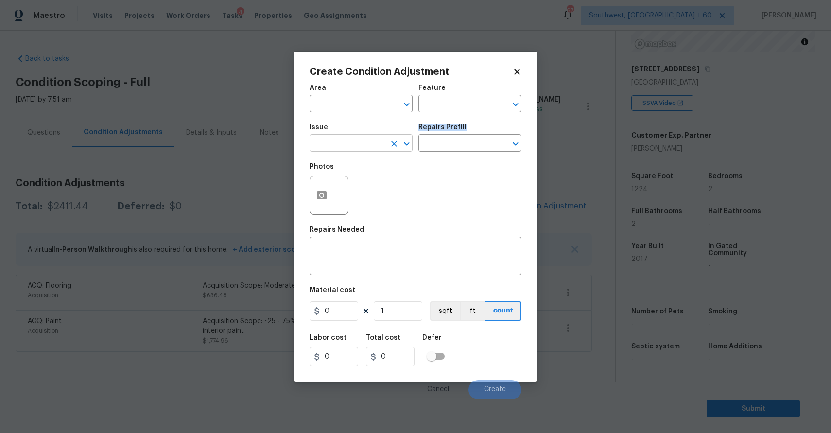
click at [361, 149] on input "text" at bounding box center [348, 144] width 76 height 15
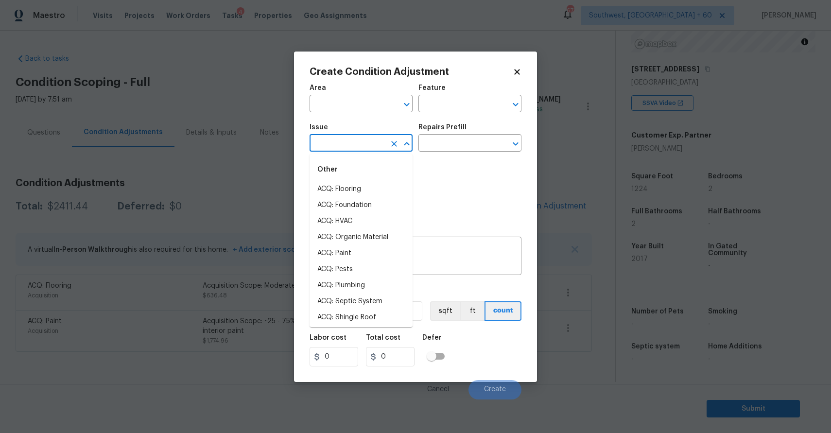
type input "g"
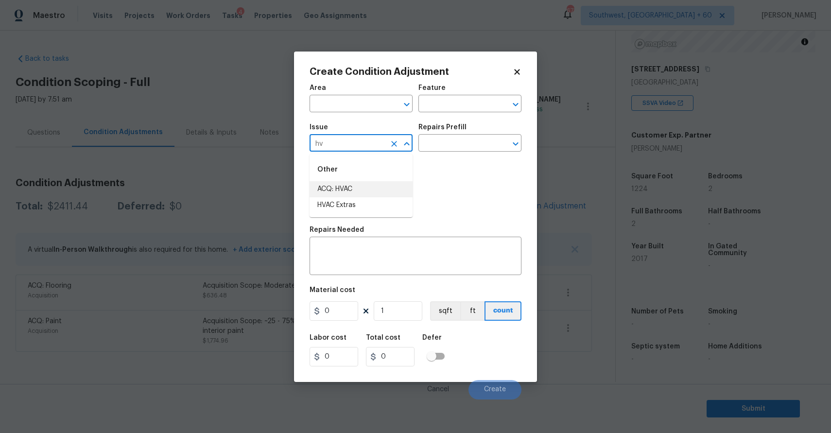
click at [357, 184] on li "ACQ: HVAC" at bounding box center [361, 189] width 103 height 16
type input "ACQ: HVAC"
click at [454, 141] on input "text" at bounding box center [457, 144] width 76 height 15
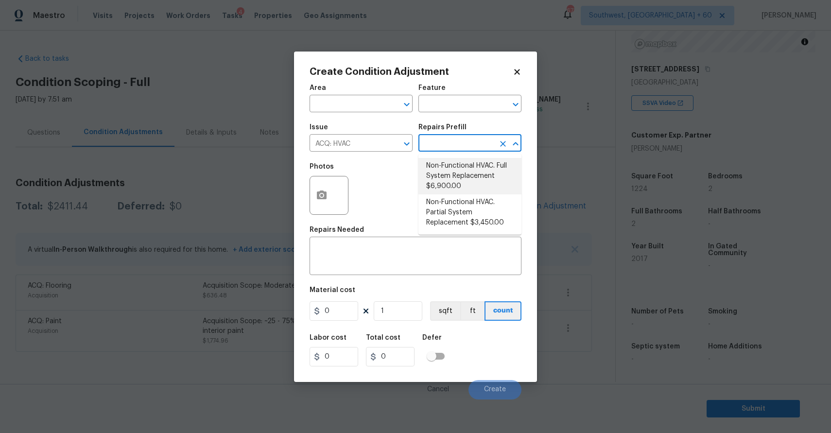
click at [505, 183] on li "Non-Functional HVAC. Full System Replacement $6,900.00" at bounding box center [470, 176] width 103 height 36
type input "Acquisition"
type textarea "Acquisition Scope: Full System Replacement"
type input "6900"
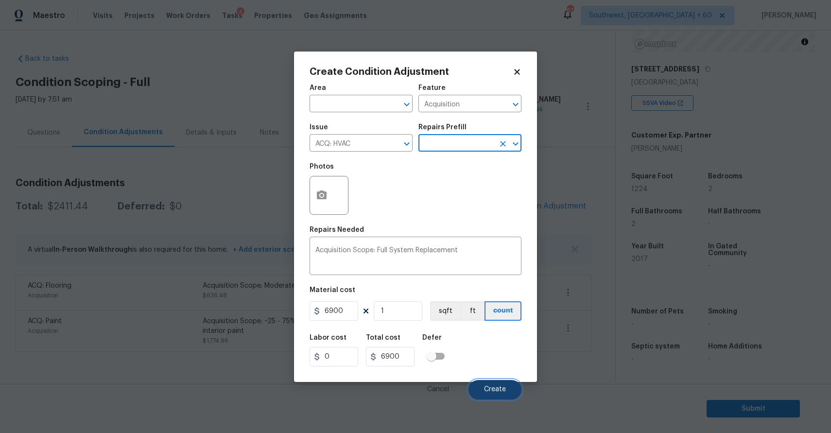
click at [491, 389] on span "Create" at bounding box center [495, 389] width 22 height 7
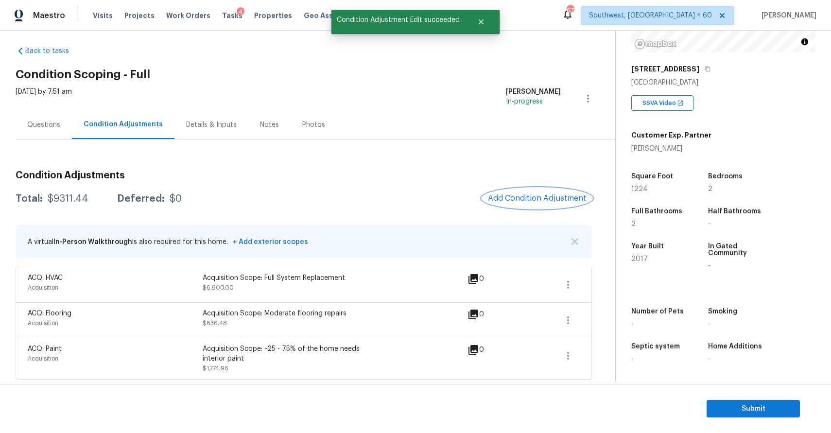
scroll to position [8, 0]
click at [571, 327] on button "button" at bounding box center [568, 319] width 23 height 23
click at [617, 324] on link "Edit" at bounding box center [623, 318] width 83 height 15
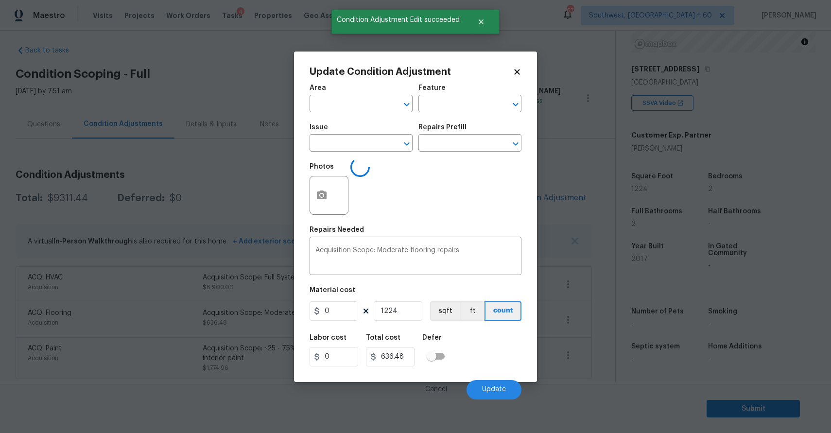
type input "Acquisition"
type input "ACQ: Flooring"
type input "0.52"
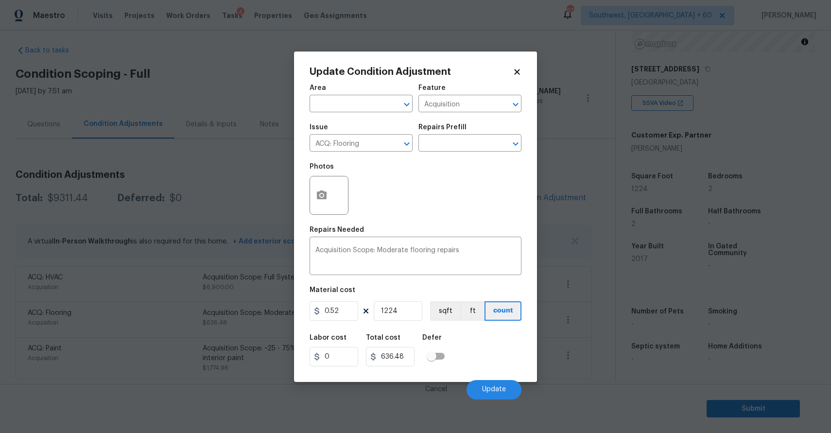
click at [304, 189] on div "Update Condition Adjustment Area ​ Feature Acquisition ​ Issue ACQ: Flooring ​ …" at bounding box center [415, 217] width 243 height 331
click at [320, 193] on icon "button" at bounding box center [322, 195] width 10 height 9
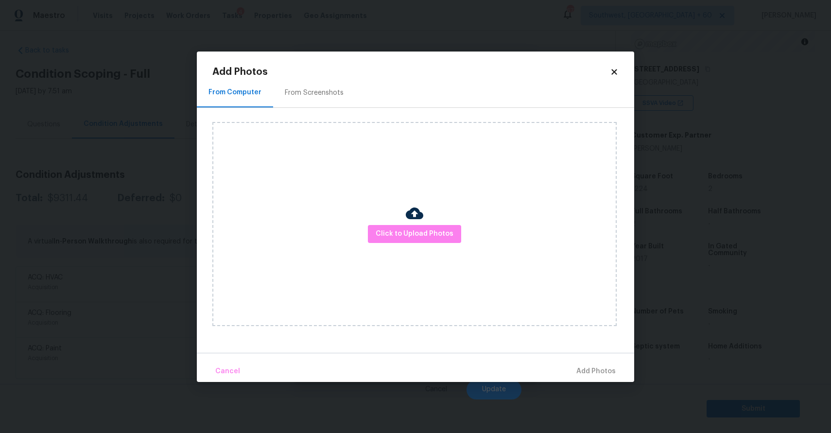
click at [320, 193] on div "Click to Upload Photos" at bounding box center [414, 224] width 404 height 204
click at [416, 232] on span "Click to Upload Photos" at bounding box center [415, 234] width 78 height 12
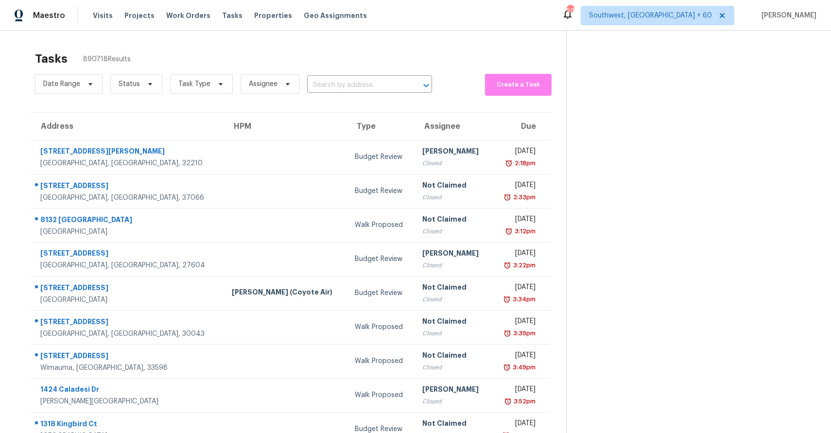
scroll to position [31, 0]
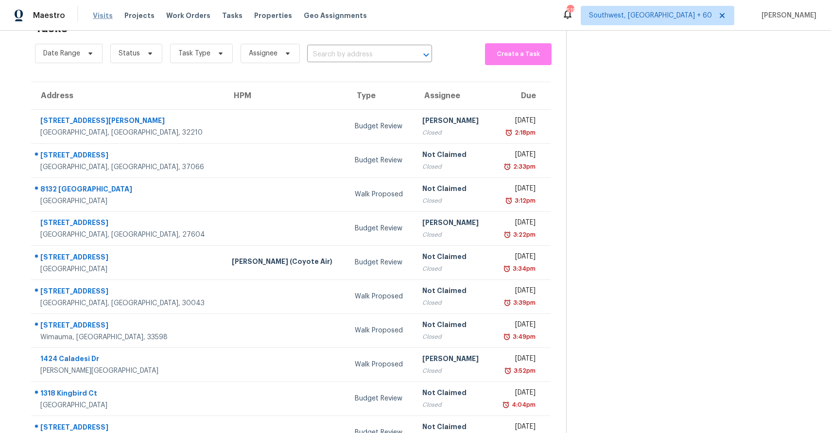
click at [98, 15] on span "Visits" at bounding box center [103, 16] width 20 height 10
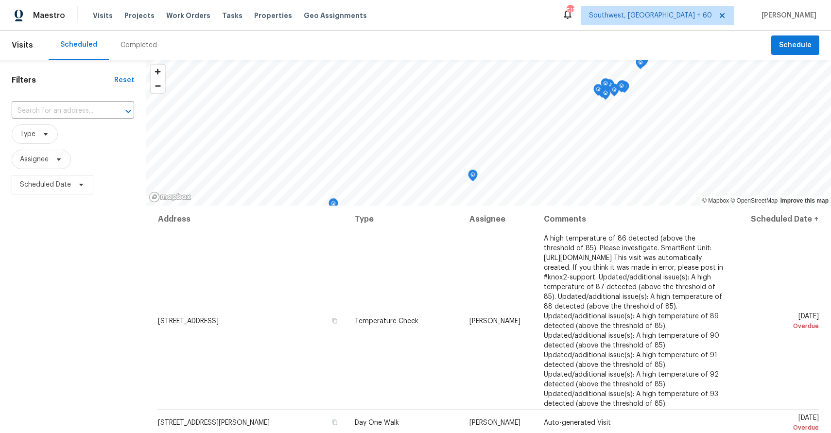
click at [147, 46] on div "Completed" at bounding box center [139, 45] width 36 height 10
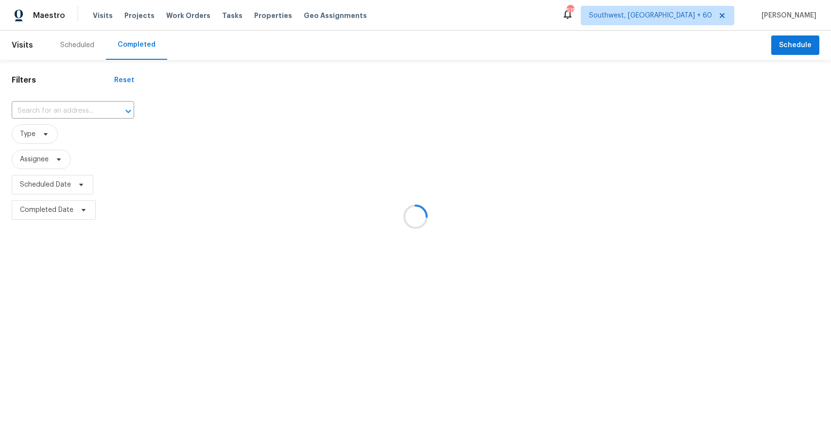
click at [72, 107] on div at bounding box center [415, 216] width 831 height 433
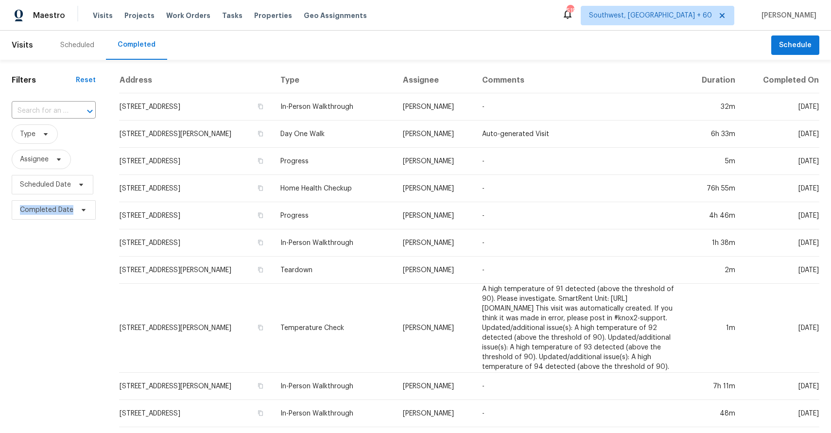
click at [54, 103] on div "​" at bounding box center [54, 111] width 84 height 21
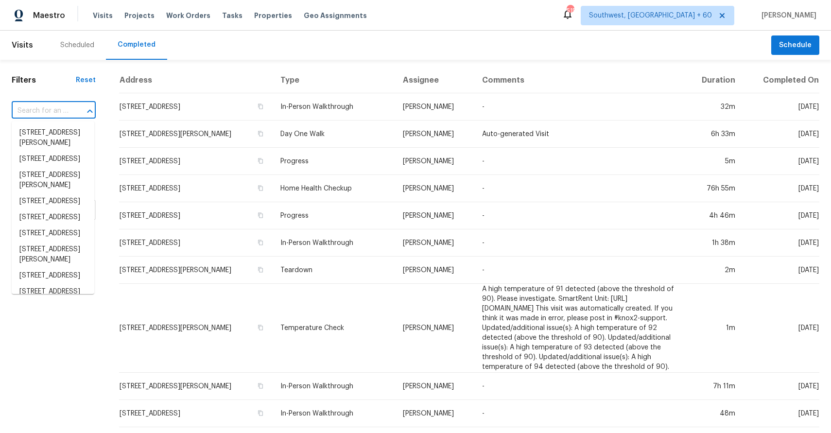
paste input "[STREET_ADDRESS]"
type input "[STREET_ADDRESS]"
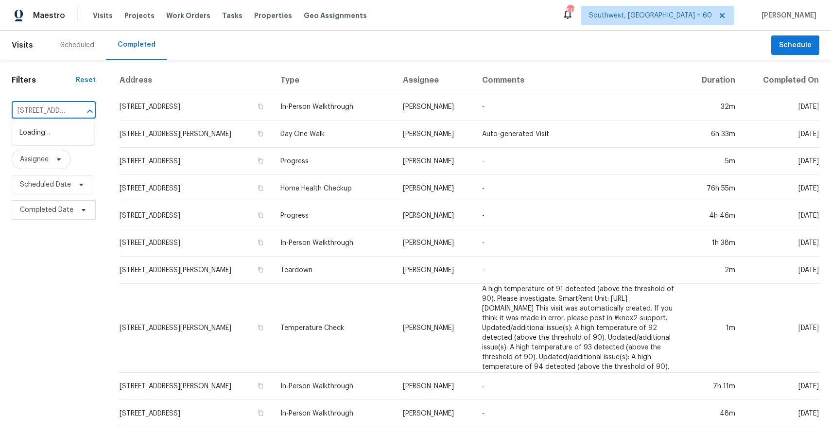
scroll to position [0, 69]
click at [65, 135] on li "[STREET_ADDRESS]" at bounding box center [53, 133] width 83 height 16
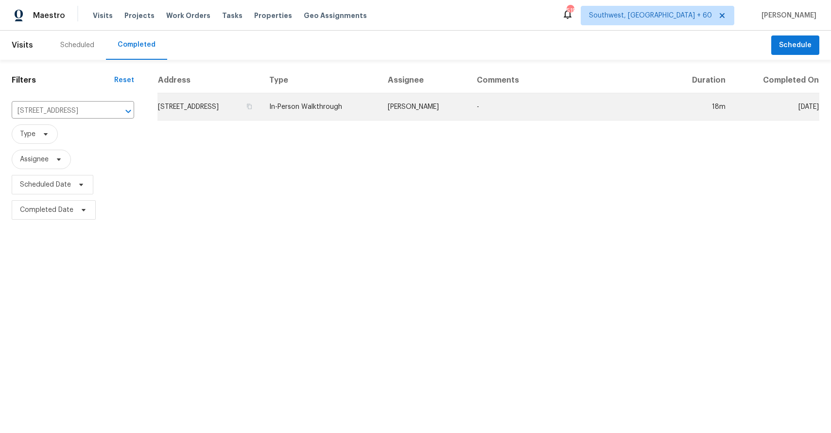
click at [469, 109] on td "[PERSON_NAME]" at bounding box center [424, 106] width 89 height 27
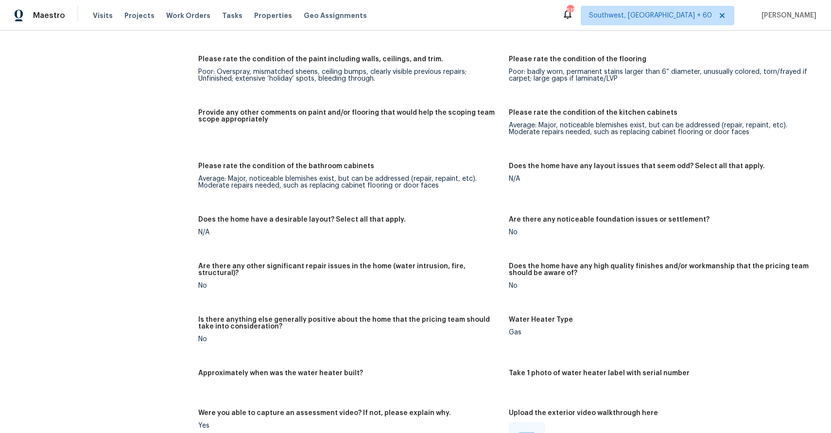
scroll to position [1310, 0]
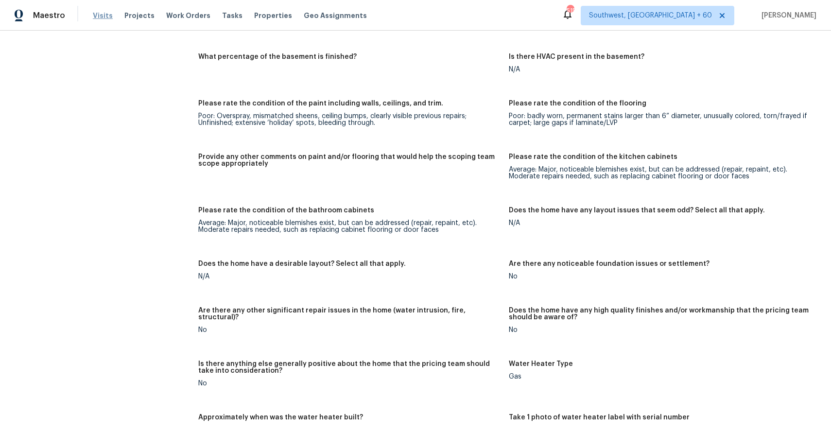
click at [96, 17] on span "Visits" at bounding box center [103, 16] width 20 height 10
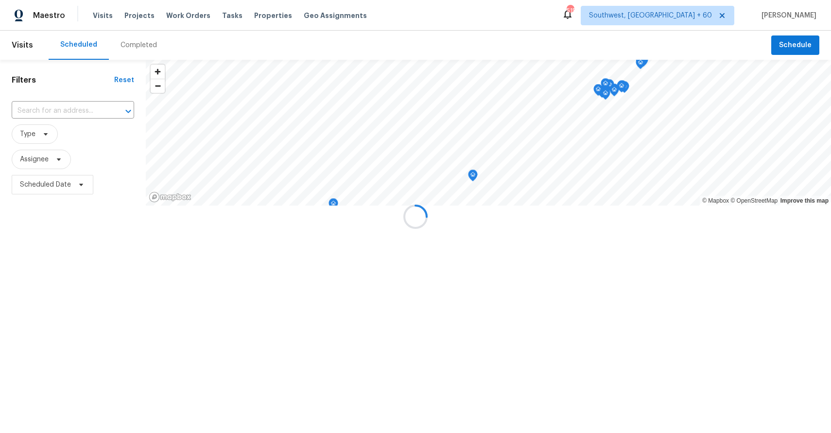
click at [141, 57] on div at bounding box center [415, 216] width 831 height 433
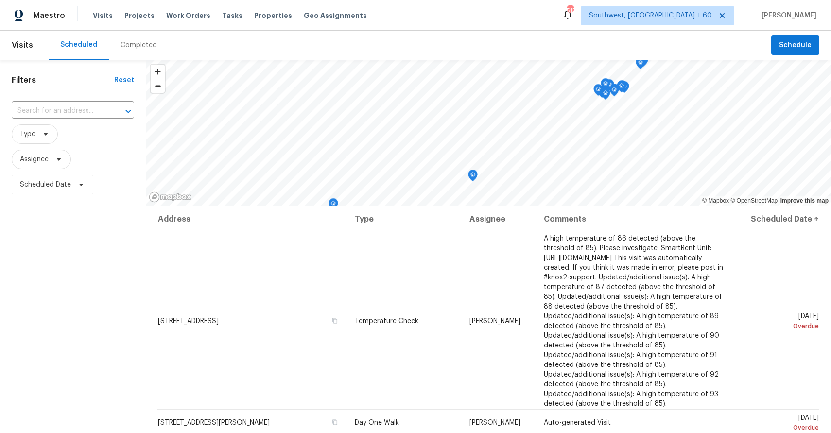
click at [142, 51] on div "Completed" at bounding box center [139, 45] width 60 height 29
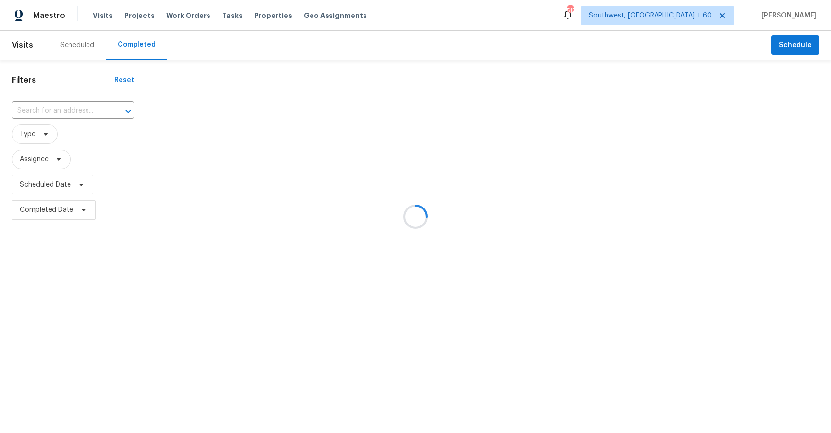
click at [142, 51] on div at bounding box center [415, 216] width 831 height 433
click at [59, 118] on div at bounding box center [415, 216] width 831 height 433
click at [61, 106] on div at bounding box center [415, 216] width 831 height 433
click at [63, 102] on div at bounding box center [415, 216] width 831 height 433
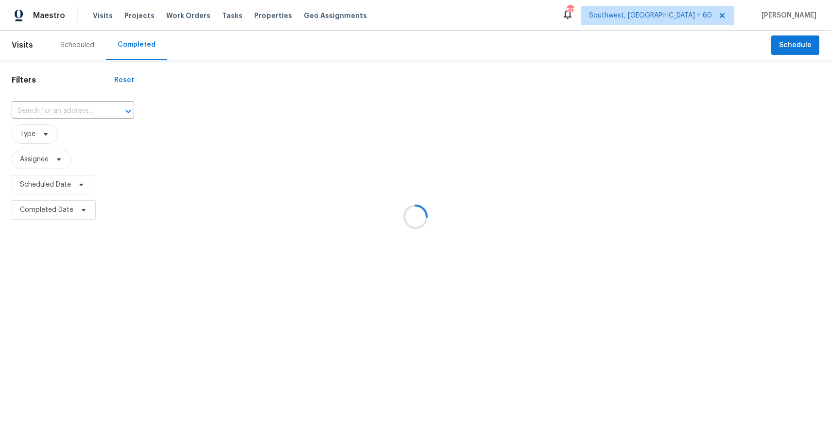
click at [63, 102] on div "​" at bounding box center [73, 111] width 123 height 21
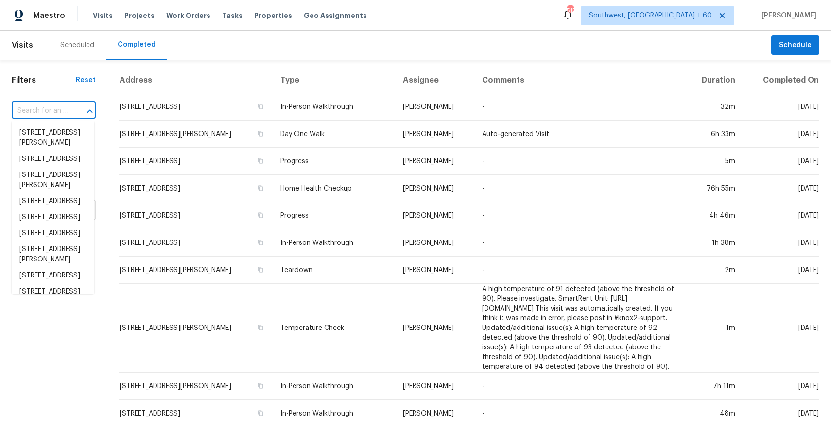
paste input "[STREET_ADDRESS]"
type input "[STREET_ADDRESS]"
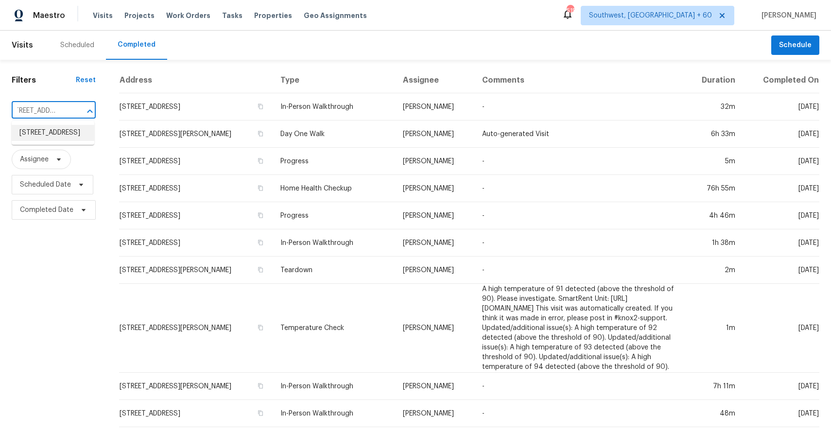
click at [63, 136] on li "[STREET_ADDRESS]" at bounding box center [53, 133] width 83 height 16
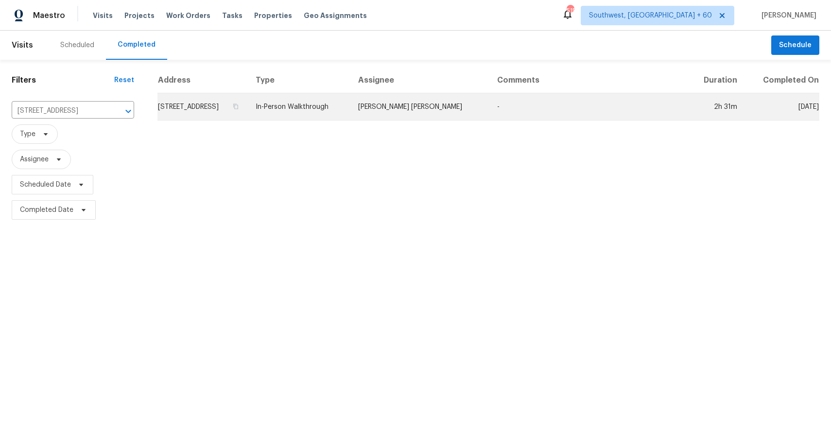
click at [436, 105] on td "[PERSON_NAME] [PERSON_NAME]" at bounding box center [420, 106] width 139 height 27
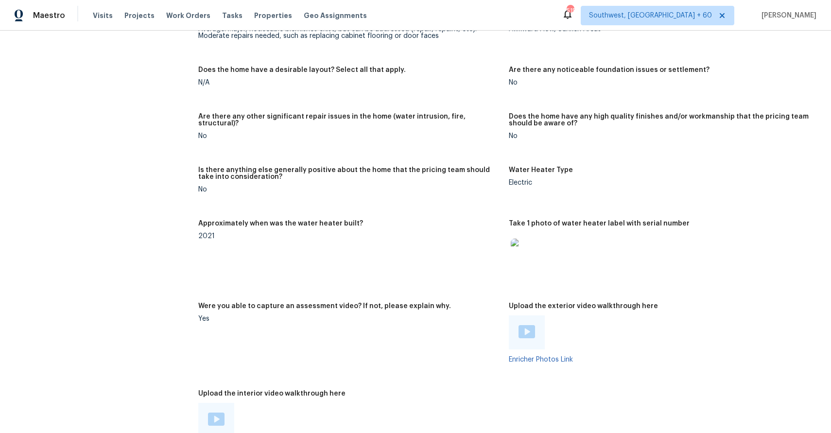
scroll to position [2088, 0]
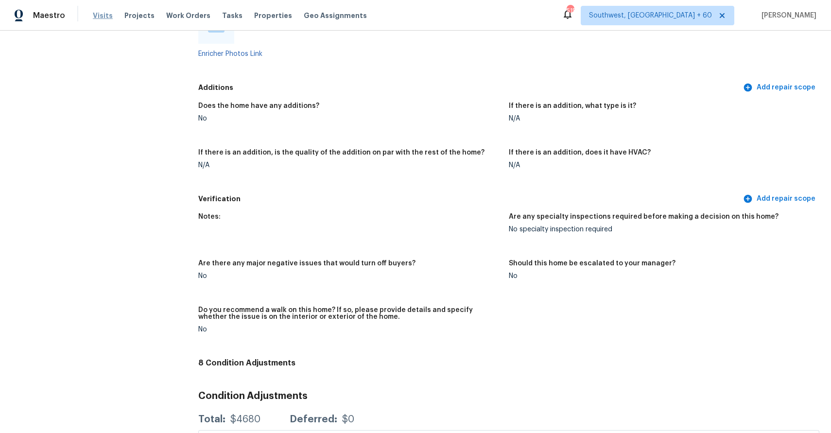
click at [100, 18] on span "Visits" at bounding box center [103, 16] width 20 height 10
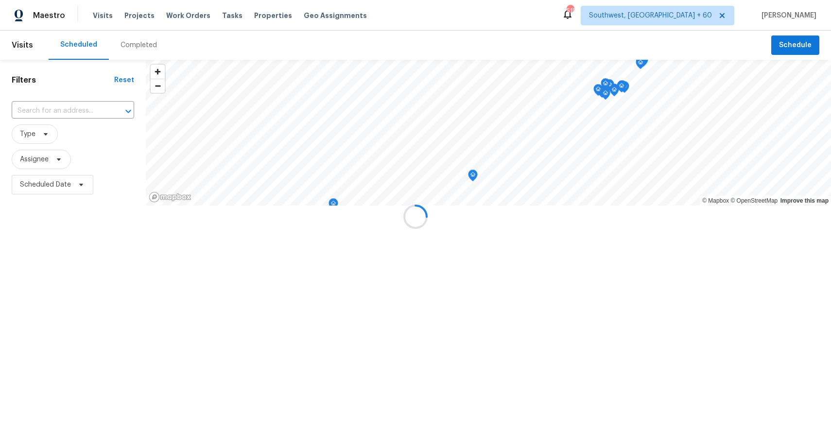
click at [121, 39] on div at bounding box center [415, 216] width 831 height 433
click at [139, 45] on div at bounding box center [415, 216] width 831 height 433
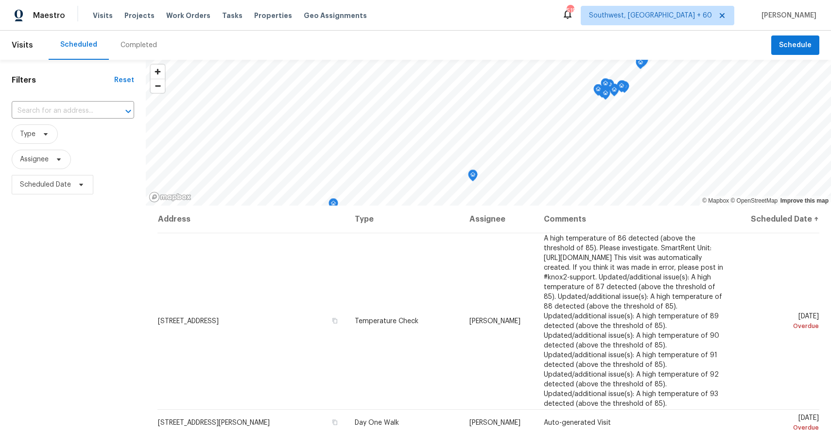
click at [150, 46] on div "Completed" at bounding box center [139, 45] width 36 height 10
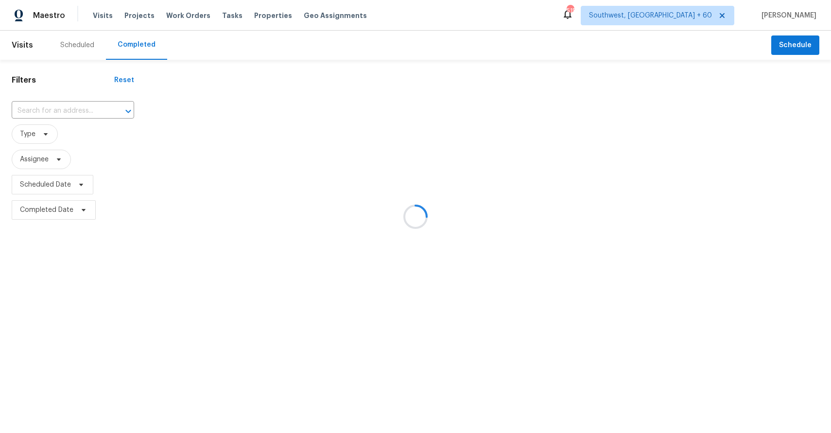
click at [150, 46] on div at bounding box center [415, 216] width 831 height 433
click at [58, 108] on div at bounding box center [415, 216] width 831 height 433
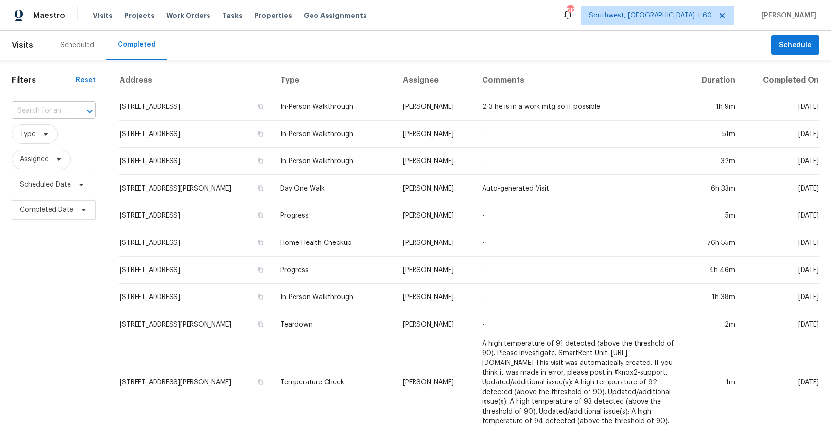
click at [70, 106] on div at bounding box center [82, 112] width 25 height 14
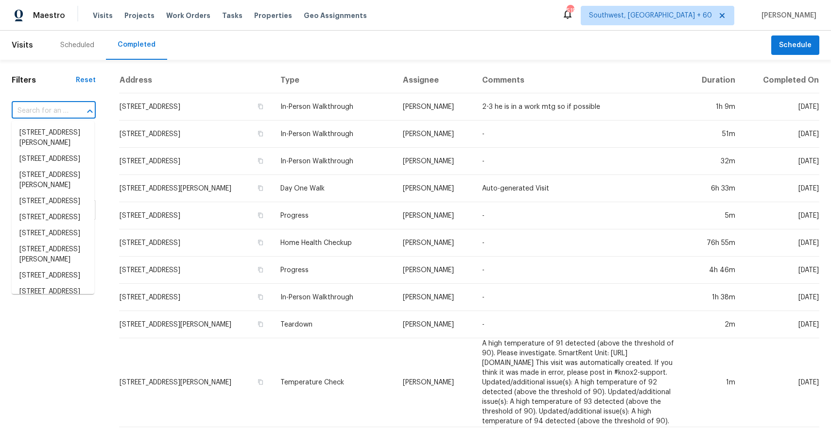
paste input "[STREET_ADDRESS]"
type input "[STREET_ADDRESS]"
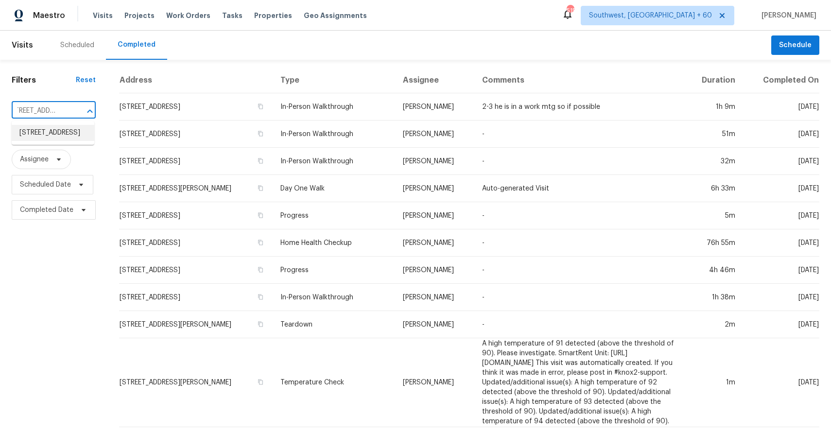
click at [52, 139] on li "[STREET_ADDRESS]" at bounding box center [53, 133] width 83 height 16
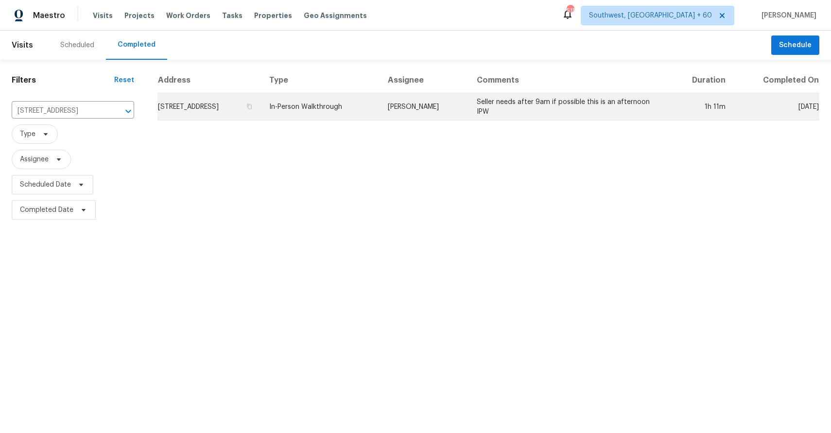
click at [433, 109] on td "[PERSON_NAME]" at bounding box center [424, 106] width 89 height 27
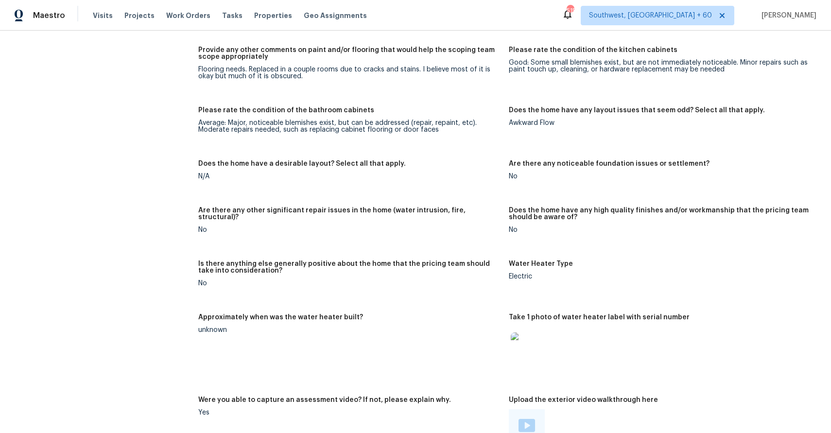
scroll to position [1886, 0]
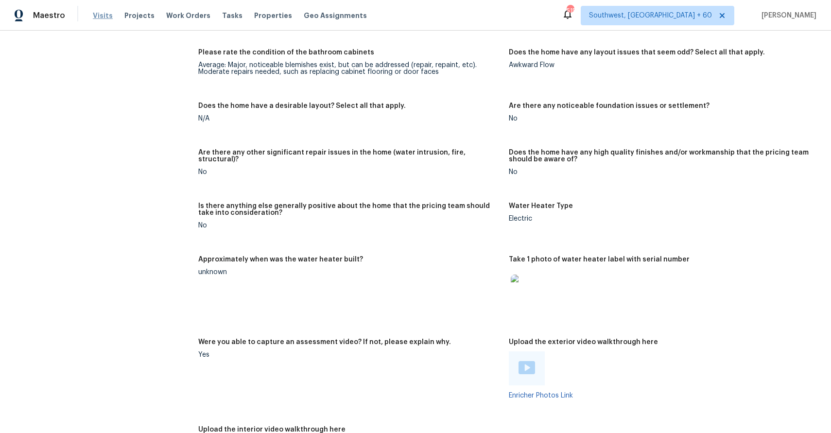
click at [99, 14] on span "Visits" at bounding box center [103, 16] width 20 height 10
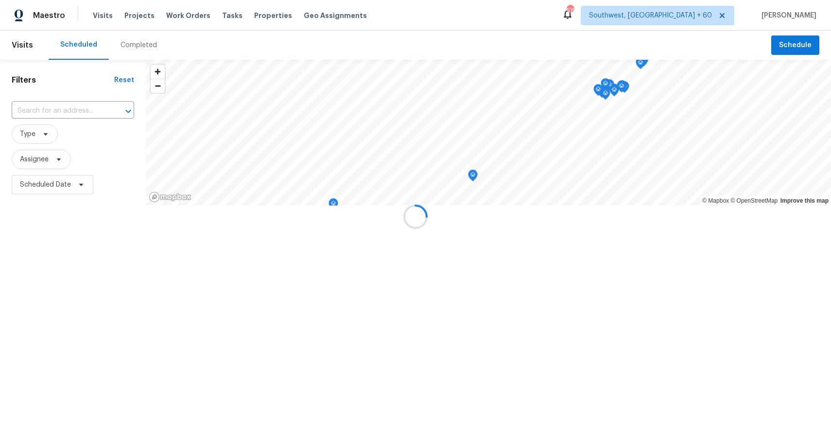
click at [139, 54] on div at bounding box center [415, 216] width 831 height 433
click at [140, 49] on div at bounding box center [415, 216] width 831 height 433
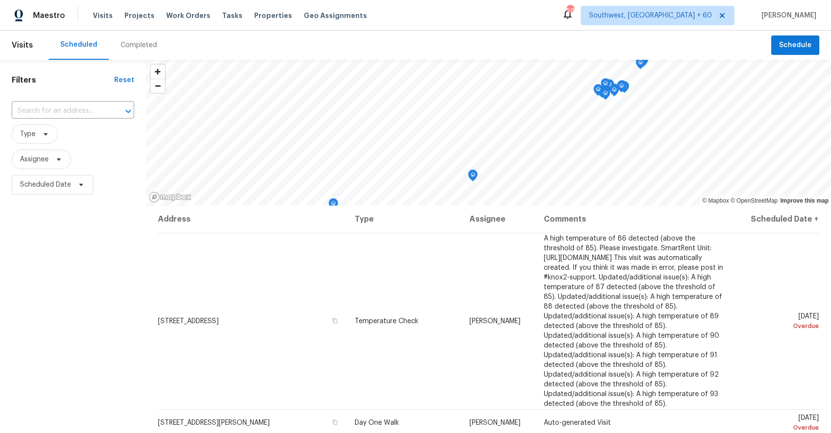
click at [140, 49] on div "Completed" at bounding box center [139, 45] width 36 height 10
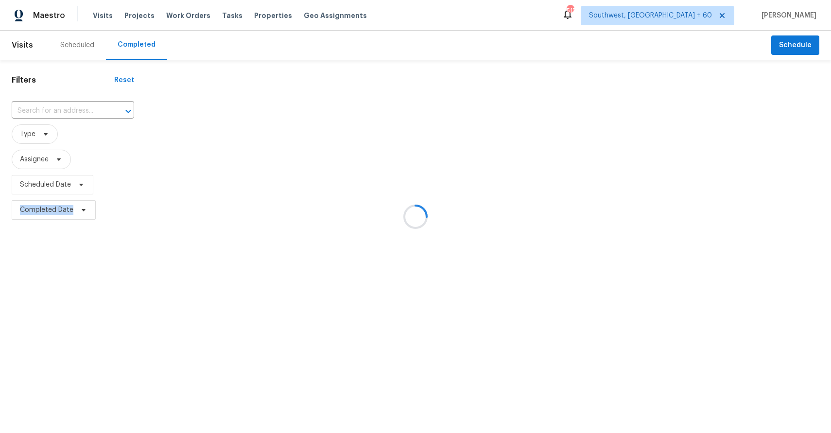
click at [75, 106] on div at bounding box center [415, 216] width 831 height 433
click at [81, 107] on div at bounding box center [415, 216] width 831 height 433
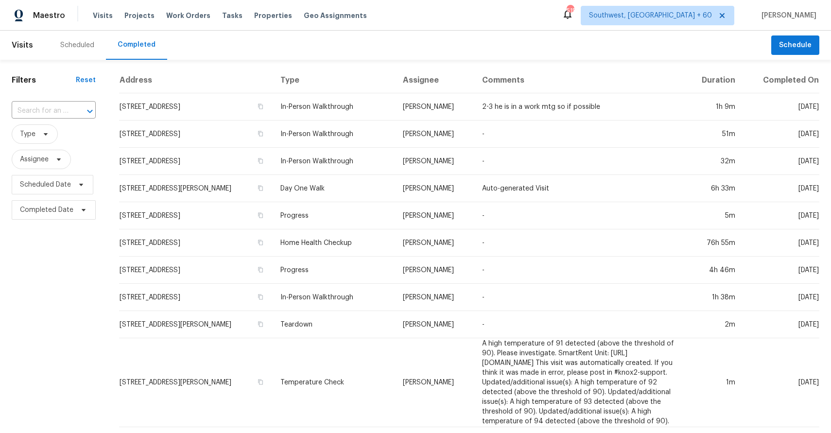
click at [81, 107] on div at bounding box center [82, 112] width 25 height 14
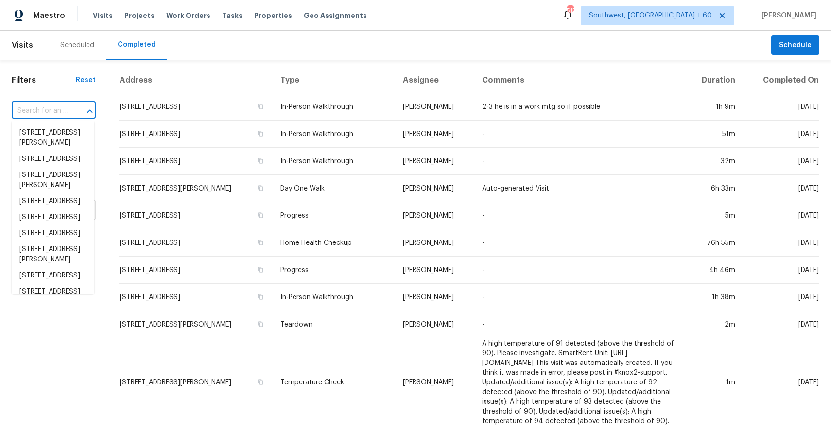
paste input "[STREET_ADDRESS]"
type input "[STREET_ADDRESS]"
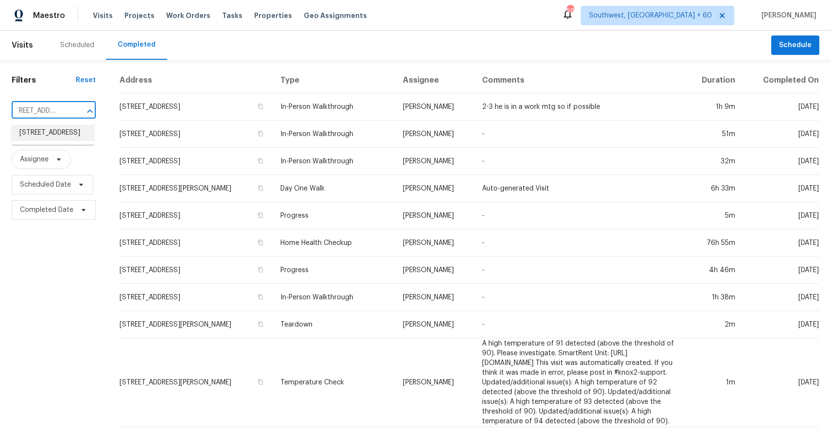
click at [39, 136] on li "[STREET_ADDRESS]" at bounding box center [53, 133] width 83 height 16
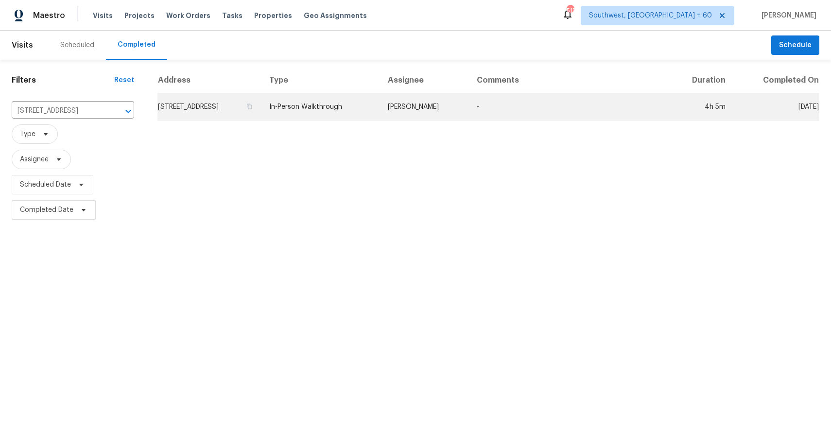
click at [380, 107] on td "In-Person Walkthrough" at bounding box center [321, 106] width 119 height 27
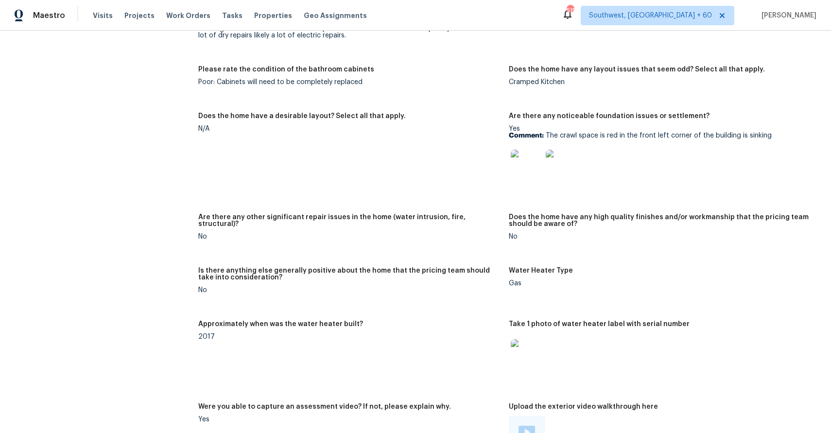
scroll to position [1738, 0]
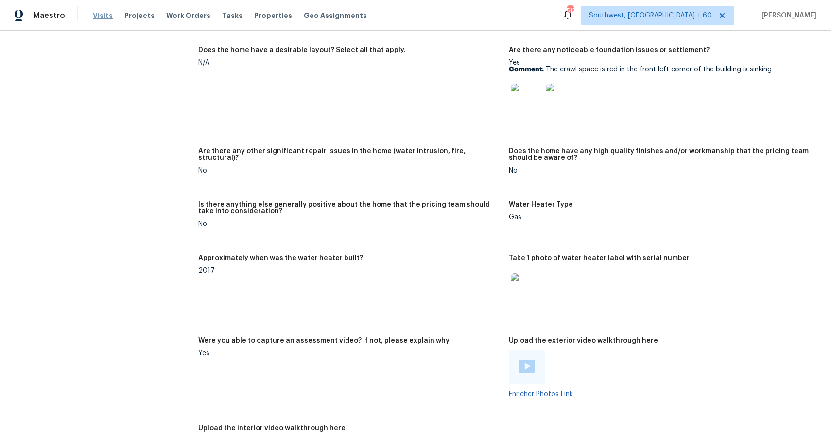
click at [102, 11] on span "Visits" at bounding box center [103, 16] width 20 height 10
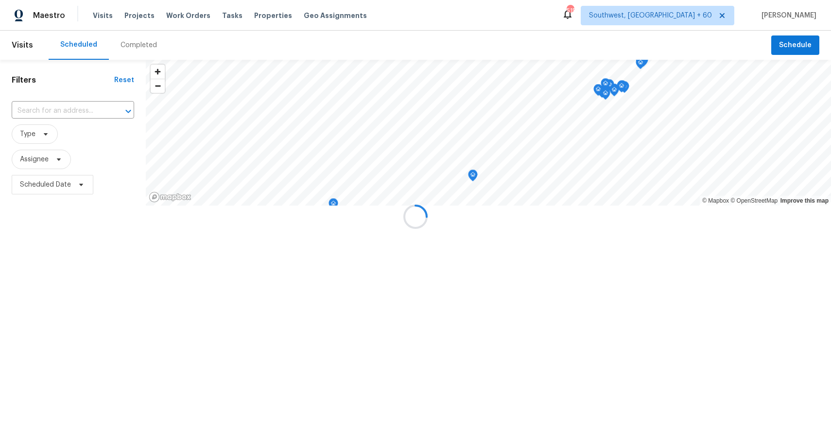
click at [146, 44] on div at bounding box center [415, 216] width 831 height 433
click at [146, 44] on div "Completed" at bounding box center [139, 45] width 36 height 10
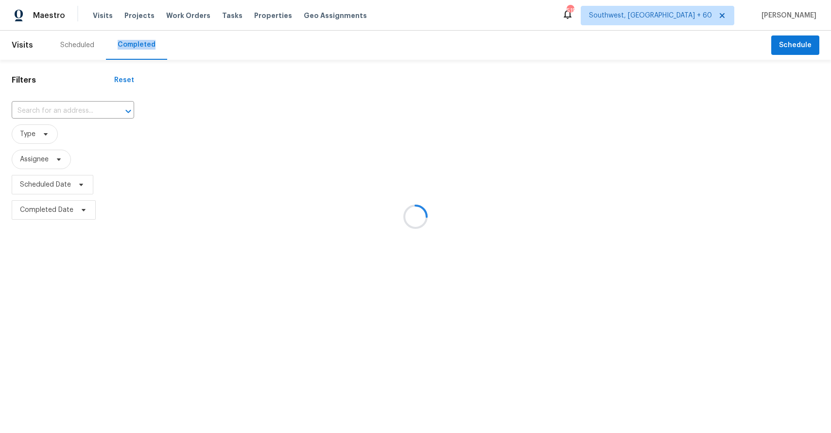
click at [146, 44] on div at bounding box center [415, 216] width 831 height 433
click at [132, 45] on div at bounding box center [415, 216] width 831 height 433
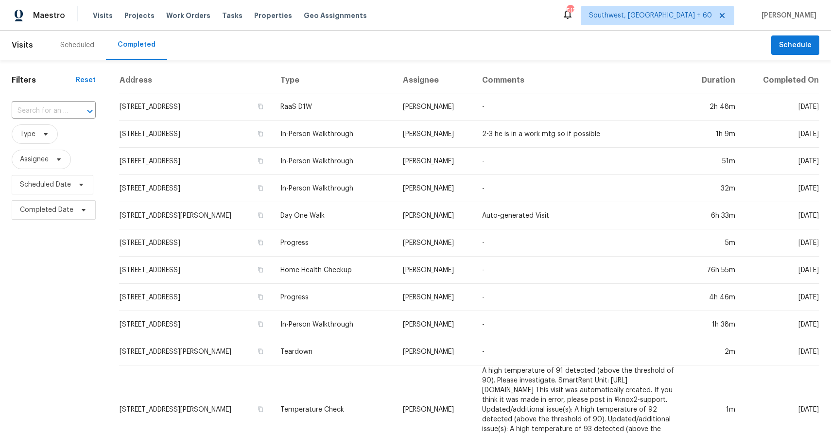
click at [67, 112] on input "text" at bounding box center [40, 111] width 57 height 15
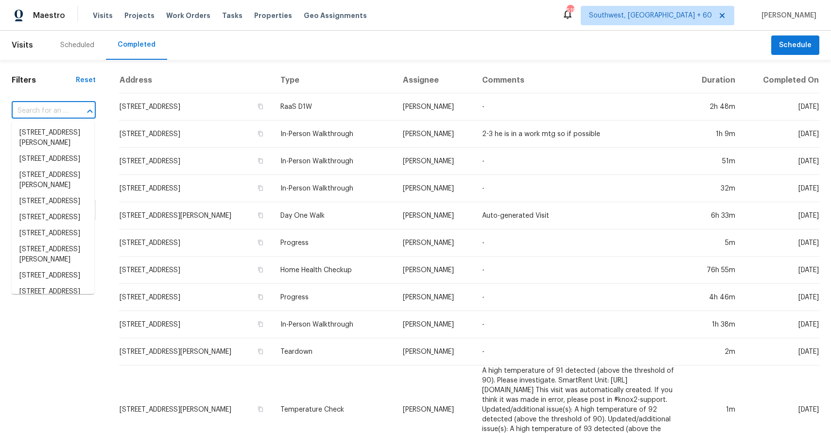
paste input "[STREET_ADDRESS]"
type input "[STREET_ADDRESS]"
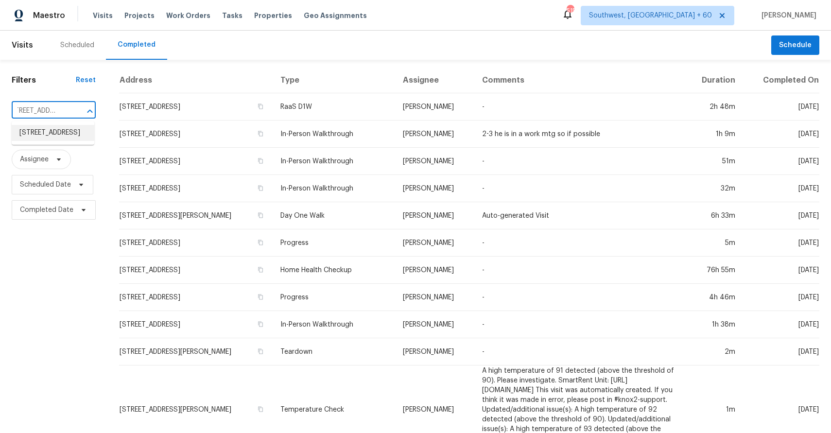
click at [60, 141] on li "[STREET_ADDRESS]" at bounding box center [53, 133] width 83 height 16
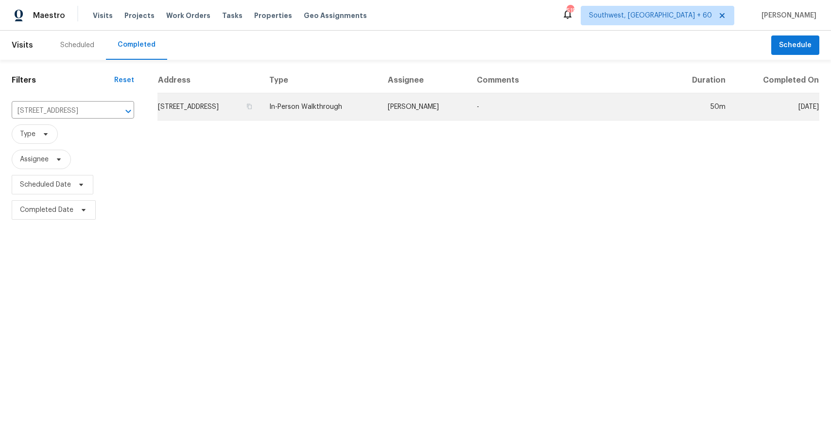
click at [435, 111] on td "[PERSON_NAME]" at bounding box center [424, 106] width 89 height 27
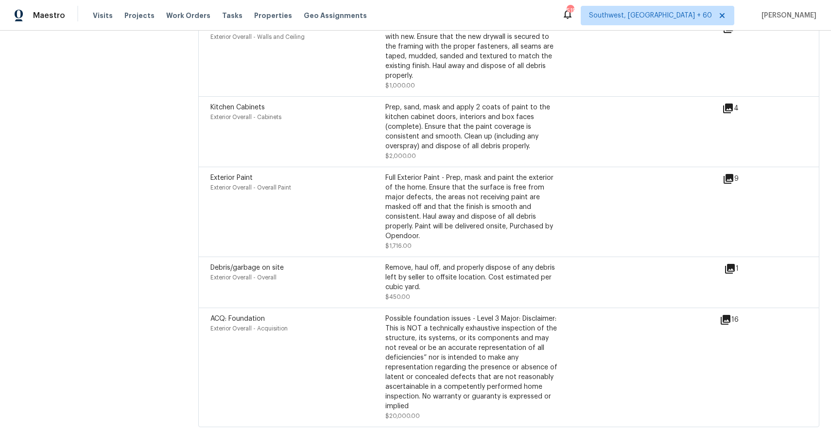
scroll to position [944, 0]
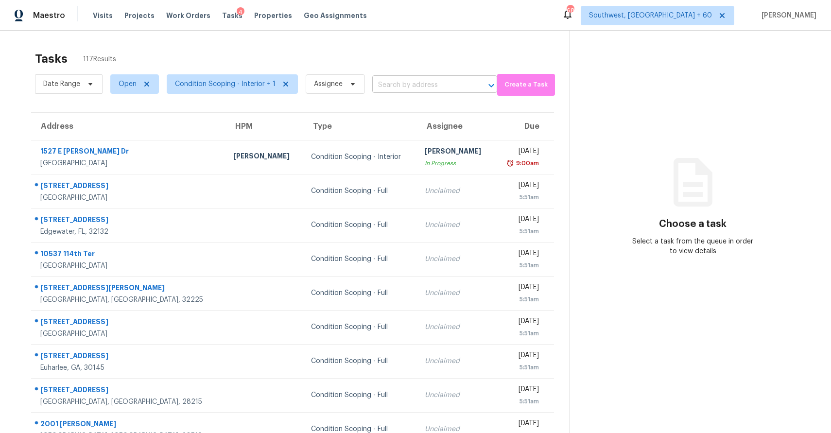
click at [386, 79] on input "text" at bounding box center [421, 85] width 98 height 15
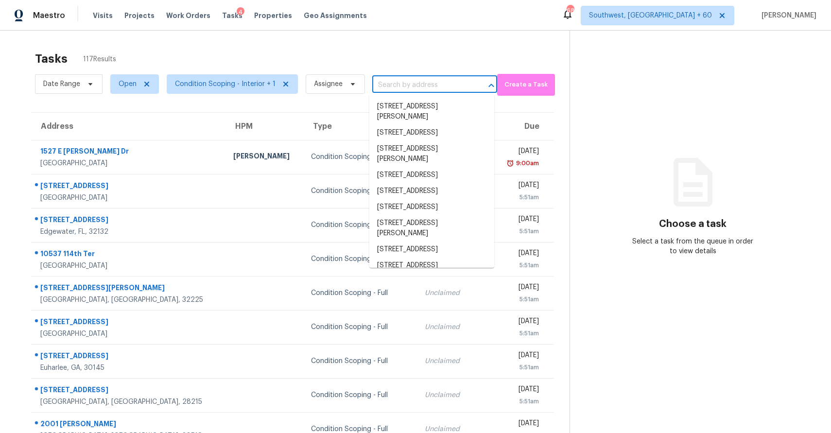
paste input "[STREET_ADDRESS]"
type input "[STREET_ADDRESS]"
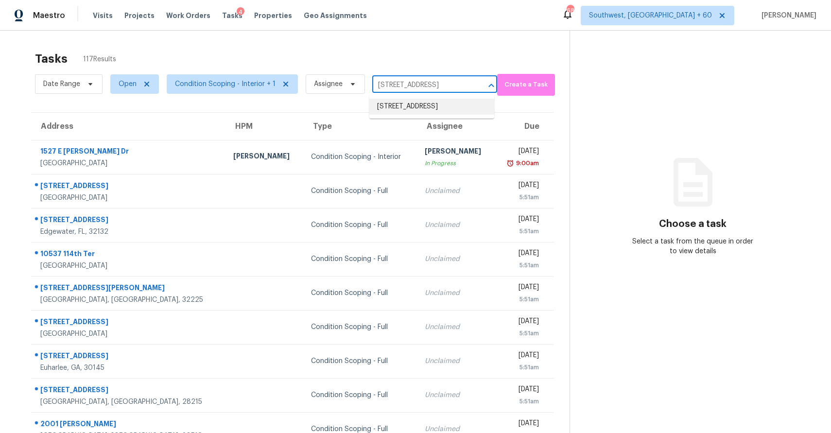
click at [426, 108] on li "[STREET_ADDRESS]" at bounding box center [431, 107] width 125 height 16
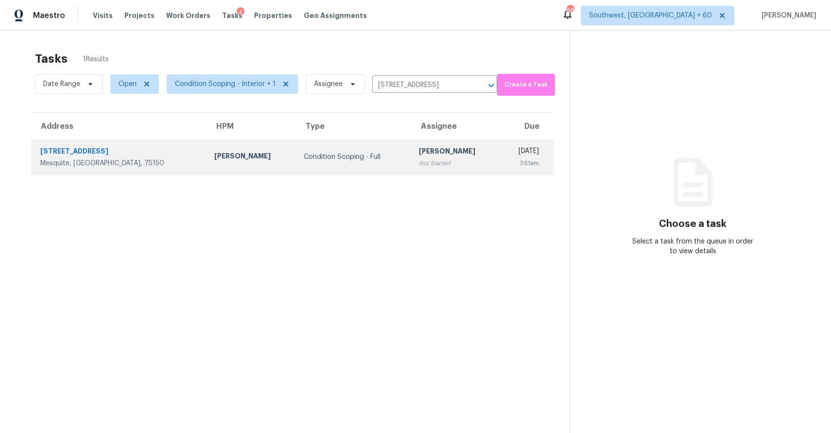
click at [419, 153] on div "[PERSON_NAME]" at bounding box center [456, 152] width 74 height 12
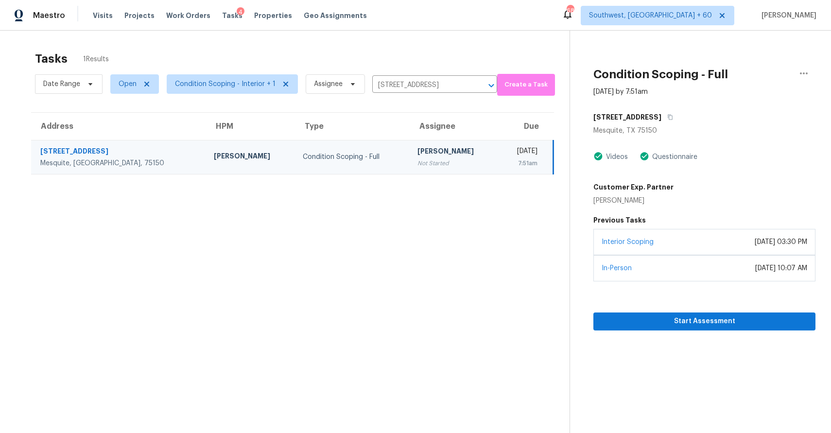
click at [726, 235] on div "Interior Scoping April 13, 2023 at 03:30 PM" at bounding box center [705, 242] width 222 height 26
click at [737, 323] on span "Start Assessment" at bounding box center [704, 322] width 207 height 12
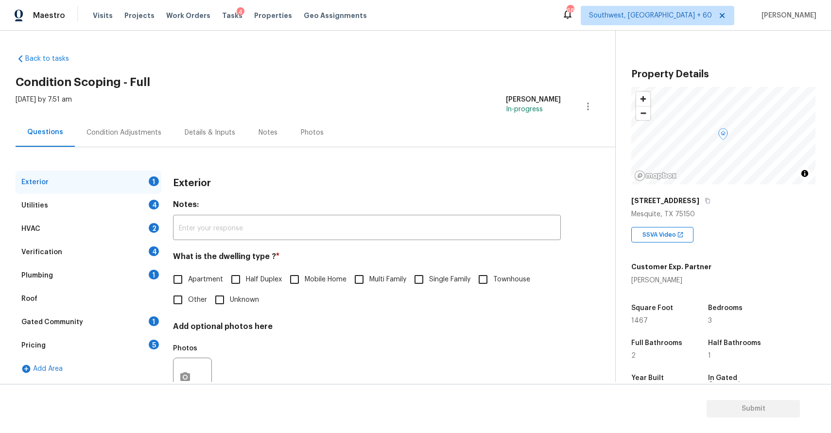
click at [130, 123] on div "Condition Adjustments" at bounding box center [124, 132] width 98 height 29
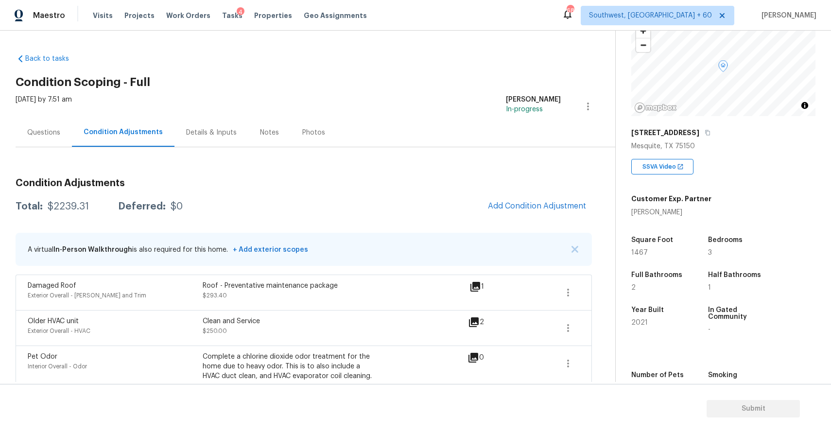
scroll to position [118, 0]
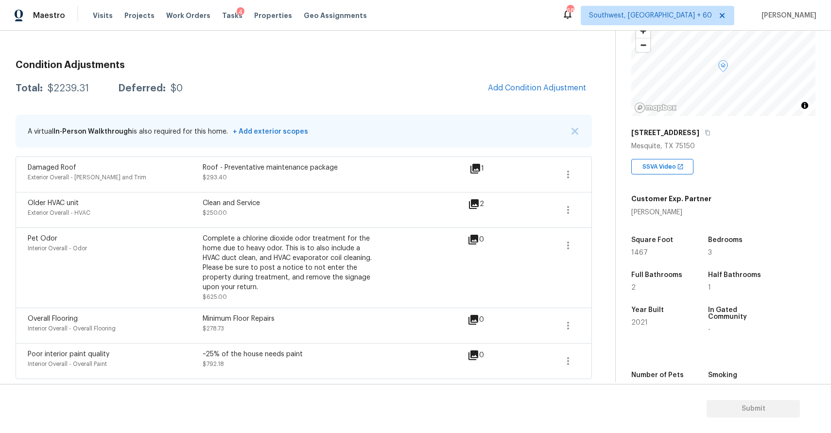
click at [581, 129] on div "A virtual In-Person Walkthrough is also required for this home. + Add exterior …" at bounding box center [304, 131] width 577 height 33
click at [577, 129] on img "button" at bounding box center [575, 131] width 7 height 7
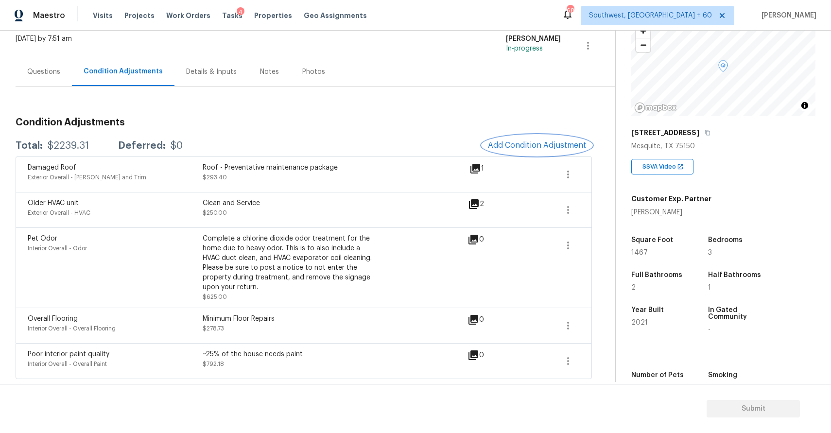
click at [546, 150] on button "Add Condition Adjustment" at bounding box center [537, 145] width 110 height 20
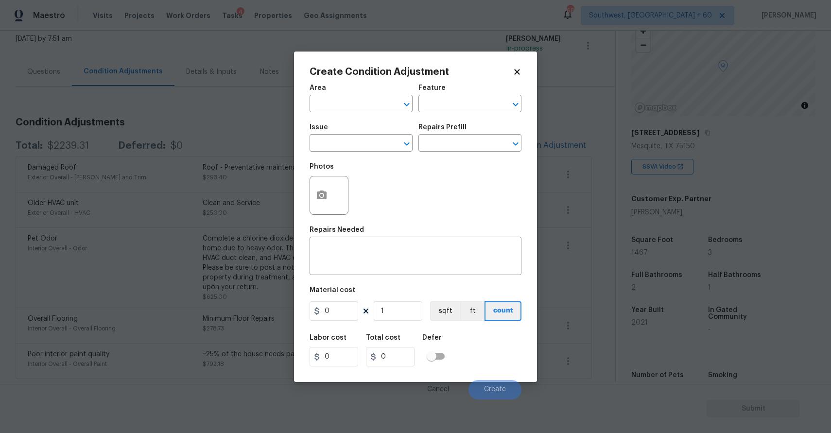
click at [340, 154] on span "Issue ​" at bounding box center [361, 137] width 103 height 39
click at [331, 140] on input "text" at bounding box center [348, 144] width 76 height 15
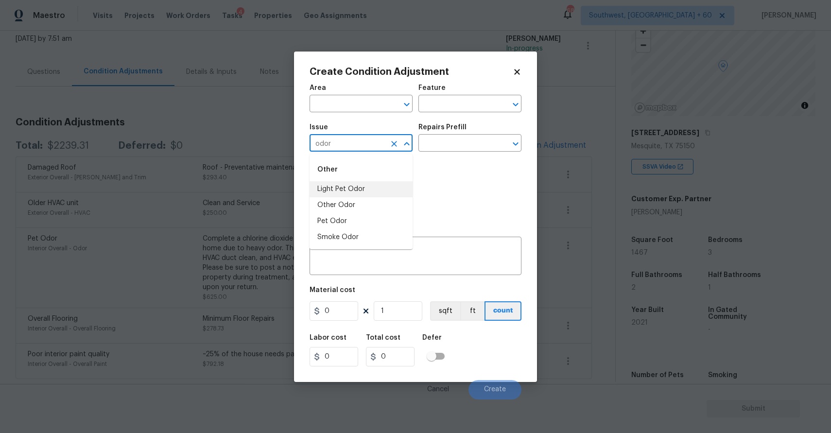
click at [369, 193] on li "Light Pet Odor" at bounding box center [361, 189] width 103 height 16
type input "Light Pet Odor"
click at [438, 143] on input "text" at bounding box center [457, 144] width 76 height 15
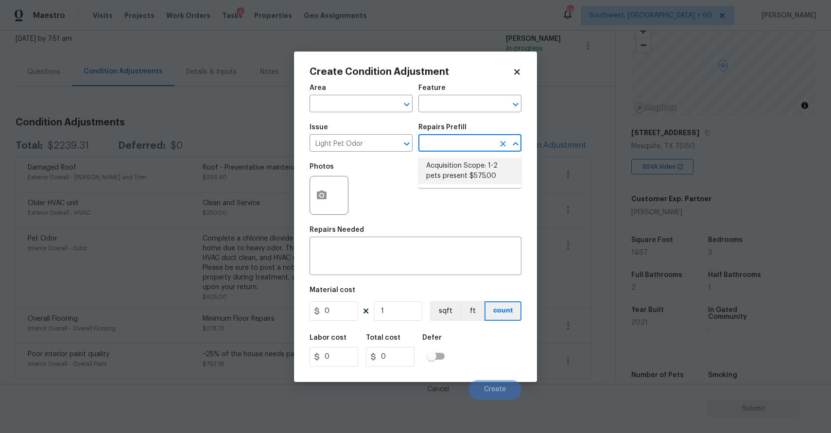
click at [452, 166] on li "Acquisition Scope: 1-2 pets present $575.00" at bounding box center [470, 171] width 103 height 26
type textarea "Acquisition Scope: 1-2 pets present"
type input "575"
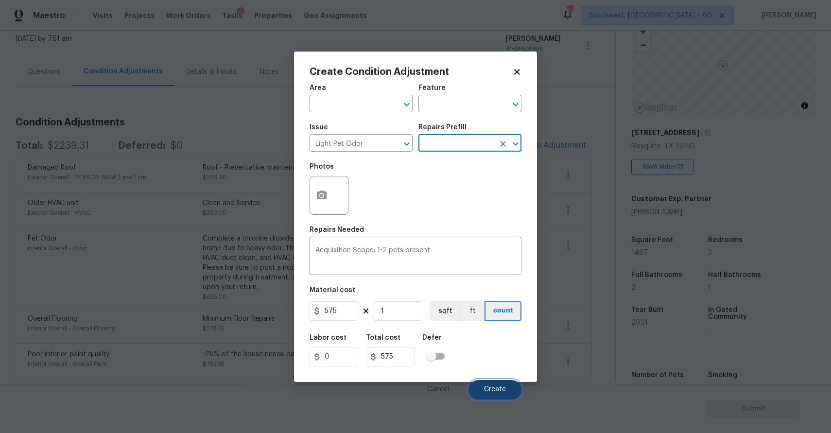
click at [496, 393] on span "Create" at bounding box center [495, 389] width 22 height 7
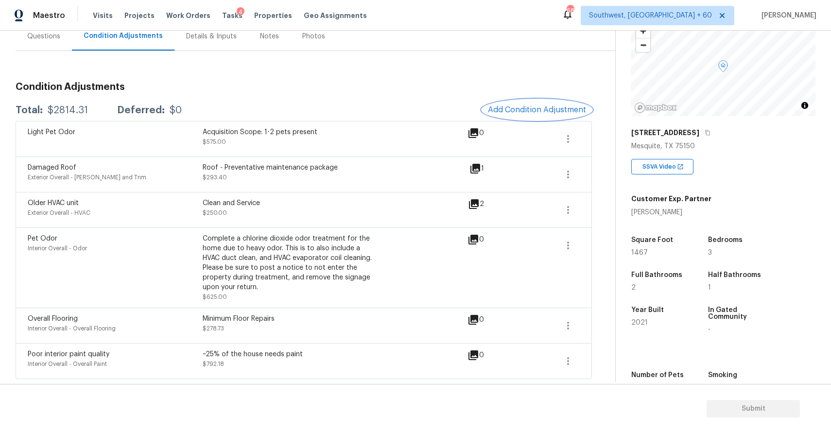
scroll to position [0, 0]
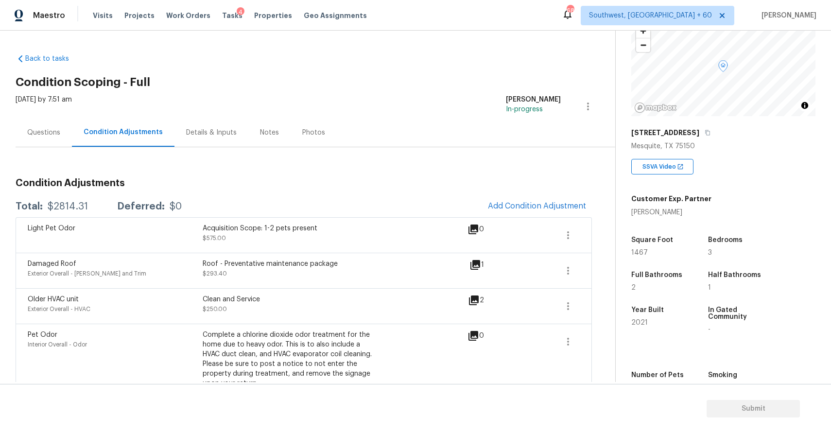
click at [28, 118] on div "Questions" at bounding box center [44, 132] width 56 height 29
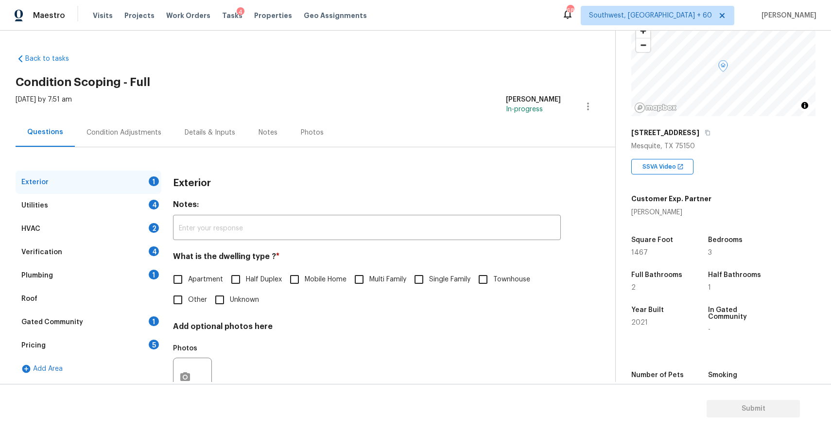
click at [45, 133] on div "Questions" at bounding box center [45, 132] width 36 height 10
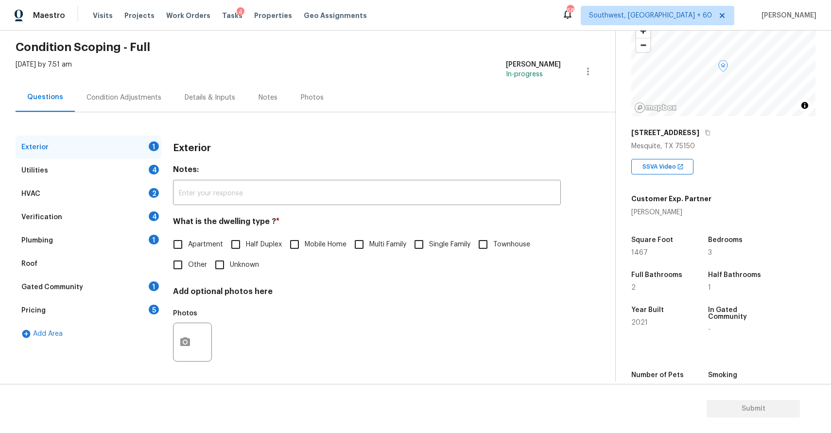
click at [481, 246] on input "Townhouse" at bounding box center [483, 244] width 20 height 20
checkbox input "true"
click at [77, 91] on div "Condition Adjustments" at bounding box center [124, 97] width 98 height 29
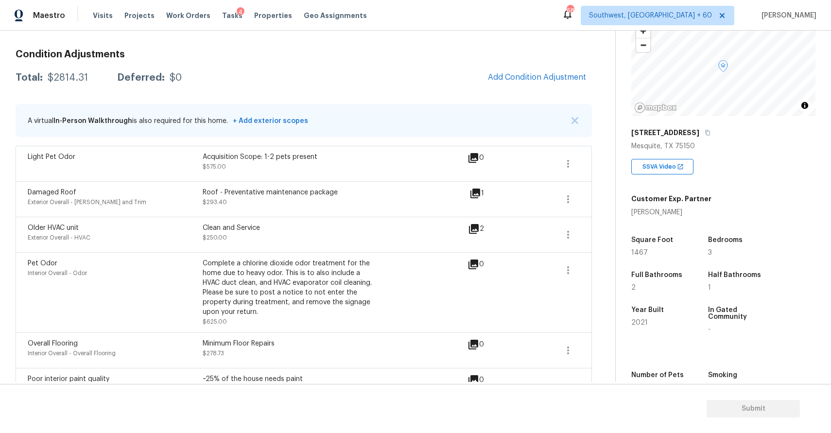
scroll to position [154, 0]
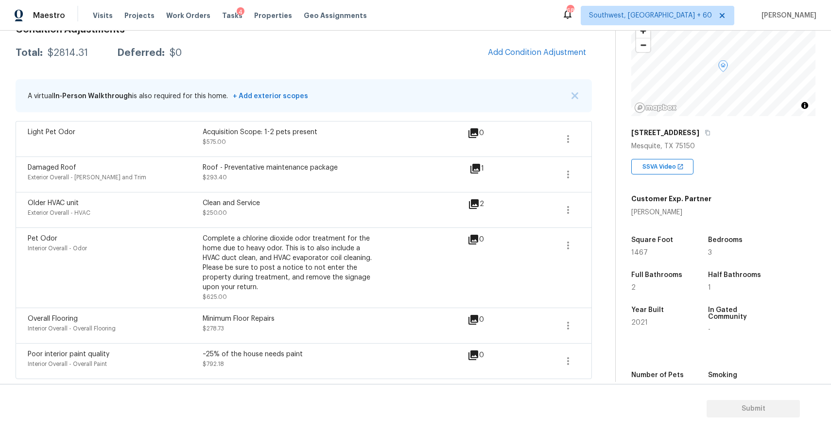
click at [478, 161] on div "Damaged Roof Exterior Overall - Eaves and Trim Roof - Preventative maintenance …" at bounding box center [304, 174] width 577 height 35
click at [482, 175] on div "1" at bounding box center [493, 174] width 46 height 23
click at [480, 170] on icon at bounding box center [476, 169] width 10 height 10
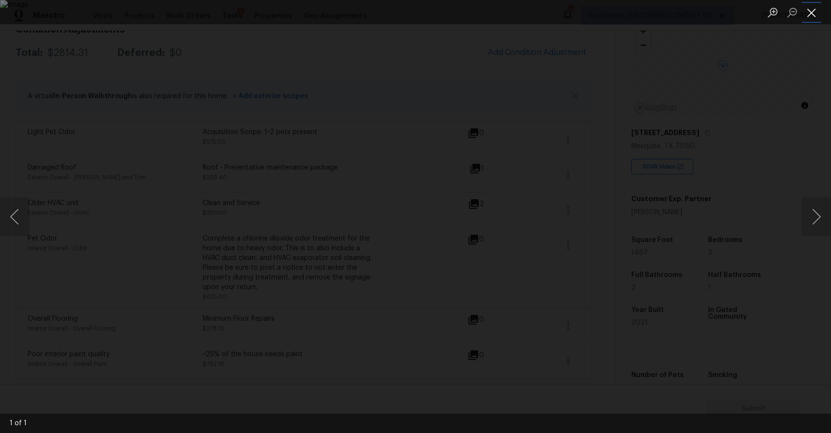
click at [812, 13] on button "Close lightbox" at bounding box center [811, 12] width 19 height 17
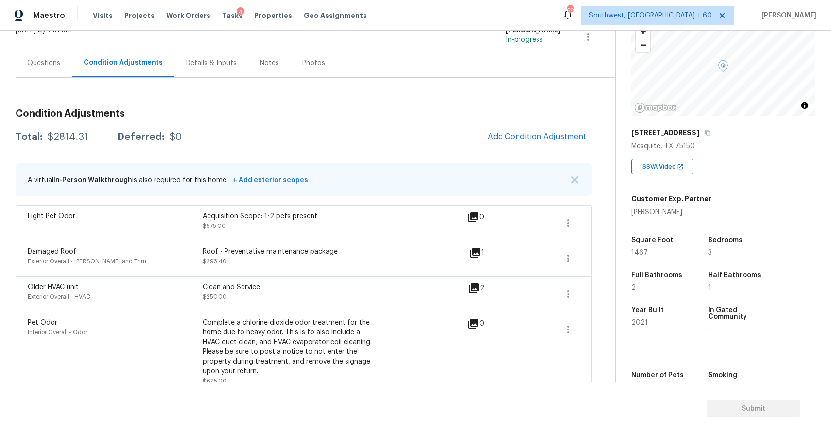
scroll to position [54, 0]
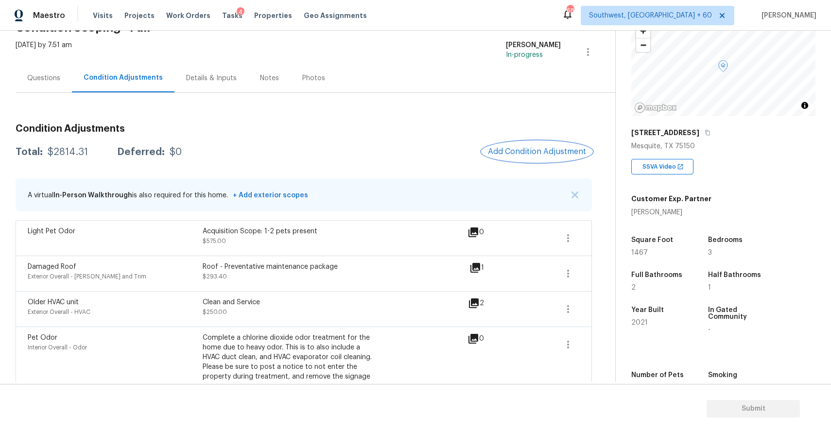
click at [544, 144] on button "Add Condition Adjustment" at bounding box center [537, 151] width 110 height 20
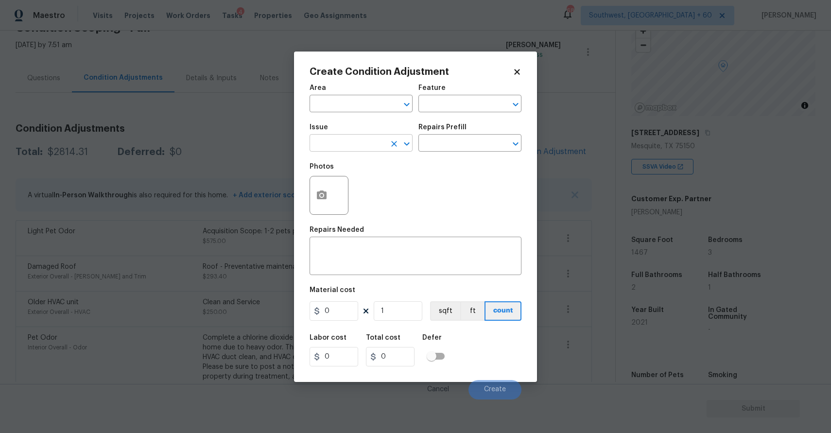
click at [321, 138] on input "text" at bounding box center [348, 144] width 76 height 15
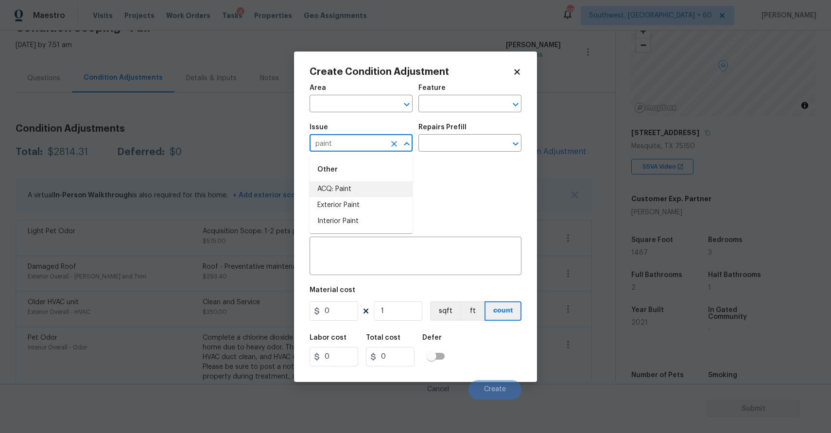
click at [332, 187] on li "ACQ: Paint" at bounding box center [361, 189] width 103 height 16
type input "ACQ: Paint"
click at [445, 128] on h5 "Repairs Prefill" at bounding box center [443, 127] width 48 height 7
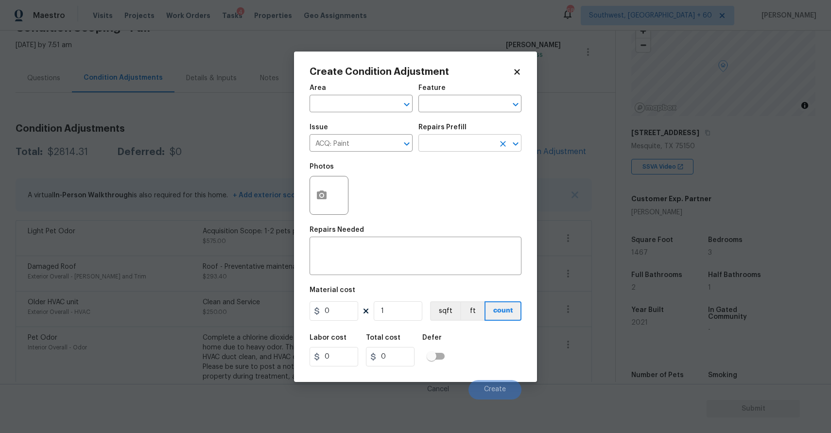
click at [456, 140] on input "text" at bounding box center [457, 144] width 76 height 15
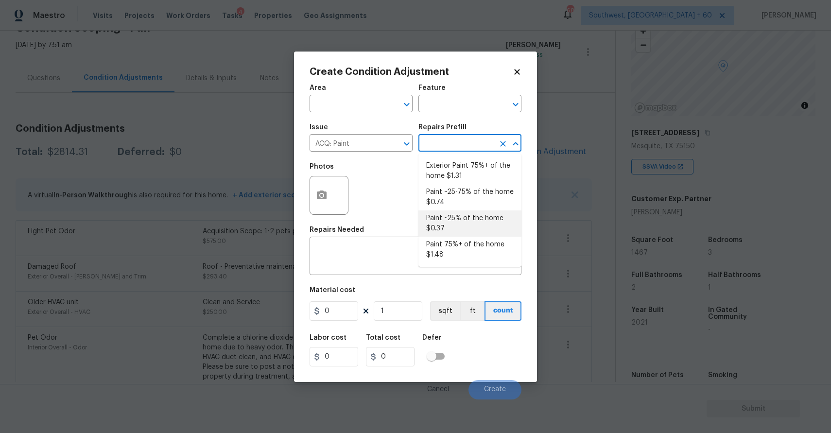
click at [462, 216] on li "Paint ~25% of the home $0.37" at bounding box center [470, 224] width 103 height 26
type input "Acquisition"
type textarea "Acquisition Scope: ~25% of the home needs interior paint"
type input "0.37"
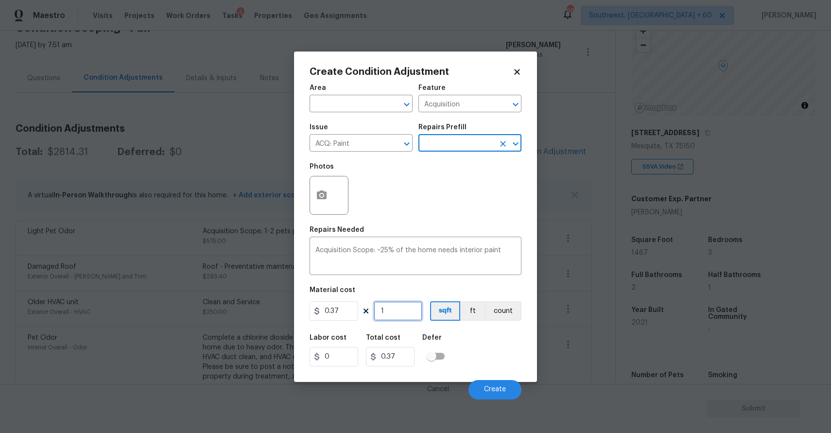
click at [398, 311] on input "1" at bounding box center [398, 310] width 49 height 19
type input "0"
type input "1"
type input "0.37"
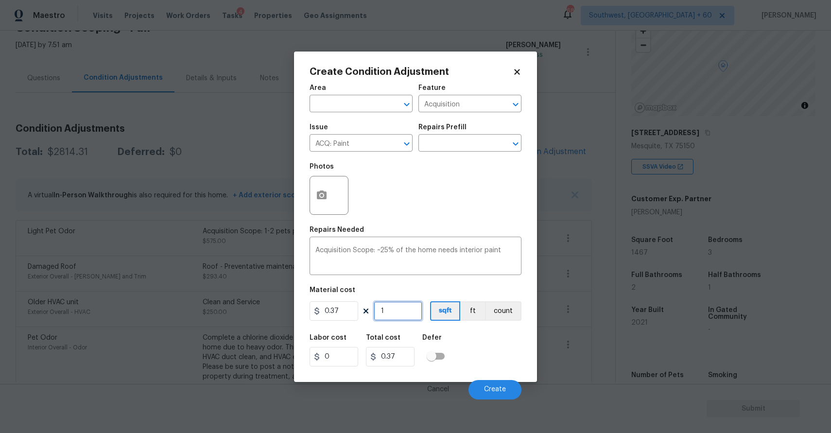
type input "14"
type input "5.18"
type input "146"
type input "54.02"
type input "1467"
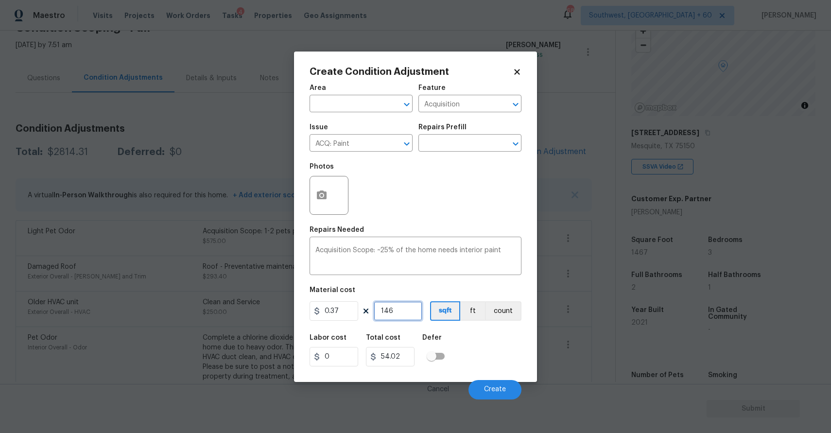
type input "542.79"
type input "1467"
click at [487, 386] on button "Create" at bounding box center [495, 389] width 53 height 19
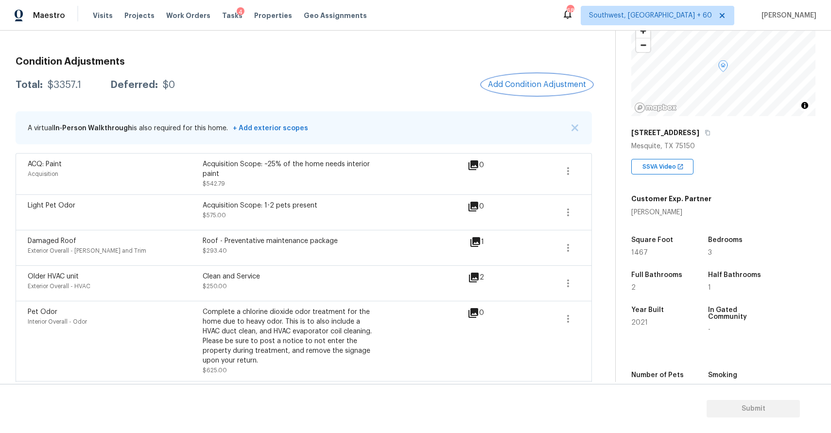
scroll to position [132, 0]
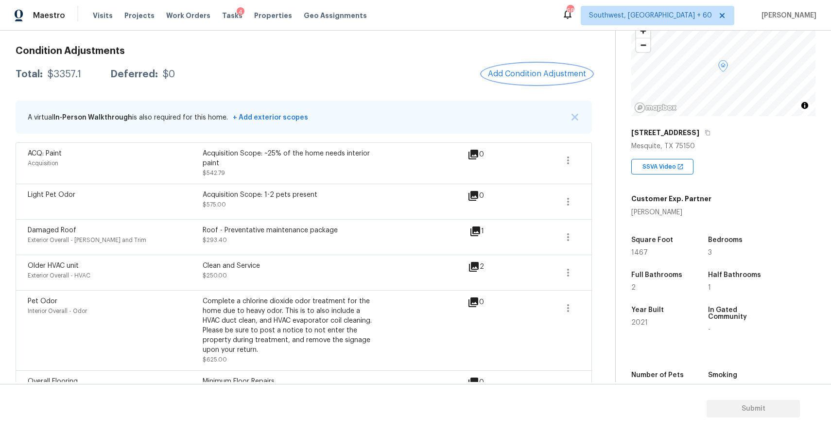
click at [546, 82] on button "Add Condition Adjustment" at bounding box center [537, 74] width 110 height 20
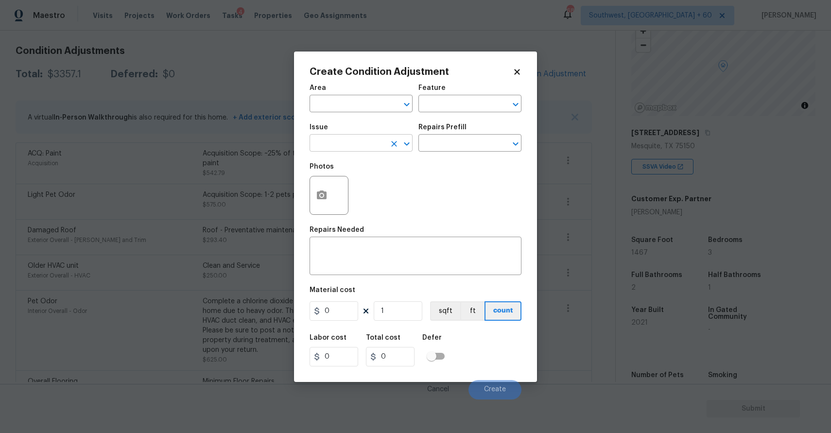
click at [360, 140] on input "text" at bounding box center [348, 144] width 76 height 15
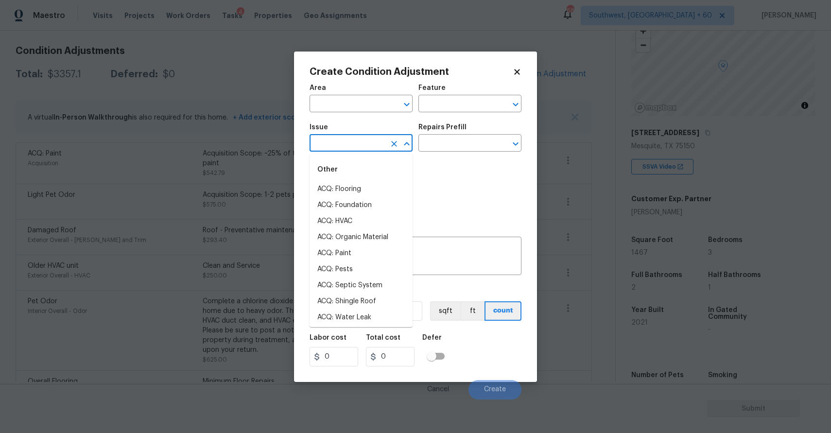
click at [231, 64] on body "Maestro Visits Projects Work Orders Tasks 4 Properties Geo Assignments 682 Sout…" at bounding box center [415, 216] width 831 height 433
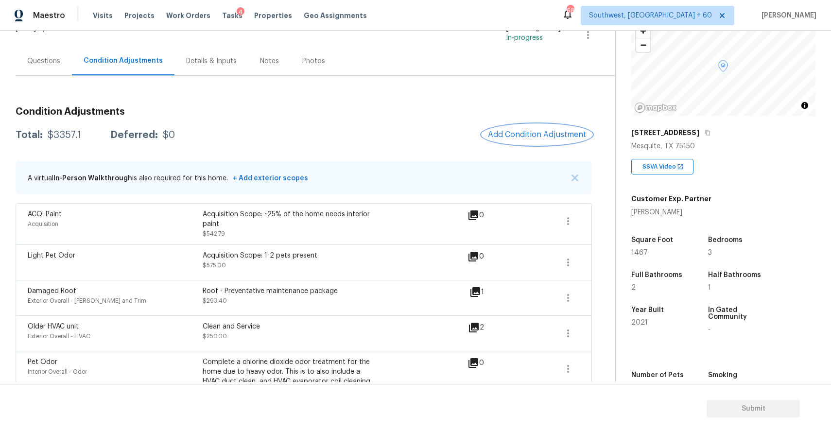
scroll to position [53, 0]
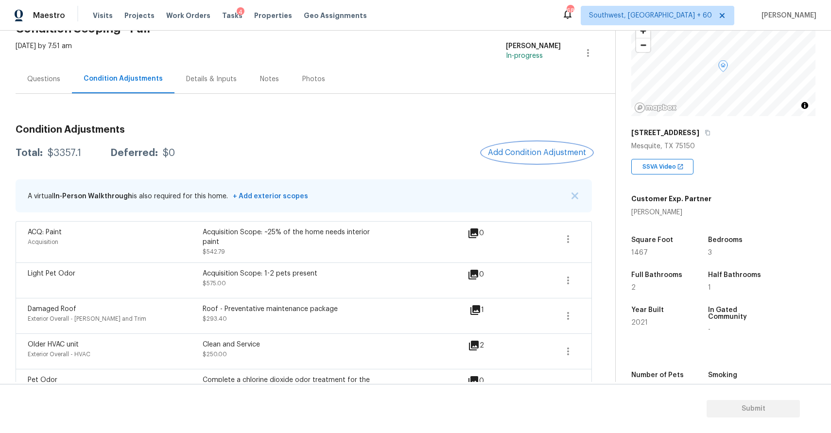
click at [551, 147] on button "Add Condition Adjustment" at bounding box center [537, 152] width 110 height 20
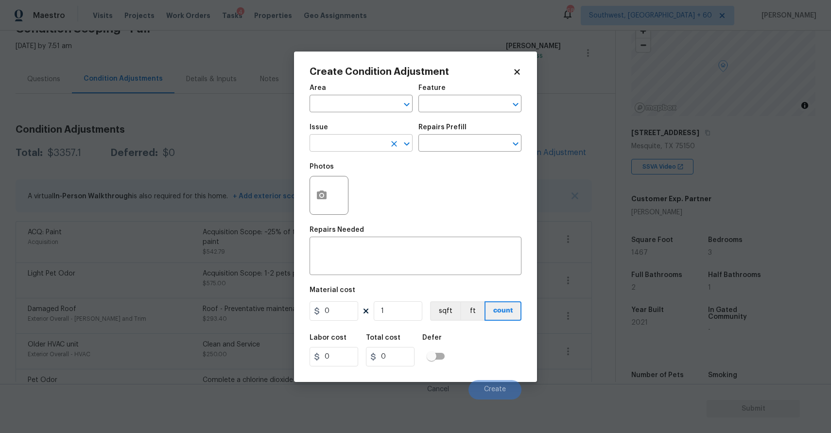
click at [355, 146] on input "text" at bounding box center [348, 144] width 76 height 15
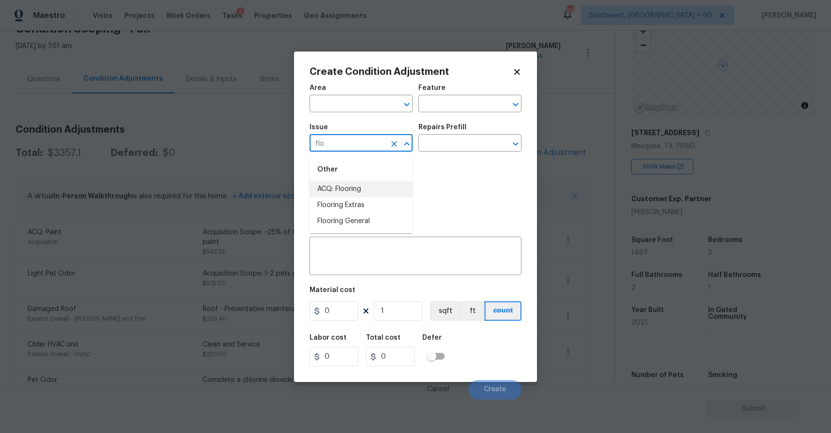
click at [377, 179] on div "Other" at bounding box center [361, 169] width 103 height 23
click at [380, 181] on div "Other" at bounding box center [361, 169] width 103 height 23
type input "flo"
click at [459, 141] on input "text" at bounding box center [457, 144] width 76 height 15
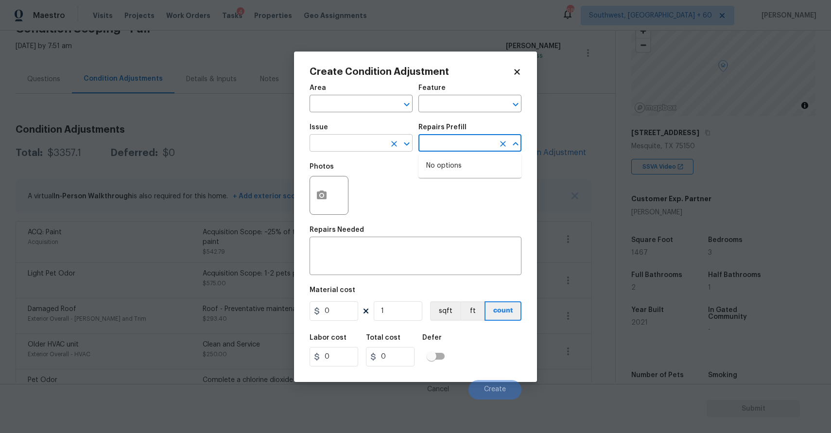
click at [393, 145] on icon "Clear" at bounding box center [394, 144] width 6 height 6
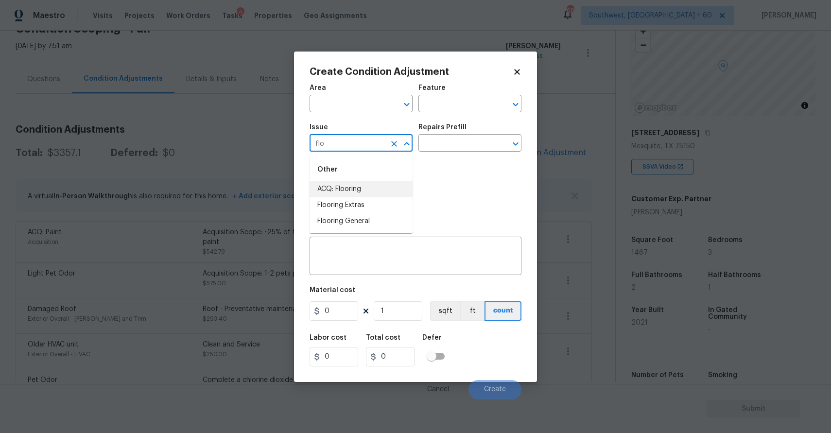
click at [368, 185] on li "ACQ: Flooring" at bounding box center [361, 189] width 103 height 16
type input "ACQ: Flooring"
click at [436, 147] on input "text" at bounding box center [457, 144] width 76 height 15
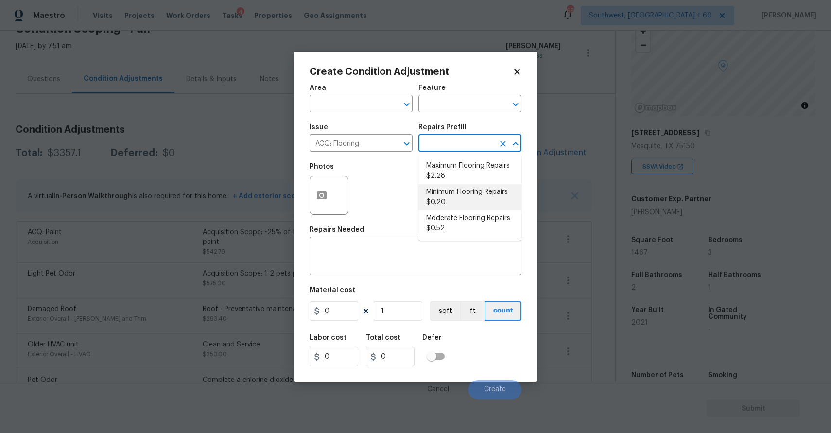
click at [464, 202] on li "Minimum Flooring Repairs $0.20" at bounding box center [470, 197] width 103 height 26
type input "Acquisition"
type textarea "Acquisition Scope: Minimum flooring repairs"
type input "0.2"
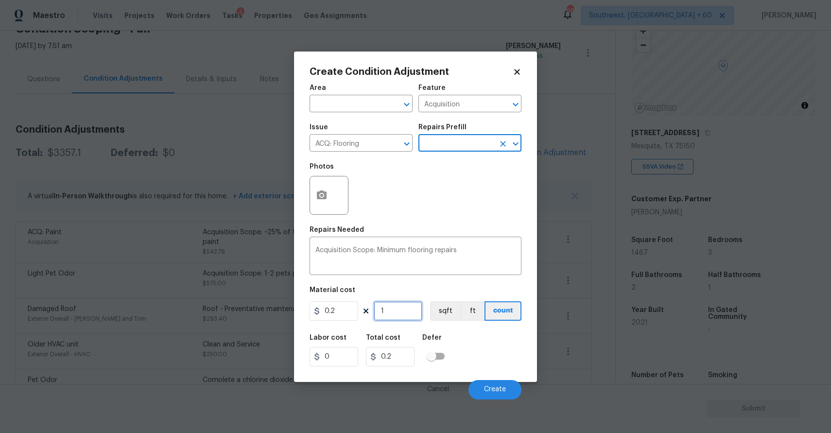
click at [395, 316] on input "1" at bounding box center [398, 310] width 49 height 19
type input "0"
type input "1"
type input "0.2"
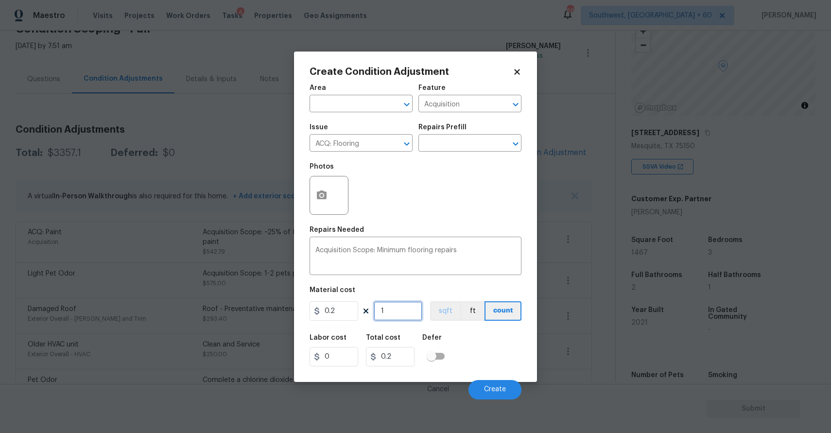
type input "14"
type input "2.8"
type input "146"
type input "29.2"
type input "1467"
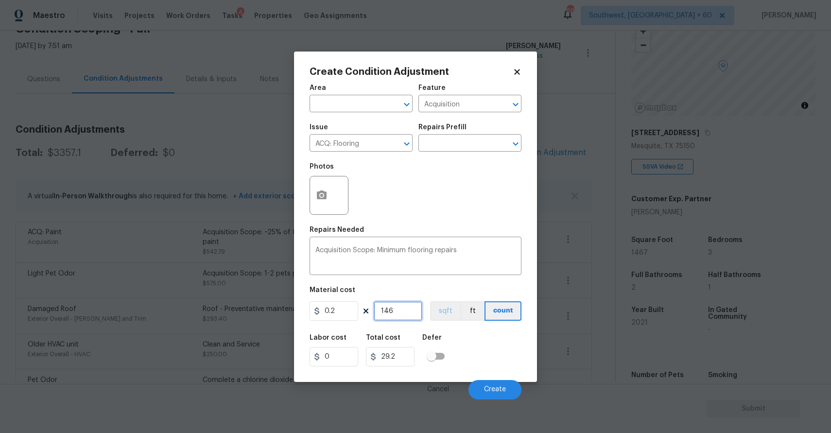
type input "293.4"
type input "1467"
click at [506, 387] on button "Create" at bounding box center [495, 389] width 53 height 19
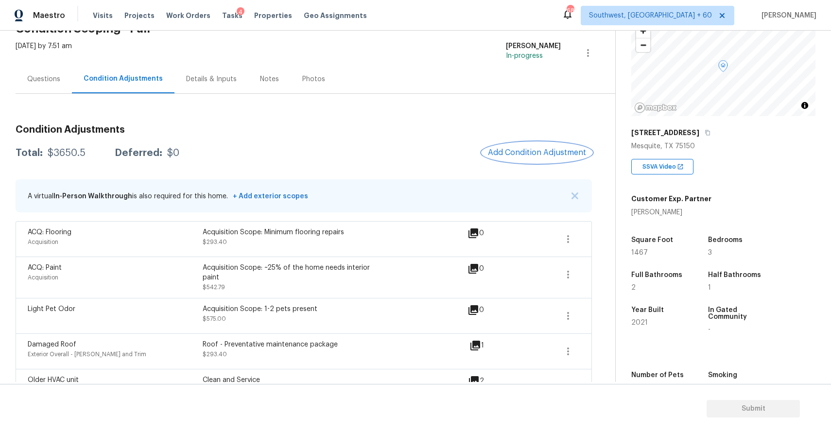
click at [512, 158] on button "Add Condition Adjustment" at bounding box center [537, 152] width 110 height 20
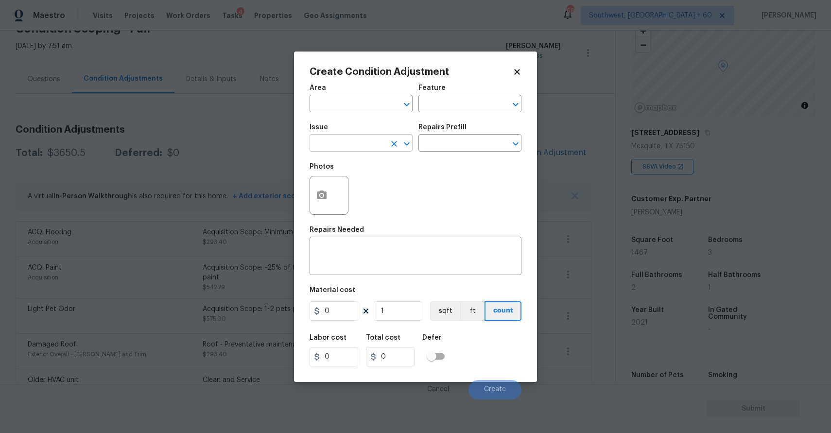
click at [370, 144] on input "text" at bounding box center [348, 144] width 76 height 15
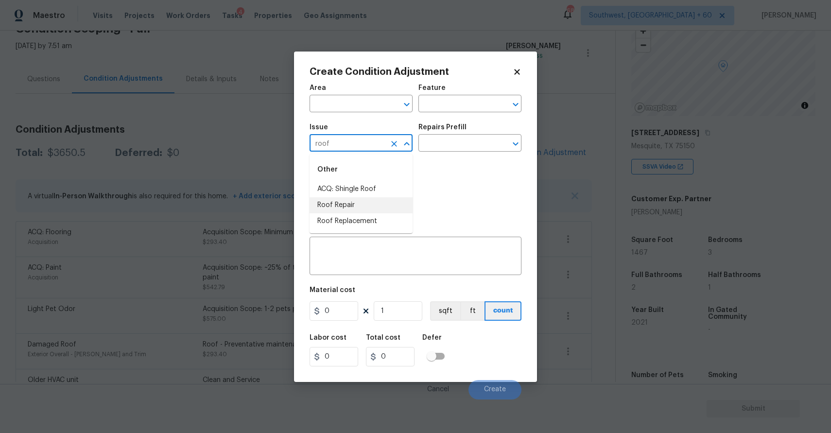
click at [358, 201] on li "Roof Repair" at bounding box center [361, 205] width 103 height 16
type input "Roof Repair"
click at [373, 268] on div "x ​" at bounding box center [416, 257] width 212 height 36
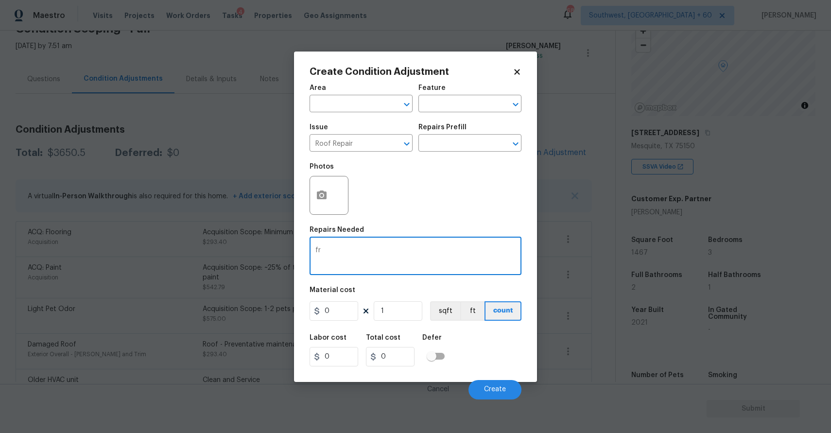
type textarea "f"
type textarea "roof repair"
click at [339, 308] on input "0" at bounding box center [334, 310] width 49 height 19
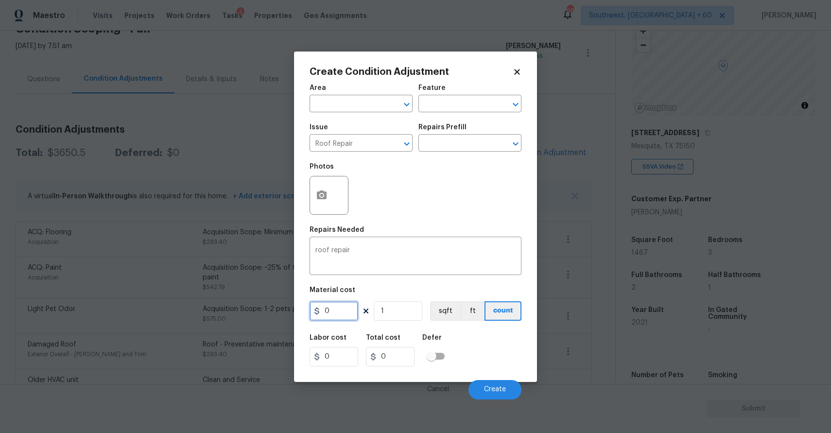
click at [339, 308] on input "0" at bounding box center [334, 310] width 49 height 19
click at [339, 308] on input "2" at bounding box center [334, 310] width 49 height 19
type input "2500"
click at [319, 181] on button "button" at bounding box center [321, 195] width 23 height 38
type input "2500"
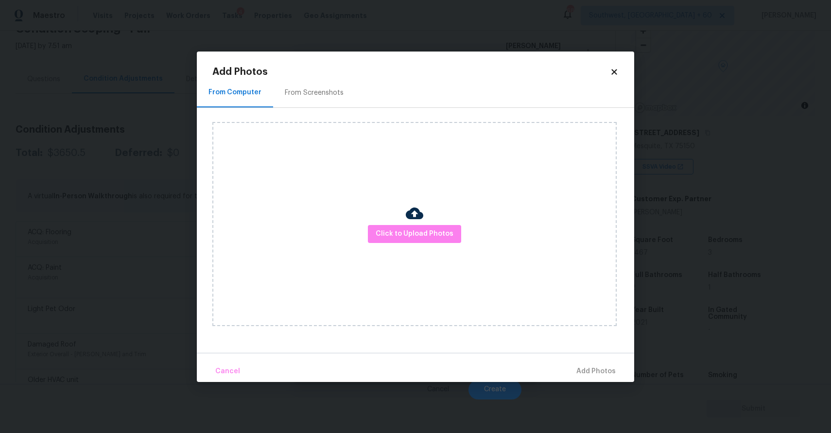
click at [403, 216] on div "Click to Upload Photos" at bounding box center [414, 224] width 404 height 204
click at [419, 235] on span "Click to Upload Photos" at bounding box center [415, 234] width 78 height 12
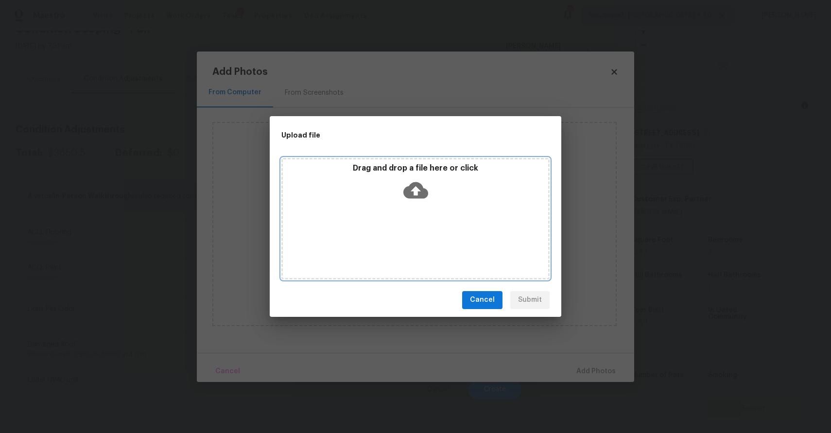
click at [419, 235] on div "Drag and drop a file here or click" at bounding box center [415, 219] width 268 height 122
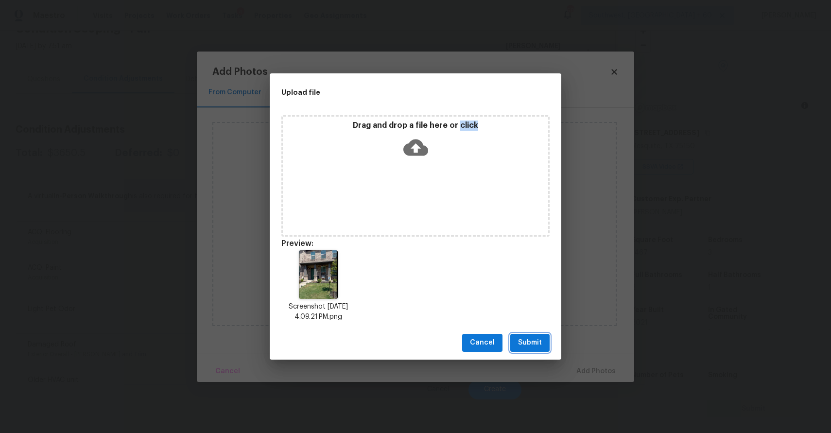
click at [524, 340] on span "Submit" at bounding box center [530, 343] width 24 height 12
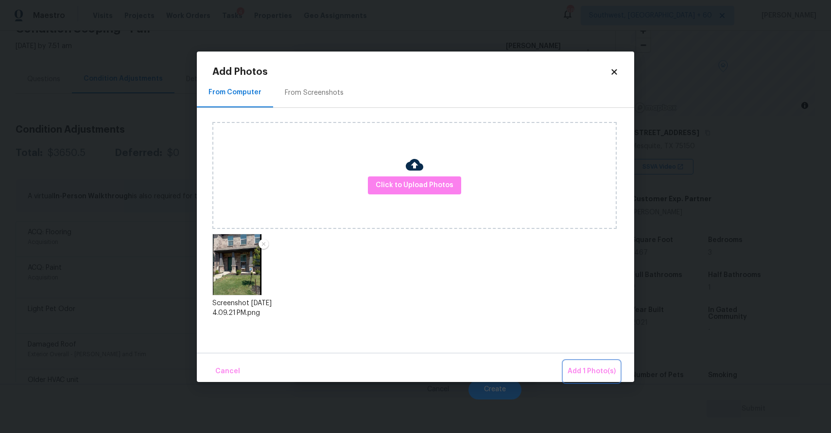
click at [583, 374] on span "Add 1 Photo(s)" at bounding box center [592, 372] width 48 height 12
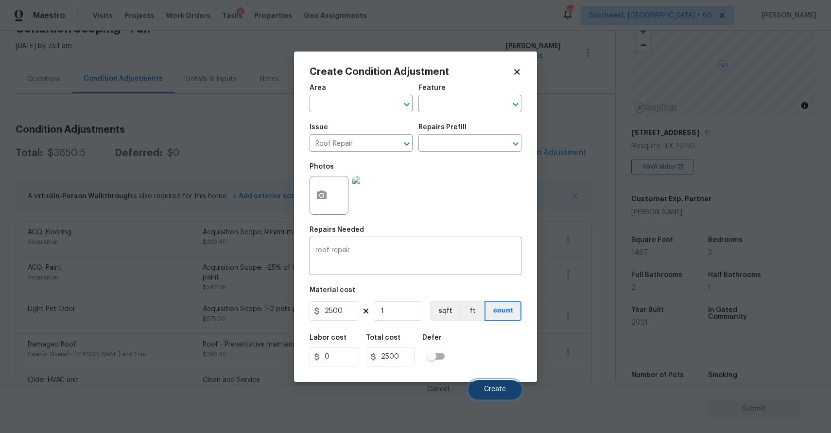
click at [493, 390] on span "Create" at bounding box center [495, 389] width 22 height 7
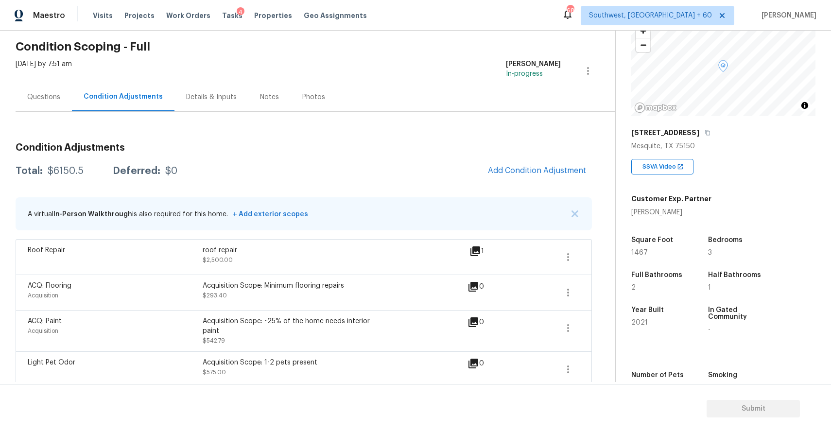
scroll to position [0, 0]
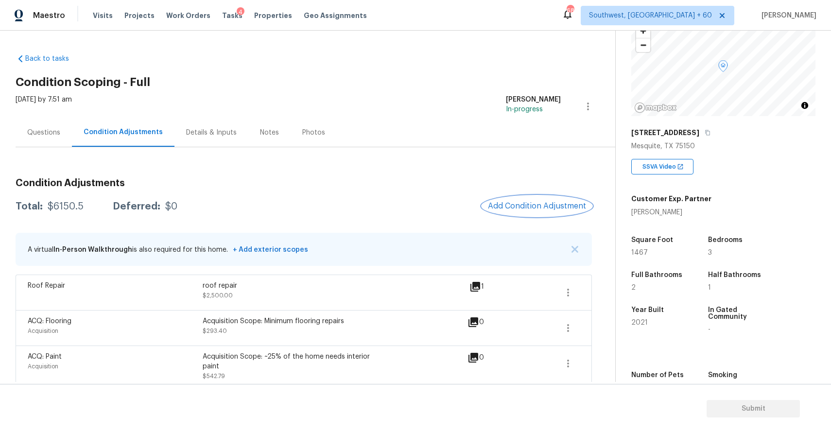
click at [547, 211] on span "Add Condition Adjustment" at bounding box center [537, 206] width 98 height 9
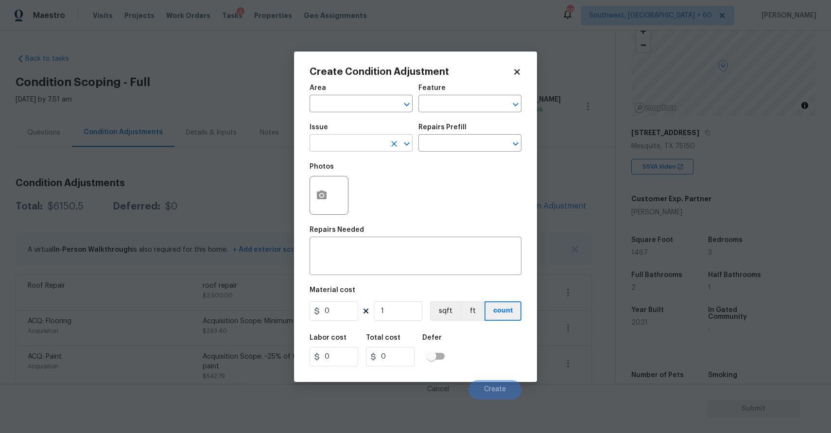
click at [366, 149] on input "text" at bounding box center [348, 144] width 76 height 15
click at [362, 190] on li "ACQ: Paint" at bounding box center [361, 189] width 103 height 16
type input "ACQ: Paint"
click at [453, 146] on input "text" at bounding box center [457, 144] width 76 height 15
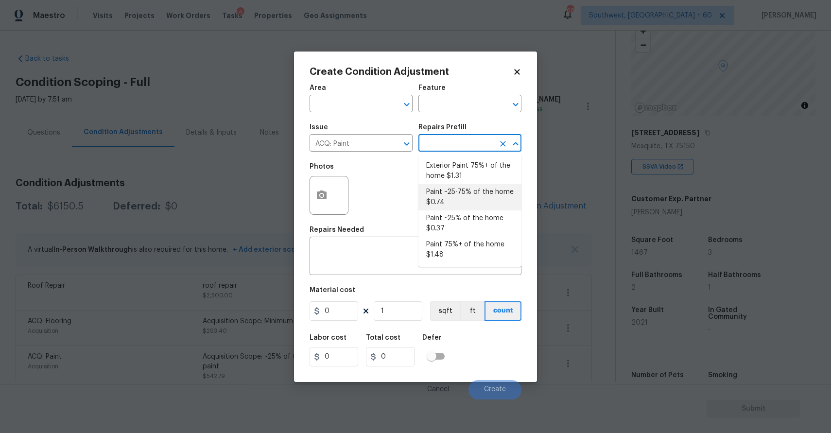
click at [471, 195] on li "Paint ~25-75% of the home $0.74" at bounding box center [470, 197] width 103 height 26
type input "Acquisition"
type textarea "Acquisition Scope: ~25 - 75% of the home needs interior paint"
type input "0.74"
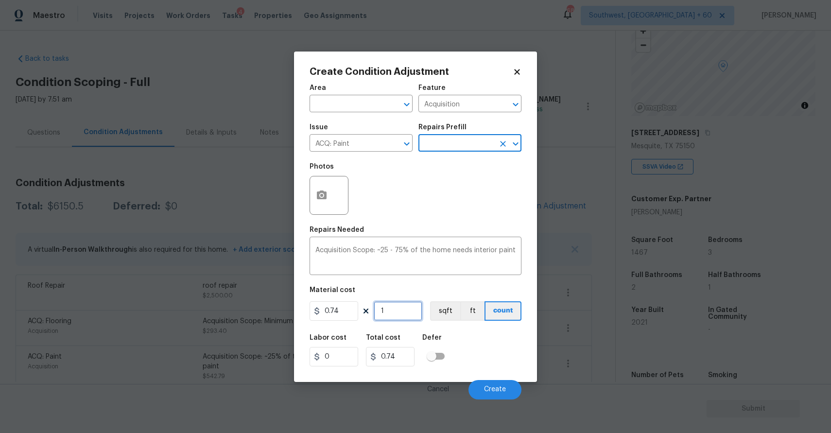
click at [392, 307] on input "1" at bounding box center [398, 310] width 49 height 19
type input "0"
type input "1"
type input "0.74"
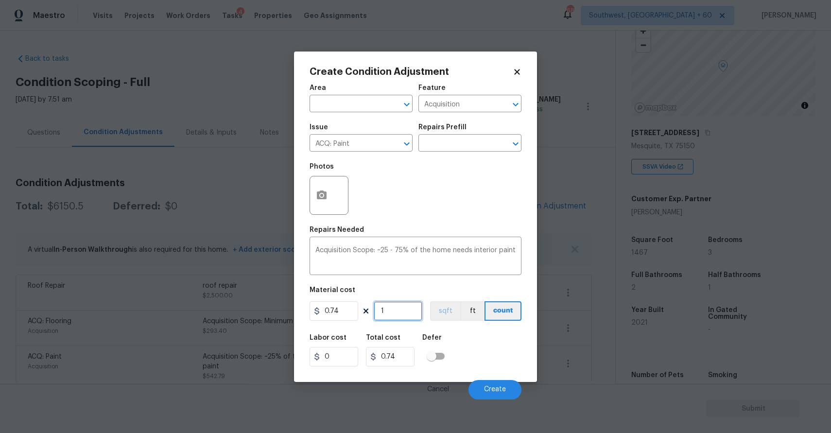
type input "14"
type input "10.36"
type input "146"
type input "108.04"
type input "1467"
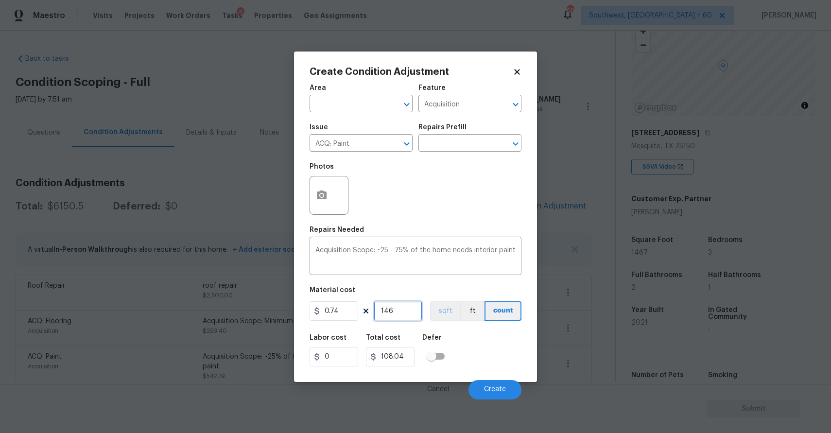
type input "1085.58"
type input "1467"
click at [501, 398] on button "Create" at bounding box center [495, 389] width 53 height 19
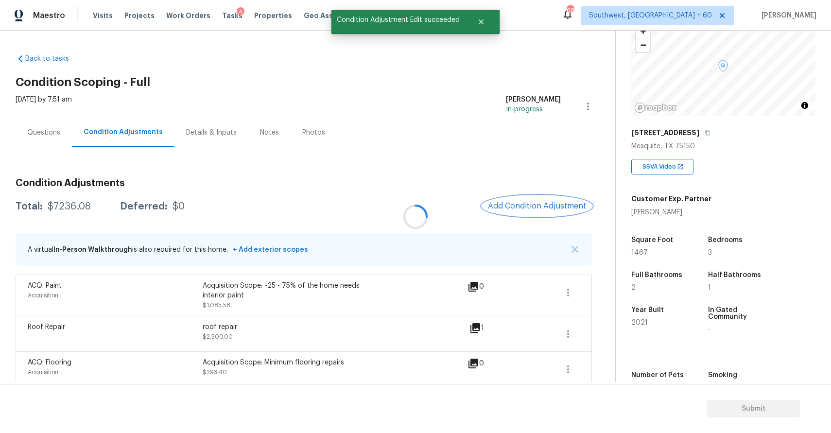
click at [521, 205] on span "Add Condition Adjustment" at bounding box center [537, 206] width 98 height 9
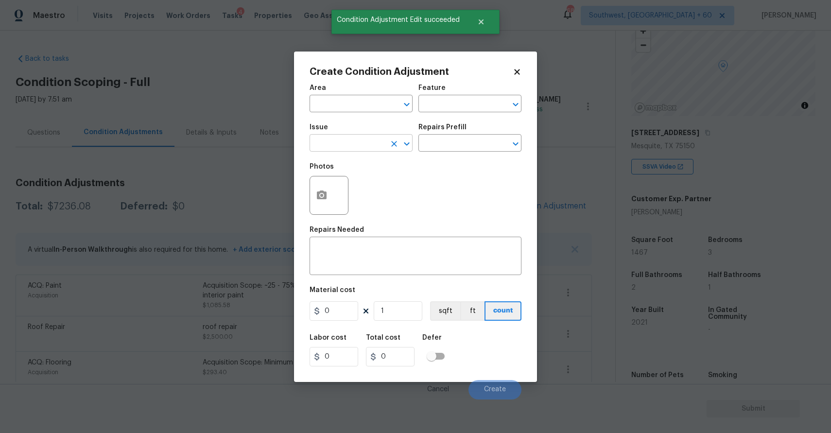
click at [361, 143] on input "text" at bounding box center [348, 144] width 76 height 15
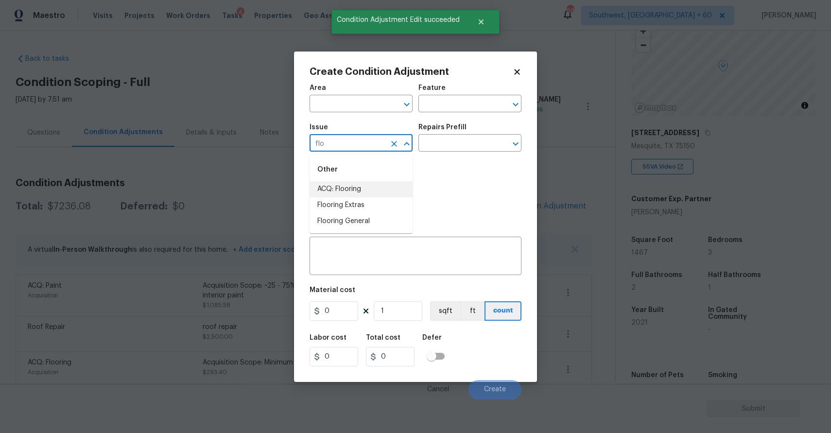
click at [336, 189] on li "ACQ: Flooring" at bounding box center [361, 189] width 103 height 16
type input "ACQ: Flooring"
click at [491, 144] on input "text" at bounding box center [457, 144] width 76 height 15
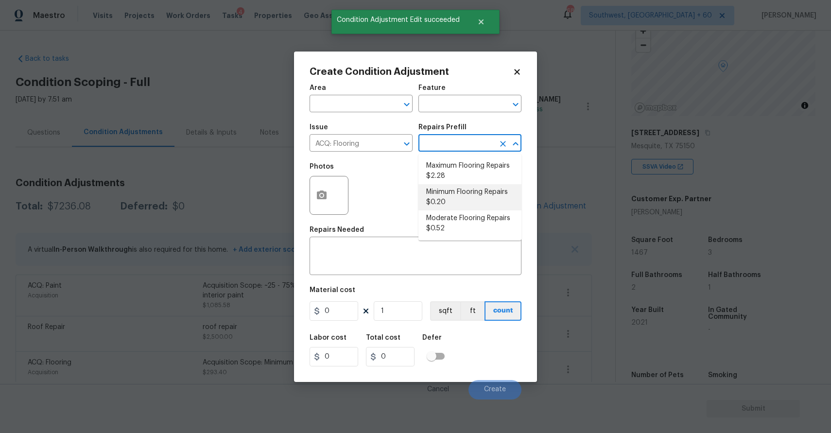
click at [460, 201] on li "Minimum Flooring Repairs $0.20" at bounding box center [470, 197] width 103 height 26
type input "Acquisition"
type textarea "Acquisition Scope: Minimum flooring repairs"
type input "0.2"
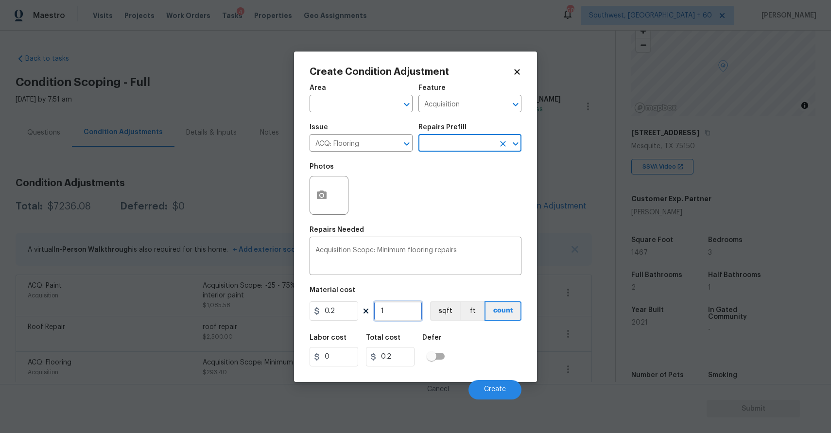
click at [399, 312] on input "1" at bounding box center [398, 310] width 49 height 19
type input "0"
type input "1"
type input "0.2"
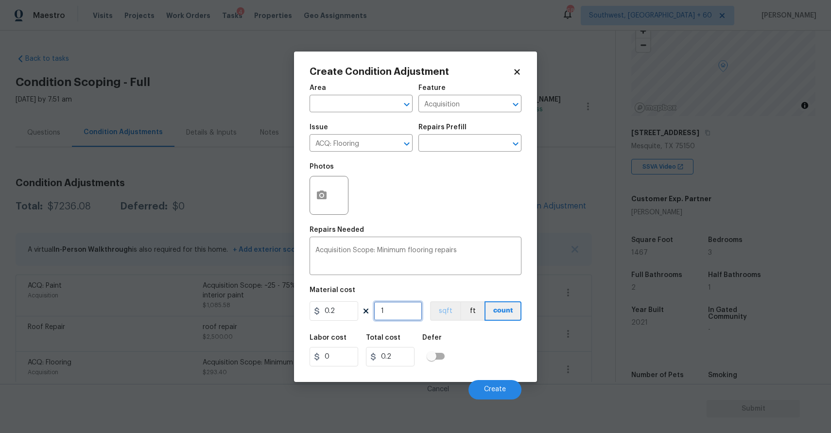
type input "14"
type input "2.8"
type input "146"
type input "29.2"
type input "1467"
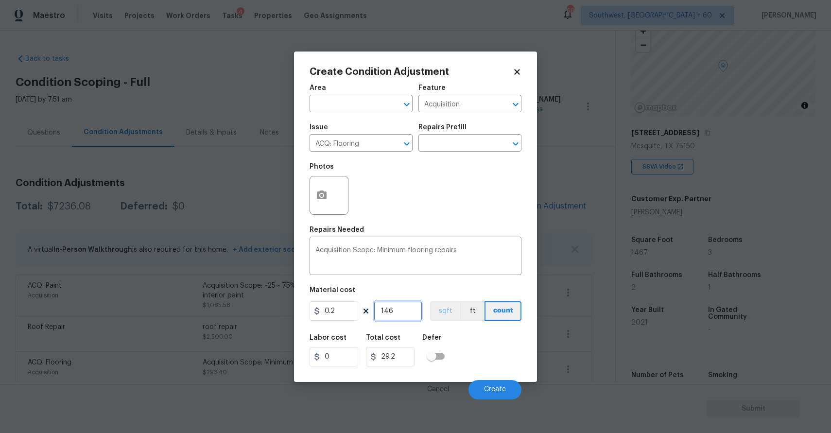
type input "293.4"
type input "1467"
click at [502, 385] on button "Create" at bounding box center [495, 389] width 53 height 19
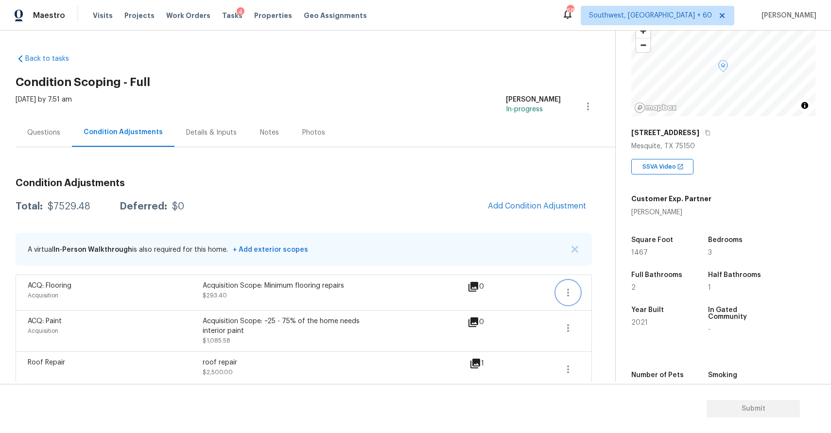
click at [570, 289] on icon "button" at bounding box center [568, 293] width 12 height 12
click at [583, 289] on div "ACQ: Flooring Acquisition Acquisition Scope: Minimum flooring repairs $293.40 0" at bounding box center [304, 292] width 577 height 35
click at [570, 291] on icon "button" at bounding box center [568, 293] width 12 height 12
click at [619, 290] on div "Edit" at bounding box center [624, 291] width 76 height 10
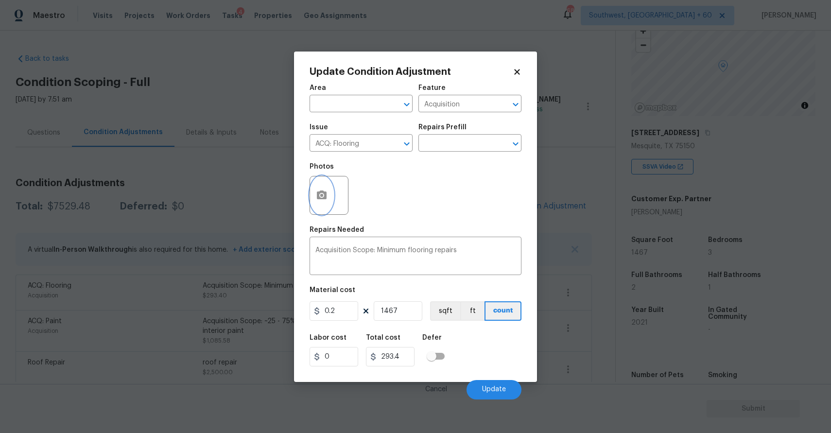
click at [319, 193] on icon "button" at bounding box center [322, 195] width 10 height 9
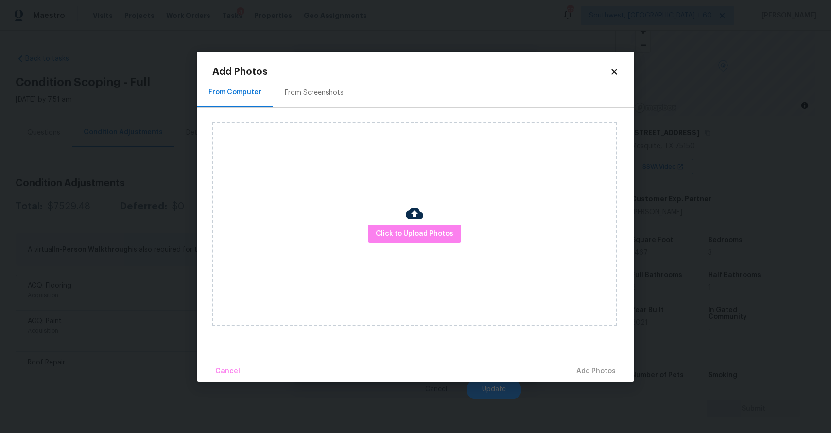
click at [409, 223] on div at bounding box center [415, 215] width 18 height 20
click at [413, 237] on span "Click to Upload Photos" at bounding box center [415, 234] width 78 height 12
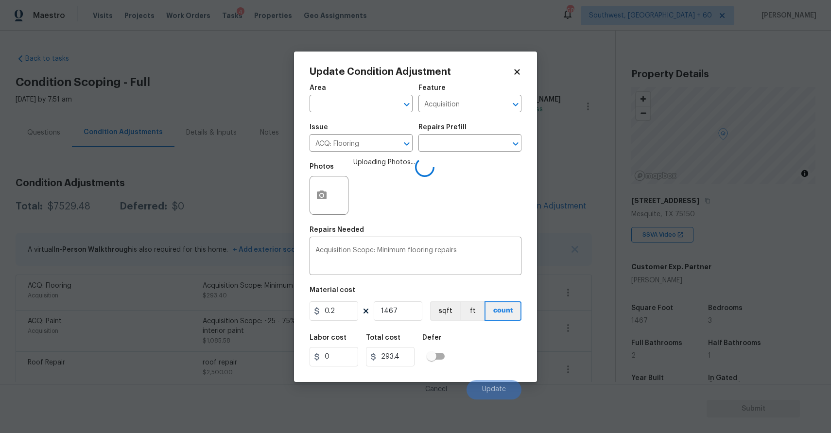
scroll to position [68, 0]
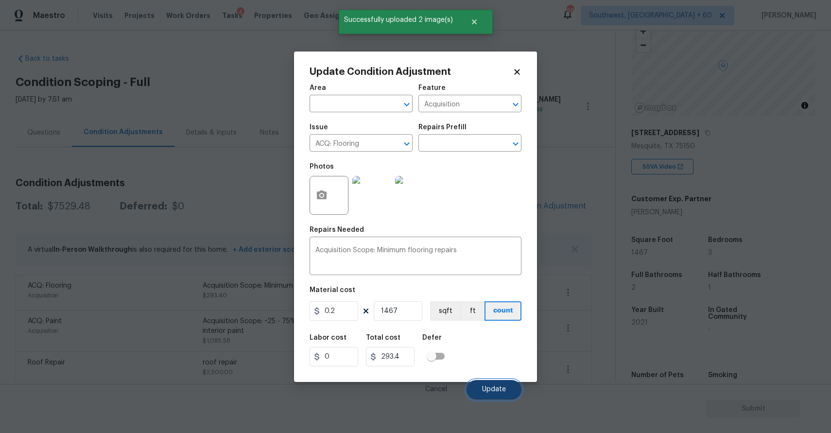
click at [489, 386] on span "Update" at bounding box center [494, 389] width 24 height 7
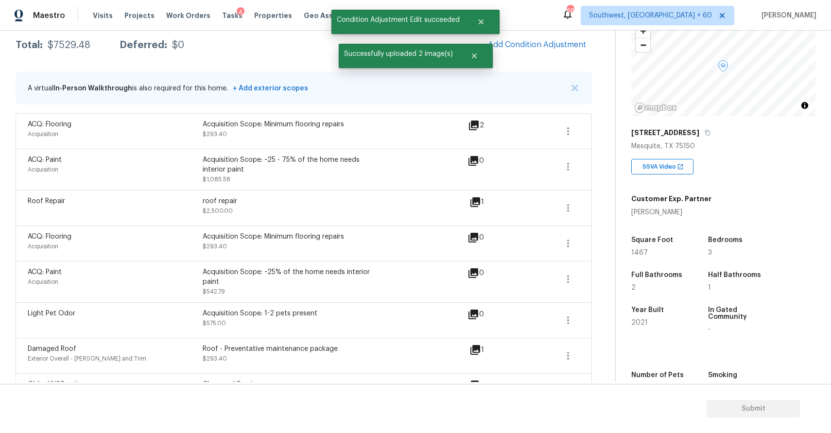
scroll to position [170, 0]
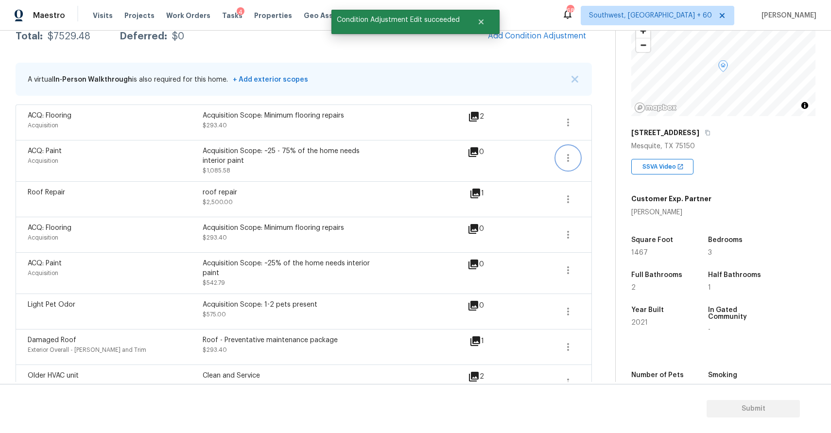
click at [564, 157] on icon "button" at bounding box center [568, 158] width 12 height 12
click at [610, 168] on div "Back to tasks Condition Scoping - Full [DATE] by 7:51 am [PERSON_NAME] P In-pro…" at bounding box center [316, 215] width 600 height 679
click at [571, 157] on icon "button" at bounding box center [568, 158] width 12 height 12
click at [601, 156] on div "Edit" at bounding box center [624, 156] width 76 height 10
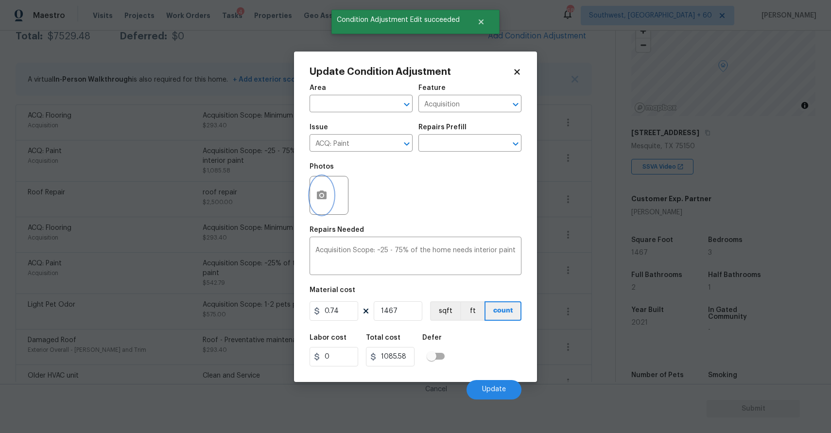
click at [328, 194] on button "button" at bounding box center [321, 195] width 23 height 38
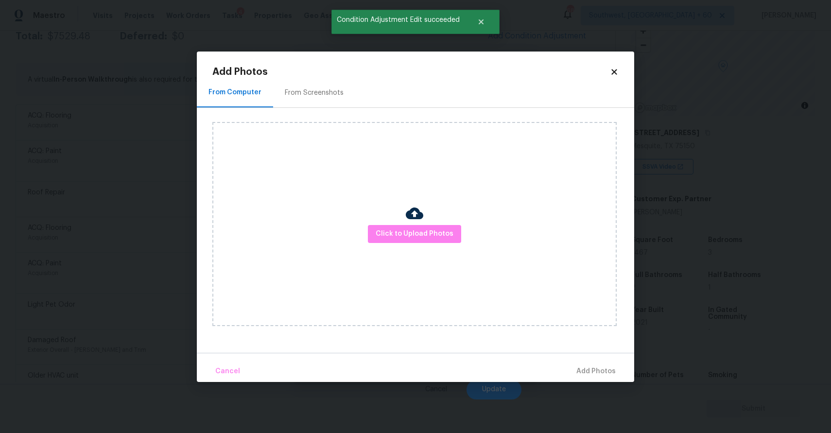
click at [399, 212] on div "Click to Upload Photos" at bounding box center [414, 224] width 404 height 204
click at [428, 232] on span "Click to Upload Photos" at bounding box center [415, 234] width 78 height 12
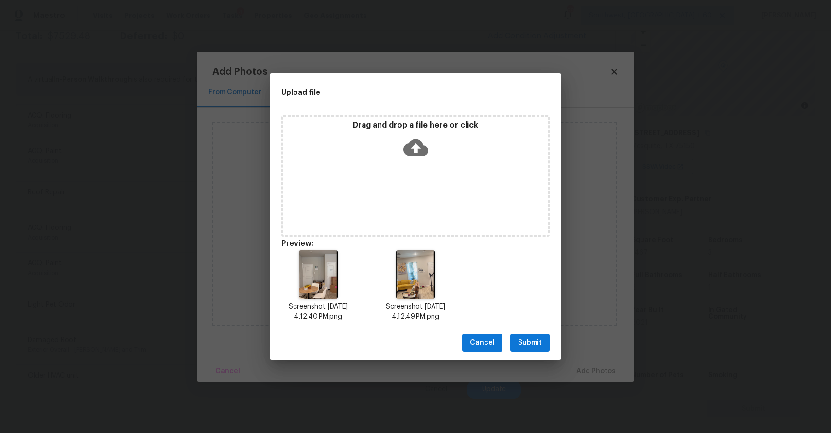
click at [527, 349] on button "Submit" at bounding box center [529, 343] width 39 height 18
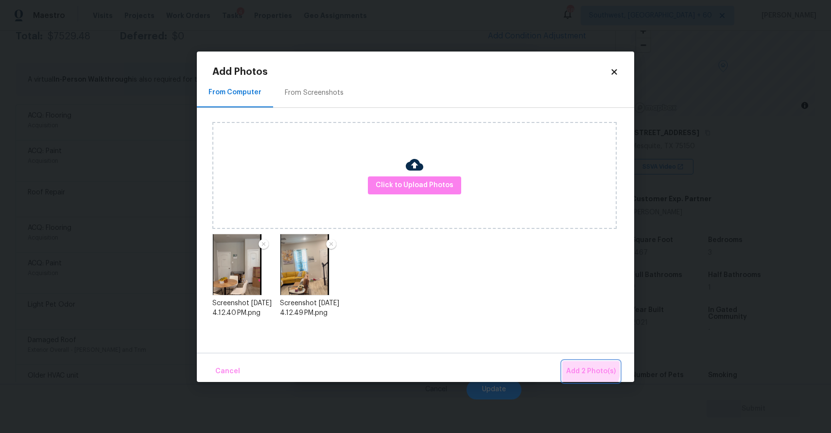
click at [572, 366] on span "Add 2 Photo(s)" at bounding box center [591, 372] width 50 height 12
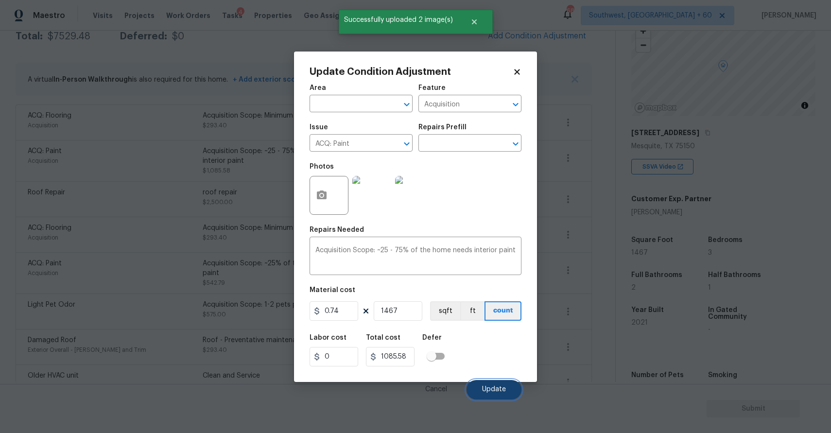
click at [508, 384] on button "Update" at bounding box center [494, 389] width 55 height 19
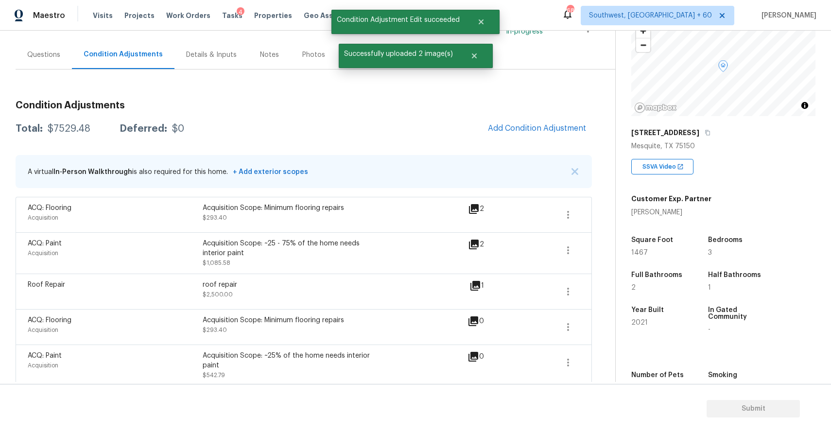
scroll to position [41, 0]
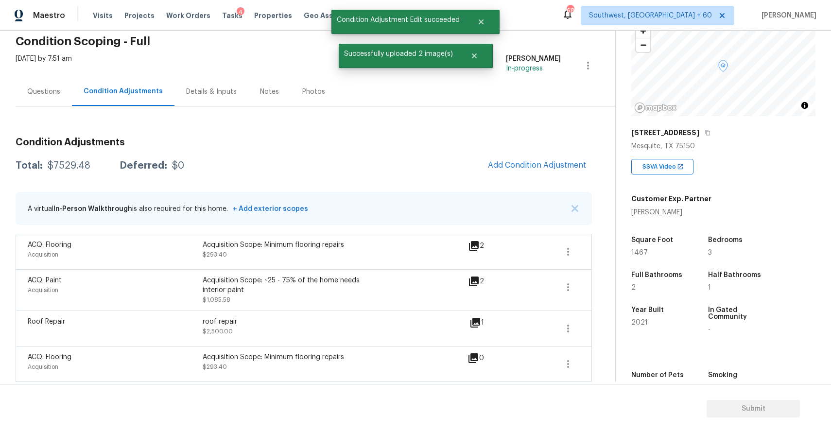
click at [48, 166] on div "$7529.48" at bounding box center [69, 166] width 43 height 10
copy div "$7529.48"
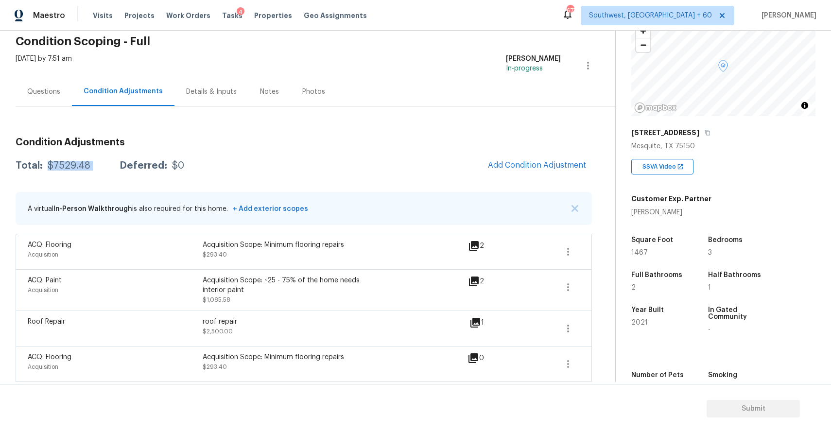
click at [41, 90] on div "Questions" at bounding box center [43, 92] width 33 height 10
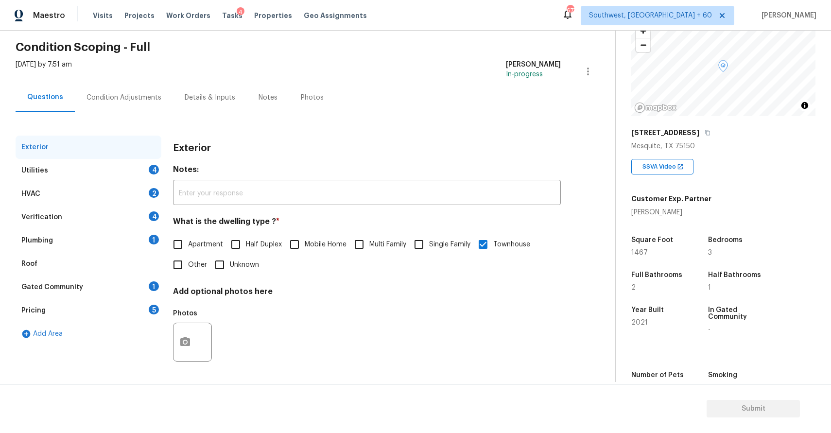
scroll to position [35, 0]
click at [115, 173] on div "Utilities 4" at bounding box center [89, 170] width 146 height 23
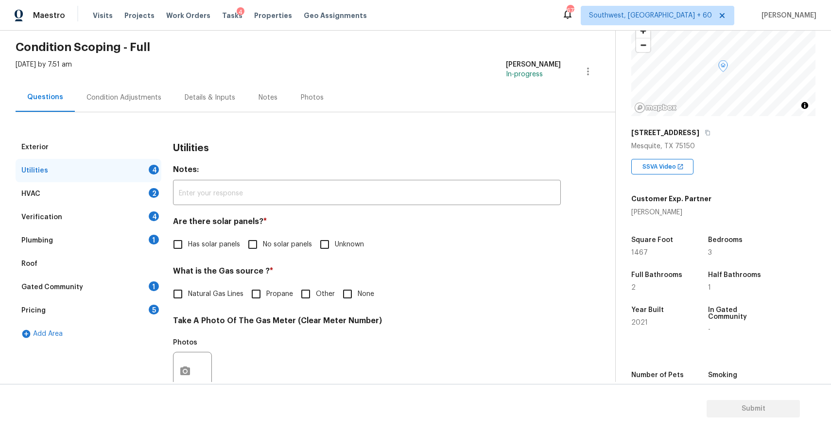
scroll to position [41, 0]
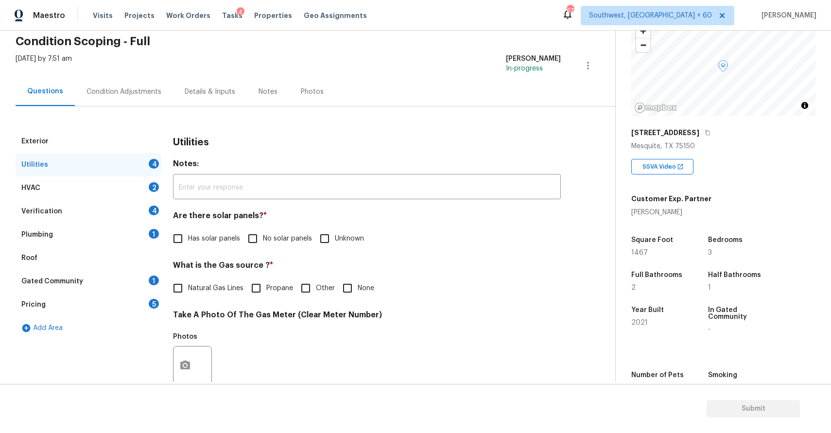
click at [275, 234] on span "No solar panels" at bounding box center [287, 239] width 49 height 10
click at [263, 234] on input "No solar panels" at bounding box center [253, 238] width 20 height 20
checkbox input "true"
click at [371, 286] on span "None" at bounding box center [366, 288] width 17 height 10
click at [358, 286] on input "None" at bounding box center [347, 288] width 20 height 20
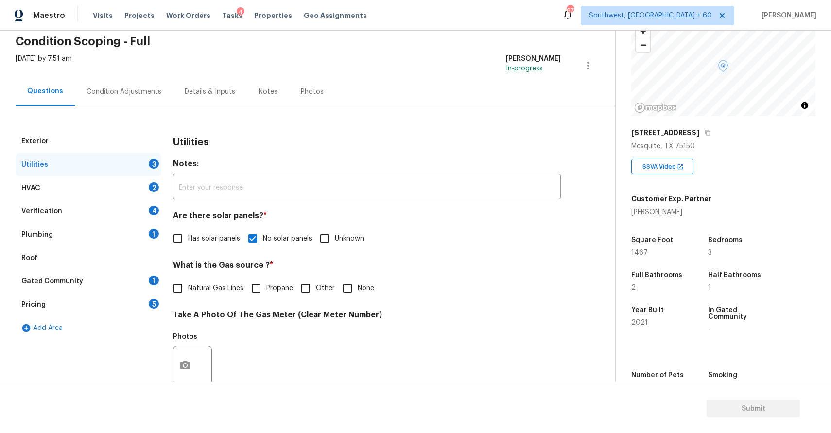
checkbox input "true"
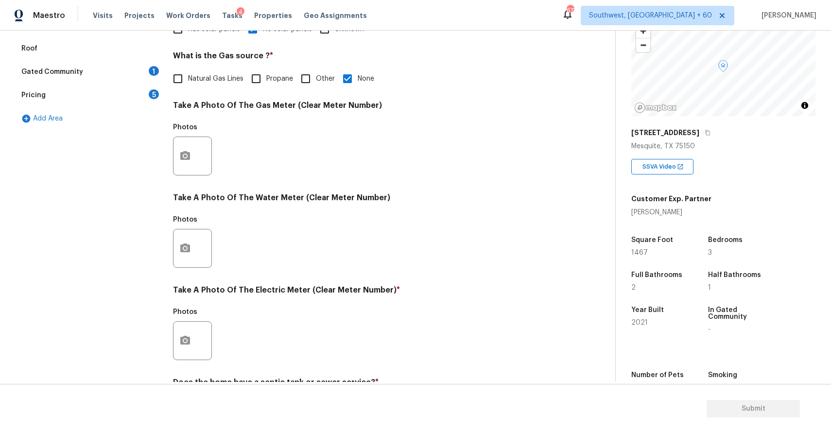
scroll to position [298, 0]
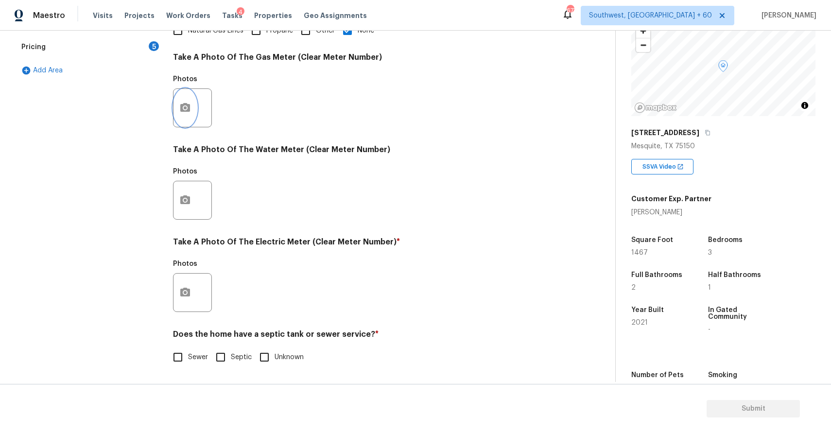
click at [179, 108] on icon "button" at bounding box center [185, 108] width 12 height 12
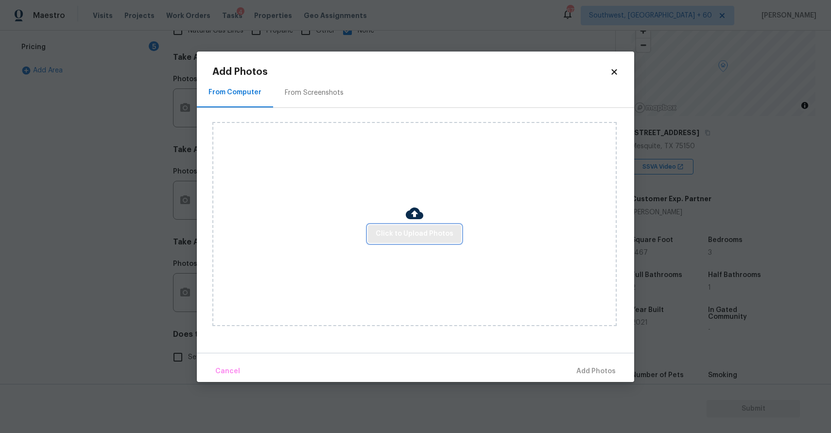
click at [419, 228] on span "Click to Upload Photos" at bounding box center [415, 234] width 78 height 12
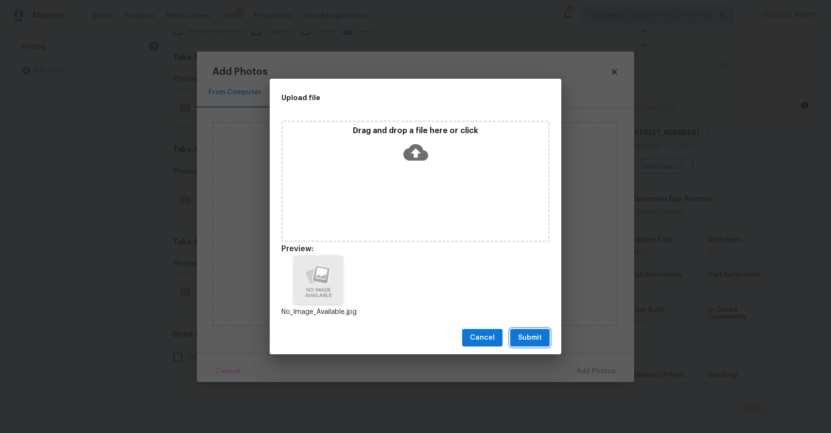
click at [538, 344] on button "Submit" at bounding box center [529, 338] width 39 height 18
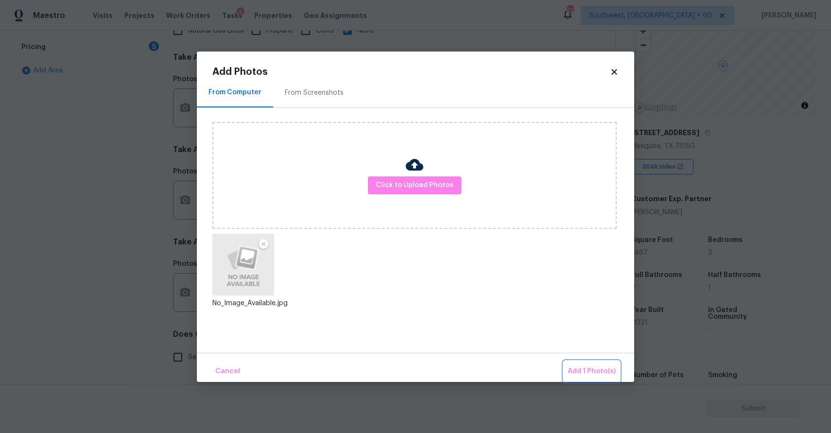
click at [591, 380] on button "Add 1 Photo(s)" at bounding box center [592, 371] width 56 height 21
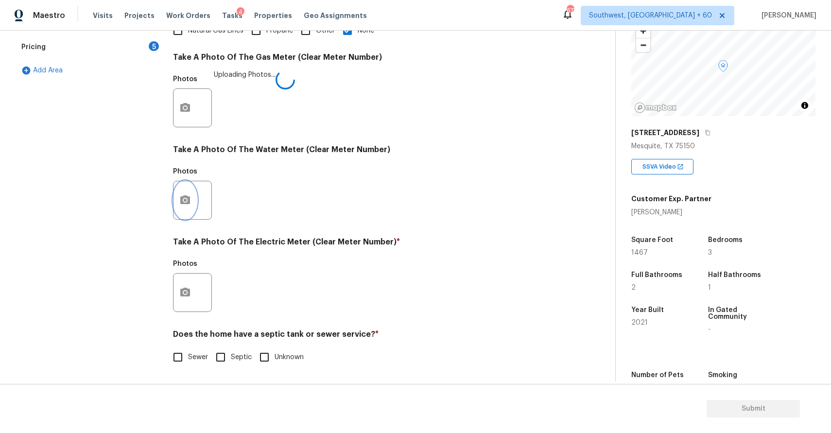
click at [190, 194] on icon "button" at bounding box center [185, 200] width 12 height 12
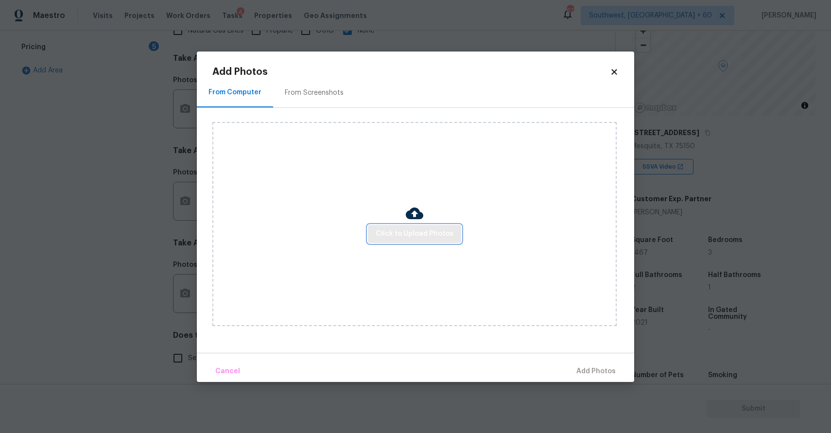
click at [402, 237] on span "Click to Upload Photos" at bounding box center [415, 234] width 78 height 12
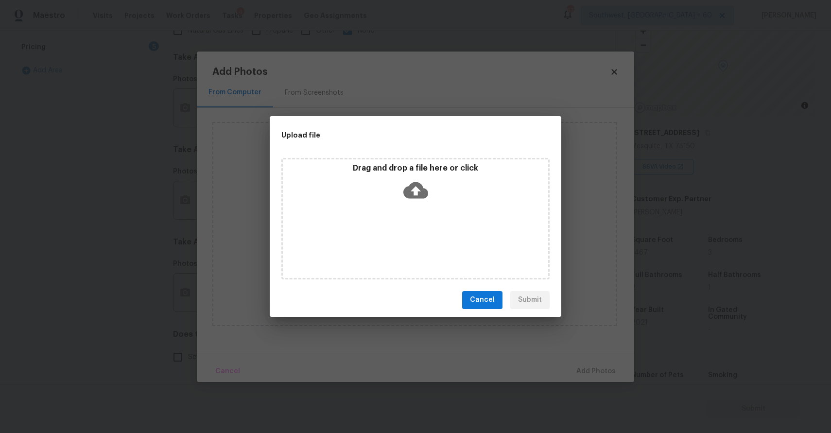
click at [402, 237] on div "Drag and drop a file here or click" at bounding box center [415, 219] width 268 height 122
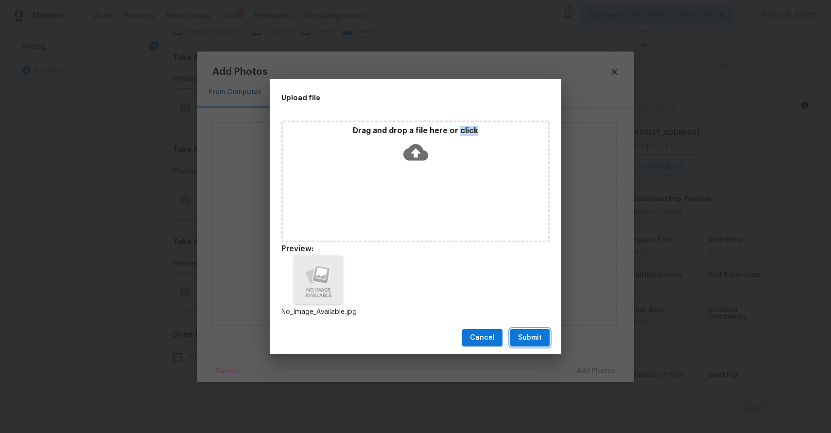
click at [537, 337] on span "Submit" at bounding box center [530, 338] width 24 height 12
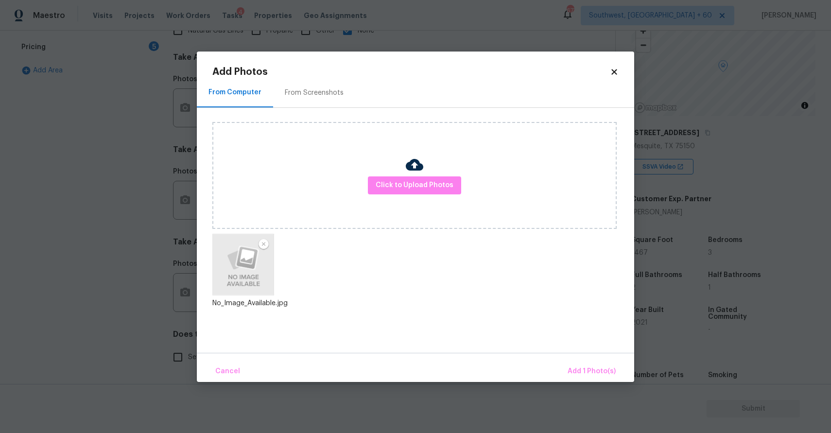
click at [590, 356] on div "Cancel Add 1 Photo(s)" at bounding box center [416, 367] width 438 height 29
click at [591, 365] on button "Add 1 Photo(s)" at bounding box center [592, 371] width 56 height 21
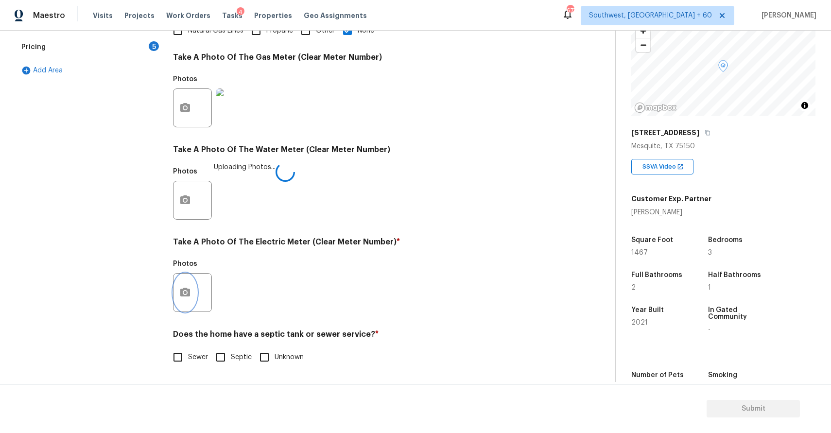
click at [182, 293] on icon "button" at bounding box center [185, 292] width 10 height 9
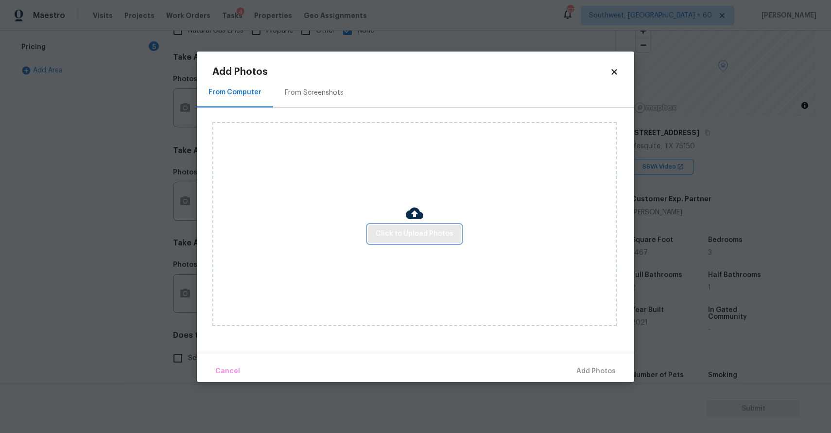
click at [440, 236] on span "Click to Upload Photos" at bounding box center [415, 234] width 78 height 12
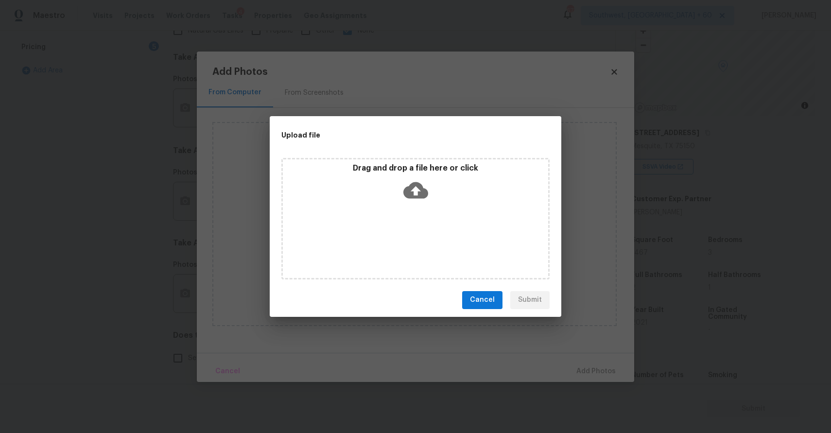
click at [440, 236] on div "Drag and drop a file here or click" at bounding box center [415, 219] width 268 height 122
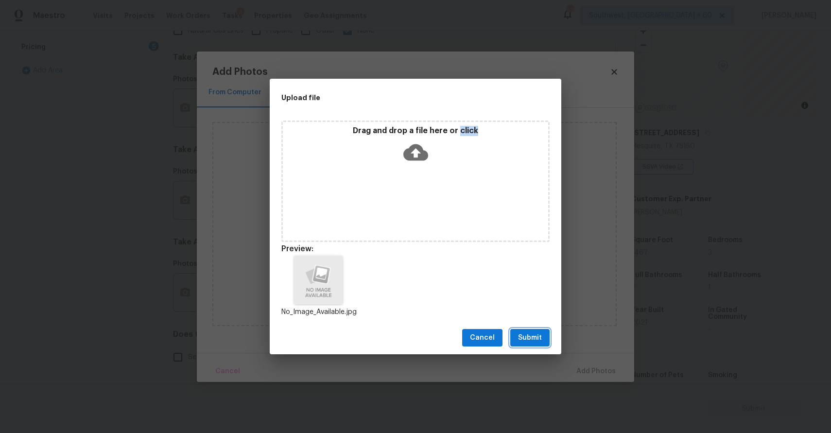
click at [526, 336] on span "Submit" at bounding box center [530, 338] width 24 height 12
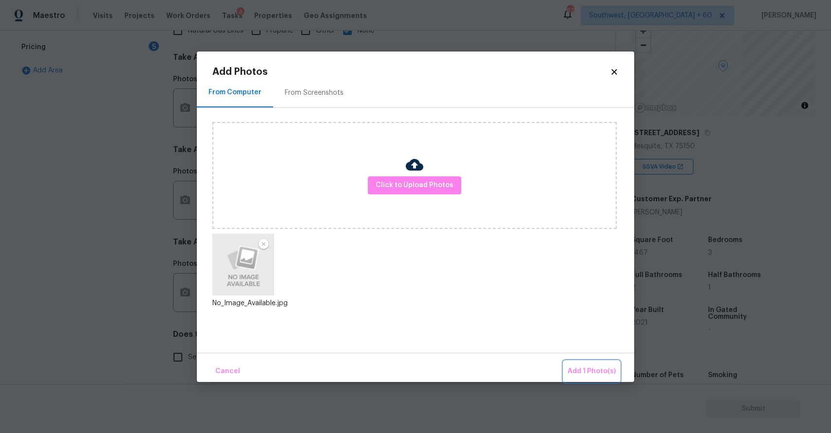
click at [597, 370] on span "Add 1 Photo(s)" at bounding box center [592, 372] width 48 height 12
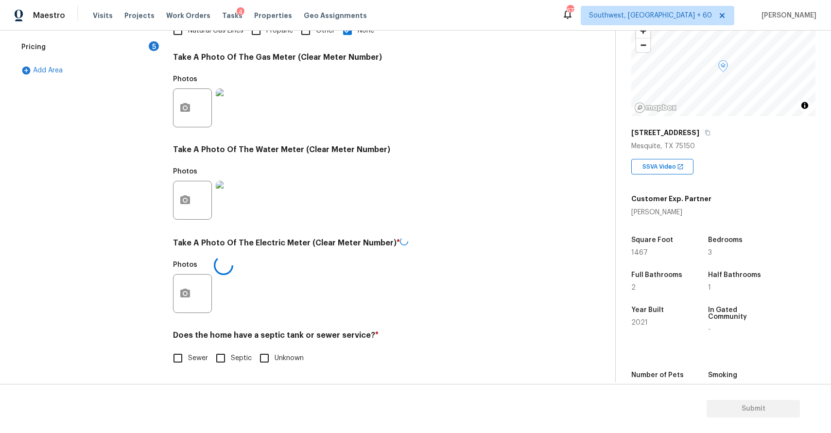
click at [192, 355] on span "Sewer" at bounding box center [198, 358] width 20 height 10
click at [188, 355] on input "Sewer" at bounding box center [178, 358] width 20 height 20
checkbox input "true"
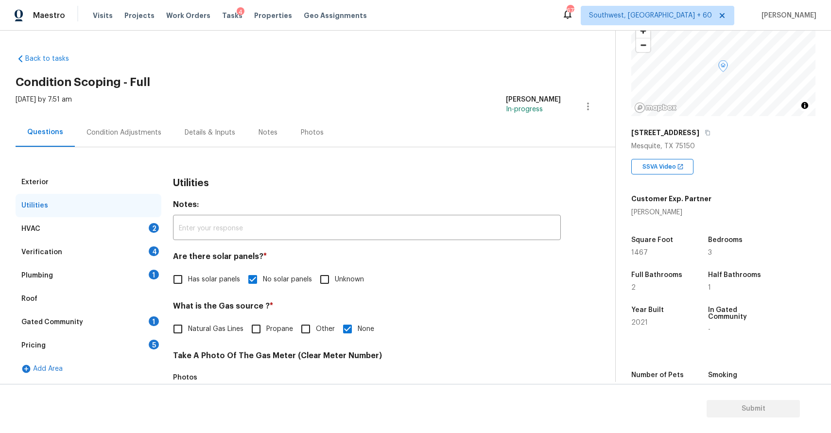
click at [126, 227] on div "HVAC 2" at bounding box center [89, 228] width 146 height 23
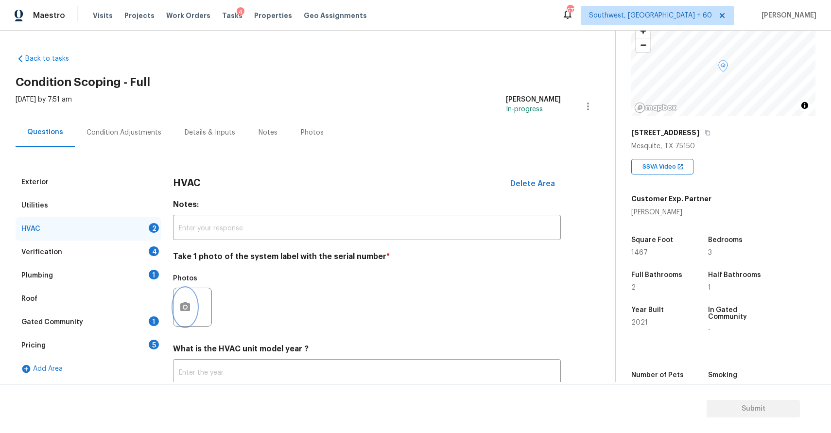
click at [180, 302] on icon "button" at bounding box center [185, 307] width 12 height 12
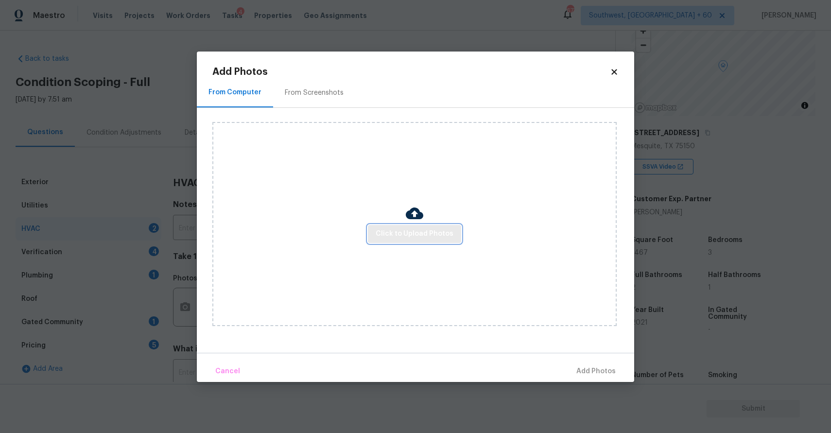
click at [413, 228] on span "Click to Upload Photos" at bounding box center [415, 234] width 78 height 12
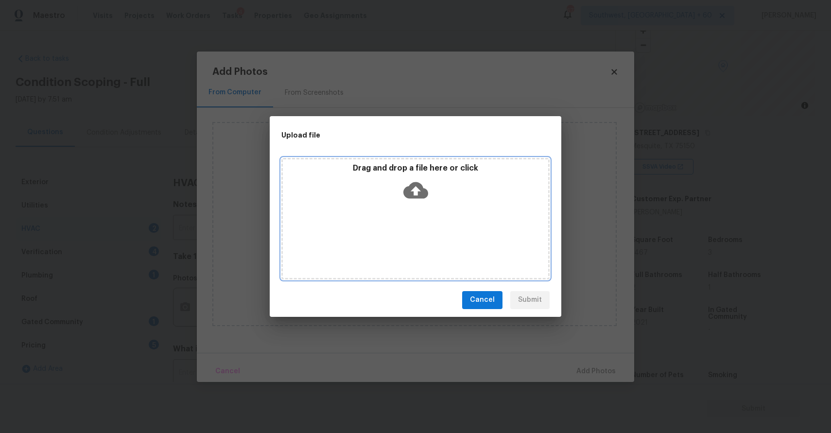
click at [413, 228] on div "Drag and drop a file here or click" at bounding box center [415, 219] width 268 height 122
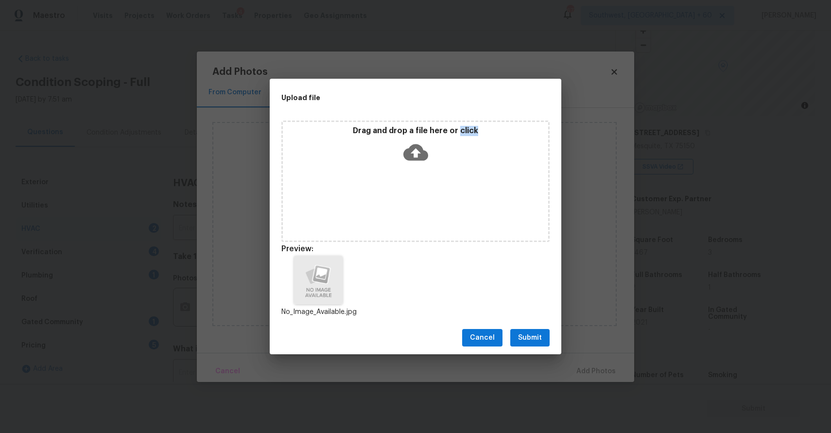
click at [522, 327] on div "Cancel Submit" at bounding box center [416, 338] width 292 height 34
click at [537, 335] on span "Submit" at bounding box center [530, 338] width 24 height 12
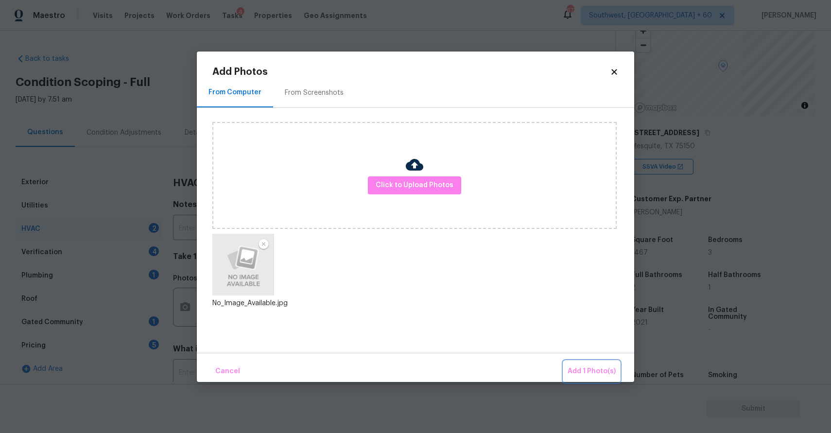
click at [592, 372] on span "Add 1 Photo(s)" at bounding box center [592, 372] width 48 height 12
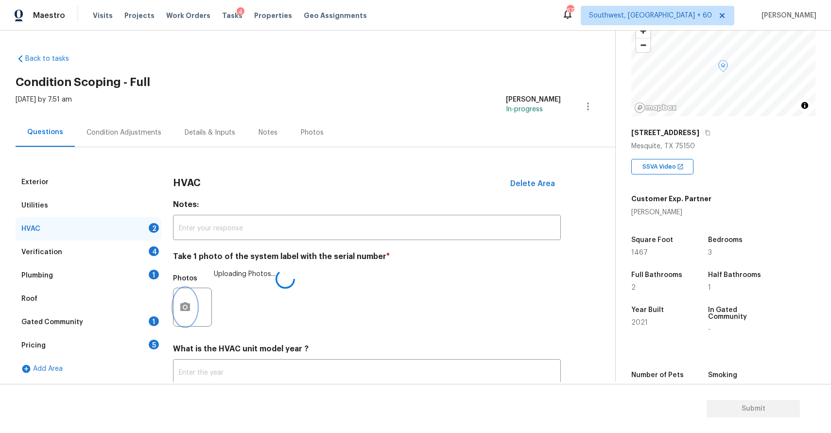
scroll to position [67, 0]
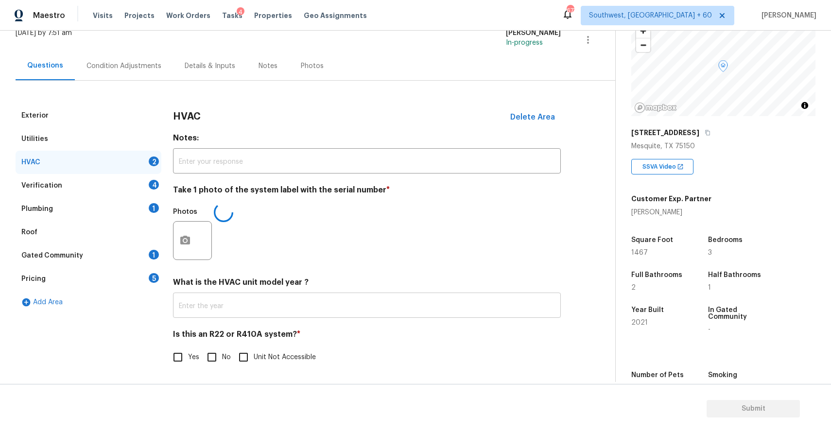
click at [265, 296] on input "text" at bounding box center [367, 306] width 388 height 23
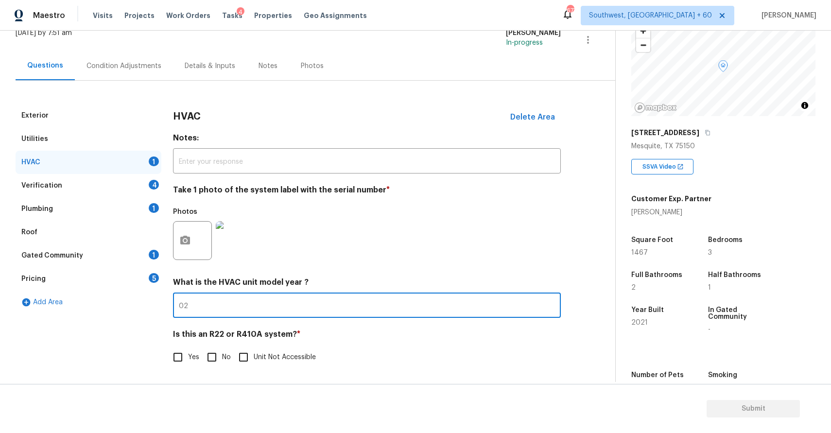
type input "0"
click at [216, 356] on input "No" at bounding box center [212, 357] width 20 height 20
checkbox input "true"
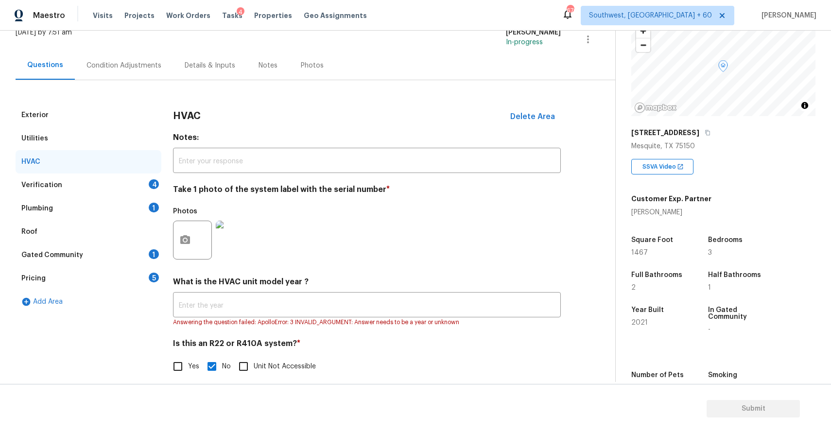
click at [142, 194] on div "Verification 4" at bounding box center [89, 185] width 146 height 23
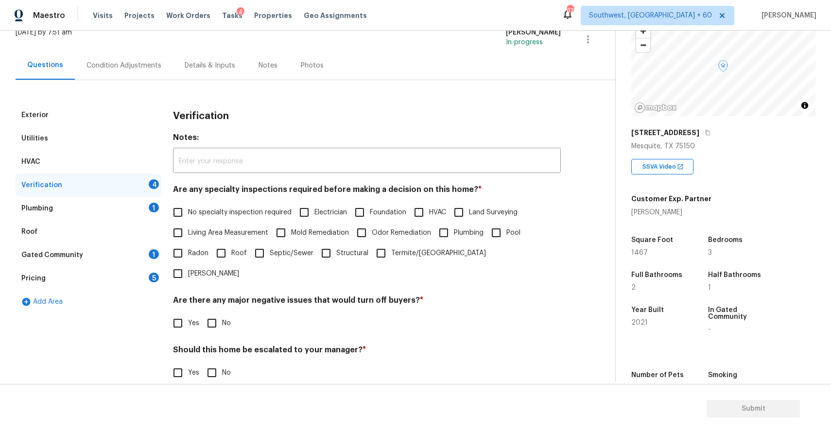
click at [198, 201] on div "Are any specialty inspections required before making a decision on this home? *…" at bounding box center [367, 234] width 388 height 99
click at [220, 207] on label "No specialty inspection required" at bounding box center [230, 212] width 124 height 20
click at [188, 207] on input "No specialty inspection required" at bounding box center [178, 212] width 20 height 20
checkbox input "true"
click at [212, 313] on input "No" at bounding box center [212, 323] width 20 height 20
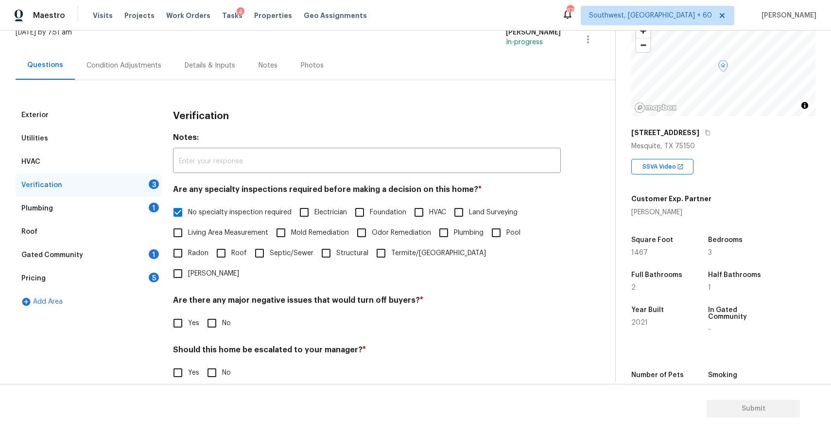
checkbox input "true"
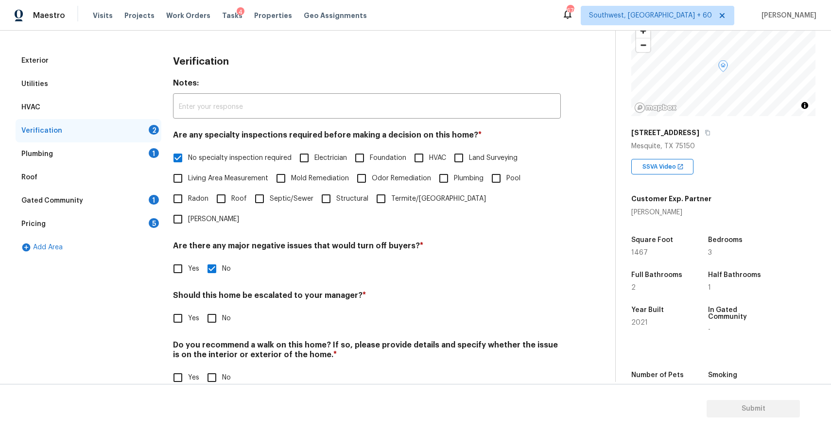
click at [213, 308] on input "No" at bounding box center [212, 318] width 20 height 20
checkbox input "true"
click at [218, 368] on input "No" at bounding box center [212, 378] width 20 height 20
click at [211, 368] on input "No" at bounding box center [212, 378] width 20 height 20
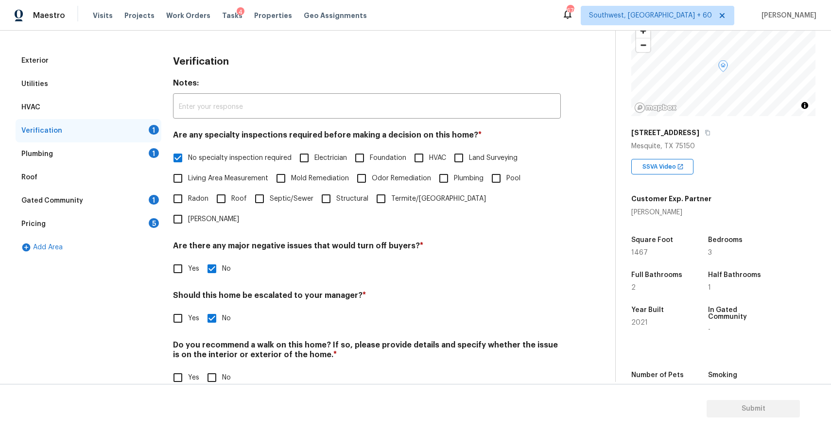
checkbox input "true"
click at [132, 151] on div "Plumbing 1" at bounding box center [89, 153] width 146 height 23
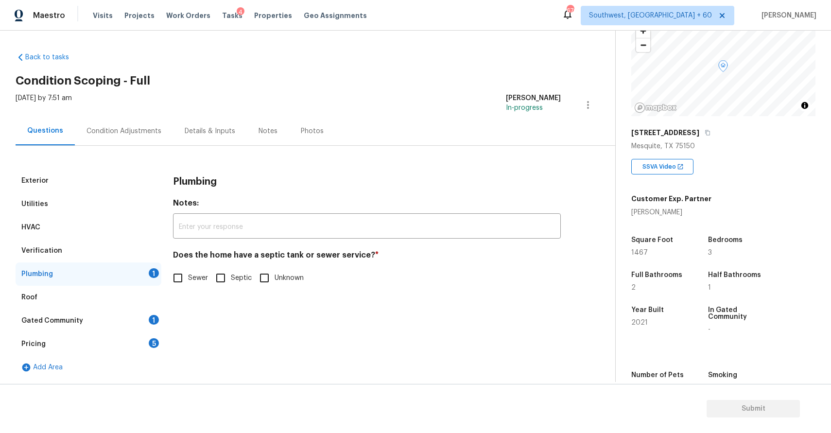
scroll to position [1, 0]
click at [182, 288] on input "Sewer" at bounding box center [178, 278] width 20 height 20
checkbox input "true"
click at [105, 326] on div "Gated Community 1" at bounding box center [89, 320] width 146 height 23
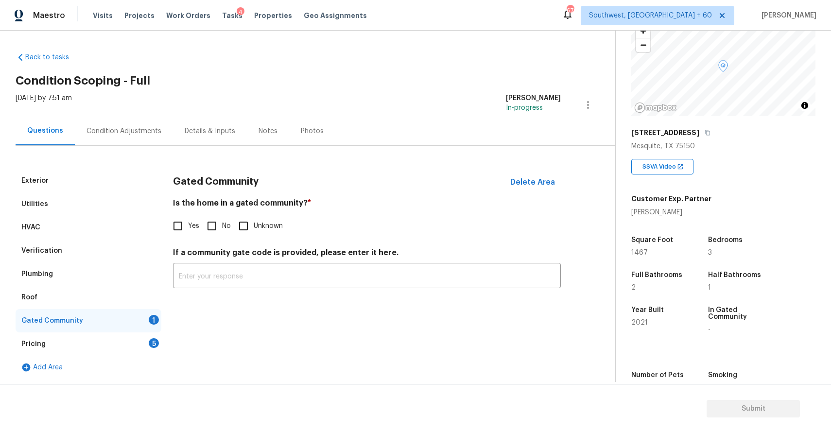
click at [219, 231] on input "No" at bounding box center [212, 226] width 20 height 20
checkbox input "true"
click at [135, 350] on div "Pricing 5" at bounding box center [89, 344] width 146 height 23
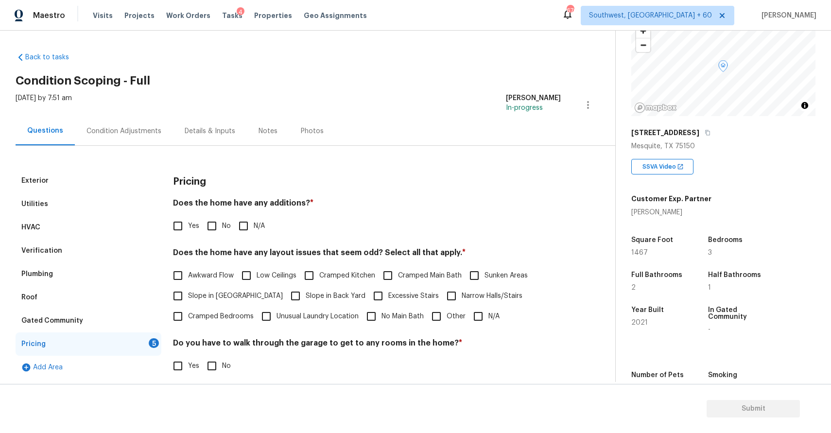
click at [255, 226] on span "N/A" at bounding box center [259, 226] width 11 height 10
click at [254, 226] on input "N/A" at bounding box center [243, 226] width 20 height 20
checkbox input "true"
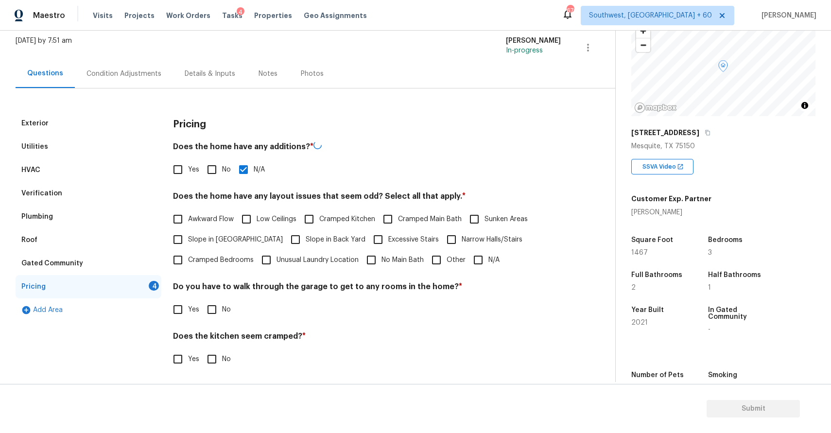
scroll to position [67, 0]
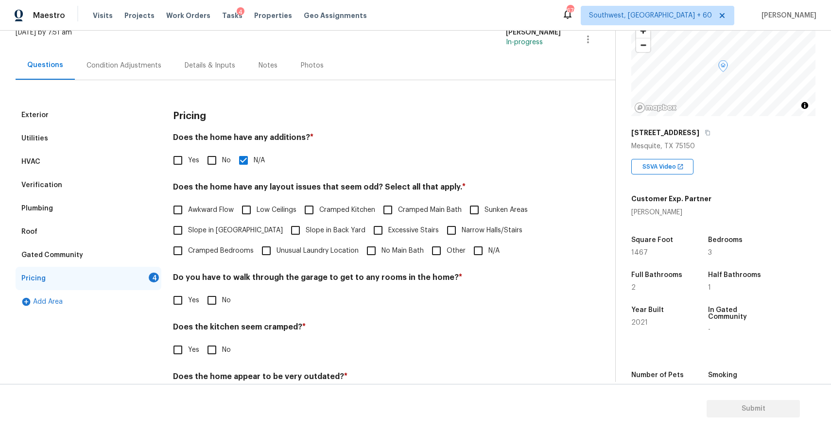
click at [481, 263] on div "Pricing Does the home have any additions? * Yes No N/A Does the home have any l…" at bounding box center [367, 263] width 388 height 318
click at [479, 253] on input "N/A" at bounding box center [478, 251] width 20 height 20
checkbox input "true"
click at [228, 307] on label "No" at bounding box center [216, 300] width 29 height 20
click at [222, 307] on input "No" at bounding box center [212, 300] width 20 height 20
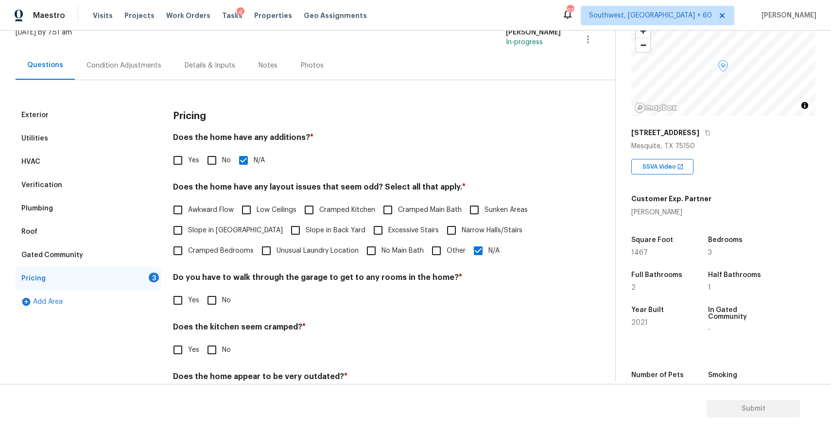
checkbox input "true"
click at [210, 351] on input "No" at bounding box center [212, 351] width 20 height 20
checkbox input "true"
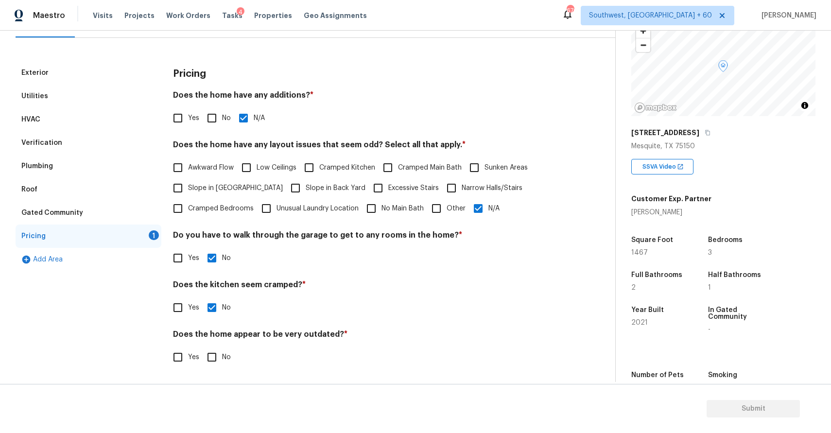
click at [213, 360] on input "No" at bounding box center [212, 357] width 20 height 20
checkbox input "true"
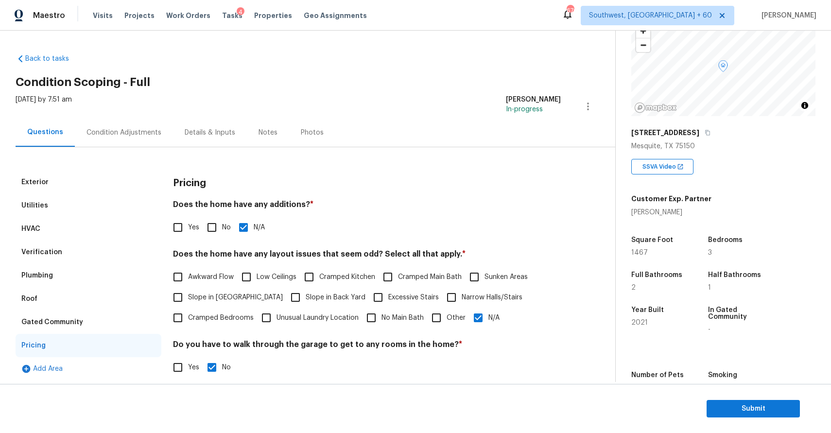
click at [135, 125] on div "Condition Adjustments" at bounding box center [124, 132] width 98 height 29
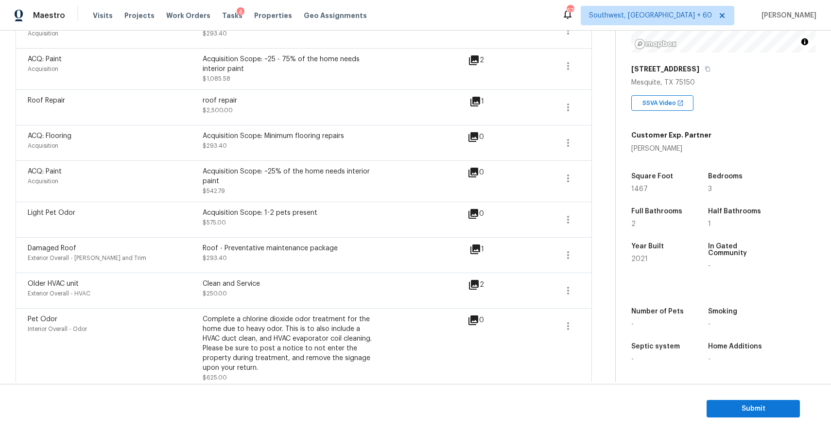
scroll to position [238, 0]
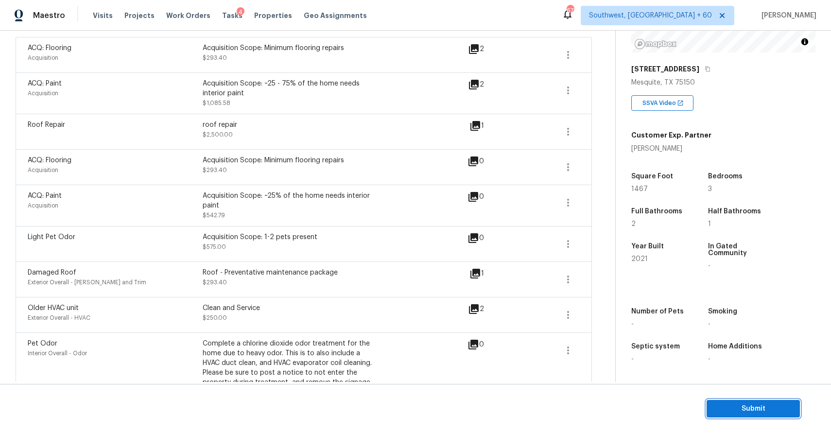
click at [756, 401] on button "Submit" at bounding box center [753, 409] width 93 height 18
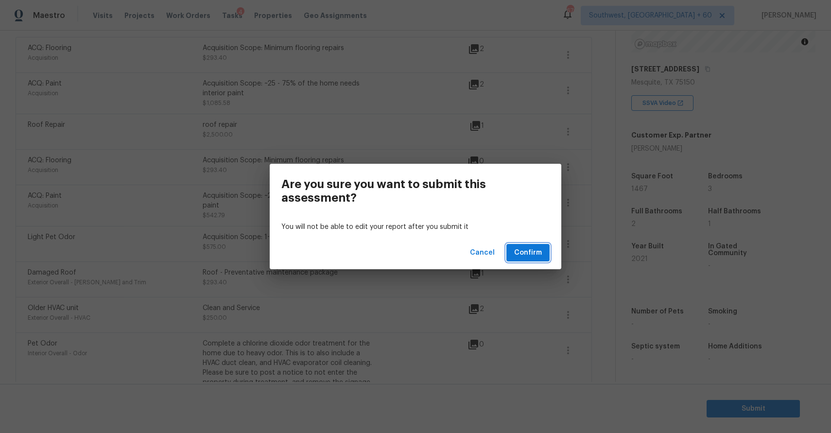
click at [544, 256] on button "Confirm" at bounding box center [528, 253] width 43 height 18
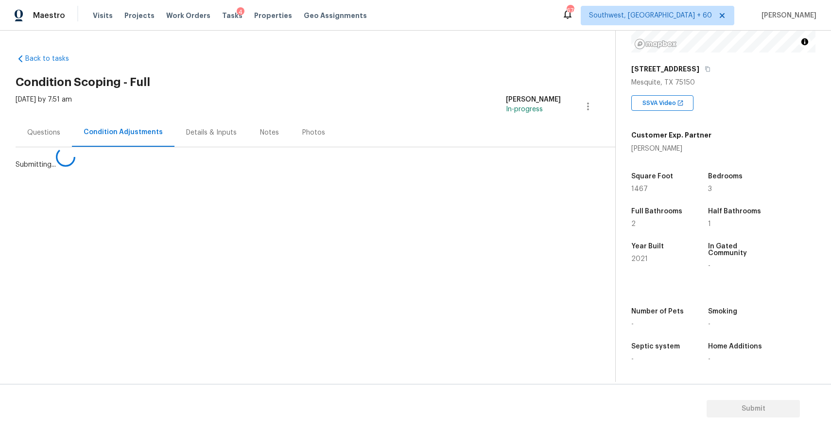
scroll to position [0, 0]
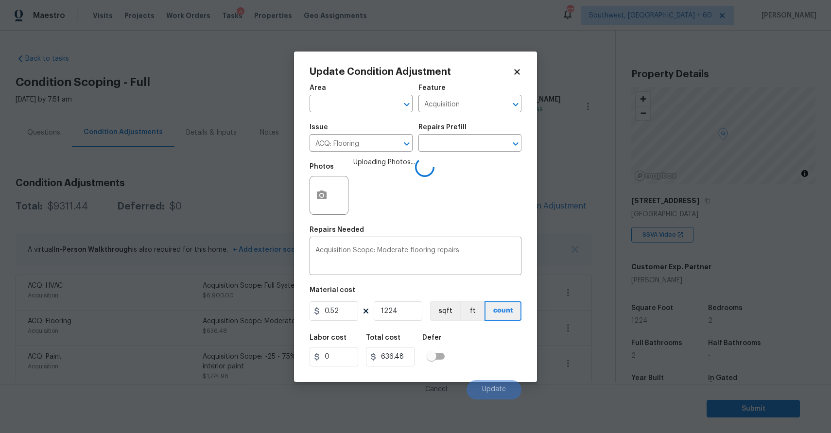
scroll to position [132, 0]
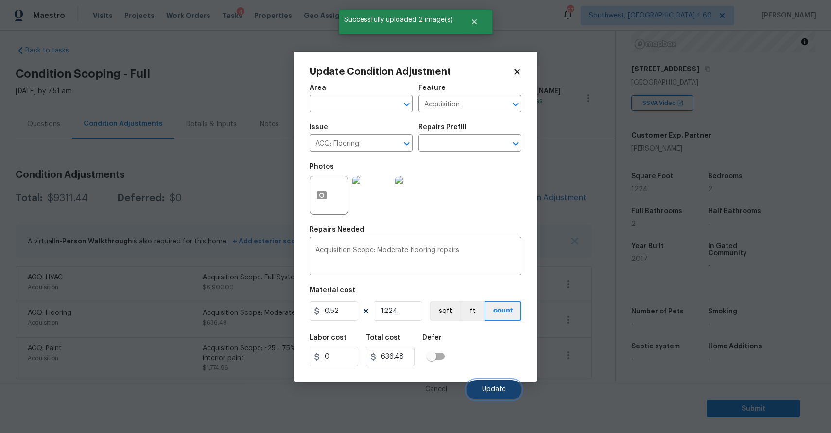
click at [498, 397] on button "Update" at bounding box center [494, 389] width 55 height 19
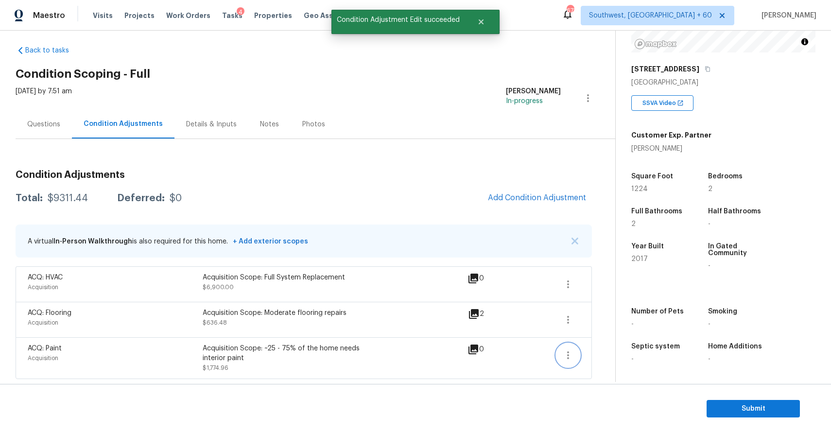
click at [570, 352] on icon "button" at bounding box center [568, 356] width 12 height 12
click at [621, 353] on div "Edit" at bounding box center [624, 354] width 76 height 10
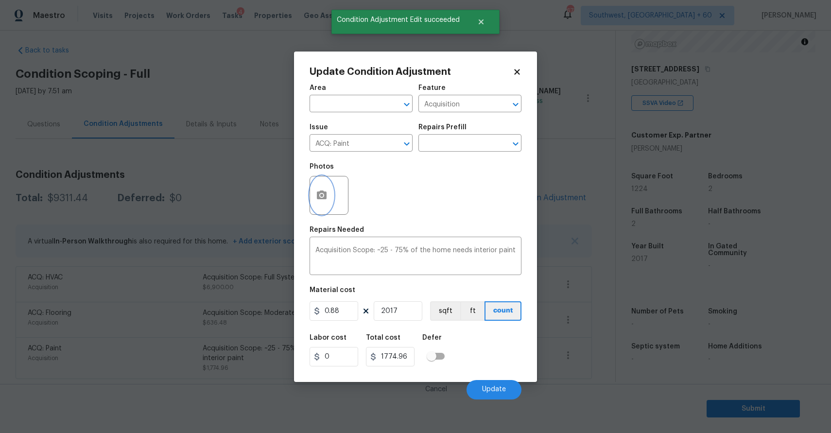
click at [326, 193] on icon "button" at bounding box center [322, 195] width 10 height 9
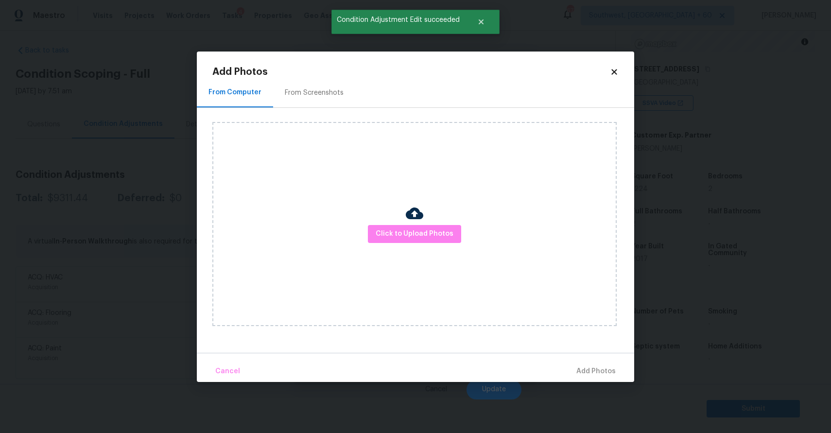
click at [444, 243] on div "Click to Upload Photos" at bounding box center [414, 224] width 404 height 204
click at [436, 228] on span "Click to Upload Photos" at bounding box center [415, 234] width 78 height 12
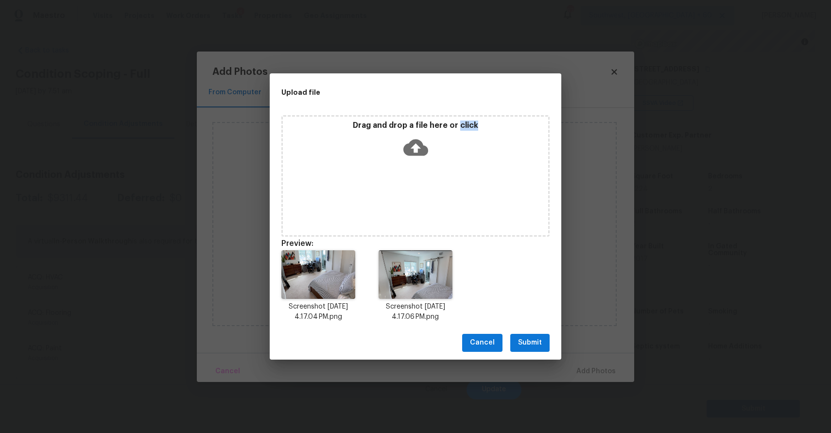
click at [531, 333] on div "Cancel Submit" at bounding box center [416, 343] width 292 height 34
click at [540, 344] on span "Submit" at bounding box center [530, 343] width 24 height 12
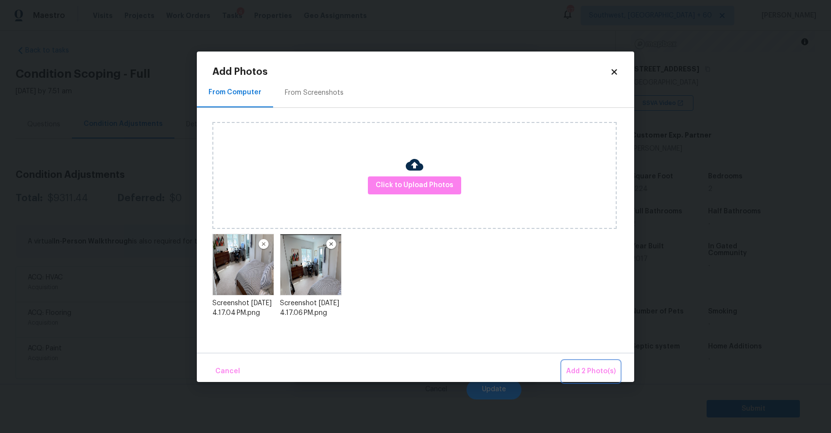
click at [599, 372] on span "Add 2 Photo(s)" at bounding box center [591, 372] width 50 height 12
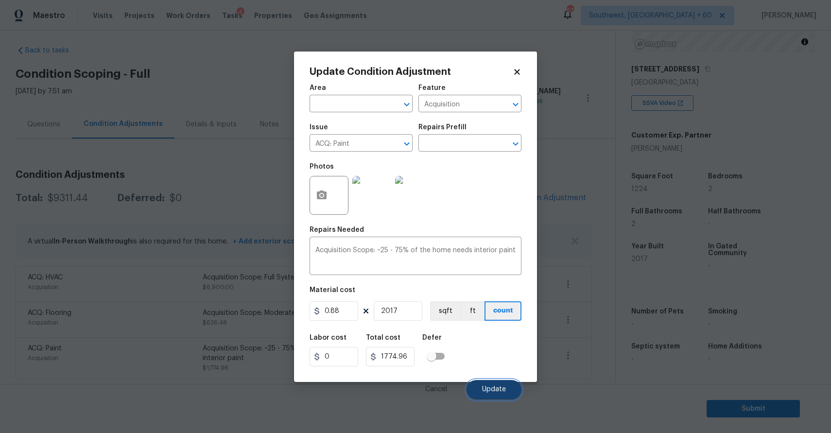
click at [491, 384] on button "Update" at bounding box center [494, 389] width 55 height 19
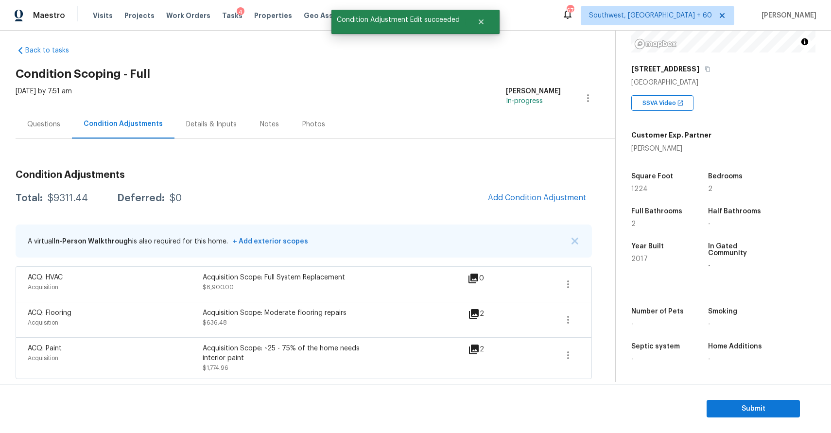
scroll to position [0, 0]
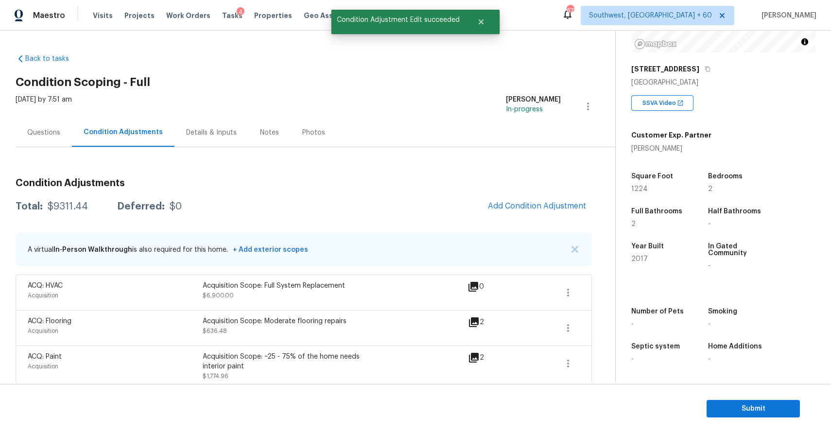
click at [19, 127] on div "Questions" at bounding box center [44, 132] width 56 height 29
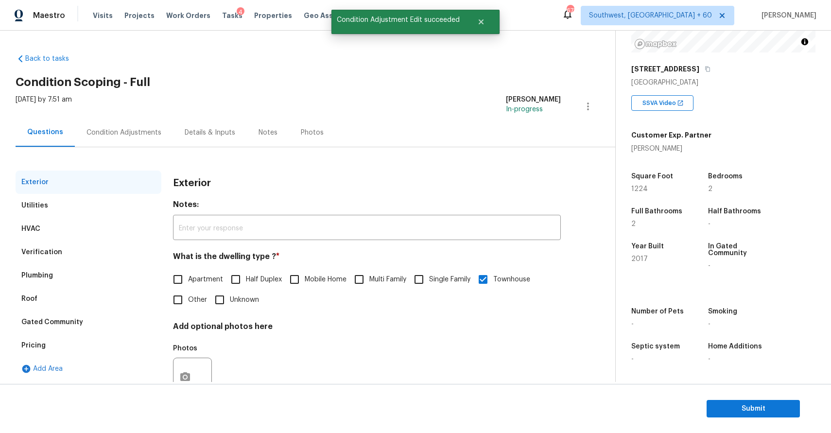
click at [111, 139] on div "Condition Adjustments" at bounding box center [124, 132] width 98 height 29
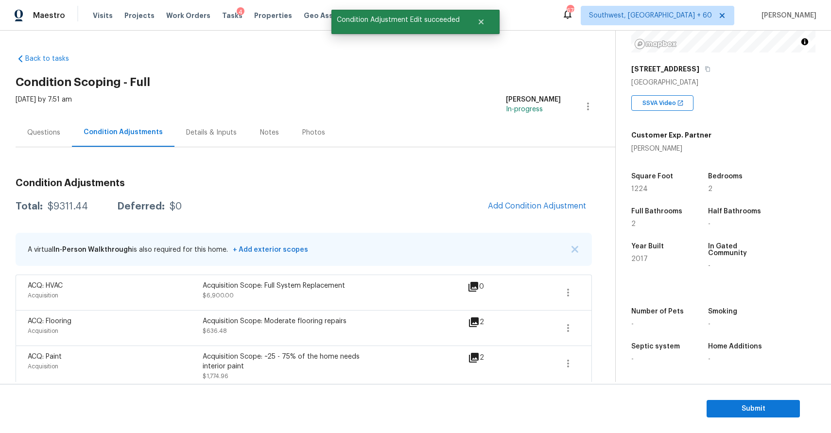
click at [75, 200] on div "Total: $9311.44 Deferred: $0 Add Condition Adjustment" at bounding box center [304, 206] width 577 height 21
copy div "$9311.44"
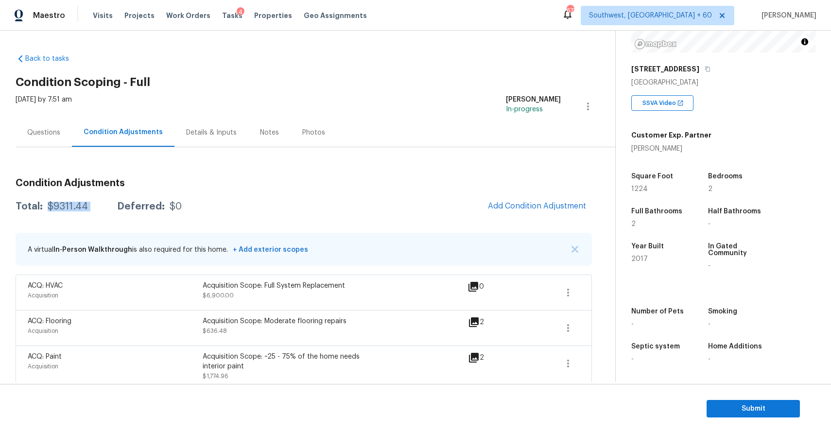
click at [43, 119] on div "Questions" at bounding box center [44, 132] width 56 height 29
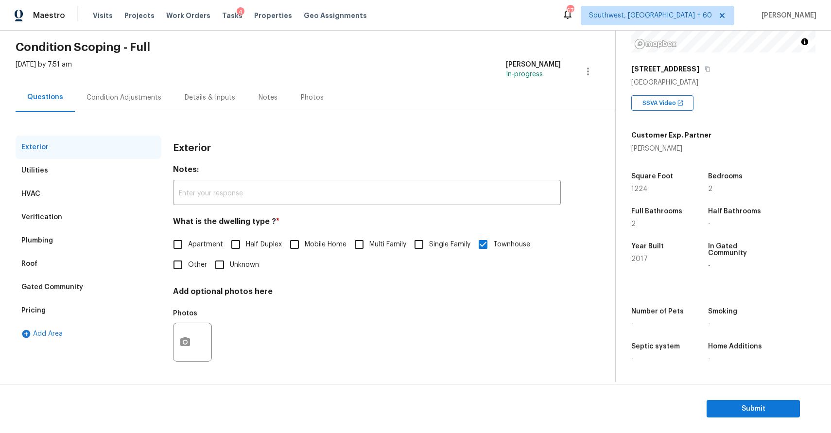
click at [129, 89] on div "Condition Adjustments" at bounding box center [124, 97] width 98 height 29
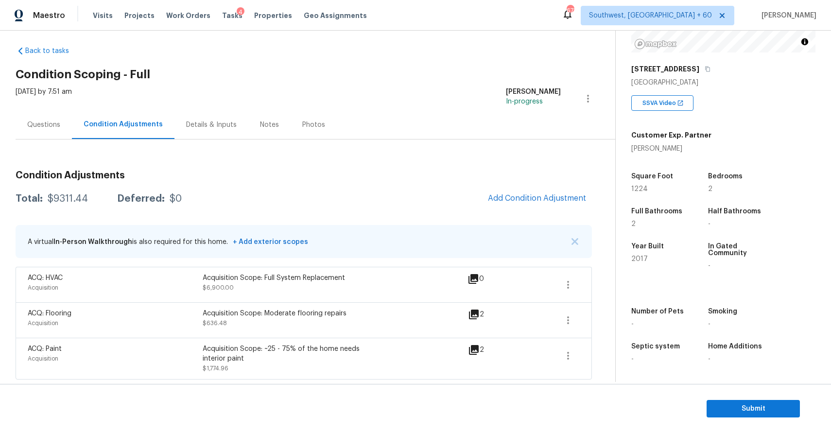
scroll to position [8, 0]
click at [762, 398] on section "Submit" at bounding box center [415, 409] width 831 height 50
click at [772, 409] on span "Submit" at bounding box center [754, 409] width 78 height 12
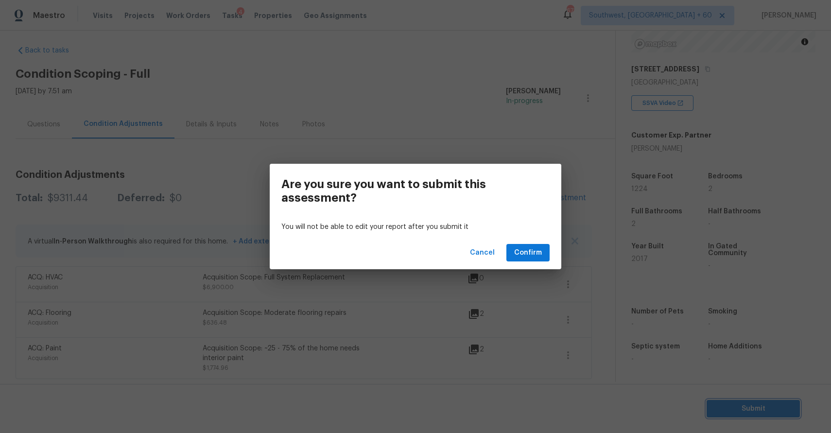
click at [604, 342] on div "Are you sure you want to submit this assessment? You will not be able to edit y…" at bounding box center [415, 216] width 831 height 433
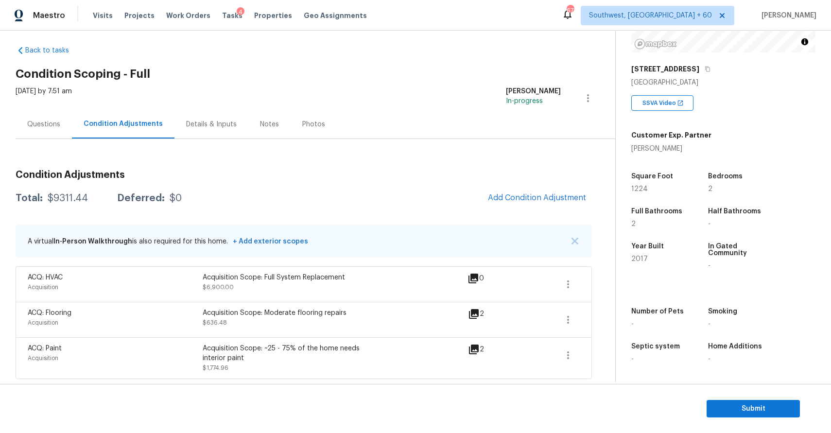
click at [565, 370] on span at bounding box center [568, 358] width 23 height 29
click at [574, 351] on icon "button" at bounding box center [568, 356] width 12 height 12
click at [608, 349] on div "Edit" at bounding box center [624, 354] width 76 height 10
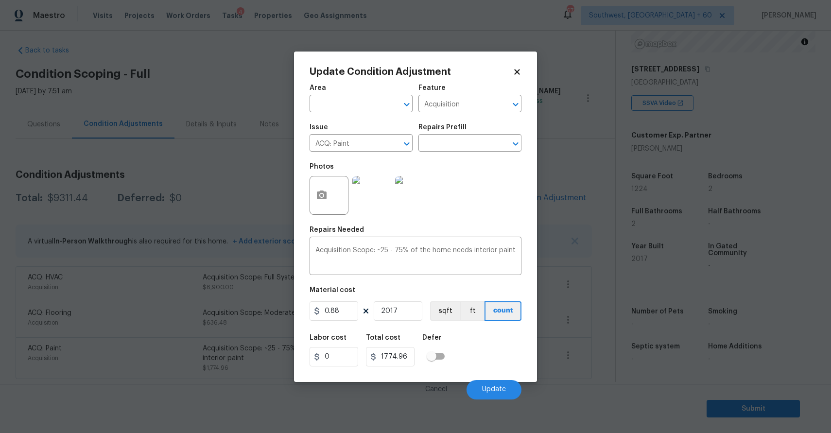
click at [560, 158] on body "Maestro Visits Projects Work Orders Tasks 4 Properties Geo Assignments 673 Sout…" at bounding box center [415, 216] width 831 height 433
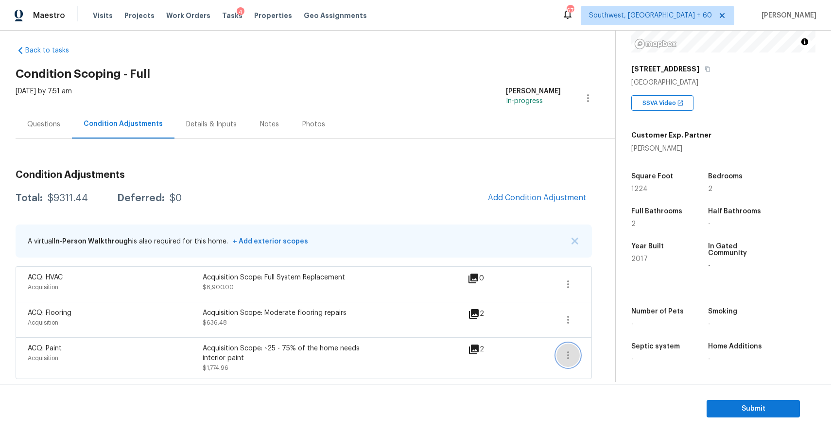
click at [571, 358] on icon "button" at bounding box center [568, 356] width 12 height 12
click at [604, 347] on link "Edit" at bounding box center [623, 353] width 83 height 15
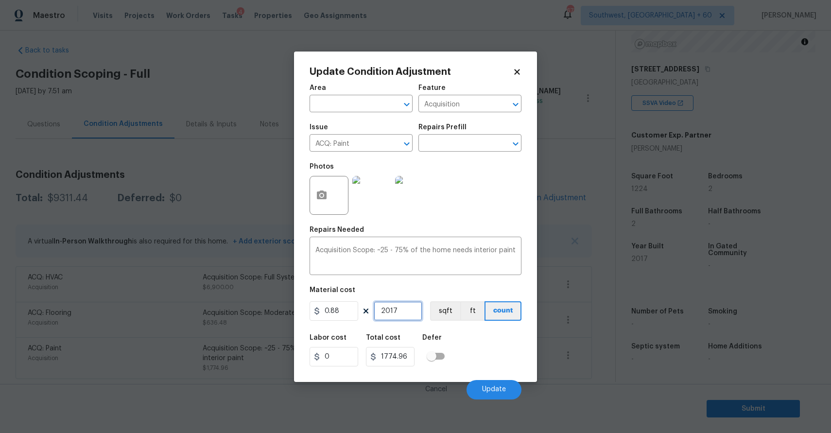
click at [400, 308] on input "2017" at bounding box center [398, 310] width 49 height 19
type input "1"
type input "0.88"
type input "12"
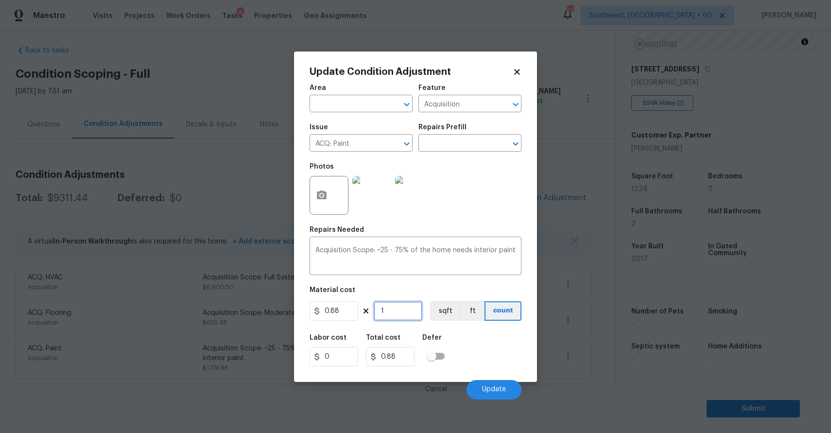
type input "10.56"
type input "122"
type input "107.36"
type input "1223"
type input "1076.24"
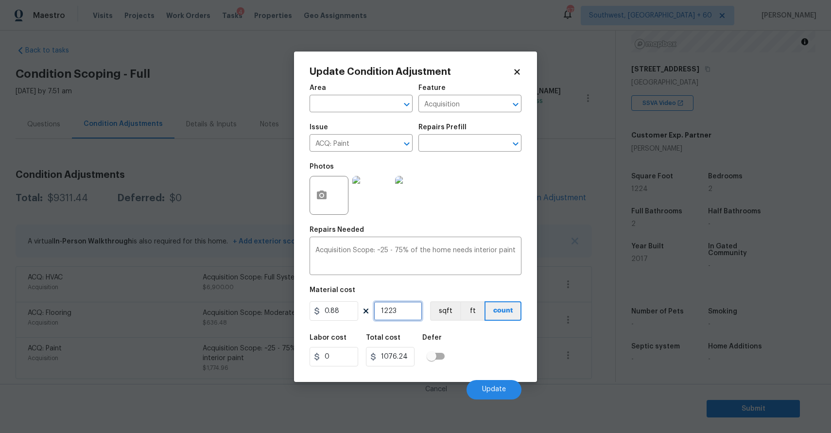
type input "122"
type input "107.36"
type input "1224"
type input "1077.12"
type input "1224"
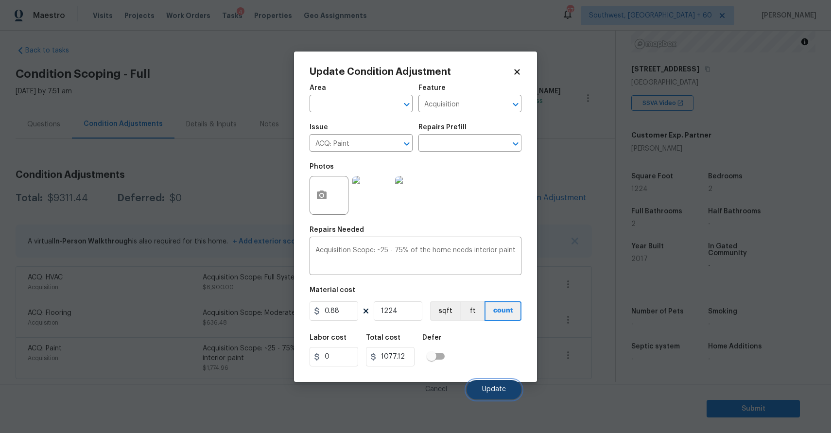
click at [473, 386] on button "Update" at bounding box center [494, 389] width 55 height 19
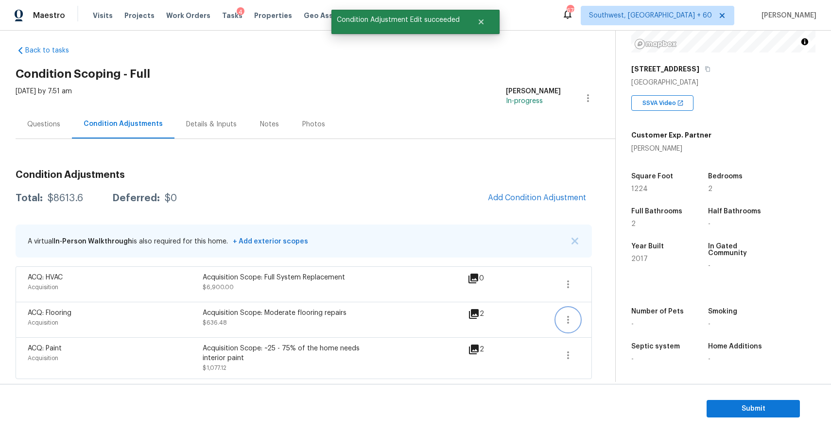
click at [572, 316] on icon "button" at bounding box center [568, 320] width 12 height 12
click at [588, 316] on div "Edit" at bounding box center [624, 318] width 76 height 10
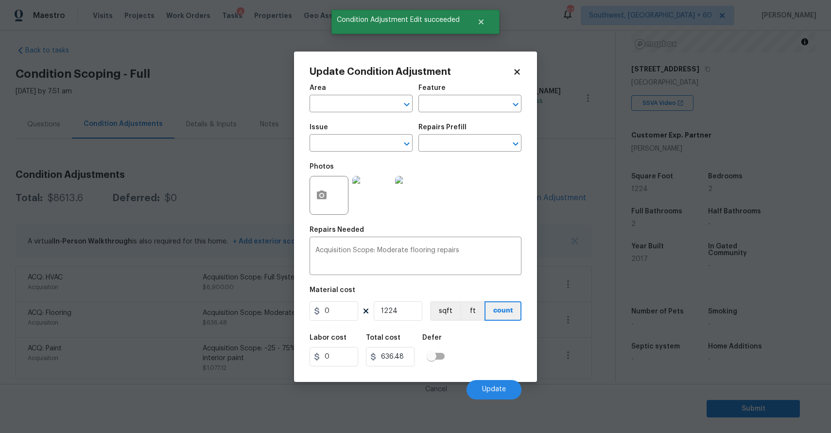
type input "Acquisition"
type input "ACQ: Flooring"
type input "0.52"
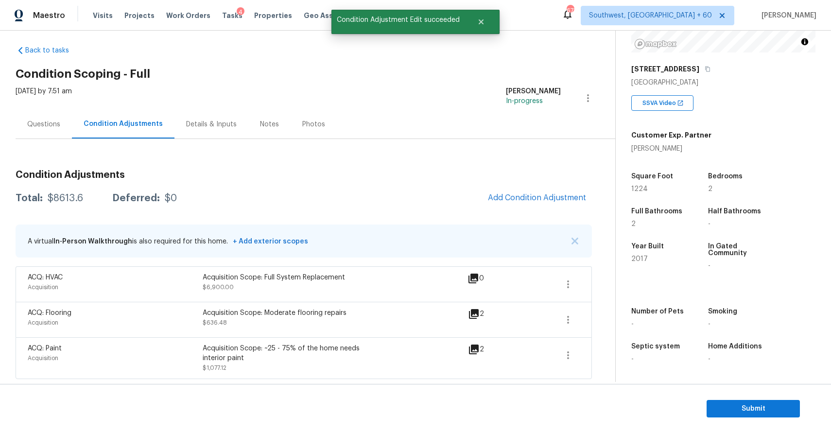
click at [554, 244] on body "Maestro Visits Projects Work Orders Tasks 4 Properties Geo Assignments 673 Sout…" at bounding box center [415, 216] width 831 height 433
click at [64, 195] on div "$8613.6" at bounding box center [65, 198] width 35 height 10
copy div "8613.6"
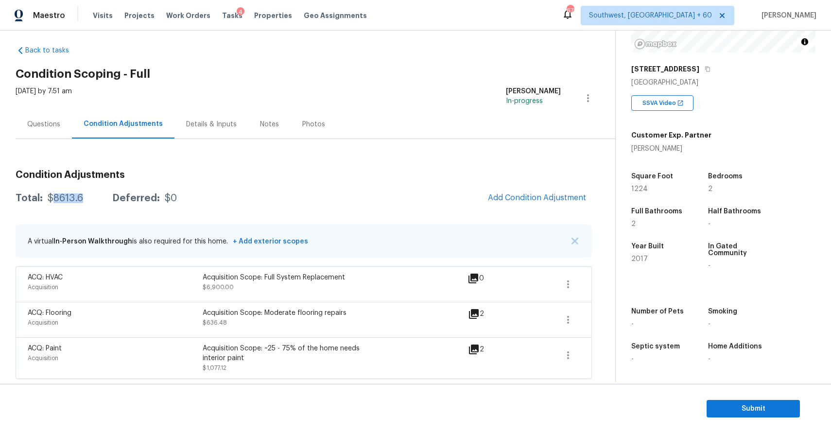
click at [52, 118] on div "Questions" at bounding box center [44, 124] width 56 height 29
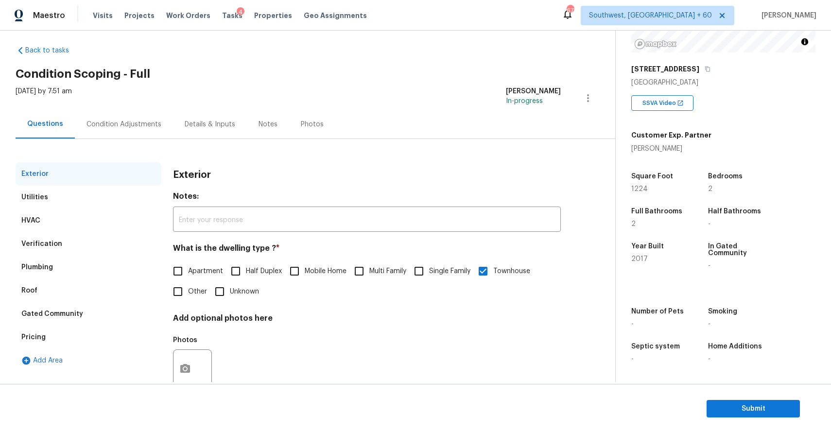
scroll to position [35, 0]
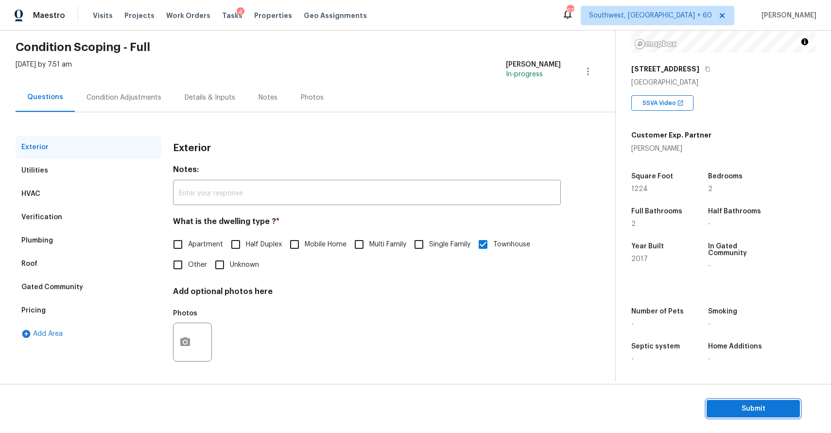
click at [751, 407] on span "Submit" at bounding box center [754, 409] width 78 height 12
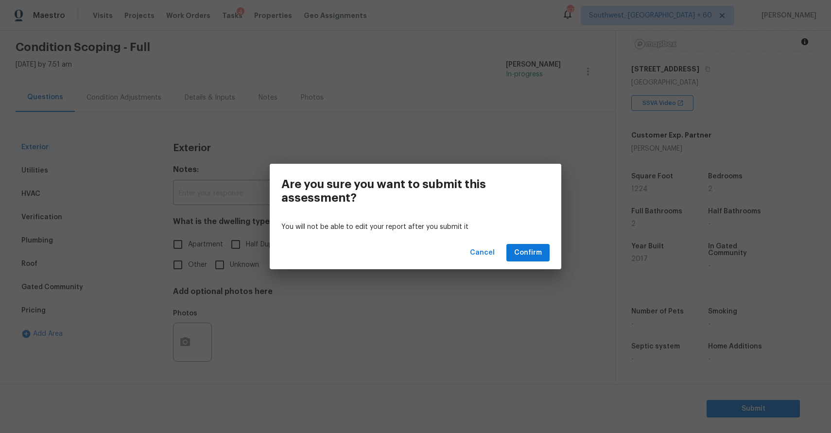
click at [545, 267] on div "Cancel Confirm" at bounding box center [416, 253] width 292 height 34
click at [541, 249] on span "Confirm" at bounding box center [528, 253] width 28 height 12
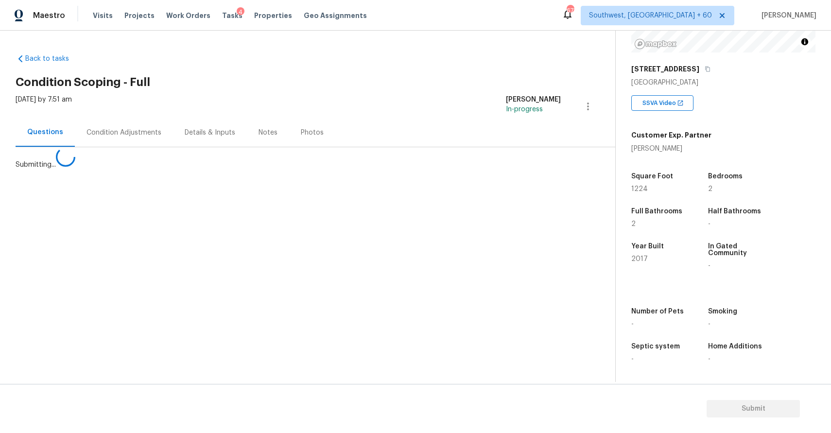
scroll to position [0, 0]
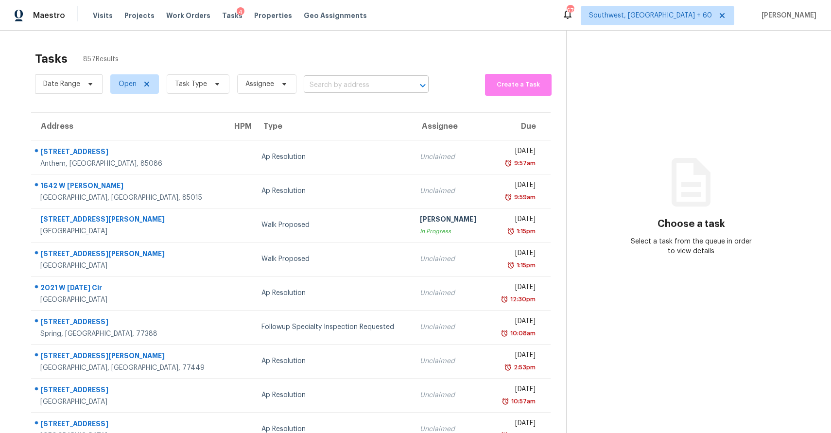
click at [323, 82] on input "text" at bounding box center [353, 85] width 98 height 15
type input "v"
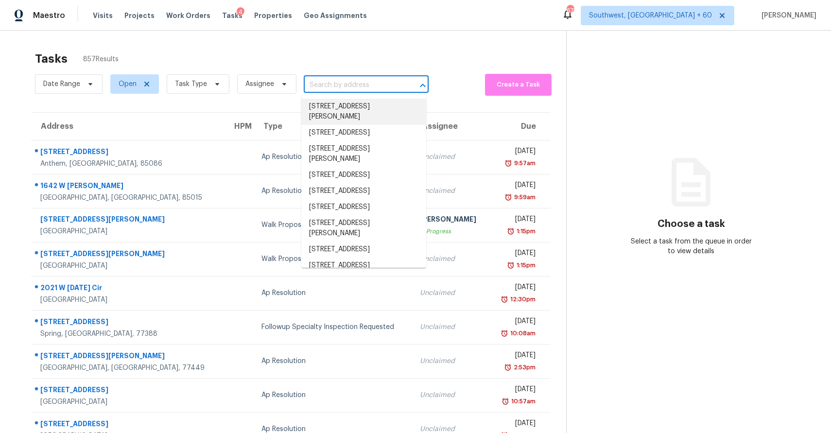
paste input "[STREET_ADDRESS]"
type input "[STREET_ADDRESS]"
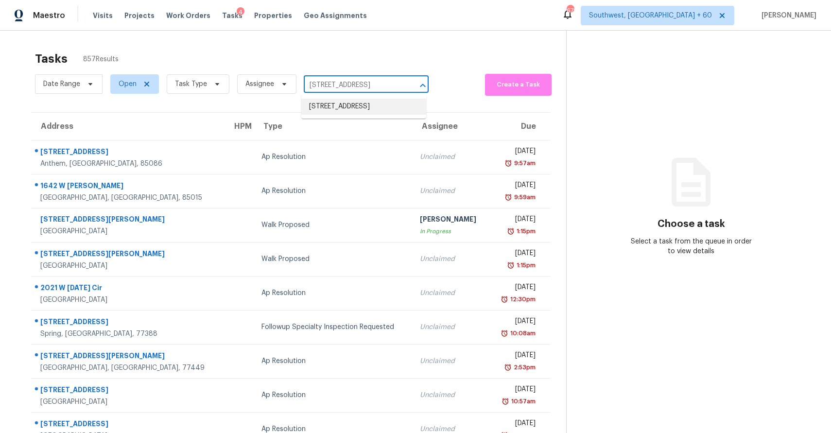
click at [366, 106] on li "[STREET_ADDRESS]" at bounding box center [363, 107] width 125 height 16
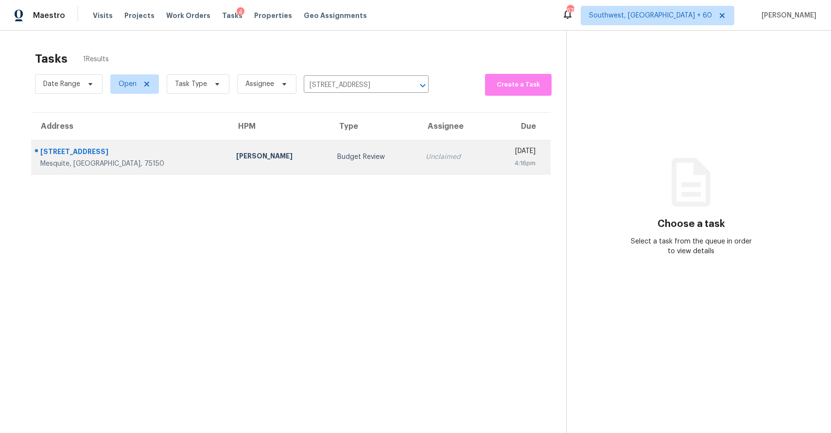
click at [418, 168] on td "Unclaimed" at bounding box center [453, 157] width 71 height 34
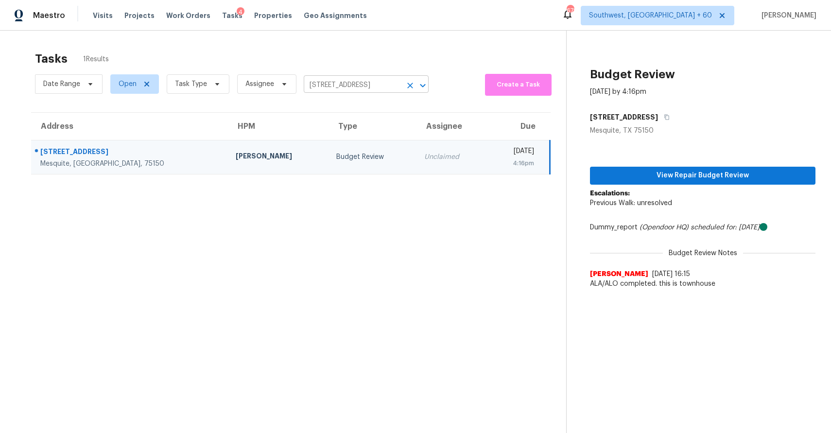
click at [378, 92] on input "[STREET_ADDRESS]" at bounding box center [353, 85] width 98 height 15
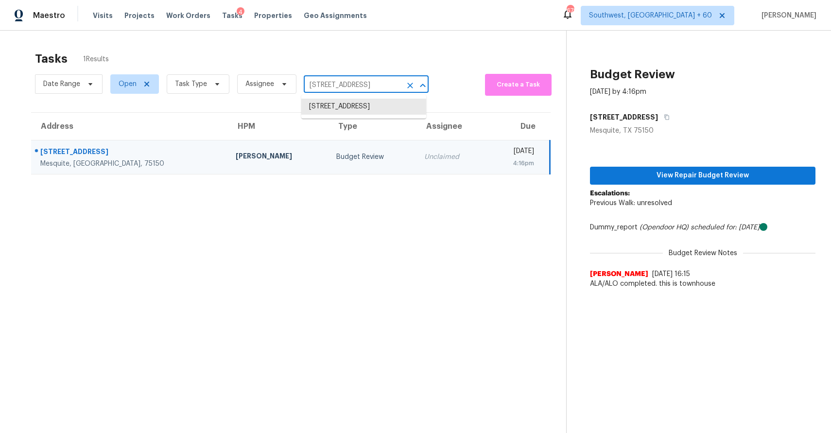
paste input "[STREET_ADDRESS]"
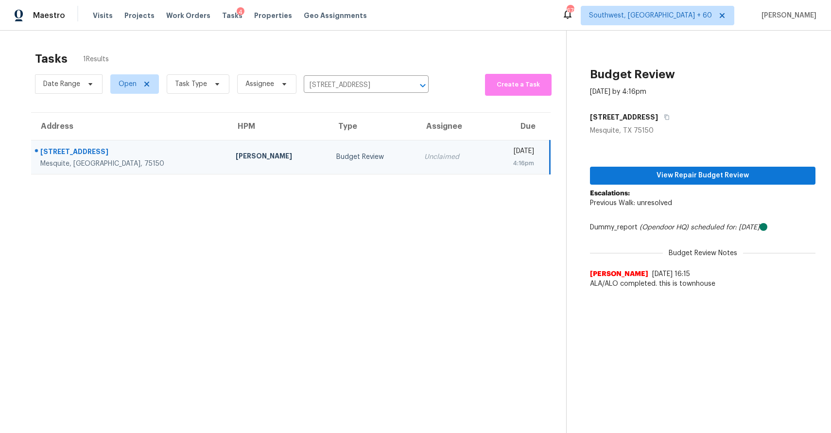
click at [365, 75] on div "Date Range Open Task Type Assignee [STREET_ADDRESS] ​" at bounding box center [232, 83] width 394 height 25
click at [376, 87] on input "[STREET_ADDRESS]" at bounding box center [353, 85] width 98 height 15
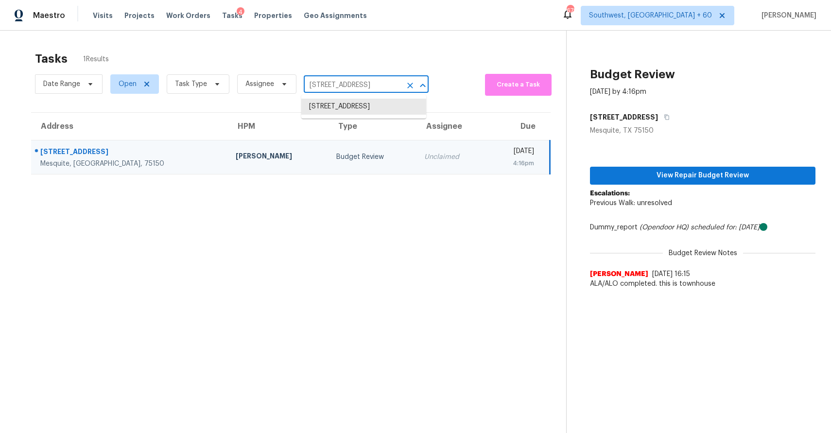
paste input "[STREET_ADDRESS]"
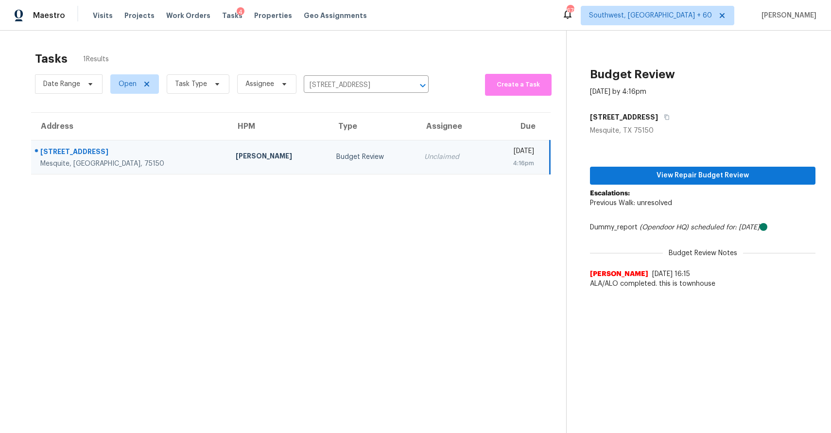
type input "[STREET_ADDRESS]"
